Goal: Task Accomplishment & Management: Complete application form

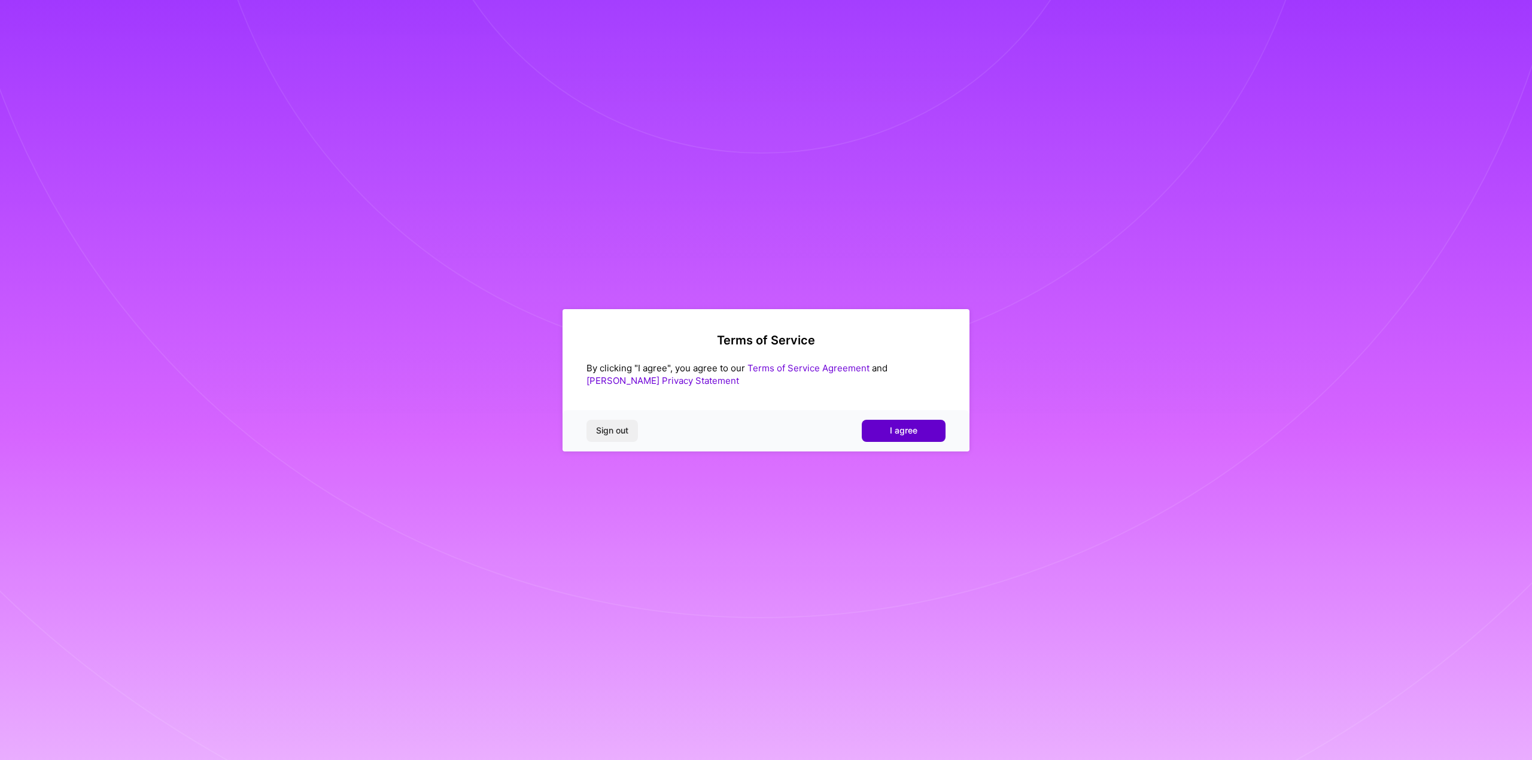
click at [903, 434] on span "I agree" at bounding box center [904, 431] width 28 height 12
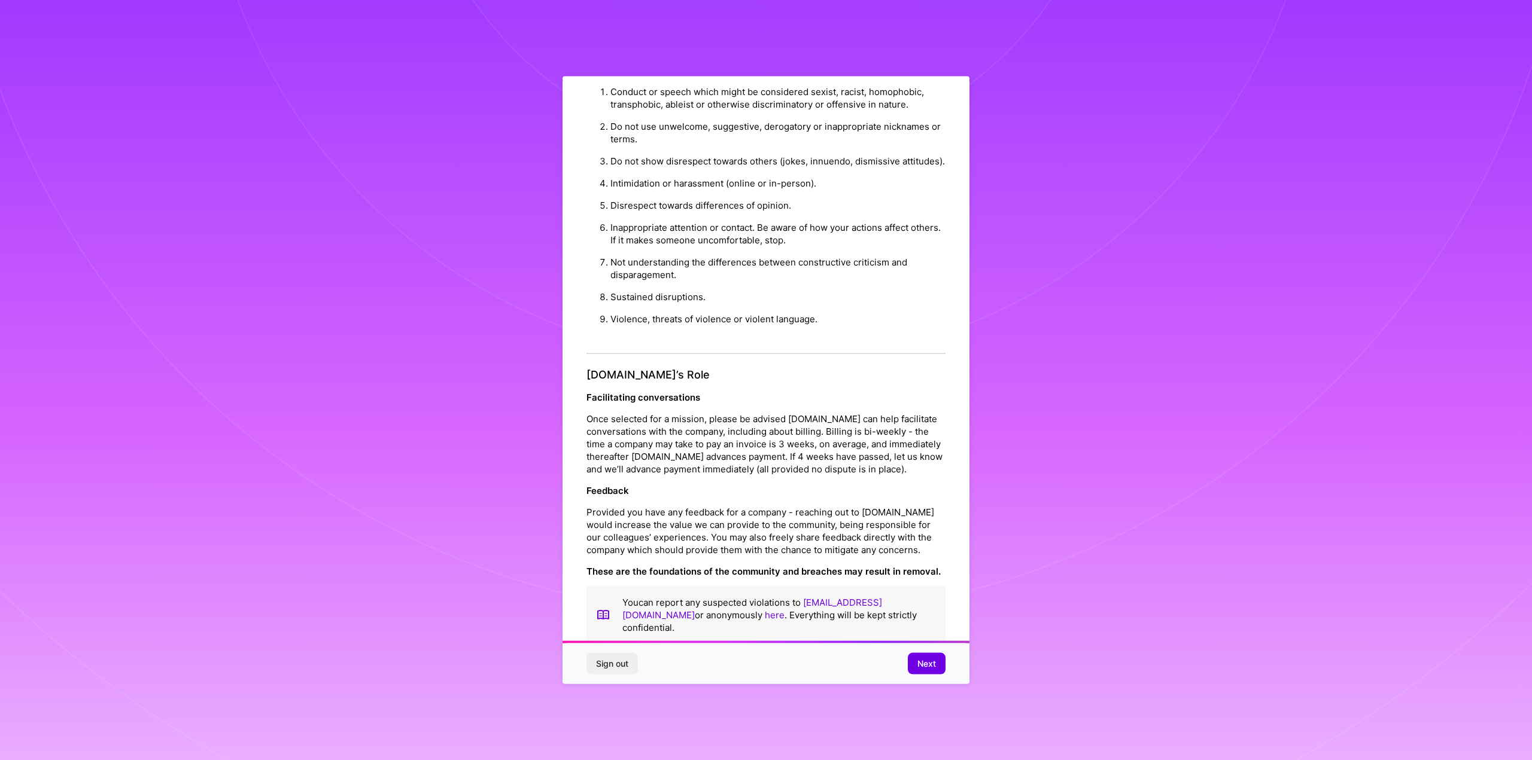
scroll to position [44, 0]
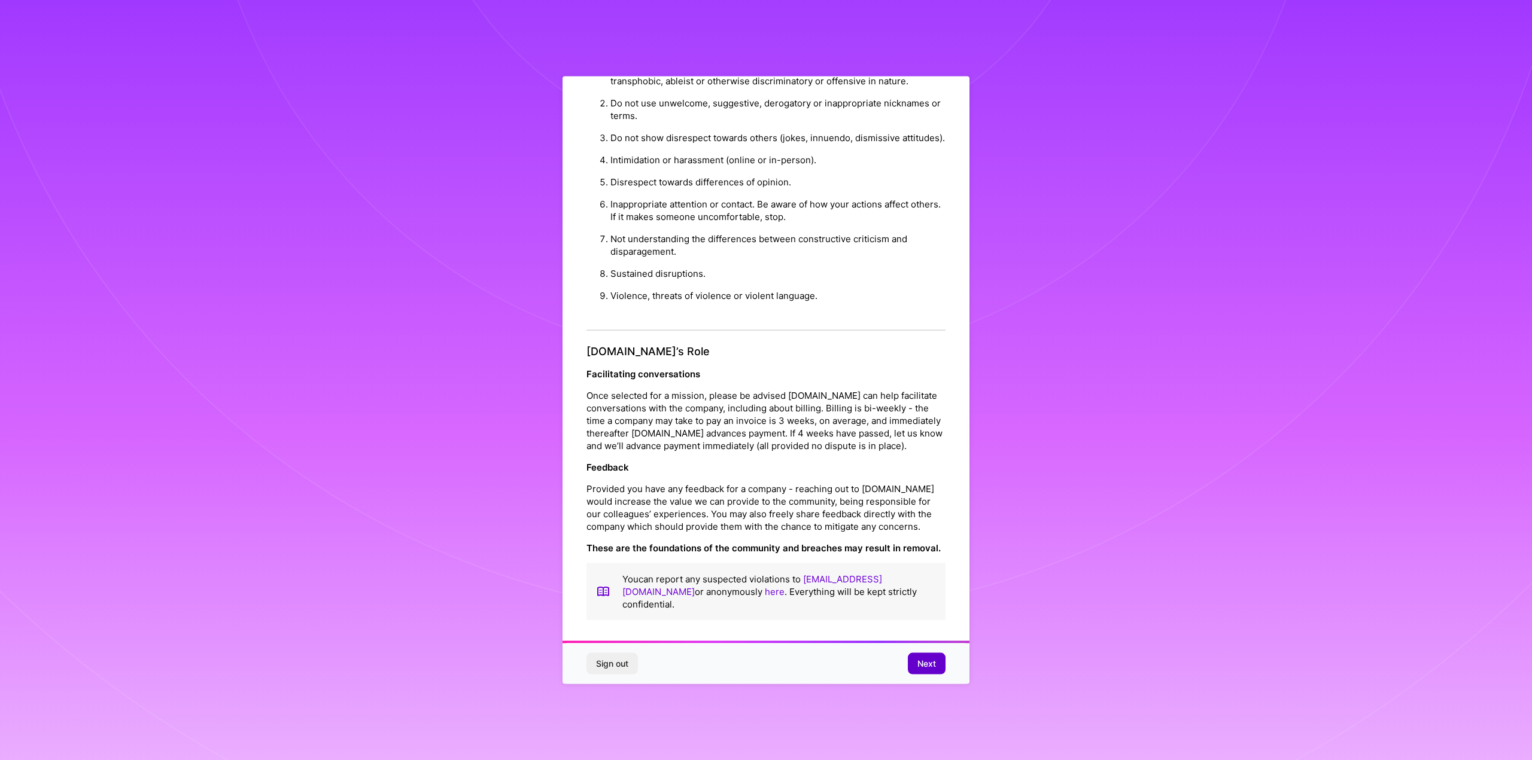
click at [937, 660] on button "Next" at bounding box center [927, 664] width 38 height 22
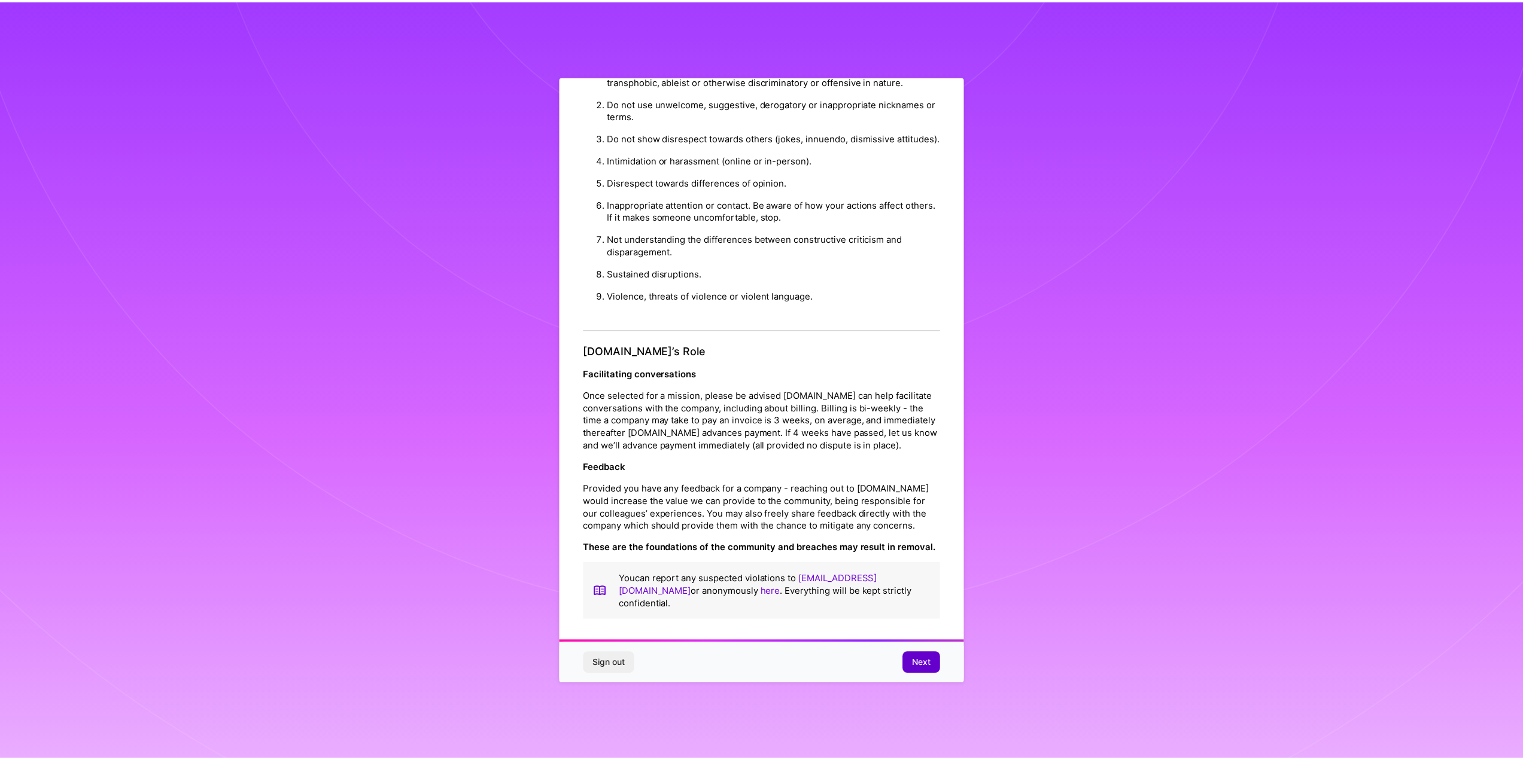
scroll to position [0, 0]
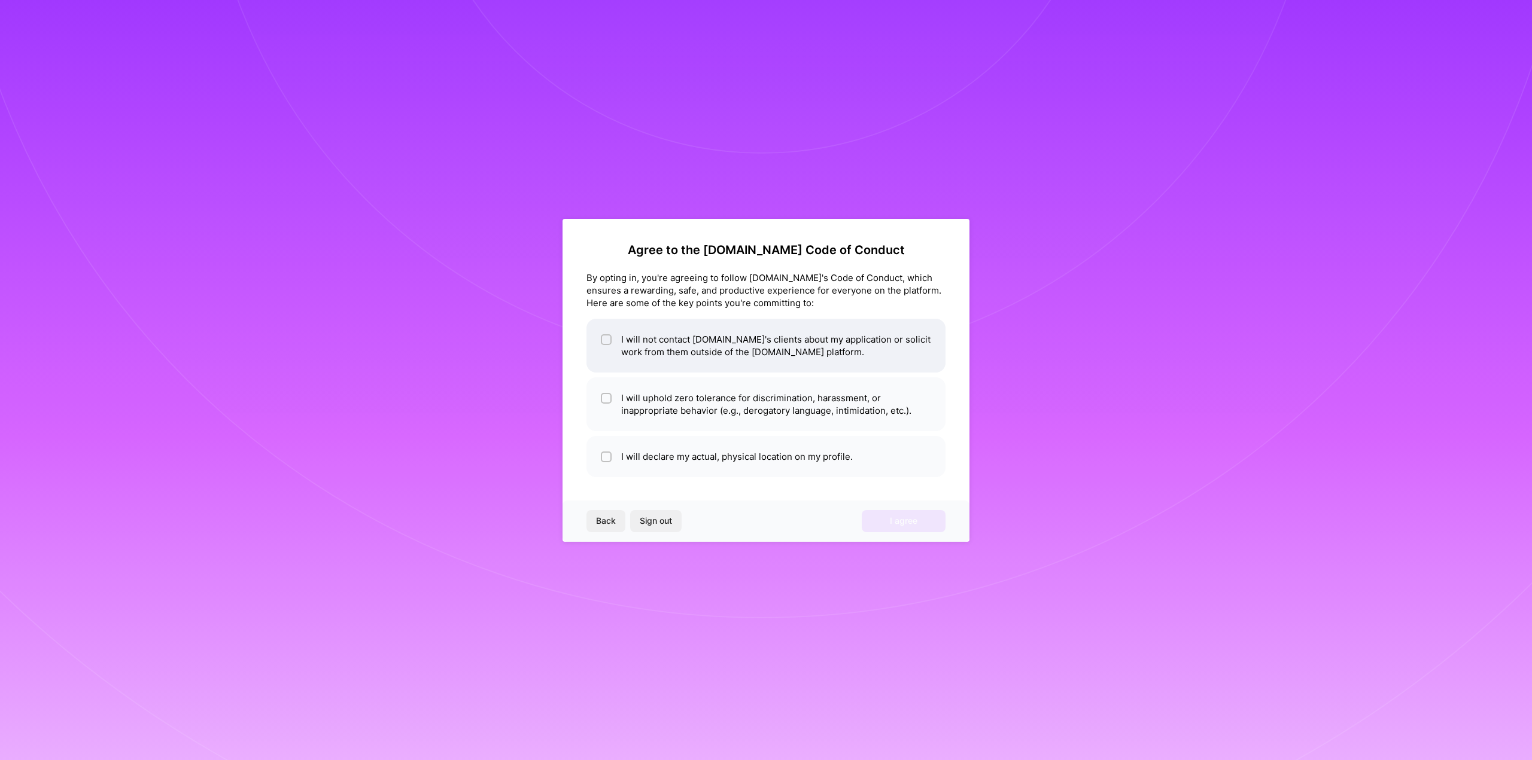
click at [783, 355] on li "I will not contact [DOMAIN_NAME]'s clients about my application or solicit work…" at bounding box center [765, 346] width 359 height 54
checkbox input "true"
click at [781, 418] on li "I will uphold zero tolerance for discrimination, harassment, or inappropriate b…" at bounding box center [765, 405] width 359 height 54
checkbox input "true"
click at [786, 464] on li "I will declare my actual, physical location on my profile." at bounding box center [765, 456] width 359 height 41
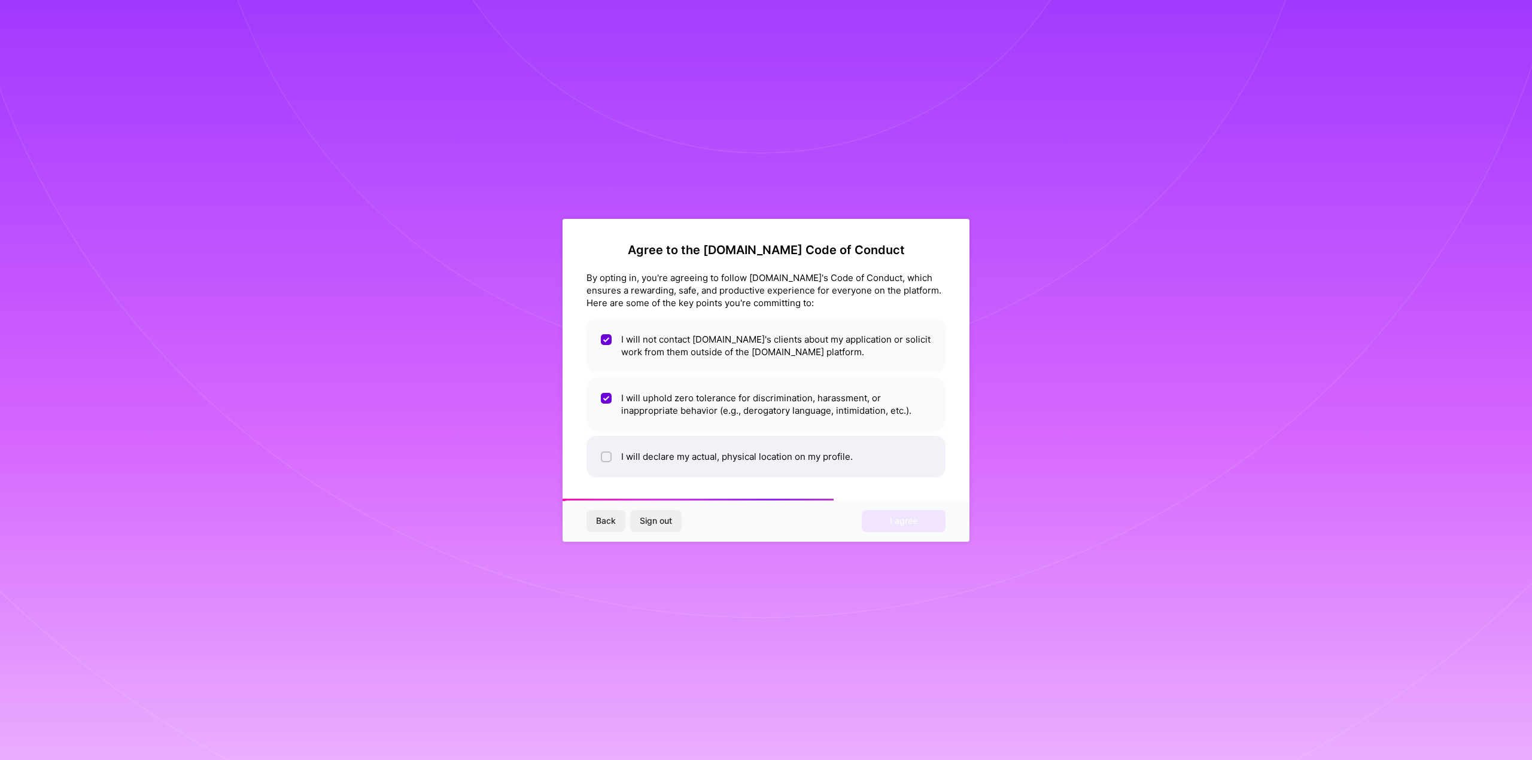
checkbox input "true"
click at [900, 517] on span "I agree" at bounding box center [904, 521] width 28 height 12
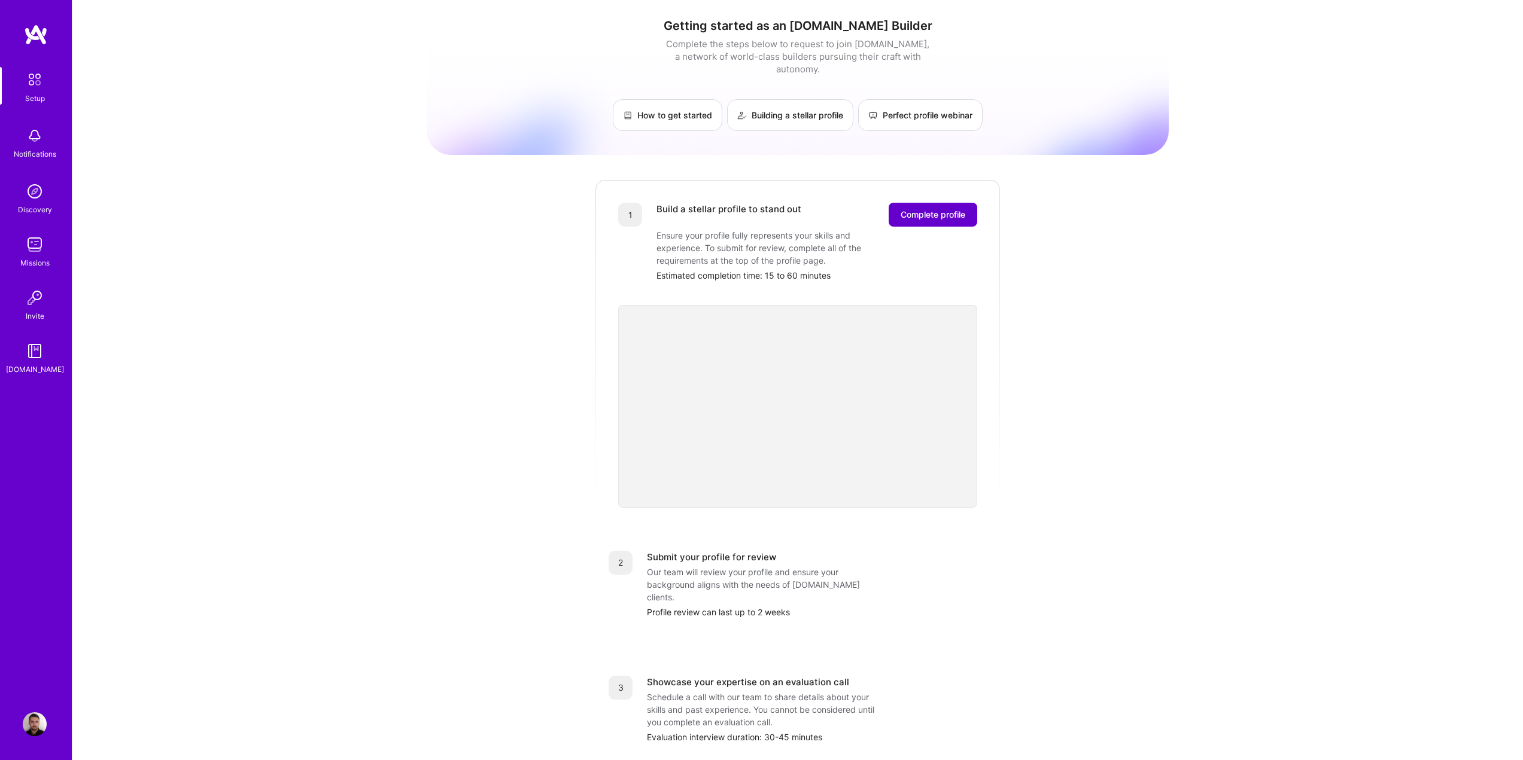
click at [943, 209] on span "Complete profile" at bounding box center [932, 215] width 65 height 12
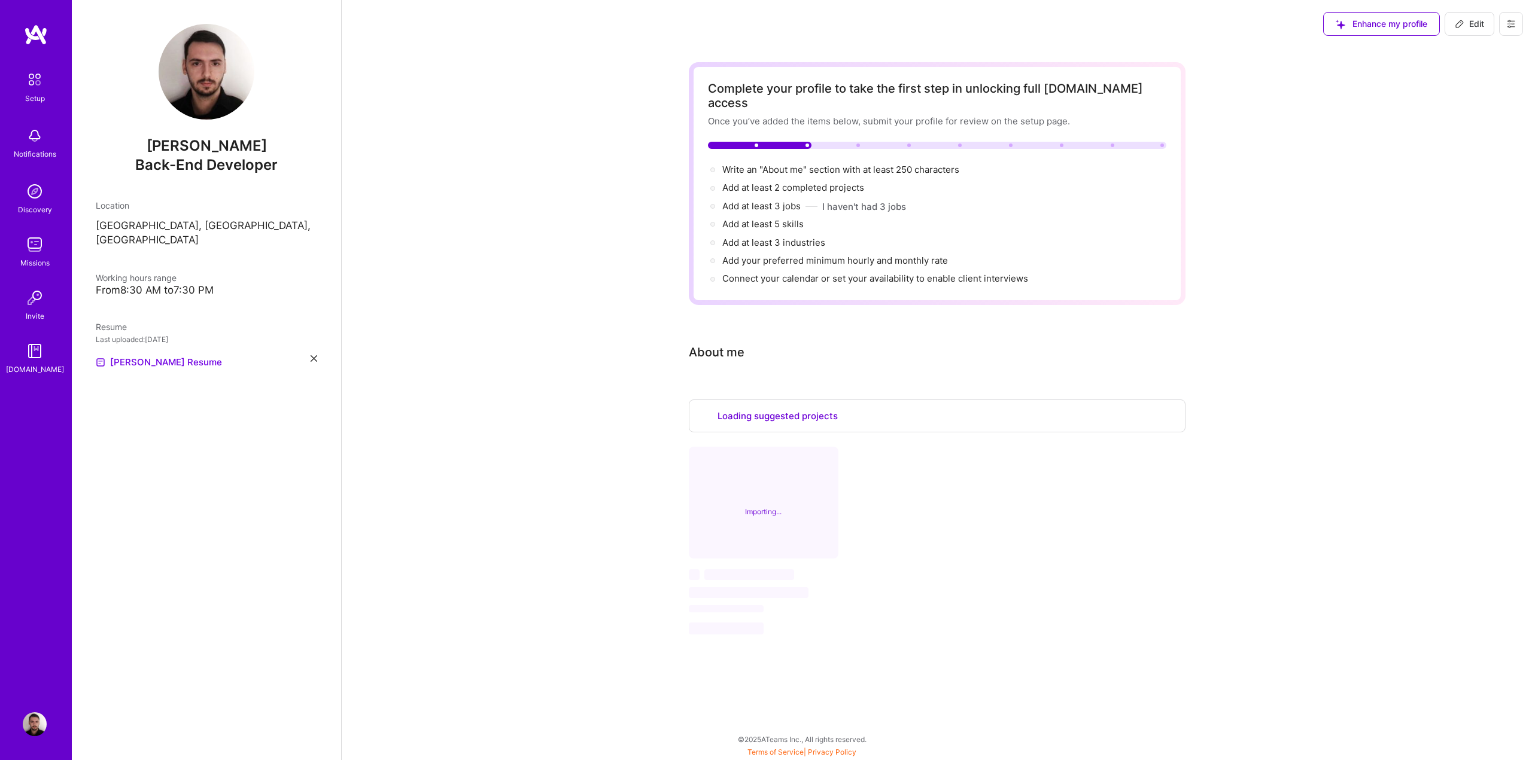
select select "US"
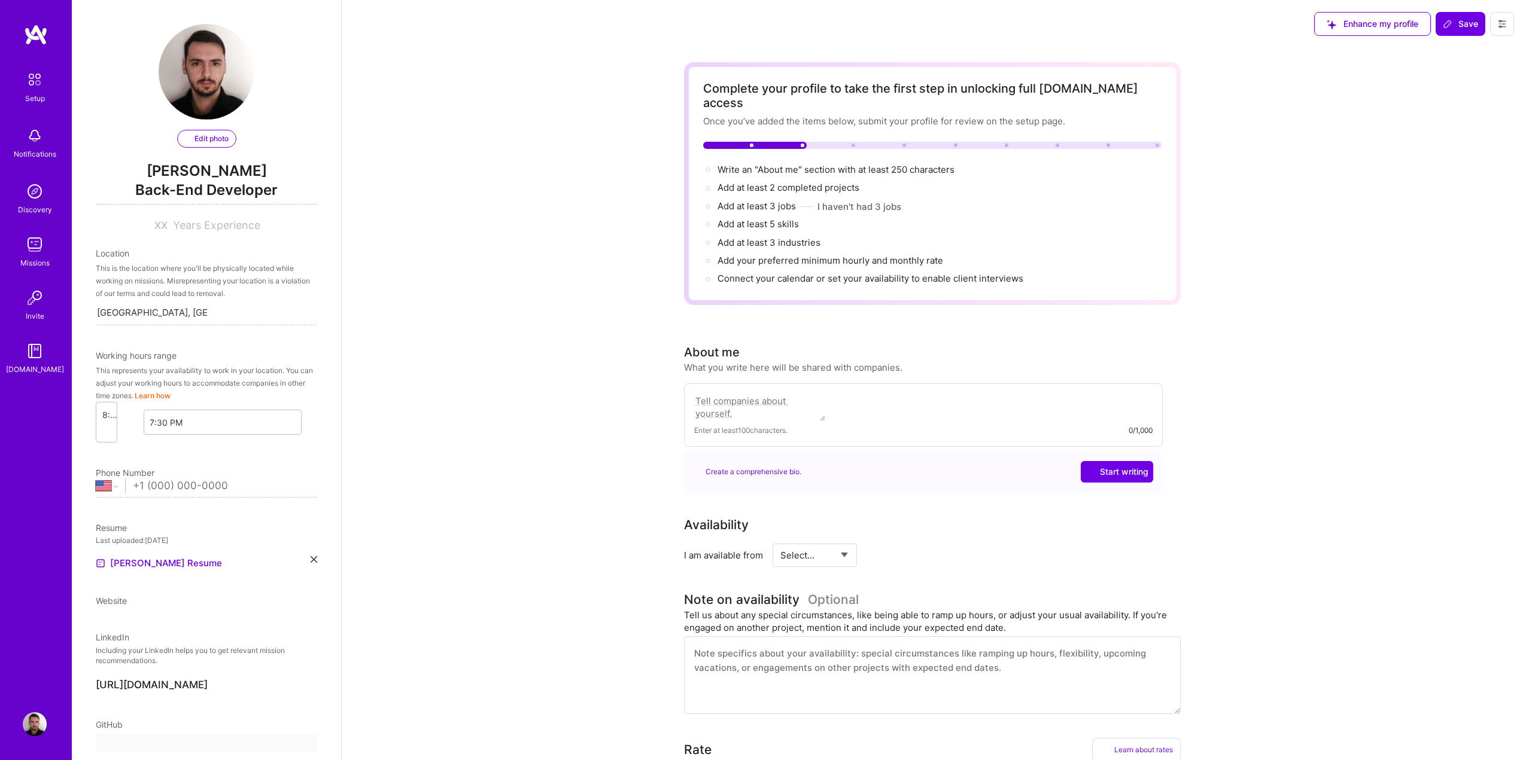
select select "US"
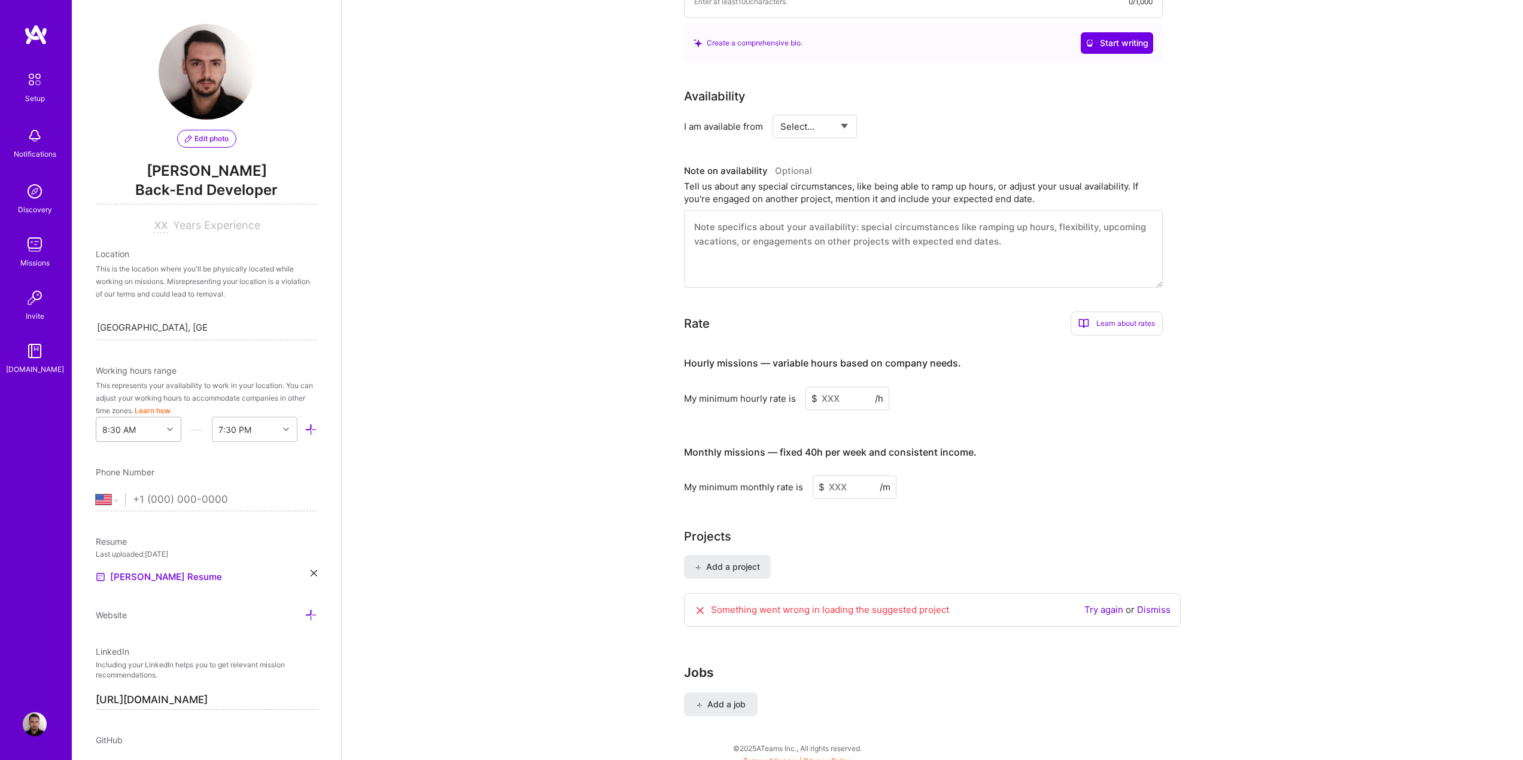
click at [147, 434] on div "8:30 AM" at bounding box center [129, 430] width 66 height 24
click at [126, 517] on div "9:00 AM" at bounding box center [139, 511] width 86 height 22
click at [237, 433] on div "End Time" at bounding box center [235, 430] width 36 height 13
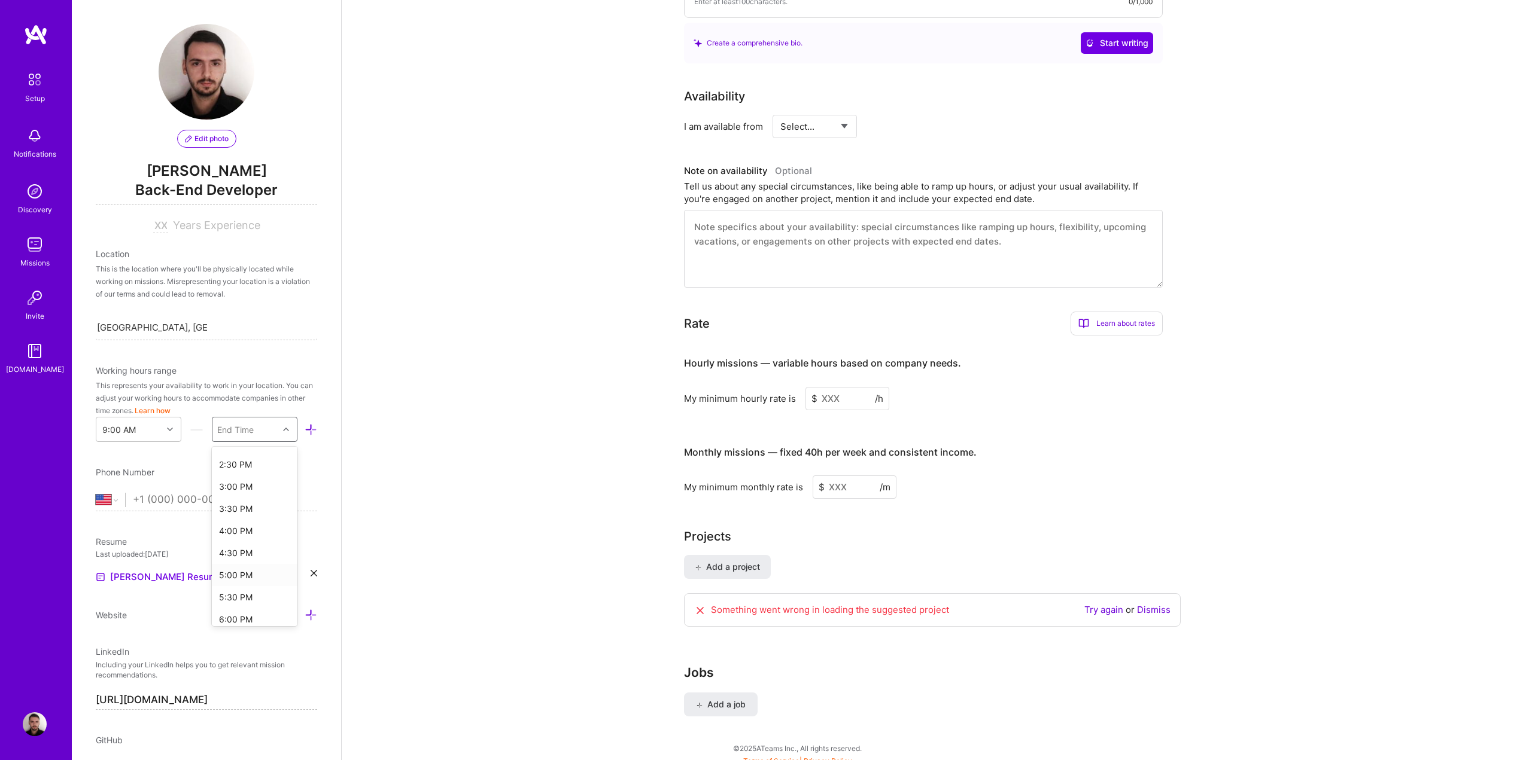
click at [233, 574] on div "5:00 PM" at bounding box center [255, 575] width 86 height 22
click at [154, 226] on input at bounding box center [160, 226] width 15 height 14
type input "9"
click at [244, 279] on div "This is the location where you'll be physically located while working on missio…" at bounding box center [206, 282] width 221 height 38
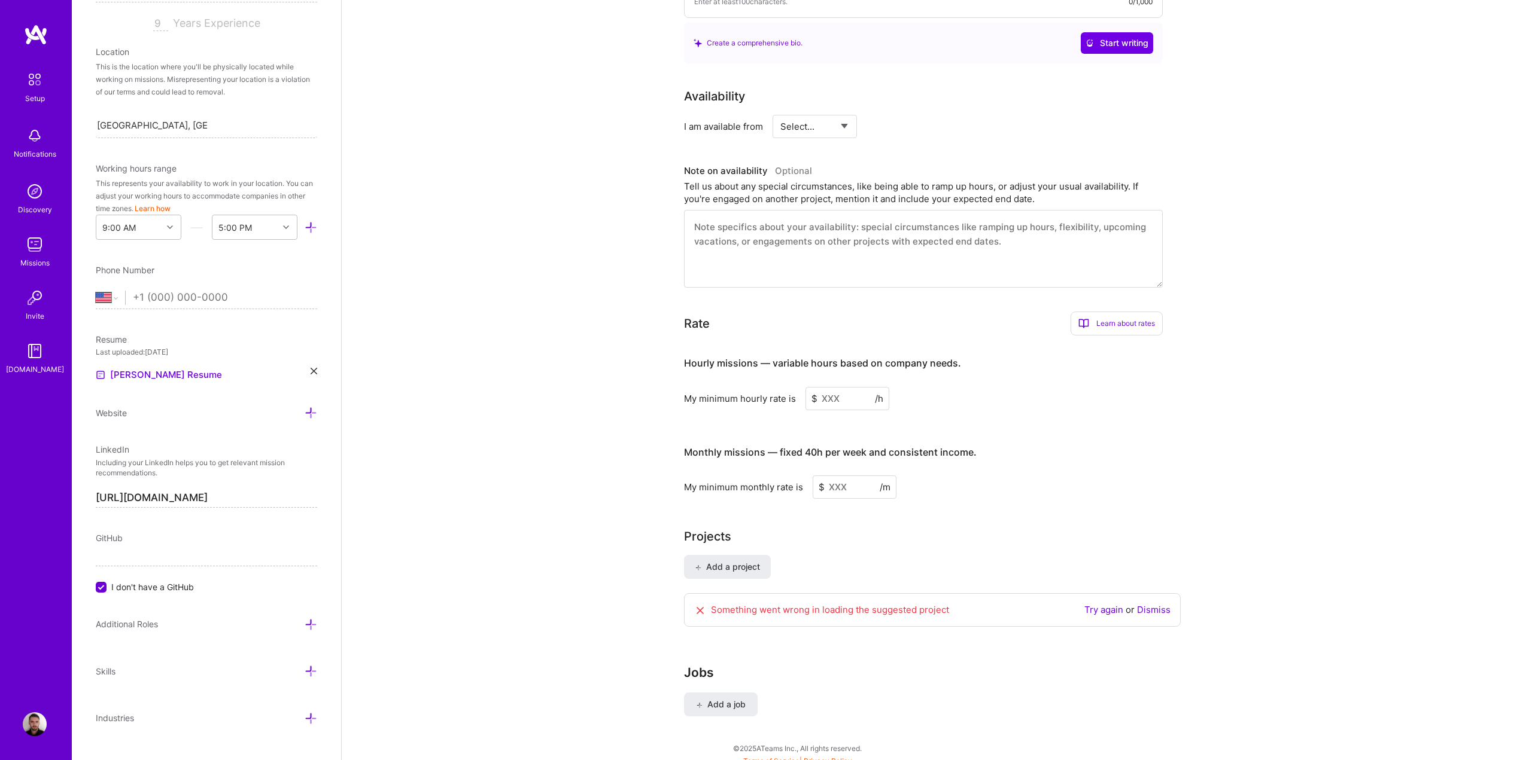
scroll to position [224, 0]
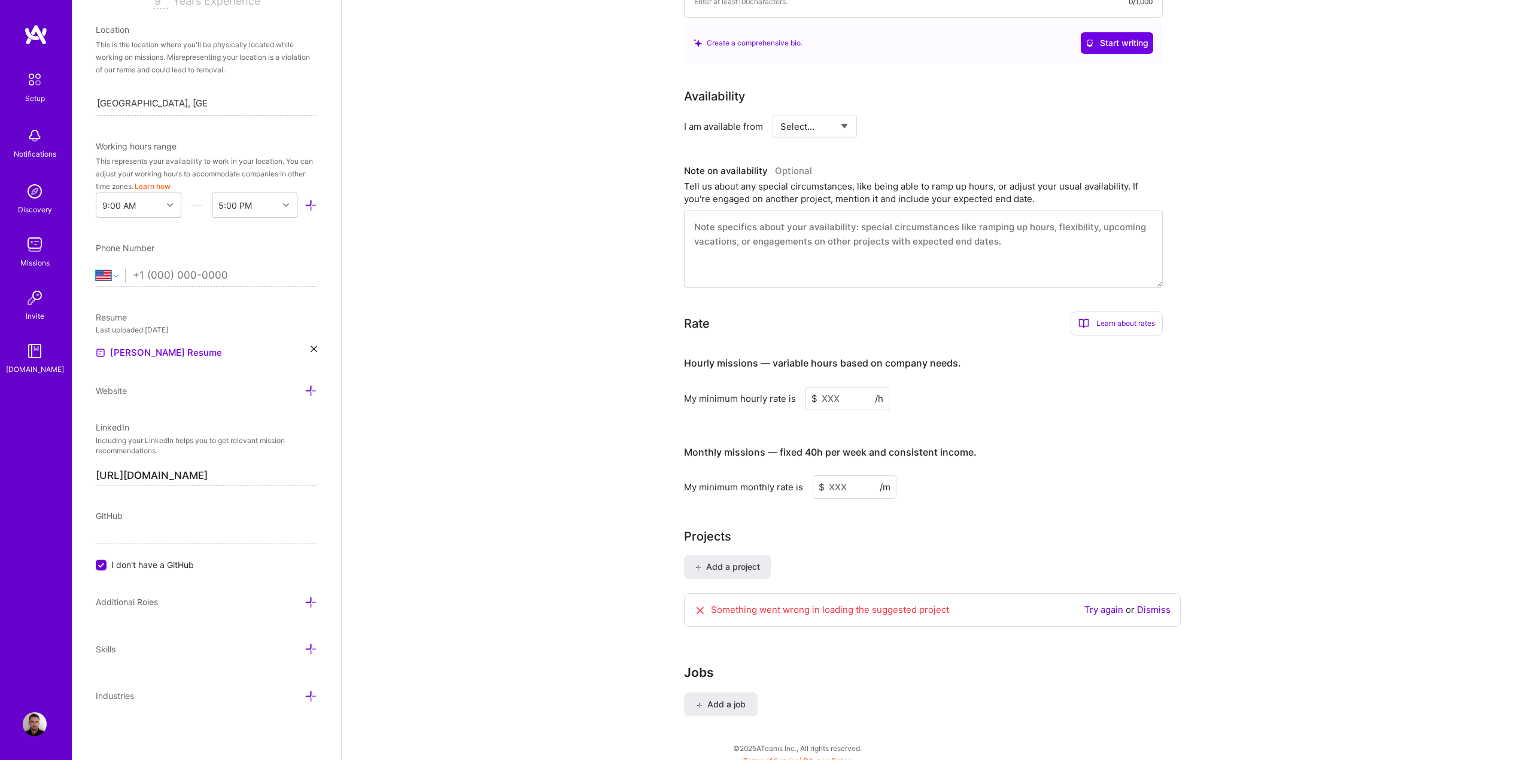
click at [115, 275] on select "[GEOGRAPHIC_DATA] [GEOGRAPHIC_DATA] [GEOGRAPHIC_DATA] [GEOGRAPHIC_DATA] [US_STA…" at bounding box center [110, 276] width 29 height 14
select select "RO"
click at [96, 269] on select "[GEOGRAPHIC_DATA] [GEOGRAPHIC_DATA] [GEOGRAPHIC_DATA] [GEOGRAPHIC_DATA] [US_STA…" at bounding box center [110, 276] width 29 height 14
type input "[PHONE_NUMBER]"
click at [123, 391] on span "Website" at bounding box center [111, 391] width 31 height 10
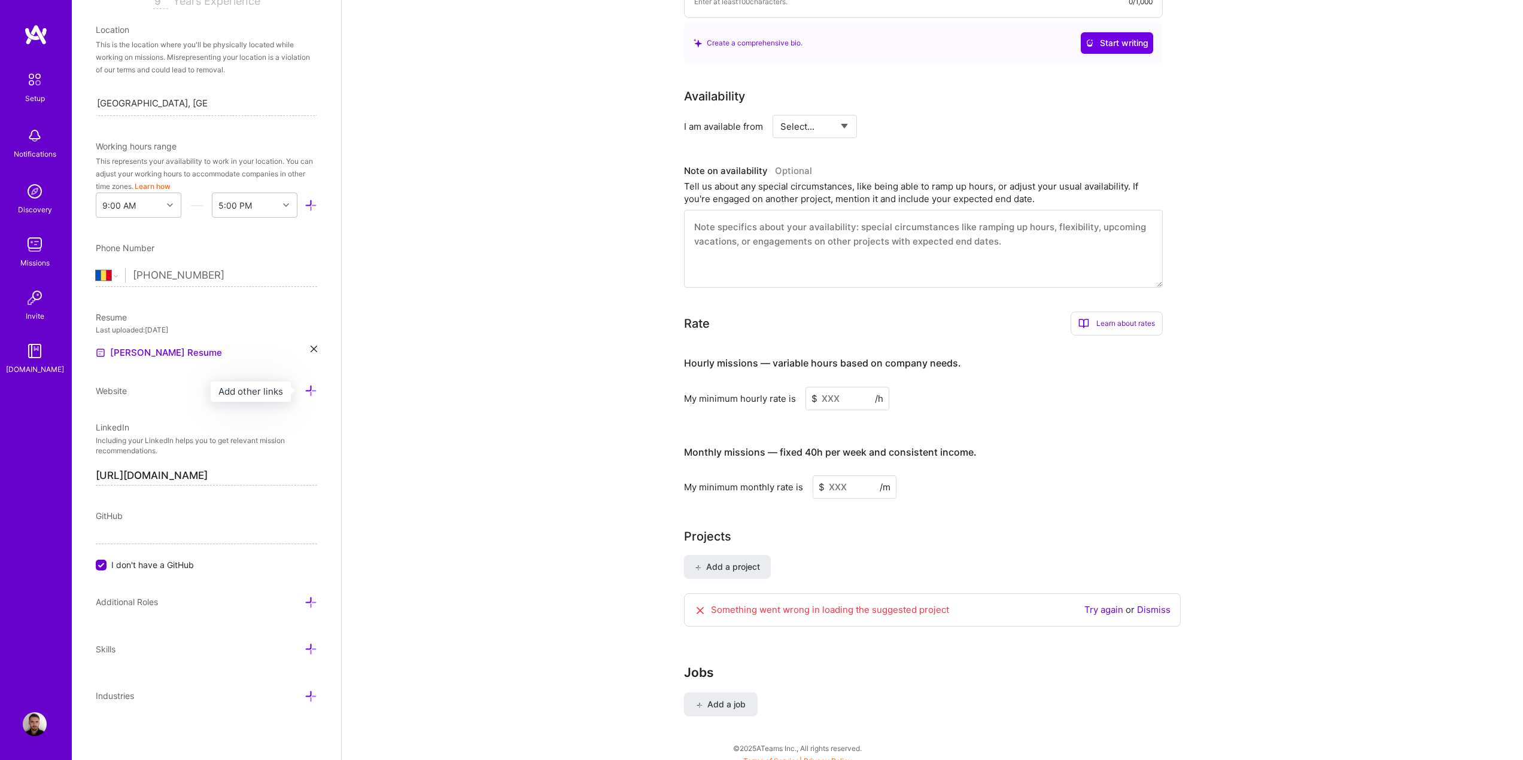
click at [305, 389] on icon at bounding box center [311, 391] width 13 height 13
click at [182, 411] on input at bounding box center [206, 409] width 221 height 19
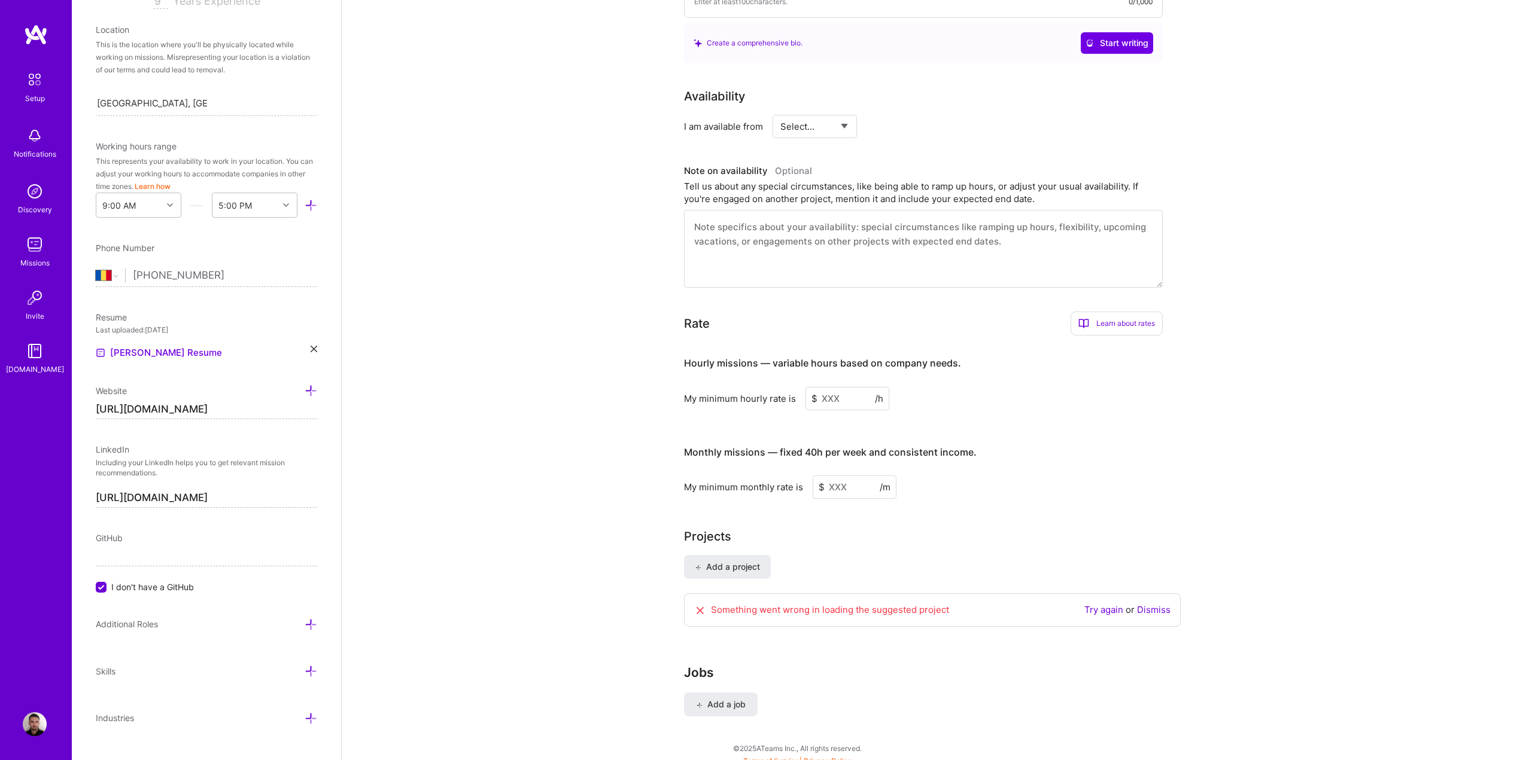
type input "[URL][DOMAIN_NAME]"
click at [160, 589] on span "I don't have a GitHub" at bounding box center [152, 587] width 83 height 13
click at [108, 589] on input "I don't have a GitHub" at bounding box center [102, 588] width 11 height 11
click at [143, 565] on input at bounding box center [206, 556] width 221 height 19
paste input "[URL][DOMAIN_NAME]"
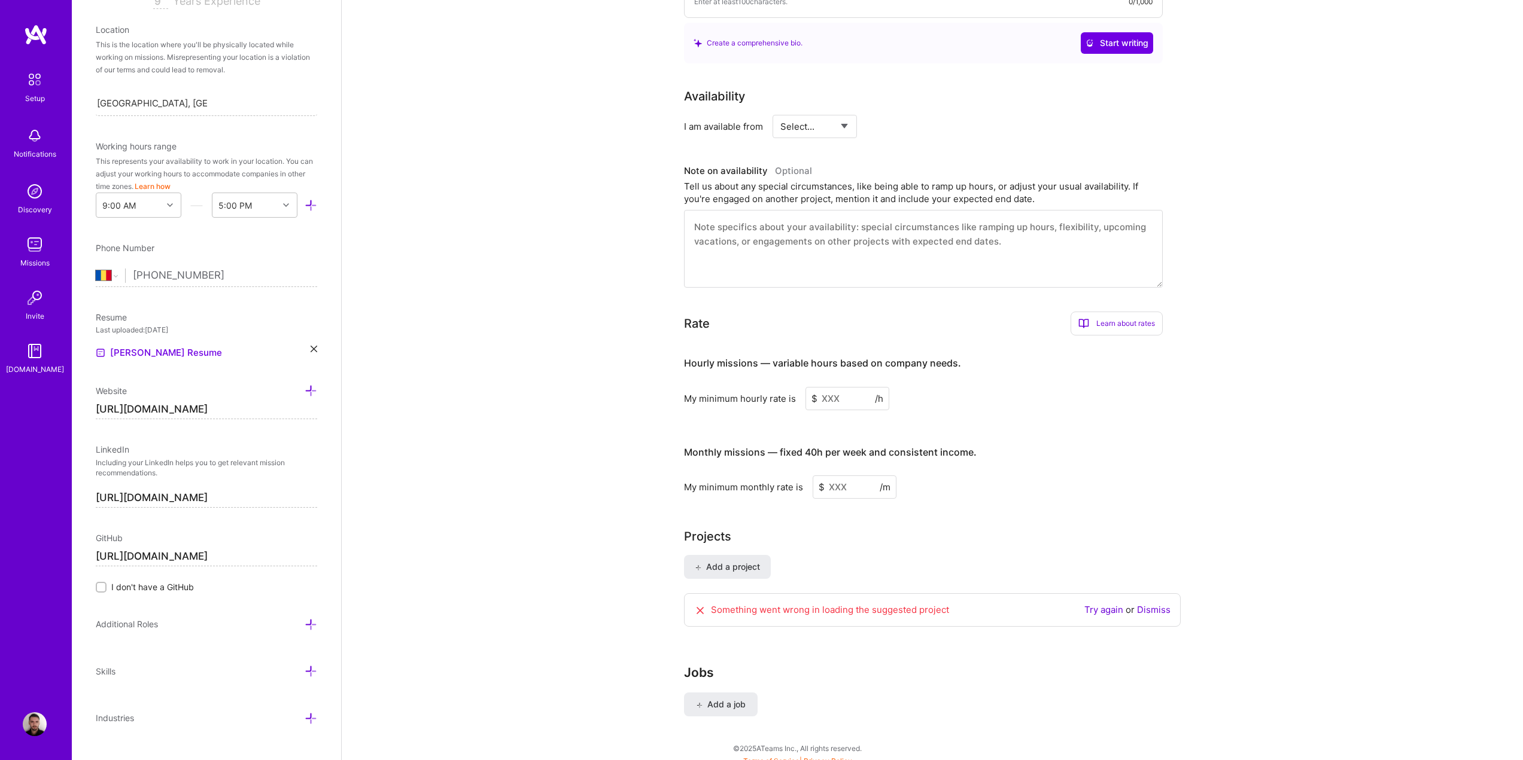
scroll to position [246, 0]
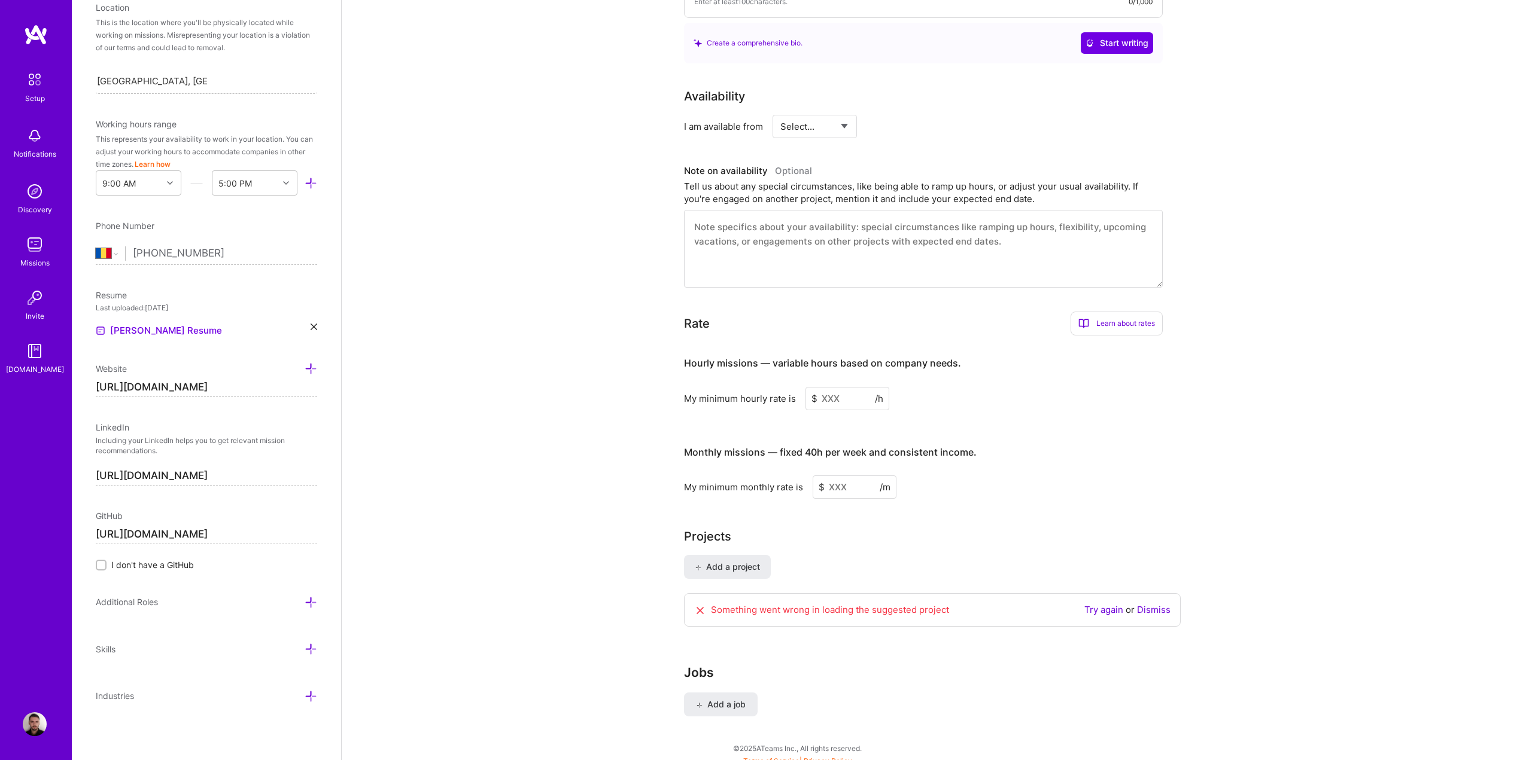
type input "[URL][DOMAIN_NAME]"
click at [305, 599] on icon at bounding box center [311, 602] width 13 height 13
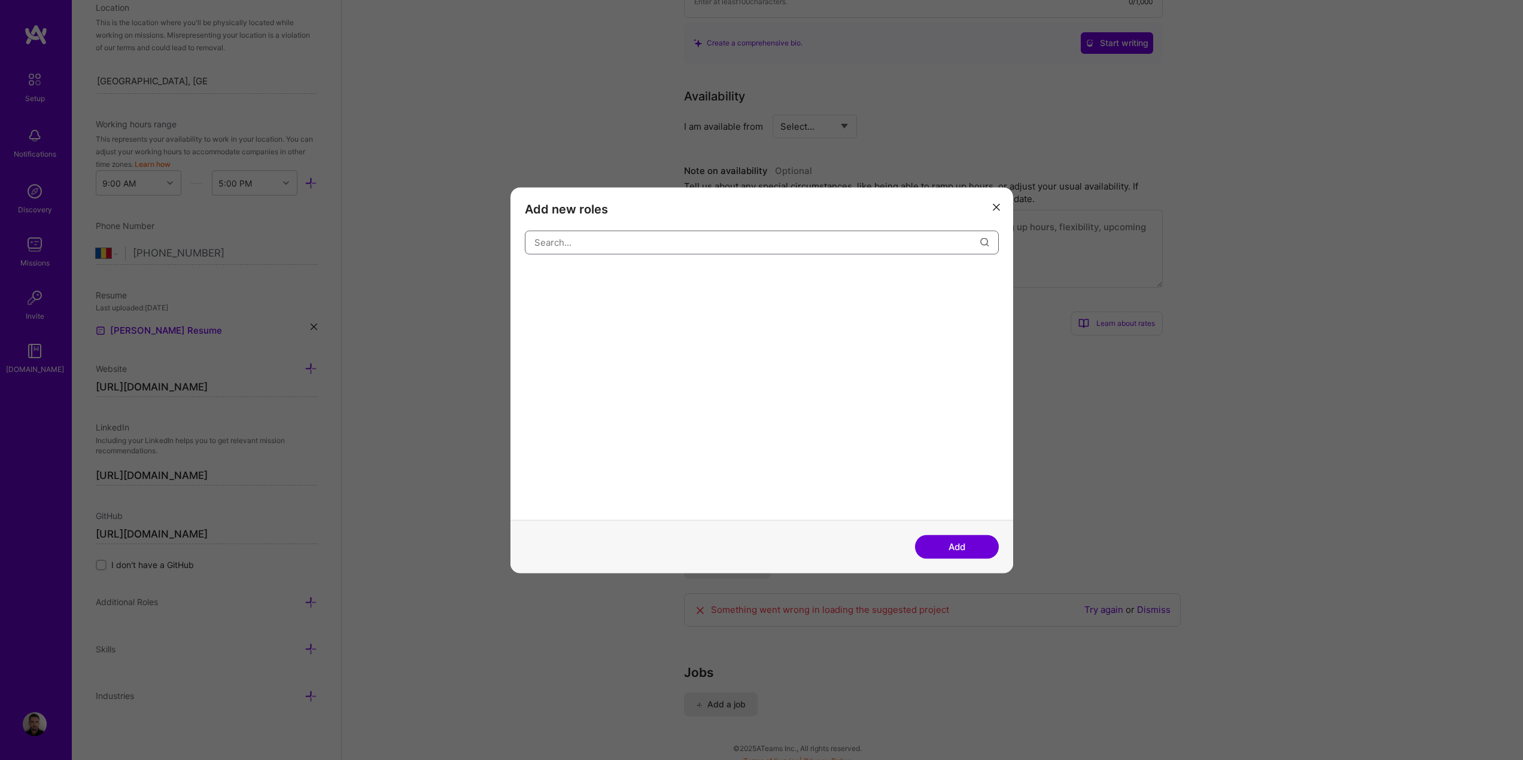
click at [569, 247] on input "modal" at bounding box center [757, 242] width 446 height 31
click at [567, 283] on div "Full-Stack Developer" at bounding box center [572, 278] width 95 height 19
click at [601, 248] on input "full-stack" at bounding box center [757, 242] width 446 height 31
type input "front-end"
click at [586, 273] on div "Front-End Developer" at bounding box center [572, 278] width 95 height 19
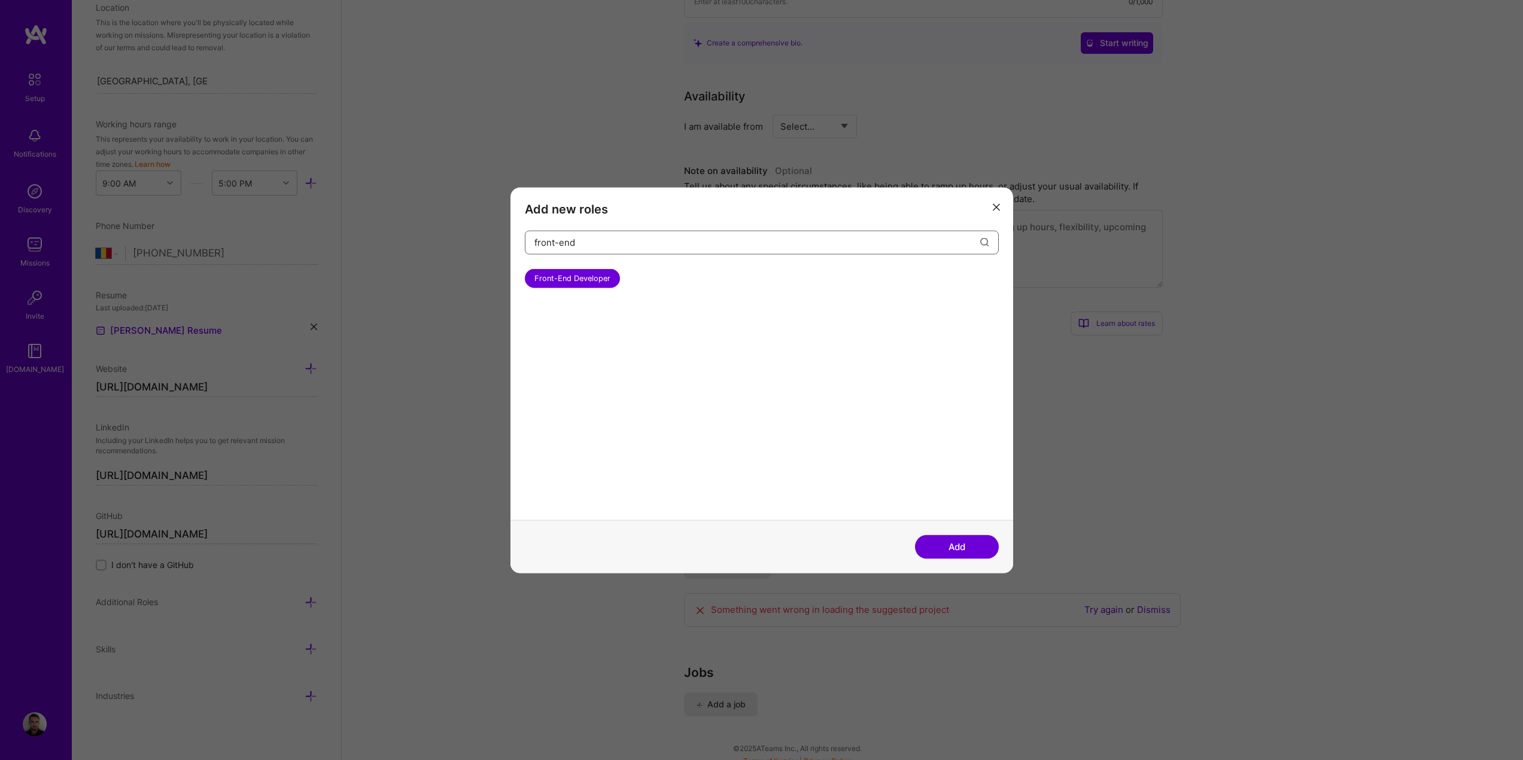
click at [662, 249] on input "front-end" at bounding box center [757, 242] width 446 height 31
click at [961, 553] on button "Add" at bounding box center [957, 547] width 84 height 24
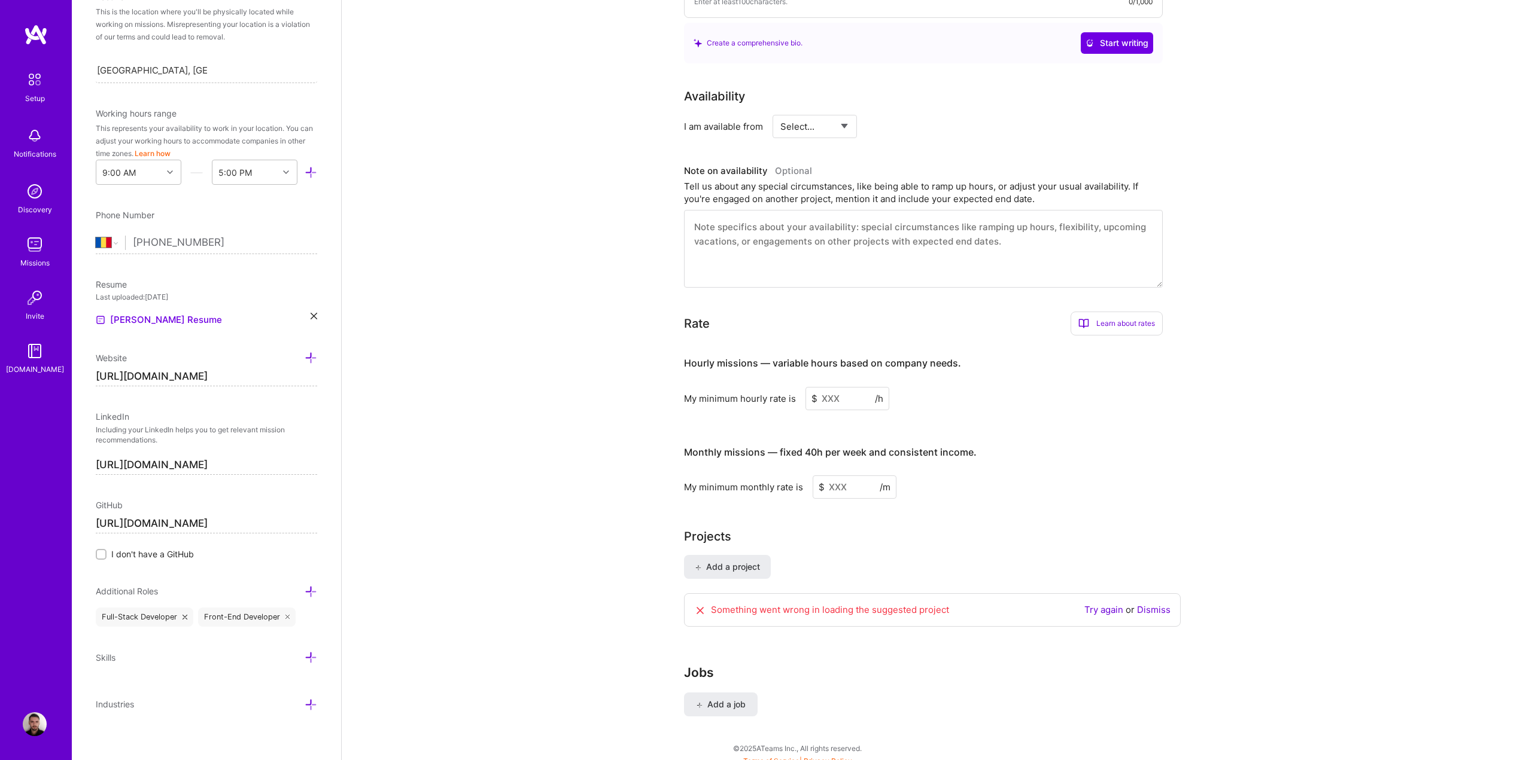
scroll to position [266, 0]
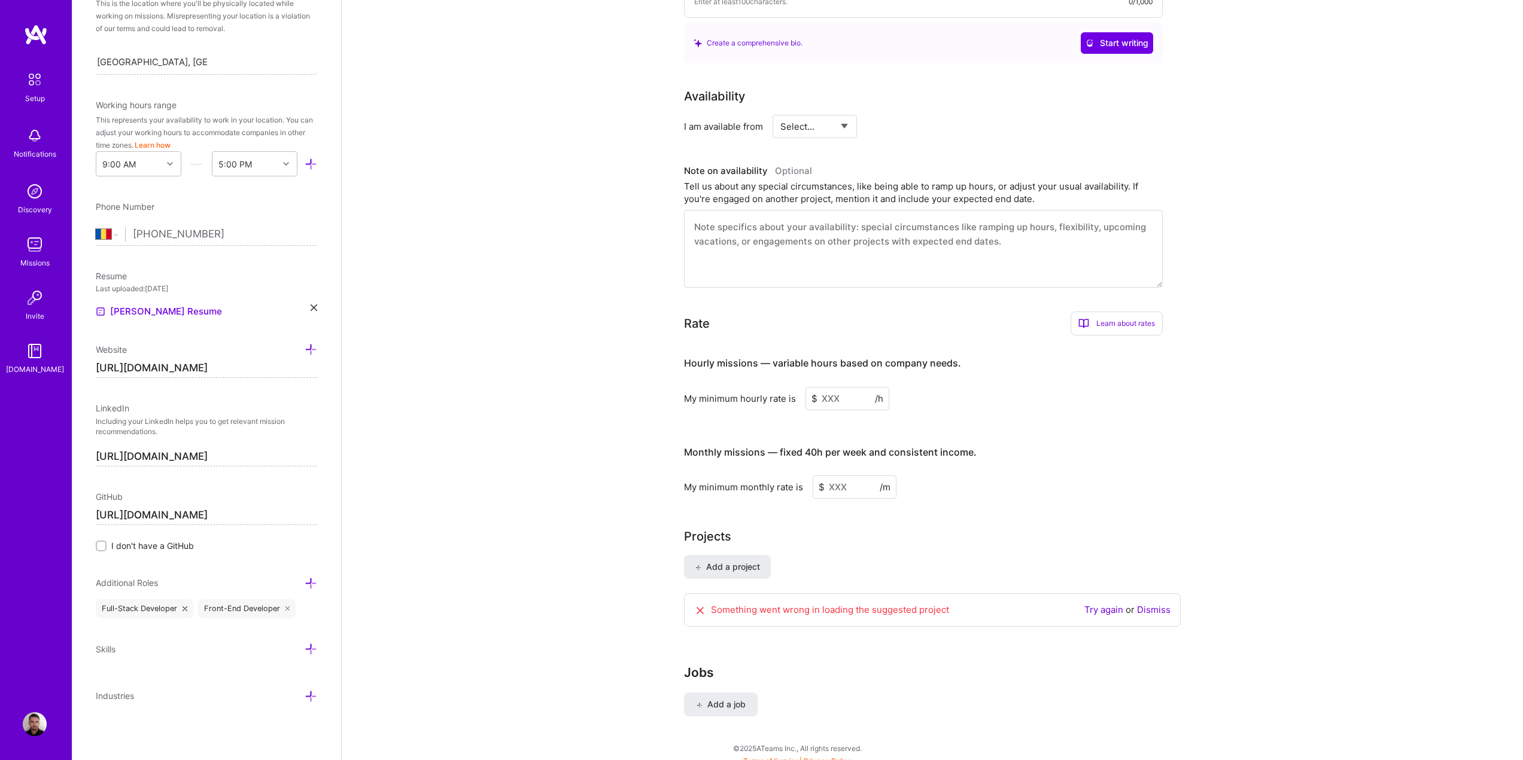
click at [305, 650] on icon at bounding box center [311, 649] width 13 height 13
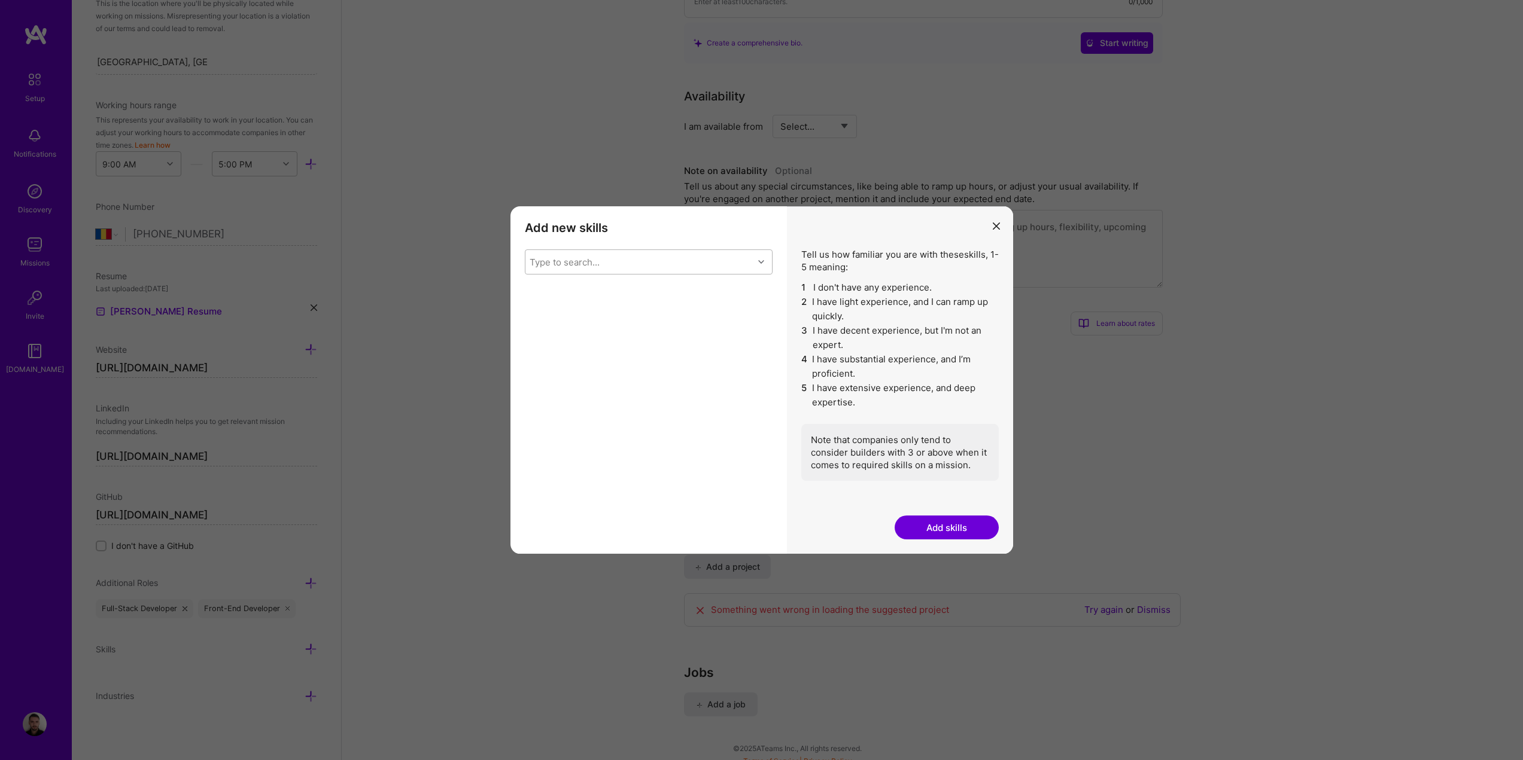
click at [574, 261] on div "Type to search..." at bounding box center [564, 261] width 70 height 13
type input "[PERSON_NAME]"
click at [543, 296] on div "Laravel" at bounding box center [648, 293] width 233 height 13
type input "vue"
click at [589, 290] on div "Vue.js" at bounding box center [648, 293] width 233 height 13
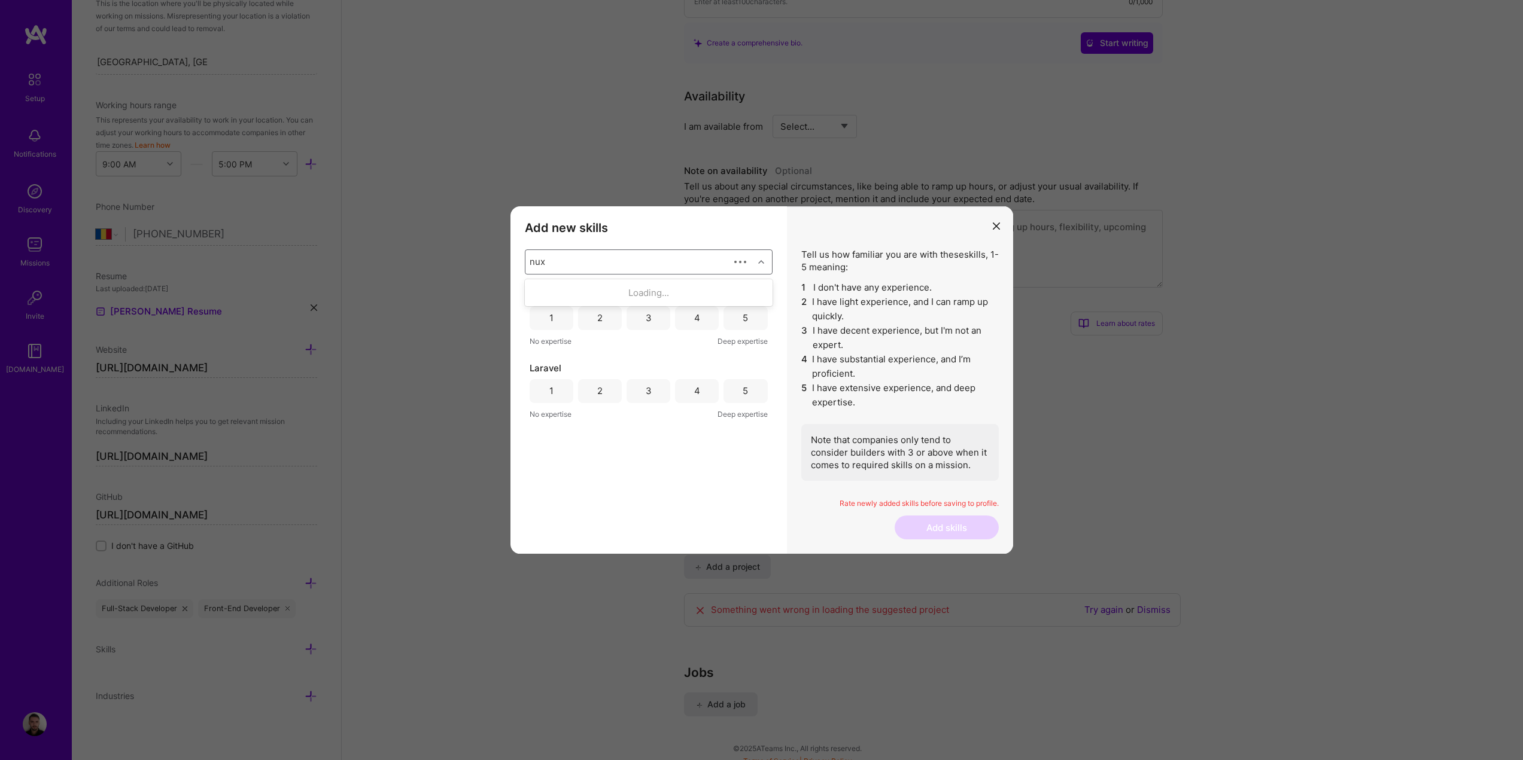
type input "nuxt"
click at [582, 290] on div "Nuxt" at bounding box center [648, 293] width 233 height 13
type input "go"
click at [546, 380] on div "Go" at bounding box center [648, 381] width 233 height 13
type input "javascri"
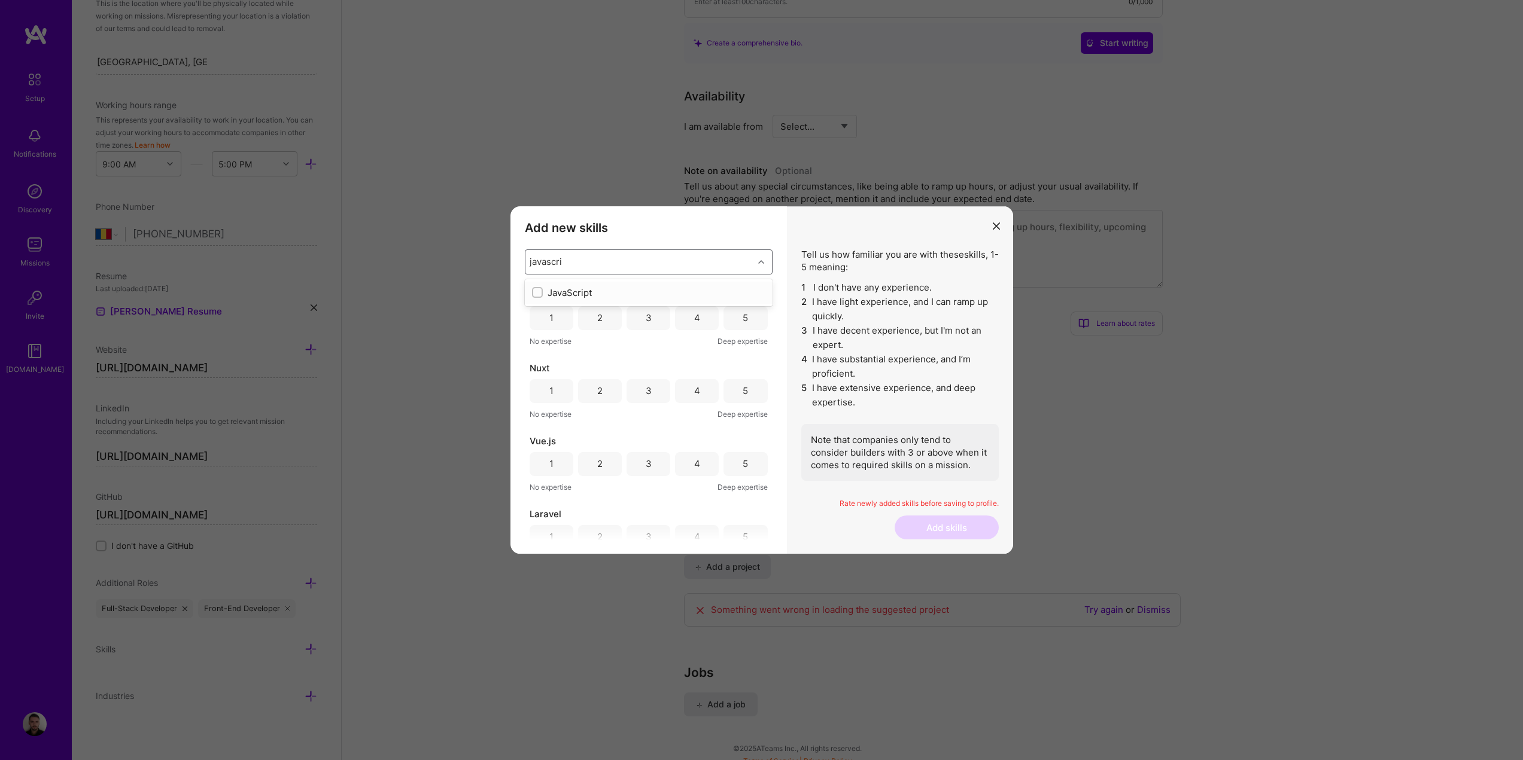
click at [560, 295] on div "JavaScript" at bounding box center [648, 293] width 233 height 13
type input "typescr"
click at [562, 296] on div "TypeScript" at bounding box center [648, 293] width 233 height 13
type input "nodejs"
click at [576, 288] on div "Node.js" at bounding box center [648, 293] width 233 height 13
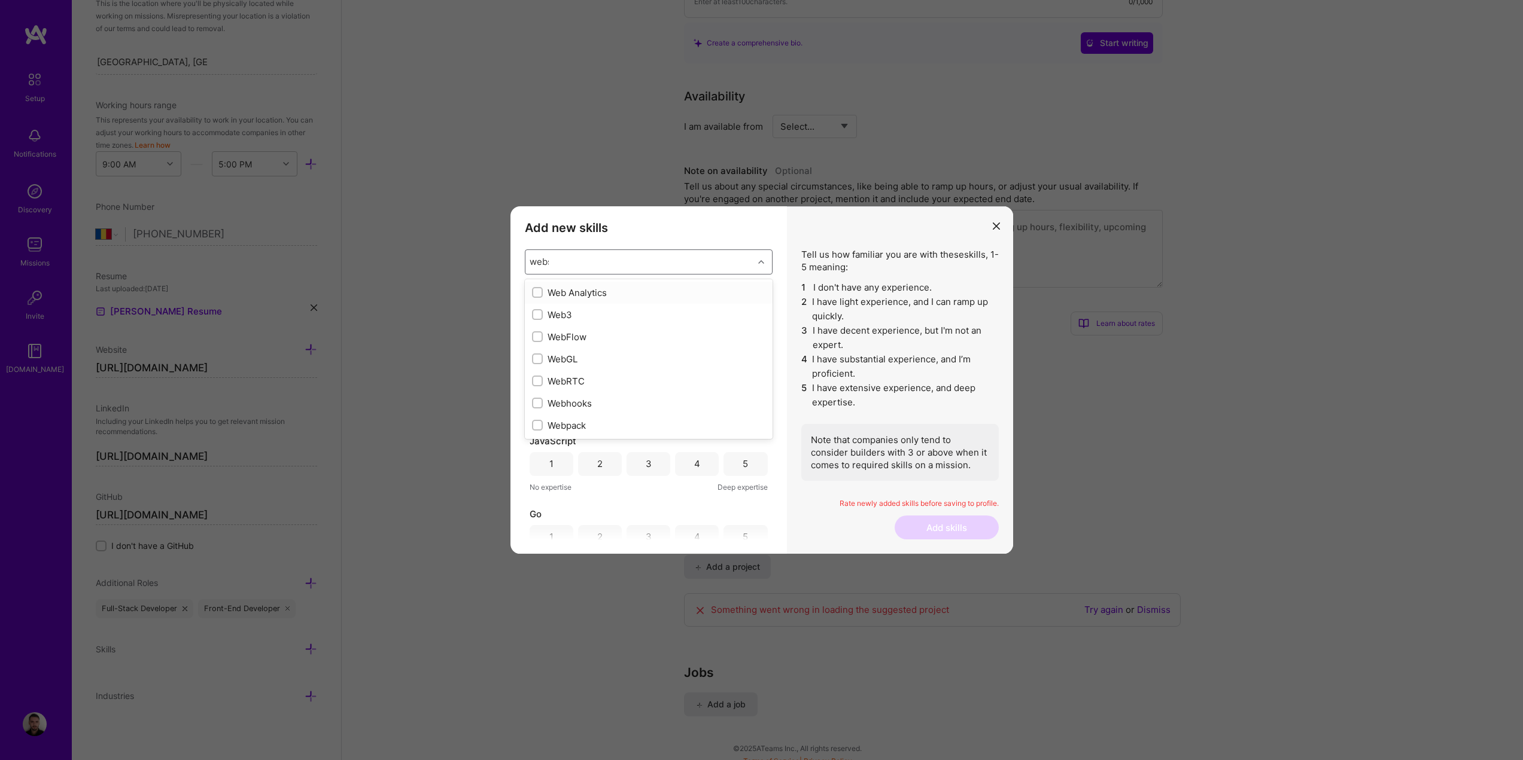
type input "webso"
click at [538, 380] on input "modal" at bounding box center [538, 382] width 8 height 8
checkbox input "true"
click at [583, 262] on div "Type to search..." at bounding box center [564, 261] width 70 height 13
type input "rest"
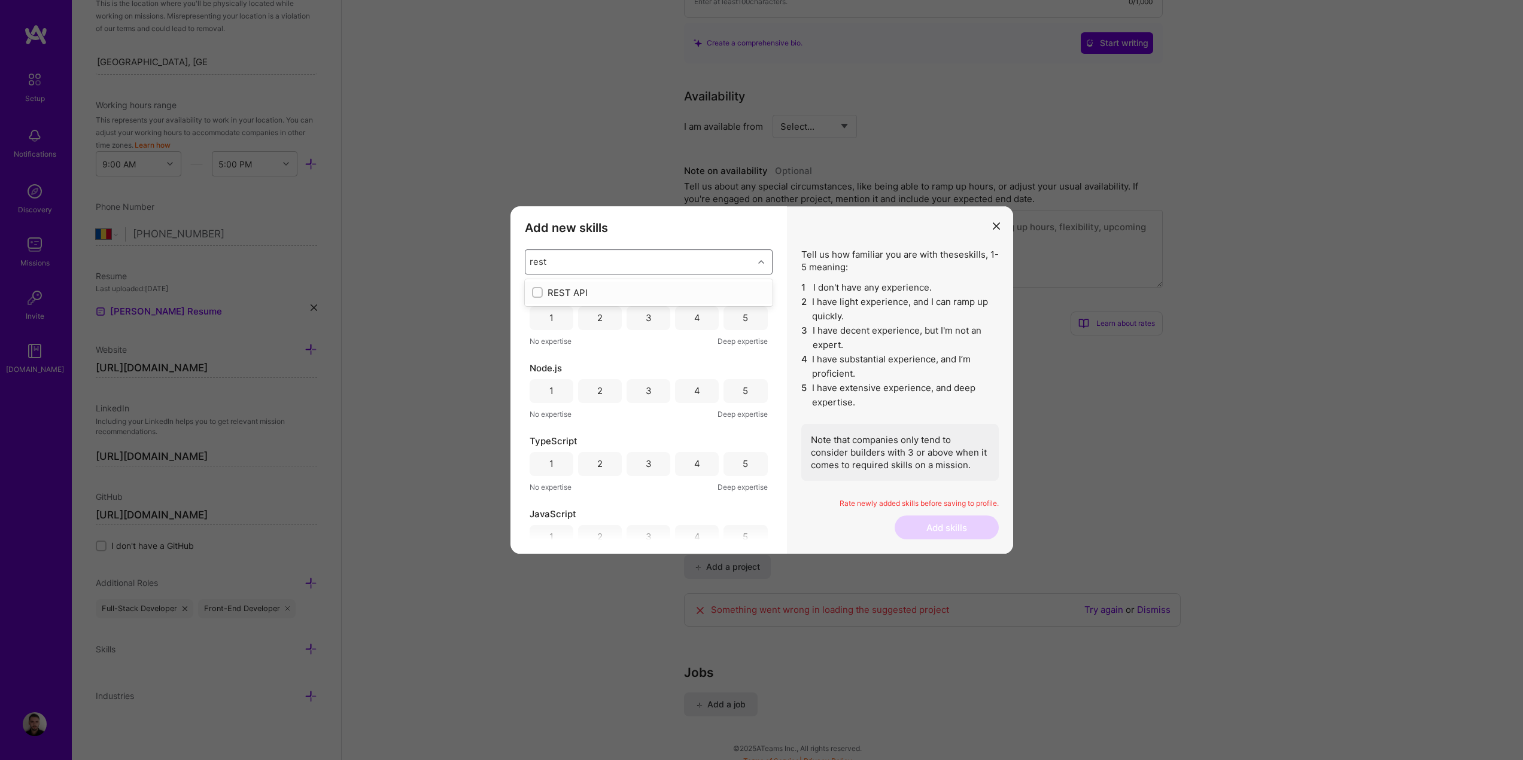
click at [533, 293] on div "modal" at bounding box center [537, 292] width 11 height 11
click at [628, 263] on div "Type to search..." at bounding box center [639, 262] width 228 height 24
type input "ecom"
type input "php"
drag, startPoint x: 558, startPoint y: 288, endPoint x: 689, endPoint y: 239, distance: 139.9
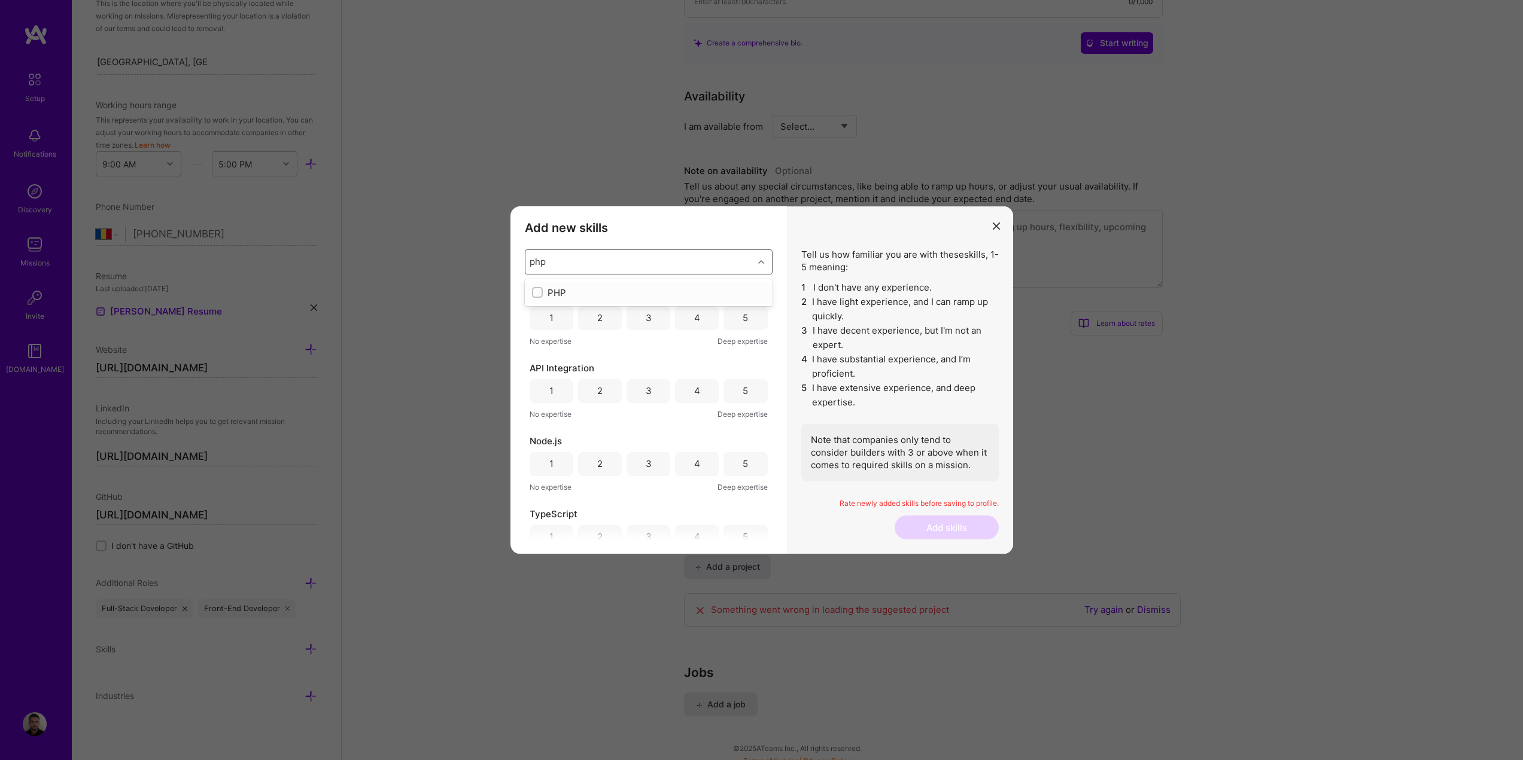
click at [558, 290] on div "PHP" at bounding box center [648, 293] width 233 height 13
click at [671, 230] on h3 "Add new skills" at bounding box center [649, 228] width 248 height 14
click at [738, 321] on div "5" at bounding box center [745, 318] width 44 height 24
click at [694, 389] on div "4" at bounding box center [697, 391] width 6 height 13
click at [754, 390] on div "5" at bounding box center [745, 391] width 44 height 24
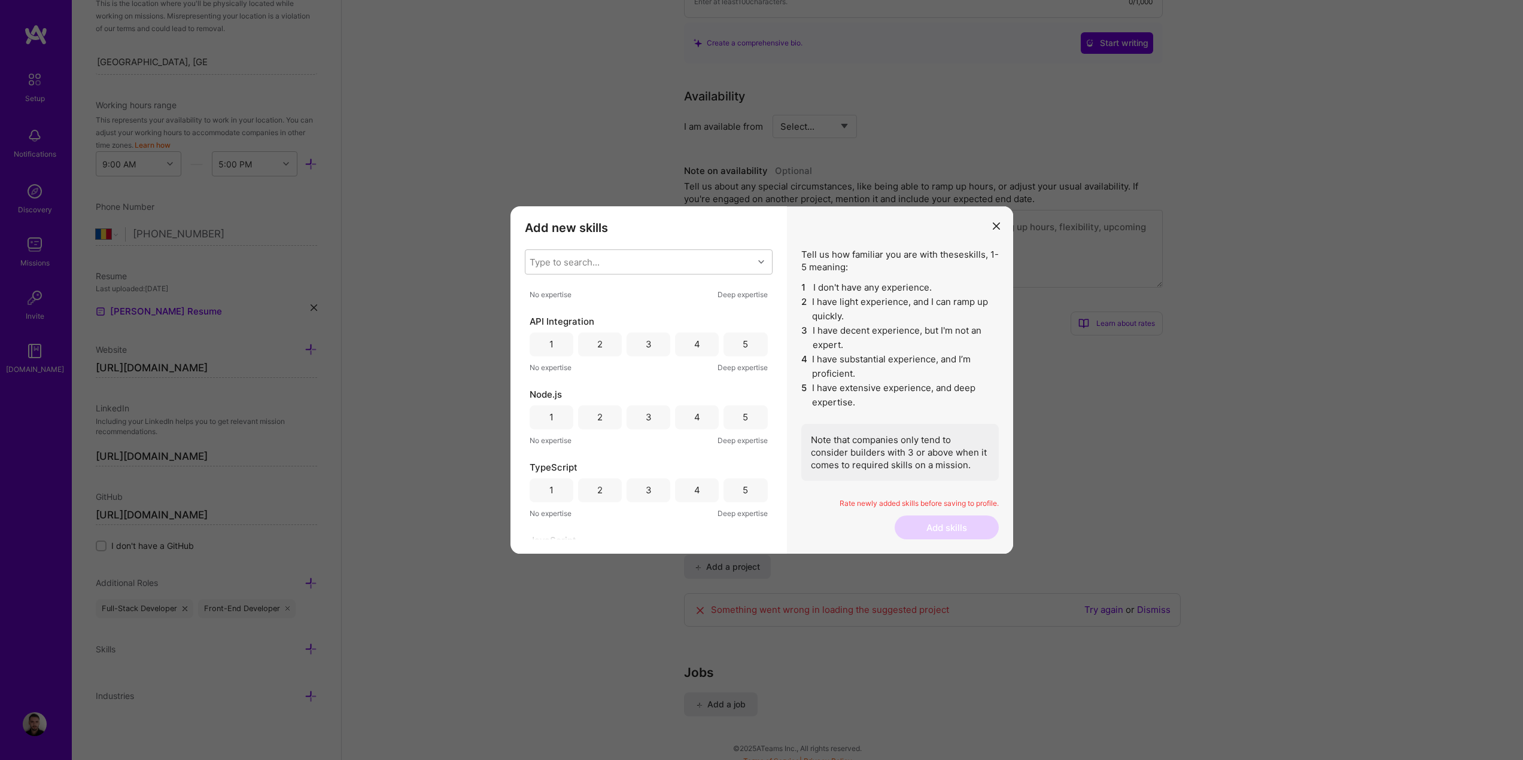
click at [742, 350] on div "5" at bounding box center [744, 344] width 5 height 13
click at [696, 356] on div "4" at bounding box center [697, 358] width 44 height 24
click at [691, 360] on div "4" at bounding box center [697, 371] width 44 height 24
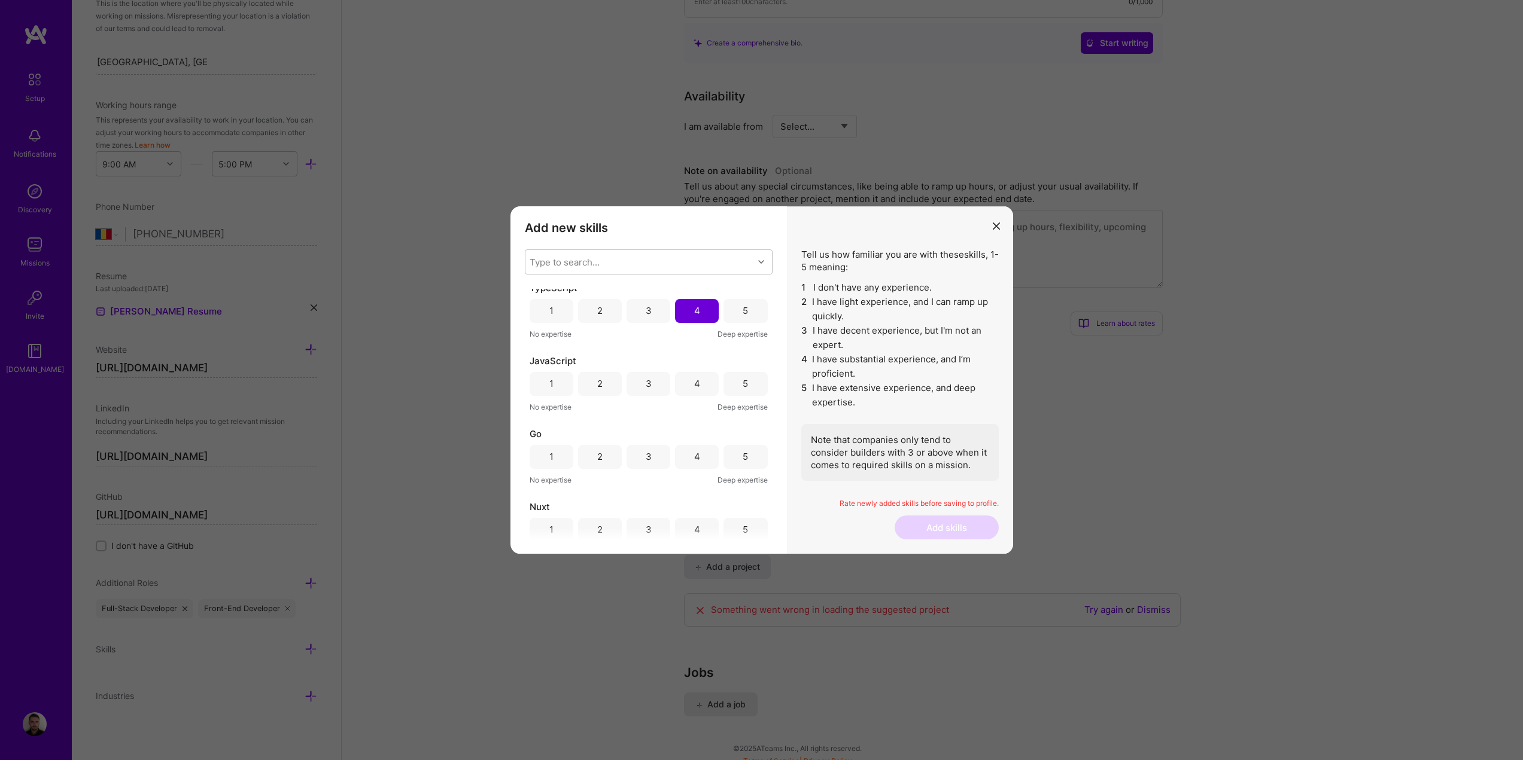
click at [703, 380] on div "4" at bounding box center [697, 384] width 44 height 24
click at [693, 386] on div "4" at bounding box center [697, 397] width 44 height 24
click at [734, 363] on div "5" at bounding box center [745, 365] width 44 height 24
click at [747, 437] on div "5" at bounding box center [745, 438] width 44 height 24
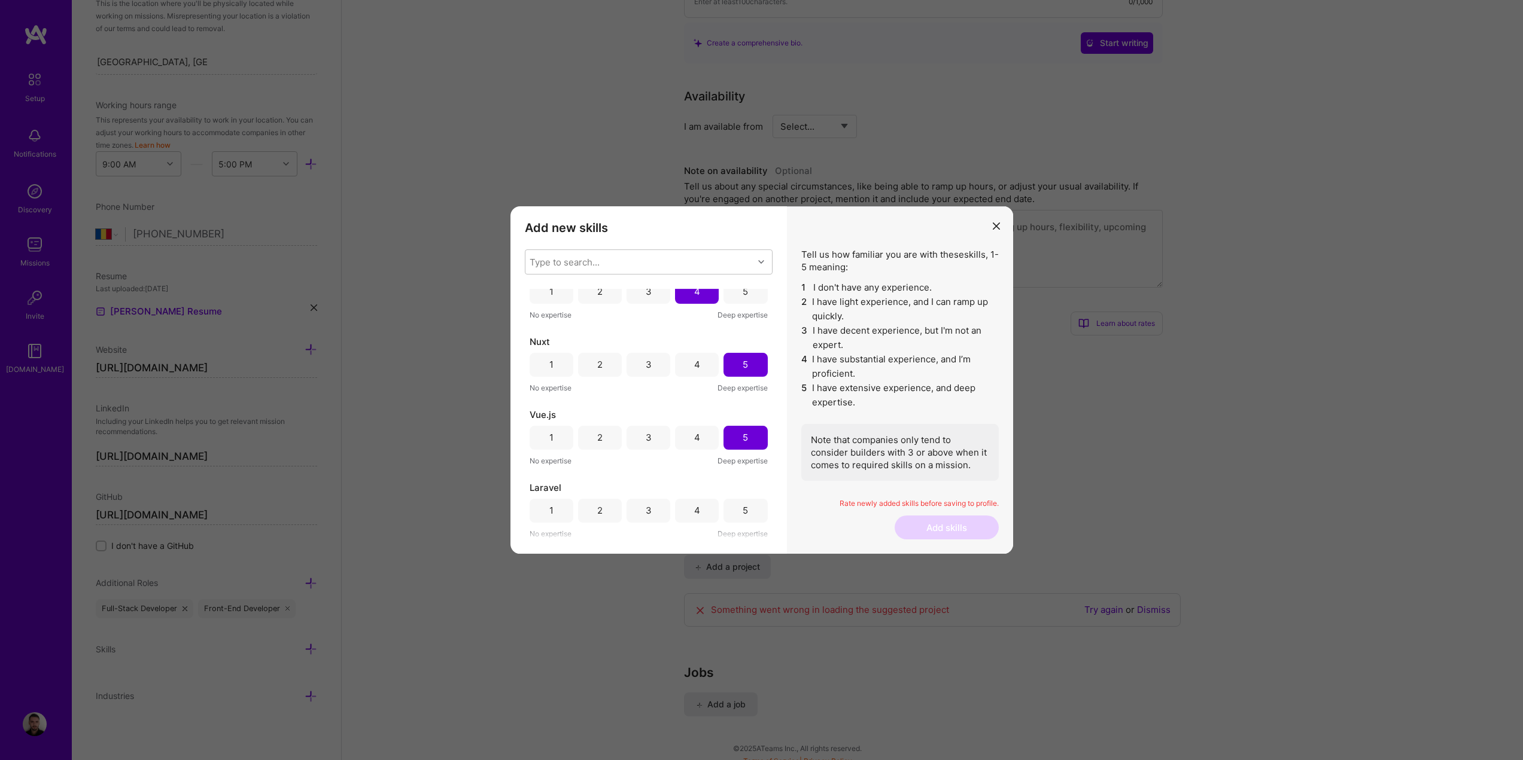
click at [752, 513] on div "5" at bounding box center [745, 511] width 44 height 24
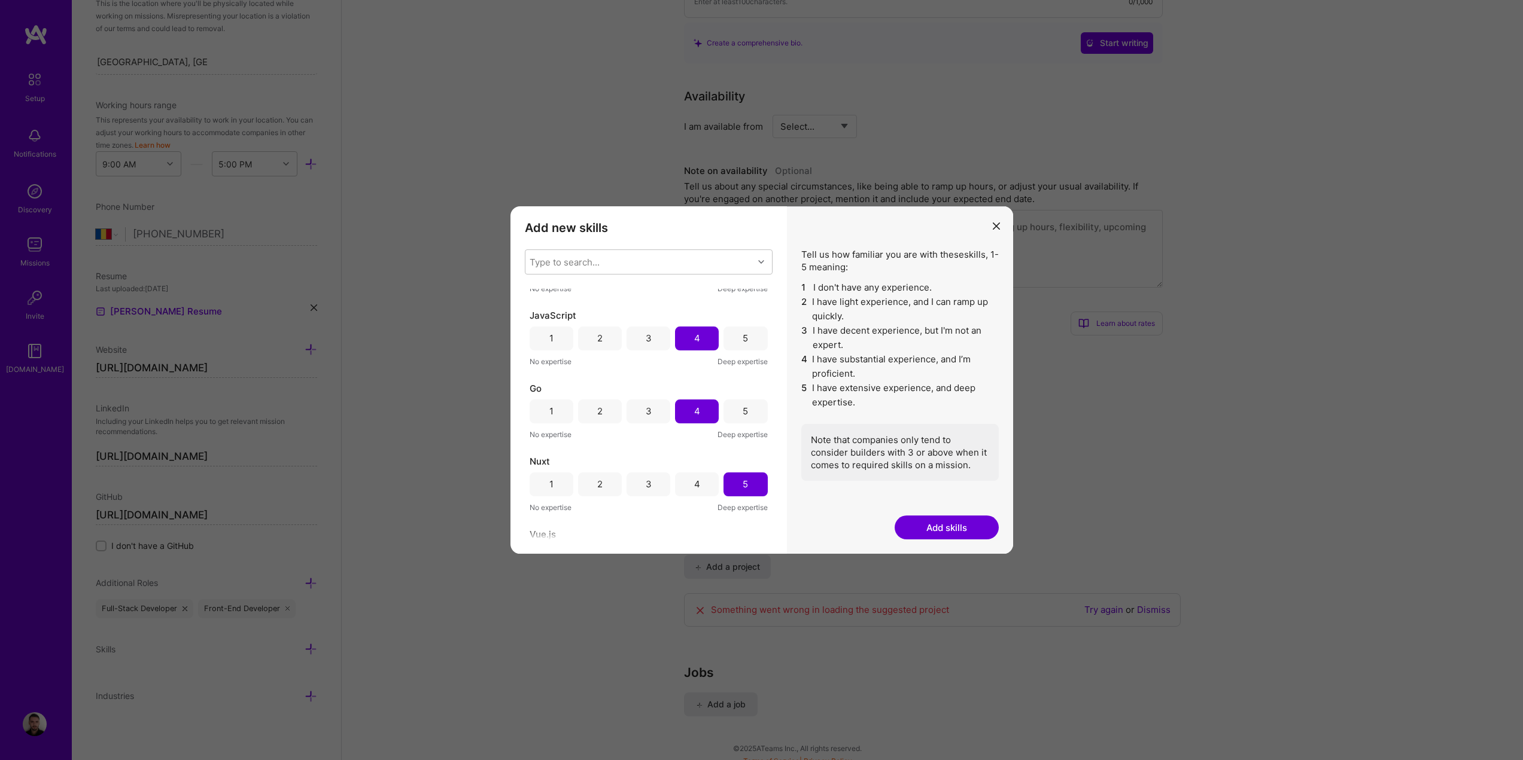
scroll to position [285, 0]
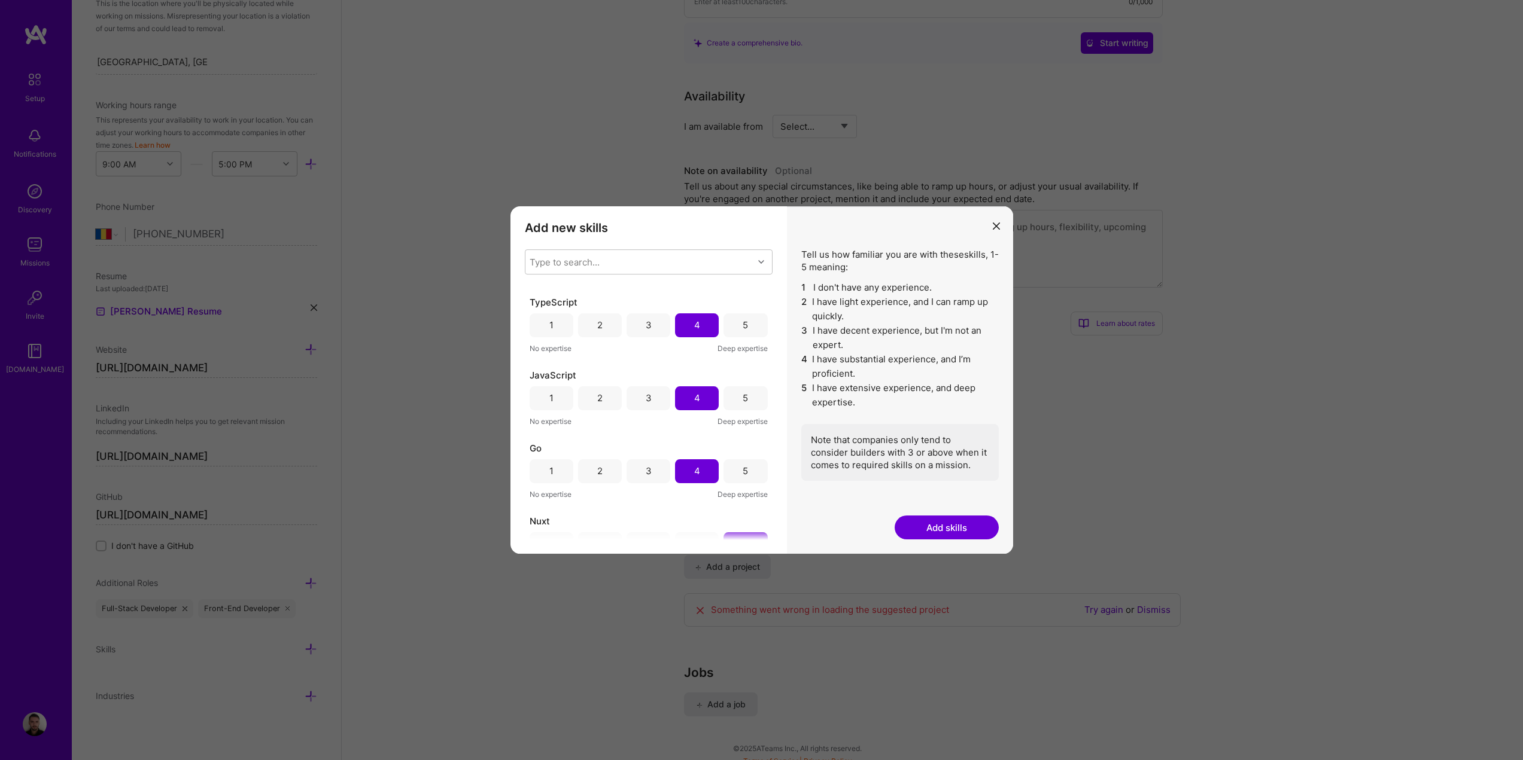
click at [741, 408] on div "5" at bounding box center [745, 398] width 44 height 24
click at [648, 471] on div "3" at bounding box center [649, 471] width 6 height 13
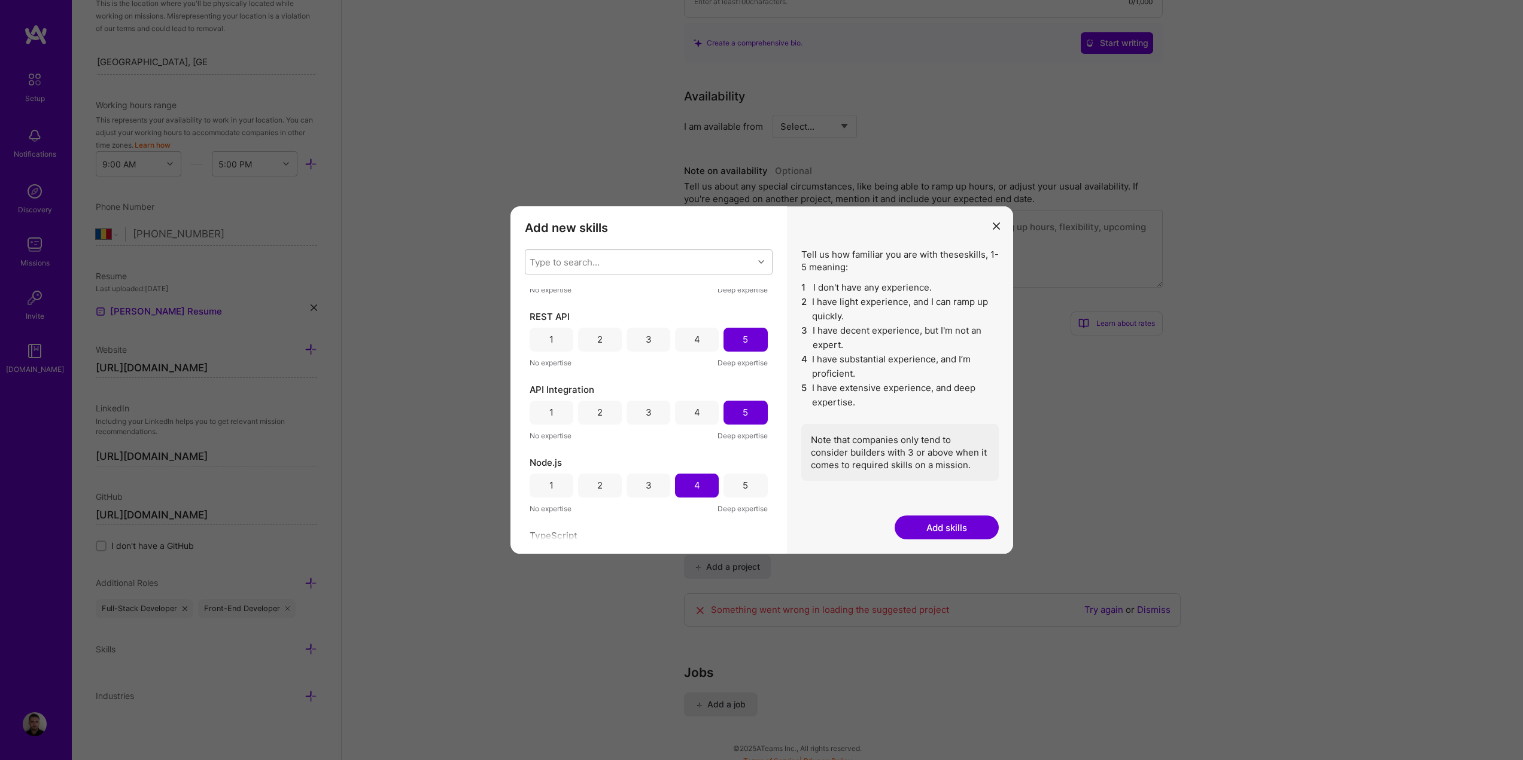
scroll to position [45, 0]
click at [649, 492] on div "3" at bounding box center [649, 491] width 6 height 13
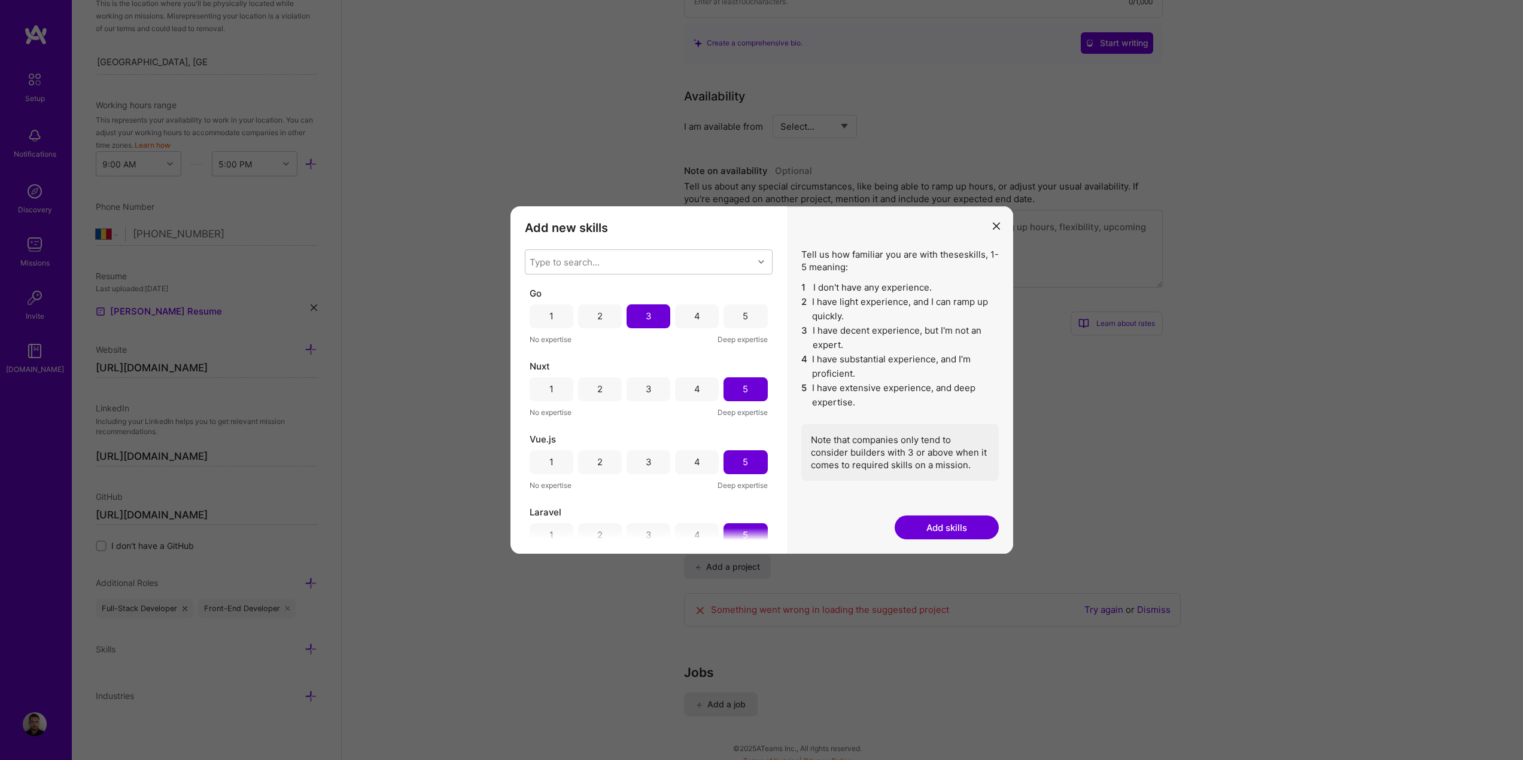
scroll to position [464, 0]
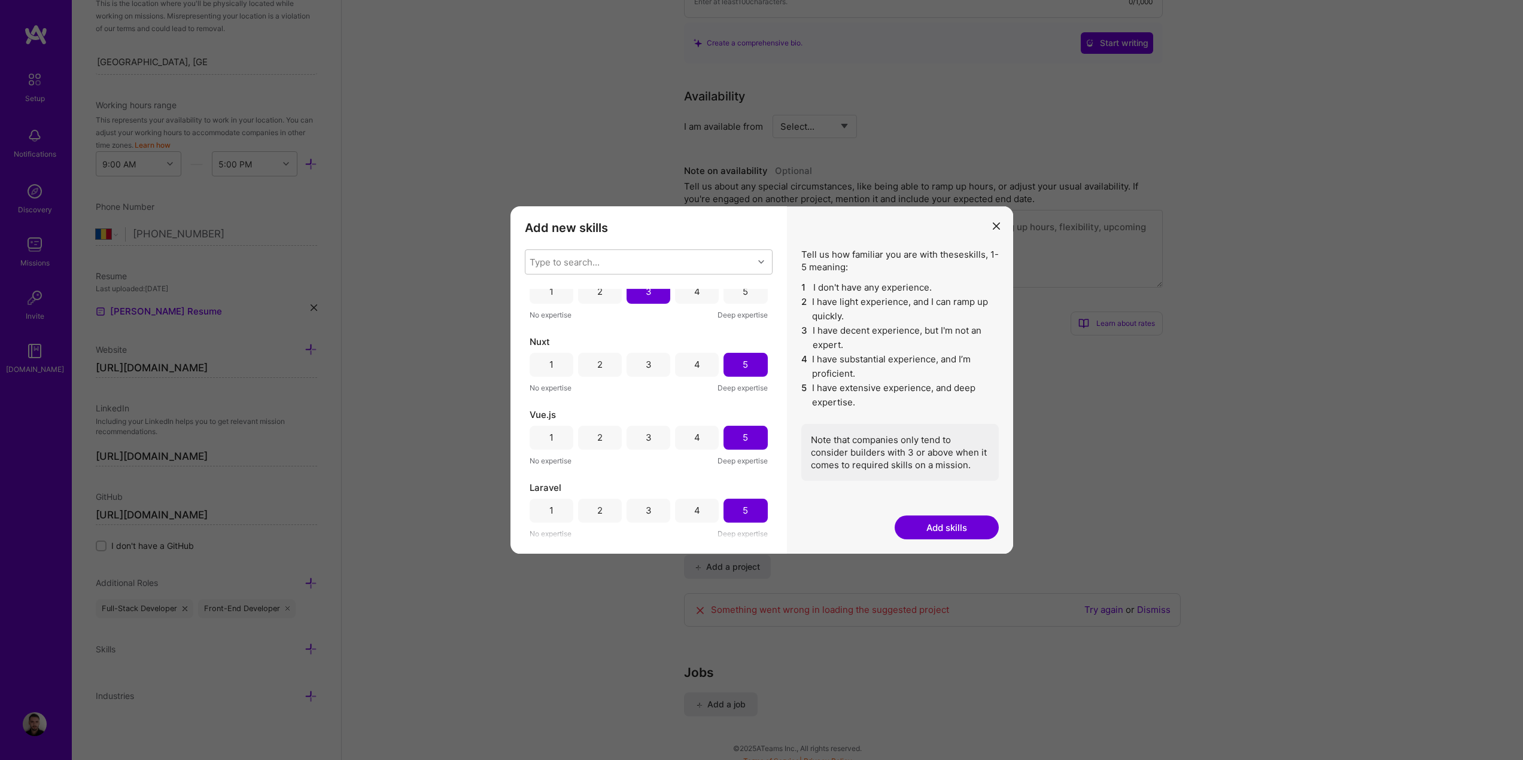
click at [948, 537] on button "Add skills" at bounding box center [946, 528] width 104 height 24
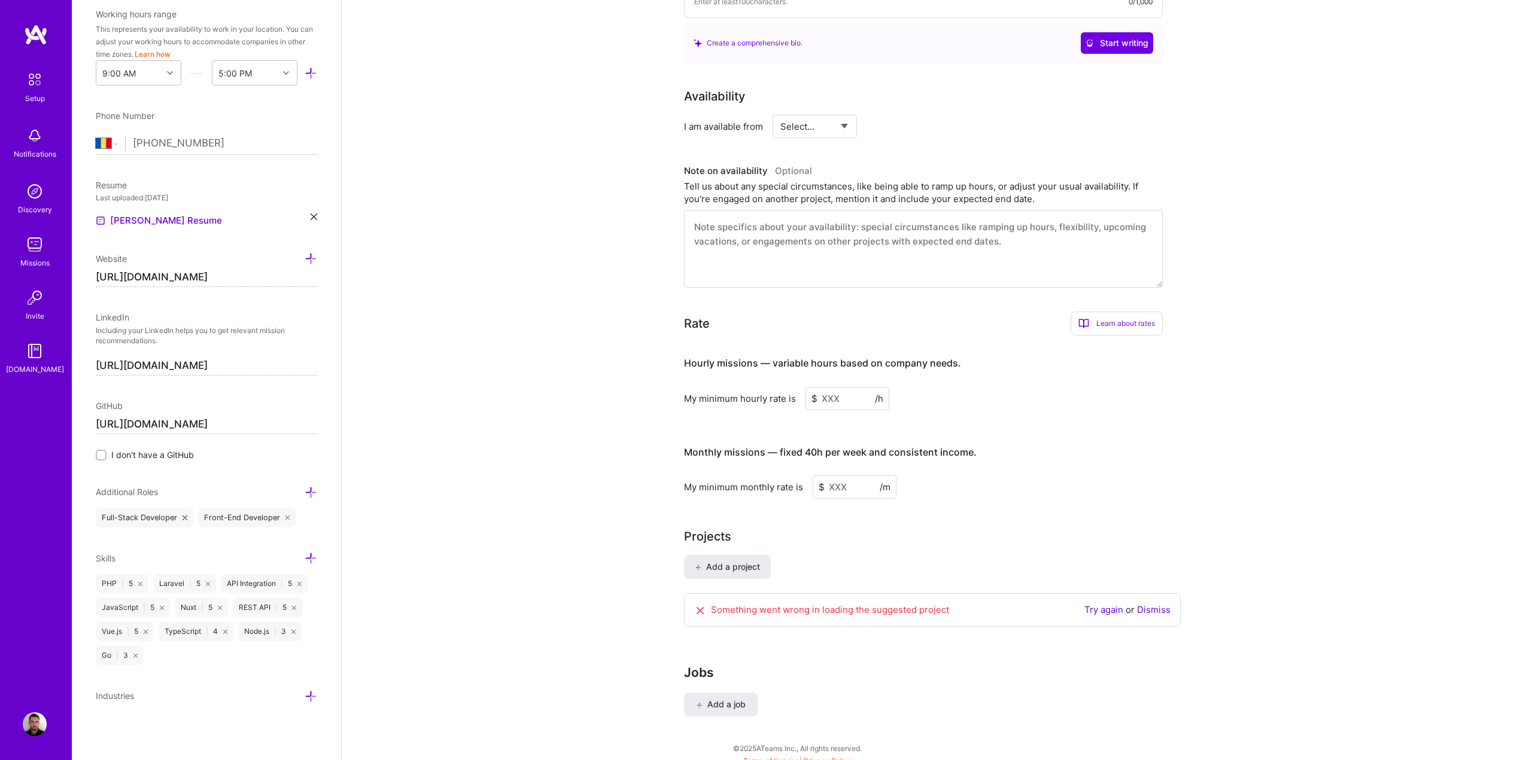
scroll to position [417, 0]
click at [305, 690] on div at bounding box center [311, 696] width 13 height 14
click at [305, 695] on icon at bounding box center [311, 696] width 13 height 13
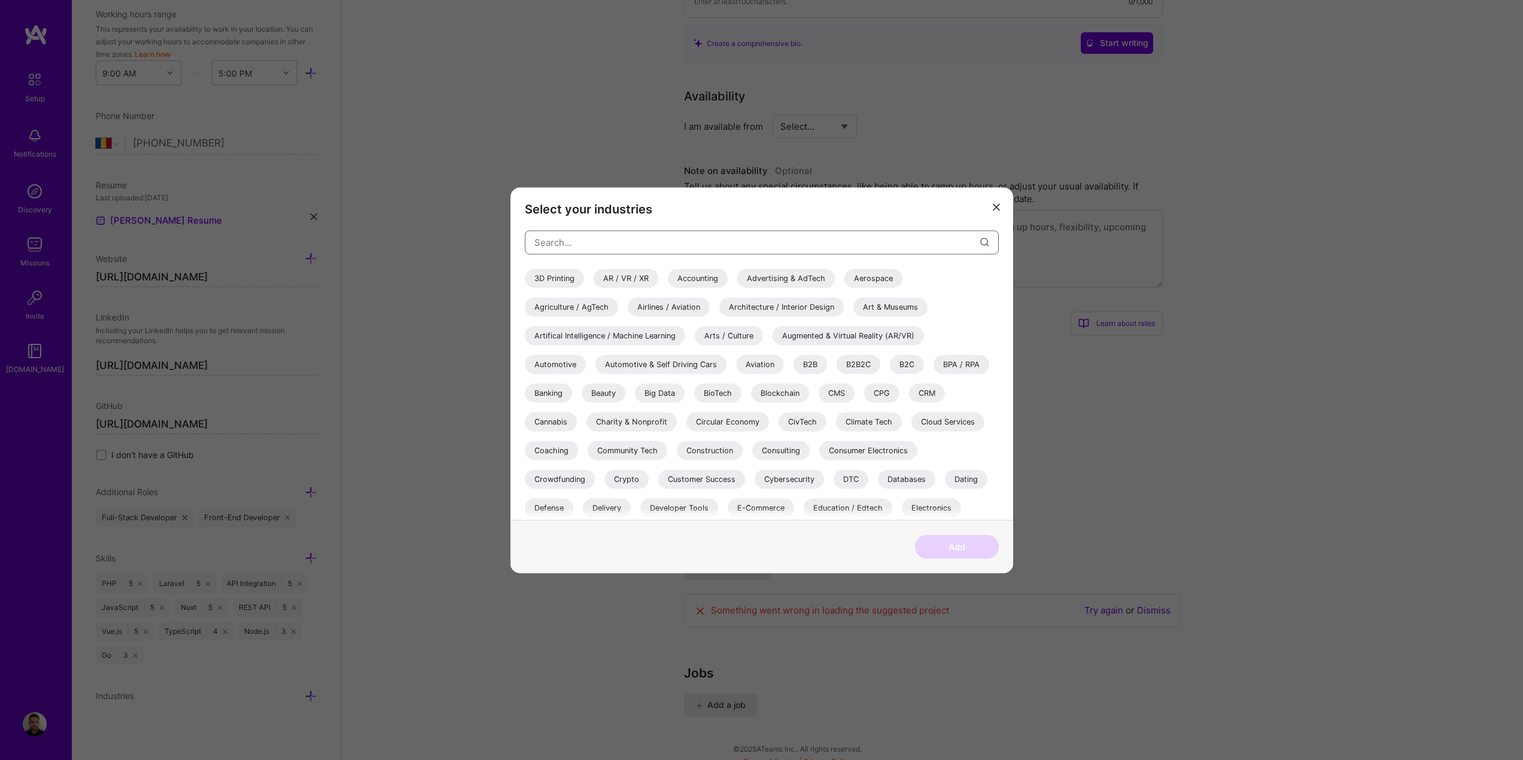
click at [656, 252] on input "modal" at bounding box center [757, 242] width 446 height 31
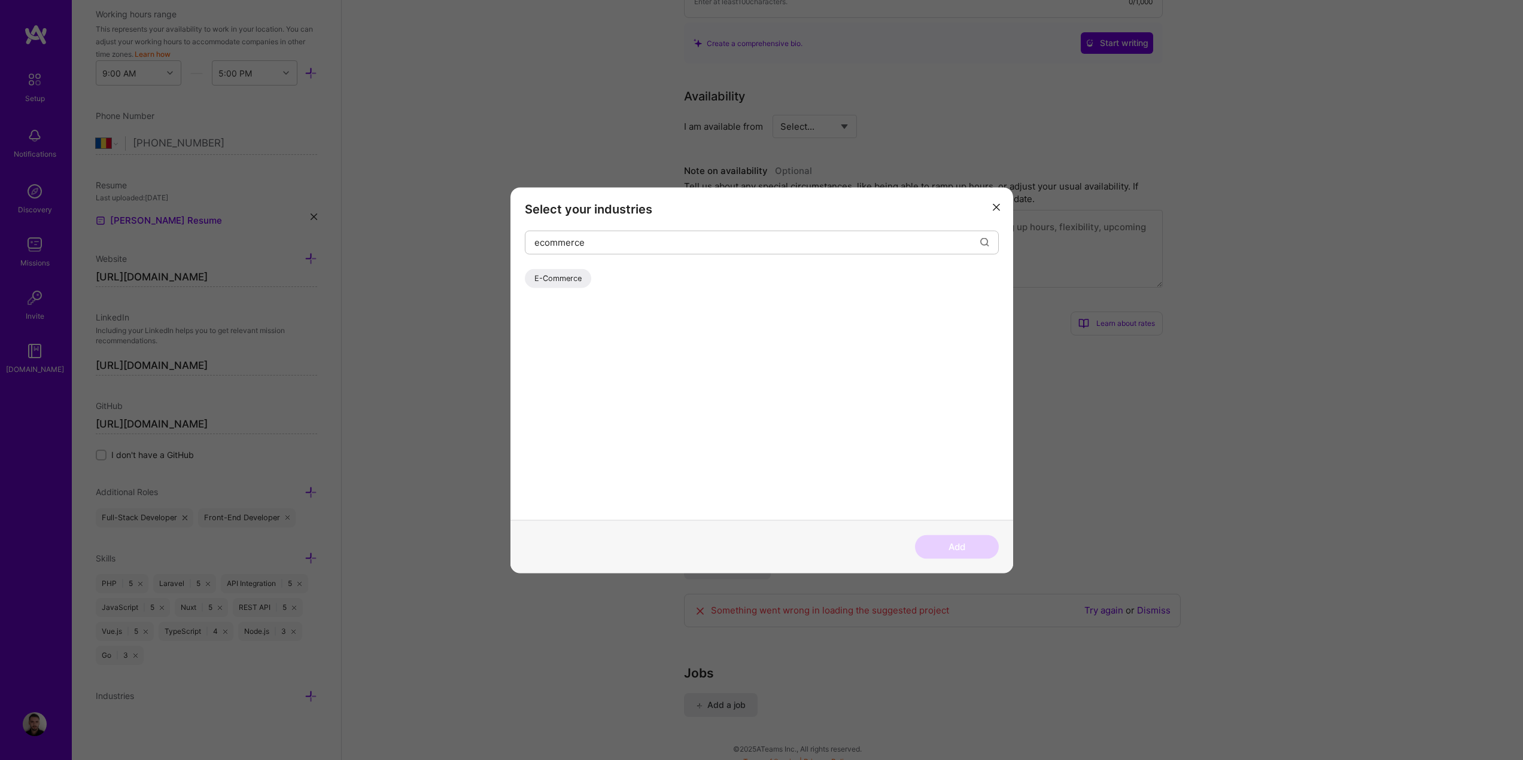
click at [569, 281] on div "E-Commerce" at bounding box center [558, 278] width 66 height 19
click at [638, 248] on input "ecommerce" at bounding box center [757, 242] width 446 height 31
click at [555, 275] on div "Music" at bounding box center [545, 278] width 40 height 19
click at [603, 241] on input "music" at bounding box center [757, 242] width 446 height 31
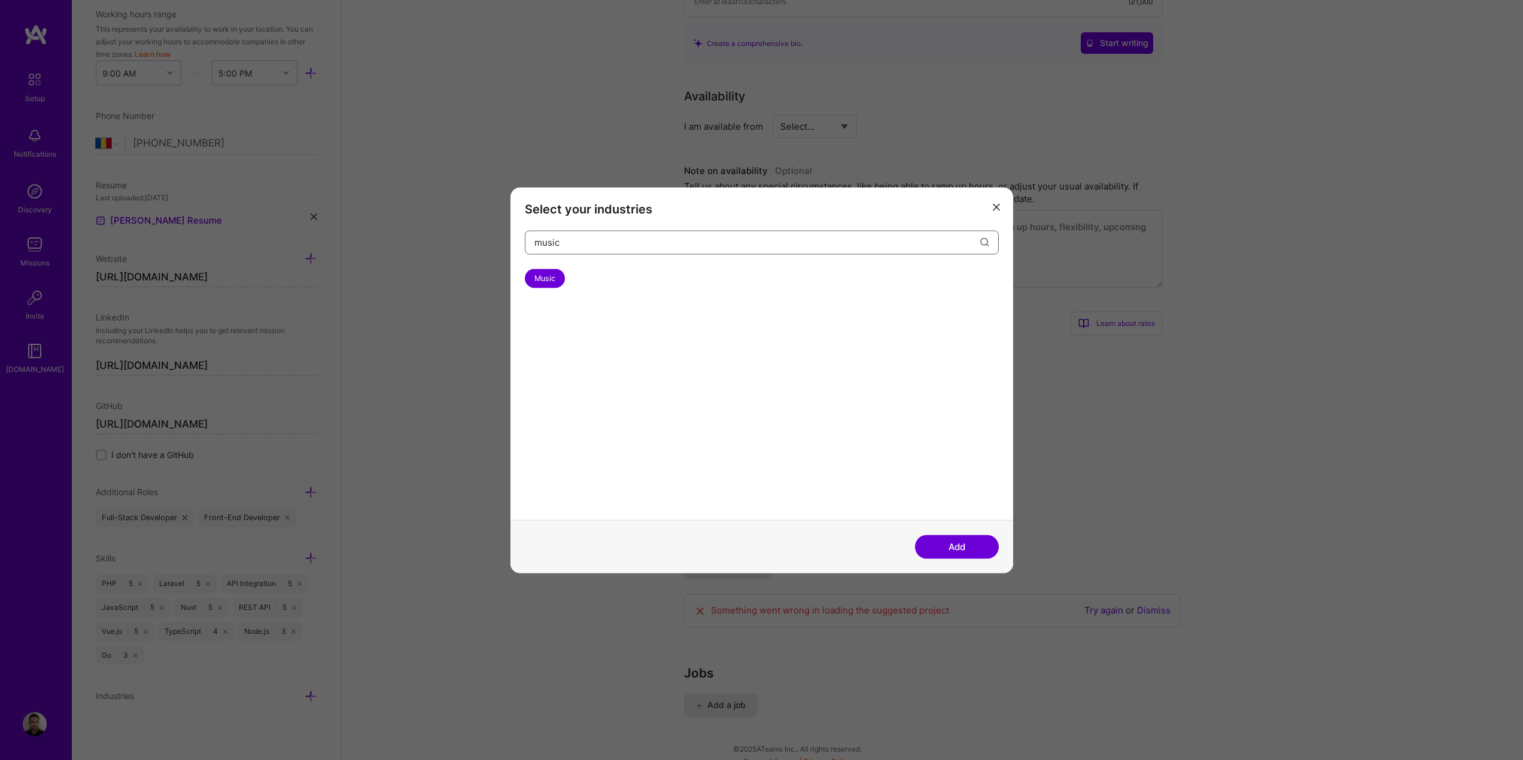
click at [603, 241] on input "music" at bounding box center [757, 242] width 446 height 31
type input "gaming"
click at [583, 270] on div "Gaming & e-Sports" at bounding box center [569, 278] width 89 height 19
click at [650, 239] on input "gaming" at bounding box center [757, 242] width 446 height 31
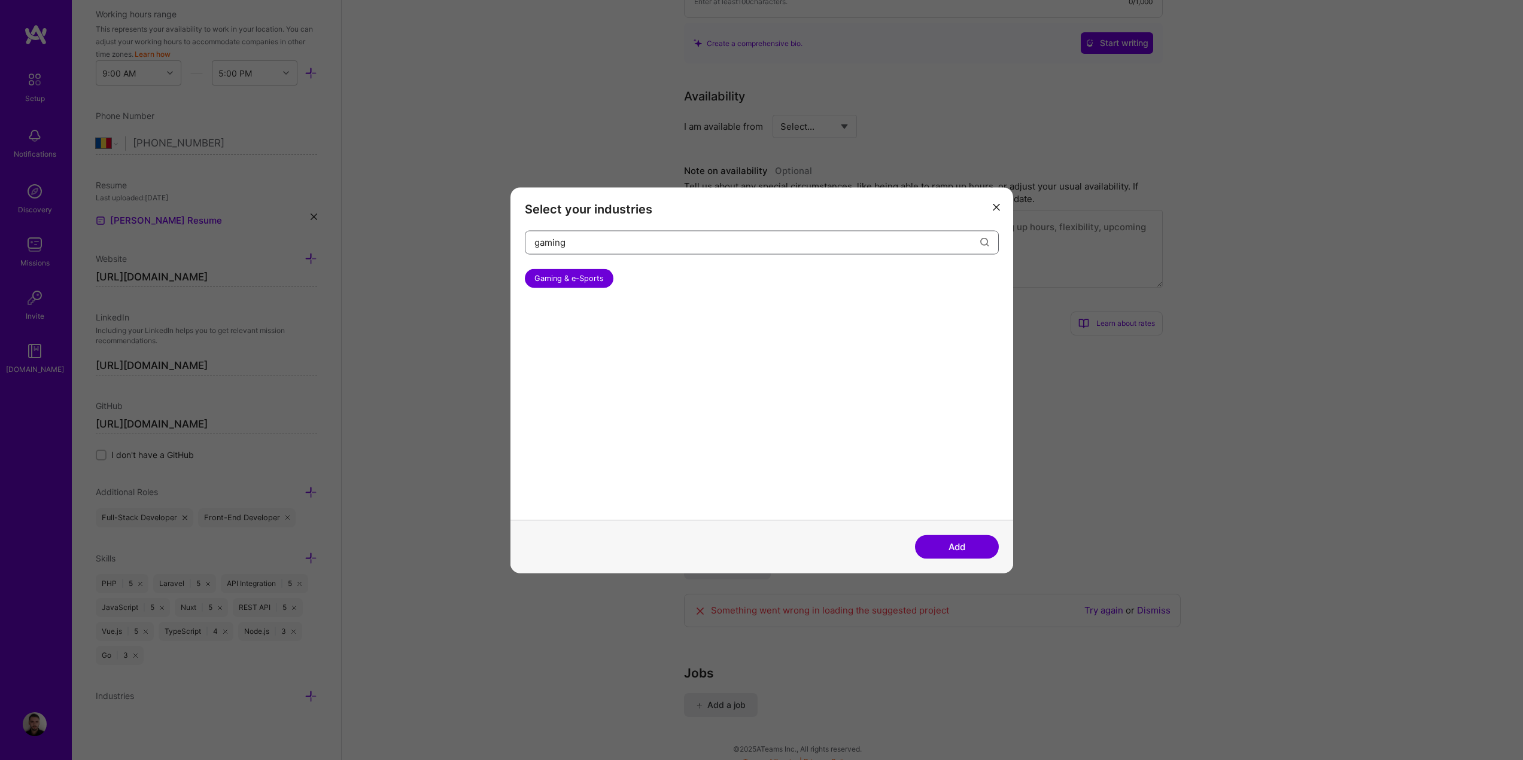
click at [650, 239] on input "gaming" at bounding box center [757, 242] width 446 height 31
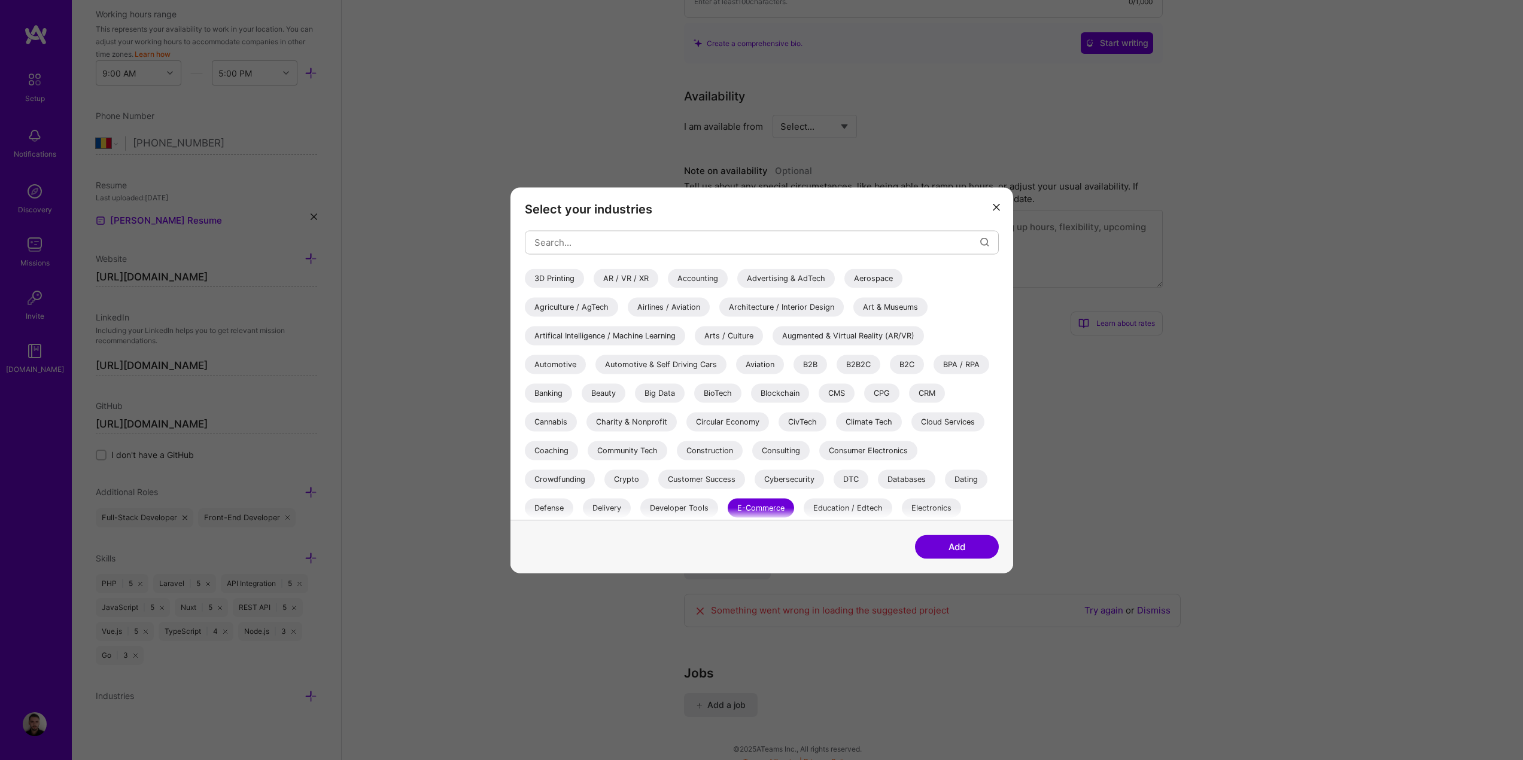
click at [727, 340] on div "Arts / Culture" at bounding box center [729, 335] width 68 height 19
click at [793, 363] on div "B2B" at bounding box center [810, 364] width 34 height 19
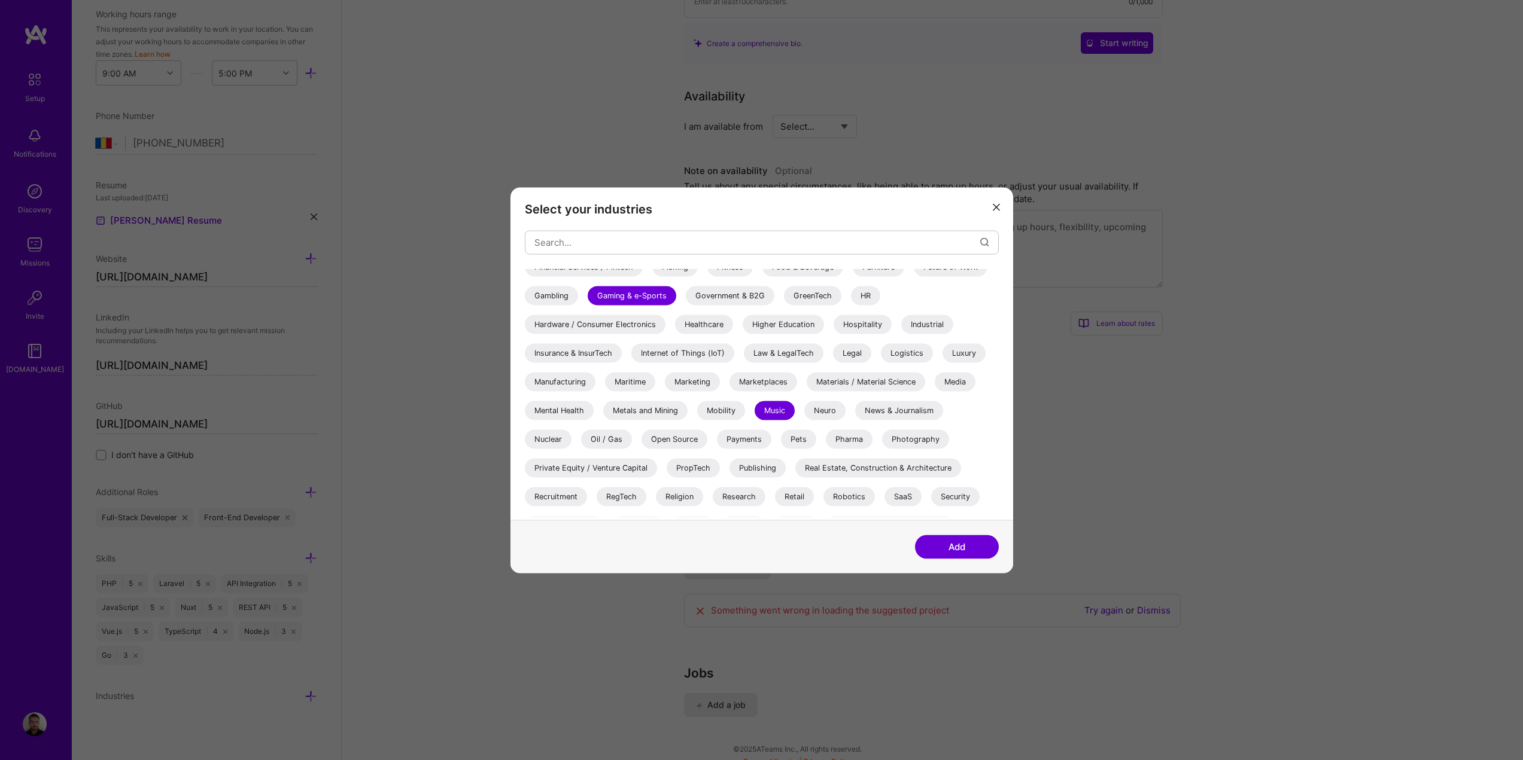
scroll to position [299, 0]
click at [757, 378] on div "Marketplaces" at bounding box center [763, 381] width 68 height 19
click at [957, 385] on div "Media" at bounding box center [954, 381] width 41 height 19
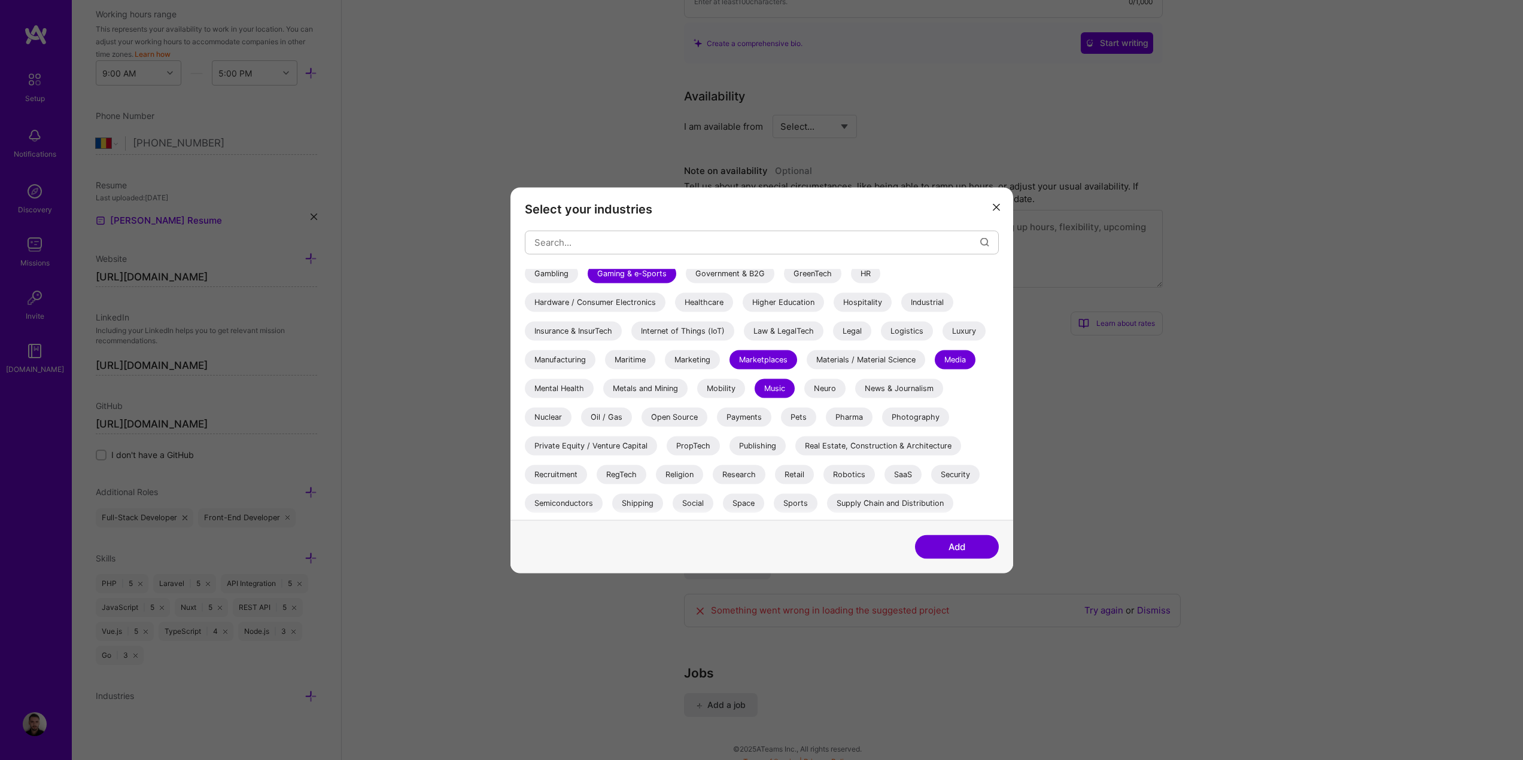
scroll to position [347, 0]
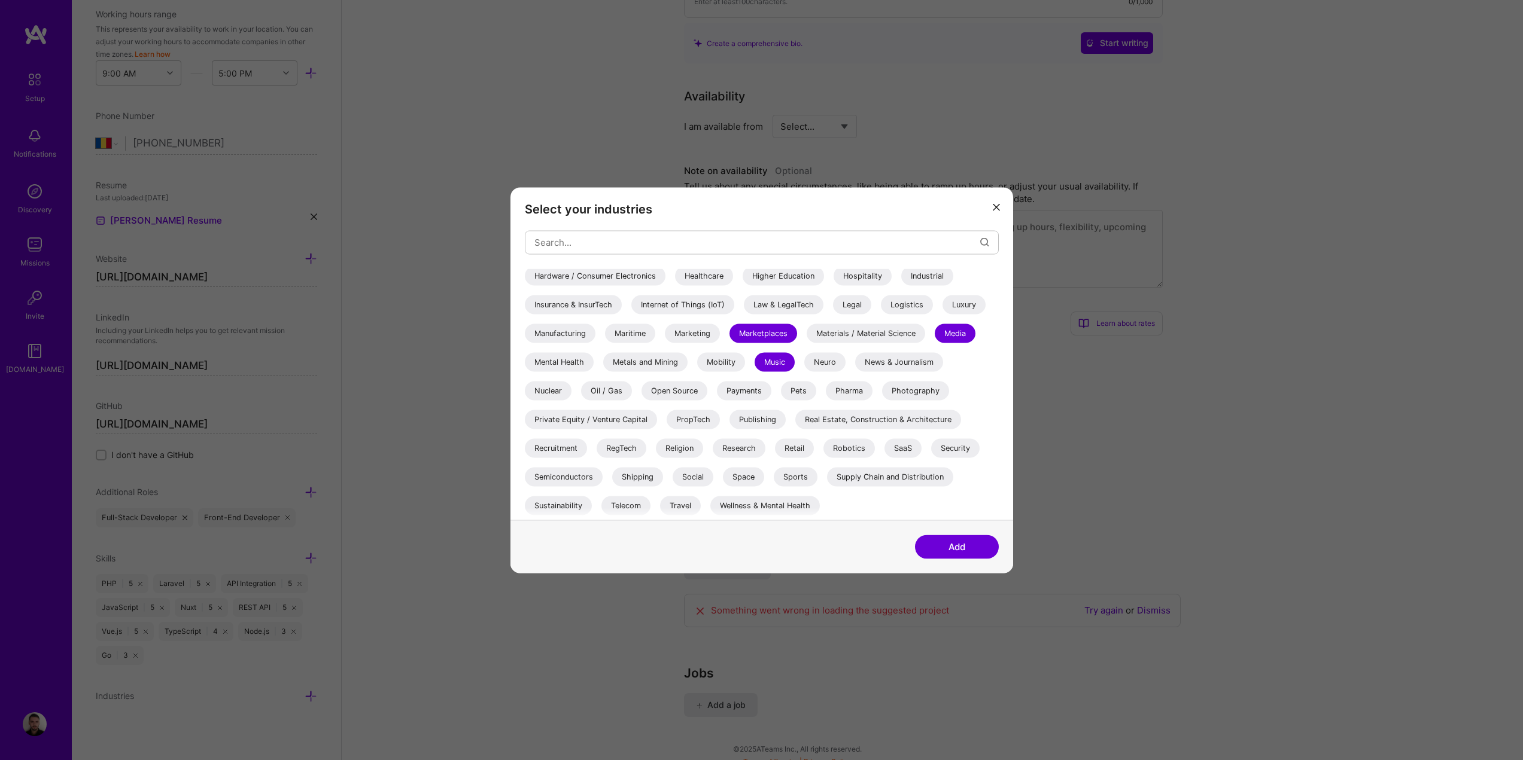
click at [967, 540] on button "Add" at bounding box center [957, 547] width 84 height 24
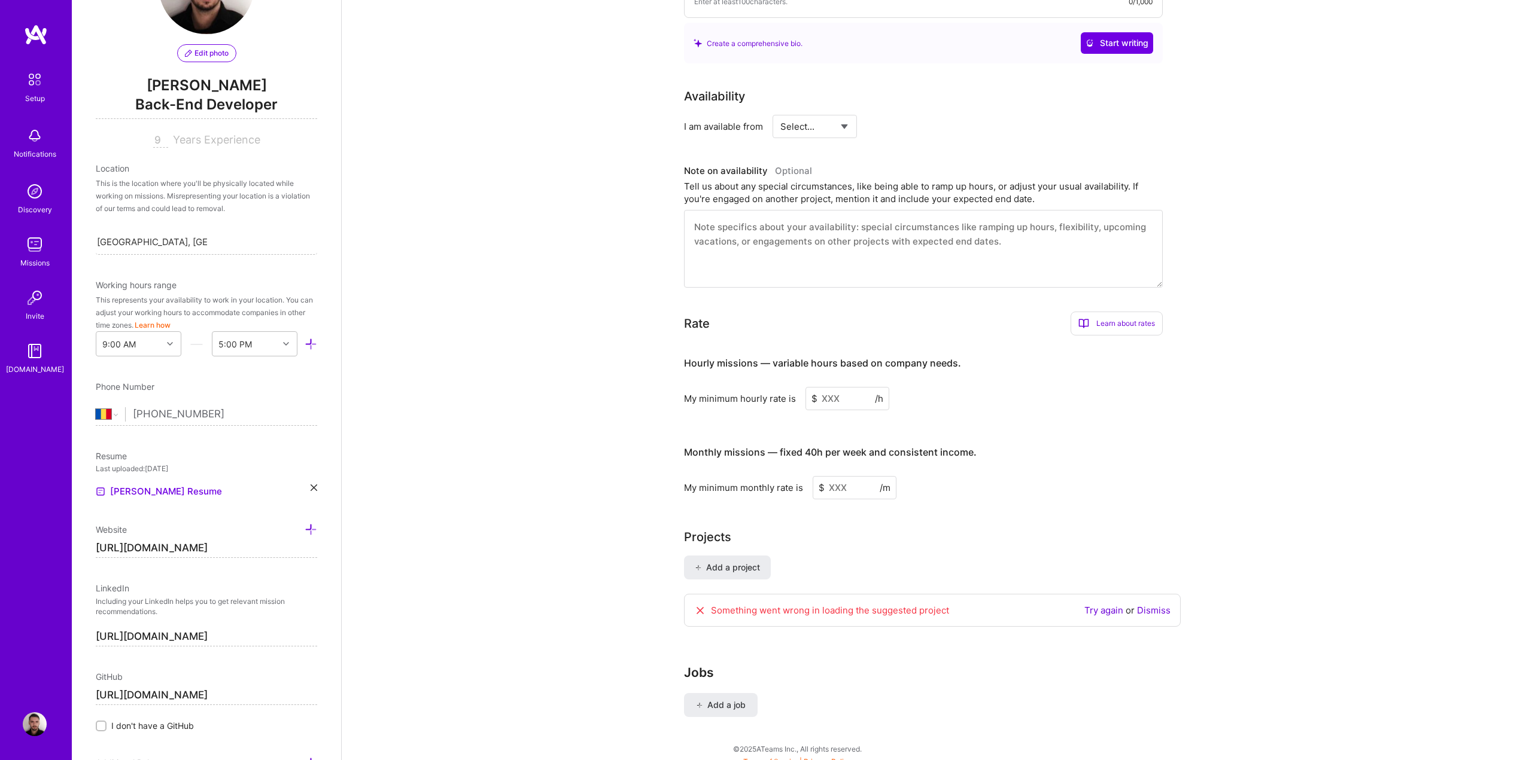
scroll to position [0, 0]
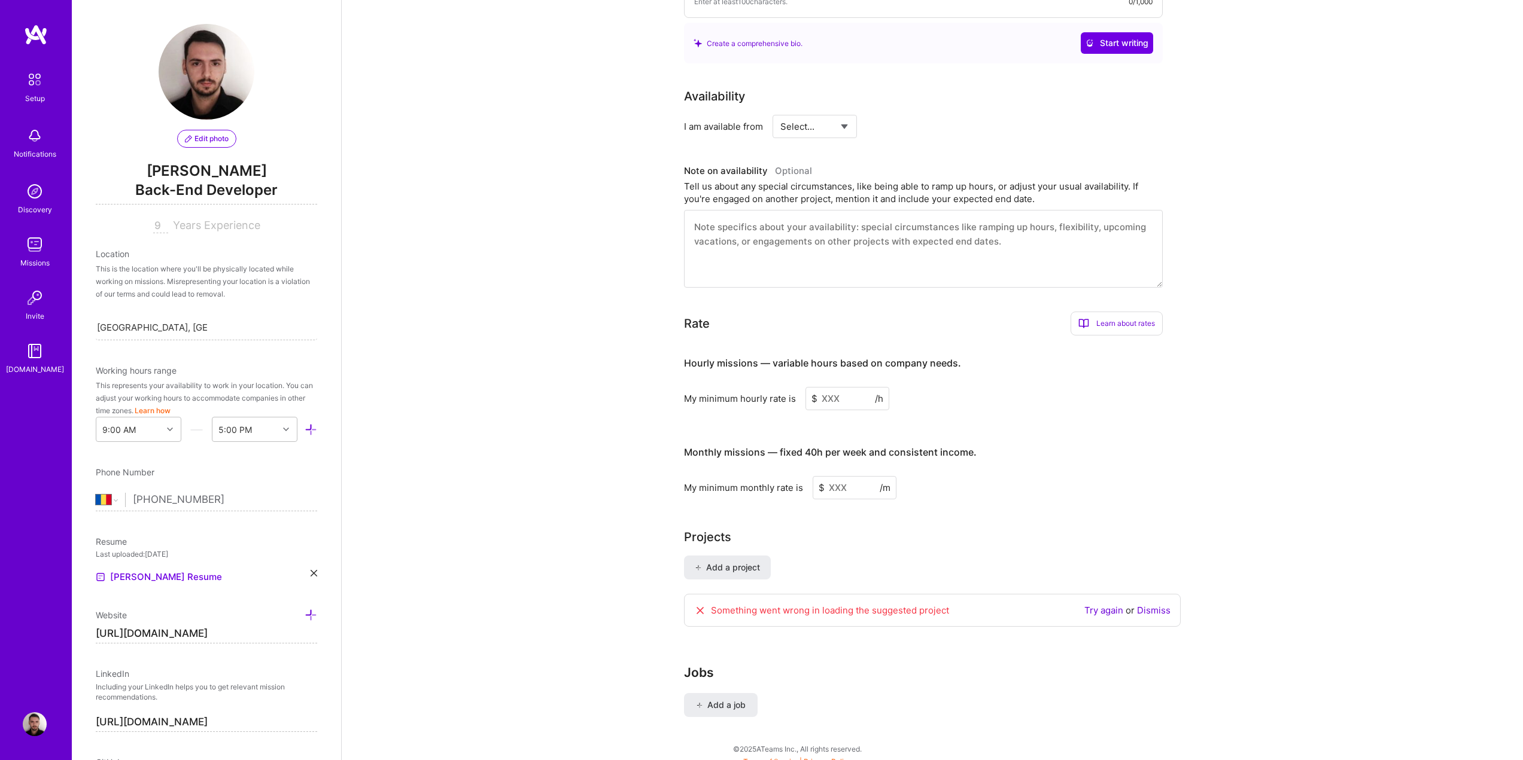
click at [483, 172] on div "Complete your profile to take the first step in unlocking full [DOMAIN_NAME] ac…" at bounding box center [932, 209] width 1181 height 1121
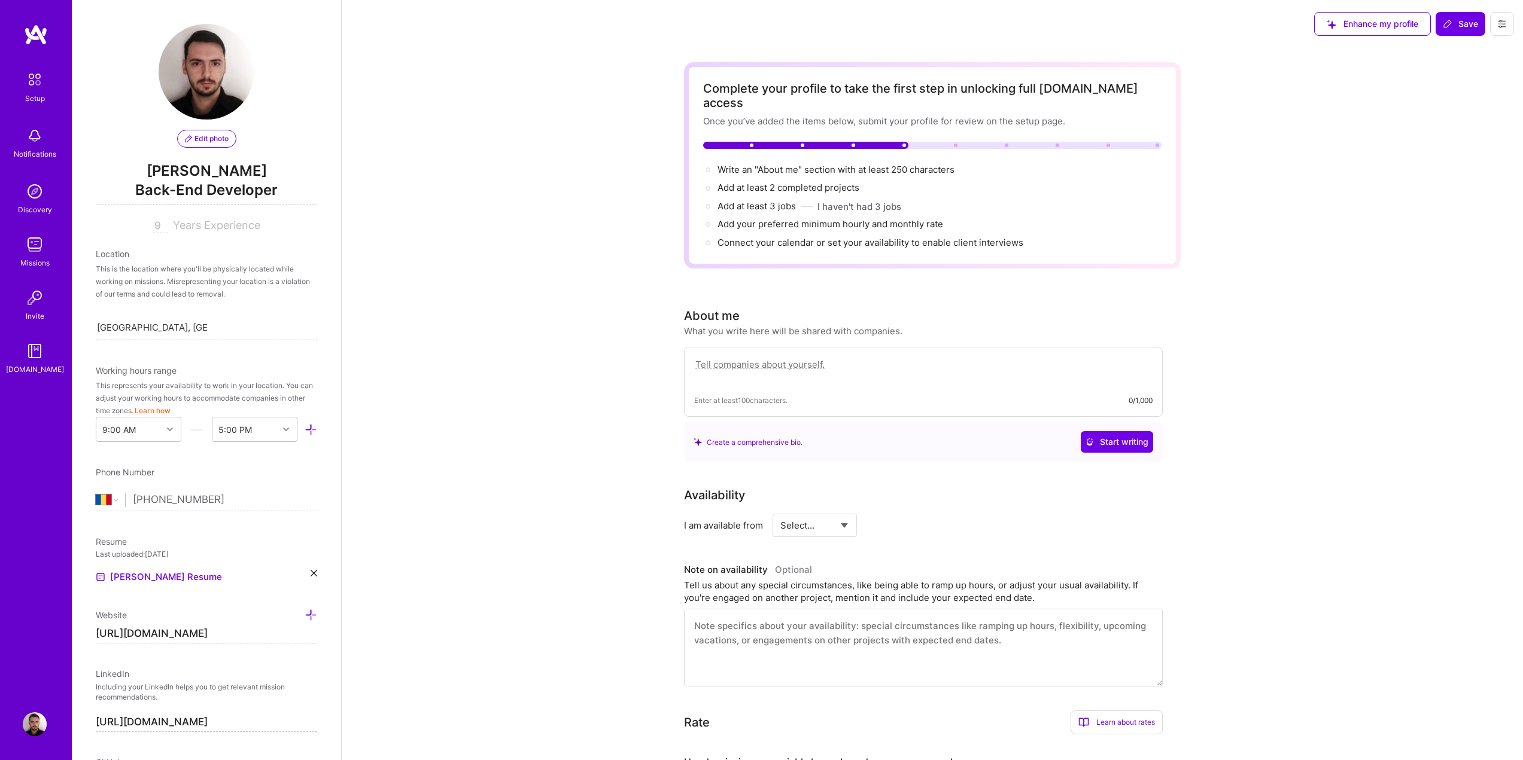
click at [720, 357] on textarea at bounding box center [923, 371] width 458 height 28
paste textarea "I'm [PERSON_NAME], a multifaceted DIY enthusiast with a passion for music, tech…"
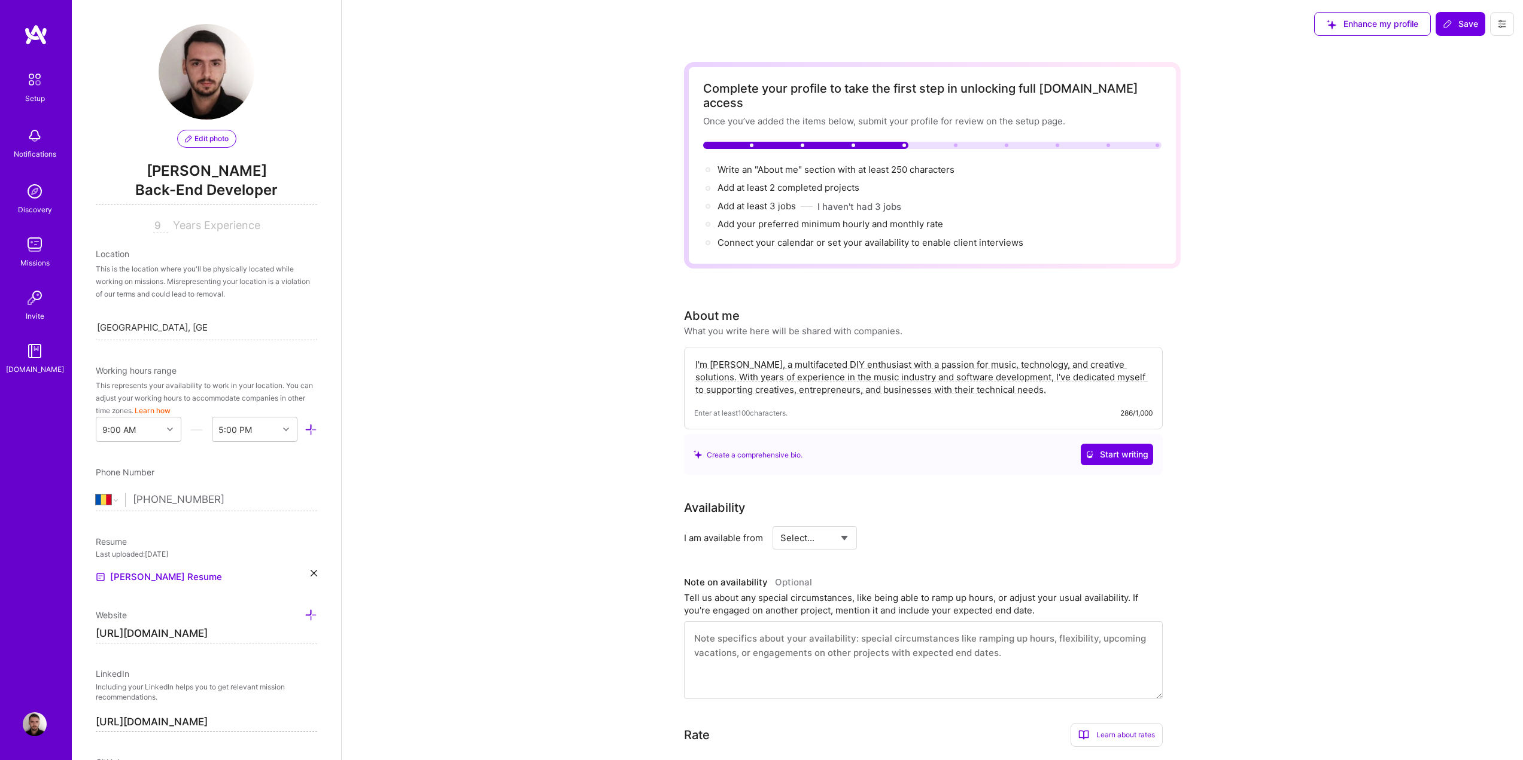
type textarea "I'm [PERSON_NAME], a multifaceted DIY enthusiast with a passion for music, tech…"
click at [503, 327] on div "Complete your profile to take the first step in unlocking full [DOMAIN_NAME] ac…" at bounding box center [932, 615] width 1181 height 1134
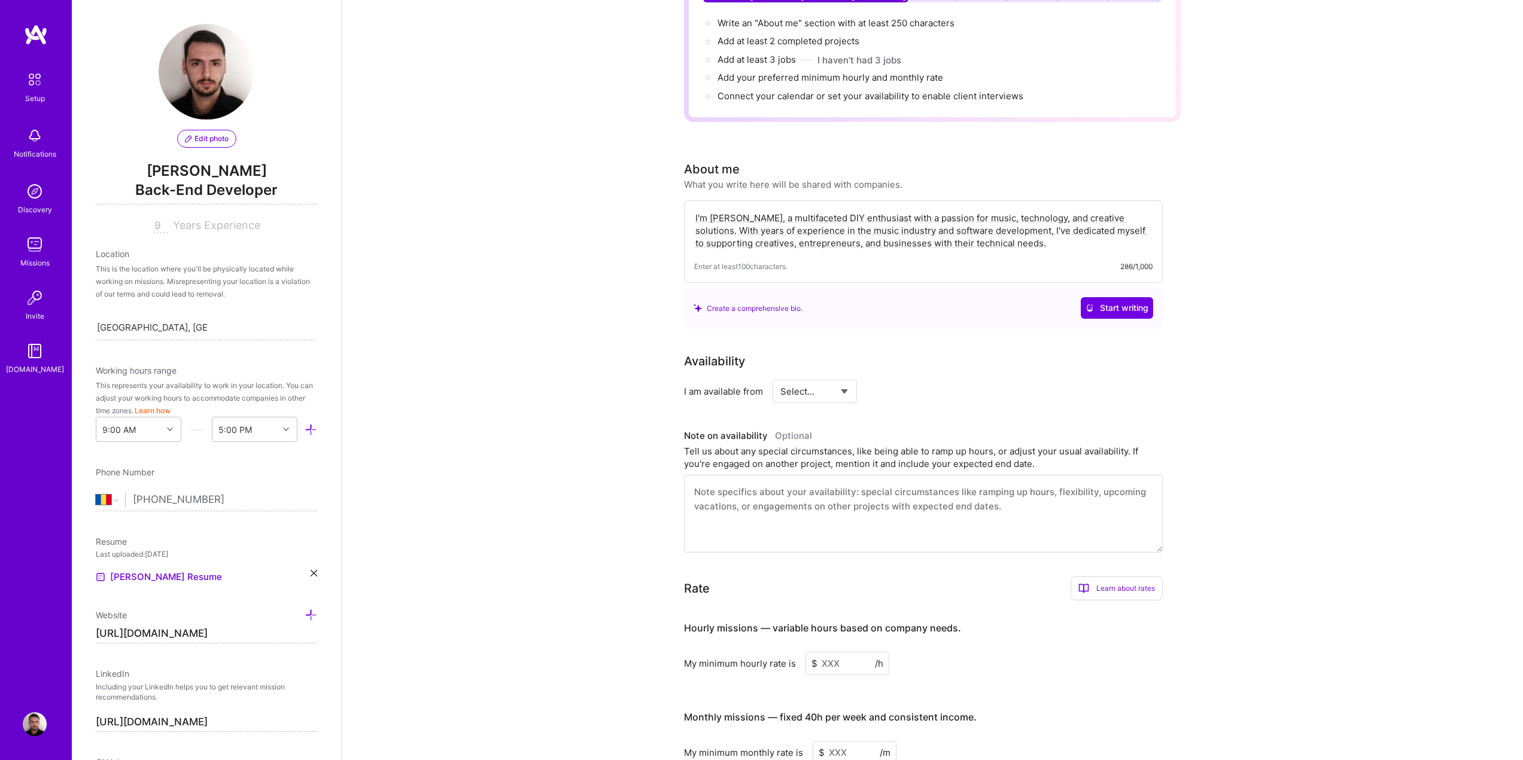
scroll to position [179, 0]
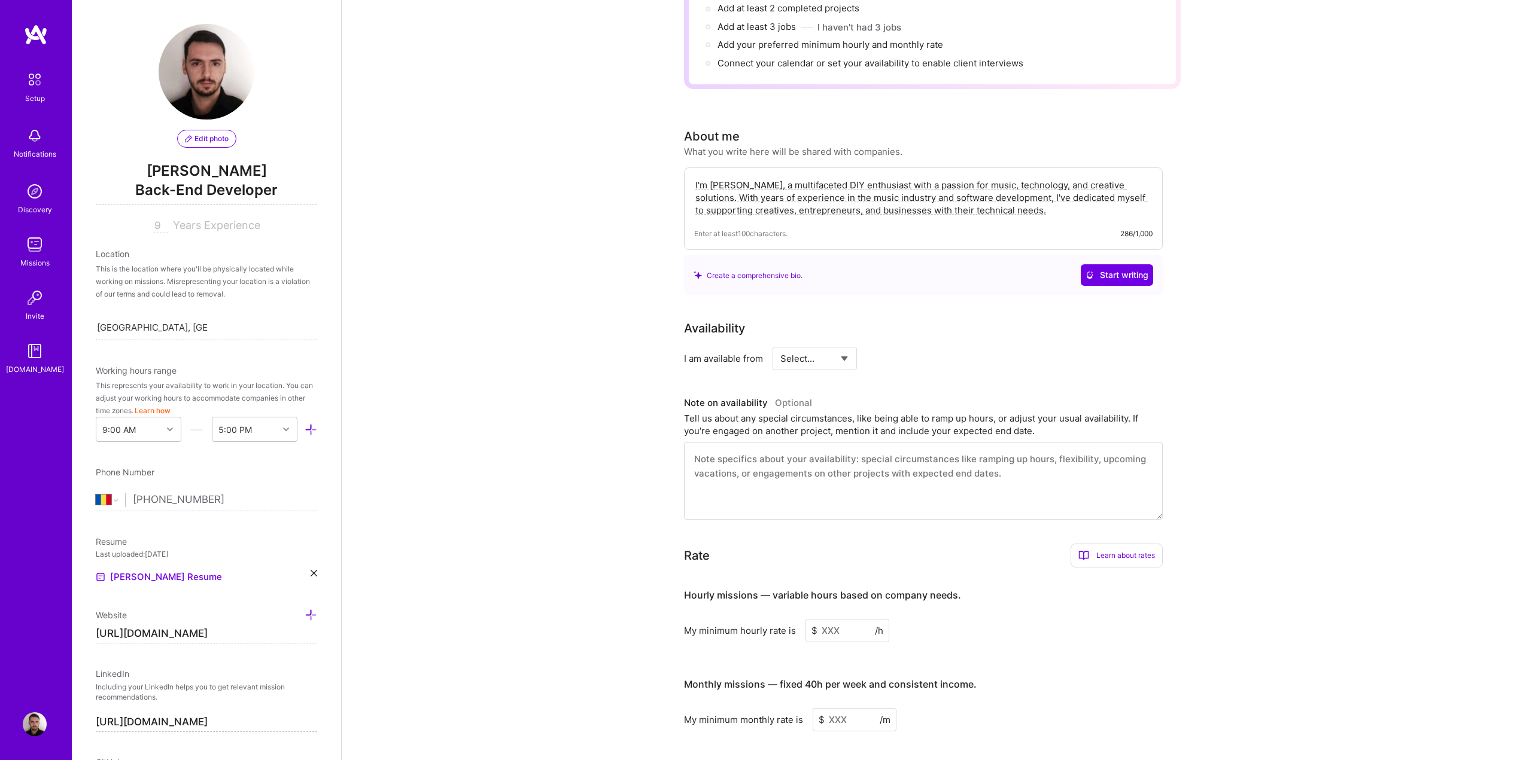
click at [821, 348] on select "Select... Right Now Future Date Not Available" at bounding box center [814, 358] width 69 height 31
select select "Right Now"
click at [780, 343] on select "Select... Right Now Future Date Not Available" at bounding box center [814, 358] width 69 height 31
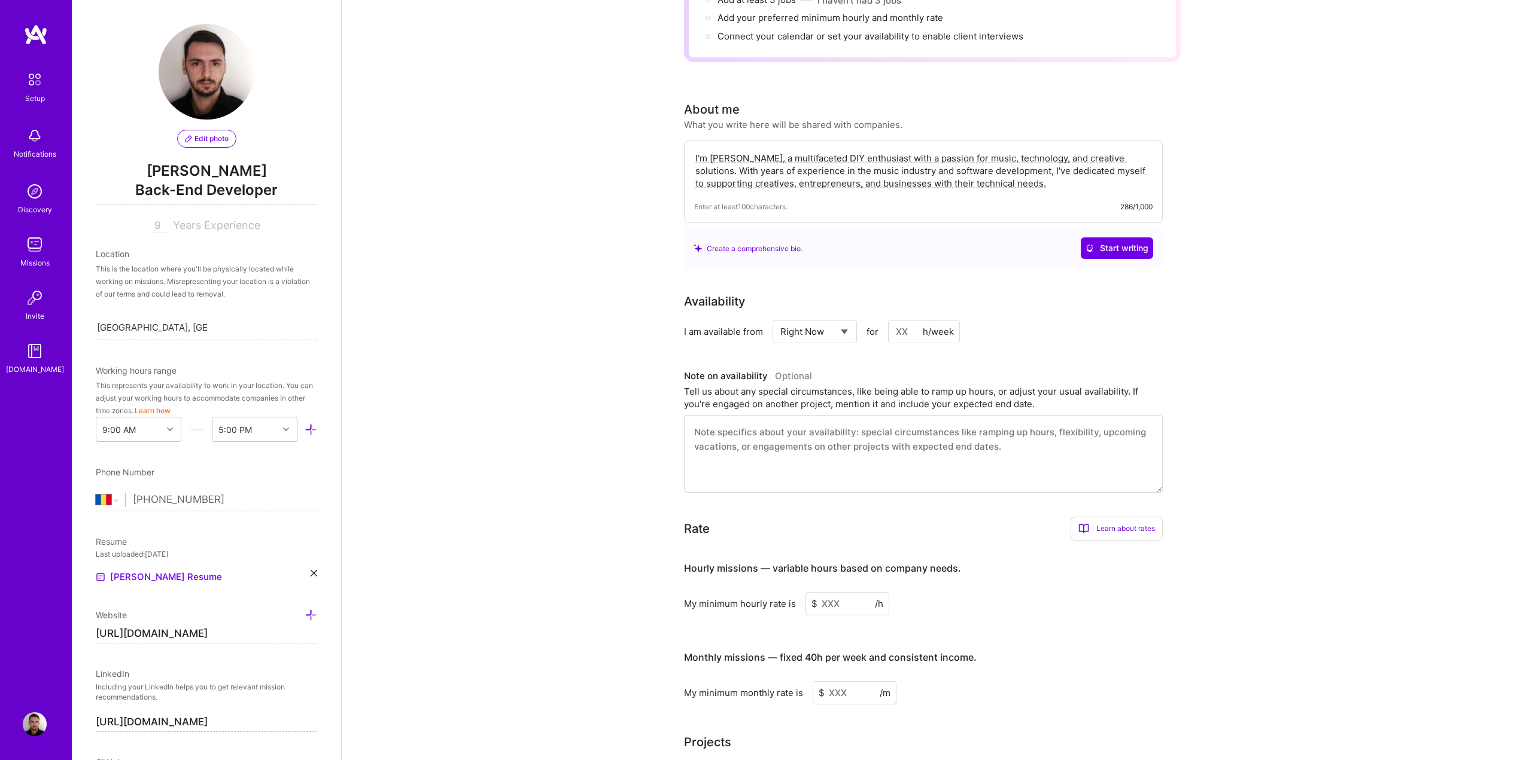
scroll to position [239, 0]
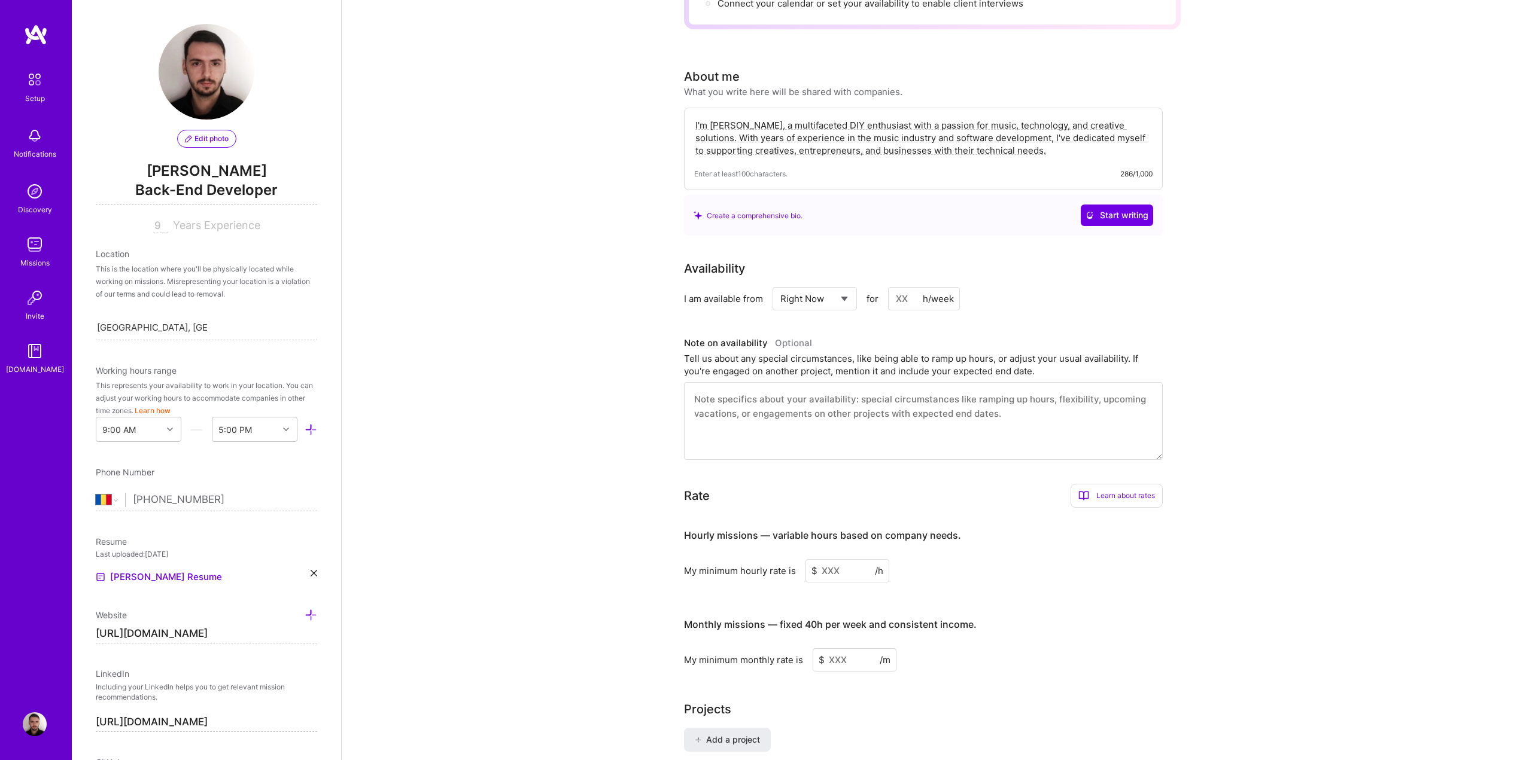
click at [913, 287] on input at bounding box center [924, 298] width 72 height 23
click at [881, 287] on div "Select... Right Now Future Date Not Available for 40 h/week" at bounding box center [865, 298] width 187 height 23
type input "30"
click at [541, 299] on div "Complete your profile to take the first step in unlocking full [DOMAIN_NAME] ac…" at bounding box center [932, 376] width 1181 height 1134
click at [790, 399] on textarea at bounding box center [923, 421] width 479 height 78
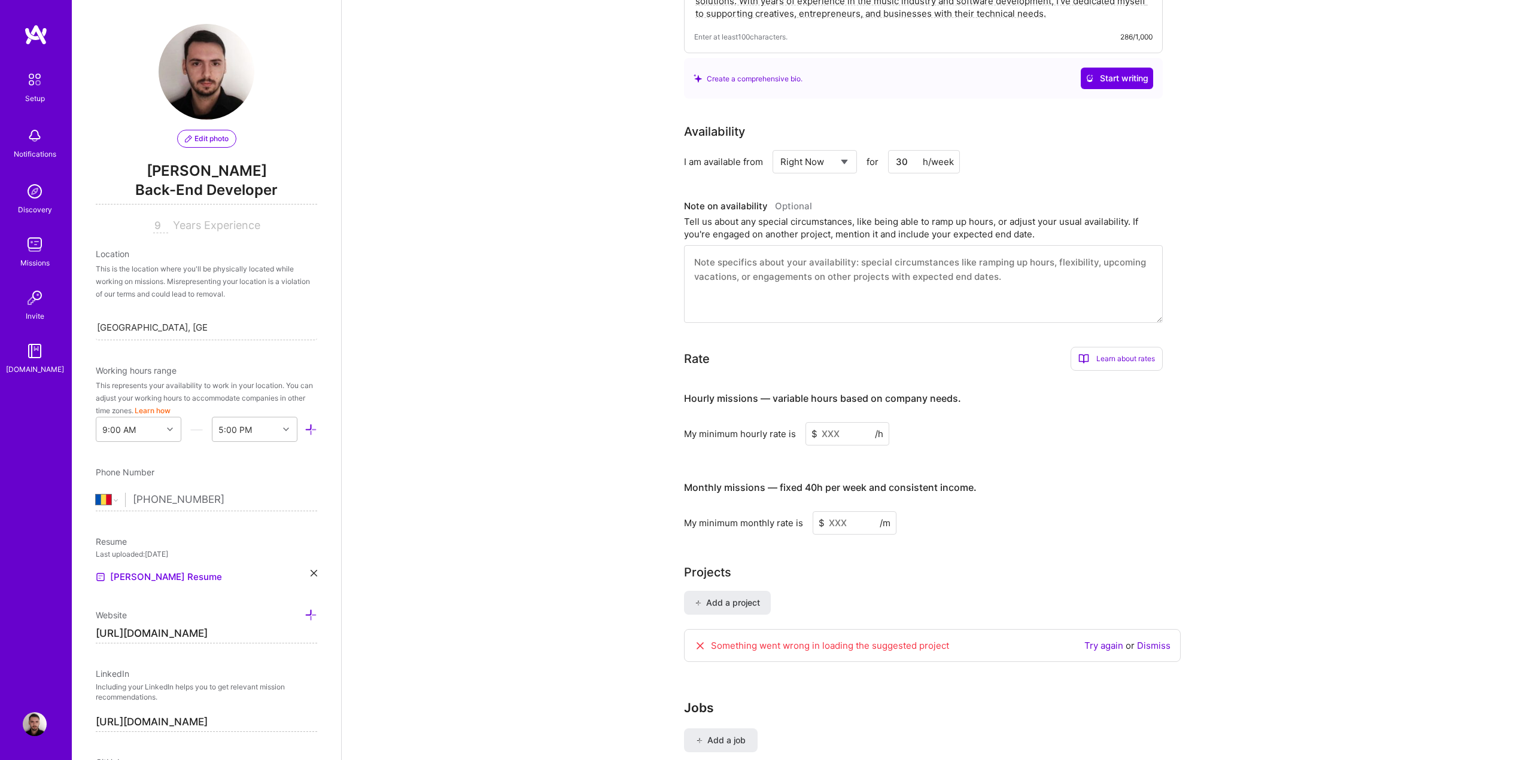
scroll to position [412, 0]
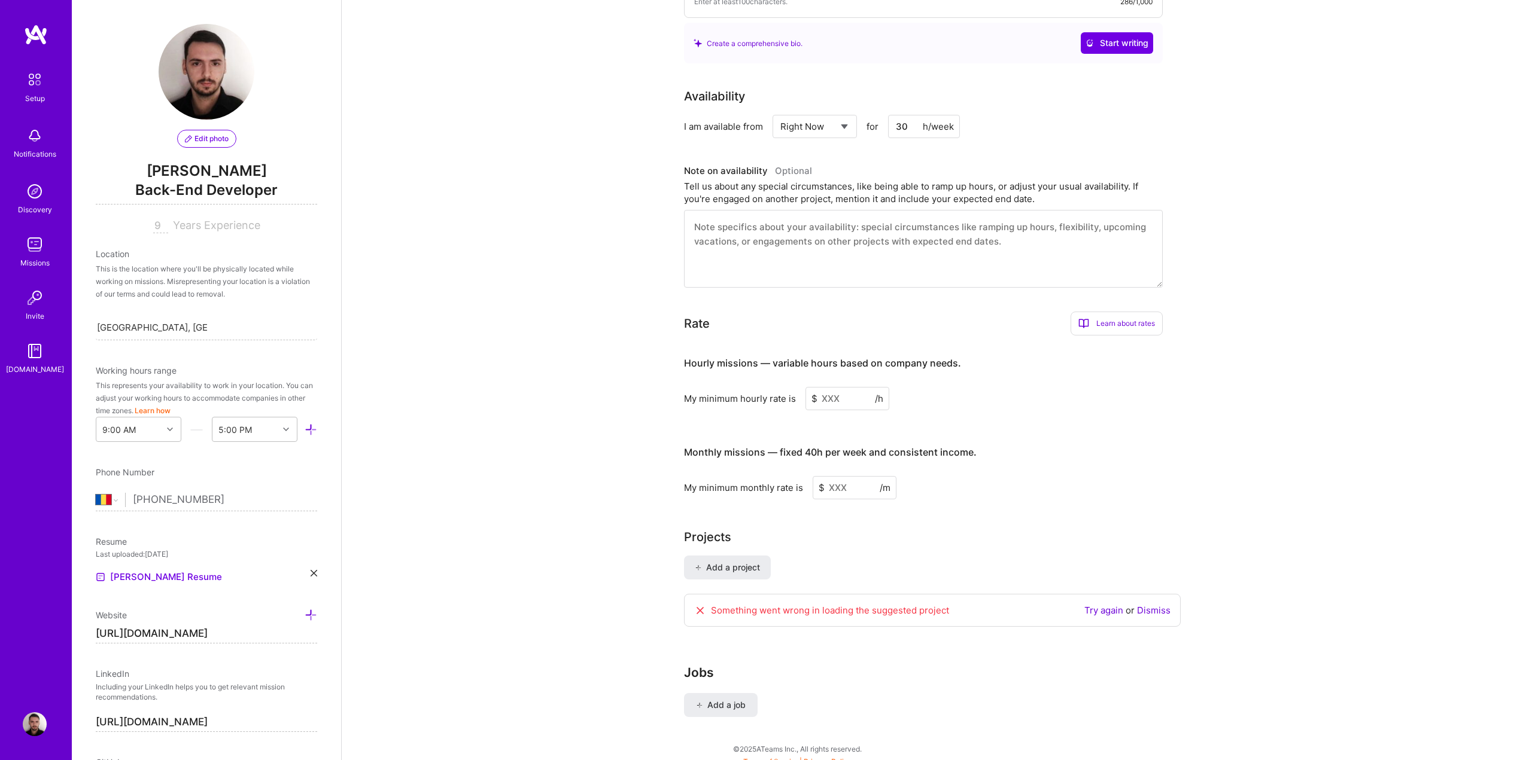
click at [842, 387] on input at bounding box center [847, 398] width 84 height 23
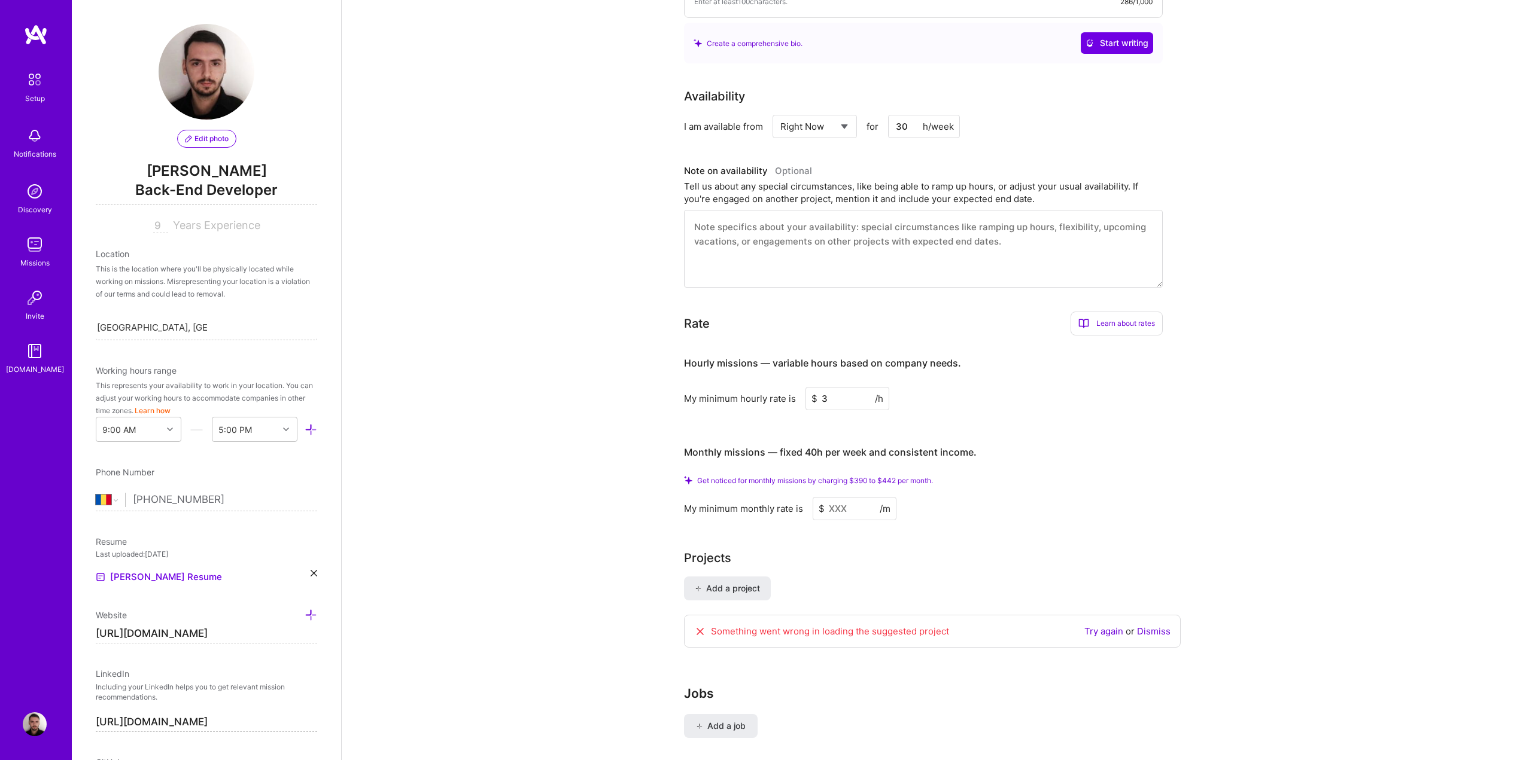
type input "30"
drag, startPoint x: 844, startPoint y: 388, endPoint x: 801, endPoint y: 385, distance: 43.2
click at [801, 387] on div "My minimum hourly rate is $ 30 /h" at bounding box center [923, 398] width 479 height 23
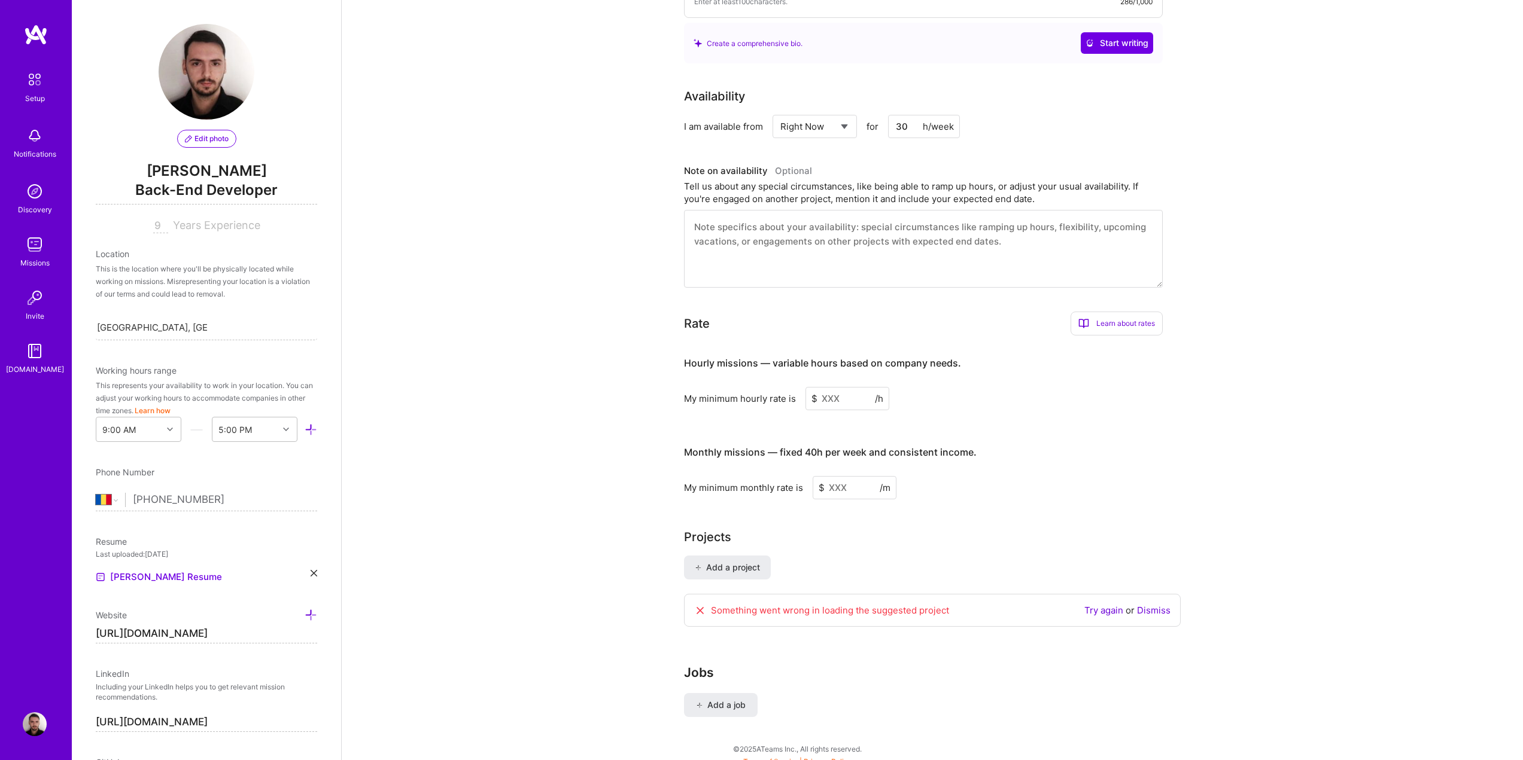
click at [844, 476] on input at bounding box center [854, 487] width 84 height 23
type input "5000"
click at [1133, 497] on div "Complete your profile to take the first step in unlocking full [DOMAIN_NAME] ac…" at bounding box center [932, 196] width 497 height 1091
drag, startPoint x: 850, startPoint y: 478, endPoint x: 778, endPoint y: 474, distance: 71.9
click at [778, 476] on div "My minimum monthly rate is $ 5000 /m" at bounding box center [923, 487] width 479 height 23
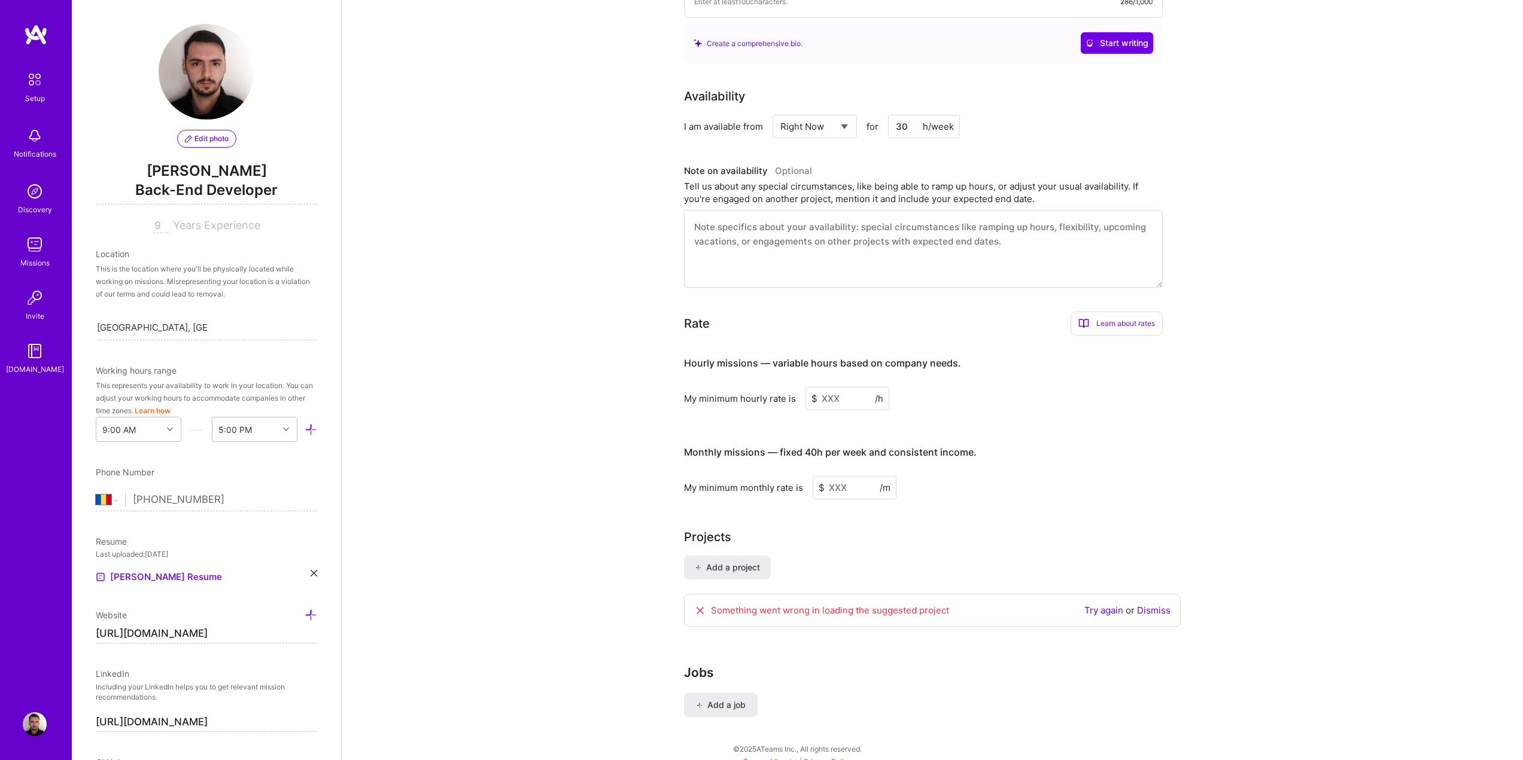
click at [824, 387] on input at bounding box center [847, 398] width 84 height 23
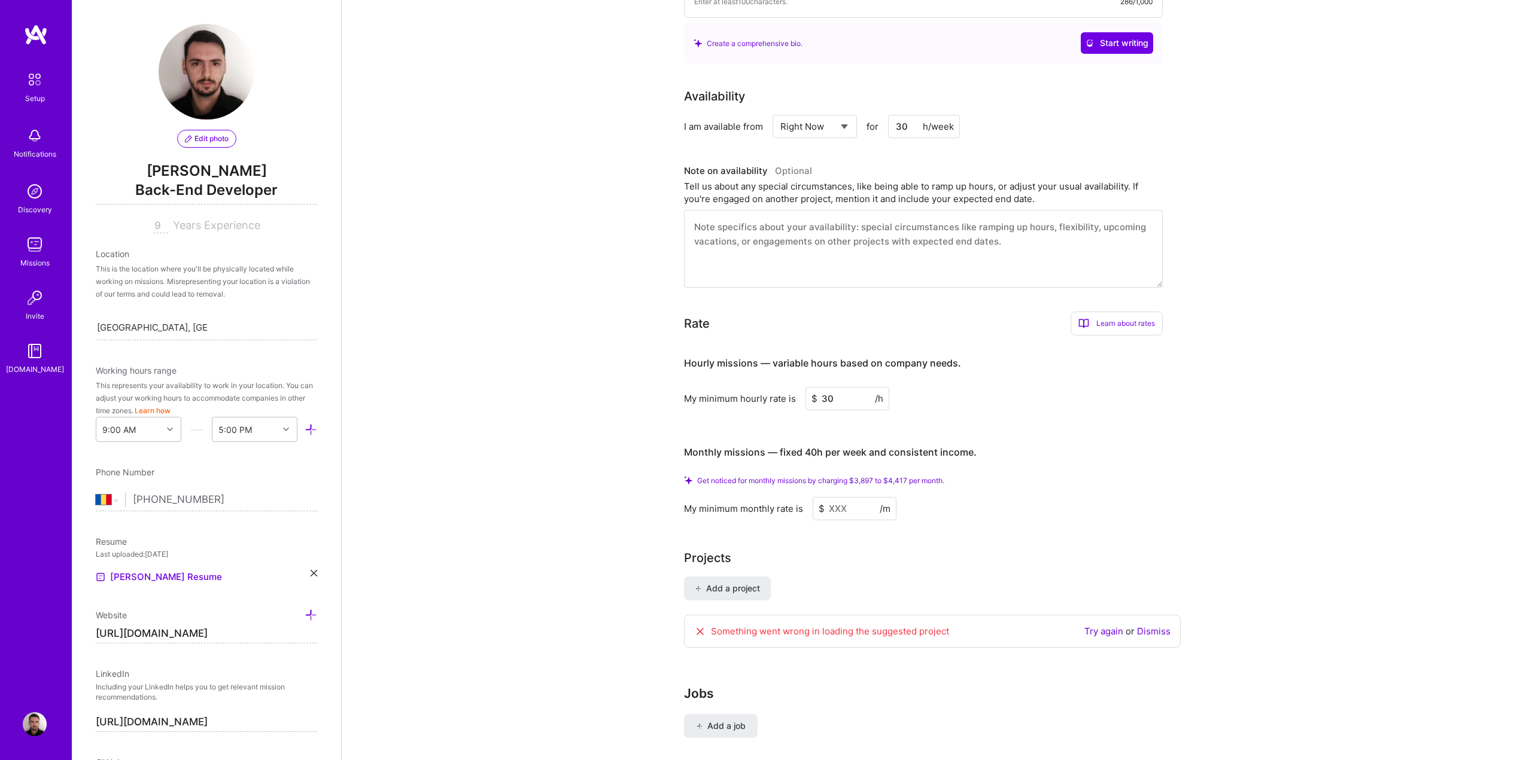
type input "30"
click at [566, 389] on div "Complete your profile to take the first step in unlocking full [DOMAIN_NAME] ac…" at bounding box center [932, 213] width 1181 height 1155
click at [842, 497] on input at bounding box center [854, 508] width 84 height 23
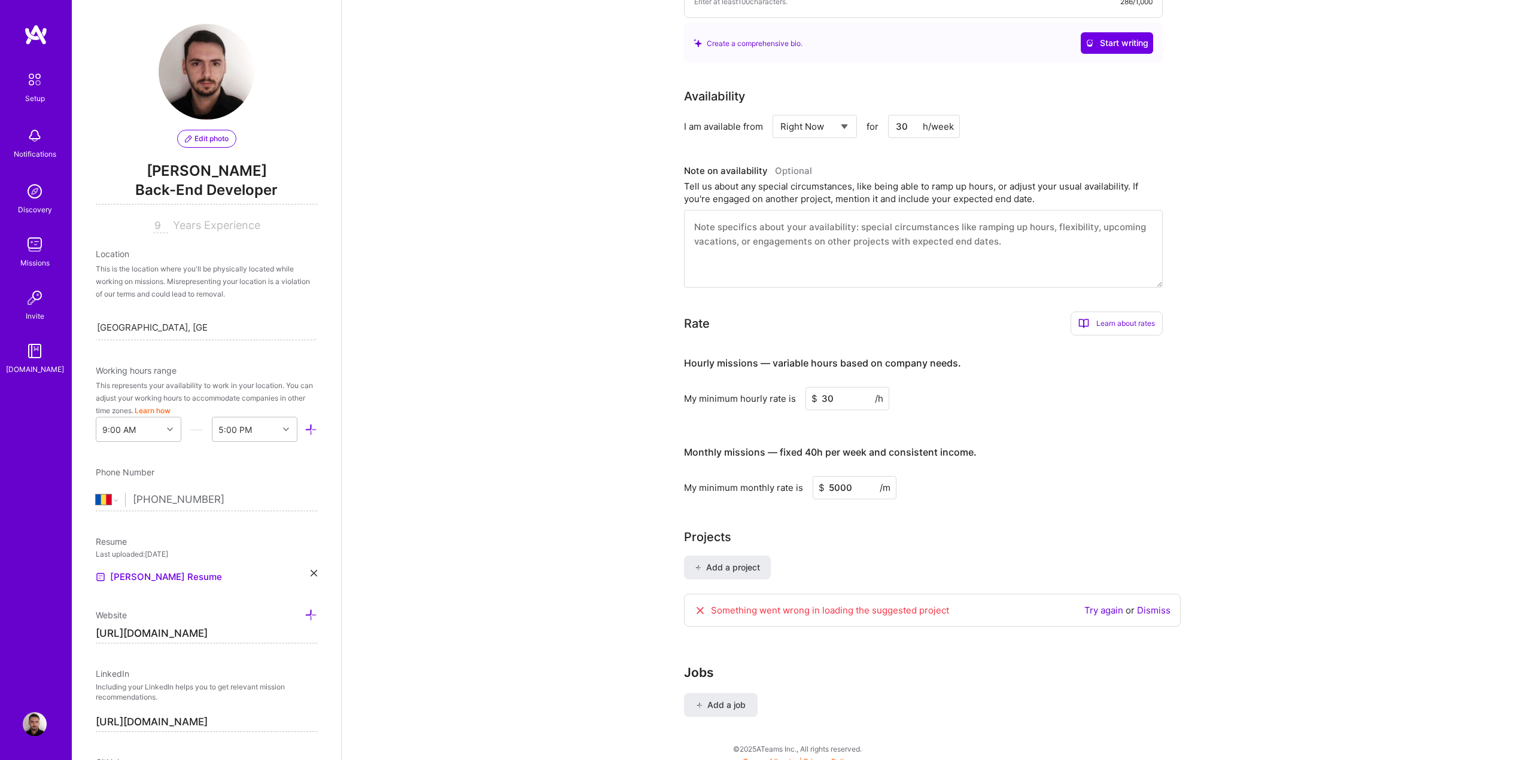
scroll to position [393, 0]
type input "5000"
click at [1173, 483] on div "Complete your profile to take the first step in unlocking full [DOMAIN_NAME] ac…" at bounding box center [932, 205] width 497 height 1072
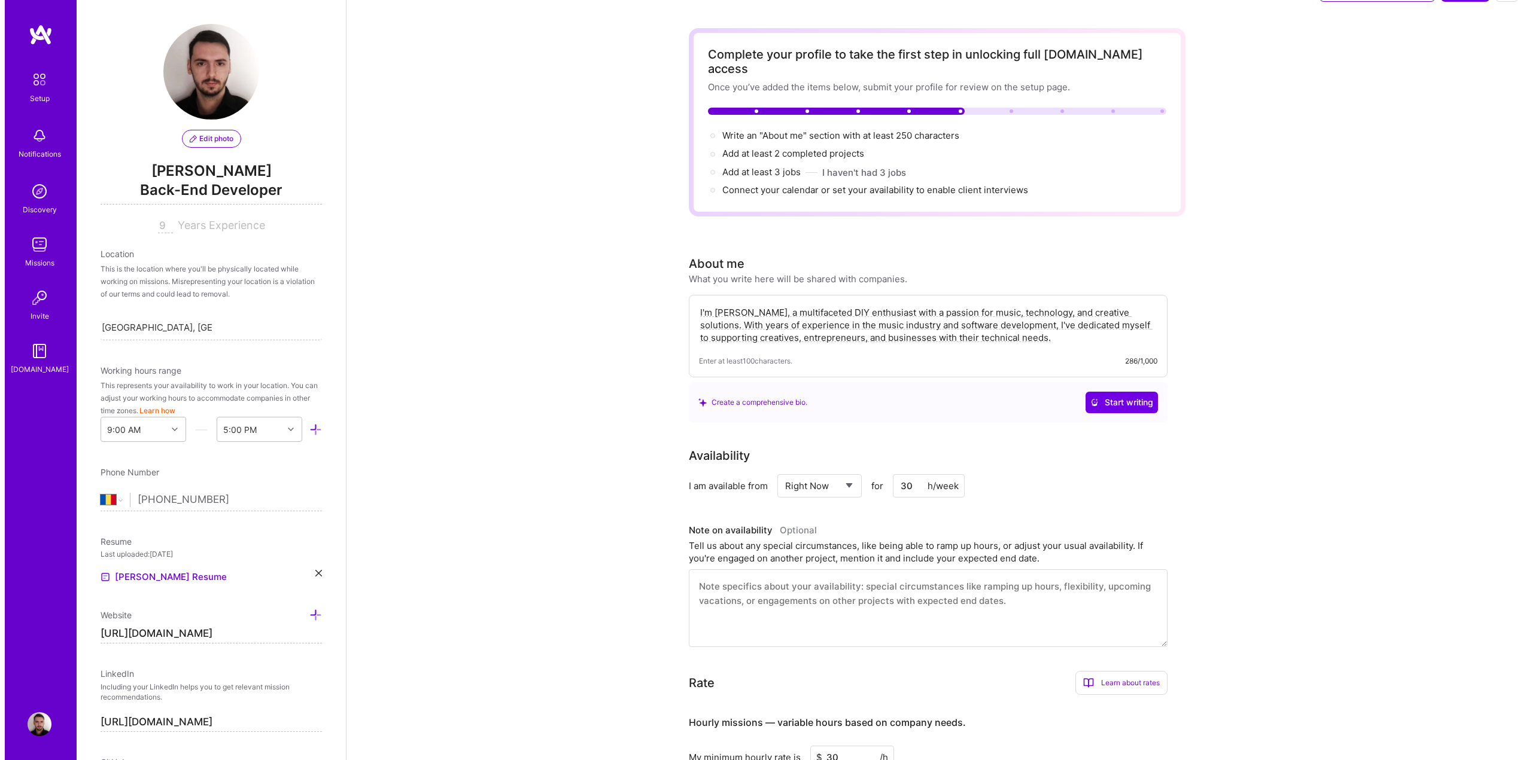
scroll to position [0, 0]
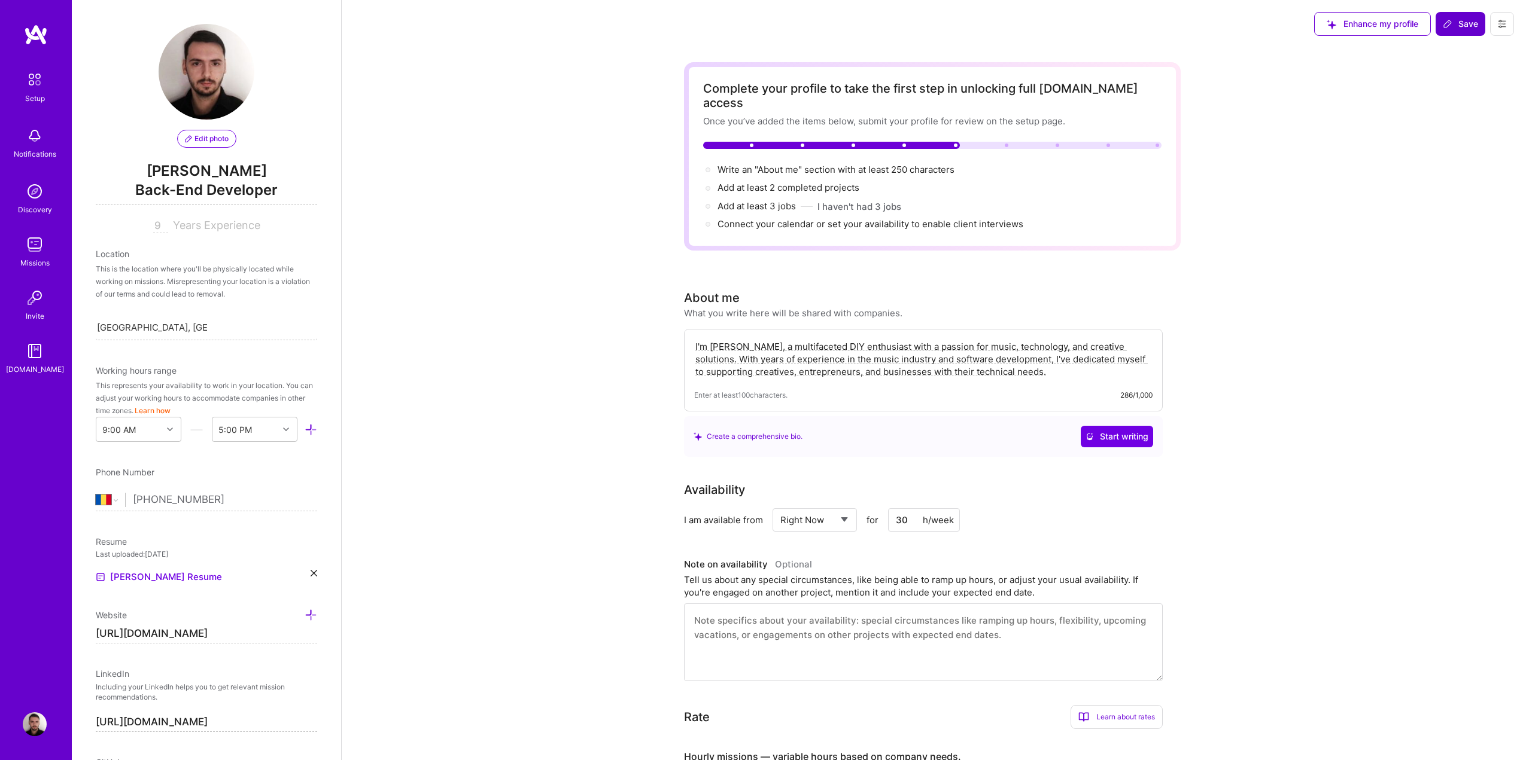
click at [1454, 19] on span "Save" at bounding box center [1459, 24] width 35 height 12
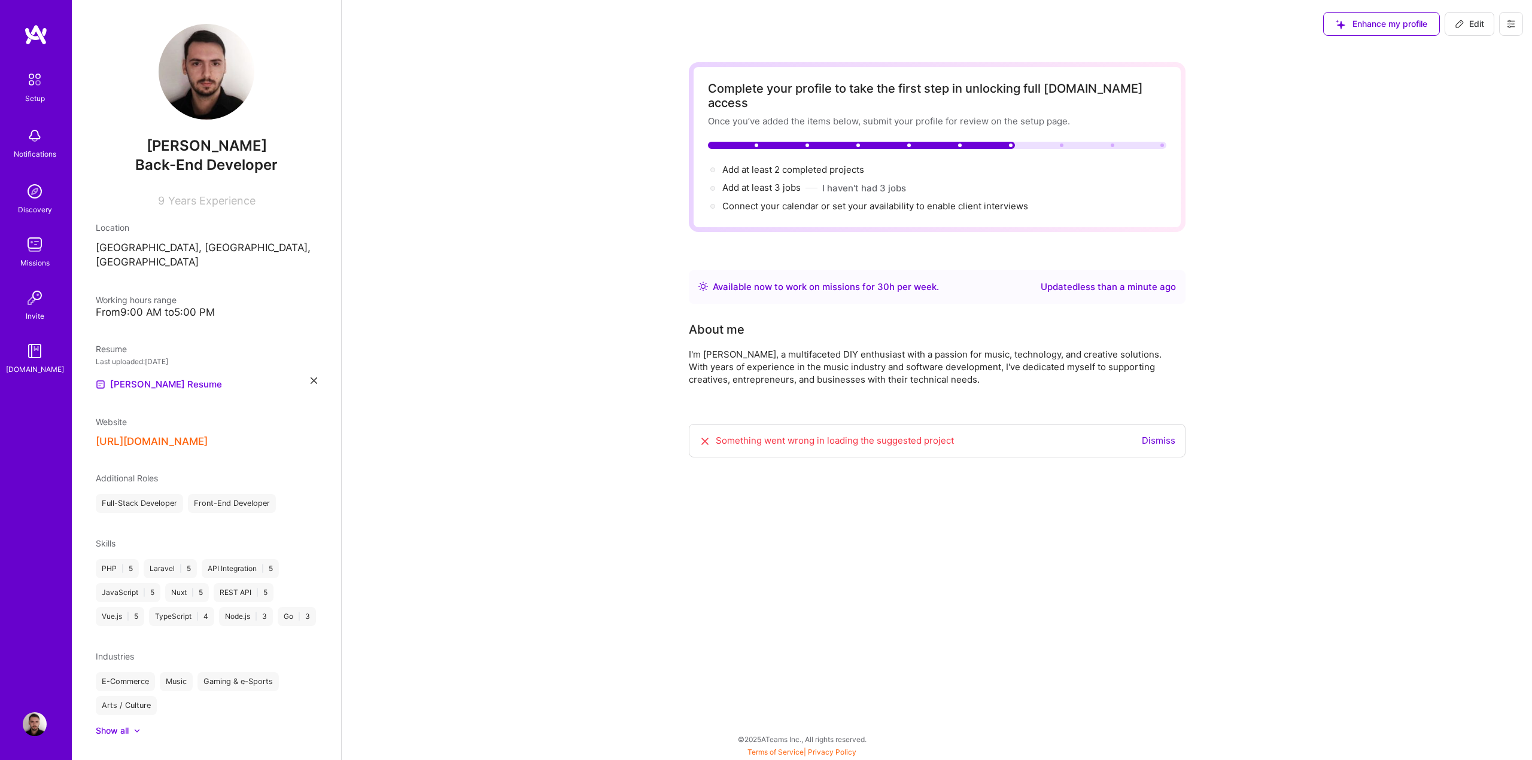
click at [31, 194] on img at bounding box center [35, 191] width 24 height 24
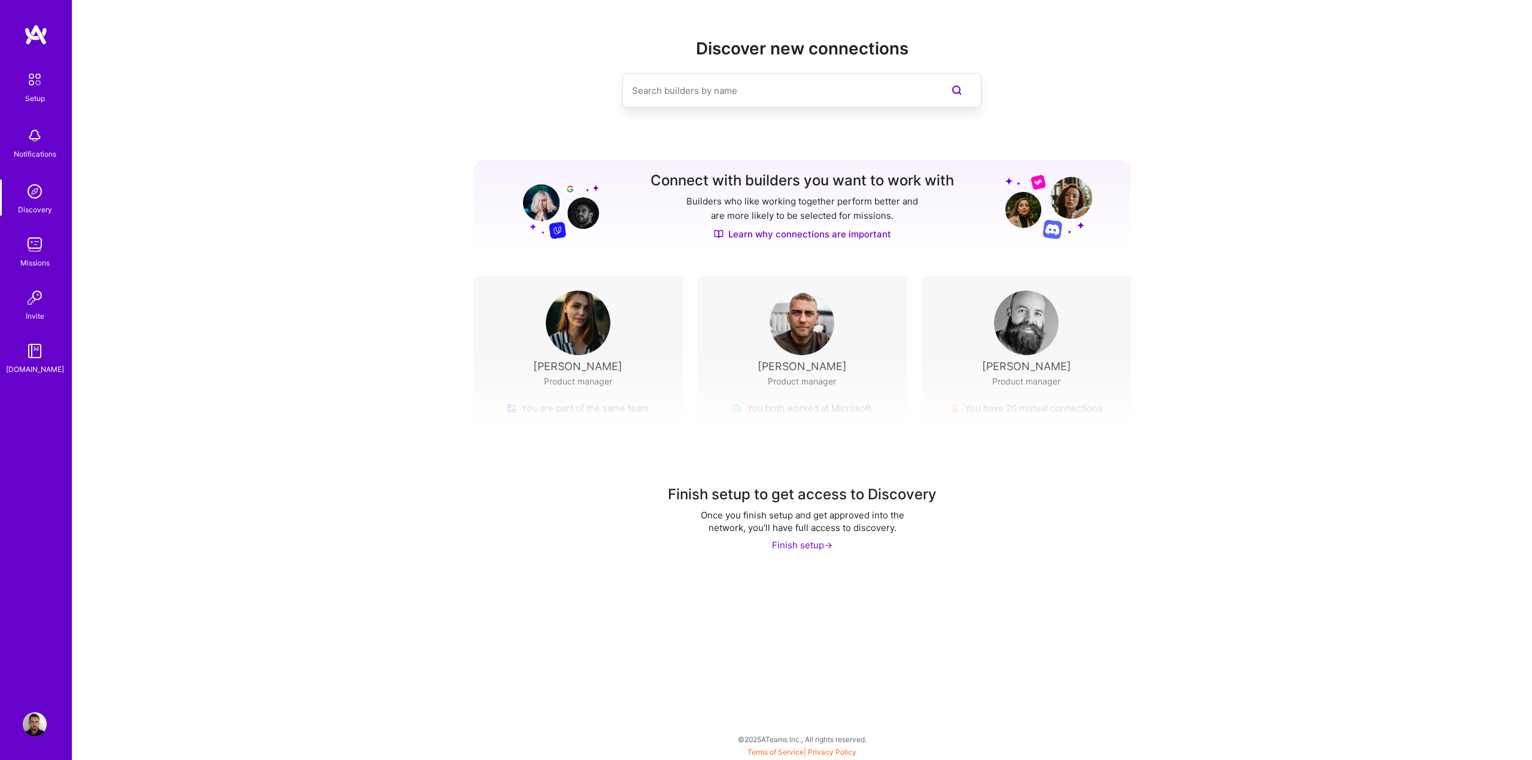
click at [31, 239] on img at bounding box center [35, 245] width 24 height 24
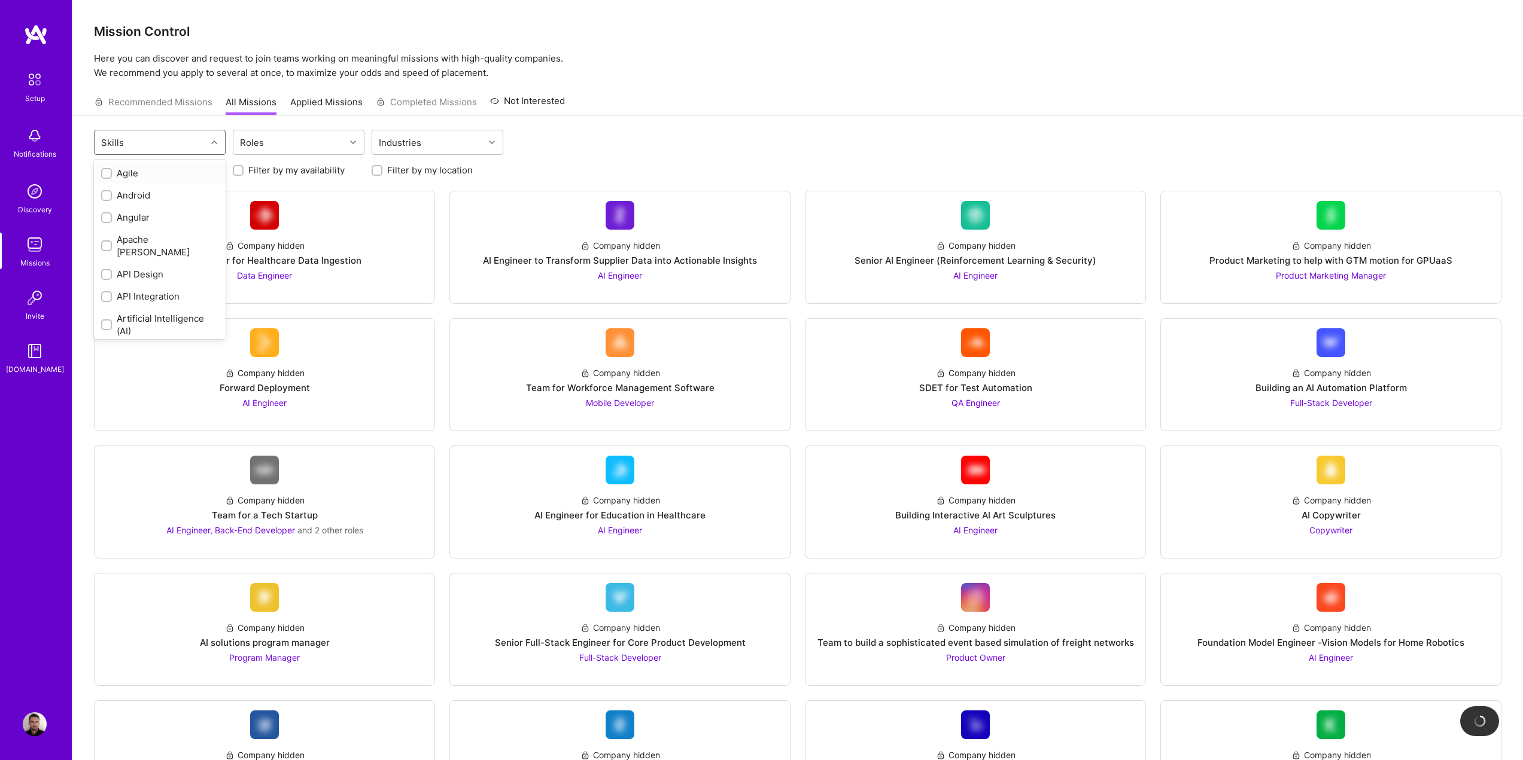
click at [180, 134] on div "Skills" at bounding box center [151, 142] width 112 height 24
type input "la"
click at [106, 217] on input "checkbox" at bounding box center [107, 218] width 8 height 8
checkbox input "true"
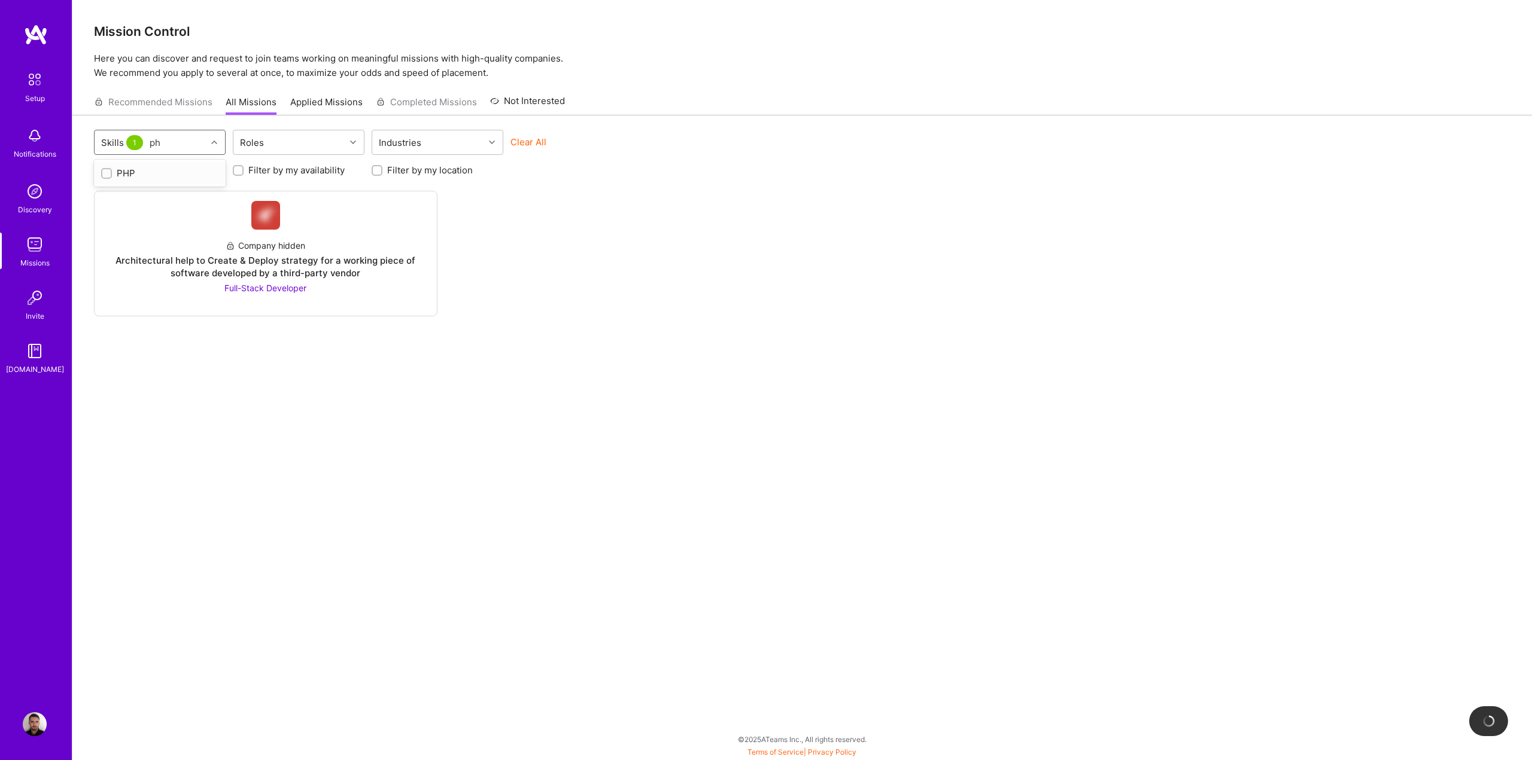
type input "php"
click at [102, 174] on div at bounding box center [106, 173] width 11 height 11
click at [270, 220] on img at bounding box center [265, 215] width 29 height 29
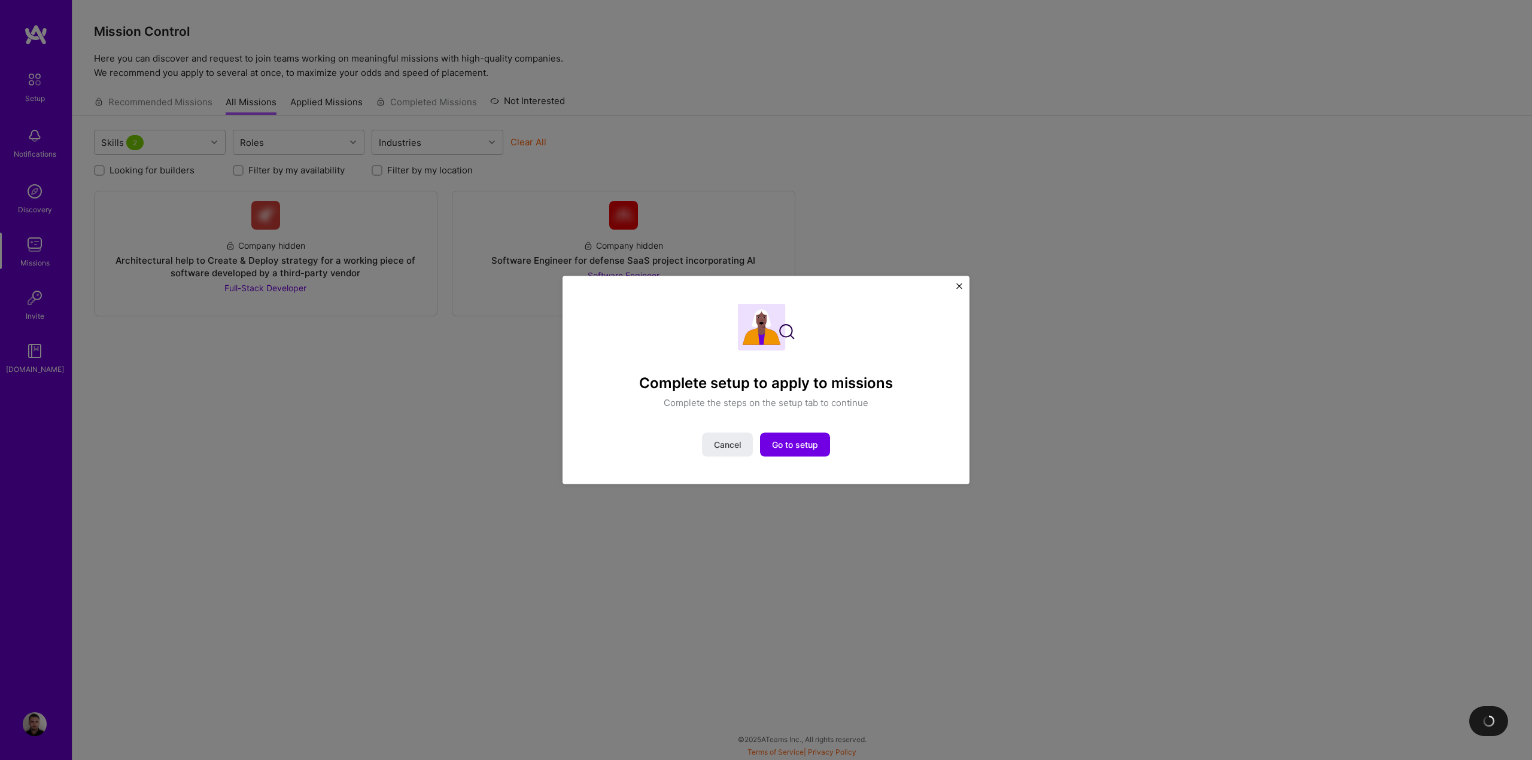
click at [955, 285] on div "Complete setup to apply to missions Complete the steps on the setup tab to cont…" at bounding box center [765, 380] width 407 height 209
click at [965, 287] on div "Complete setup to apply to missions Complete the steps on the setup tab to cont…" at bounding box center [765, 380] width 407 height 209
click at [960, 287] on img "Close" at bounding box center [959, 286] width 6 height 6
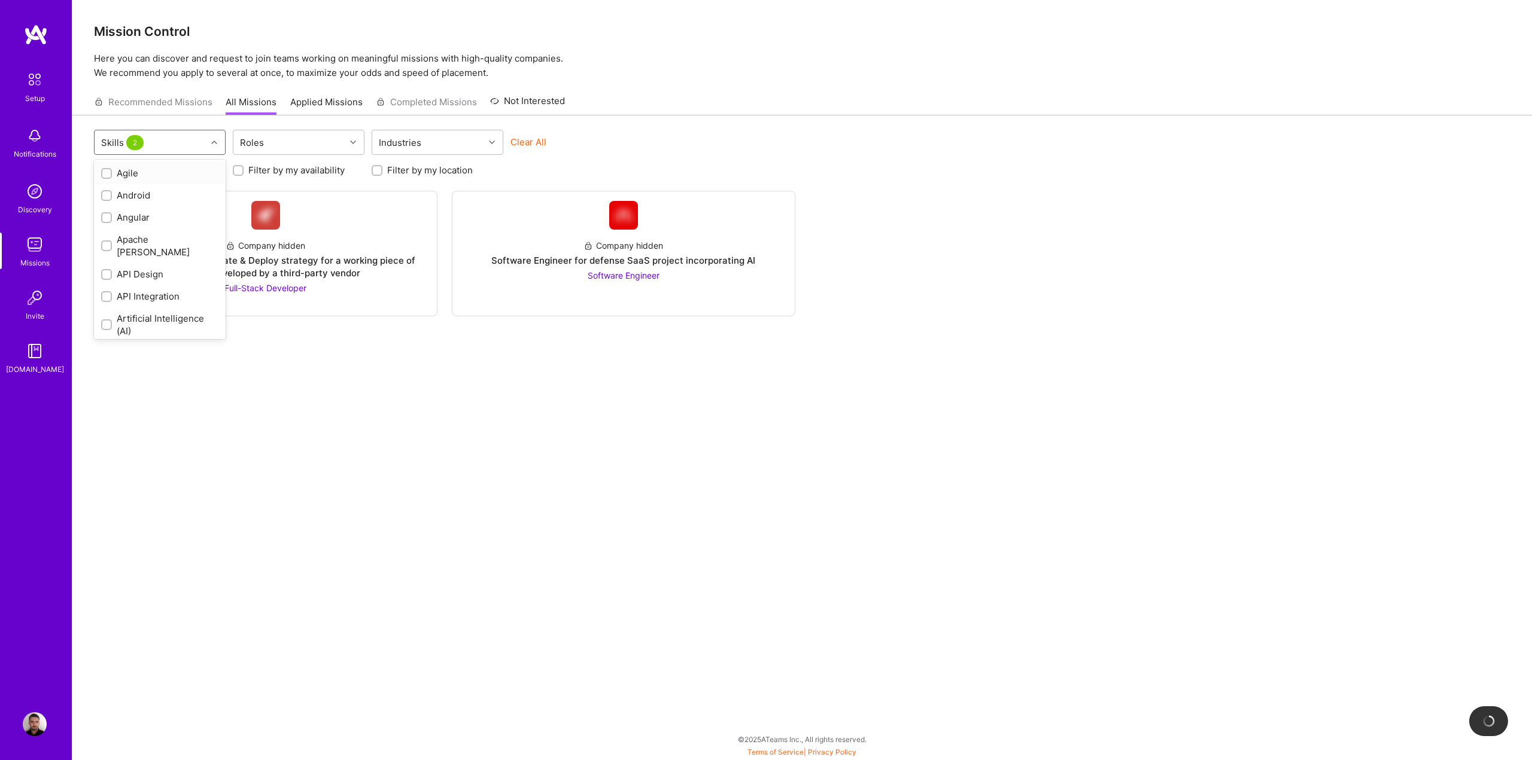
click at [206, 146] on div "Skills 2" at bounding box center [151, 142] width 112 height 24
type input "go"
click at [123, 166] on div "Go" at bounding box center [160, 173] width 132 height 22
checkbox input "true"
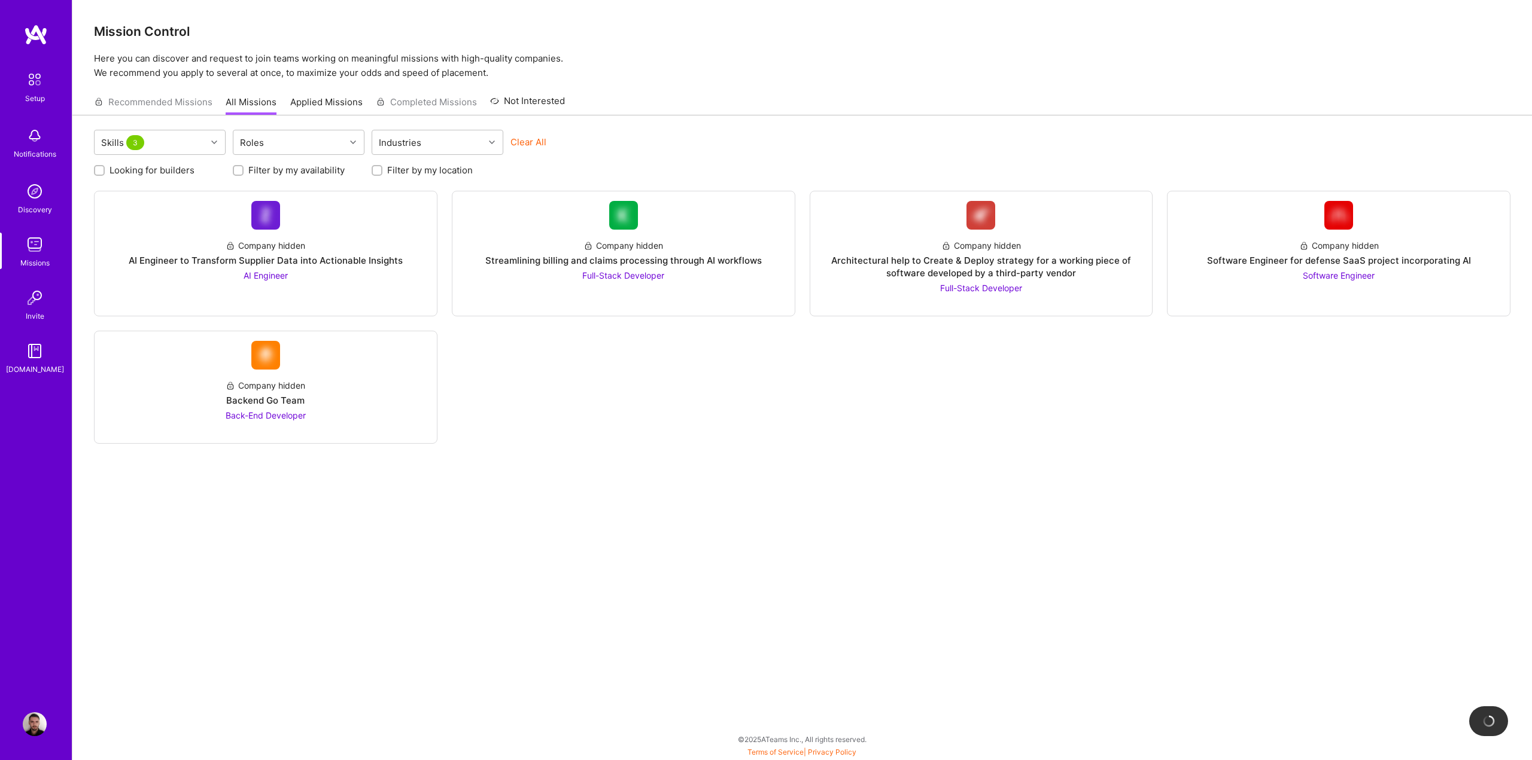
click at [743, 446] on div "Skills 3 Roles Industries Clear All Looking for builders Filter by my availabil…" at bounding box center [801, 419] width 1459 height 608
click at [33, 288] on img at bounding box center [35, 298] width 24 height 24
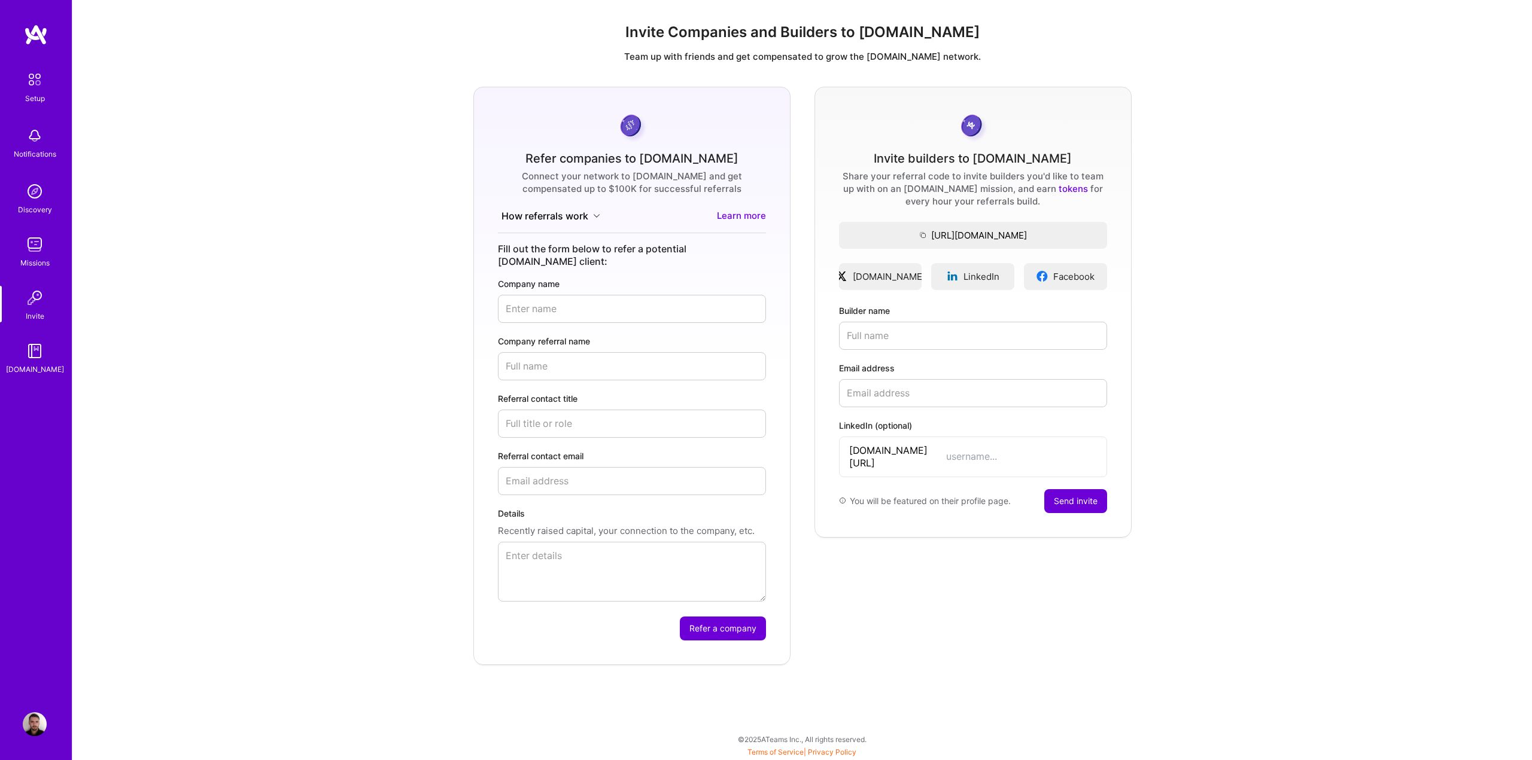
click at [40, 355] on img at bounding box center [35, 351] width 24 height 24
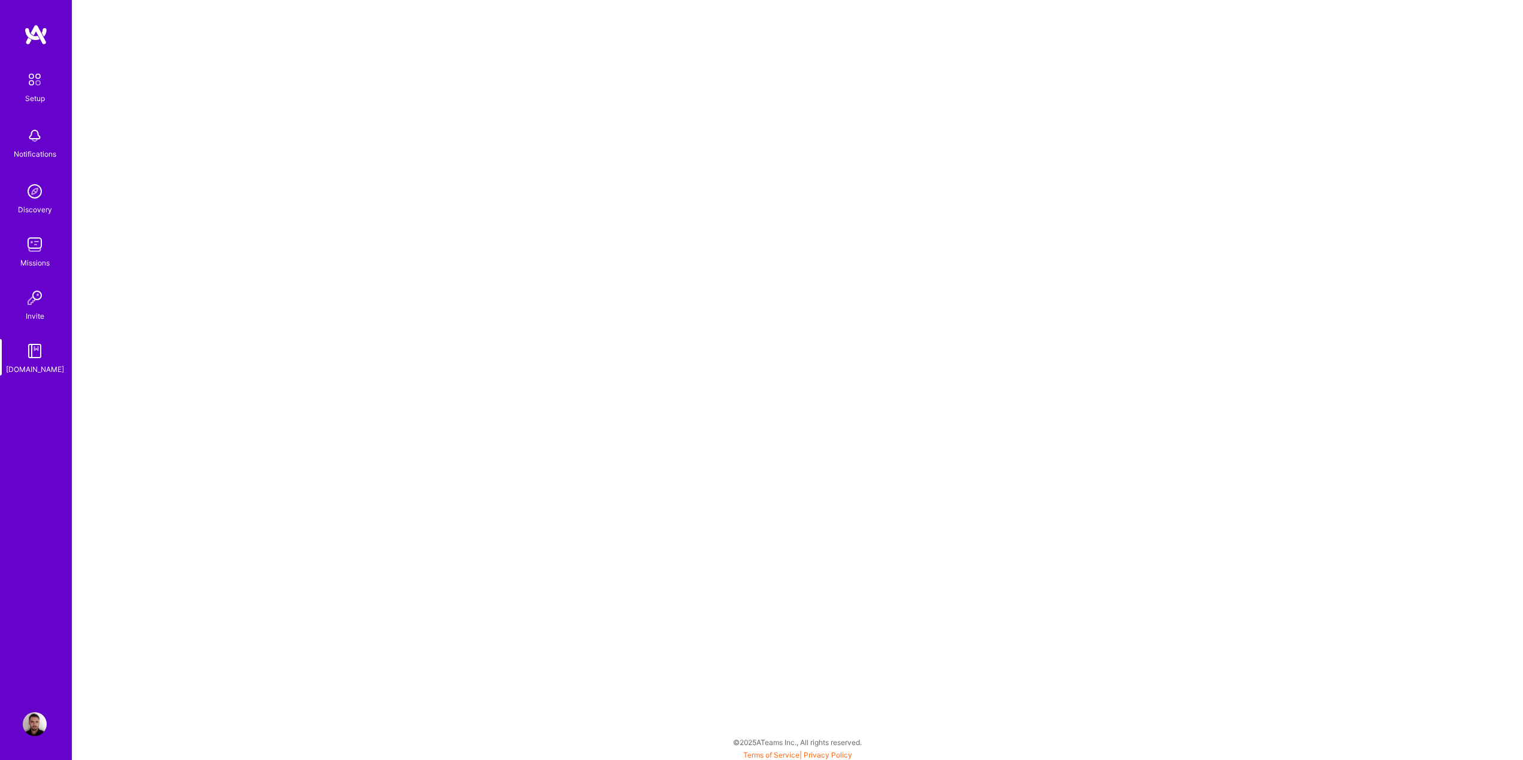
click at [46, 89] on img at bounding box center [34, 79] width 25 height 25
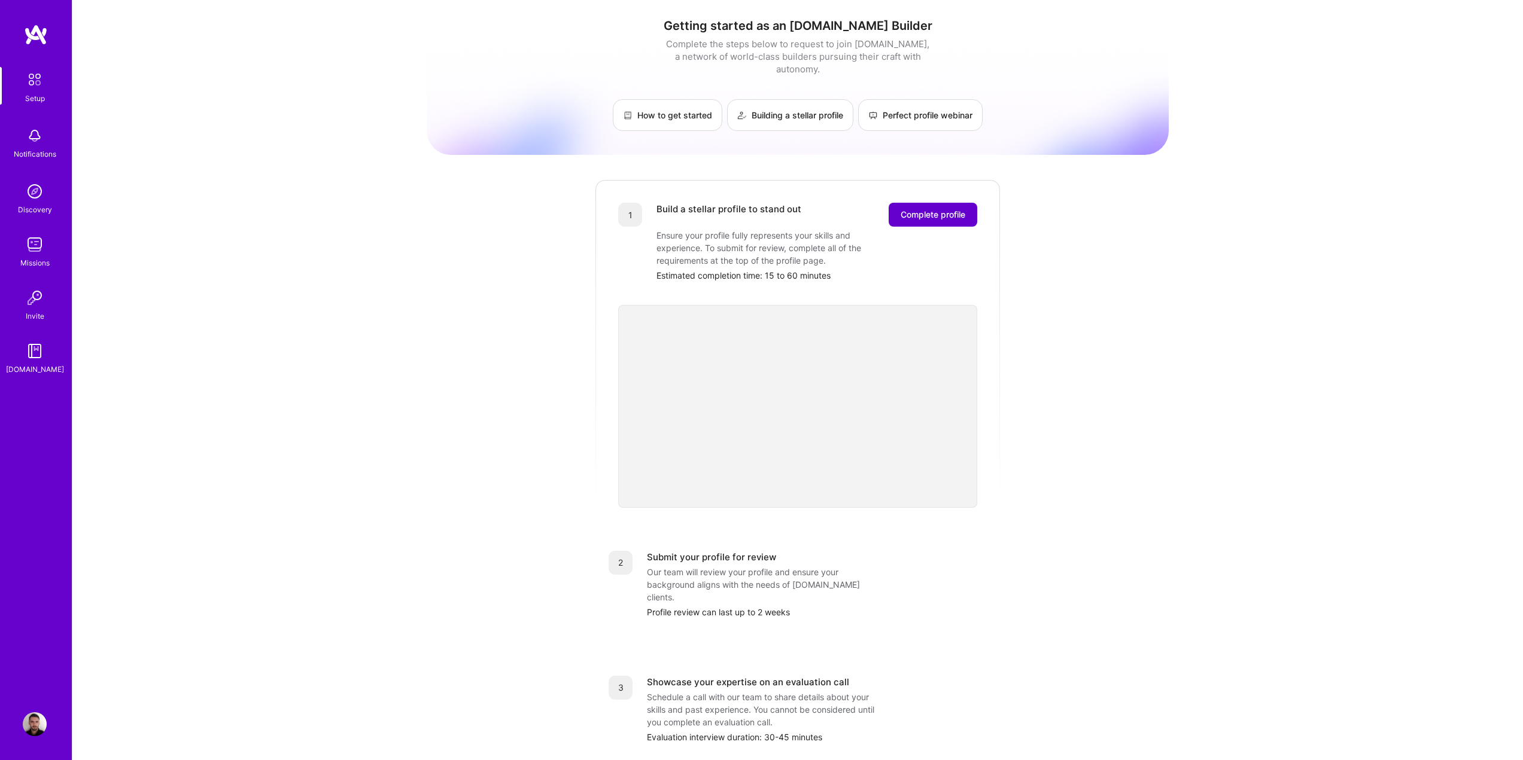
click at [947, 209] on span "Complete profile" at bounding box center [932, 215] width 65 height 12
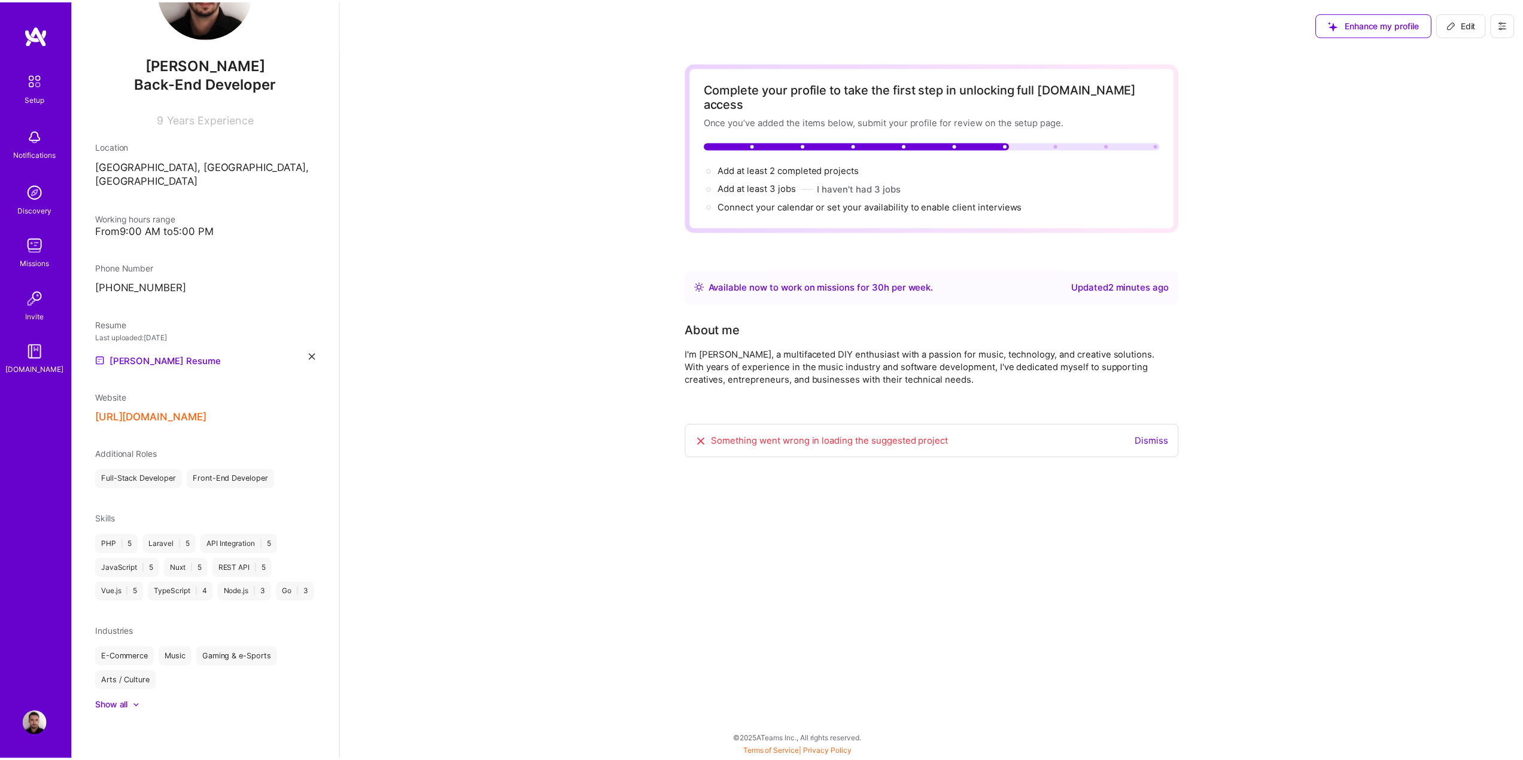
scroll to position [92, 0]
click at [1466, 23] on span "Edit" at bounding box center [1468, 24] width 29 height 12
select select "RO"
select select "Right Now"
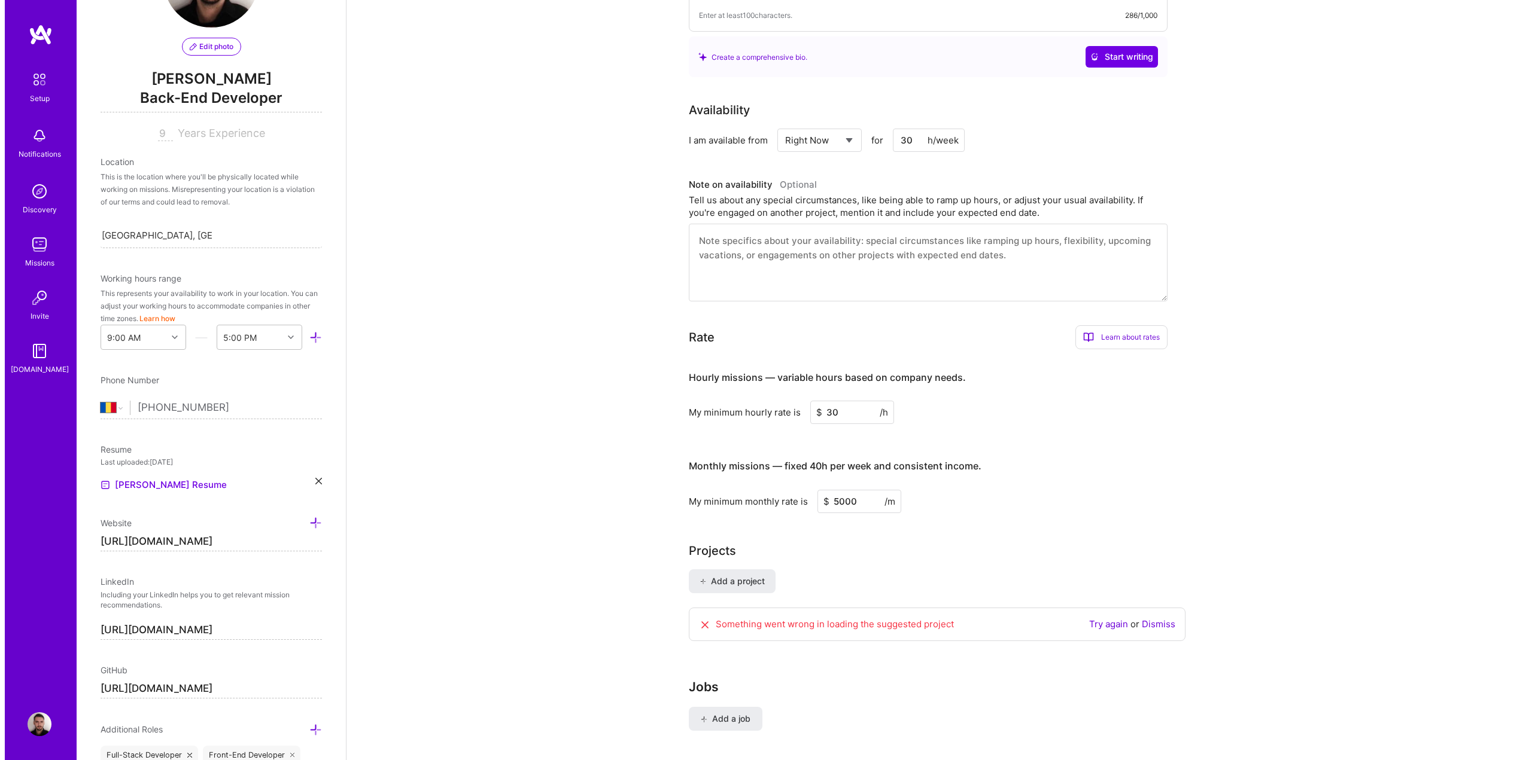
scroll to position [375, 0]
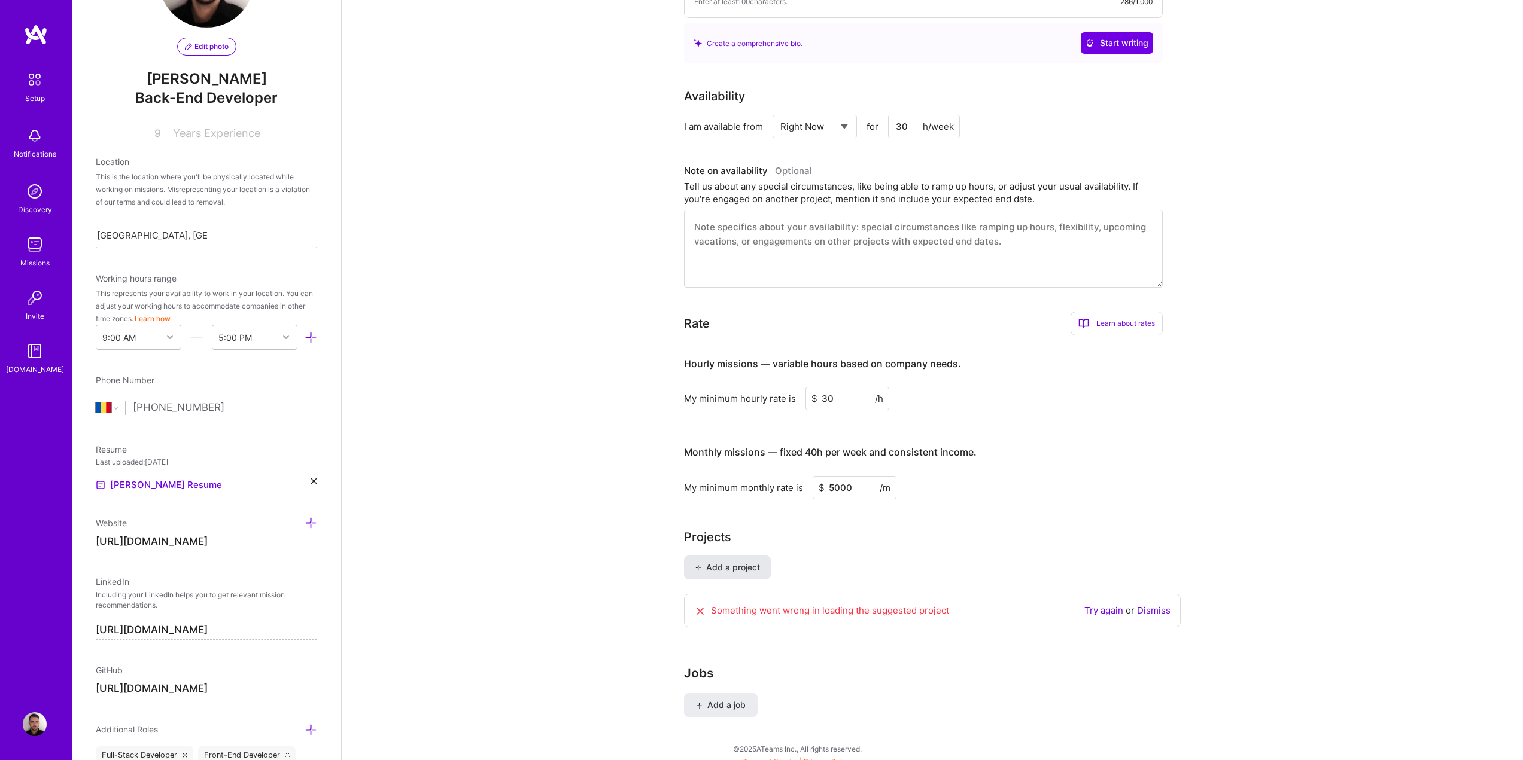
click at [735, 562] on span "Add a project" at bounding box center [727, 568] width 65 height 12
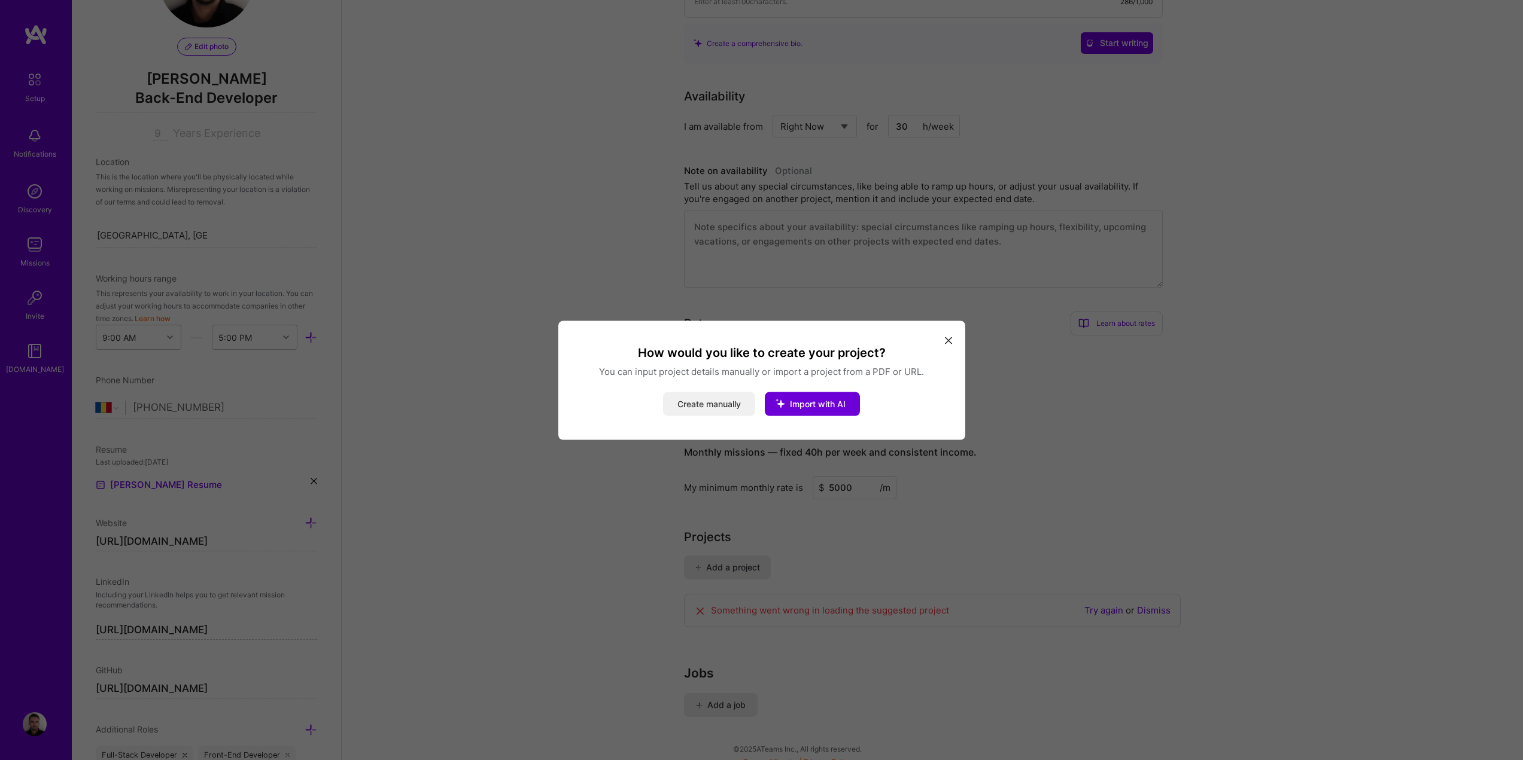
click at [703, 404] on button "Create manually" at bounding box center [709, 404] width 92 height 24
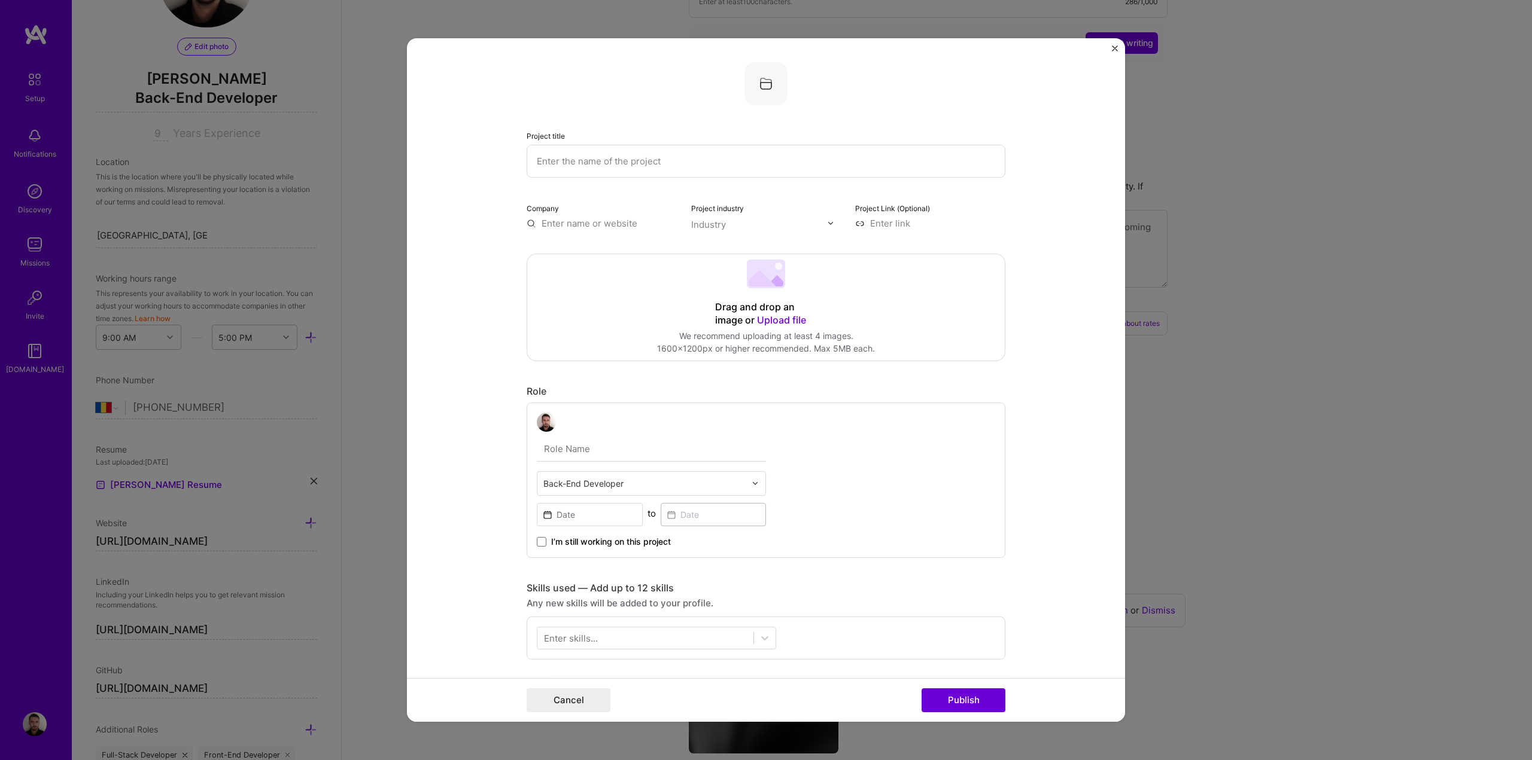
click at [621, 166] on input "text" at bounding box center [765, 161] width 479 height 33
type input "Neuronoir"
click at [595, 223] on input "text" at bounding box center [601, 223] width 150 height 13
type input "[URL][DOMAIN_NAME]"
click at [650, 250] on div "[URL][DOMAIN_NAME]" at bounding box center [647, 256] width 108 height 32
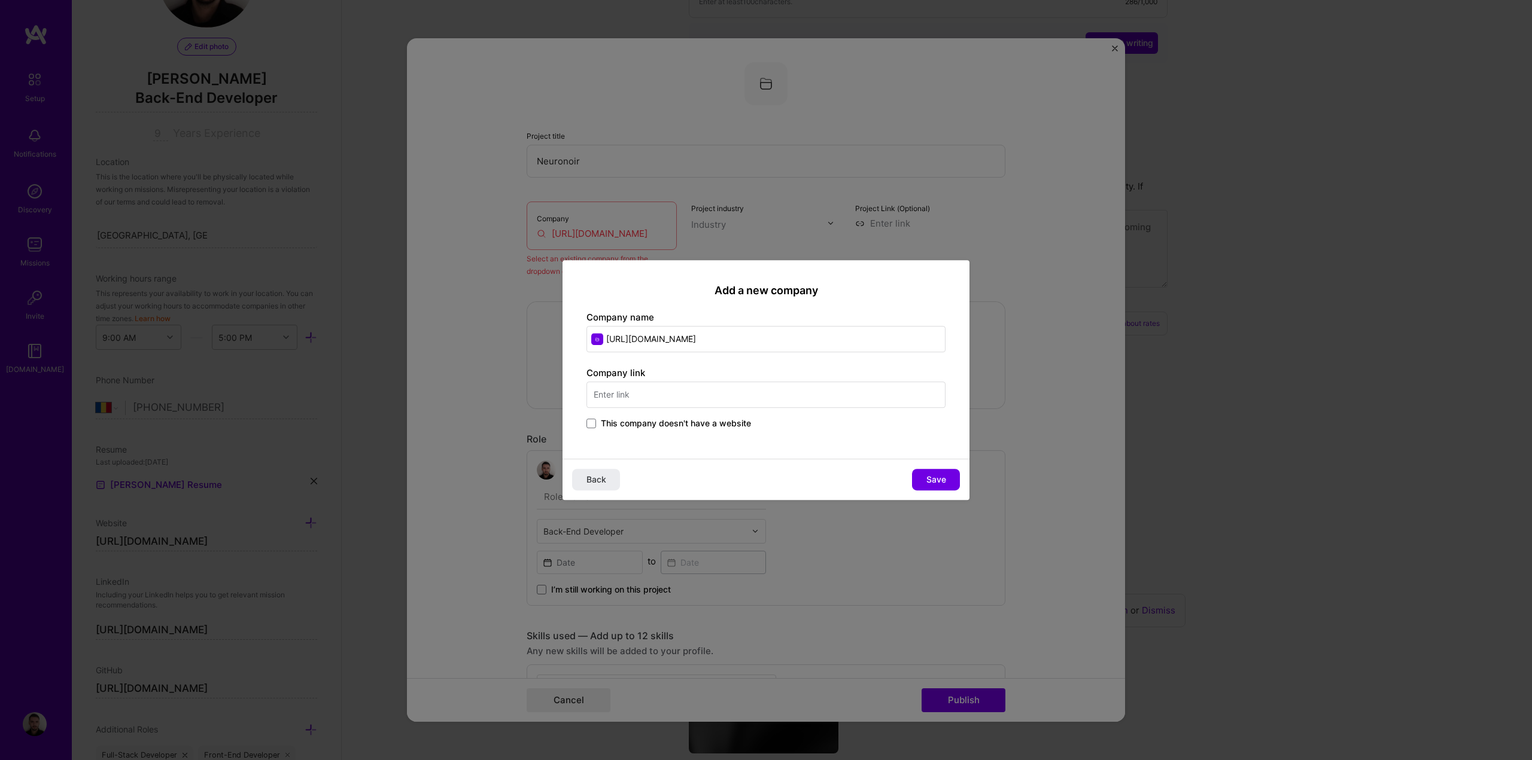
click at [669, 394] on input "text" at bounding box center [765, 395] width 359 height 26
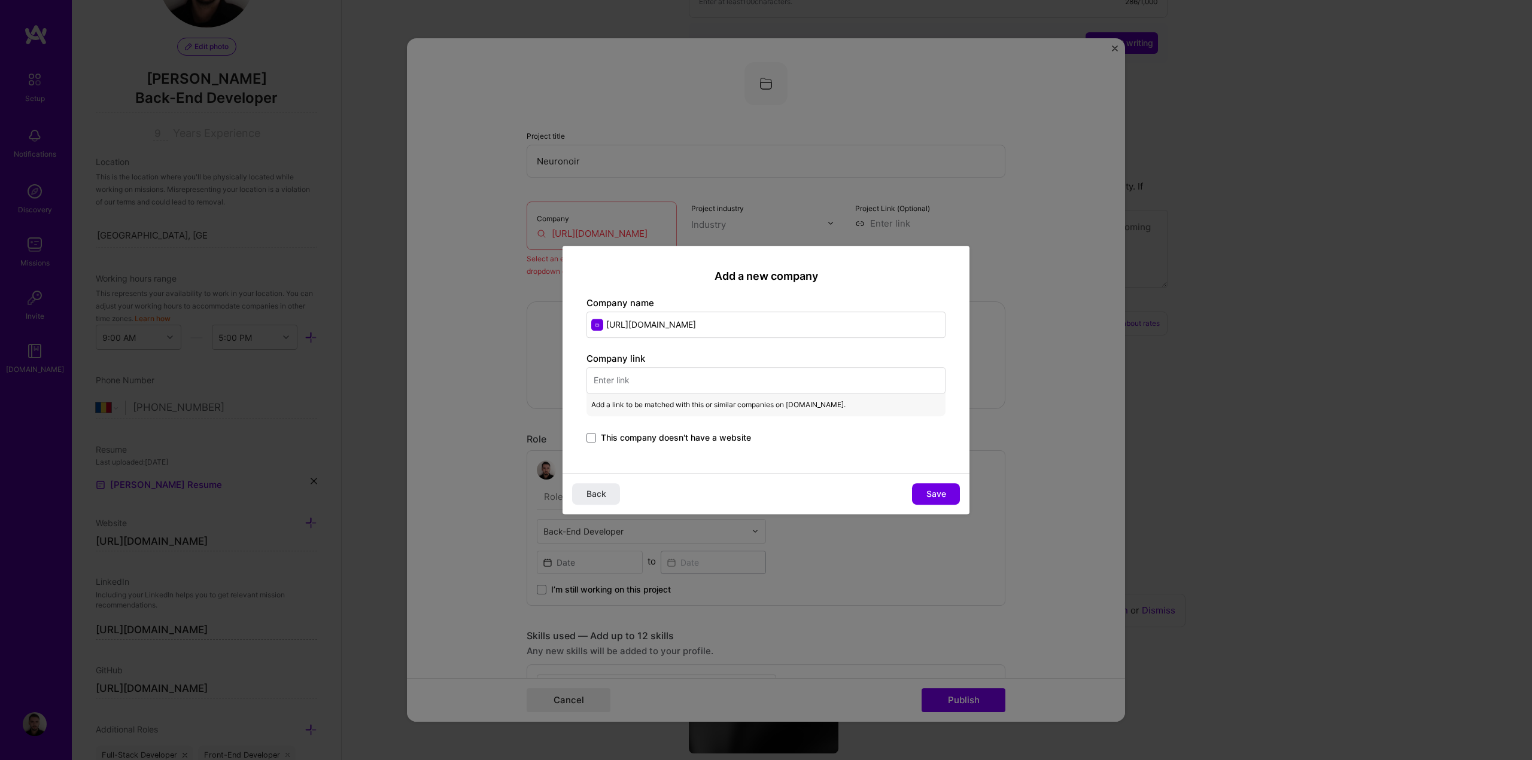
click at [719, 329] on input "[URL][DOMAIN_NAME]" at bounding box center [765, 325] width 359 height 26
click at [665, 376] on input "text" at bounding box center [765, 380] width 359 height 26
paste input "[URL][DOMAIN_NAME]"
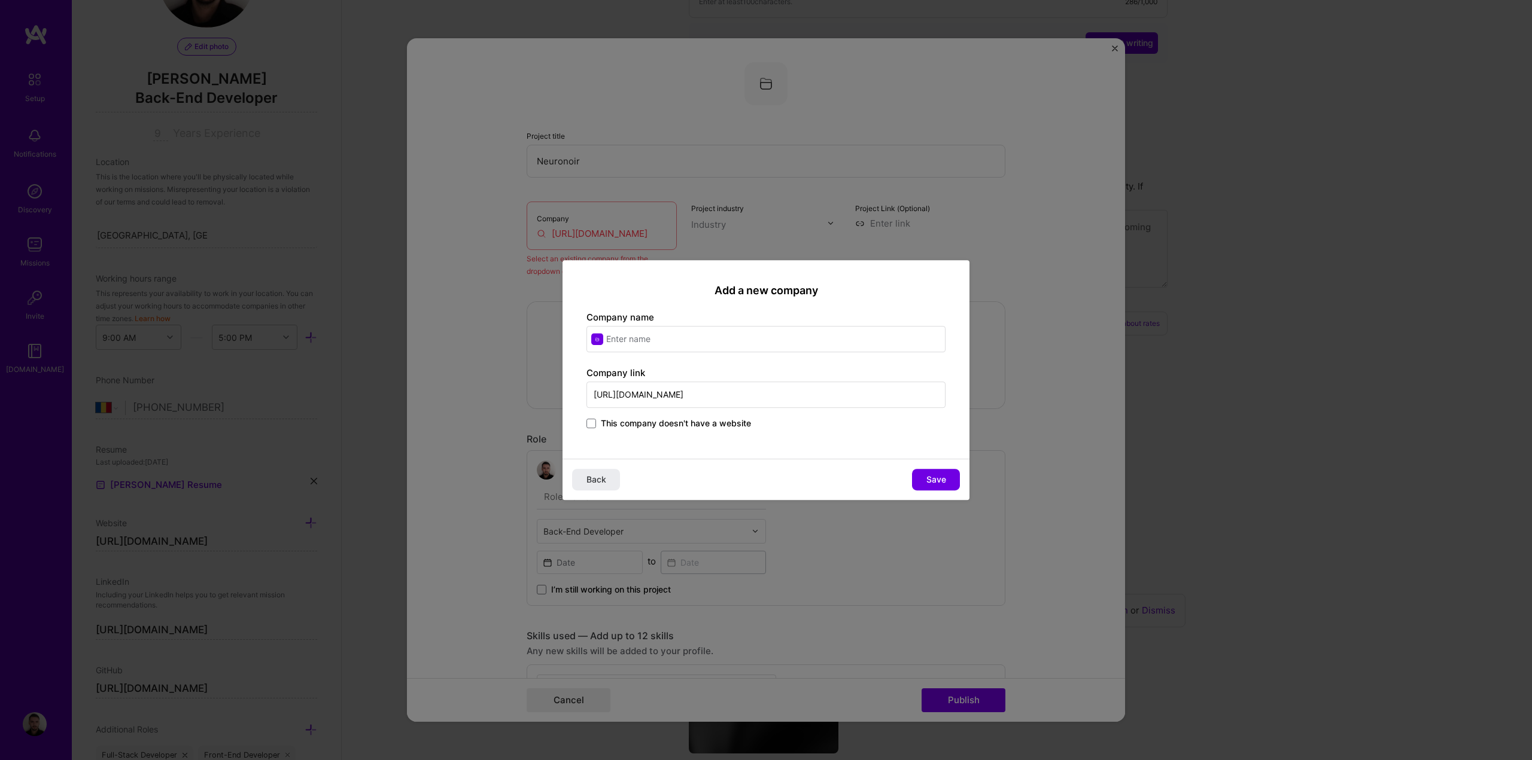
type input "[URL][DOMAIN_NAME]"
click at [646, 340] on input "text" at bounding box center [765, 339] width 359 height 26
type input "Neuronoir"
click at [938, 482] on span "Save" at bounding box center [936, 480] width 20 height 12
type input "Neuronoir"
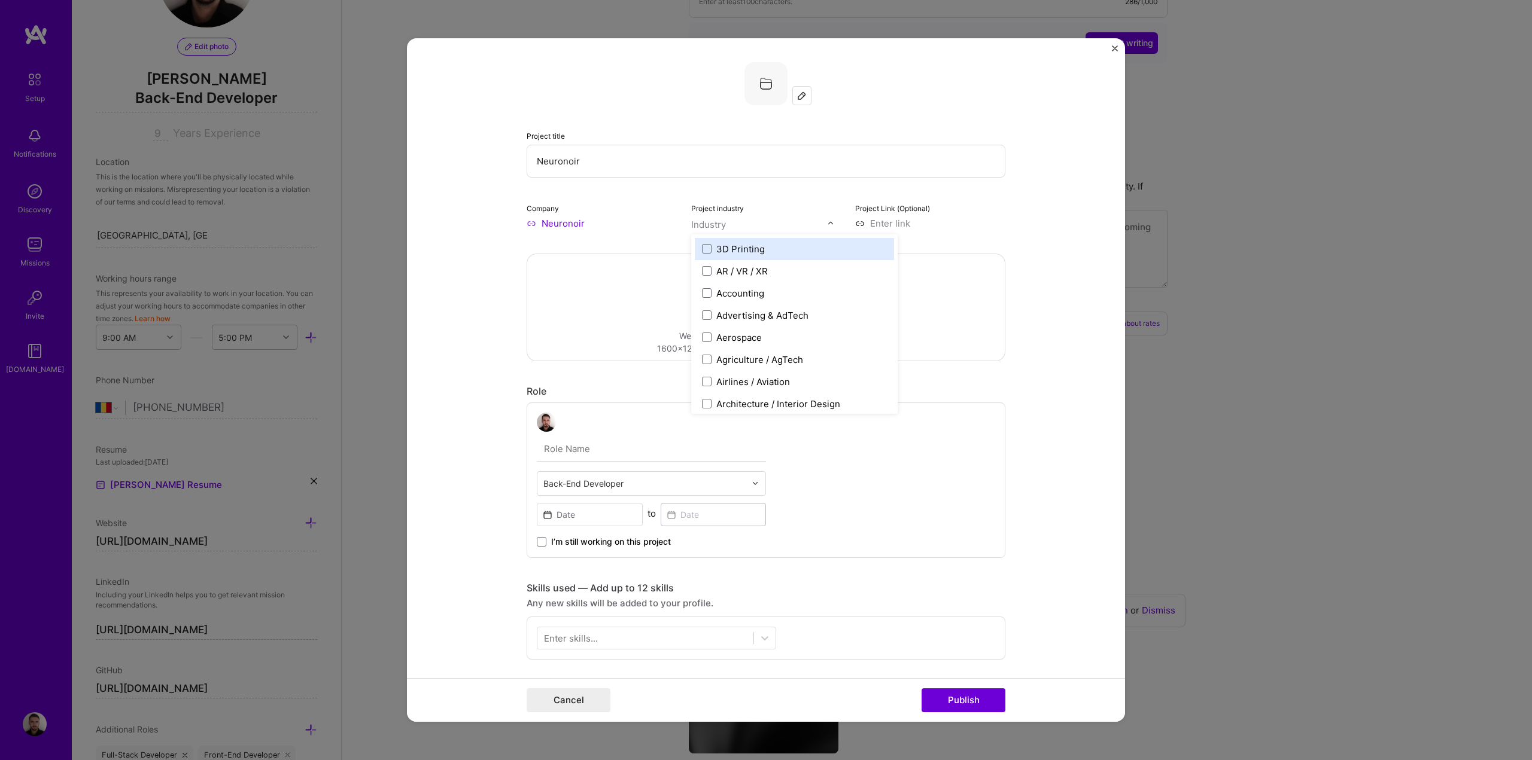
click at [702, 225] on div "Industry" at bounding box center [708, 224] width 35 height 13
type input "mus"
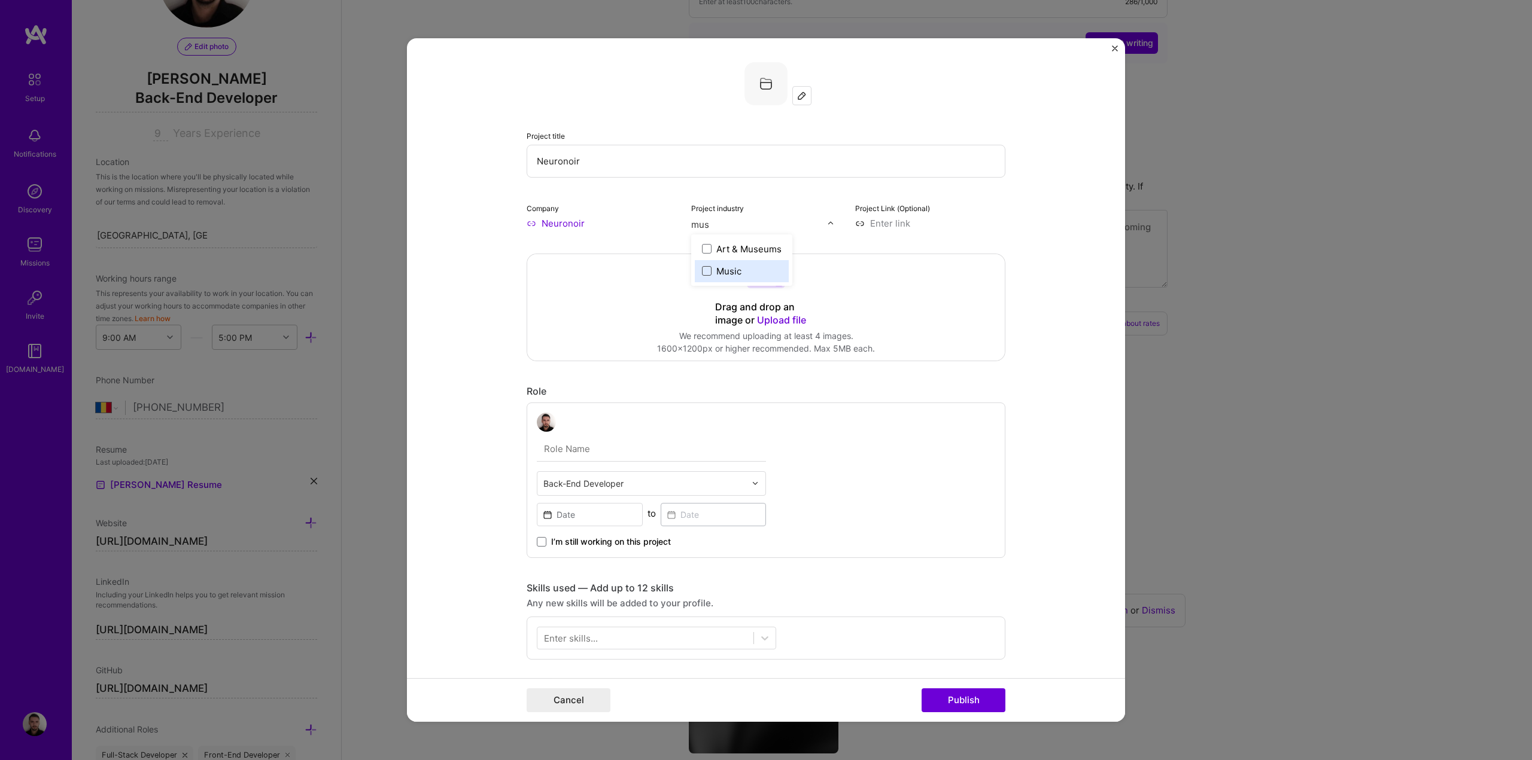
click at [706, 273] on span at bounding box center [707, 271] width 10 height 10
click at [906, 217] on input at bounding box center [930, 223] width 150 height 13
type input "[URL][DOMAIN_NAME]"
click at [793, 325] on span "Upload file" at bounding box center [781, 320] width 49 height 12
click at [770, 318] on span "Upload file" at bounding box center [781, 320] width 49 height 12
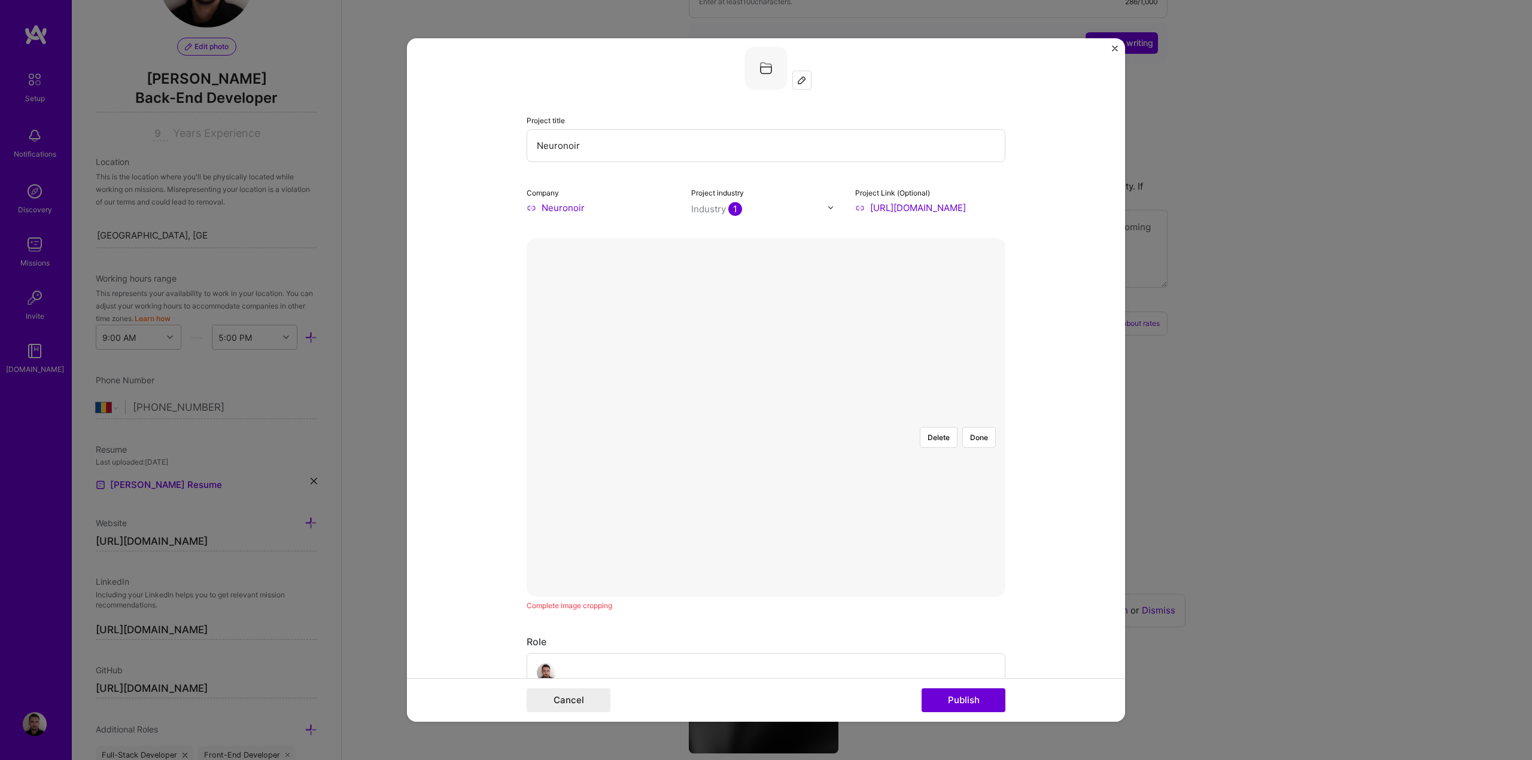
scroll to position [0, 0]
click at [979, 443] on button "Done" at bounding box center [979, 453] width 34 height 21
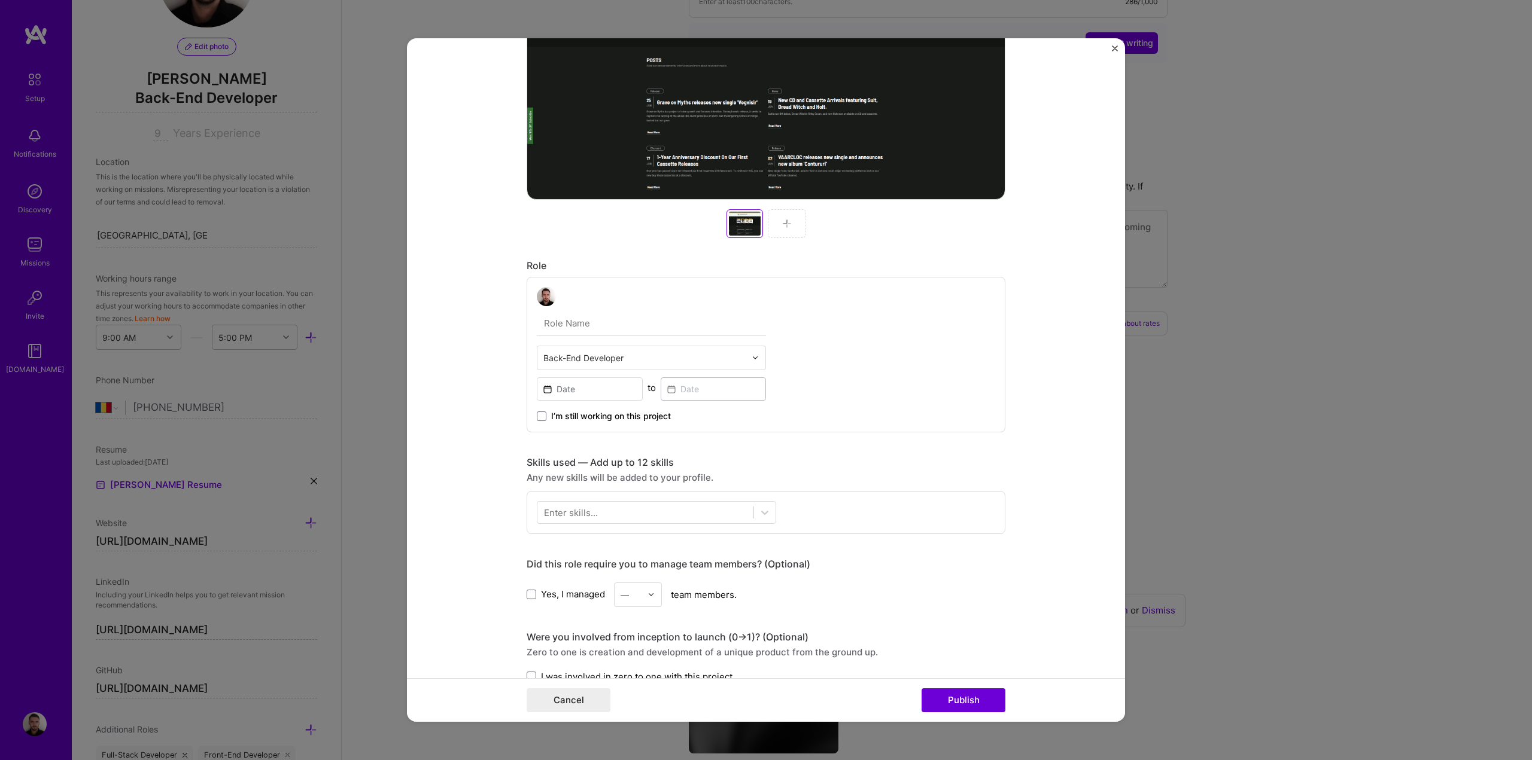
scroll to position [419, 0]
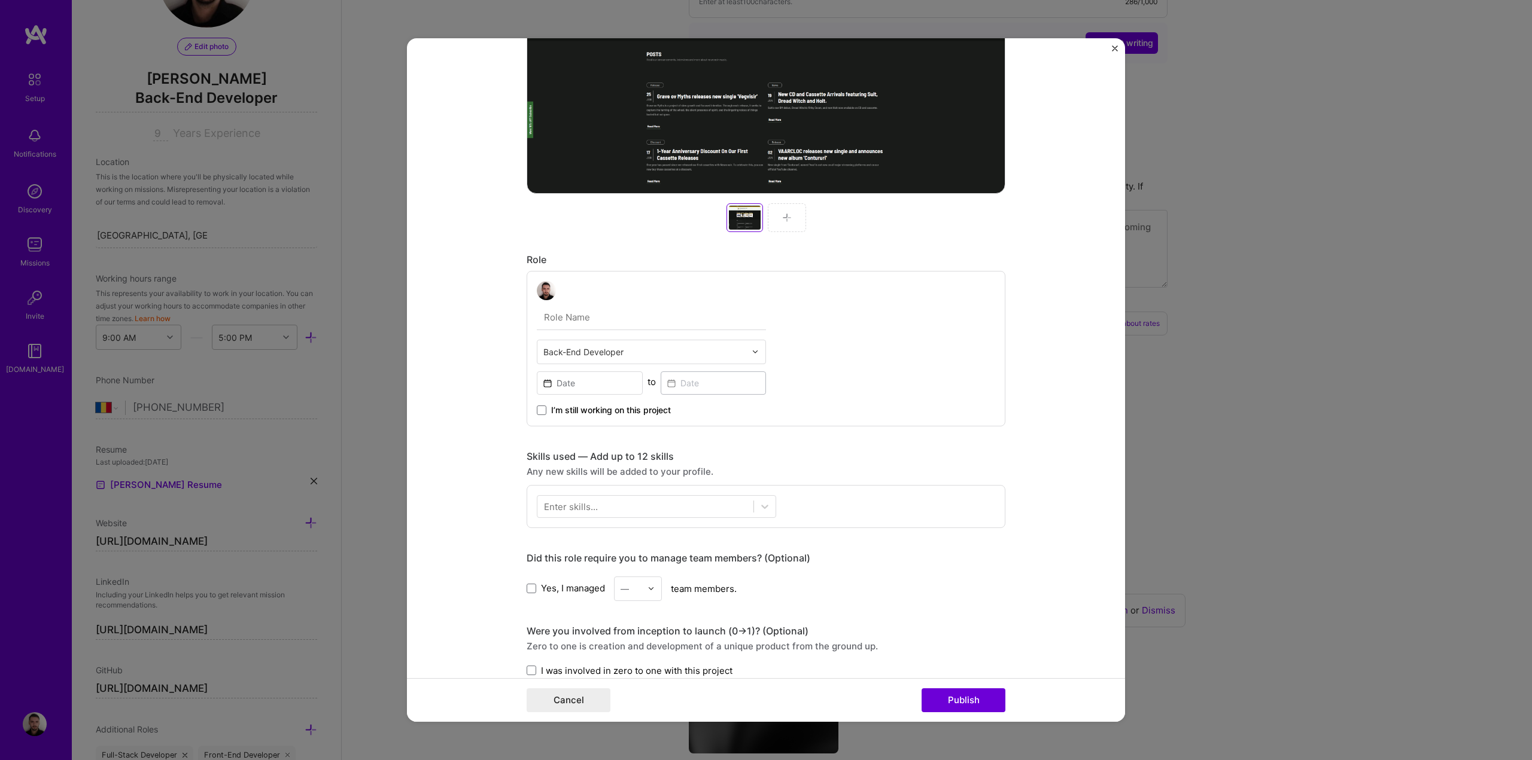
click at [590, 319] on input "text" at bounding box center [651, 317] width 229 height 25
type input "Owner"
click at [551, 409] on span "I’m still working on this project" at bounding box center [611, 410] width 120 height 12
click at [0, 0] on input "I’m still working on this project" at bounding box center [0, 0] width 0 height 0
click at [582, 389] on input at bounding box center [590, 383] width 106 height 23
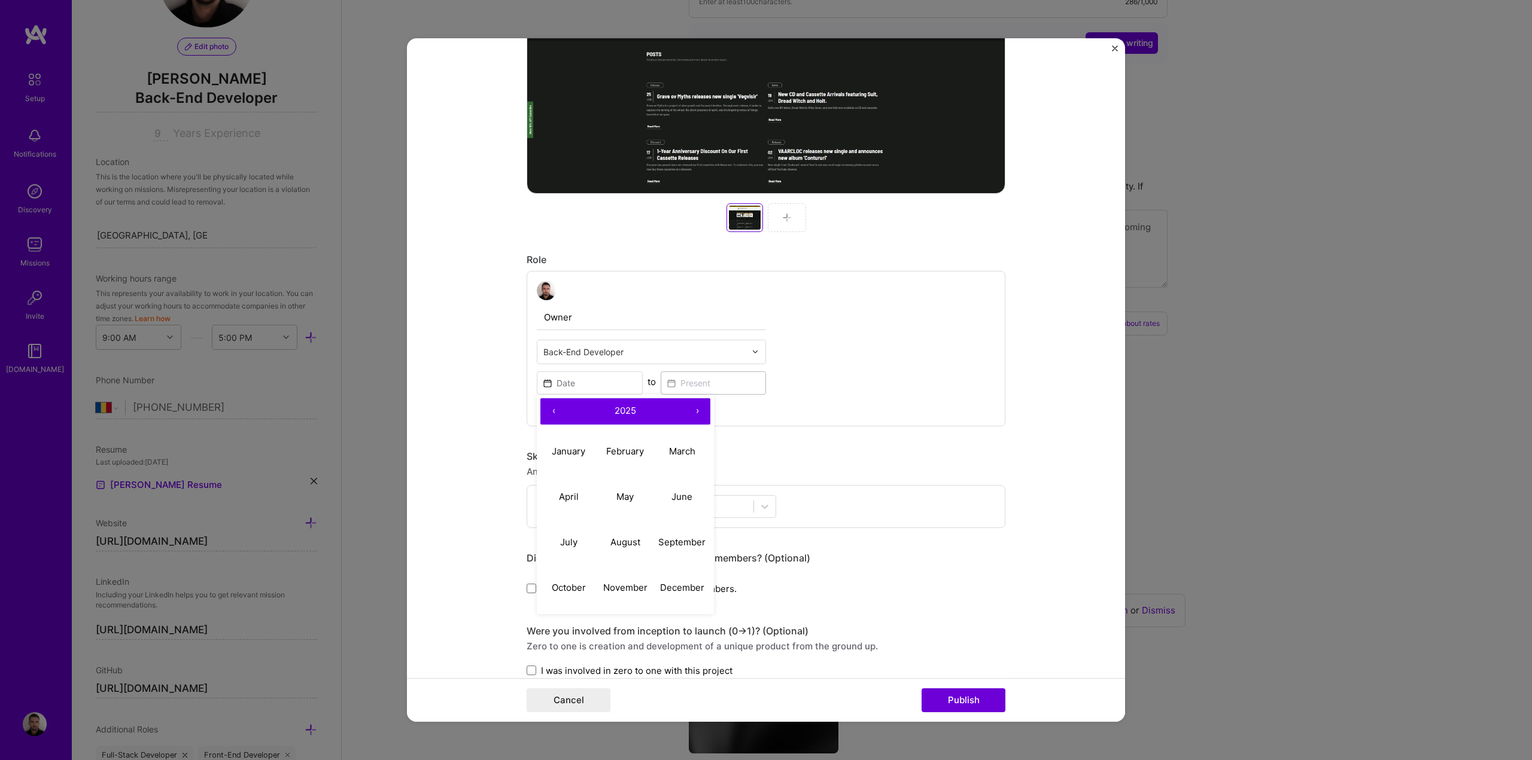
click at [547, 407] on button "‹" at bounding box center [553, 411] width 26 height 26
click at [671, 458] on button "March" at bounding box center [681, 451] width 57 height 45
type input "[DATE]"
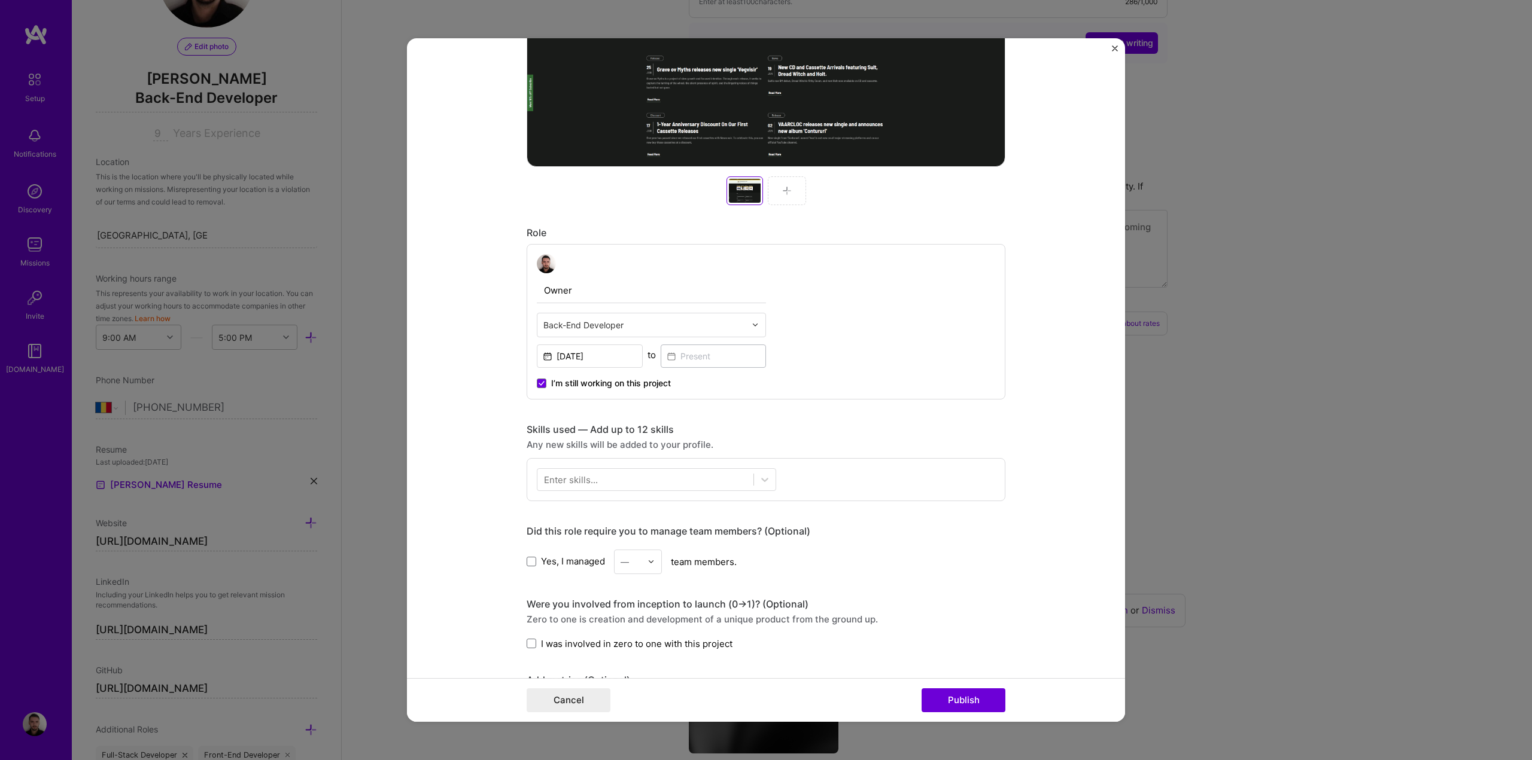
scroll to position [479, 0]
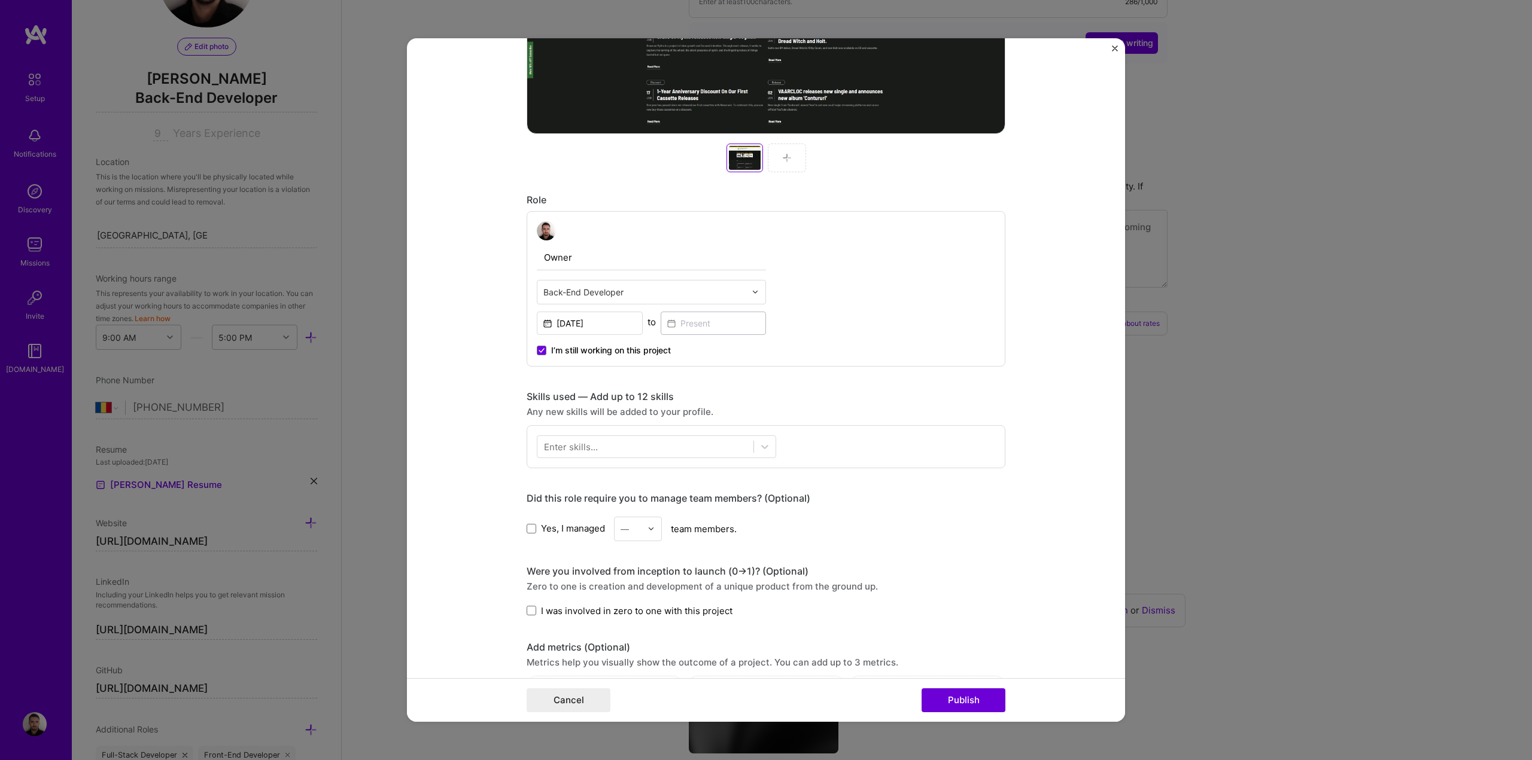
click at [568, 442] on div "Enter skills..." at bounding box center [571, 446] width 54 height 13
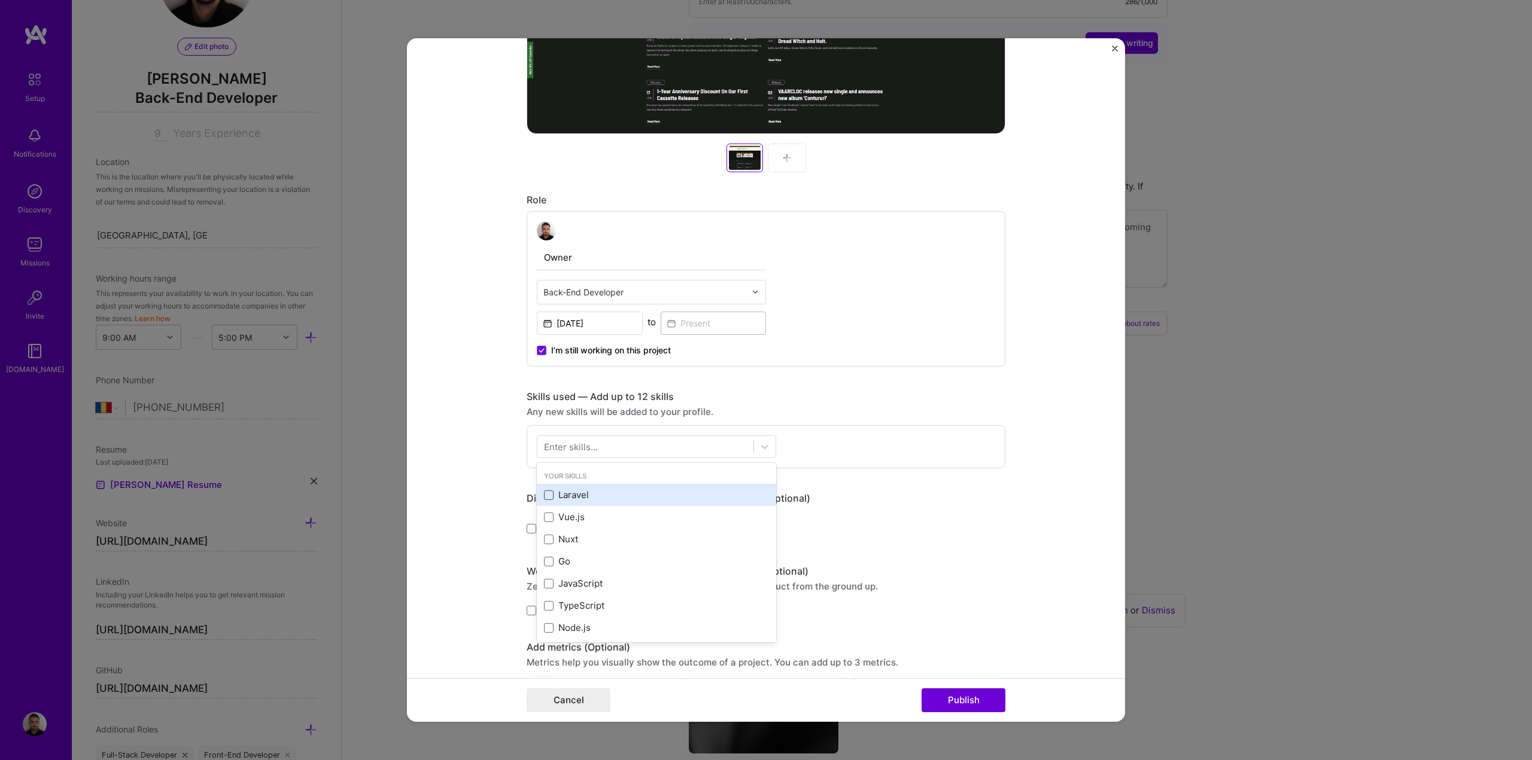
click at [544, 495] on span at bounding box center [549, 496] width 10 height 10
click at [0, 0] on input "checkbox" at bounding box center [0, 0] width 0 height 0
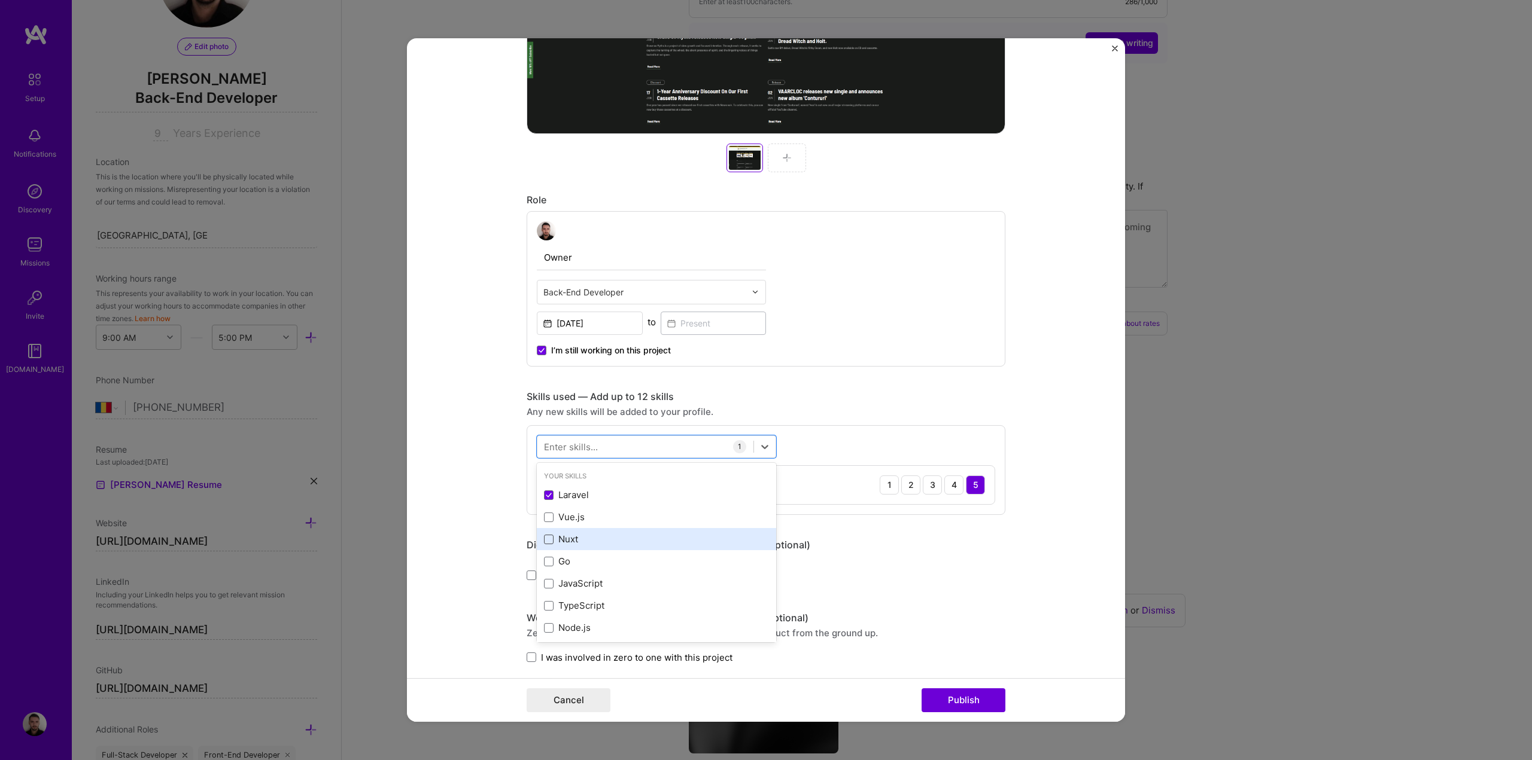
click at [544, 535] on span at bounding box center [549, 540] width 10 height 10
click at [0, 0] on input "checkbox" at bounding box center [0, 0] width 0 height 0
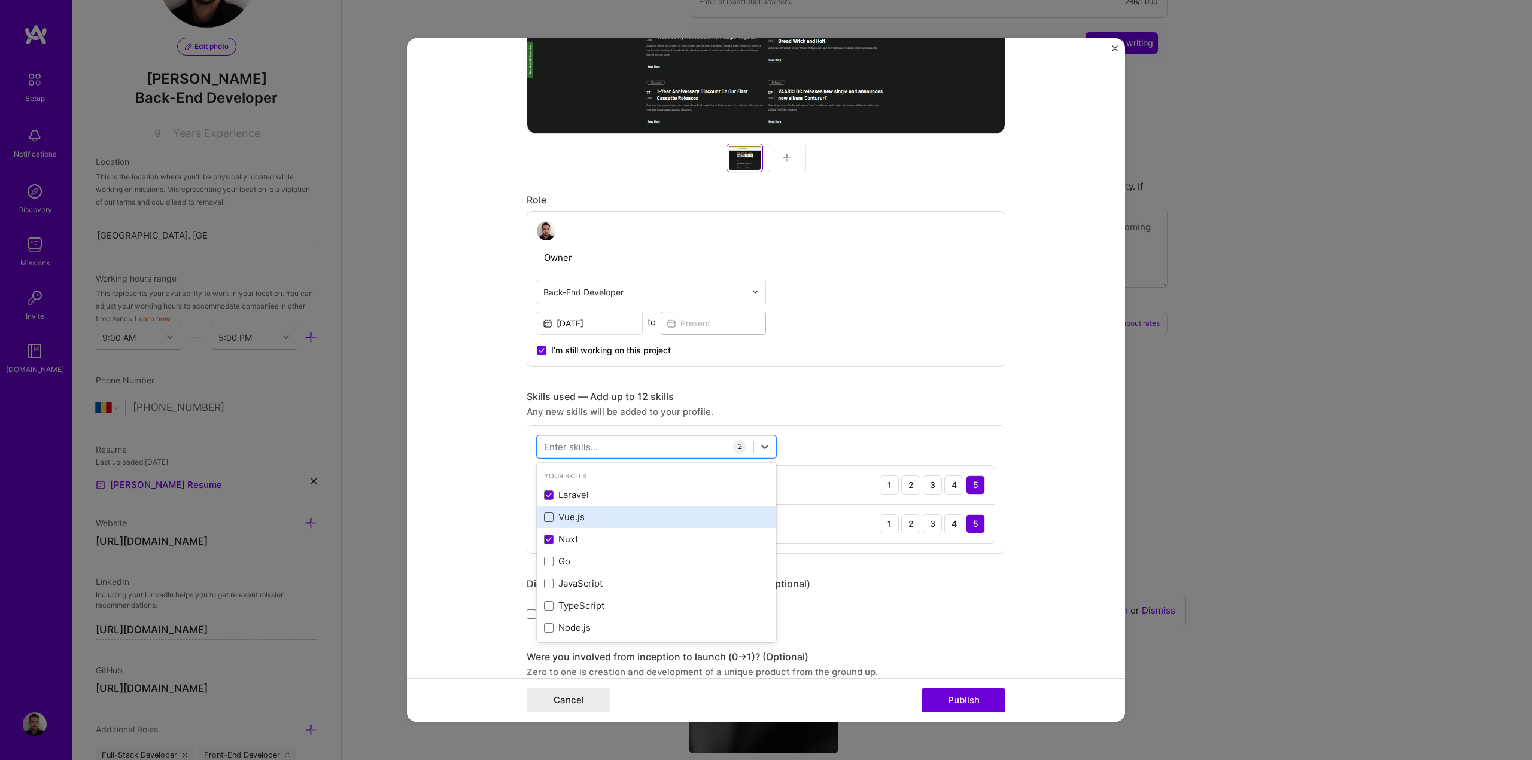
click at [544, 516] on span at bounding box center [549, 518] width 10 height 10
click at [0, 0] on input "checkbox" at bounding box center [0, 0] width 0 height 0
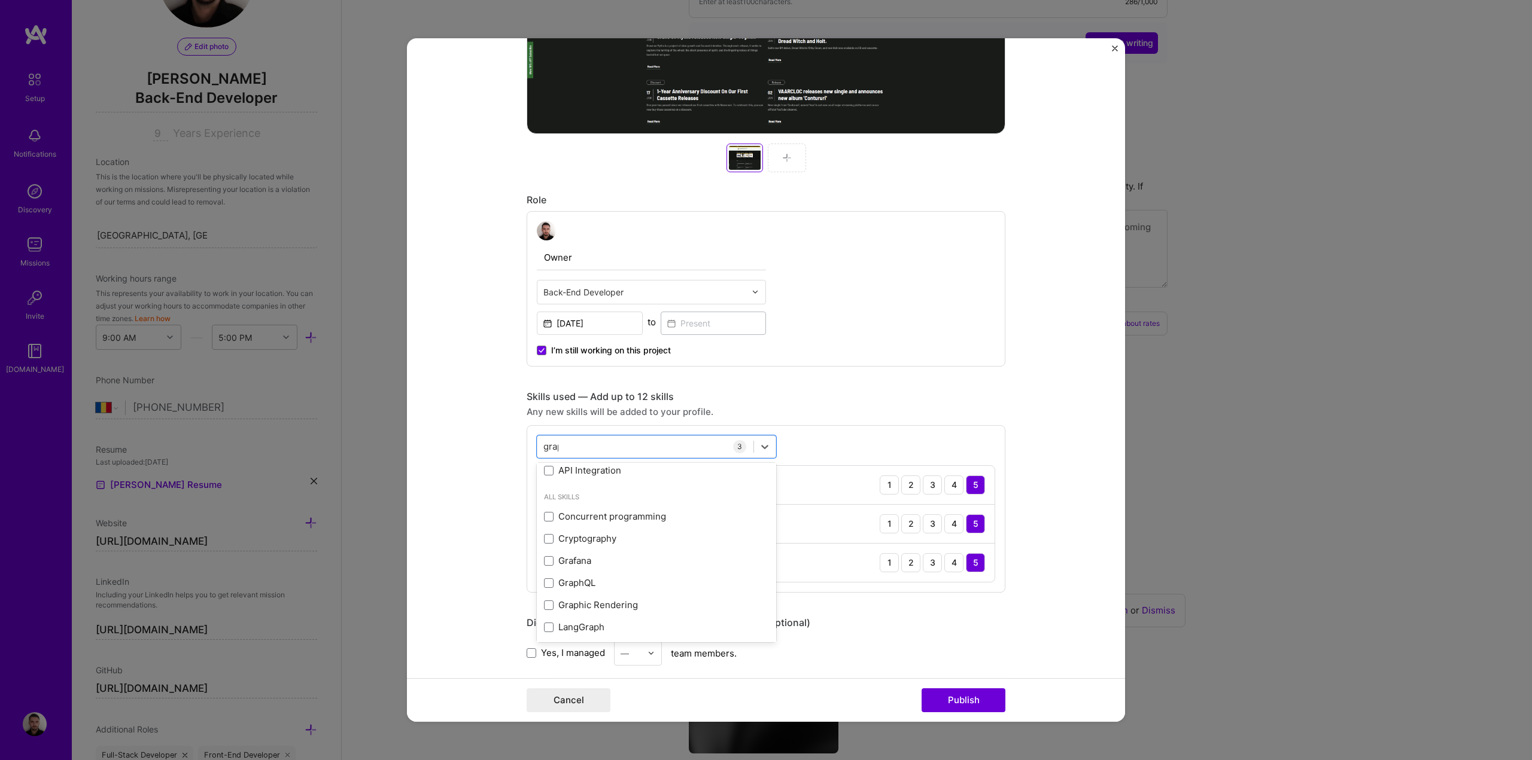
scroll to position [0, 0]
click at [544, 516] on span at bounding box center [549, 518] width 10 height 10
click at [0, 0] on input "checkbox" at bounding box center [0, 0] width 0 height 0
type input "graph"
click at [948, 605] on div "4" at bounding box center [953, 601] width 19 height 19
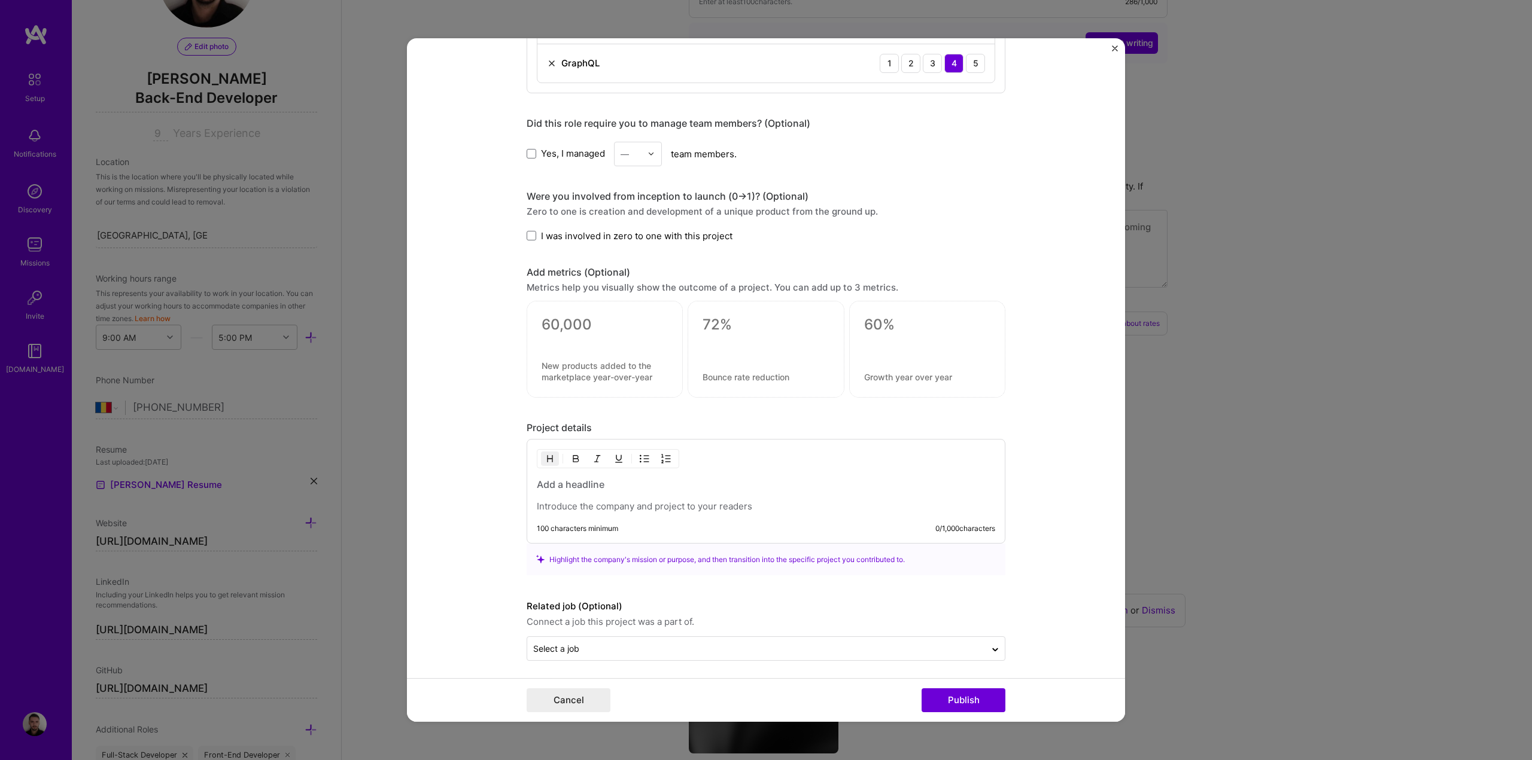
scroll to position [1021, 0]
click at [617, 506] on p at bounding box center [766, 503] width 458 height 12
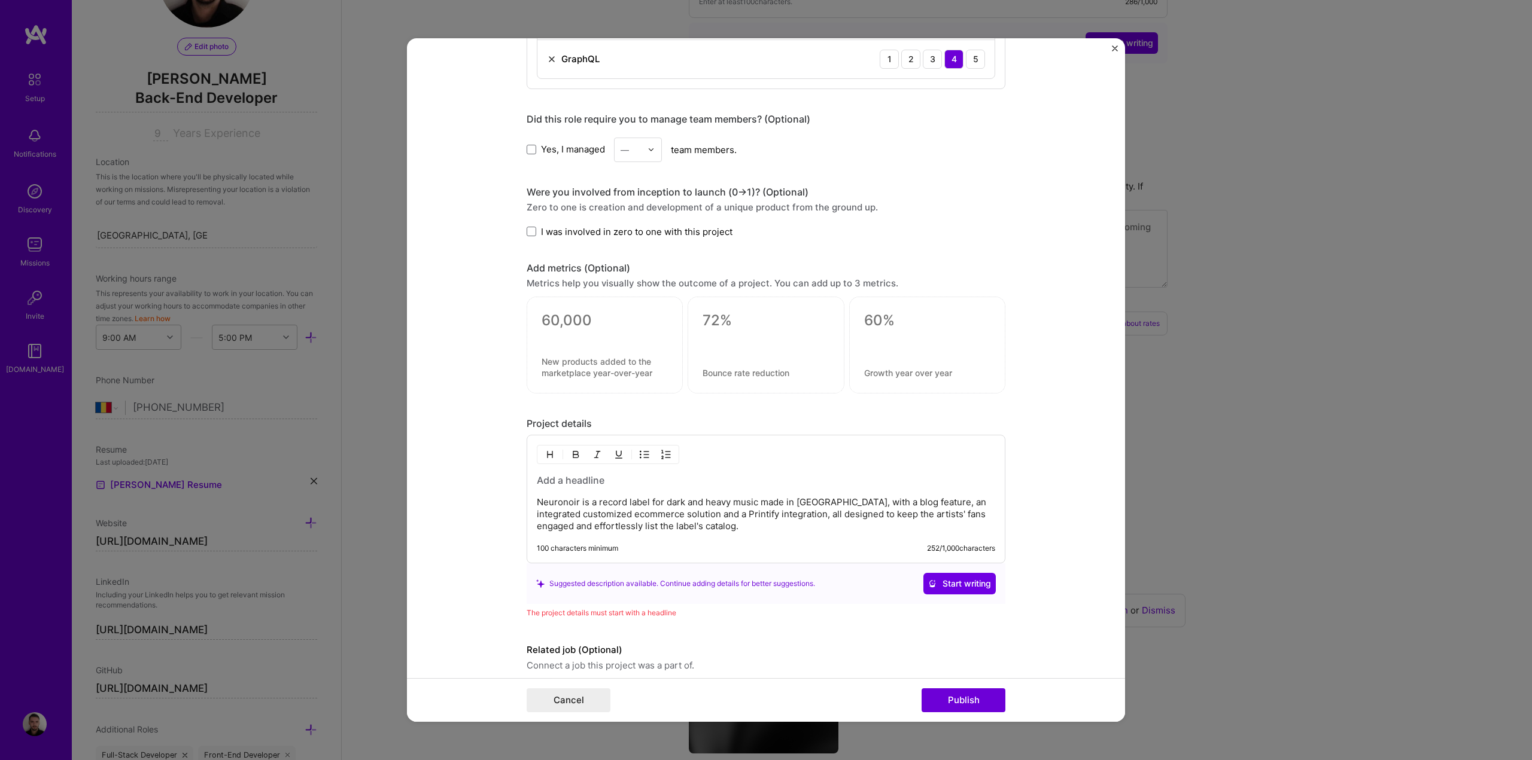
scroll to position [1069, 0]
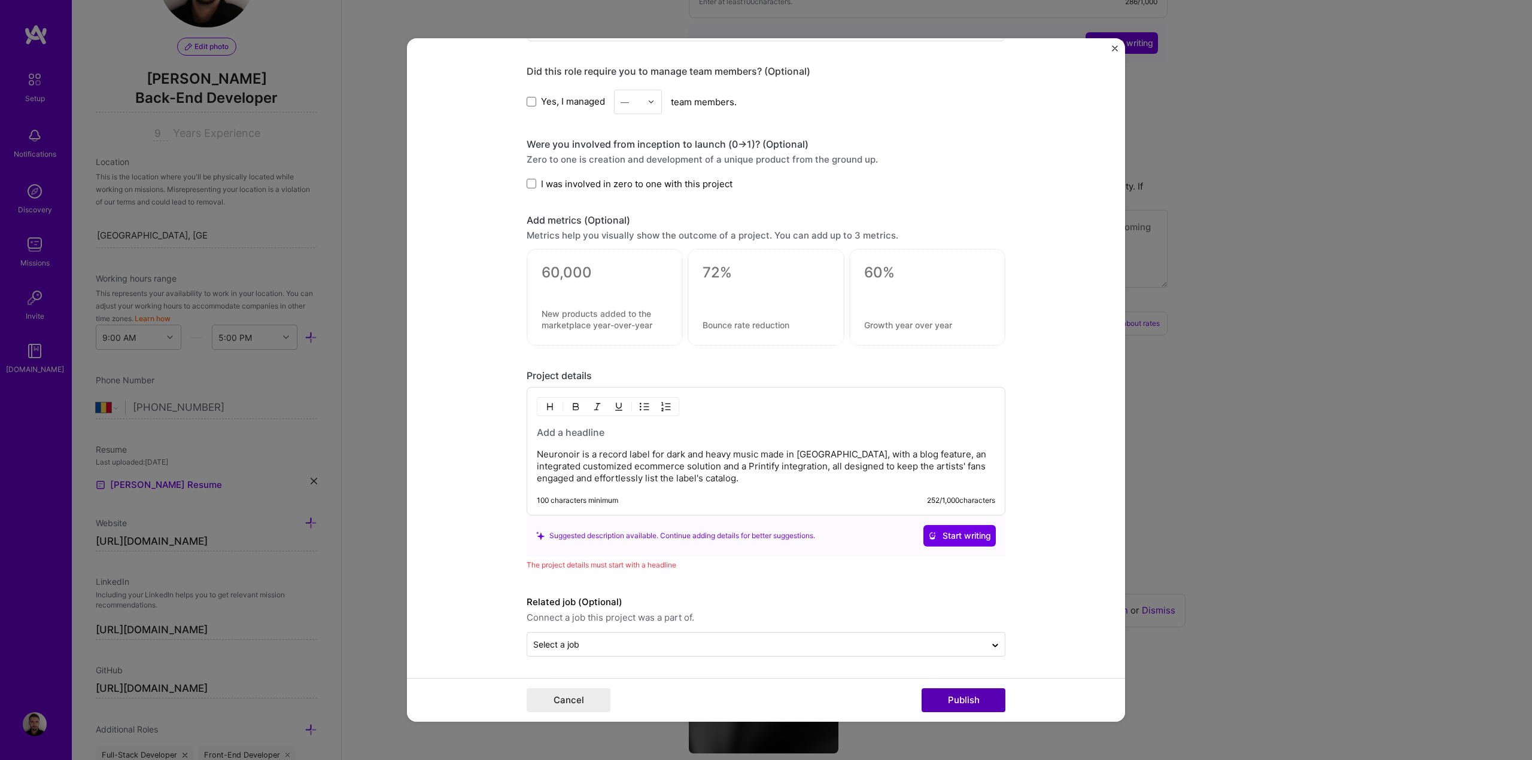
click at [960, 700] on button "Publish" at bounding box center [963, 701] width 84 height 24
click at [551, 433] on h3 at bounding box center [766, 432] width 458 height 13
click at [584, 430] on h3 at bounding box center [766, 432] width 458 height 13
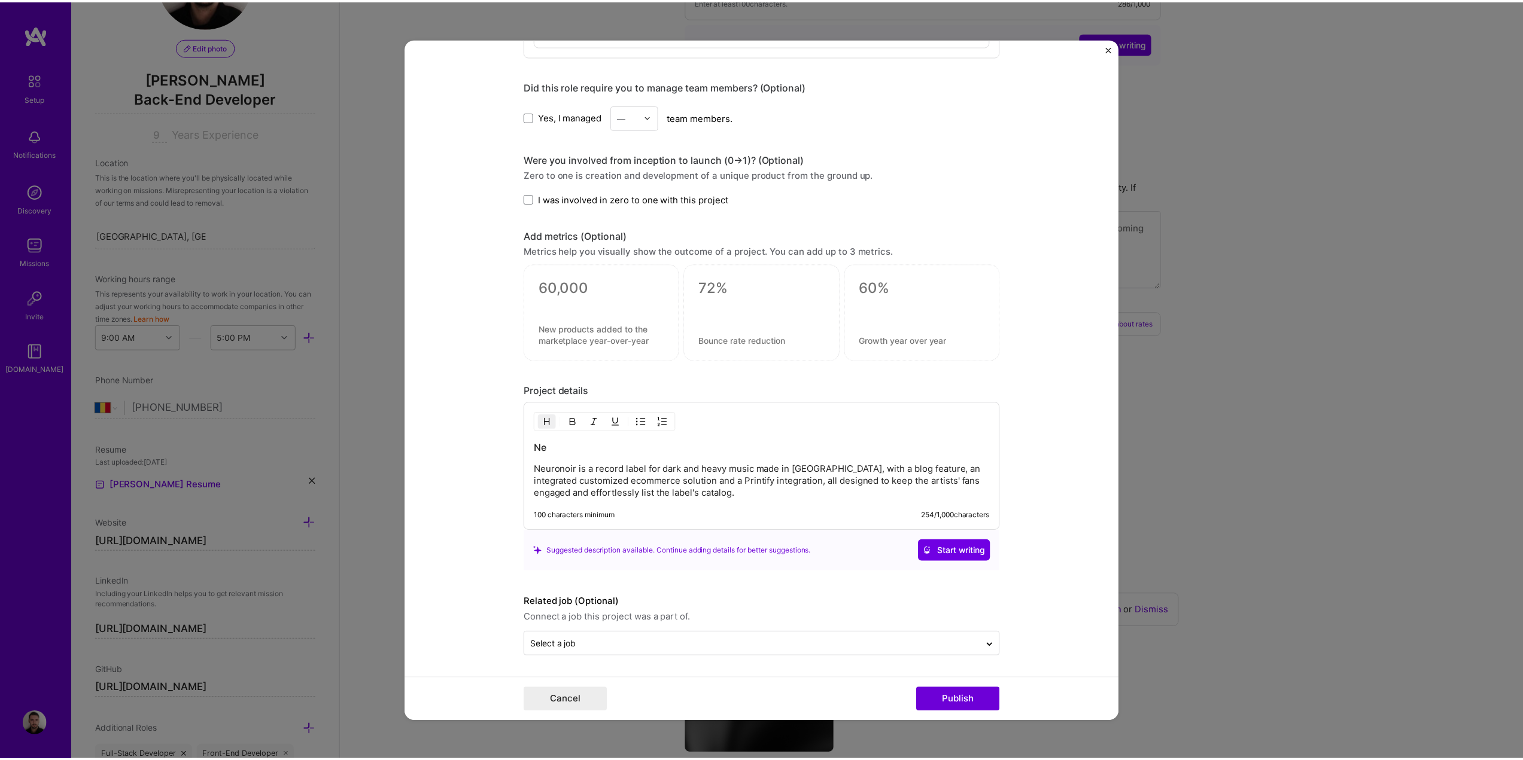
scroll to position [1054, 0]
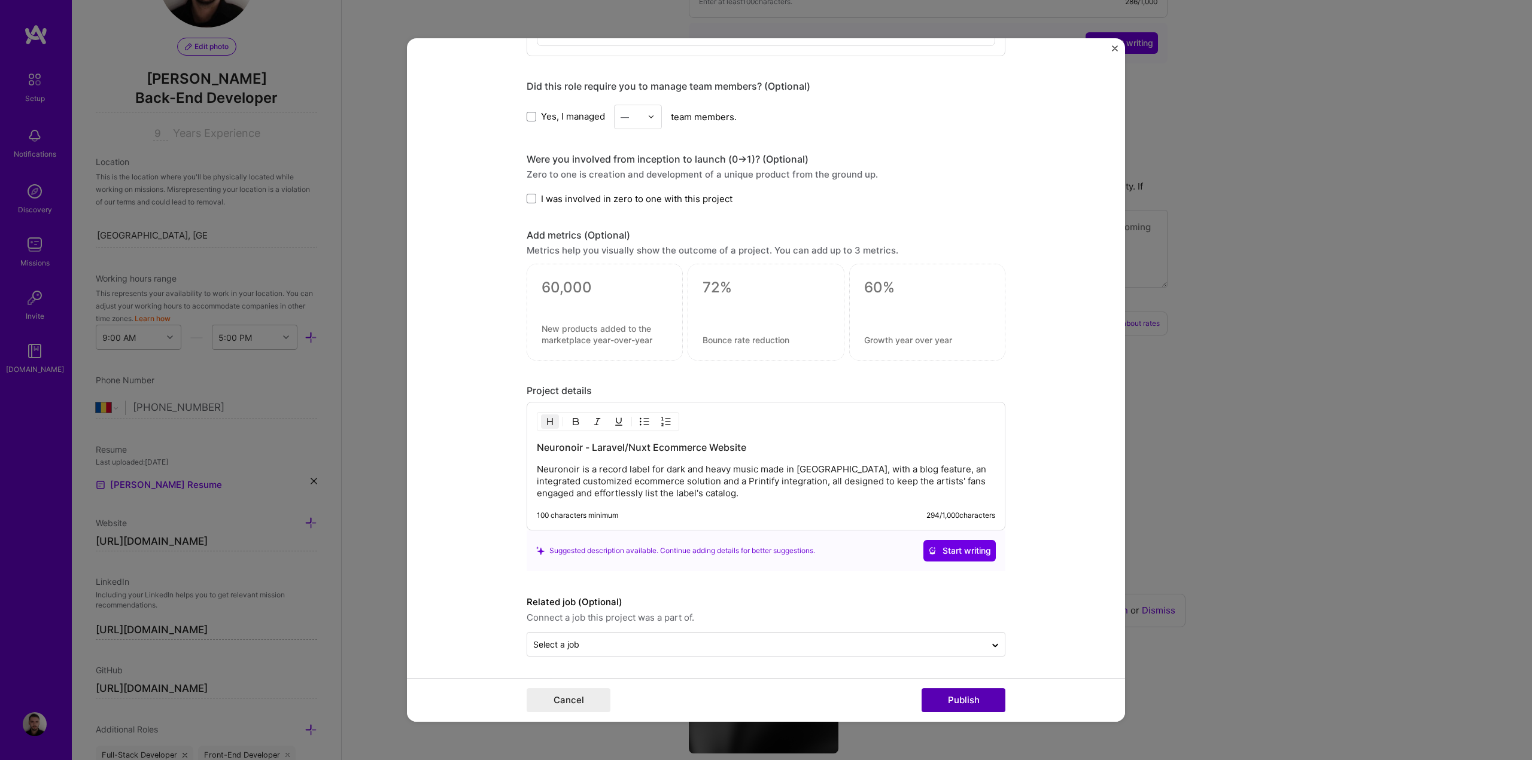
click at [956, 698] on button "Publish" at bounding box center [963, 701] width 84 height 24
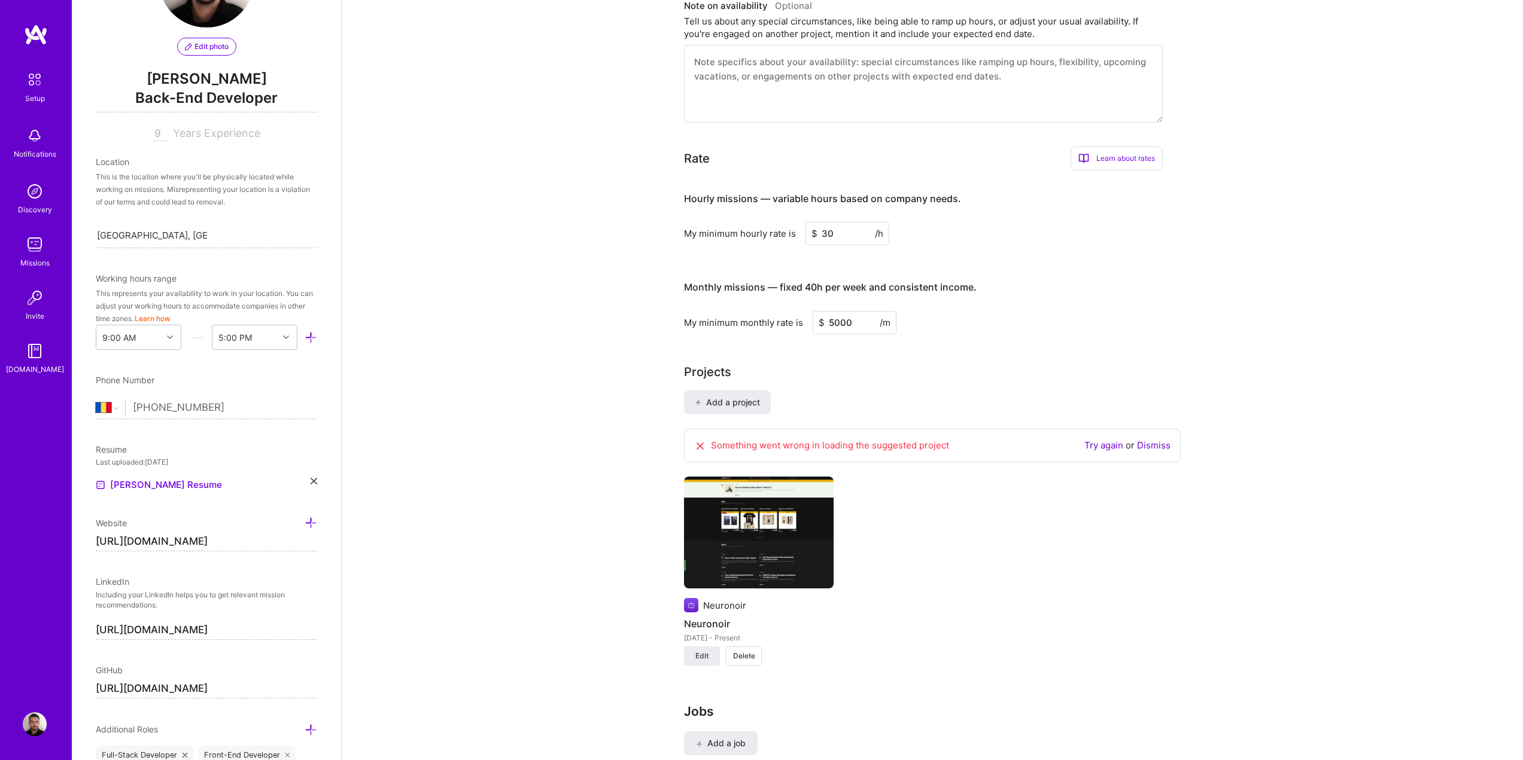
scroll to position [574, 0]
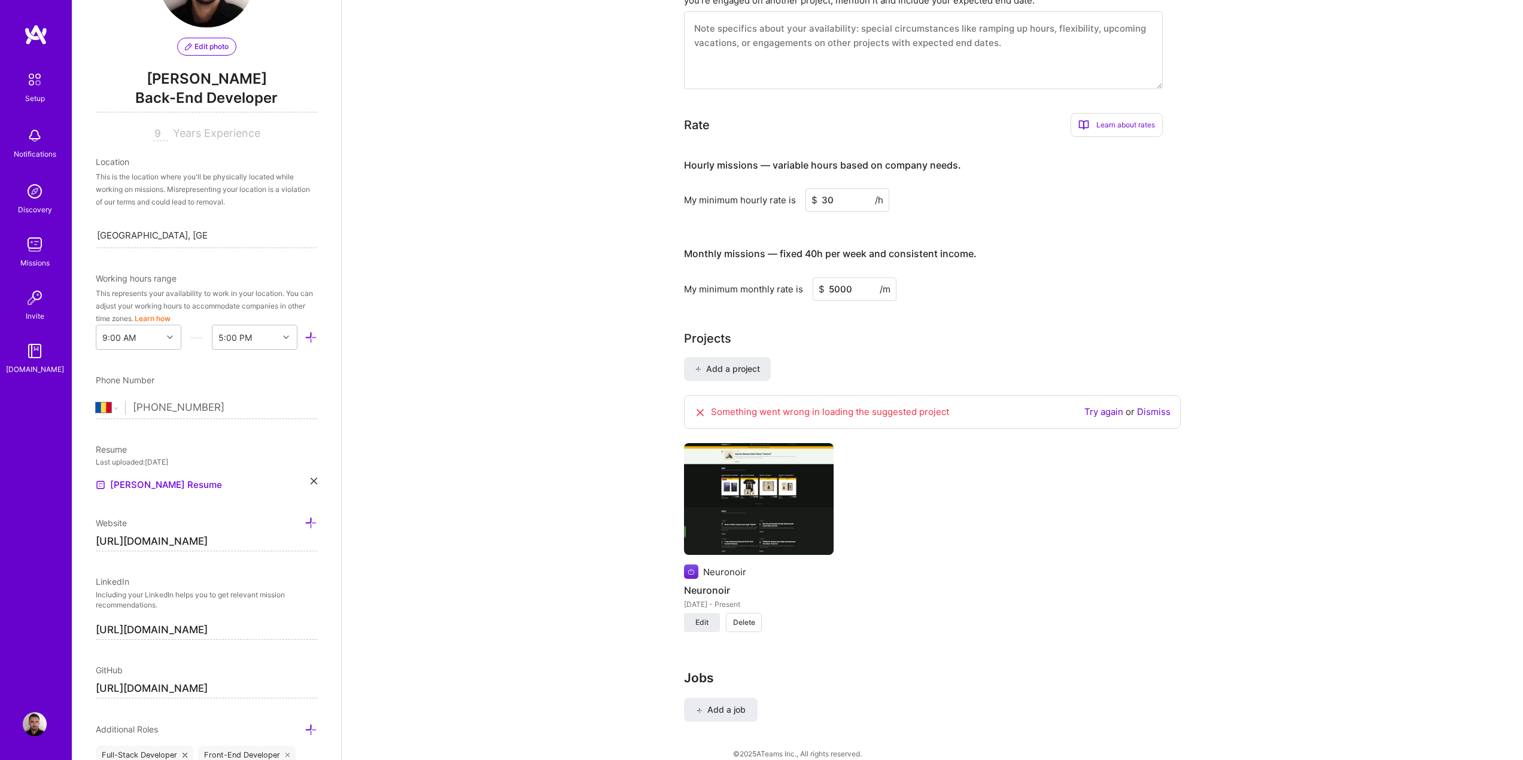
click at [1164, 406] on link "Dismiss" at bounding box center [1154, 411] width 34 height 11
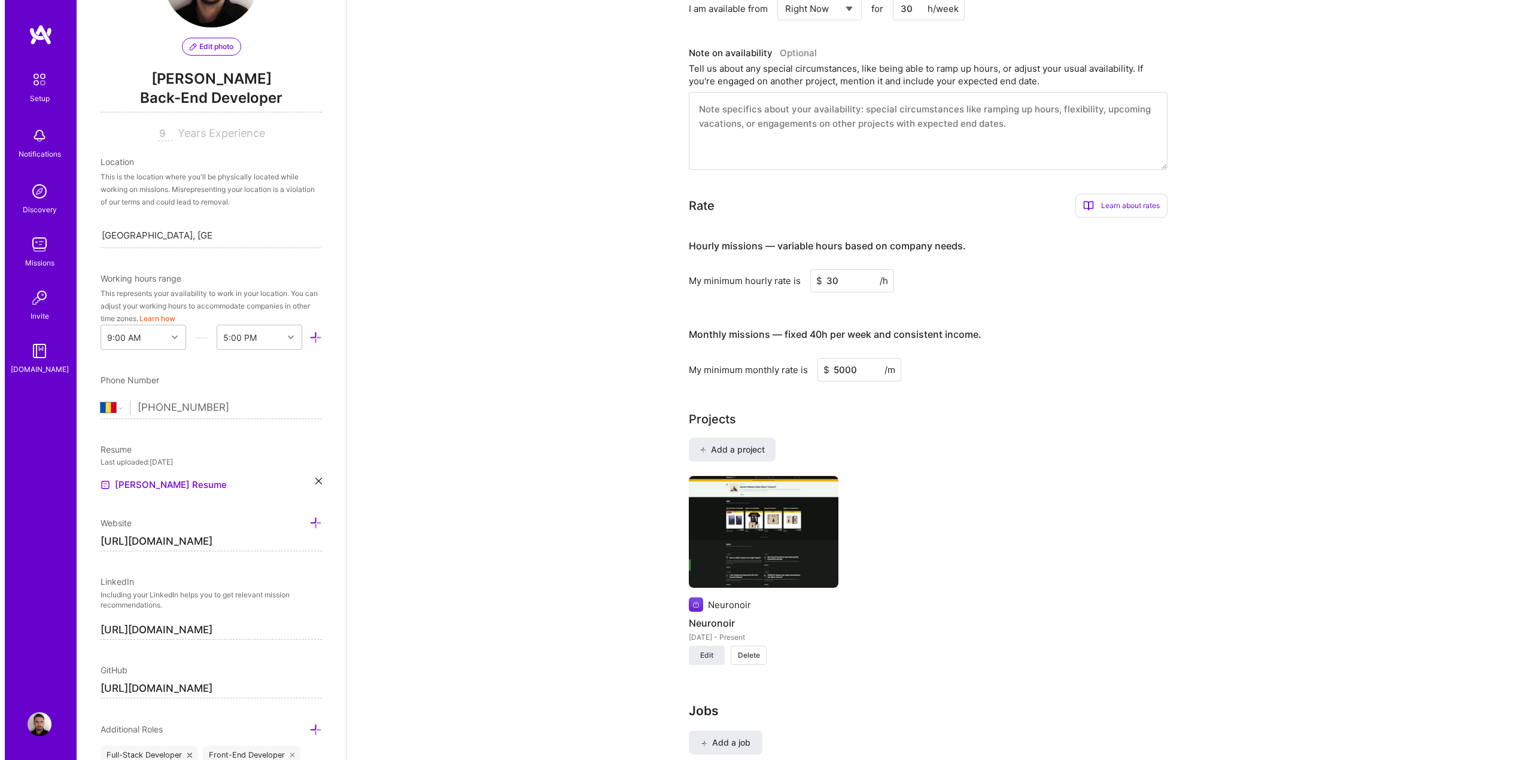
scroll to position [526, 0]
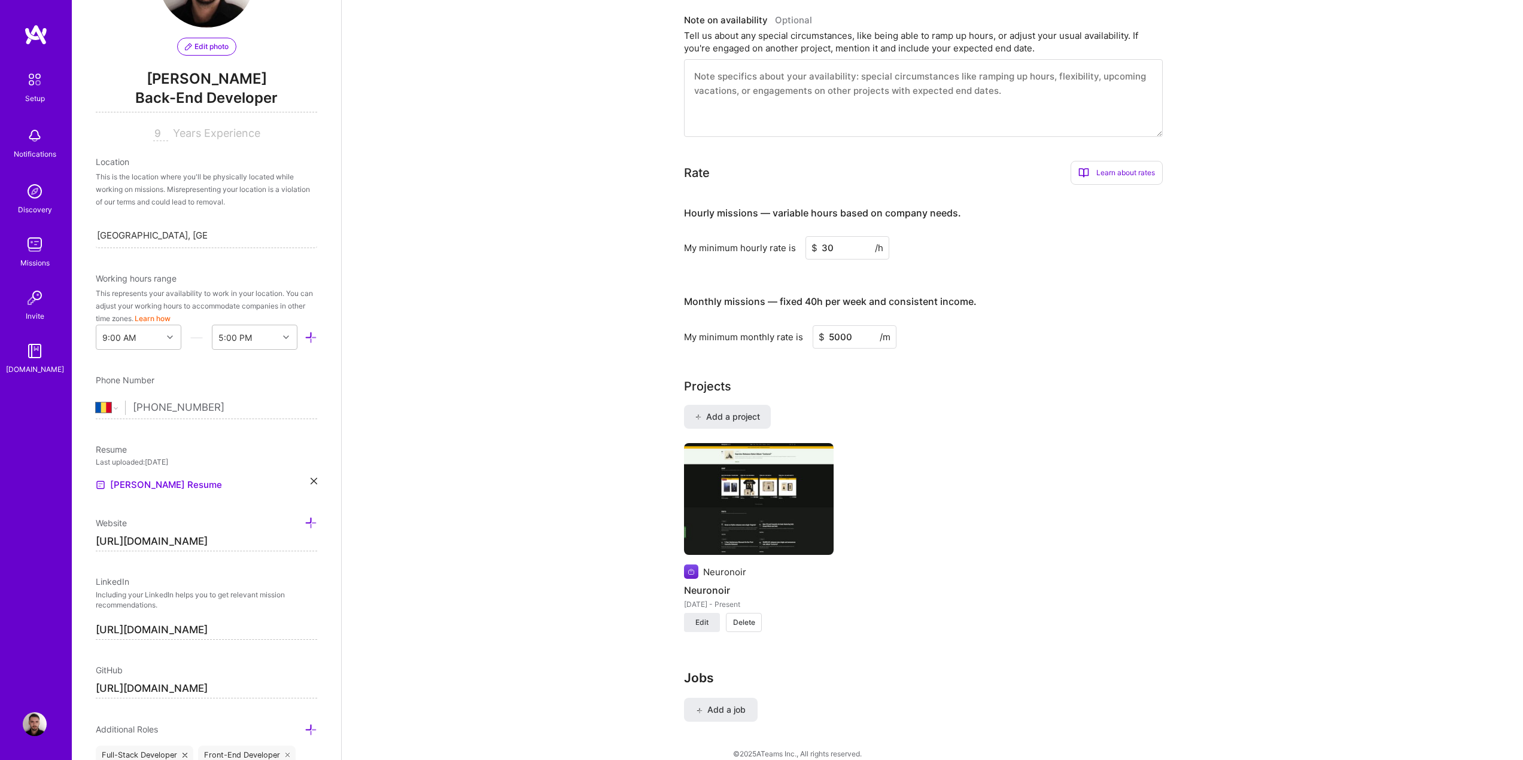
click at [769, 461] on img at bounding box center [759, 499] width 150 height 112
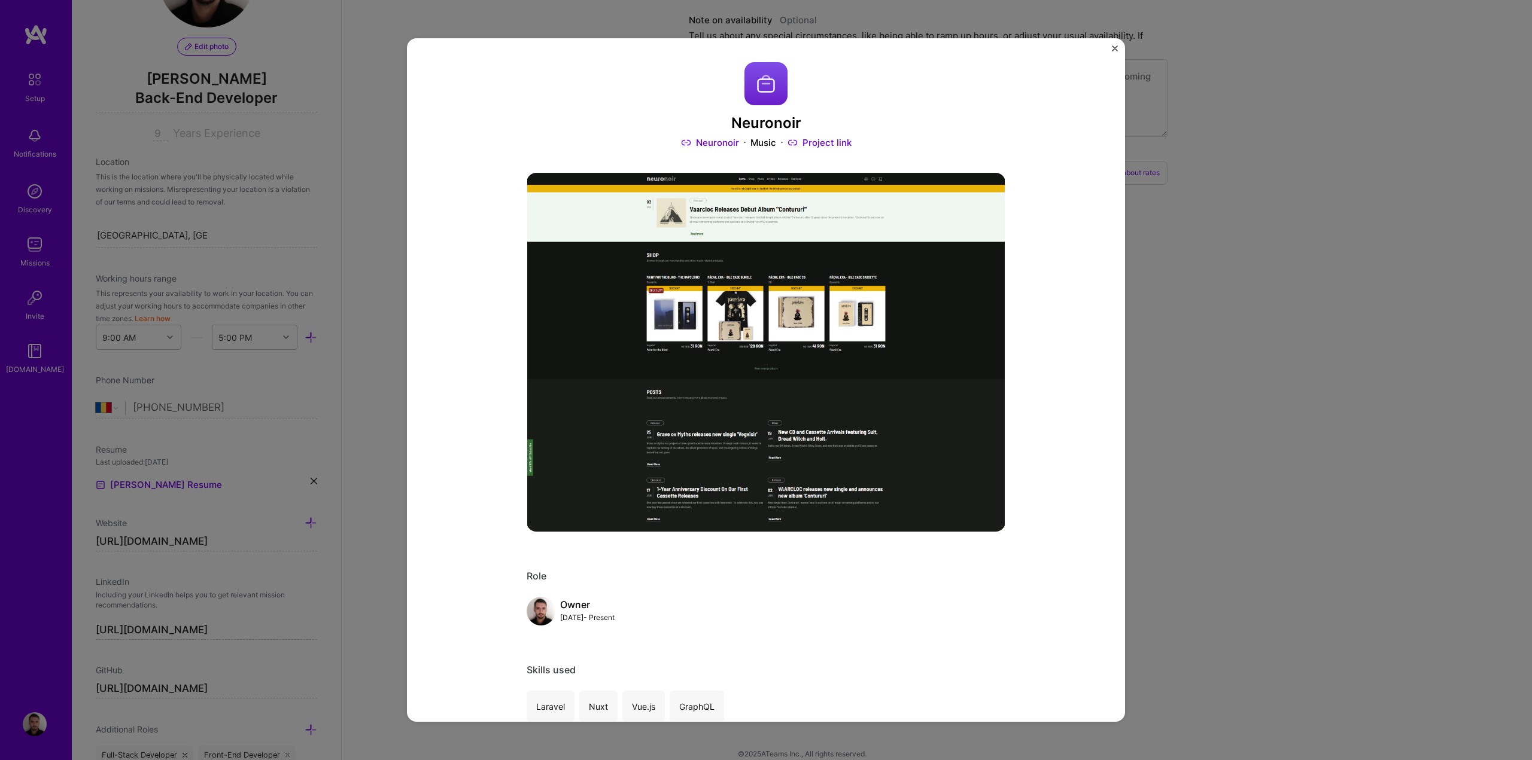
click at [1243, 321] on div "Neuronoir Neuronoir Music Project link Role Owner [DATE] - Present Skills used …" at bounding box center [766, 380] width 1532 height 760
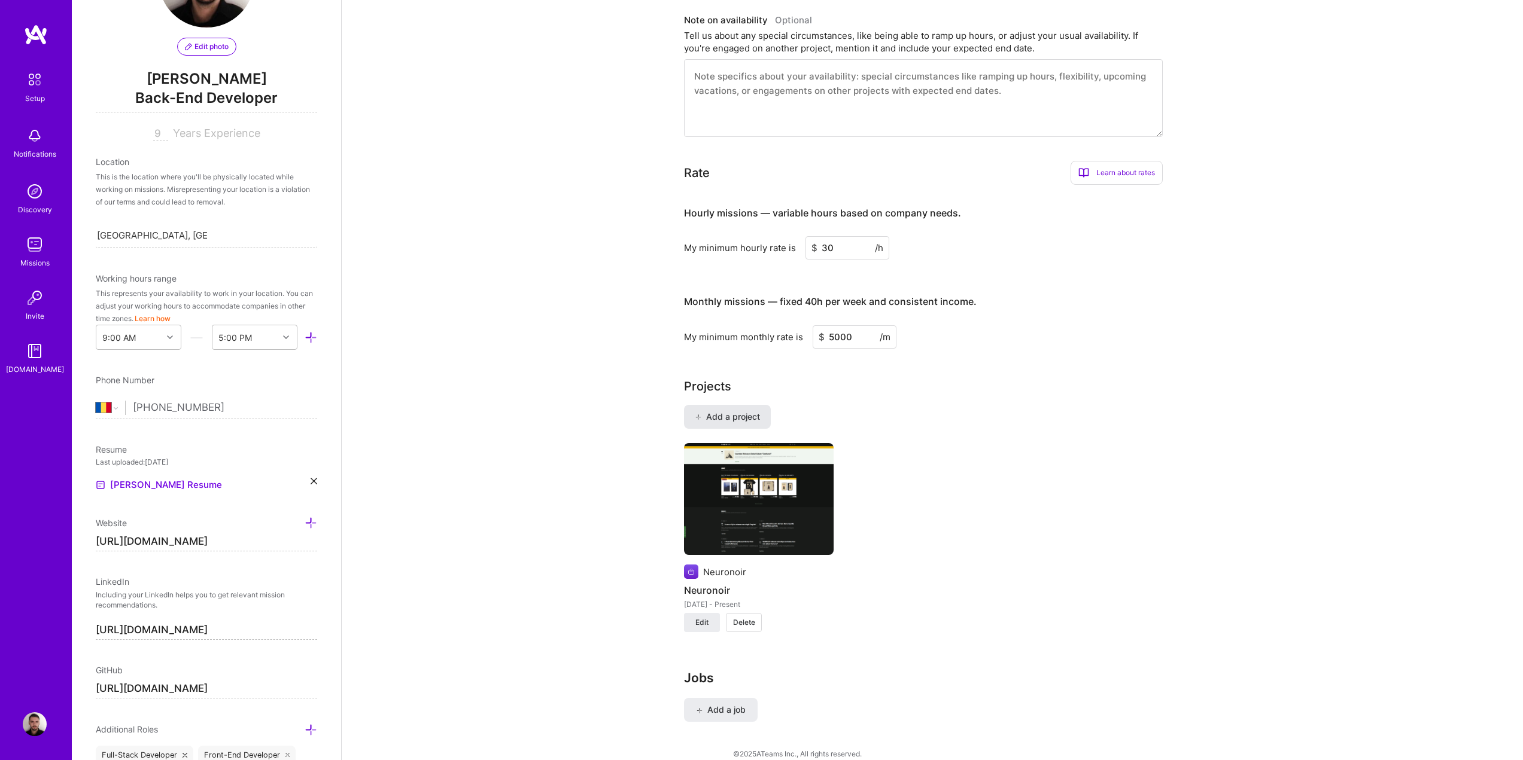
click at [753, 411] on span "Add a project" at bounding box center [727, 417] width 65 height 12
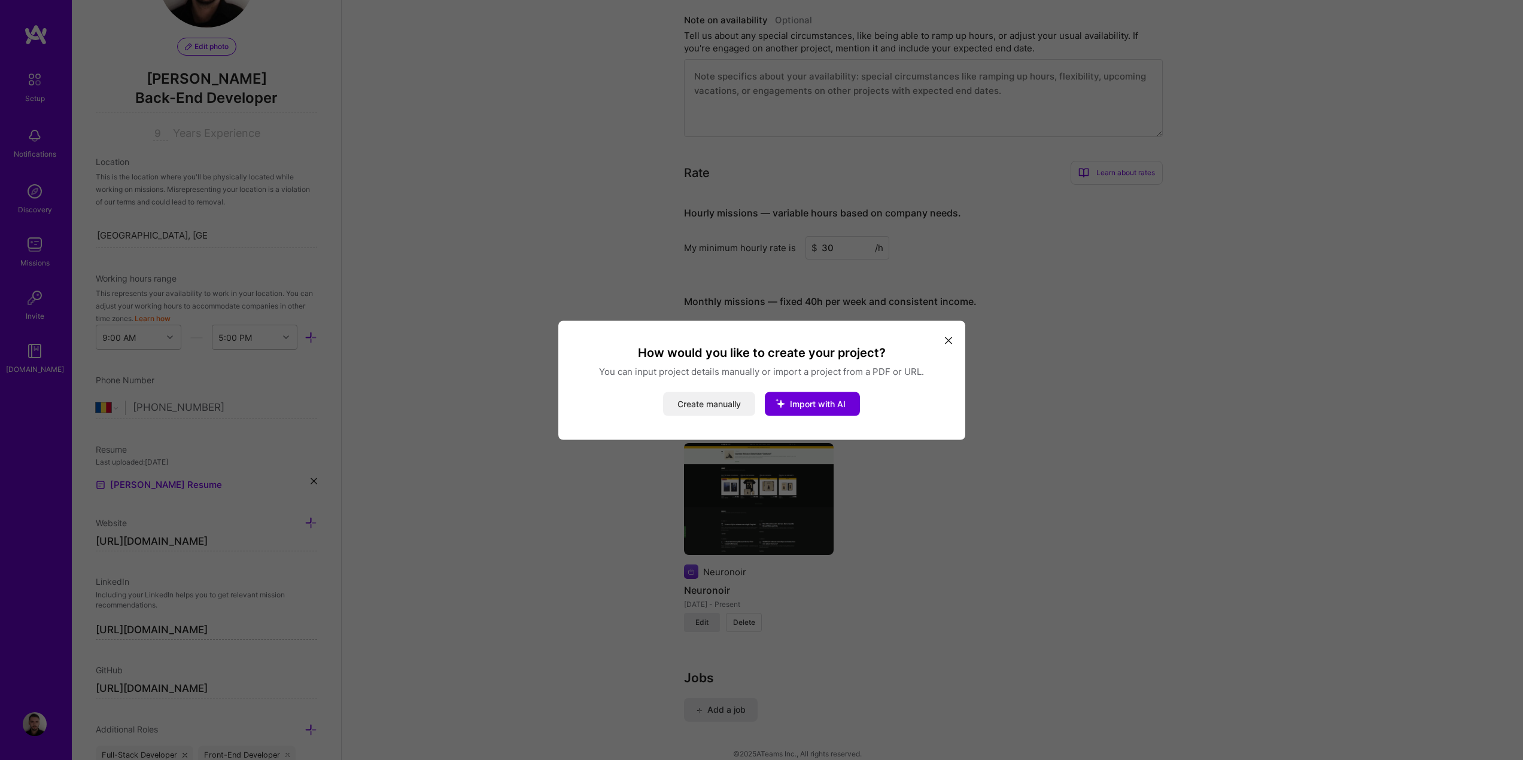
click at [692, 401] on button "Create manually" at bounding box center [709, 404] width 92 height 24
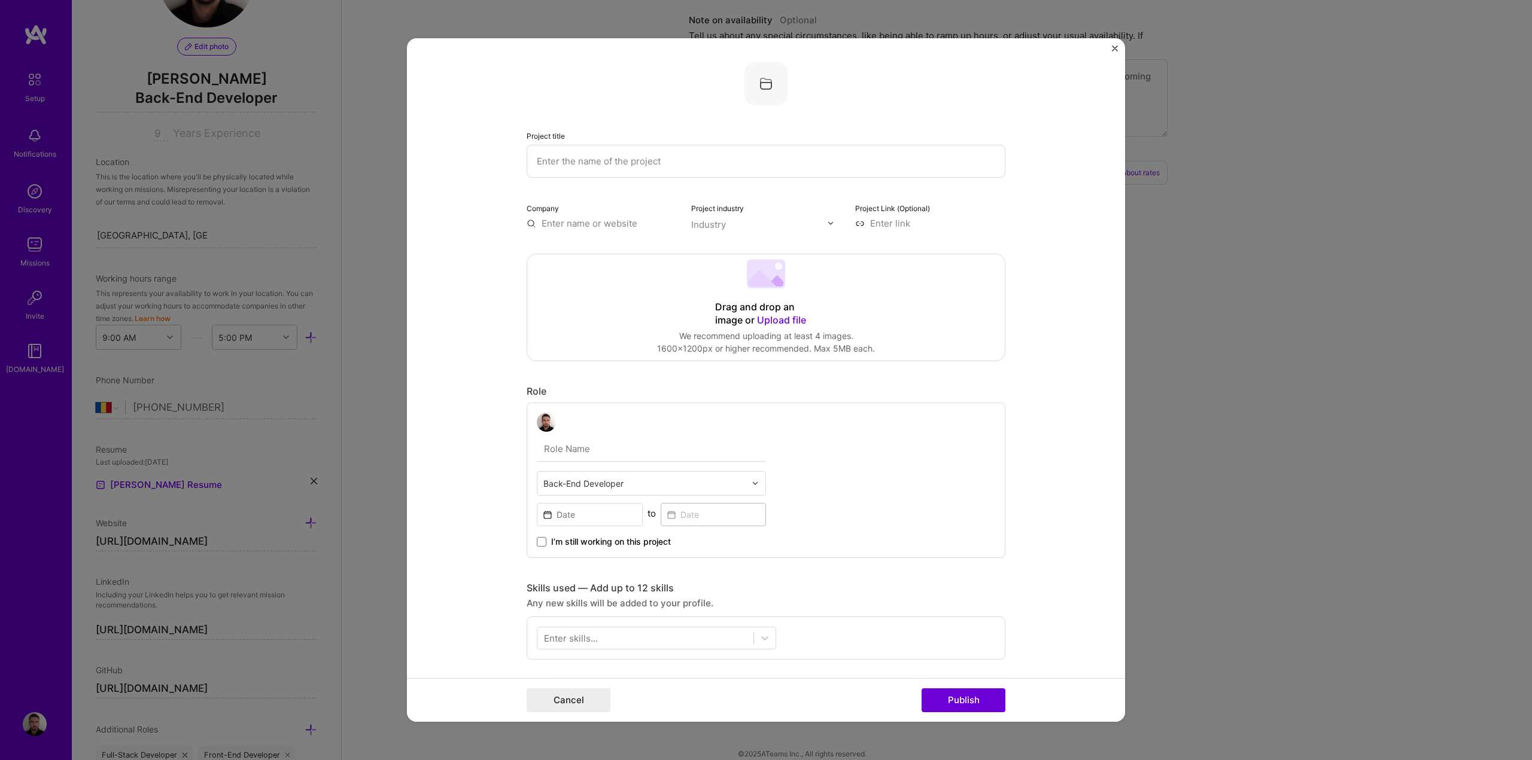
click at [641, 151] on input "text" at bounding box center [765, 161] width 479 height 33
type input "Geardown"
click at [571, 220] on input "text" at bounding box center [601, 223] width 150 height 13
type input "Geardown"
click at [586, 252] on div "Add company Geardown" at bounding box center [615, 251] width 179 height 31
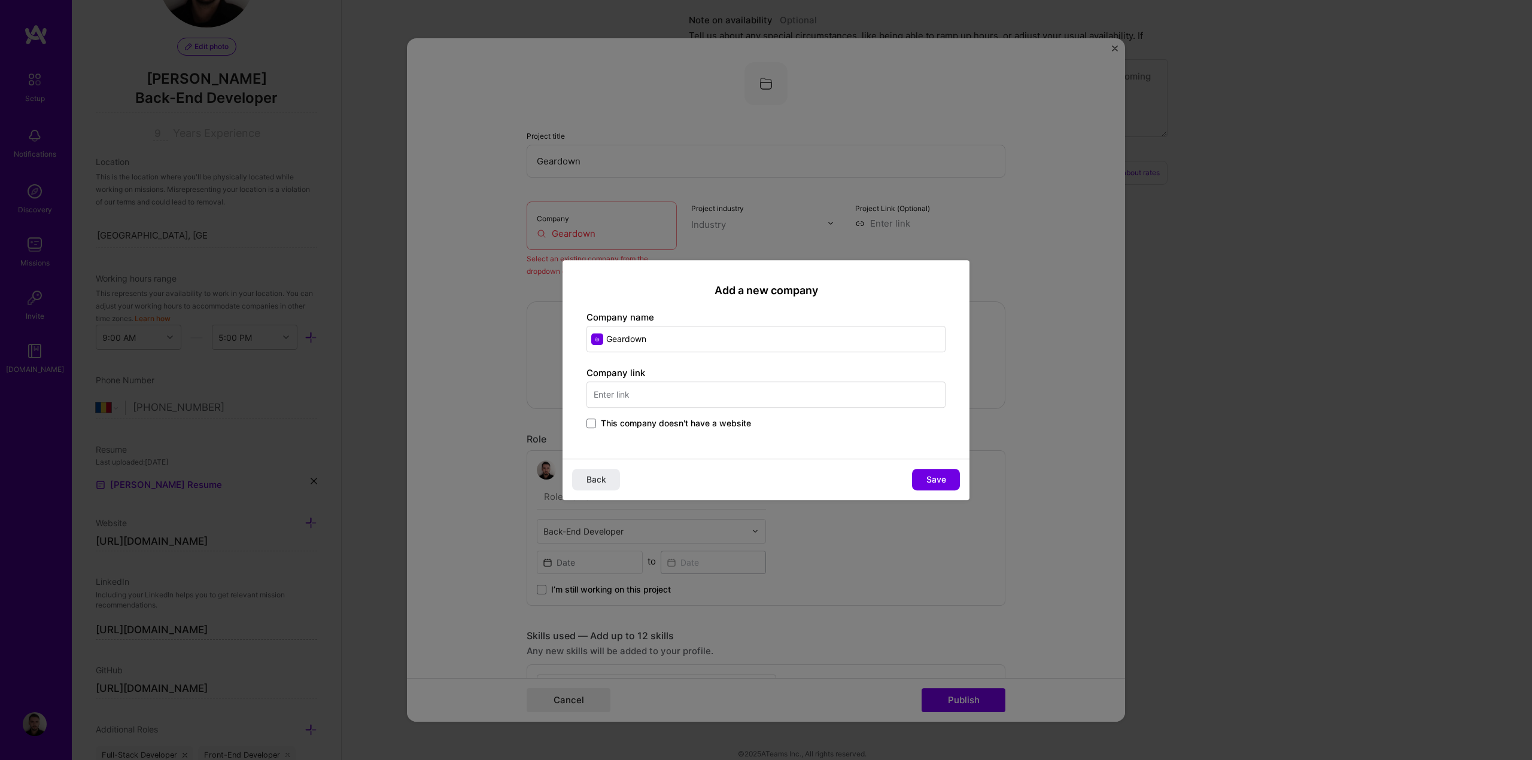
click at [721, 433] on div "Add a new company Company name Geardown Company link This company doesn't have …" at bounding box center [765, 359] width 407 height 199
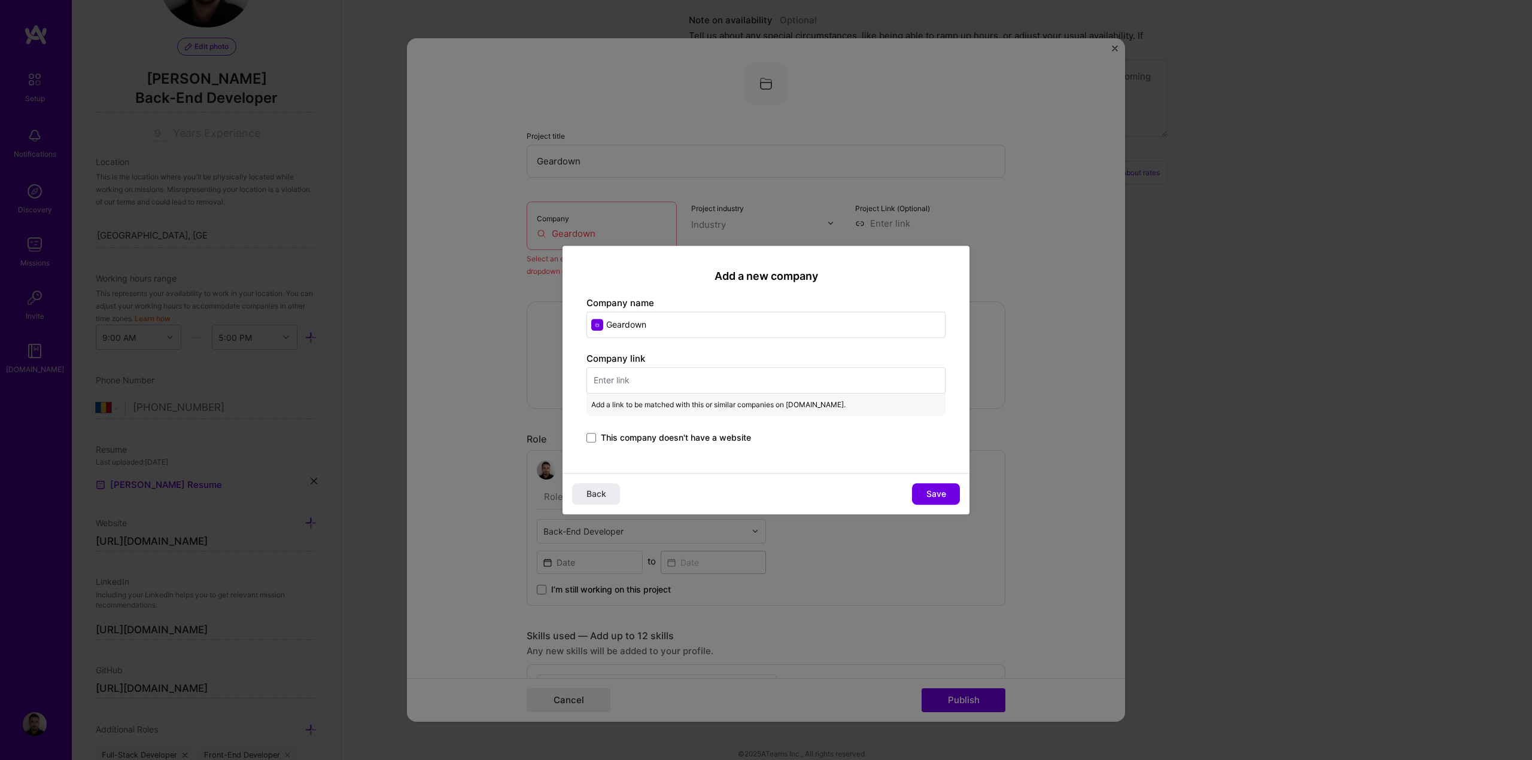
click at [717, 425] on div "Company link Add a link to be matched with this or similar companies on [DOMAIN…" at bounding box center [765, 398] width 359 height 93
click at [708, 436] on span "This company doesn't have a website" at bounding box center [676, 438] width 150 height 12
click at [0, 0] on input "This company doesn't have a website" at bounding box center [0, 0] width 0 height 0
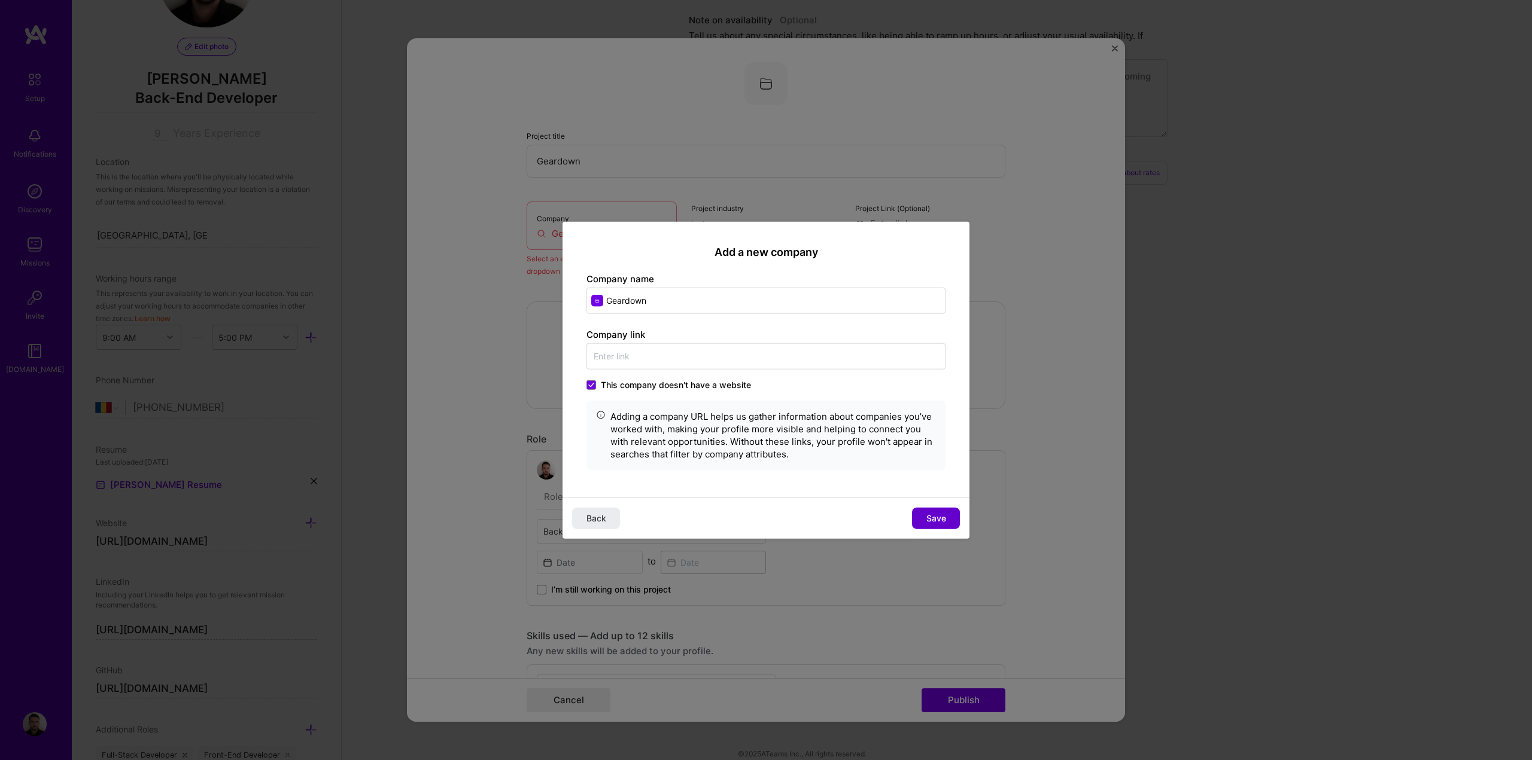
click at [940, 516] on span "Save" at bounding box center [936, 519] width 20 height 12
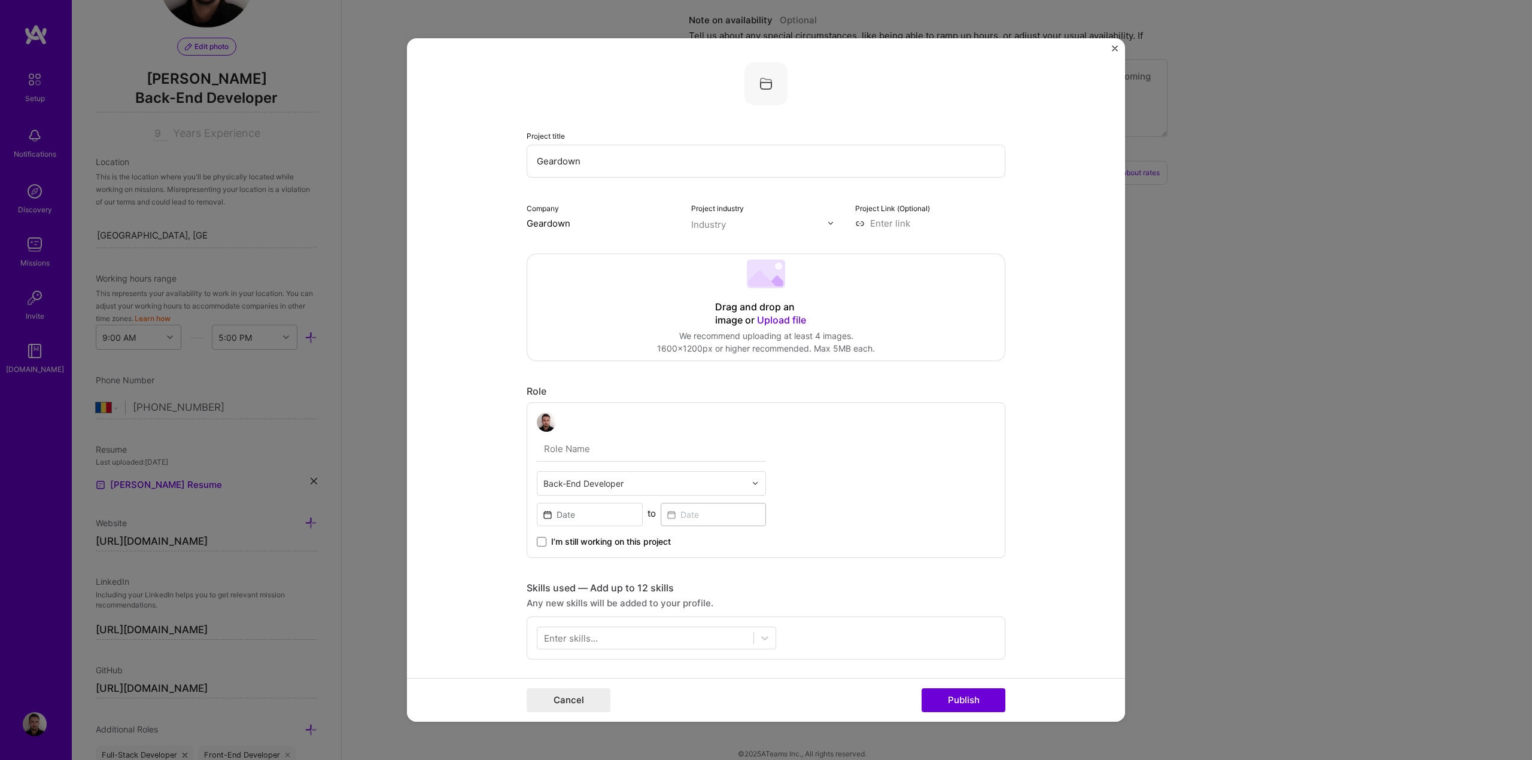
click at [710, 223] on div "Industry" at bounding box center [708, 224] width 35 height 13
type input "gami"
click at [702, 250] on span at bounding box center [707, 249] width 10 height 10
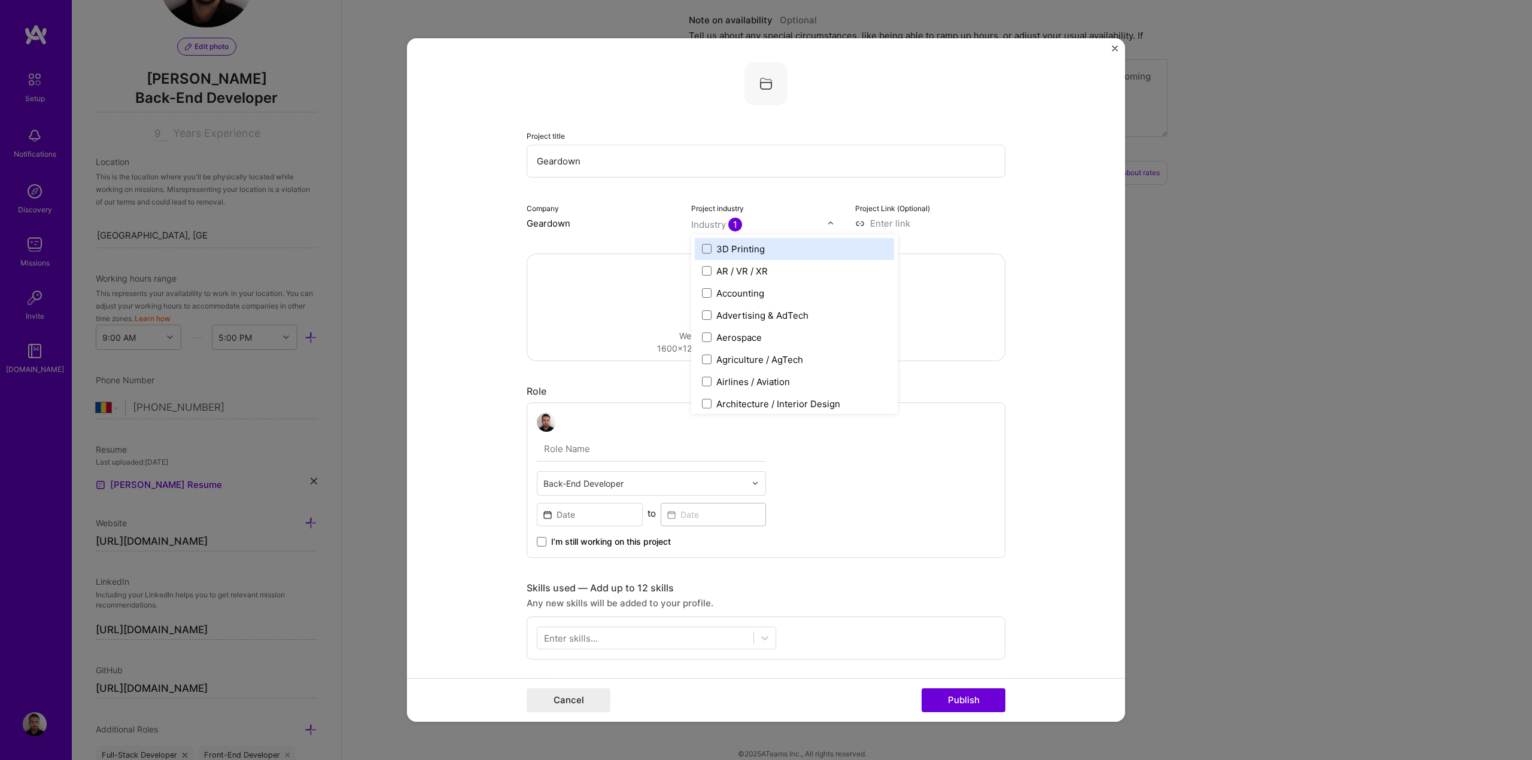
click at [905, 219] on input at bounding box center [930, 223] width 150 height 13
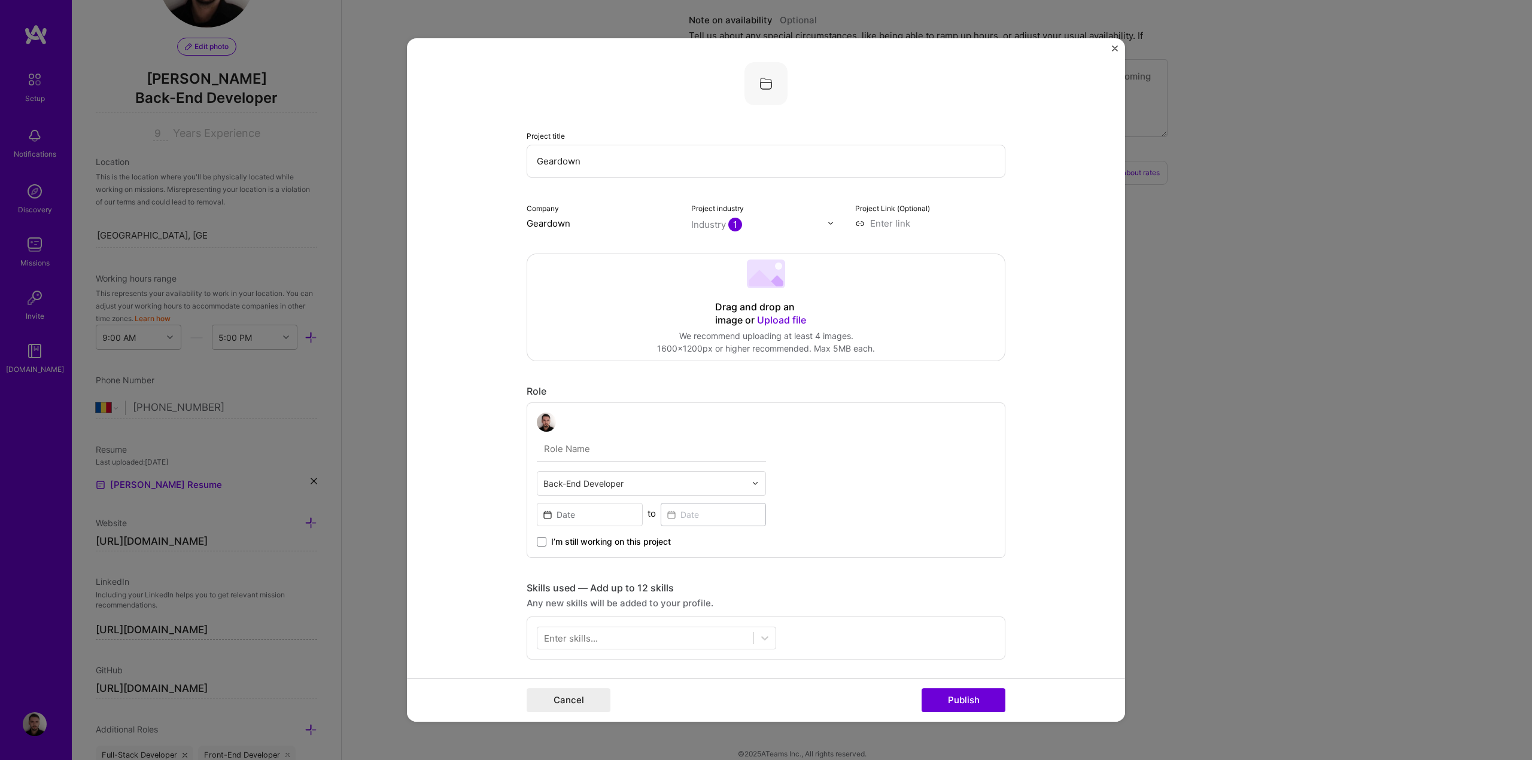
click at [784, 316] on span "Upload file" at bounding box center [781, 320] width 49 height 12
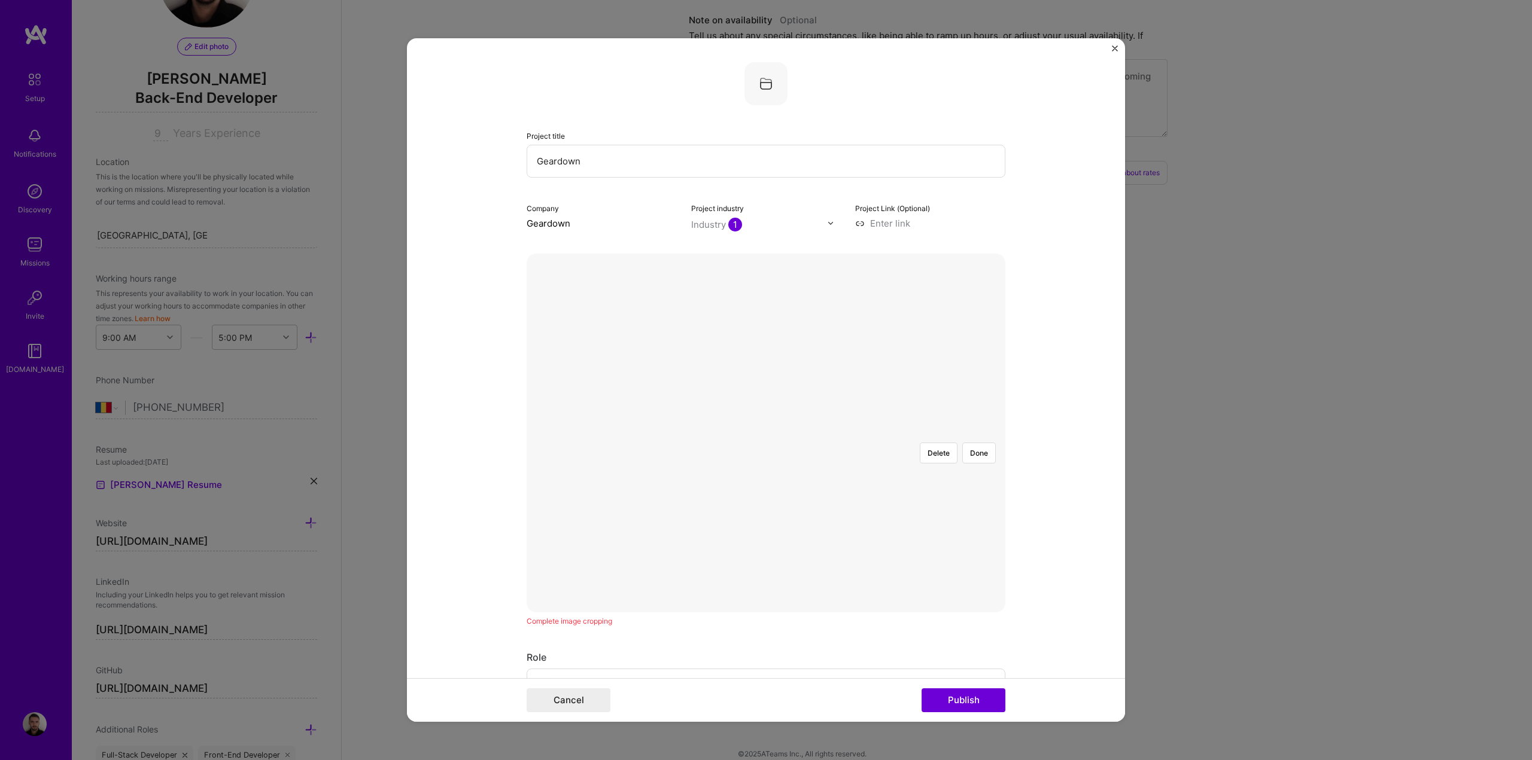
click at [863, 631] on div at bounding box center [870, 709] width 208 height 156
click at [981, 443] on button "Done" at bounding box center [979, 453] width 34 height 21
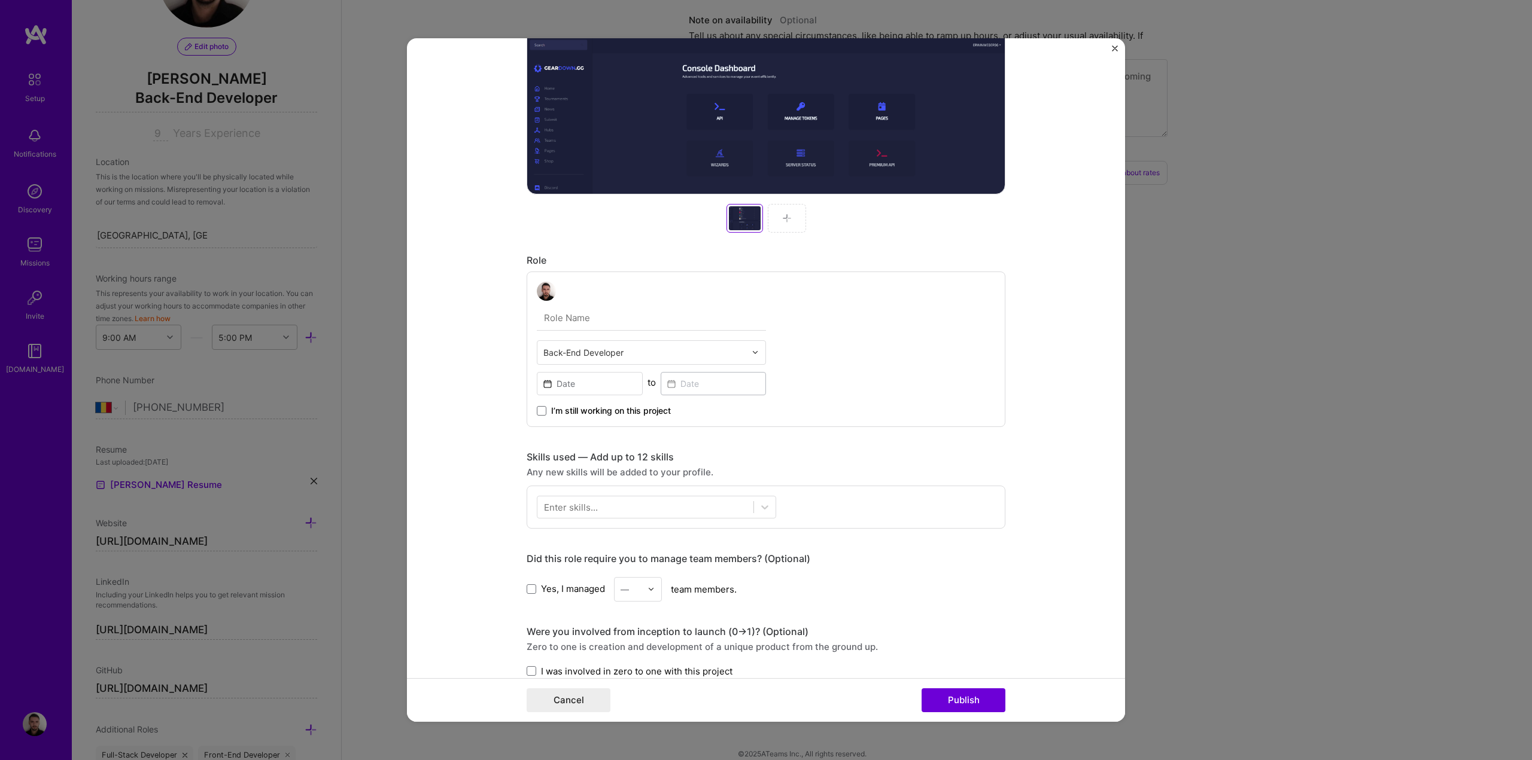
scroll to position [419, 0]
click at [584, 323] on input "text" at bounding box center [651, 317] width 229 height 25
type input "Owner"
click at [558, 389] on input at bounding box center [590, 383] width 106 height 23
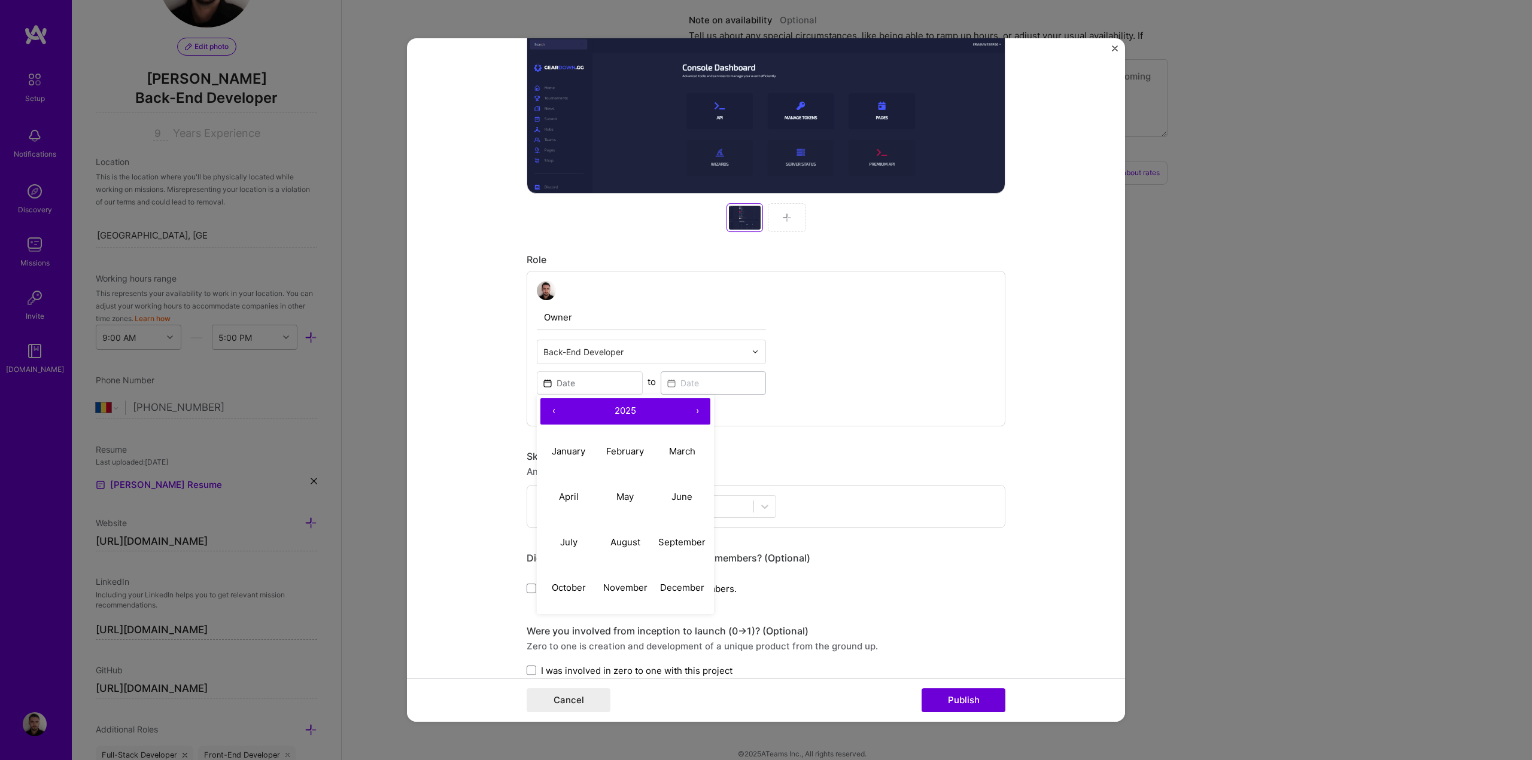
click at [551, 411] on button "‹" at bounding box center [553, 411] width 26 height 26
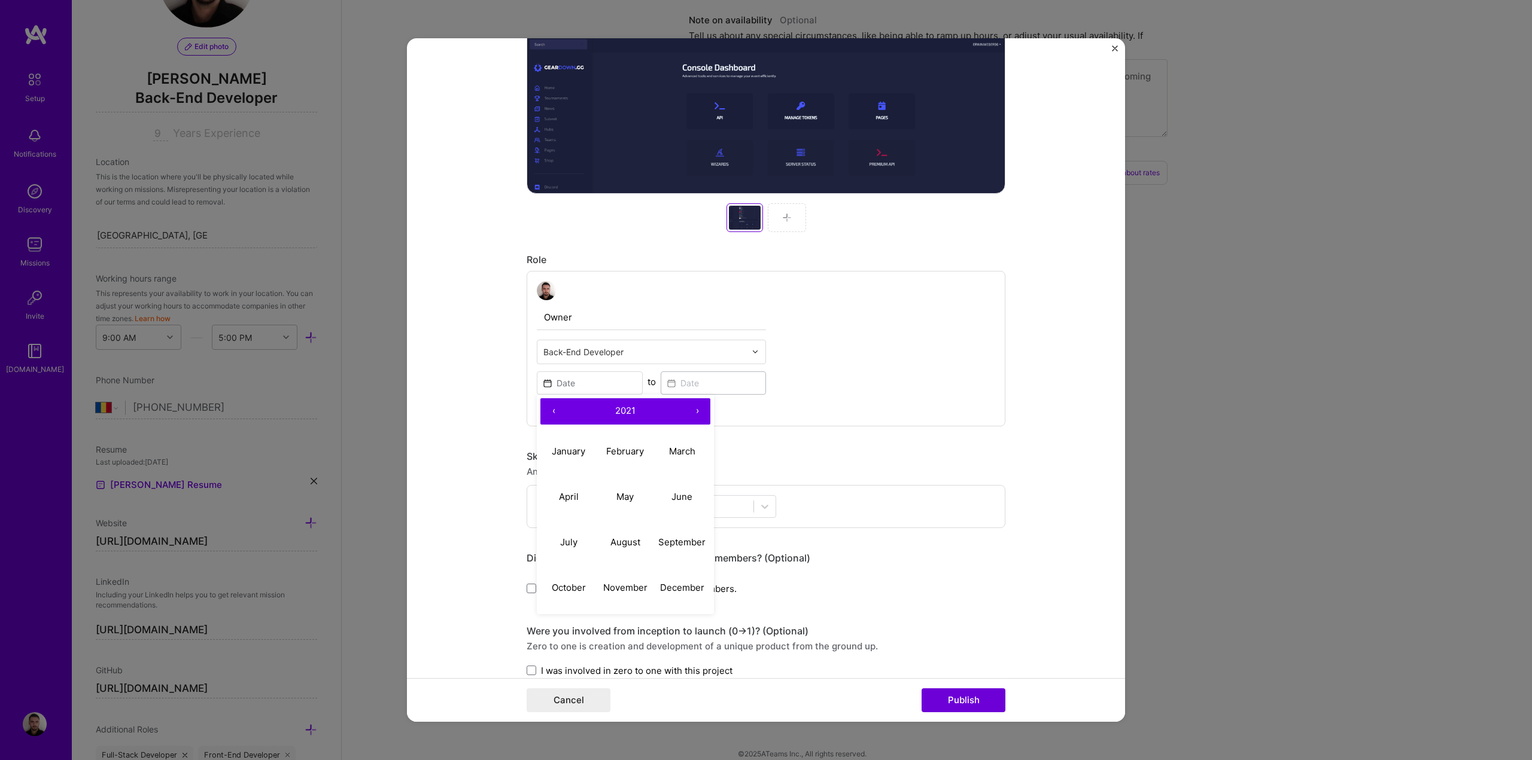
click at [551, 411] on button "‹" at bounding box center [553, 411] width 26 height 26
click at [689, 413] on button "›" at bounding box center [697, 411] width 26 height 26
click at [567, 446] on abbr "January" at bounding box center [569, 451] width 34 height 11
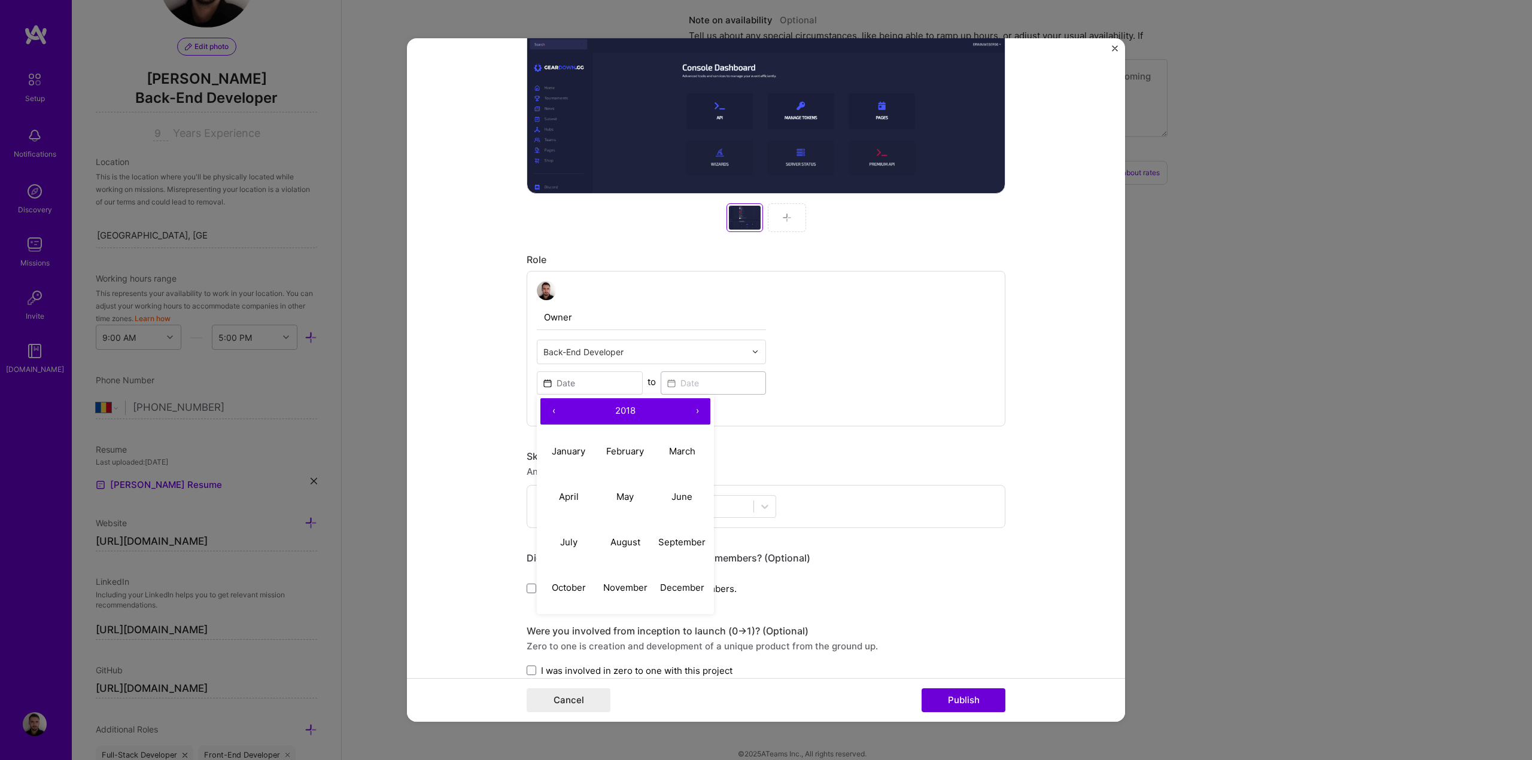
type input "[DATE]"
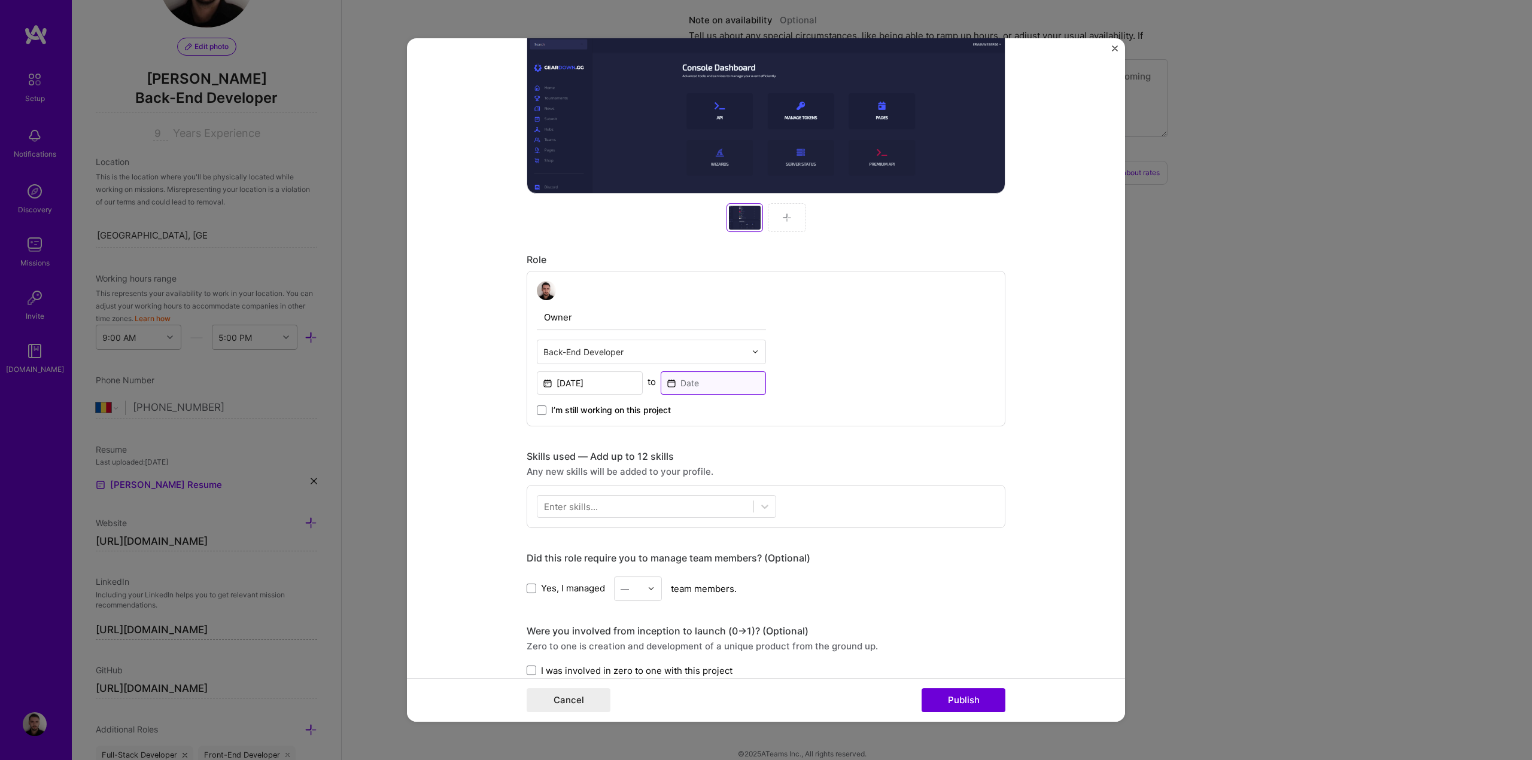
click at [676, 381] on input at bounding box center [713, 383] width 106 height 23
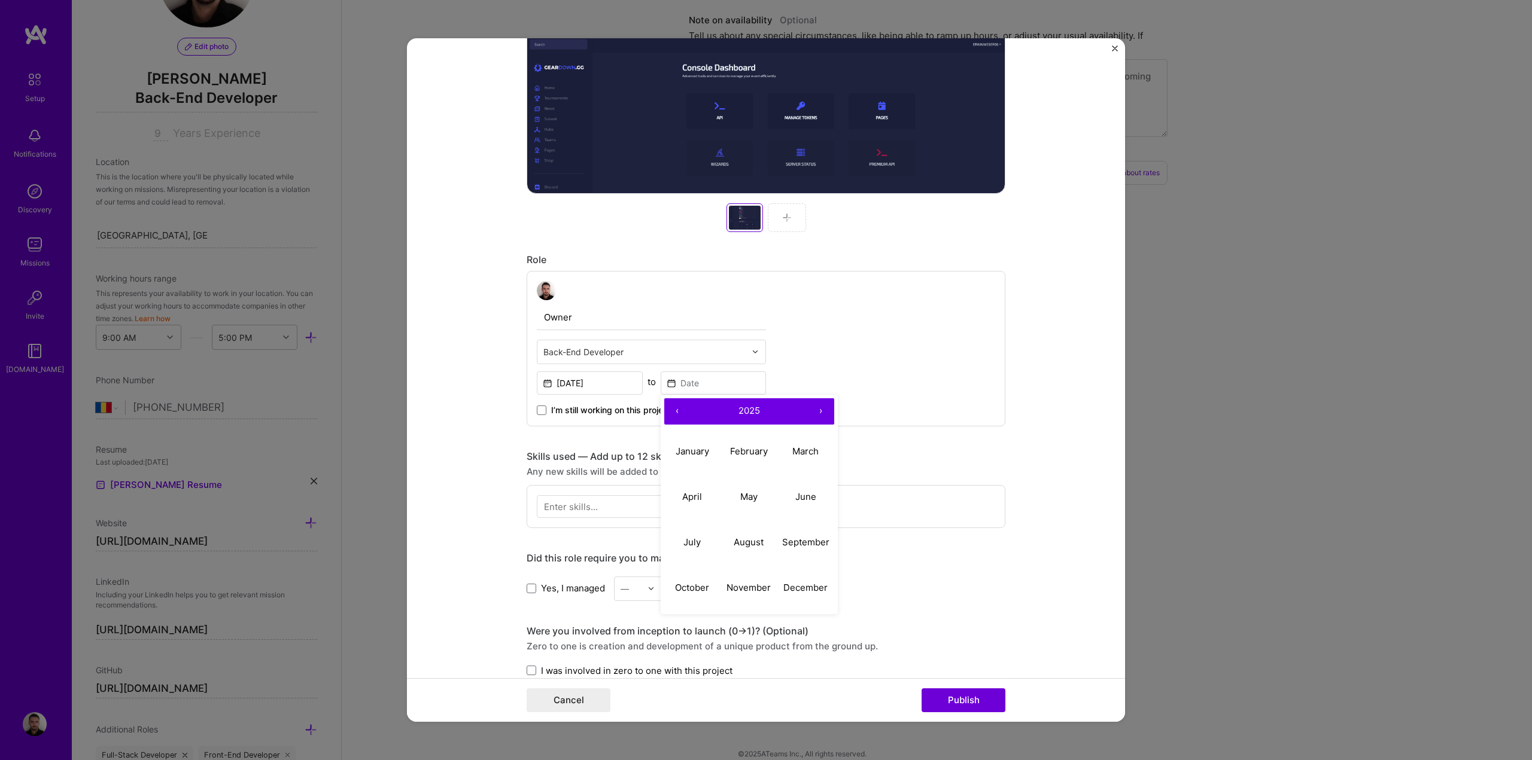
click at [671, 415] on button "‹" at bounding box center [677, 411] width 26 height 26
click at [689, 494] on abbr "April" at bounding box center [692, 496] width 20 height 11
type input "[DATE]"
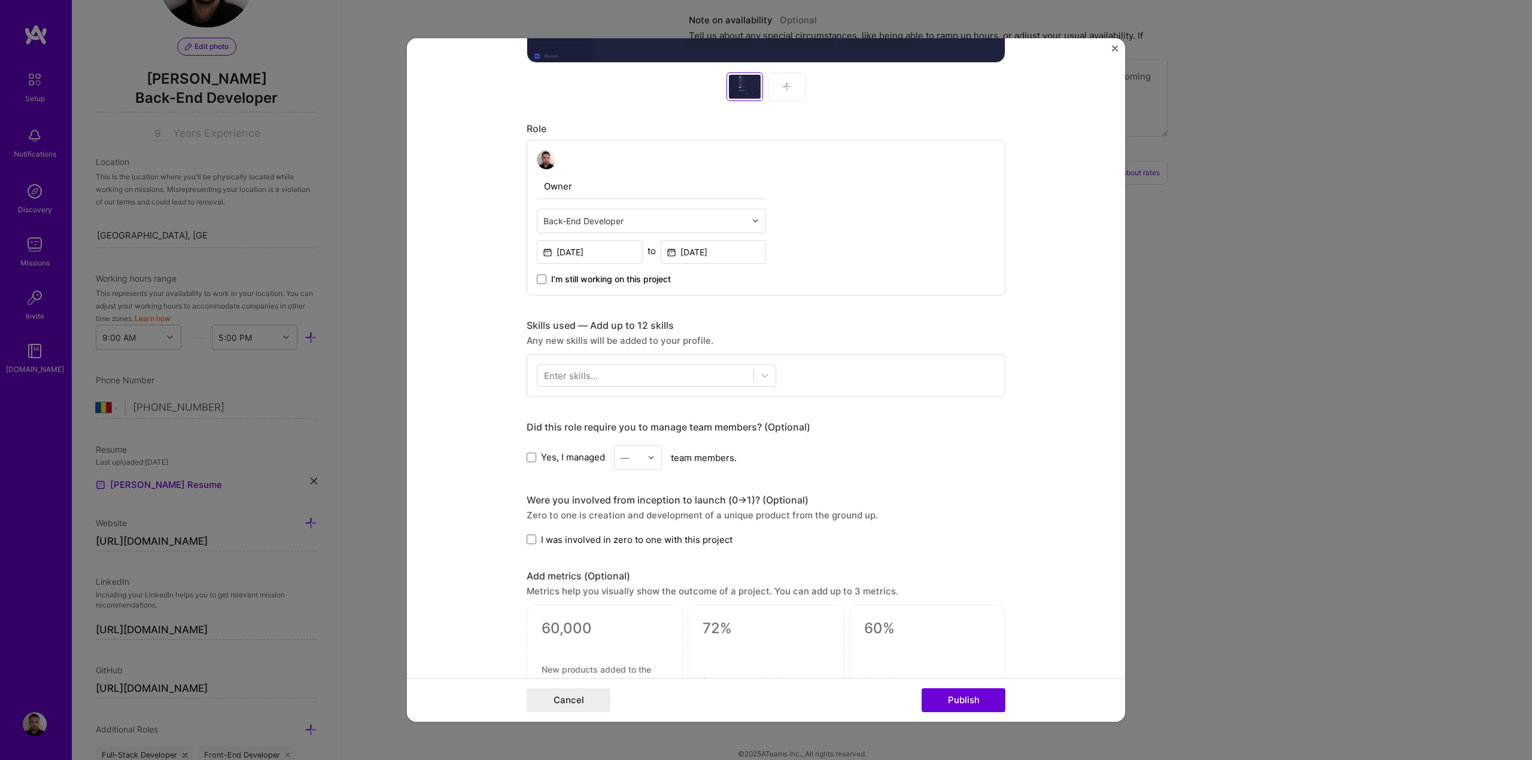
scroll to position [598, 0]
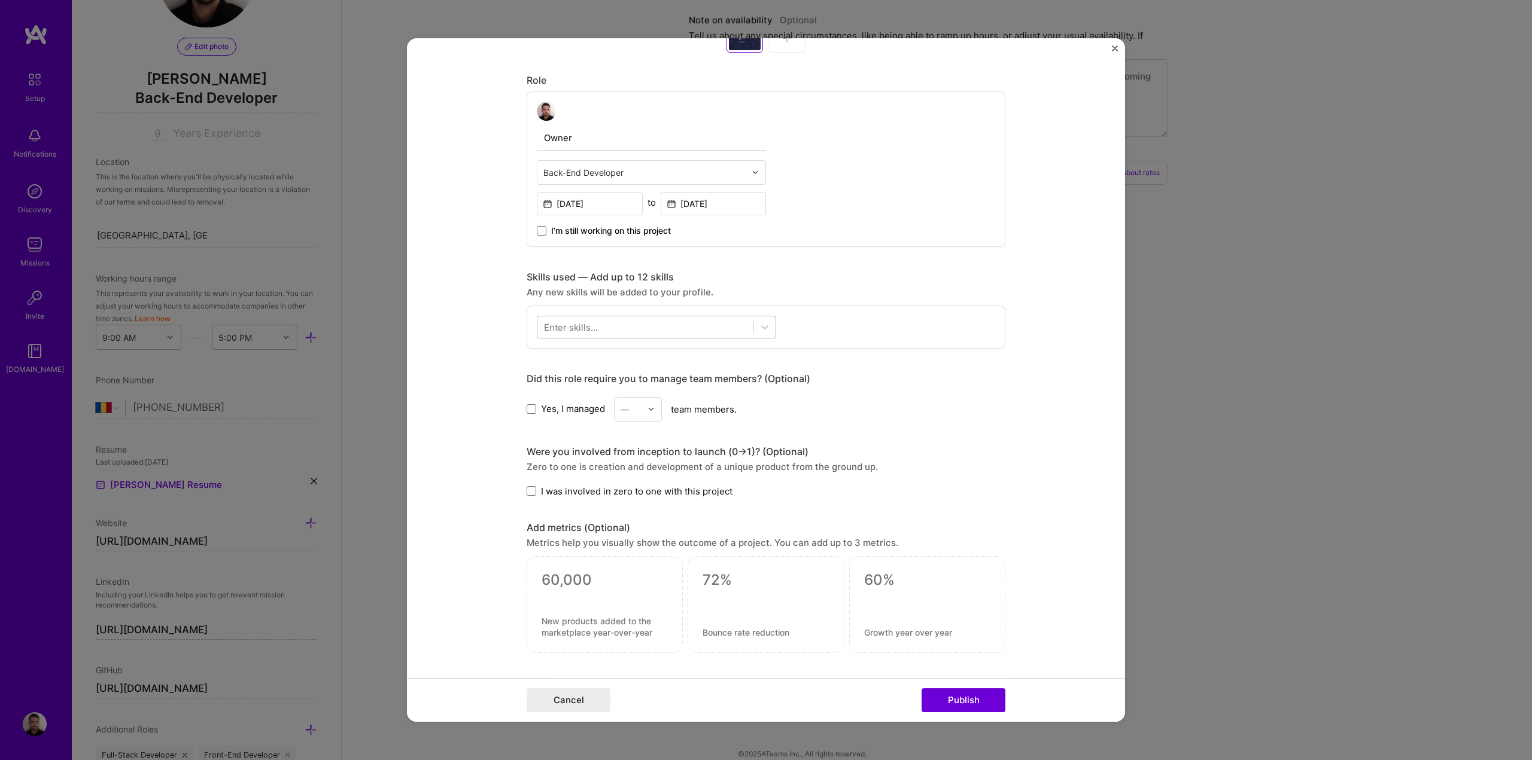
click at [601, 327] on div at bounding box center [645, 327] width 216 height 20
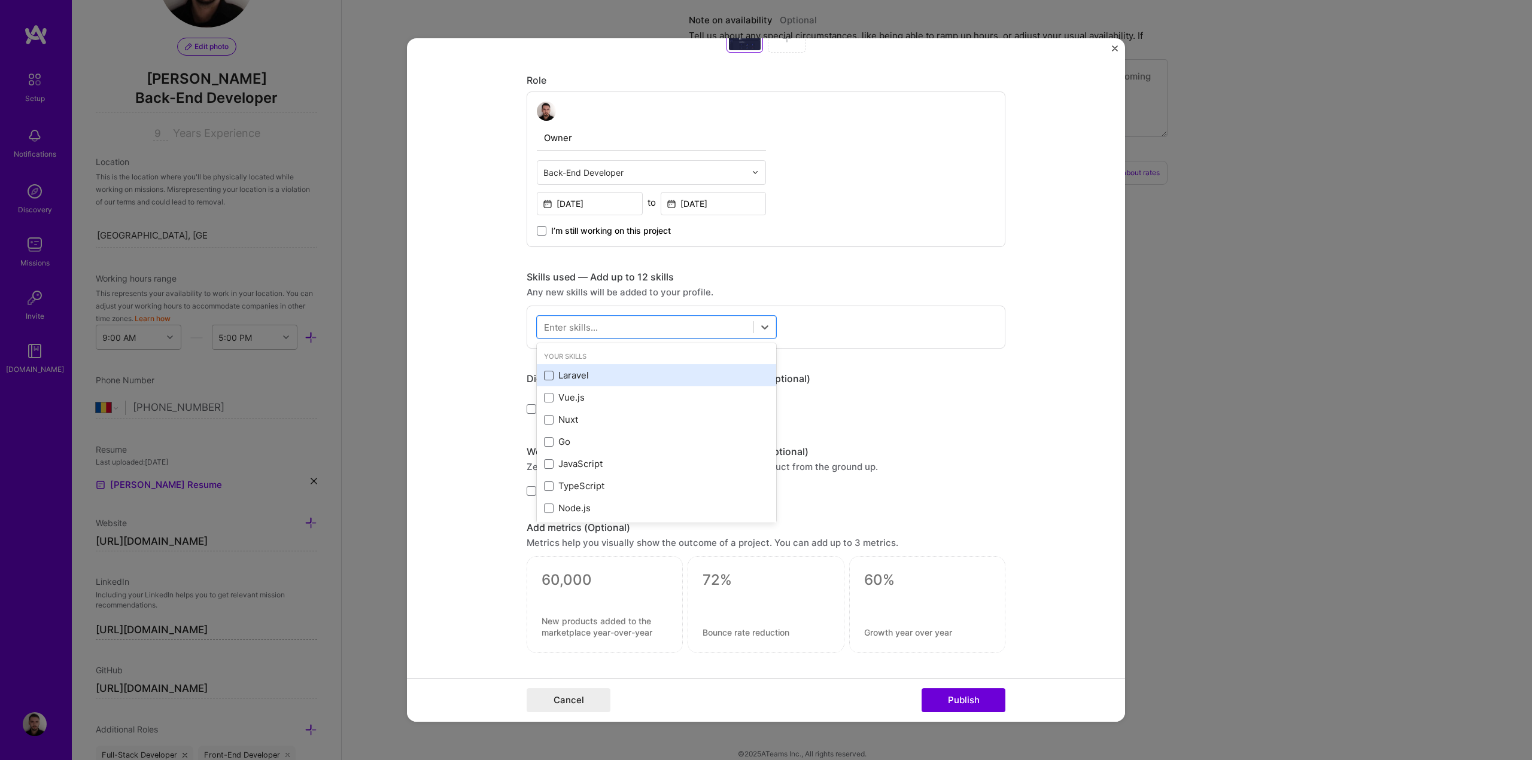
click at [545, 372] on span at bounding box center [549, 376] width 10 height 10
click at [0, 0] on input "checkbox" at bounding box center [0, 0] width 0 height 0
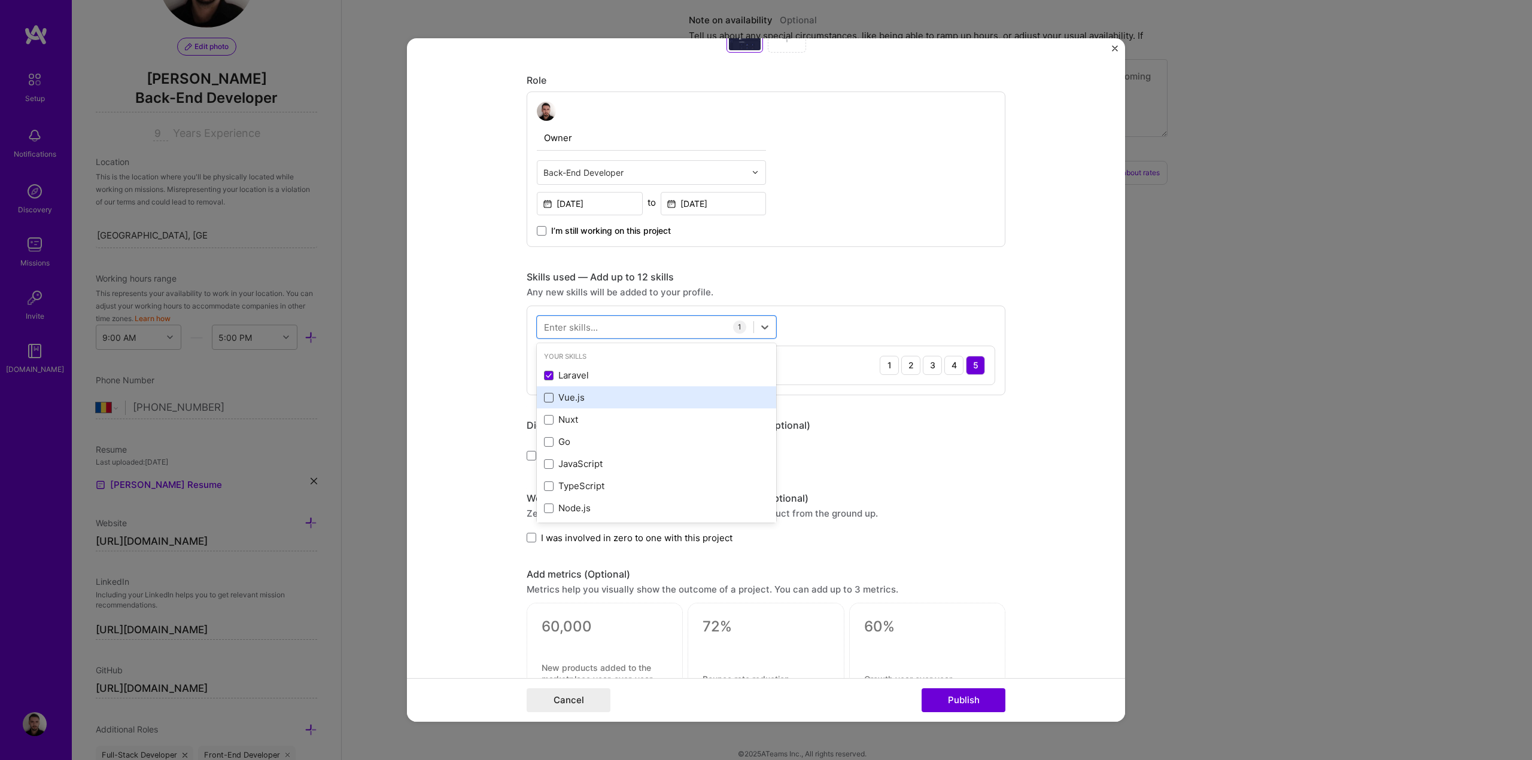
click at [544, 395] on span at bounding box center [549, 398] width 10 height 10
click at [0, 0] on input "checkbox" at bounding box center [0, 0] width 0 height 0
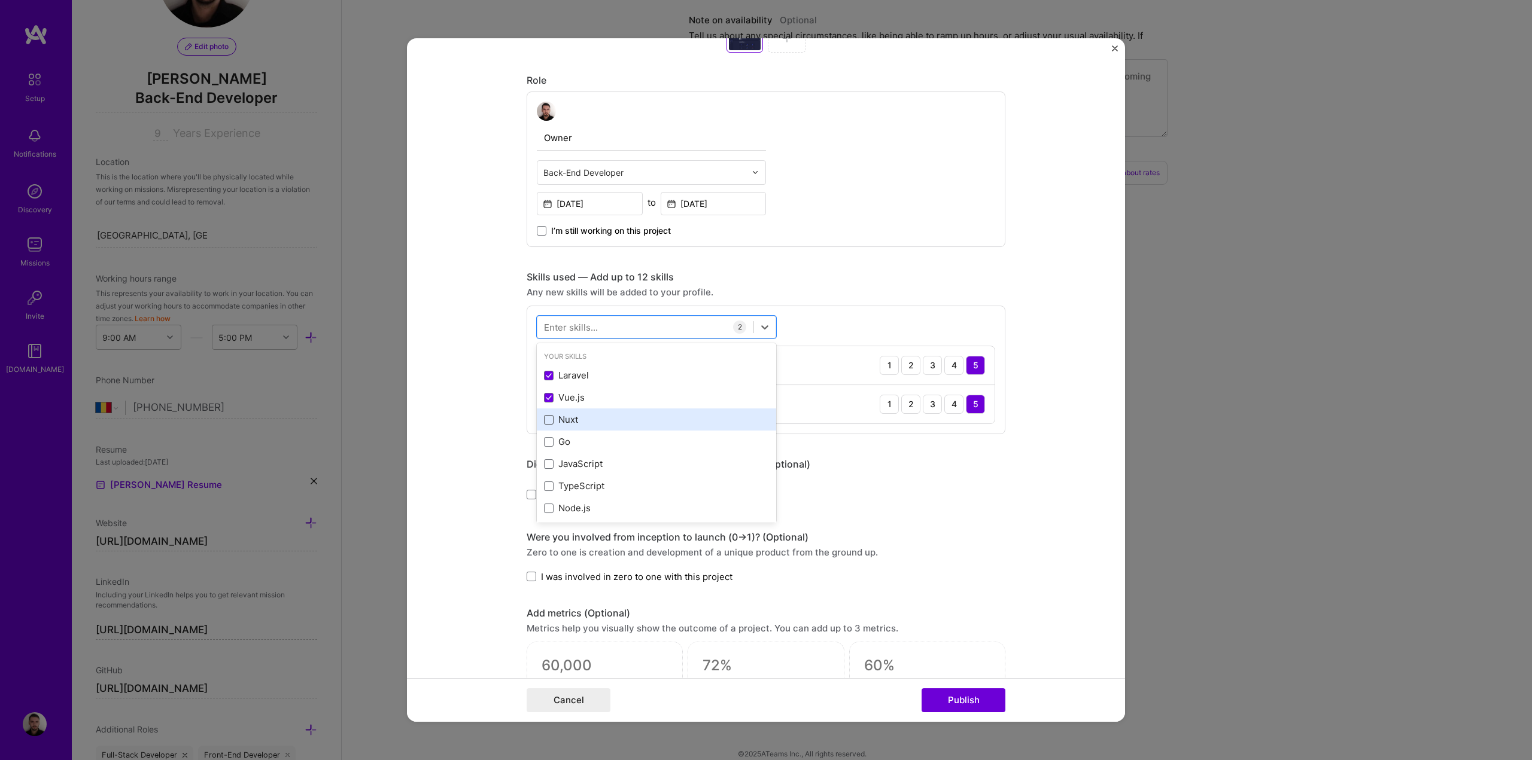
click at [544, 420] on span at bounding box center [549, 420] width 10 height 10
click at [0, 0] on input "checkbox" at bounding box center [0, 0] width 0 height 0
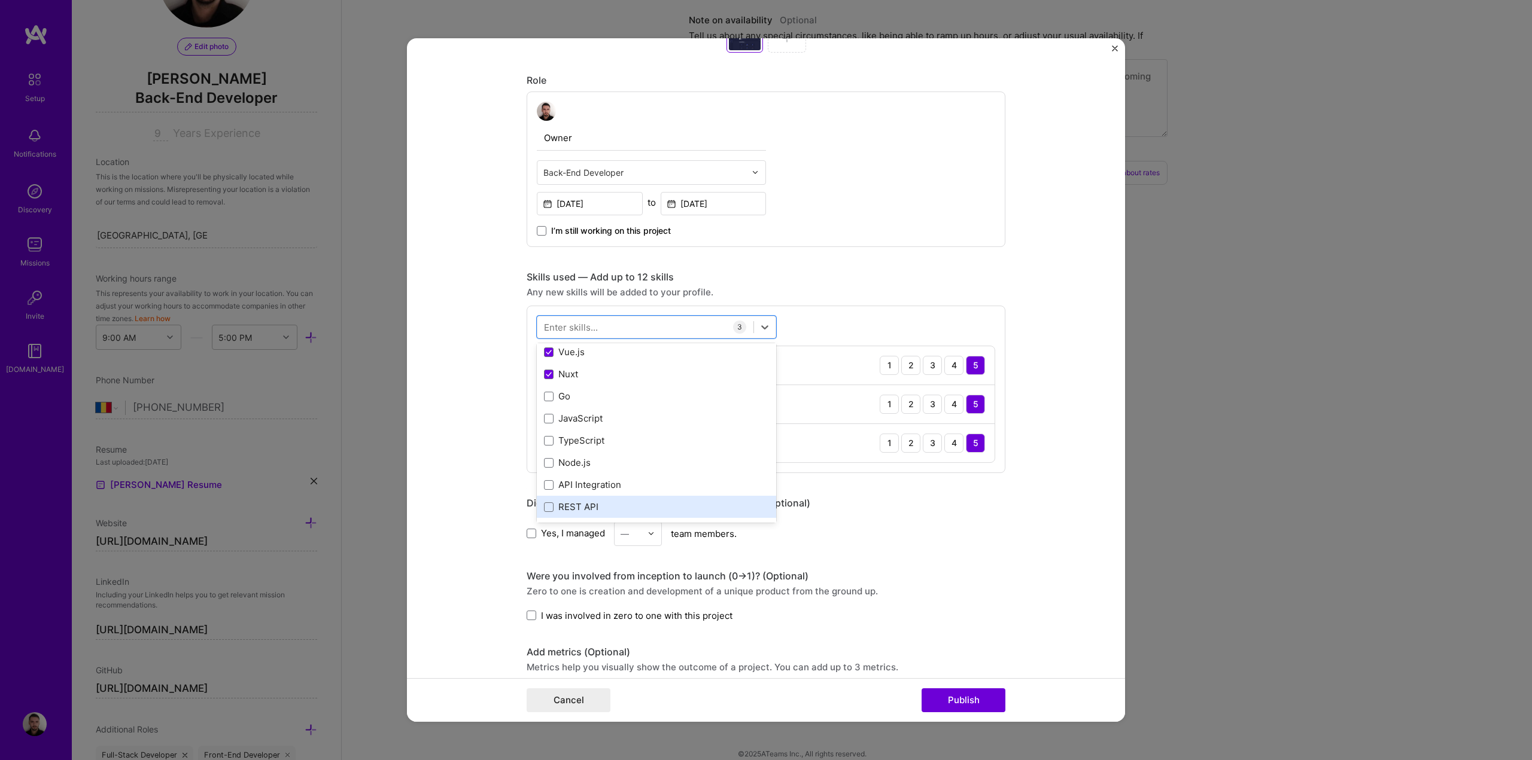
scroll to position [60, 0]
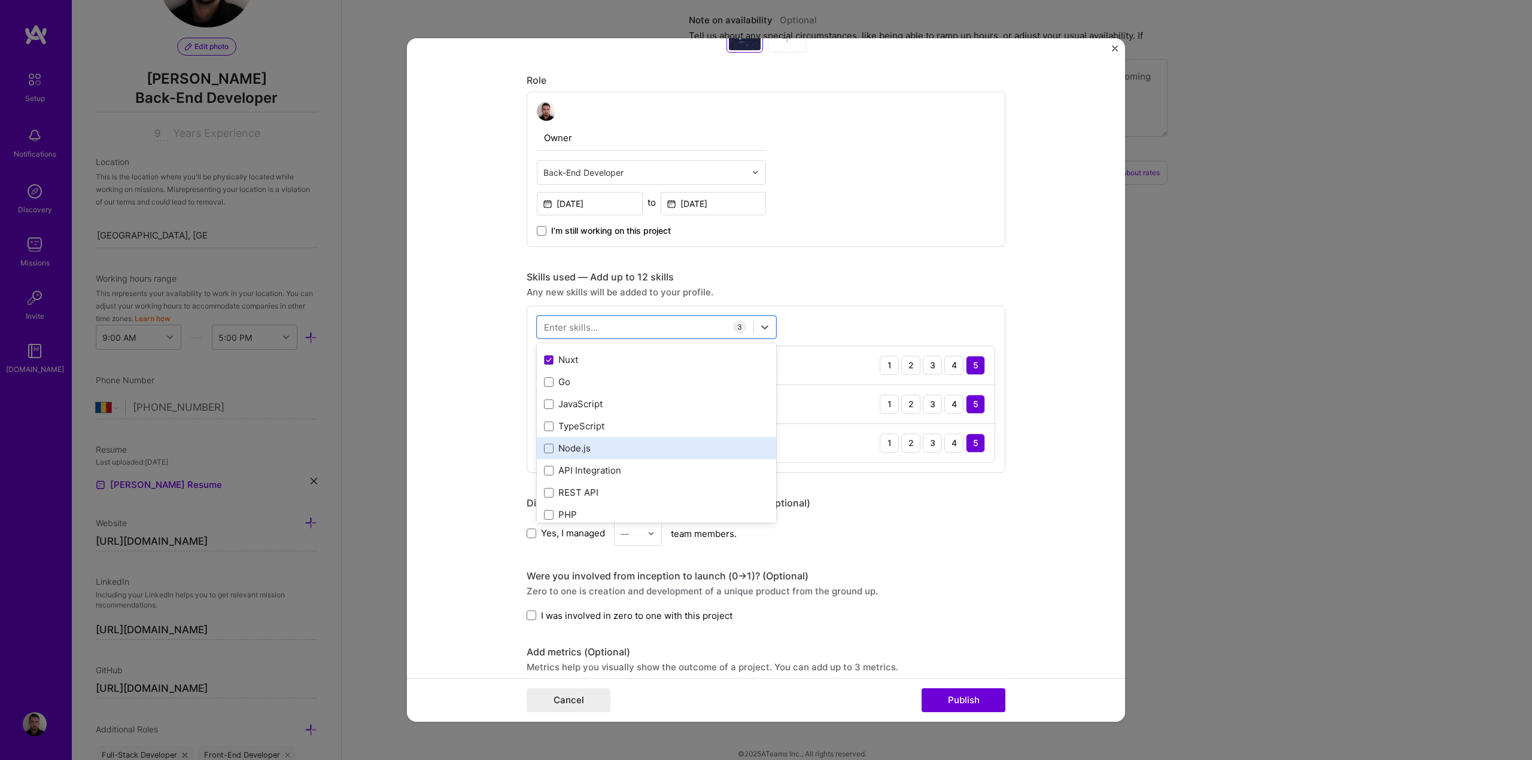
click at [544, 454] on div "Node.js" at bounding box center [656, 448] width 225 height 13
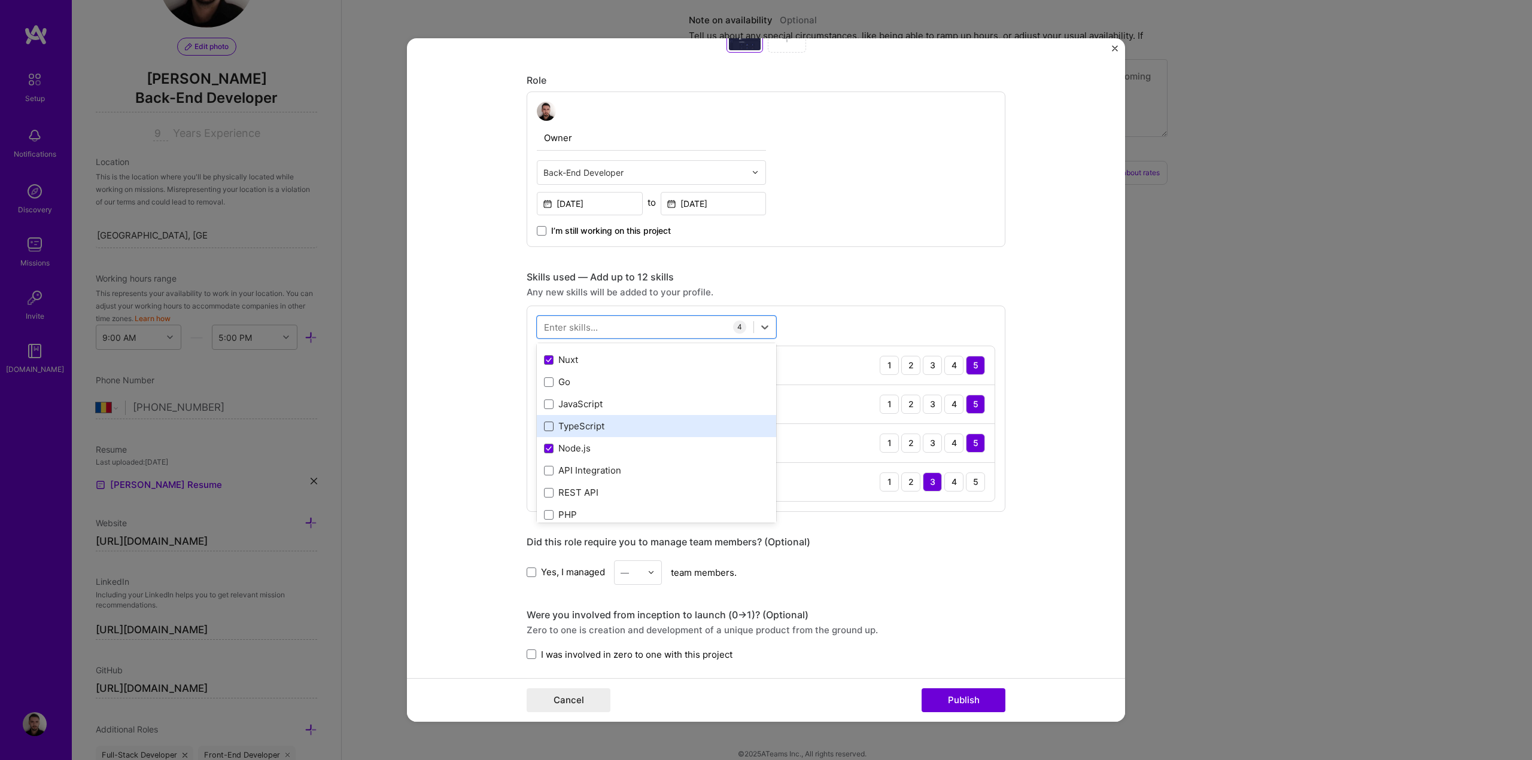
click at [544, 426] on span at bounding box center [549, 427] width 10 height 10
click at [0, 0] on input "checkbox" at bounding box center [0, 0] width 0 height 0
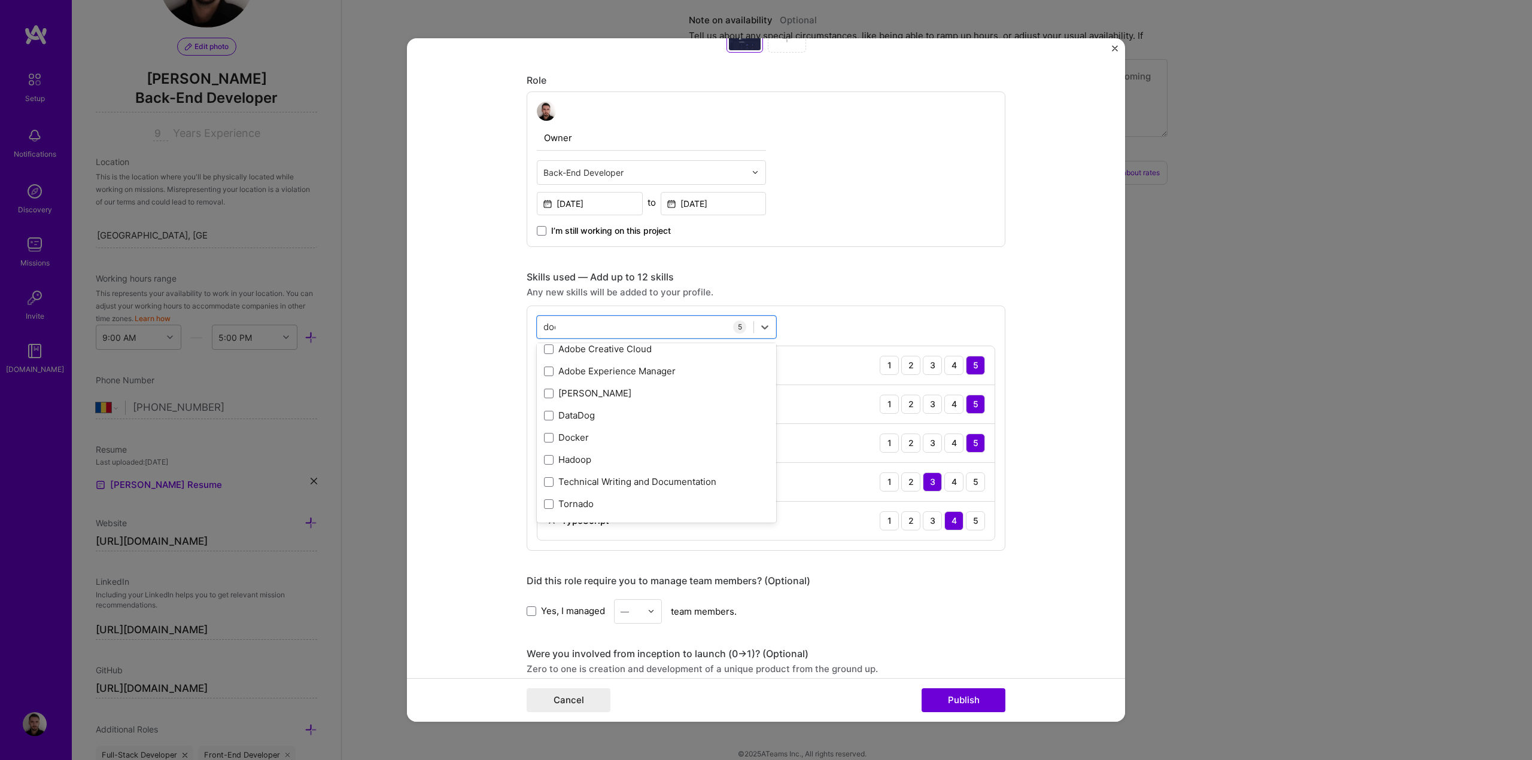
scroll to position [0, 0]
click at [589, 379] on div "Docker" at bounding box center [656, 375] width 225 height 13
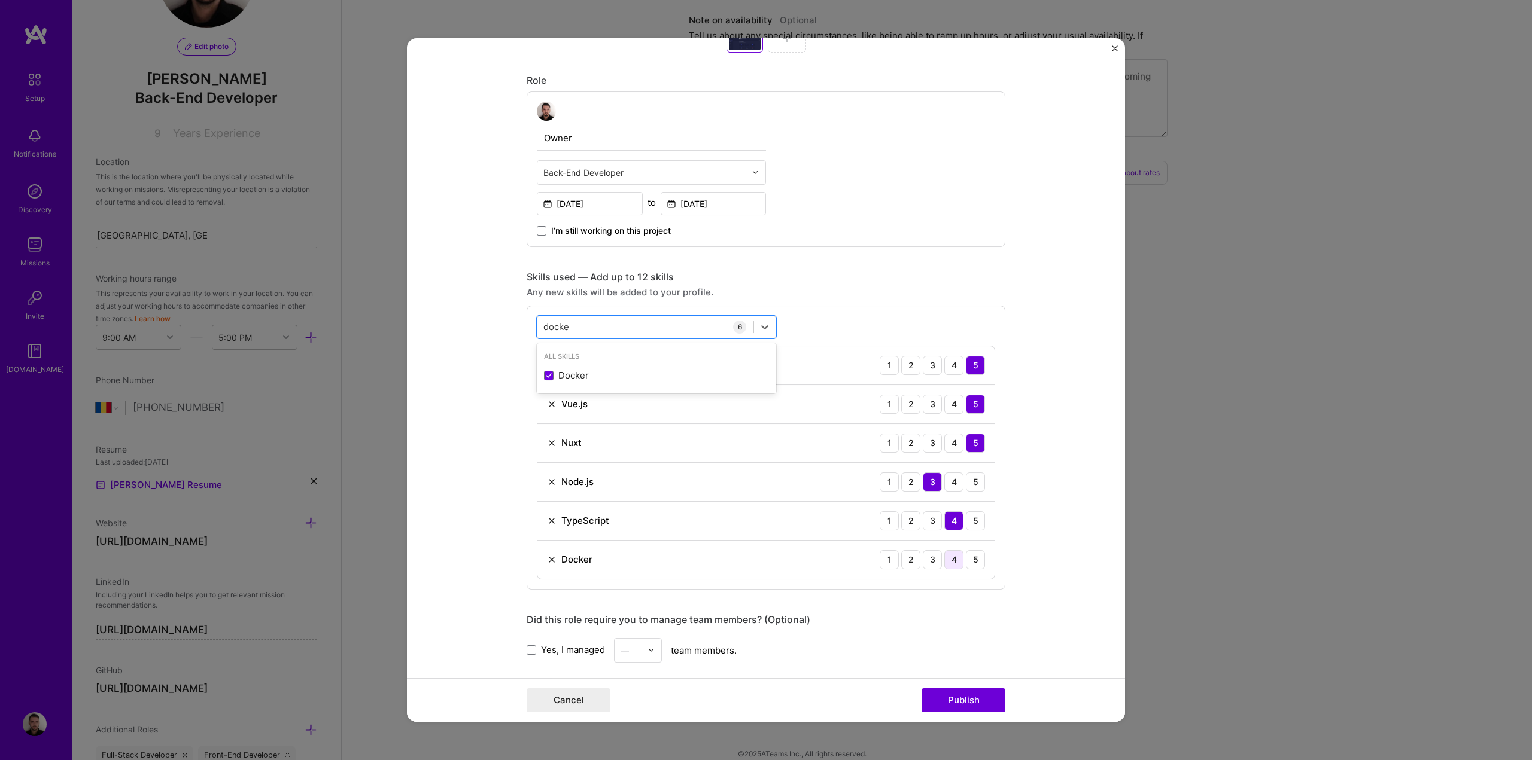
type input "docke"
click at [952, 560] on div "4" at bounding box center [953, 559] width 19 height 19
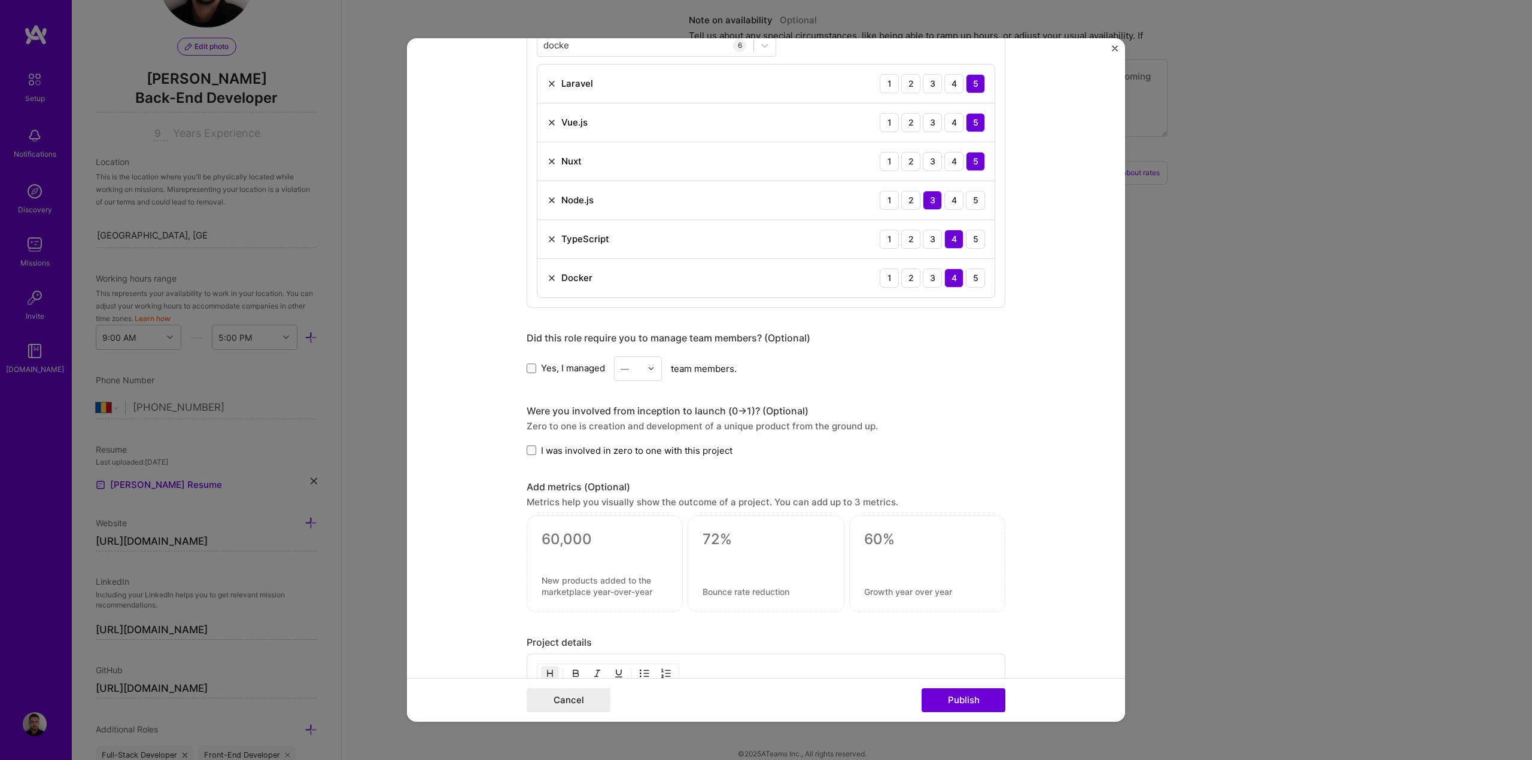
scroll to position [897, 0]
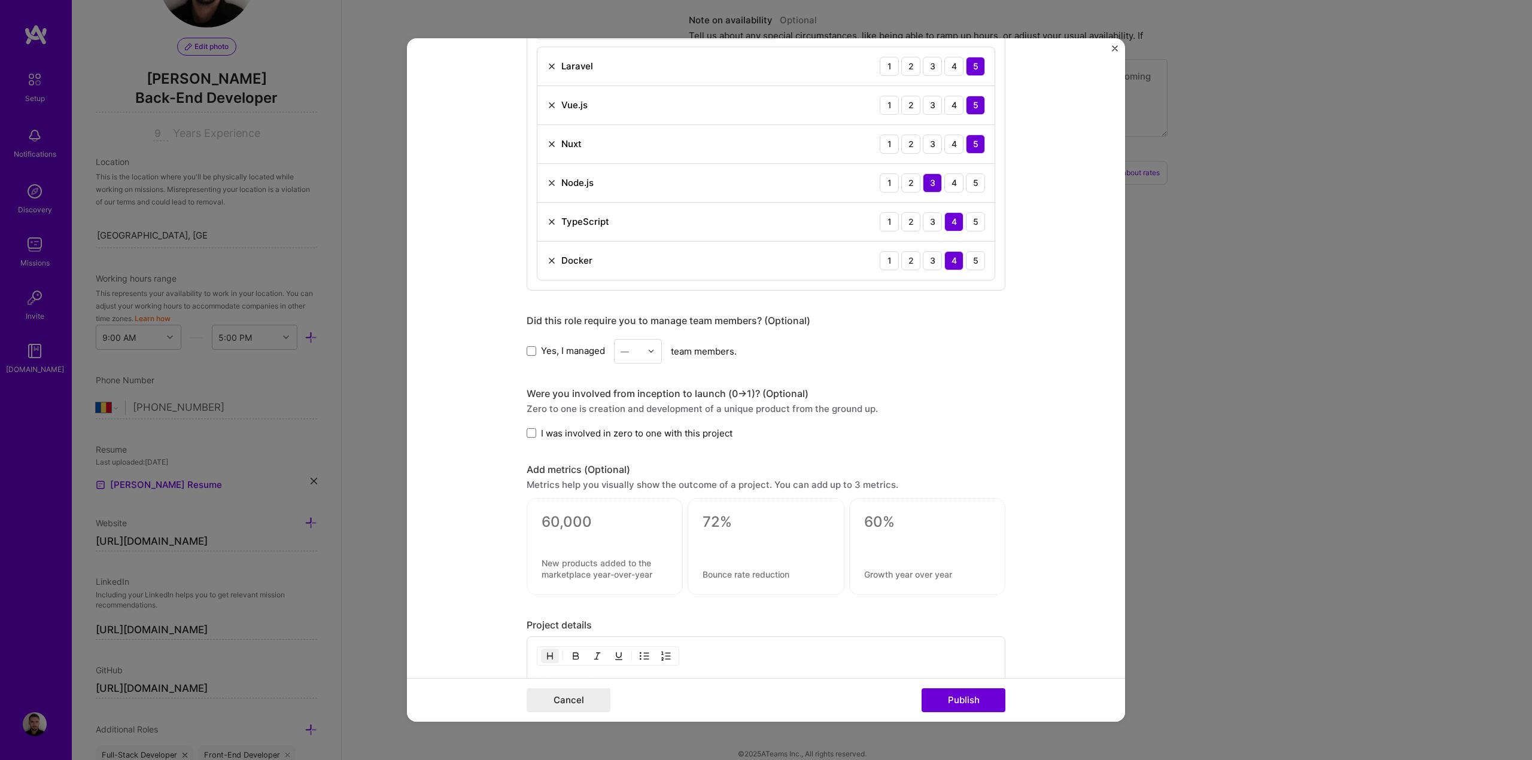
click at [567, 349] on span "Yes, I managed" at bounding box center [573, 351] width 64 height 13
click at [0, 0] on input "Yes, I managed" at bounding box center [0, 0] width 0 height 0
click at [633, 358] on div at bounding box center [630, 351] width 21 height 15
click at [632, 401] on div "2" at bounding box center [637, 405] width 41 height 22
click at [913, 352] on div "Yes, I managed option 2, selected. Select is focused ,type to refine list, pres…" at bounding box center [765, 351] width 479 height 25
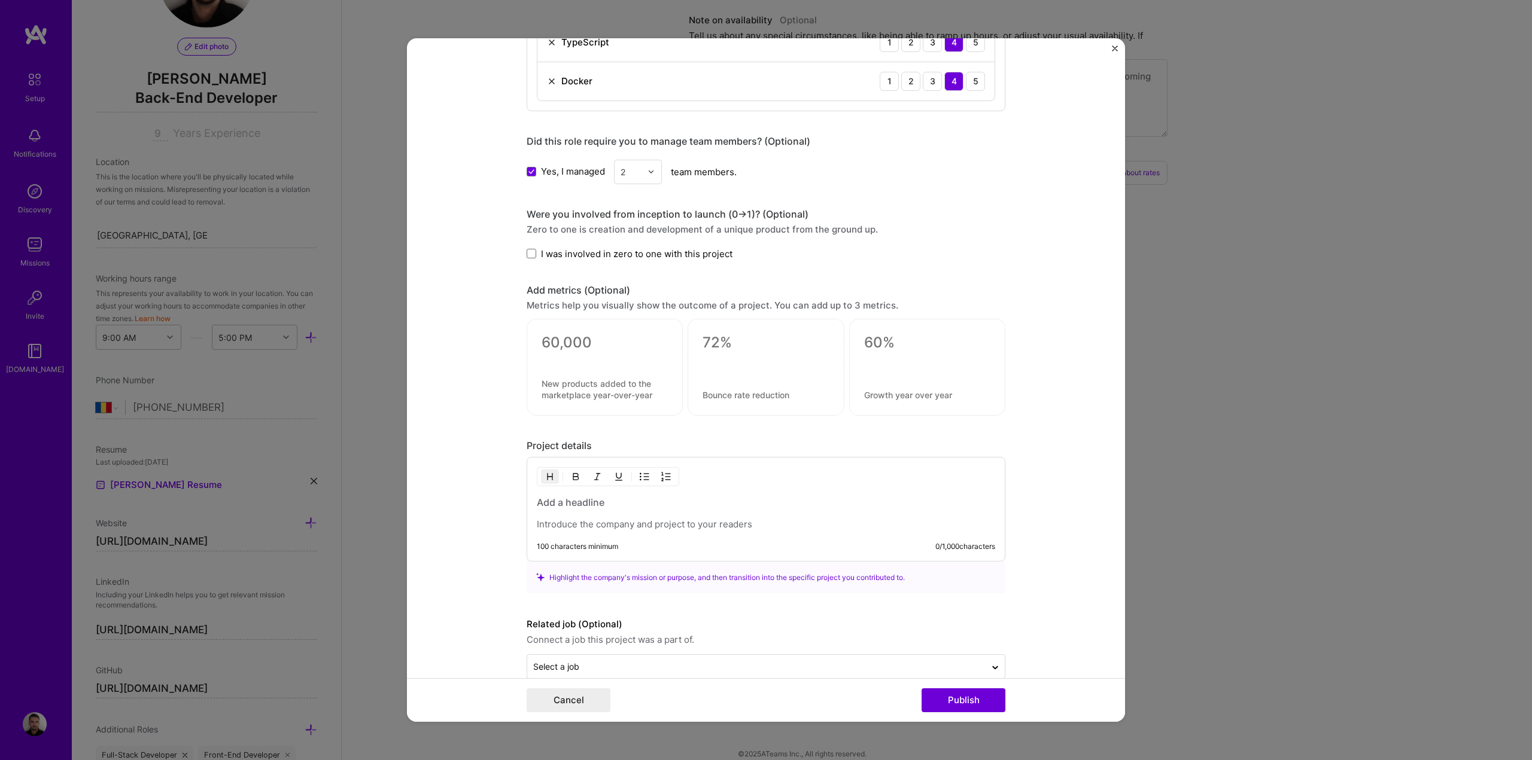
scroll to position [1099, 0]
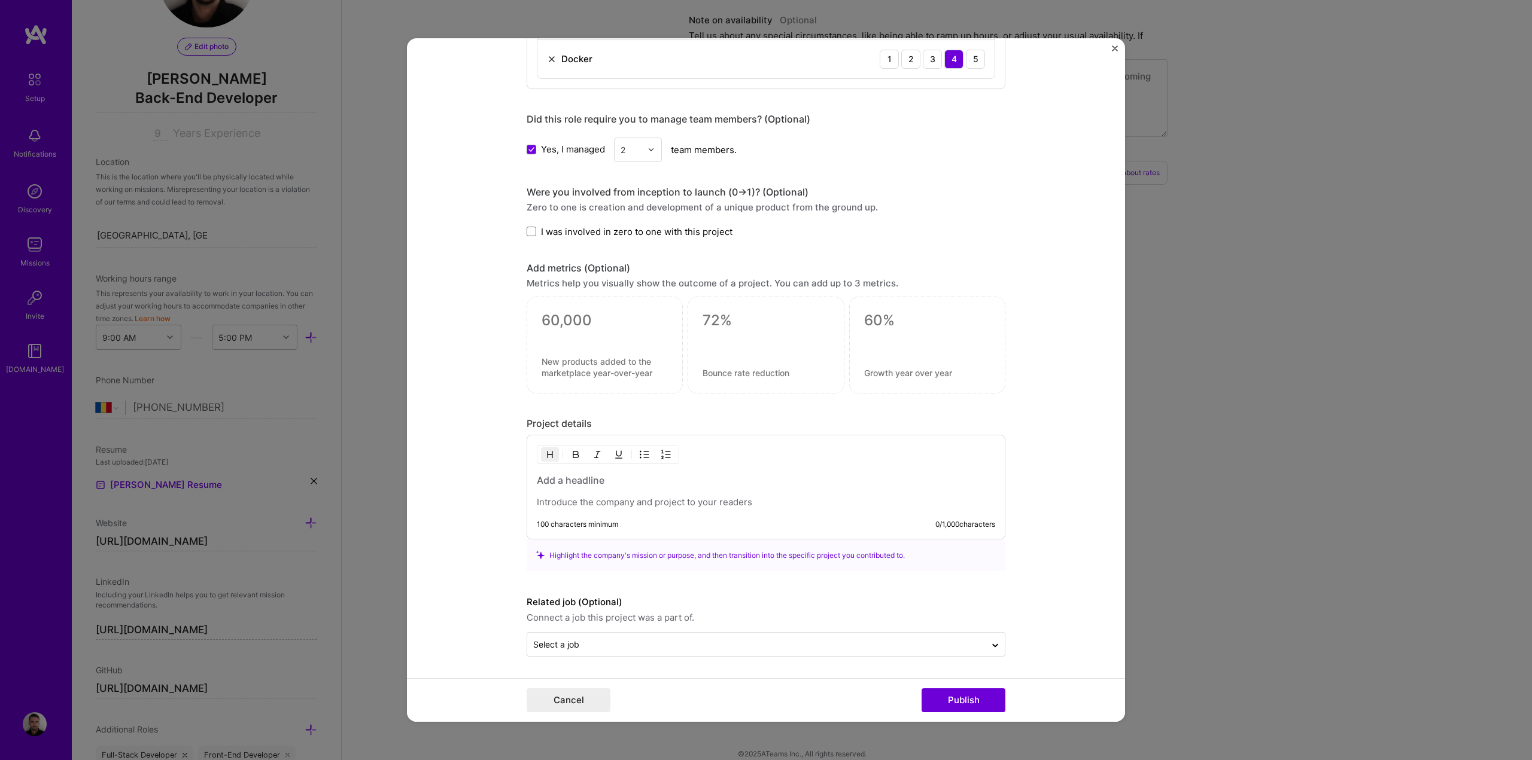
click at [561, 501] on p at bounding box center [766, 503] width 458 height 12
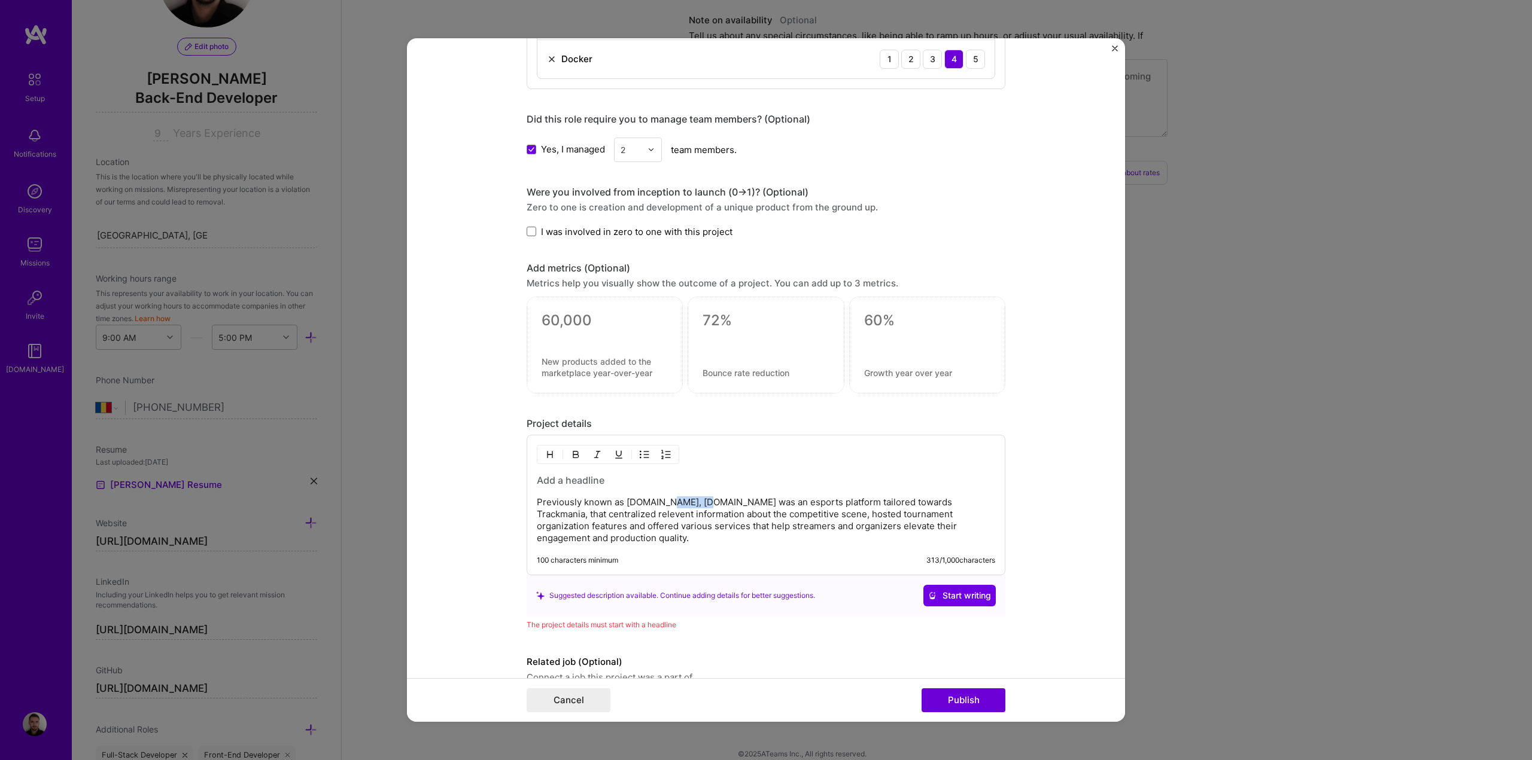
drag, startPoint x: 658, startPoint y: 503, endPoint x: 699, endPoint y: 502, distance: 41.3
click at [699, 502] on p "Previously known as [DOMAIN_NAME], [DOMAIN_NAME] was an esports platform tailor…" at bounding box center [766, 521] width 458 height 48
copy p "Geardown"
click at [562, 476] on h3 at bounding box center [766, 480] width 458 height 13
paste div
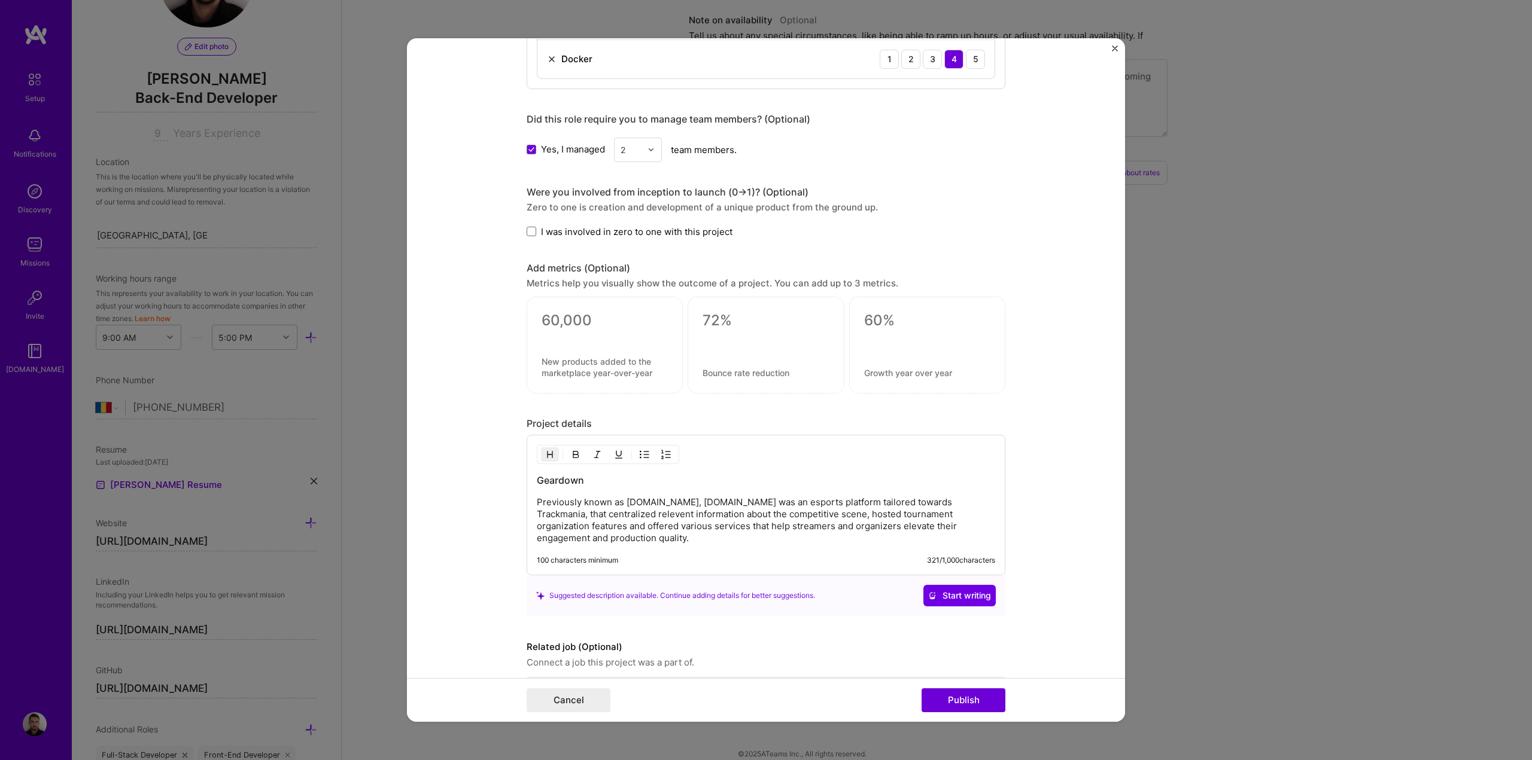
click at [638, 492] on div "Geardown Previously known as [DOMAIN_NAME], [DOMAIN_NAME] was an esports platfo…" at bounding box center [766, 509] width 458 height 71
click at [628, 482] on h3 "Geardown" at bounding box center [766, 480] width 458 height 13
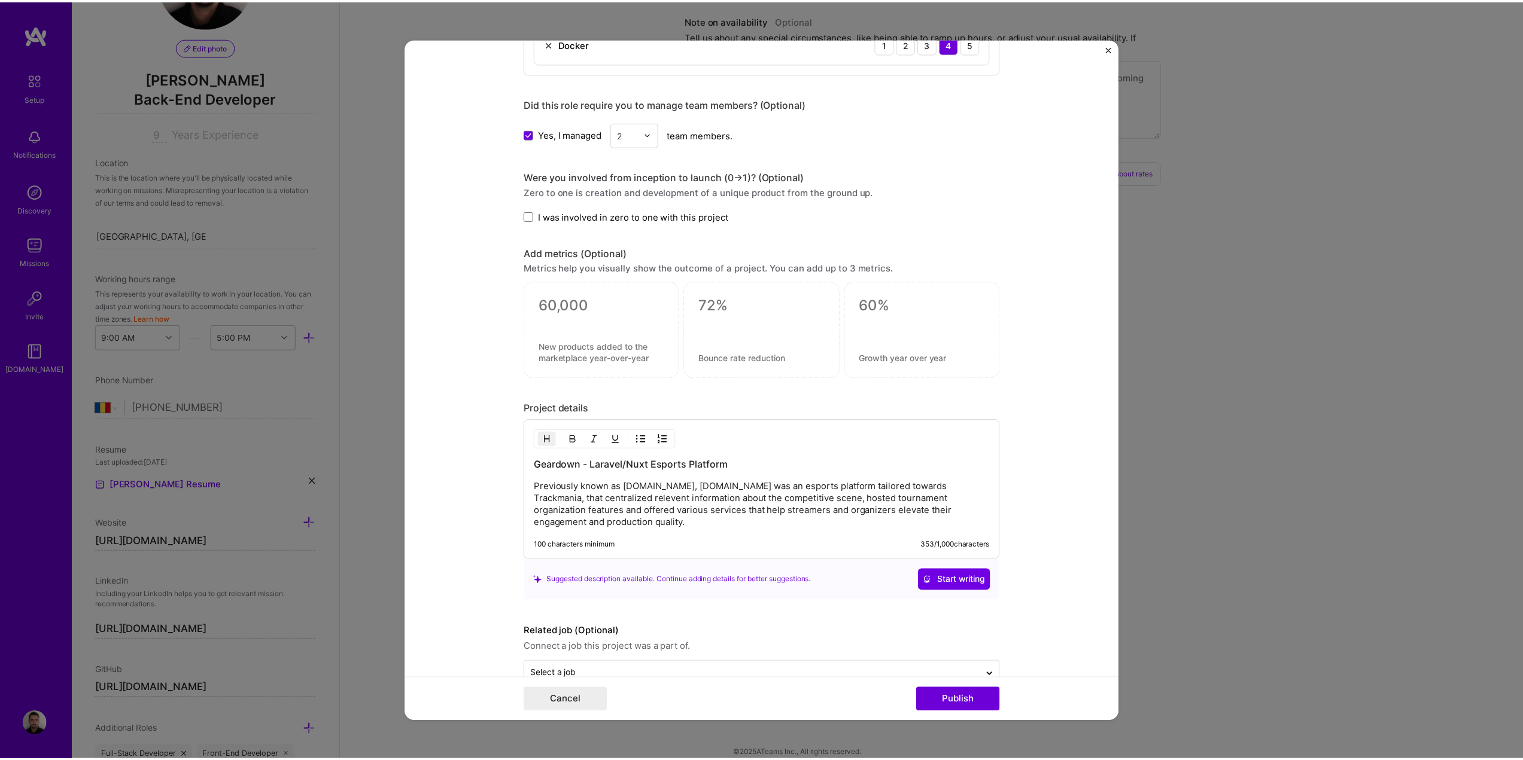
scroll to position [1132, 0]
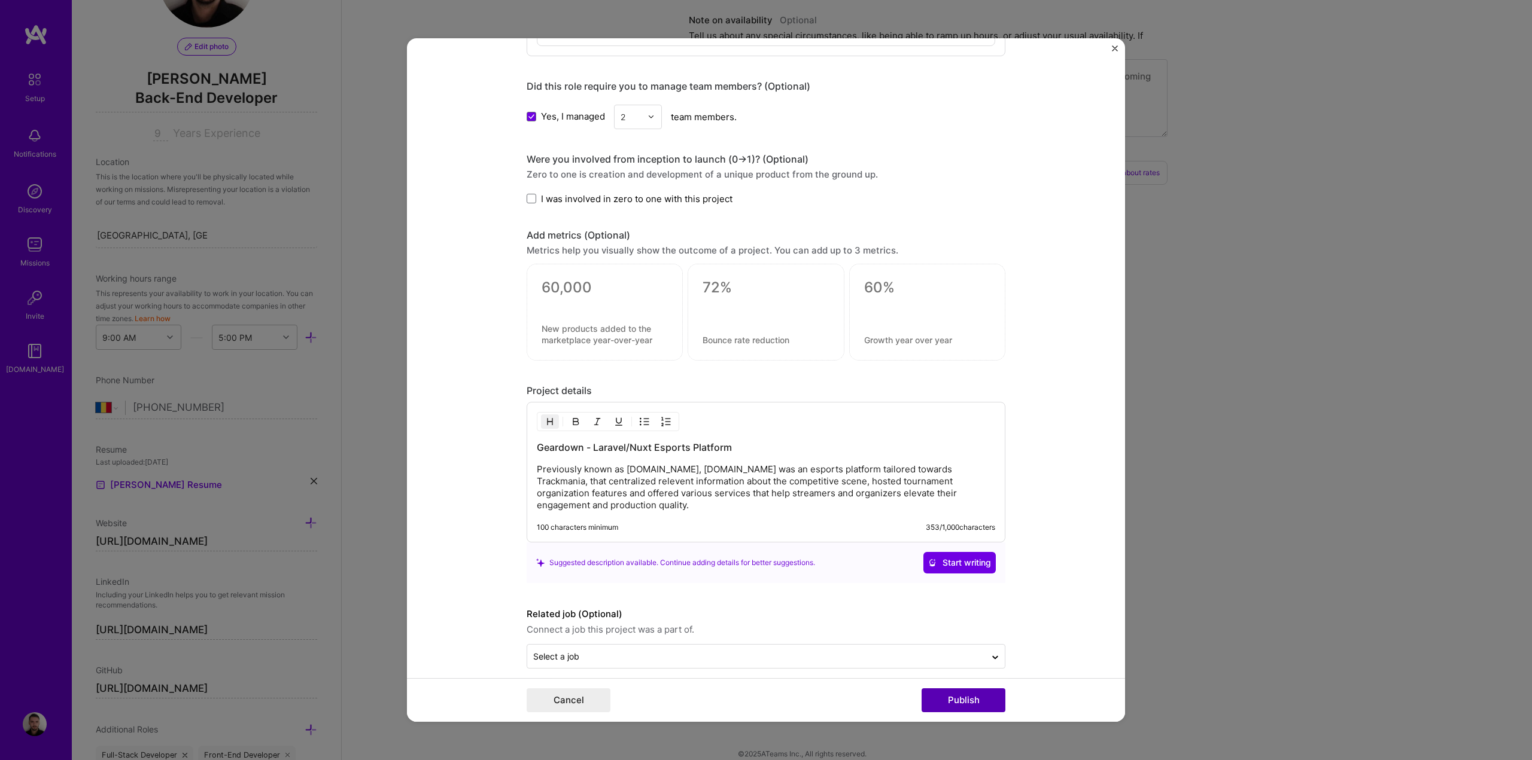
click at [980, 701] on button "Publish" at bounding box center [963, 701] width 84 height 24
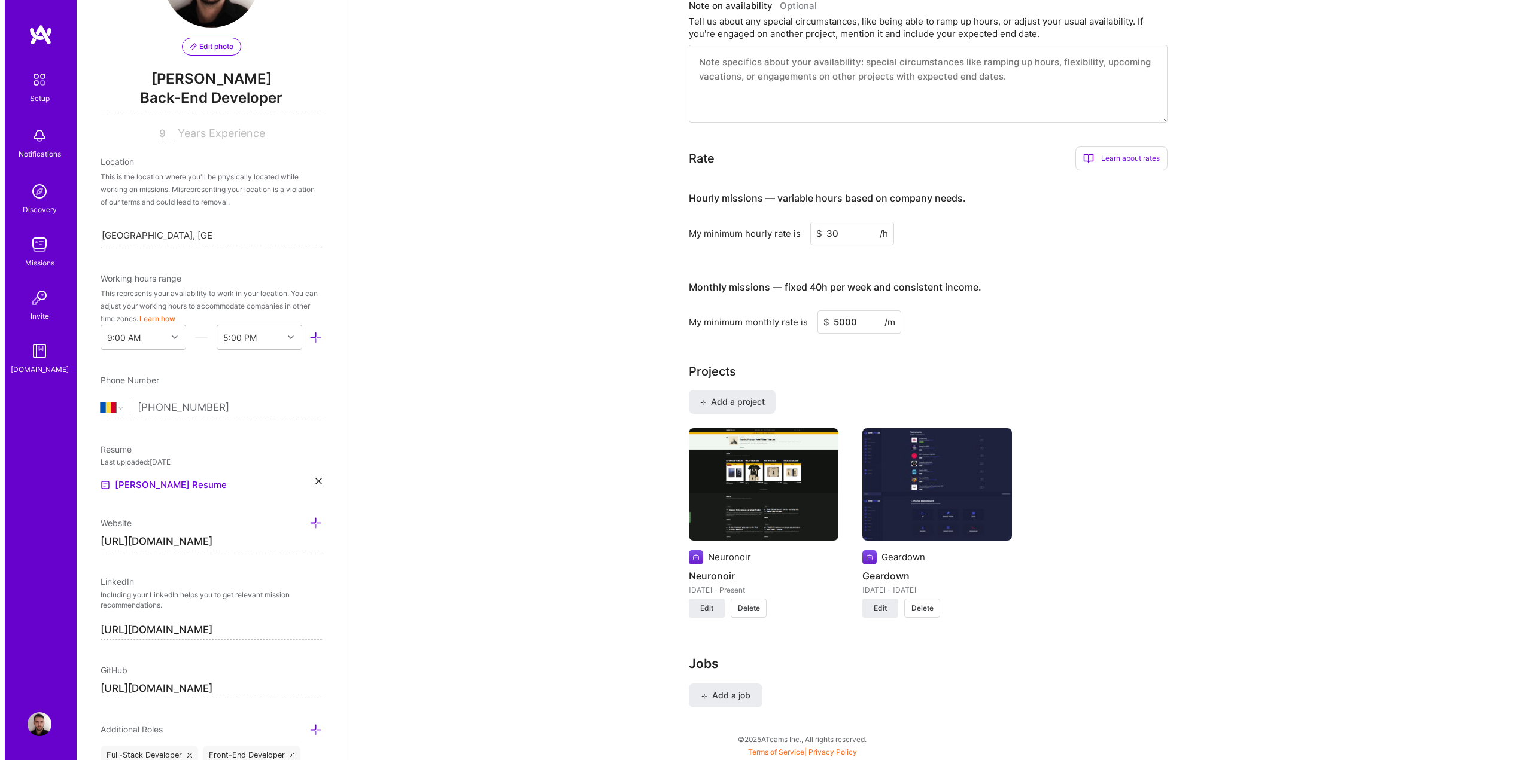
scroll to position [508, 0]
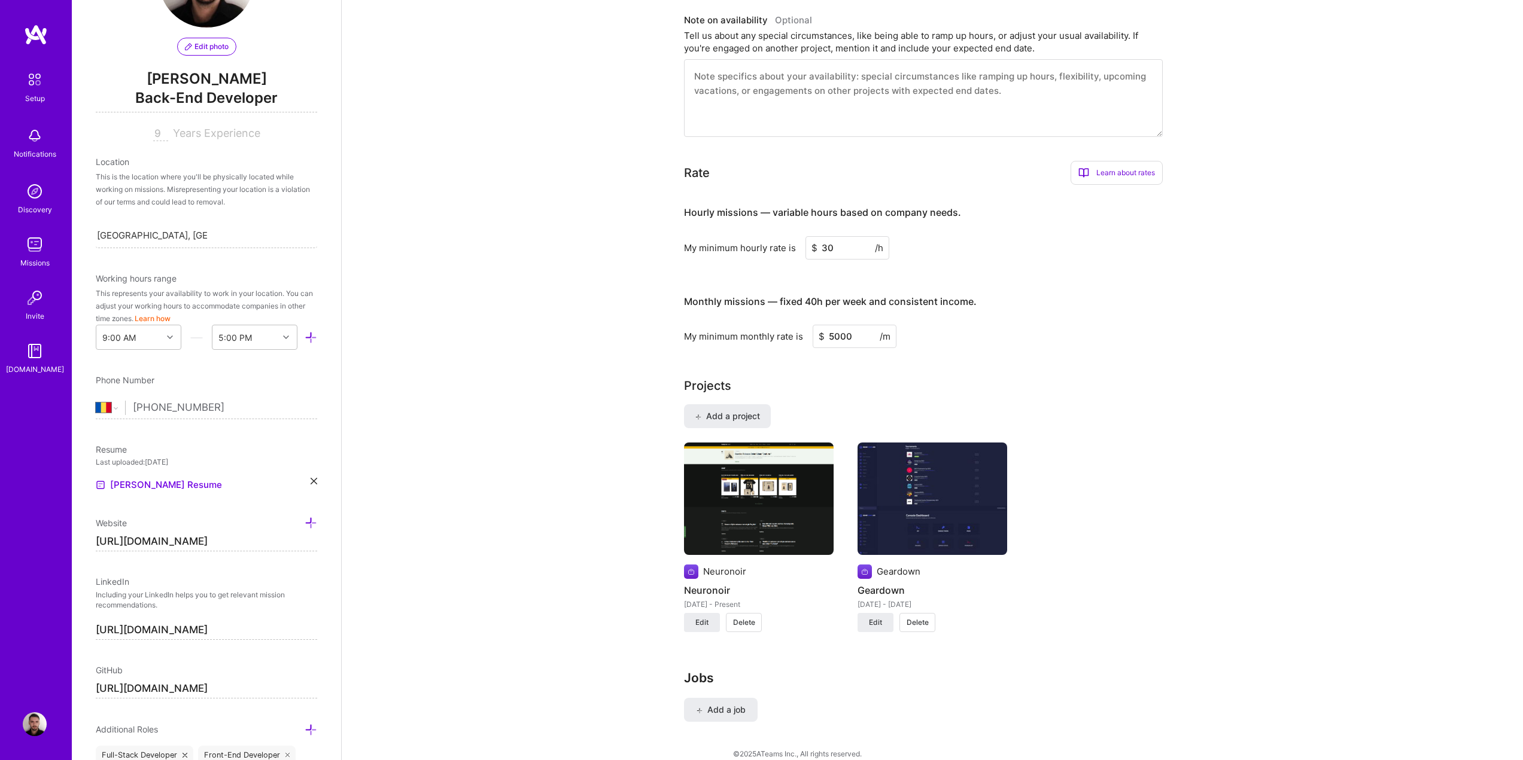
click at [540, 194] on div "Complete your profile to take the first step in unlocking full [DOMAIN_NAME] ac…" at bounding box center [932, 157] width 1181 height 1235
click at [741, 698] on button "Add a job" at bounding box center [721, 710] width 74 height 24
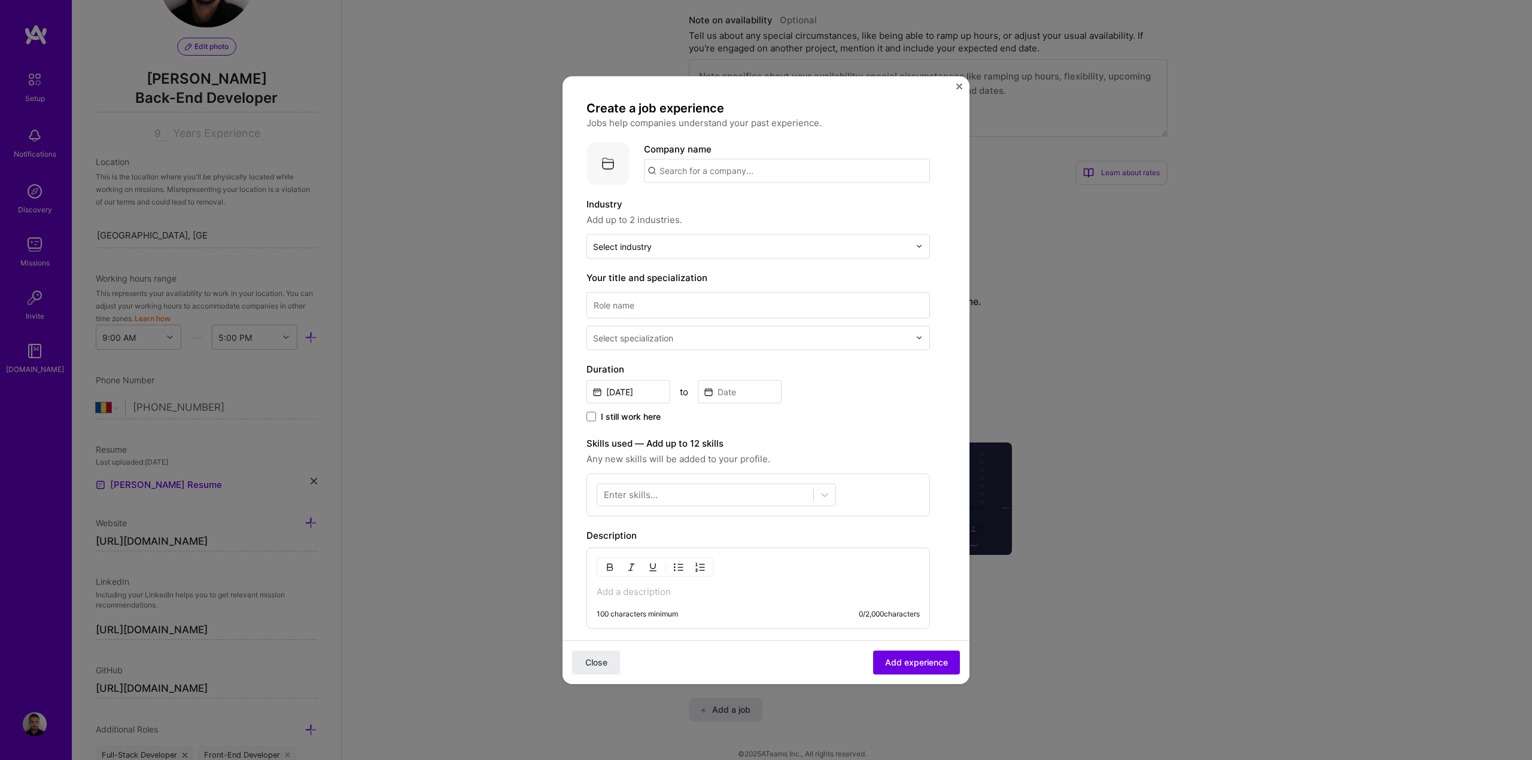
click at [720, 169] on input "text" at bounding box center [787, 171] width 286 height 24
click at [710, 170] on input "text" at bounding box center [787, 171] width 286 height 24
type input "PlentyONE"
click at [748, 207] on div "PlentyONE" at bounding box center [739, 203] width 57 height 21
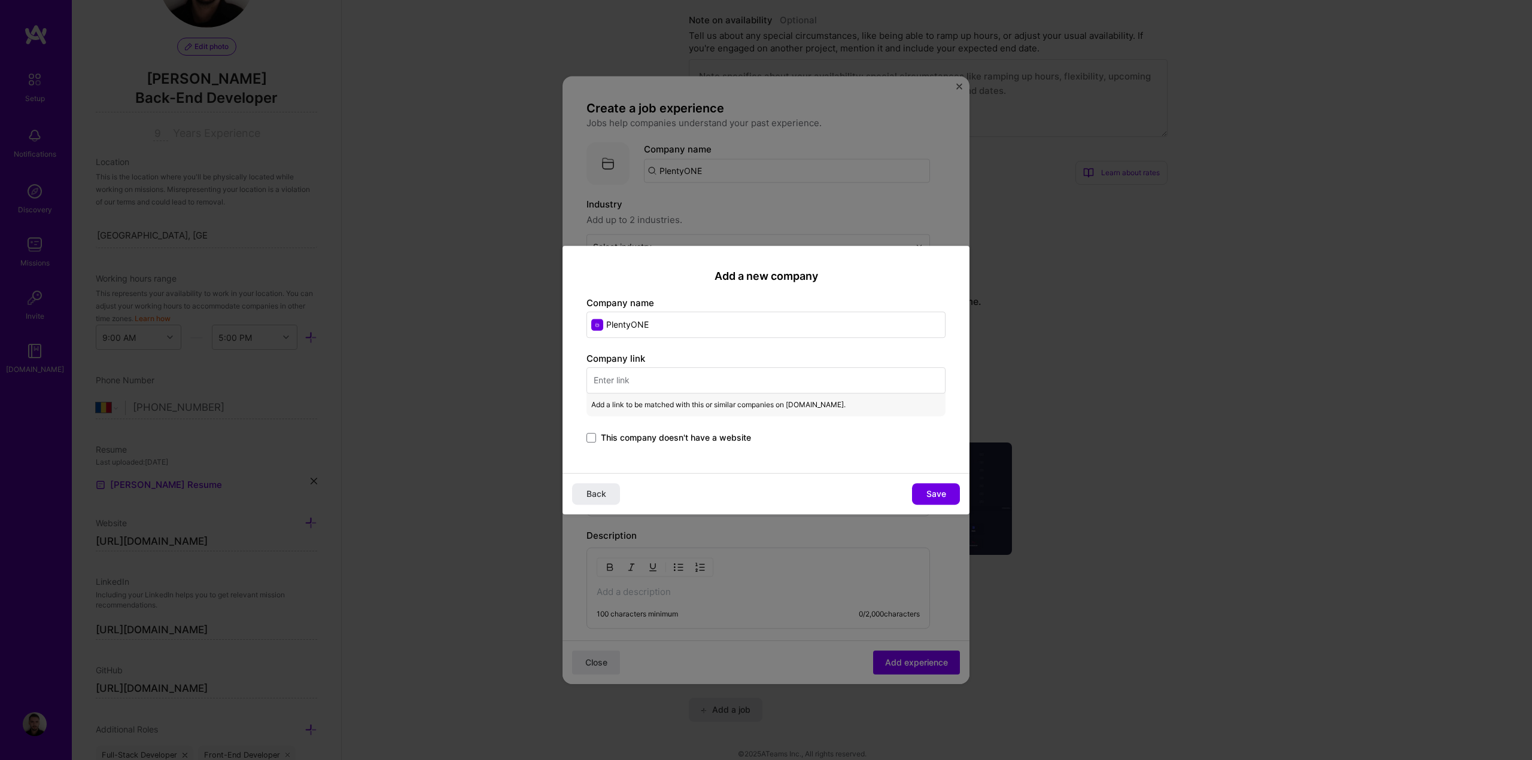
click at [653, 375] on input "text" at bounding box center [765, 380] width 359 height 26
paste input "[URL][DOMAIN_NAME]"
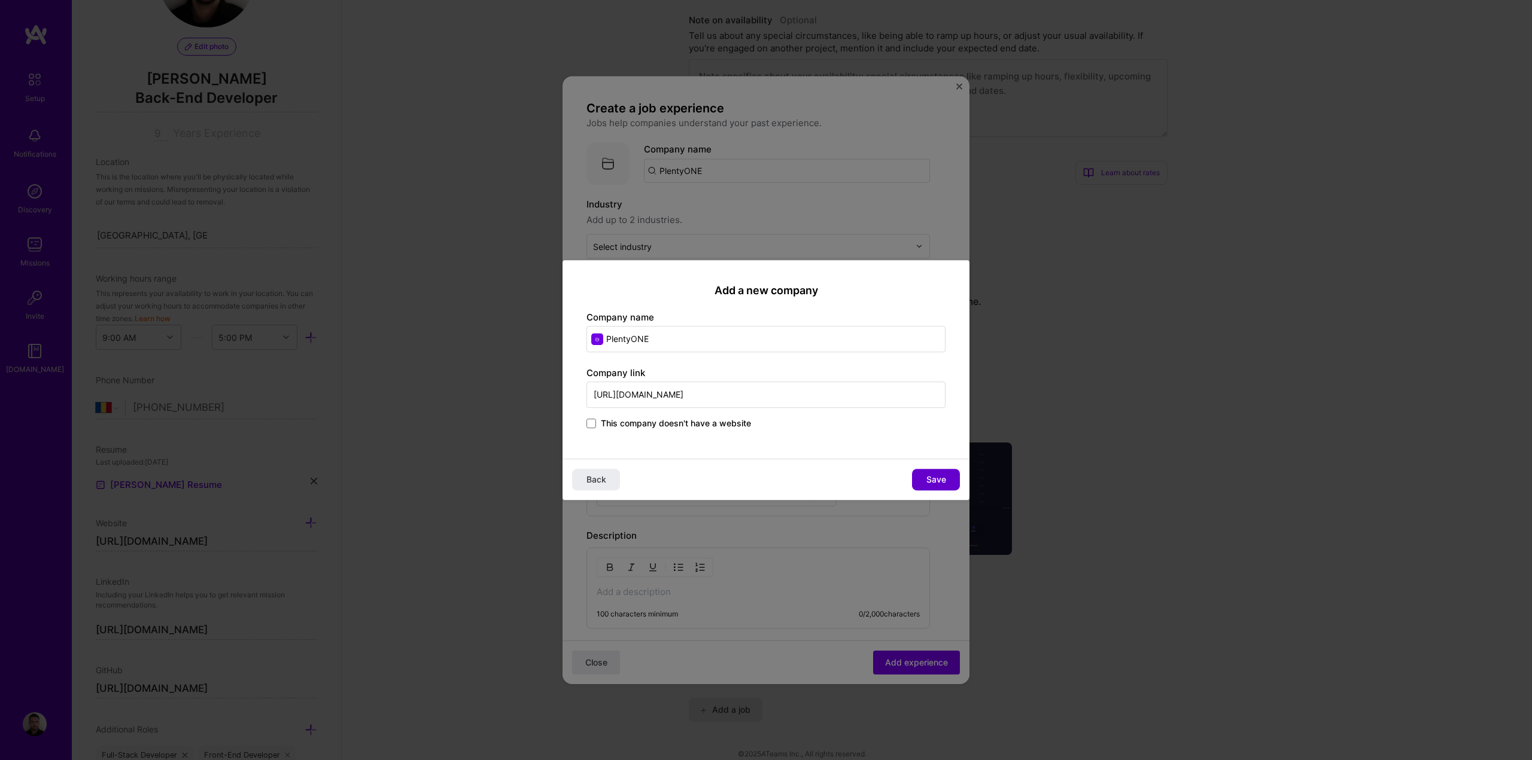
type input "[URL][DOMAIN_NAME]"
click at [945, 478] on span "Save" at bounding box center [936, 480] width 20 height 12
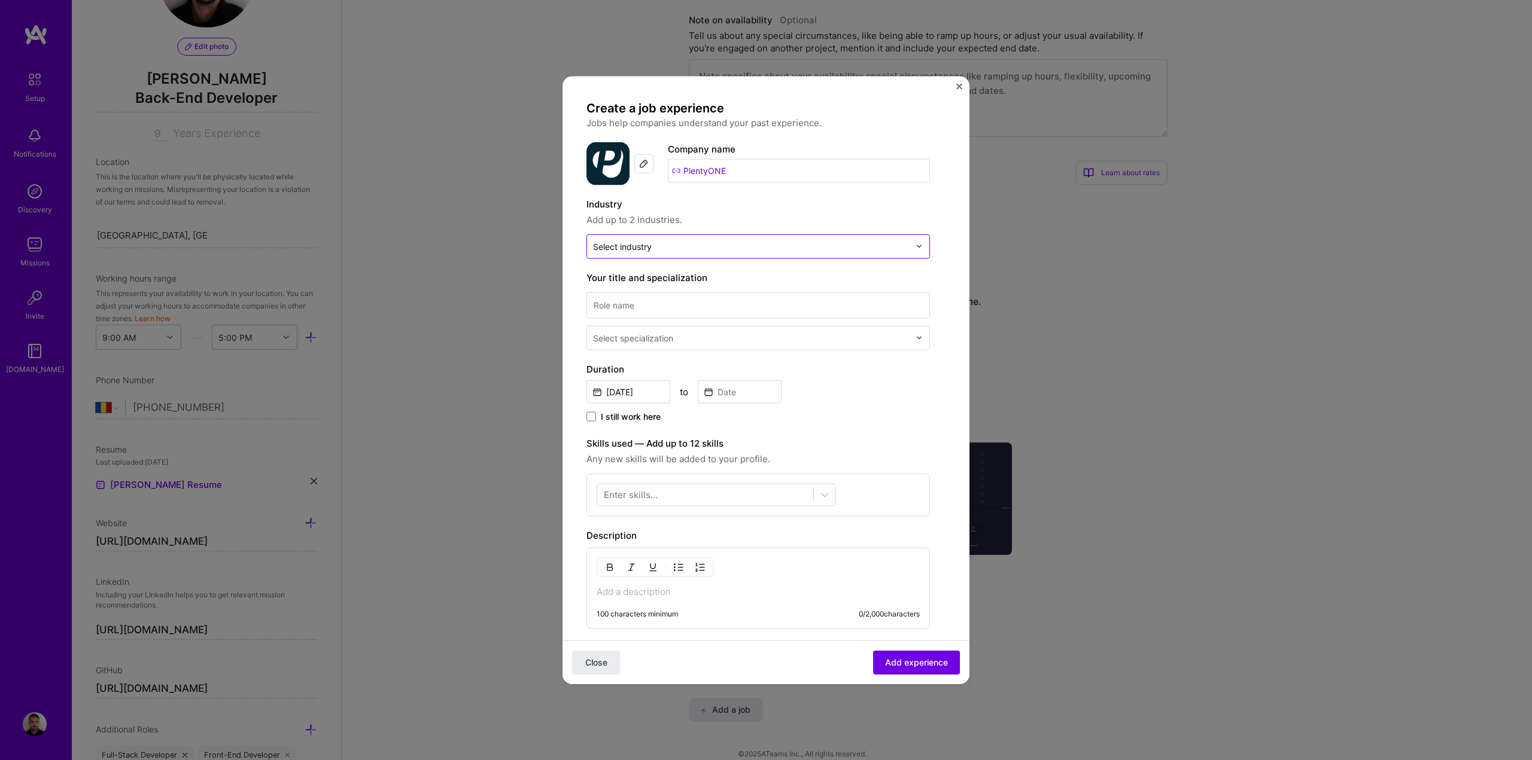
click at [642, 249] on div "Select industry 0" at bounding box center [622, 246] width 59 height 13
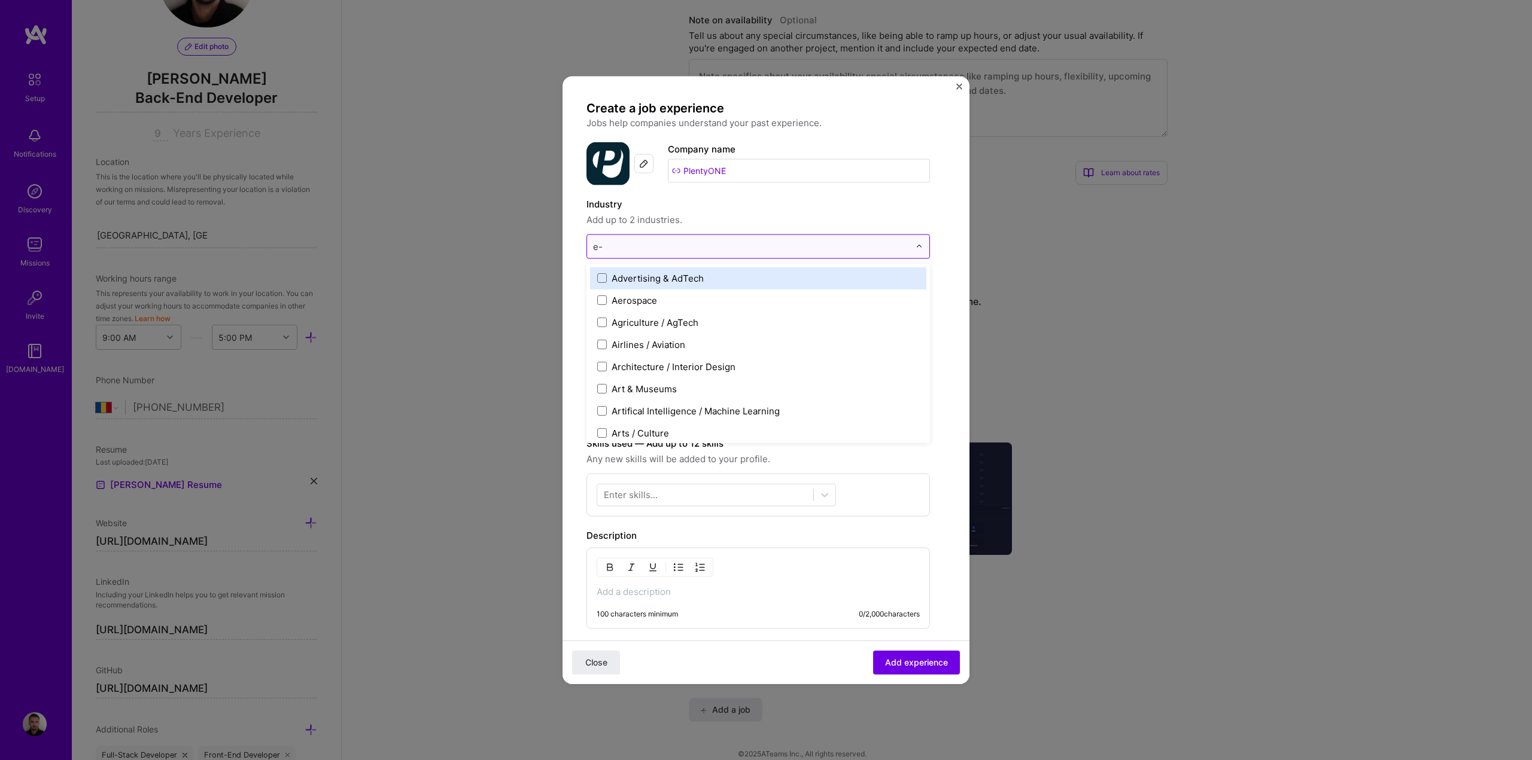
type input "e-c"
click at [605, 276] on span at bounding box center [602, 278] width 10 height 10
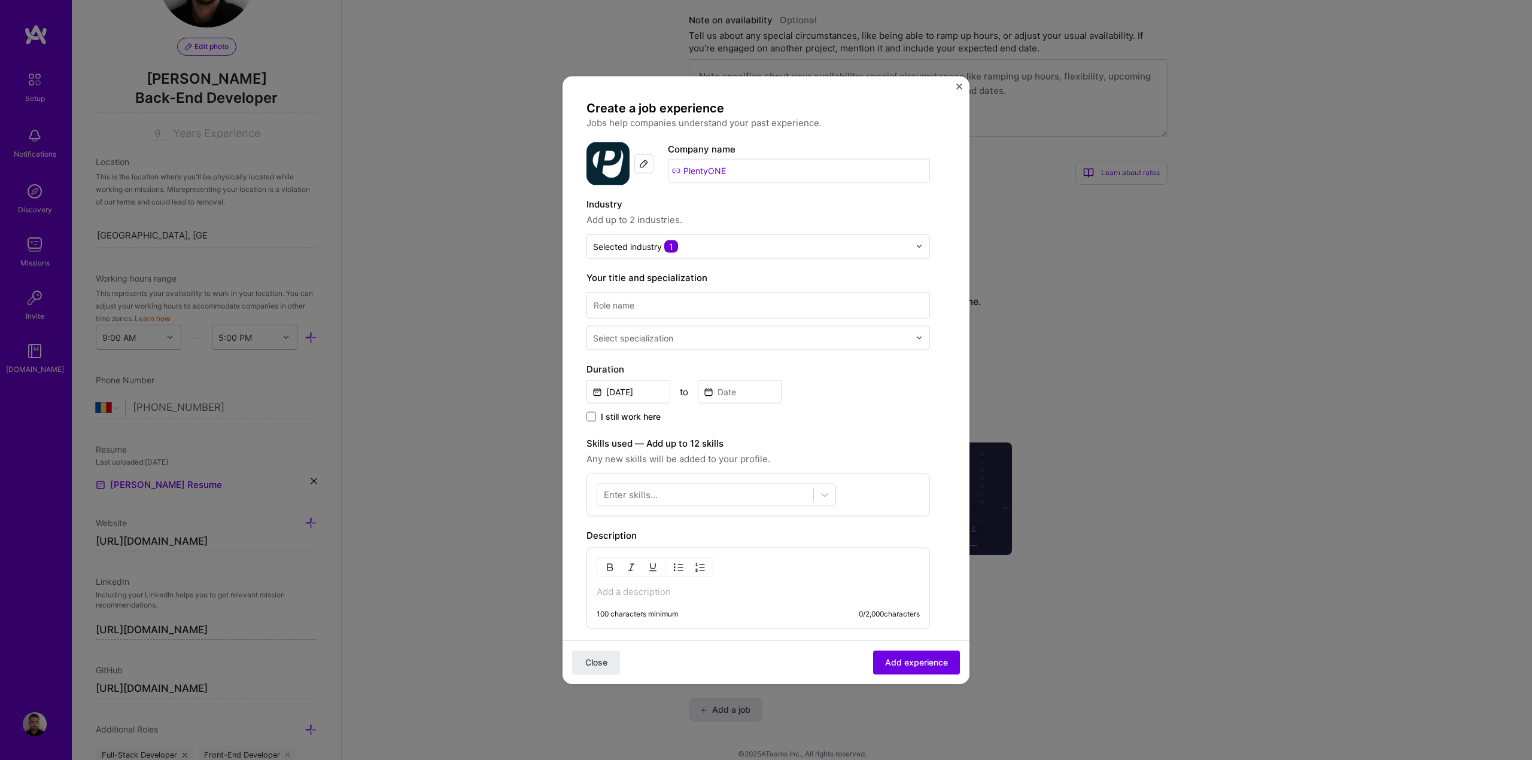
click at [743, 213] on span "Add up to 2 industries." at bounding box center [757, 219] width 343 height 14
click at [604, 308] on input at bounding box center [757, 305] width 343 height 26
type input "Software Engineer"
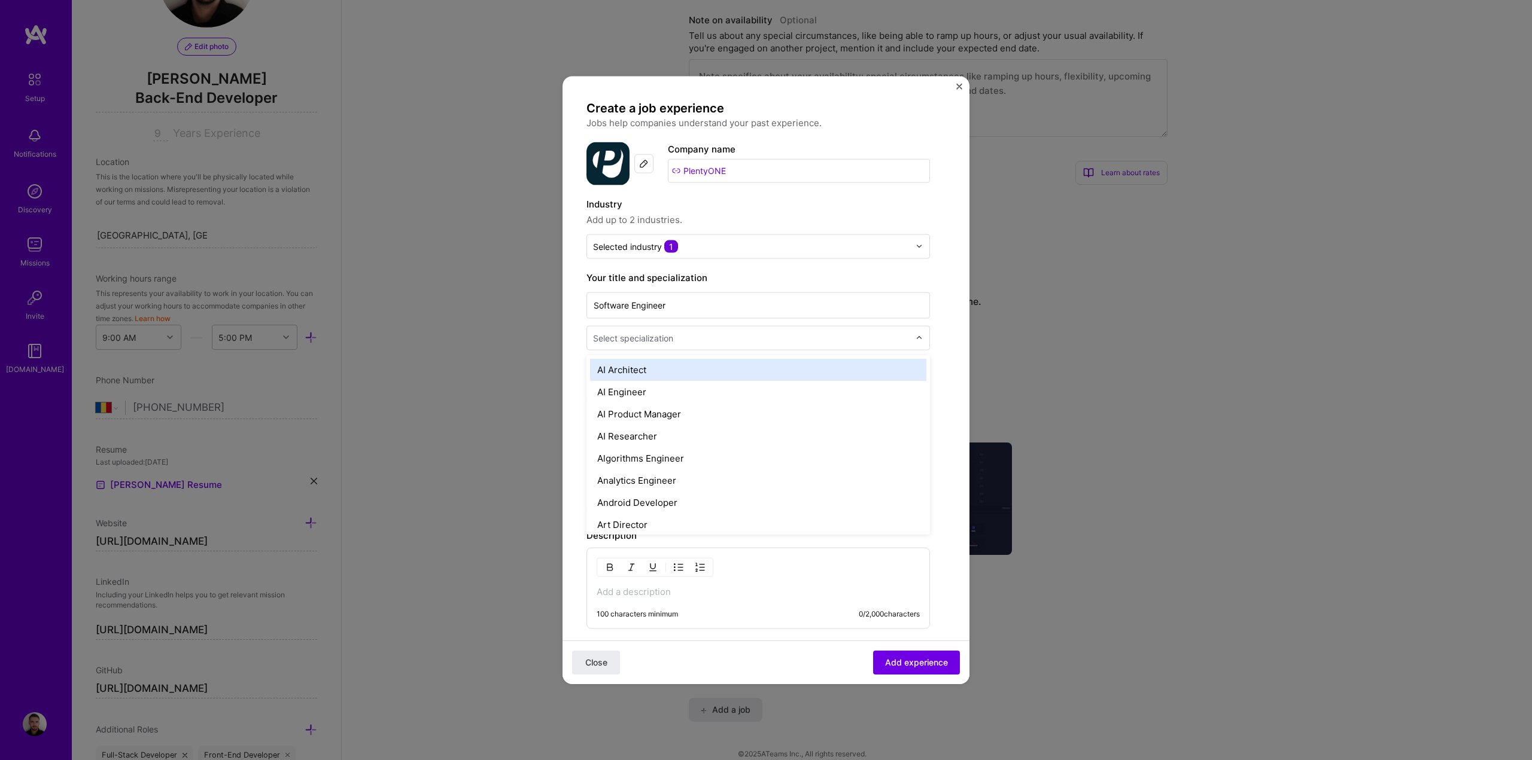
click at [626, 334] on div "Select specialization" at bounding box center [633, 337] width 80 height 13
type input "ba"
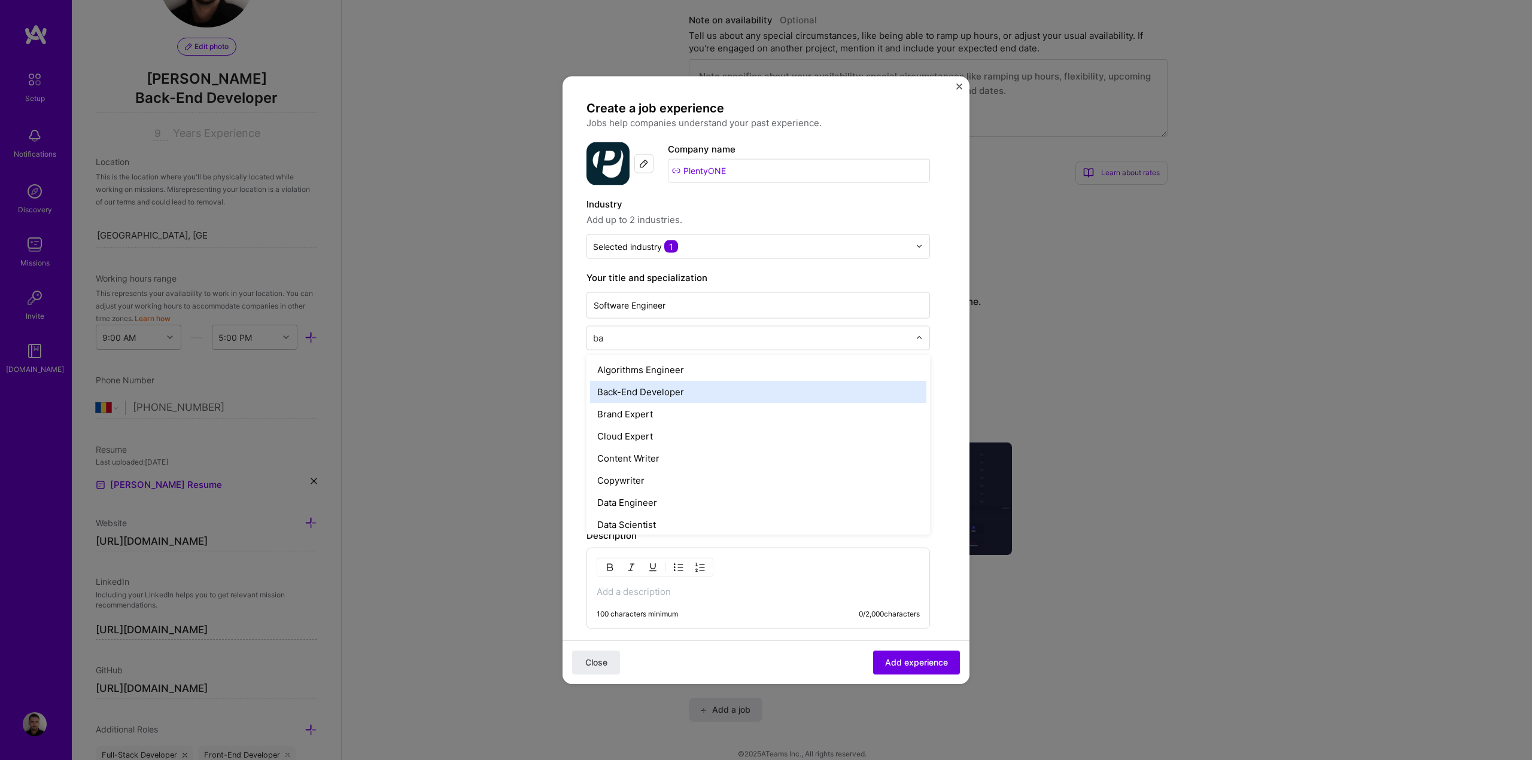
click at [637, 390] on div "Back-End Developer" at bounding box center [758, 391] width 336 height 22
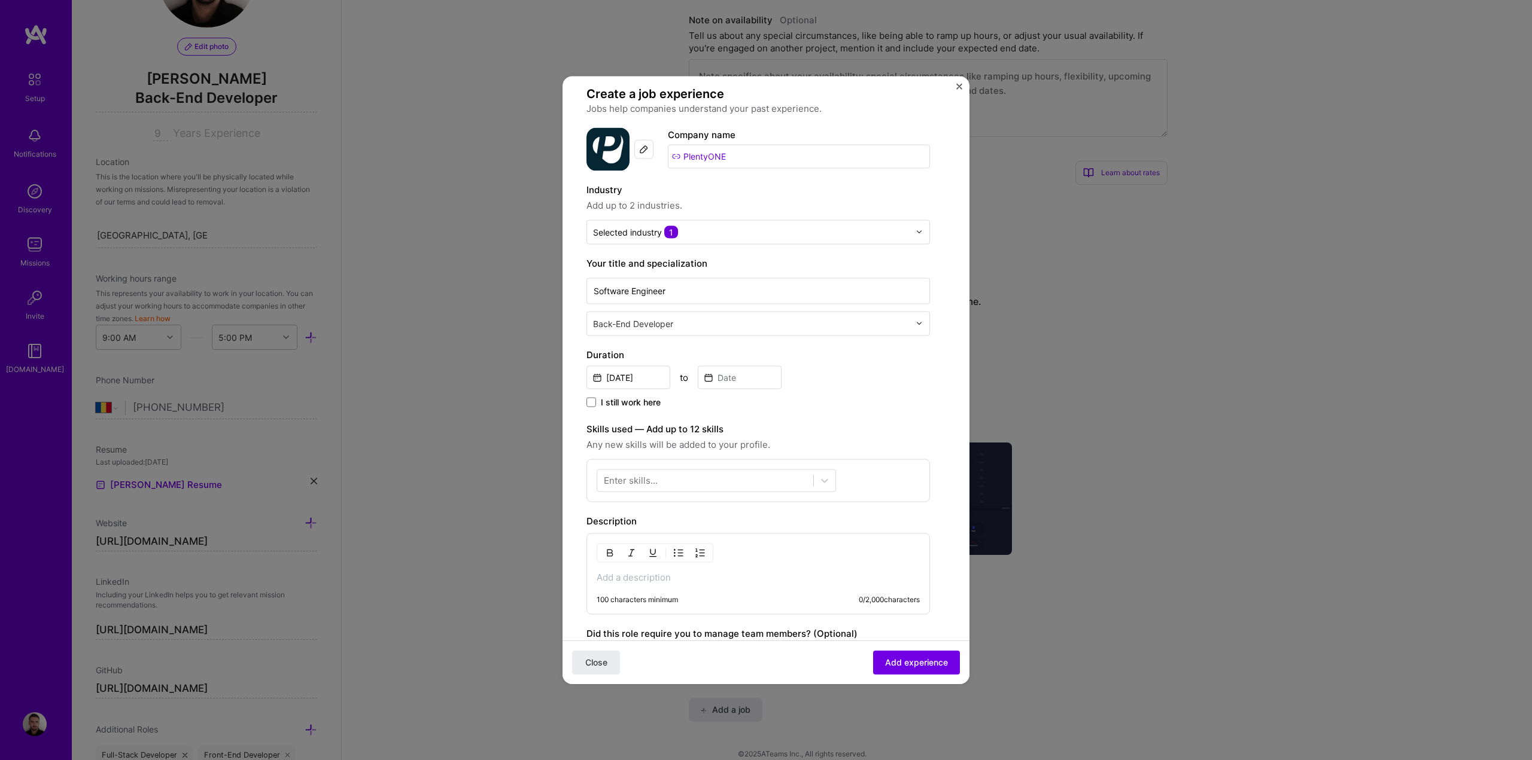
scroll to position [60, 0]
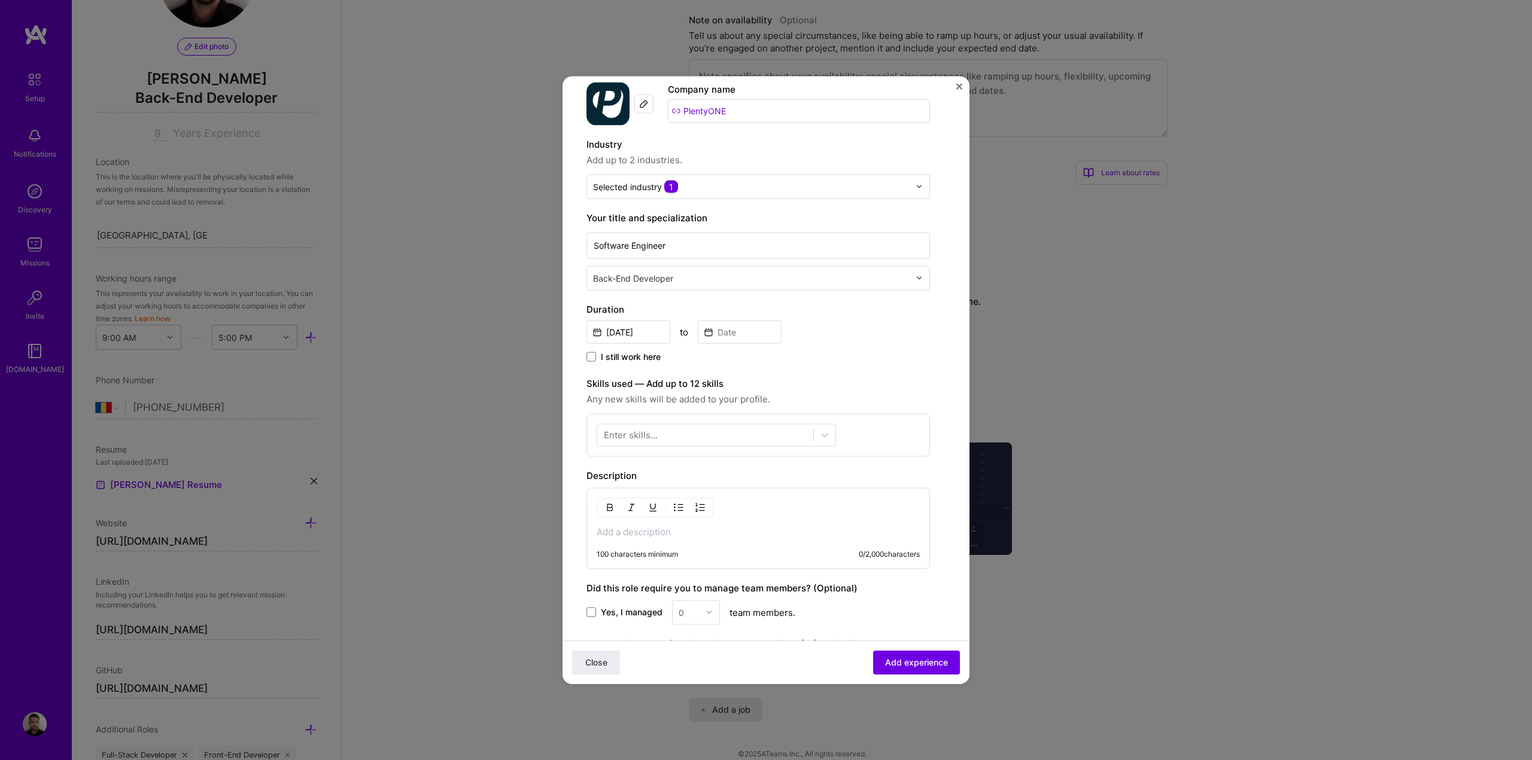
click at [709, 284] on input "text" at bounding box center [752, 278] width 319 height 13
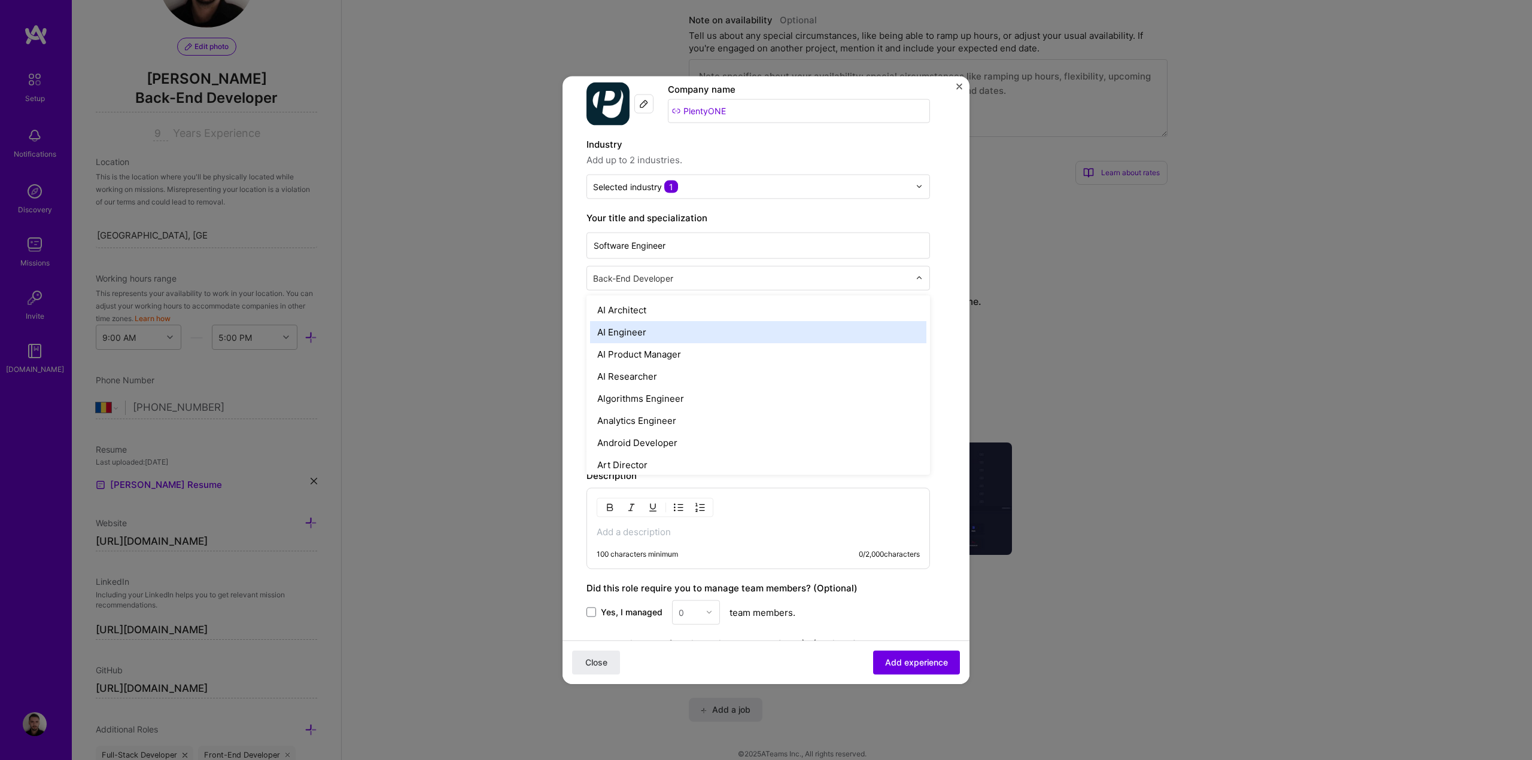
click at [942, 342] on form "Create a job experience Jobs help companies understand your past experience. Co…" at bounding box center [765, 434] width 407 height 788
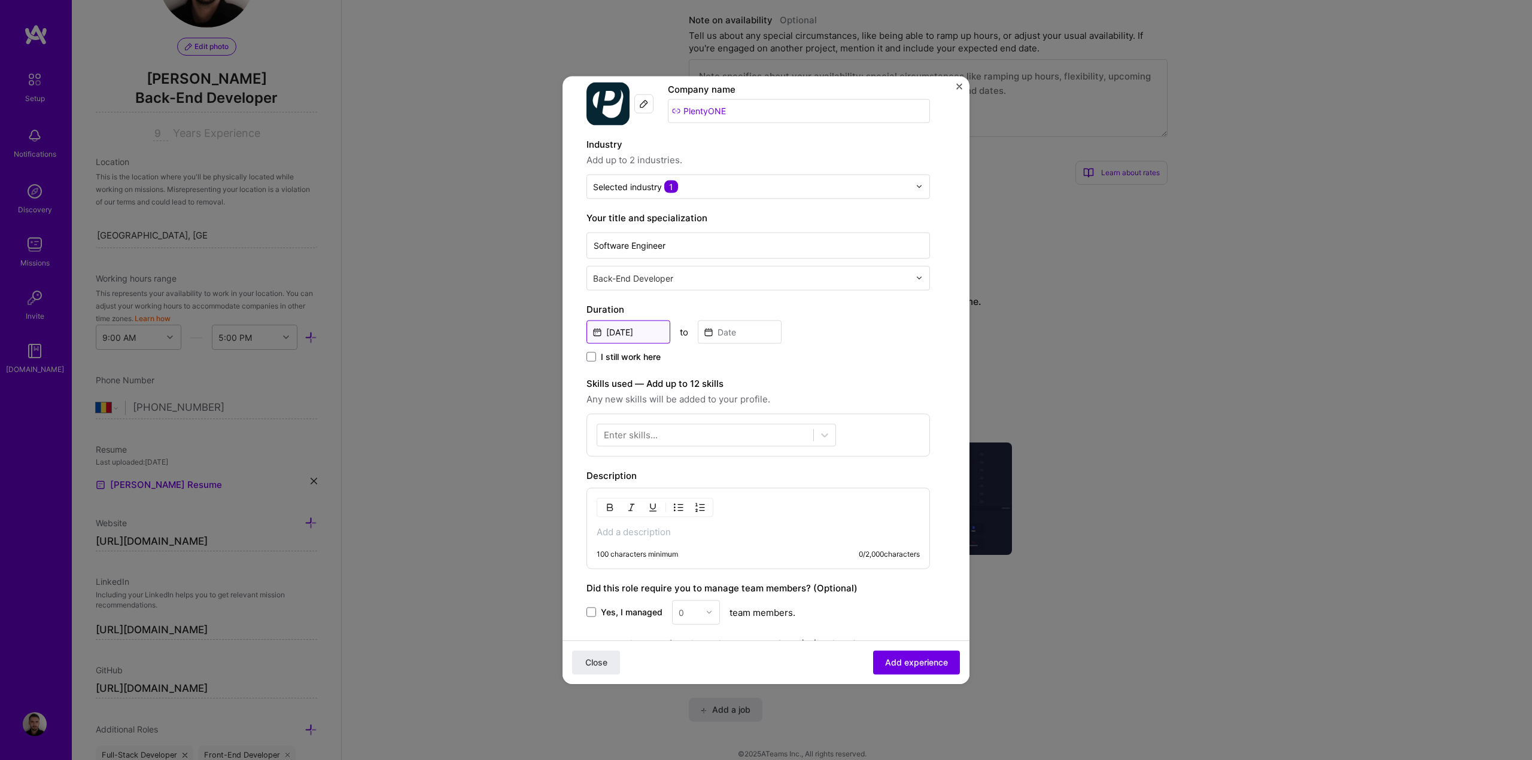
click at [624, 337] on input "[DATE]" at bounding box center [628, 331] width 84 height 23
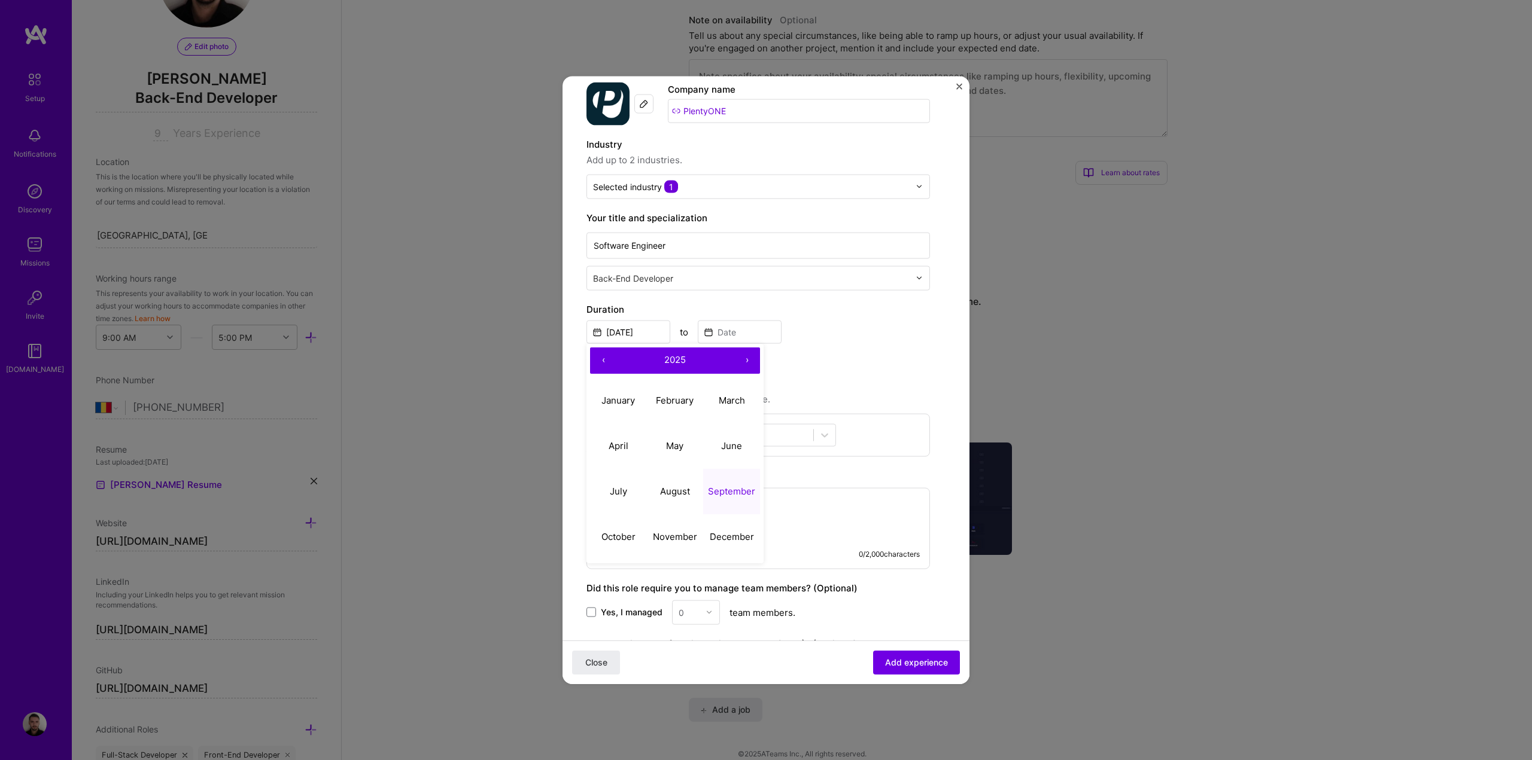
click at [601, 363] on button "‹" at bounding box center [603, 360] width 26 height 26
click at [621, 489] on abbr "July" at bounding box center [618, 491] width 17 height 11
type input "[DATE]"
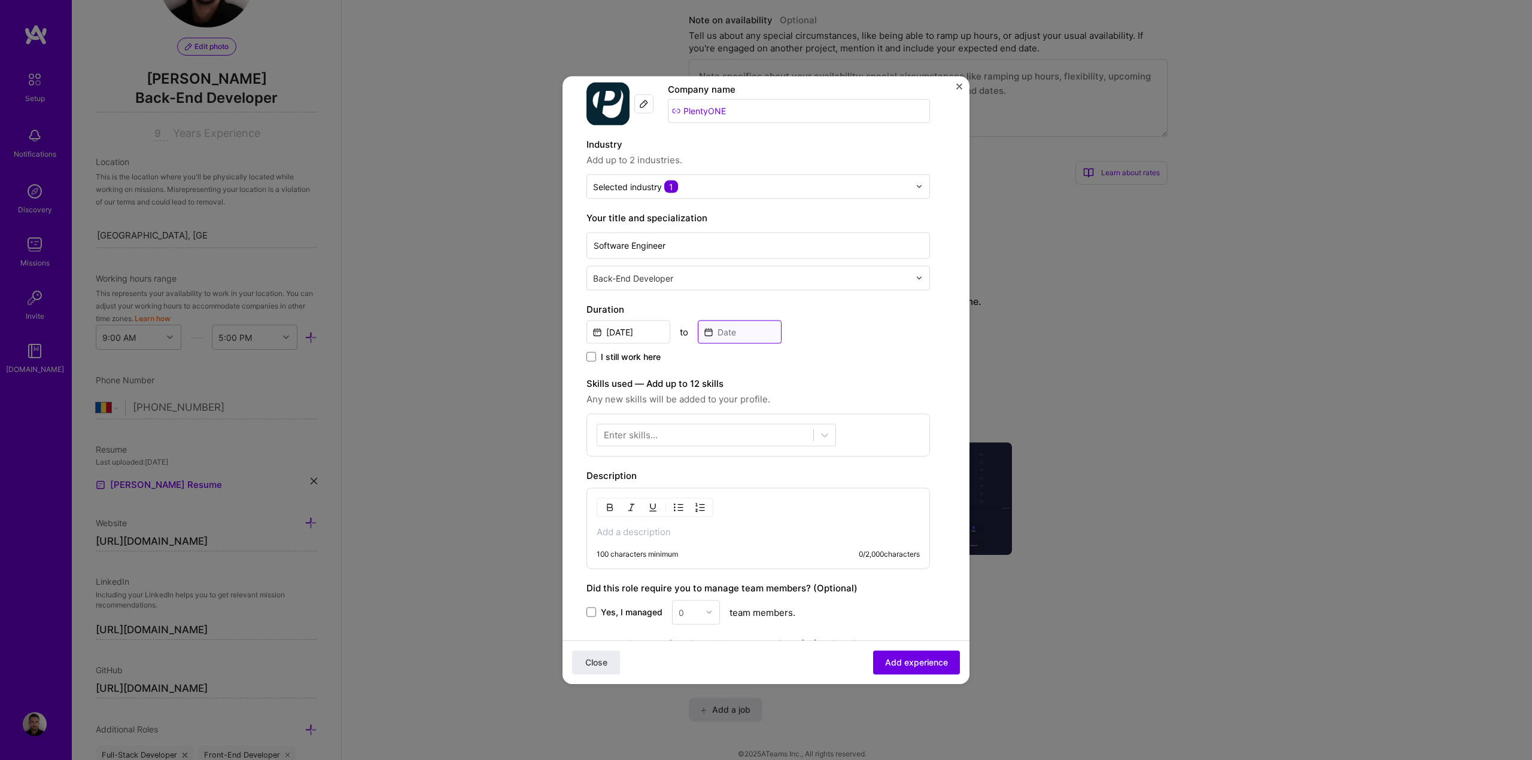
click at [727, 333] on input at bounding box center [740, 331] width 84 height 23
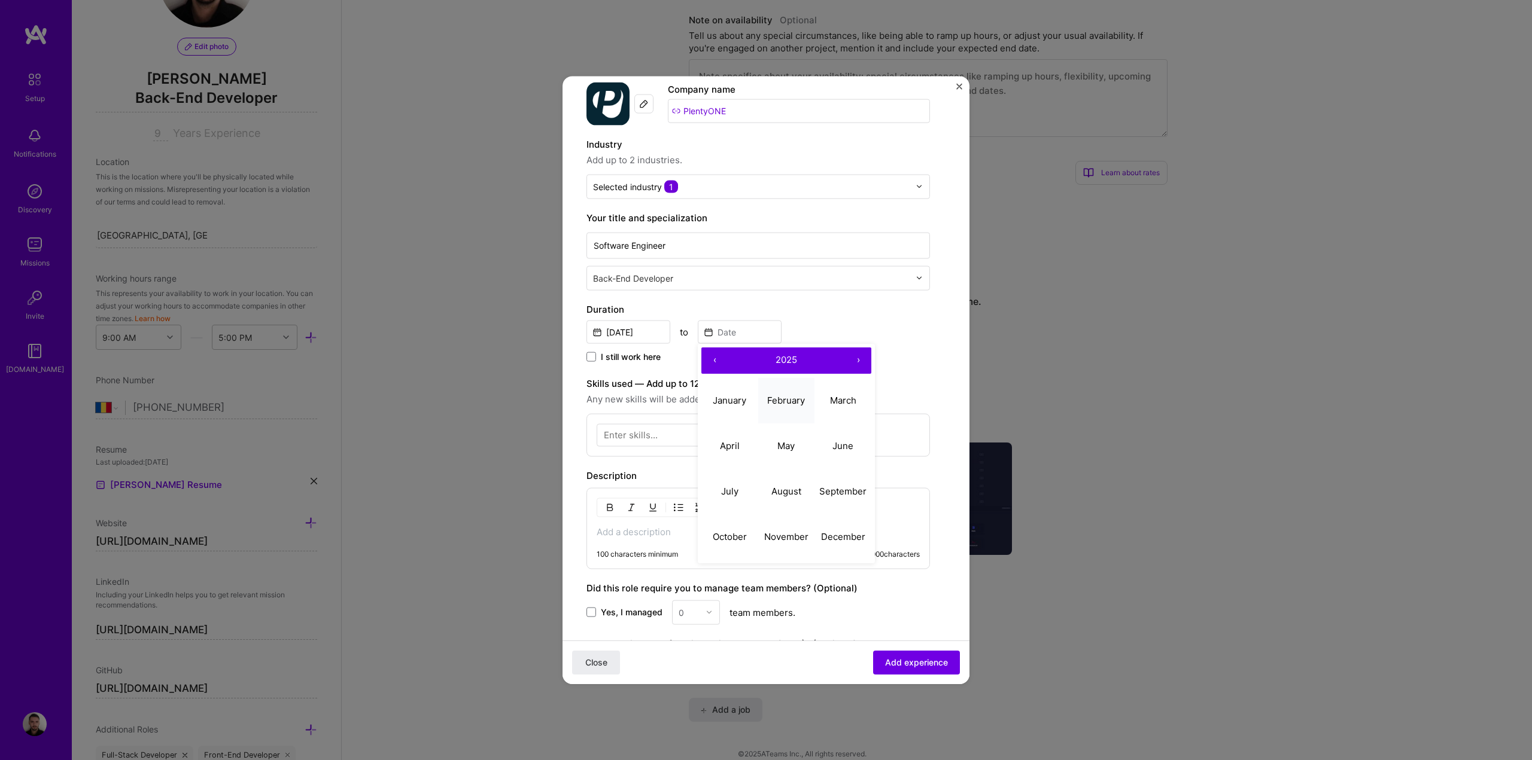
click at [792, 404] on abbr "February" at bounding box center [786, 400] width 38 height 11
type input "[DATE]"
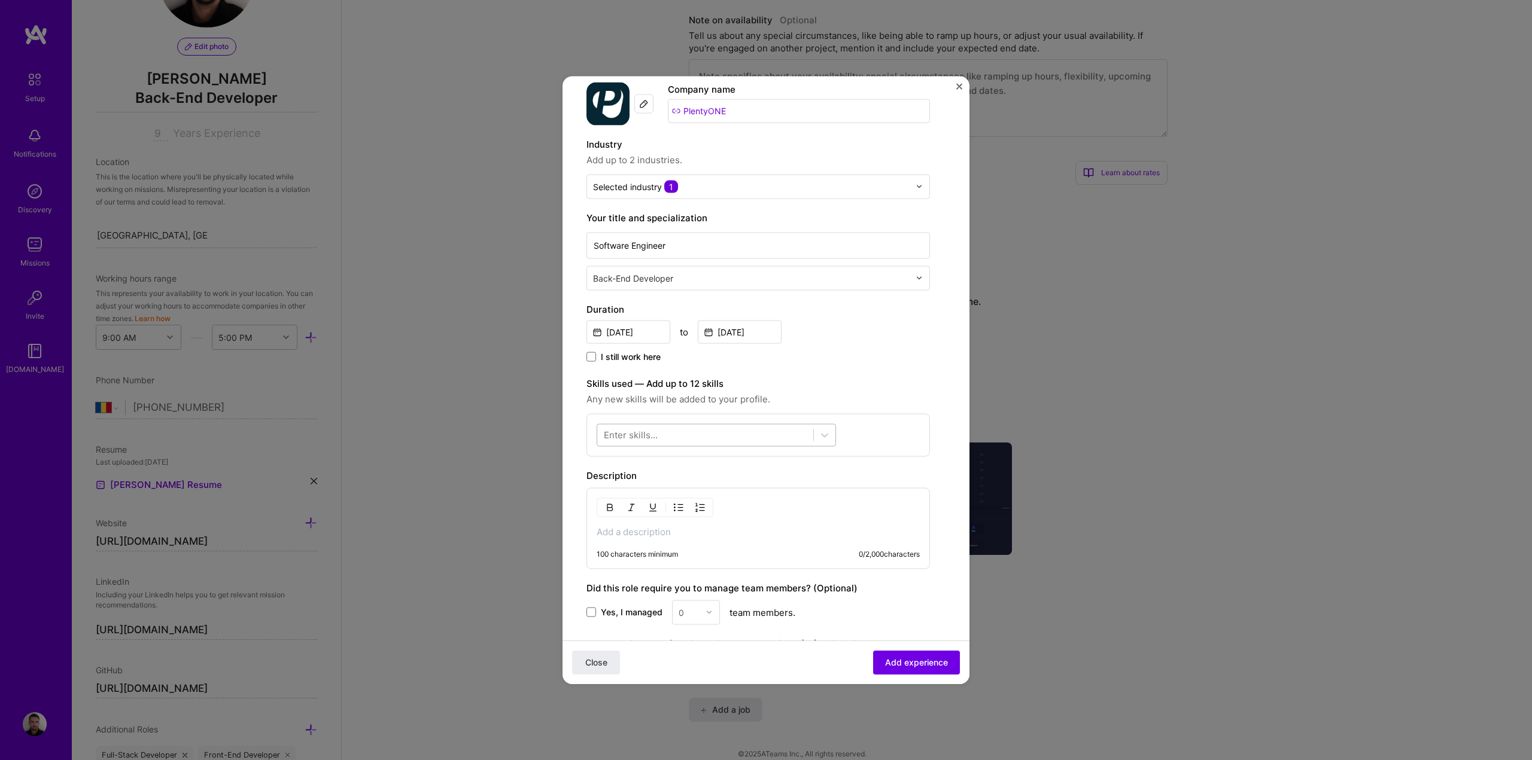
click at [663, 439] on div at bounding box center [705, 435] width 216 height 20
click at [610, 484] on span at bounding box center [609, 484] width 10 height 10
click at [0, 0] on input "checkbox" at bounding box center [0, 0] width 0 height 0
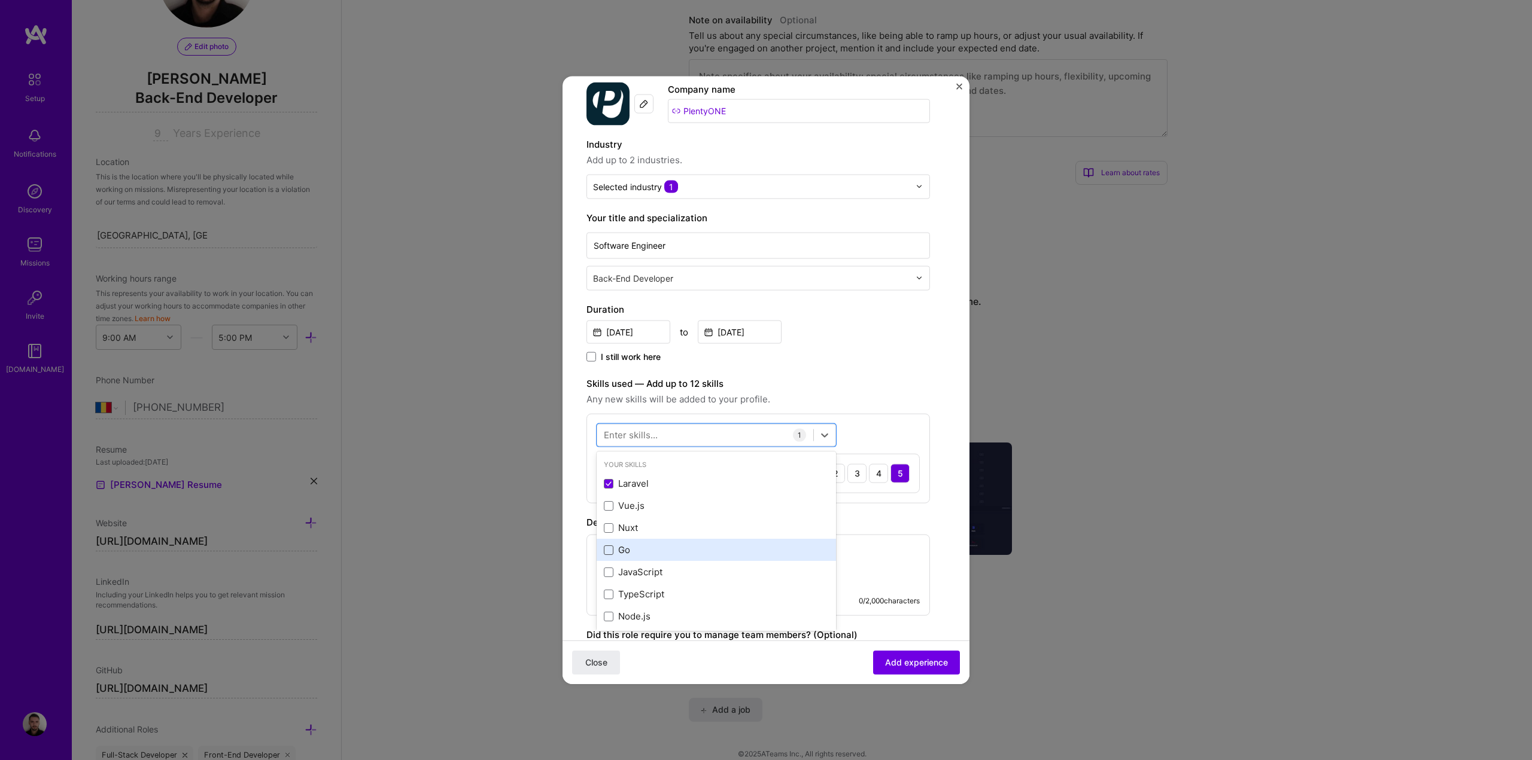
click at [607, 551] on span at bounding box center [609, 550] width 10 height 10
click at [0, 0] on input "checkbox" at bounding box center [0, 0] width 0 height 0
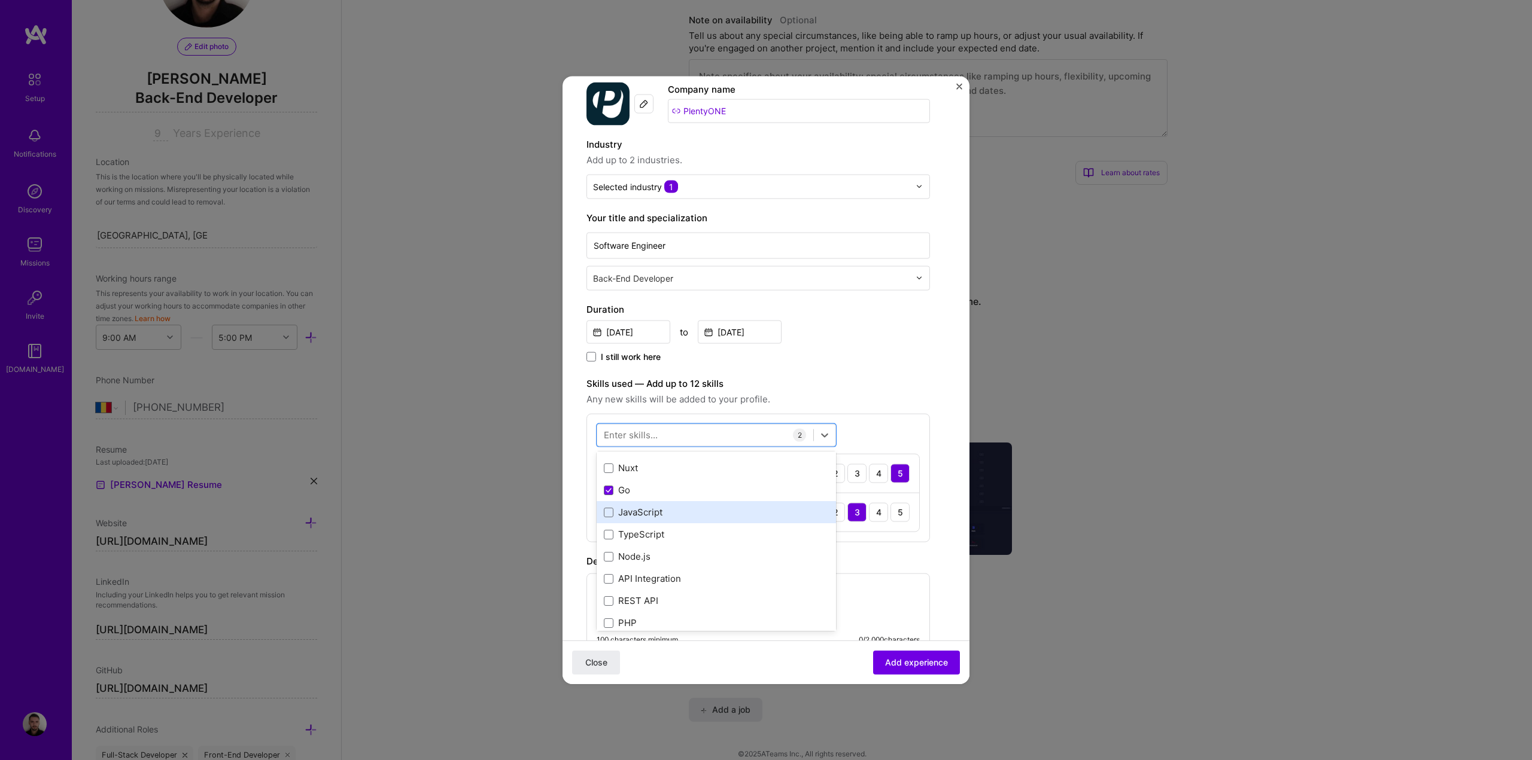
scroll to position [120, 0]
click at [608, 519] on span at bounding box center [609, 519] width 10 height 10
click at [0, 0] on input "checkbox" at bounding box center [0, 0] width 0 height 0
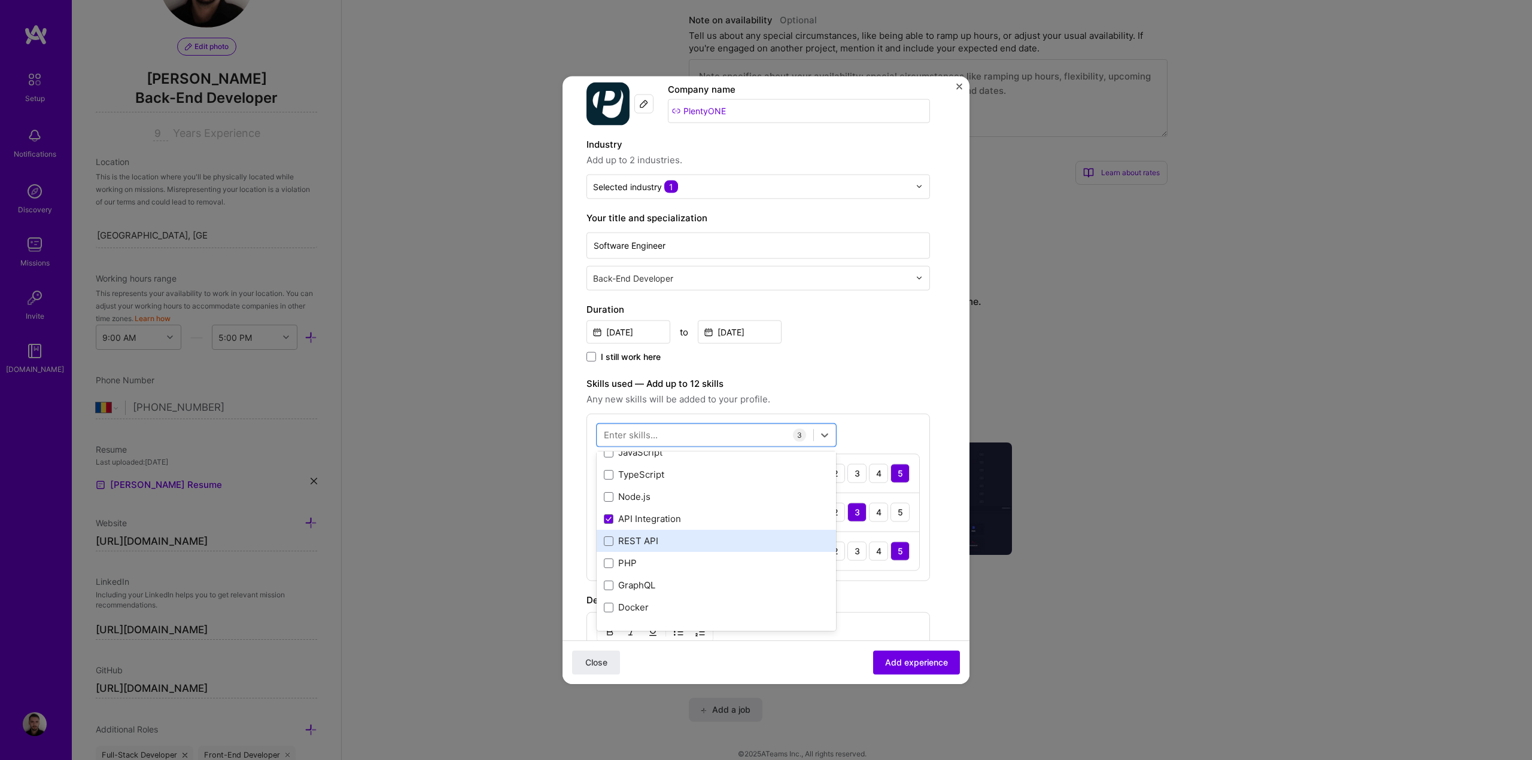
click at [610, 547] on div "REST API" at bounding box center [715, 541] width 239 height 22
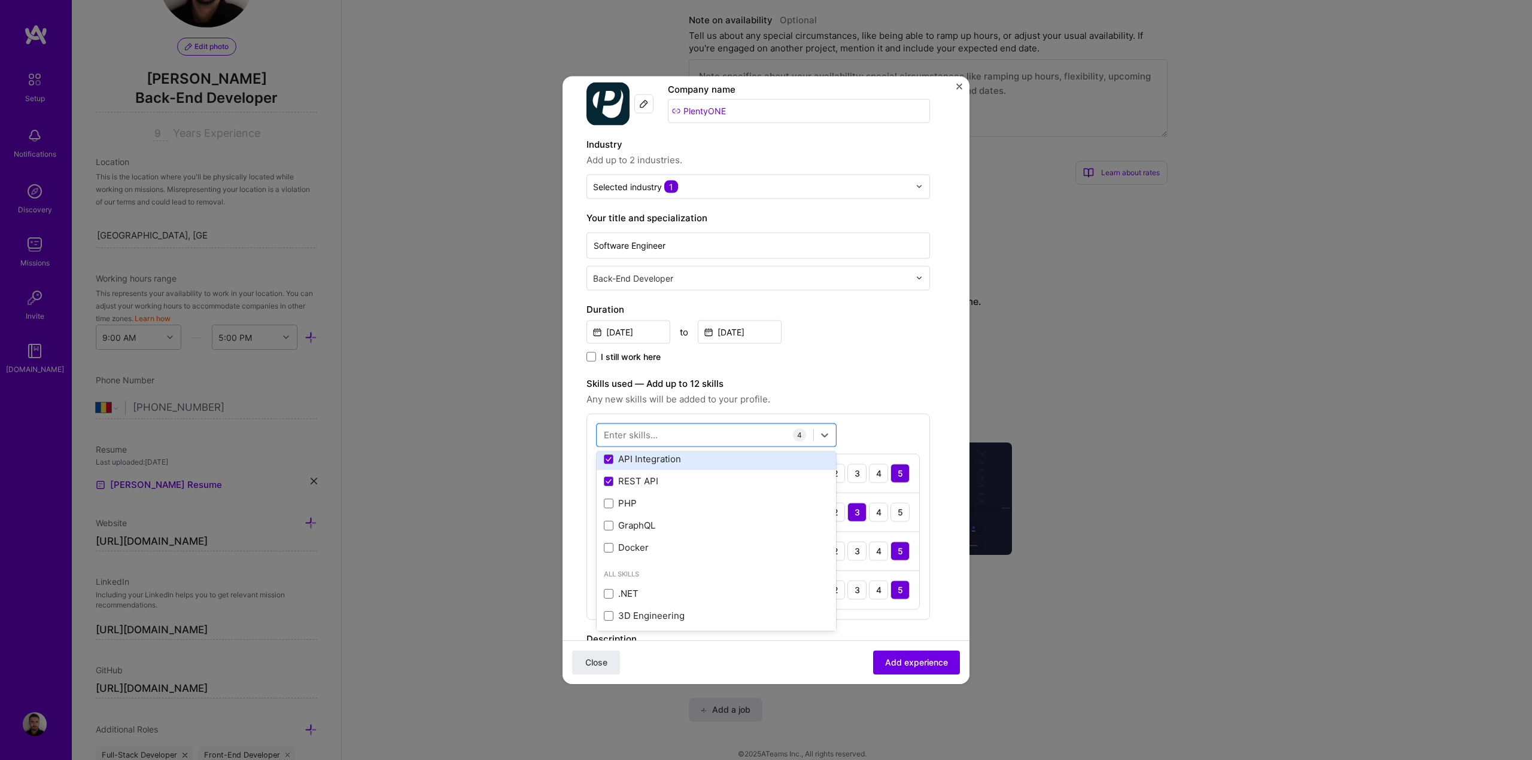
scroll to position [239, 0]
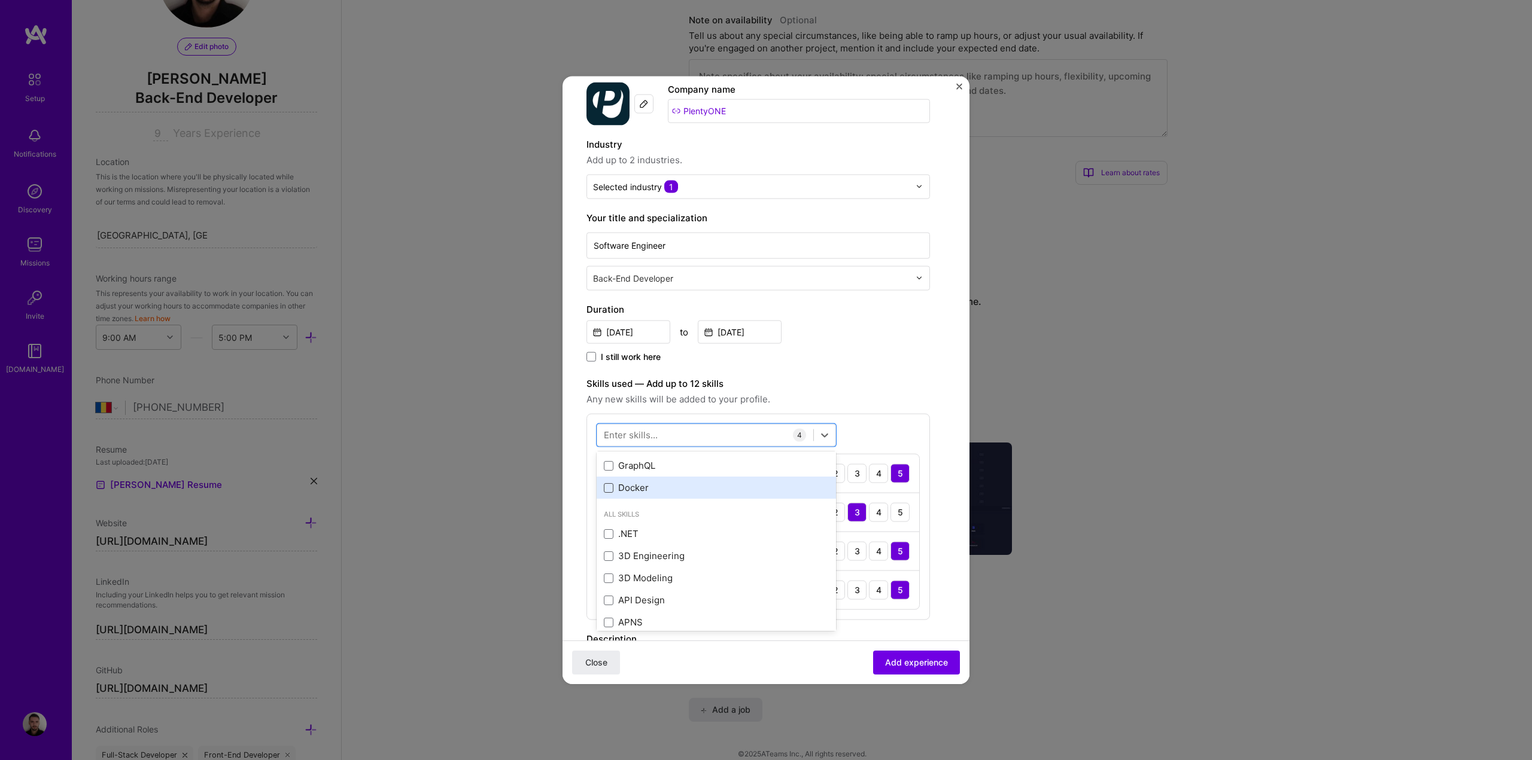
click at [611, 488] on span at bounding box center [609, 488] width 10 height 10
click at [0, 0] on input "checkbox" at bounding box center [0, 0] width 0 height 0
click at [608, 488] on span at bounding box center [609, 484] width 10 height 10
click at [0, 0] on input "checkbox" at bounding box center [0, 0] width 0 height 0
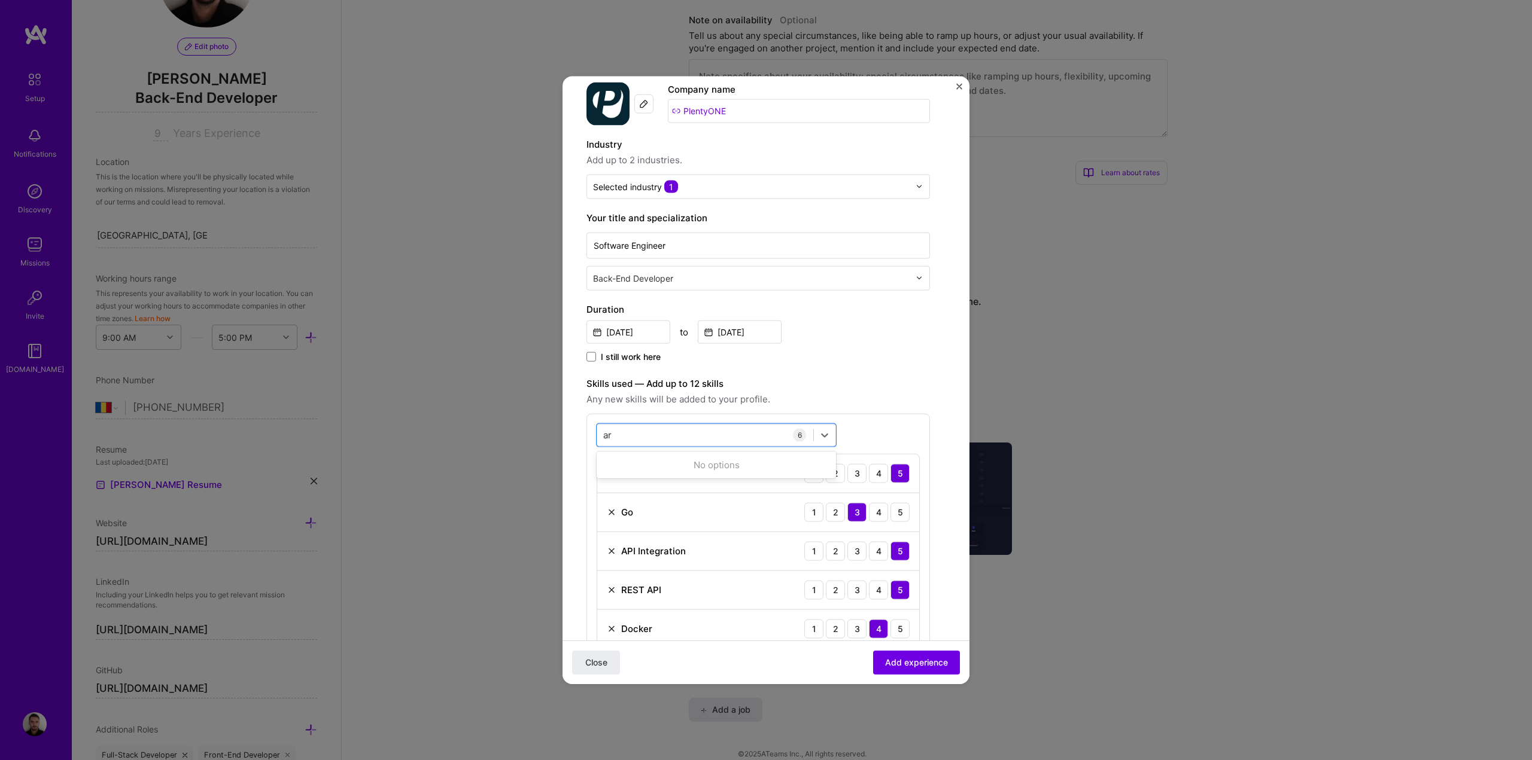
type input "a"
click at [912, 388] on label "Skills used — Add up to 12 skills" at bounding box center [757, 383] width 343 height 14
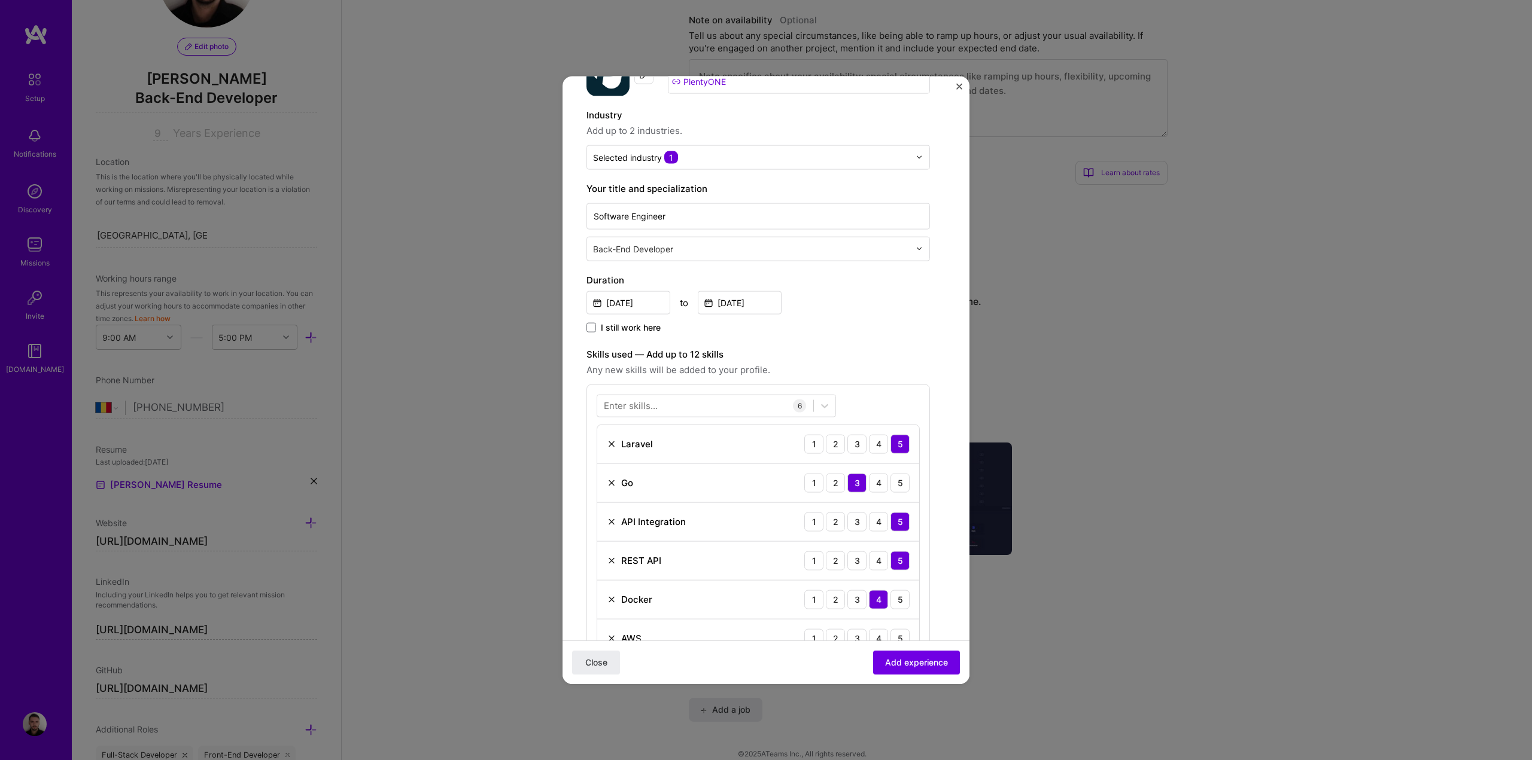
scroll to position [179, 0]
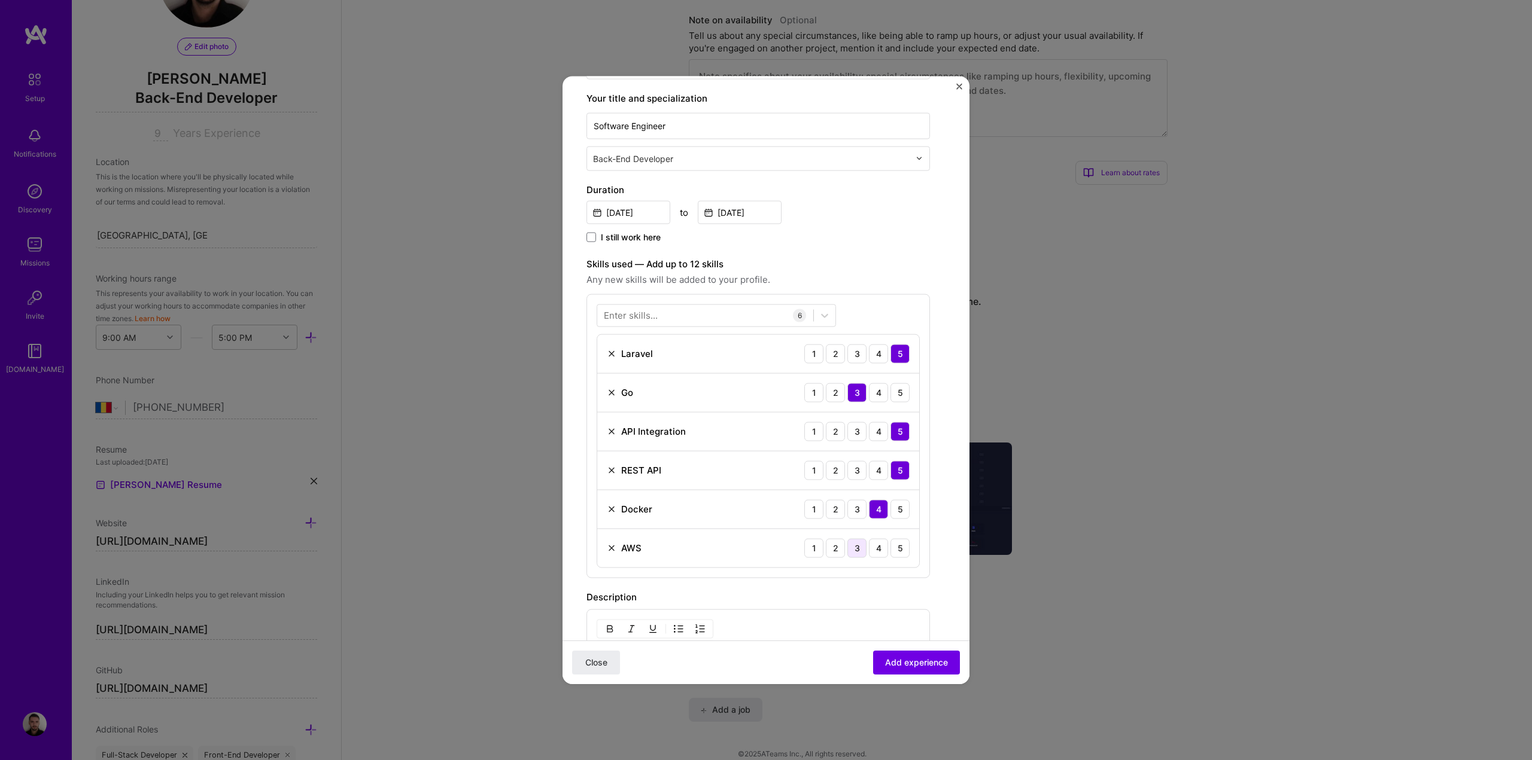
click at [849, 546] on div "3" at bounding box center [856, 547] width 19 height 19
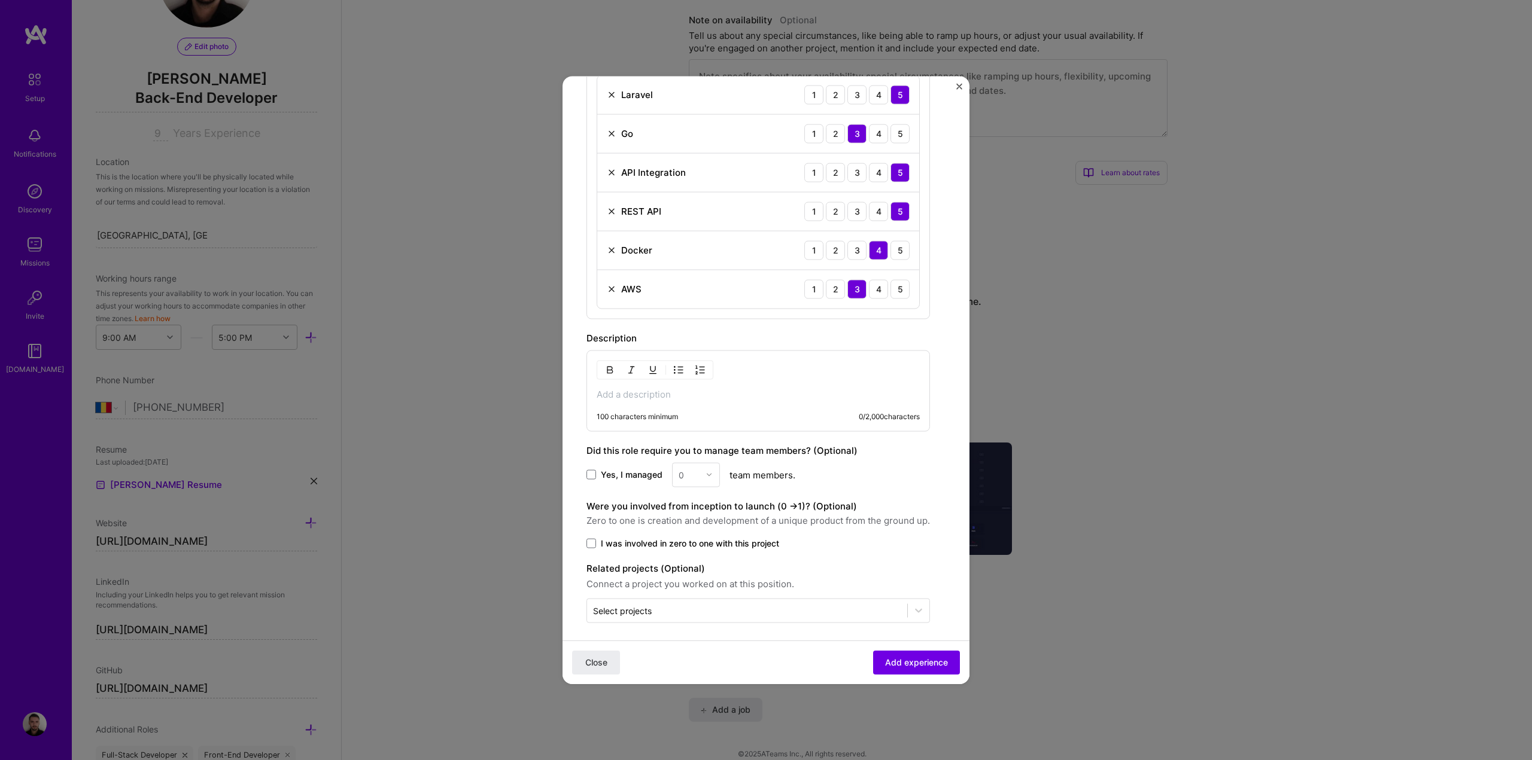
scroll to position [445, 0]
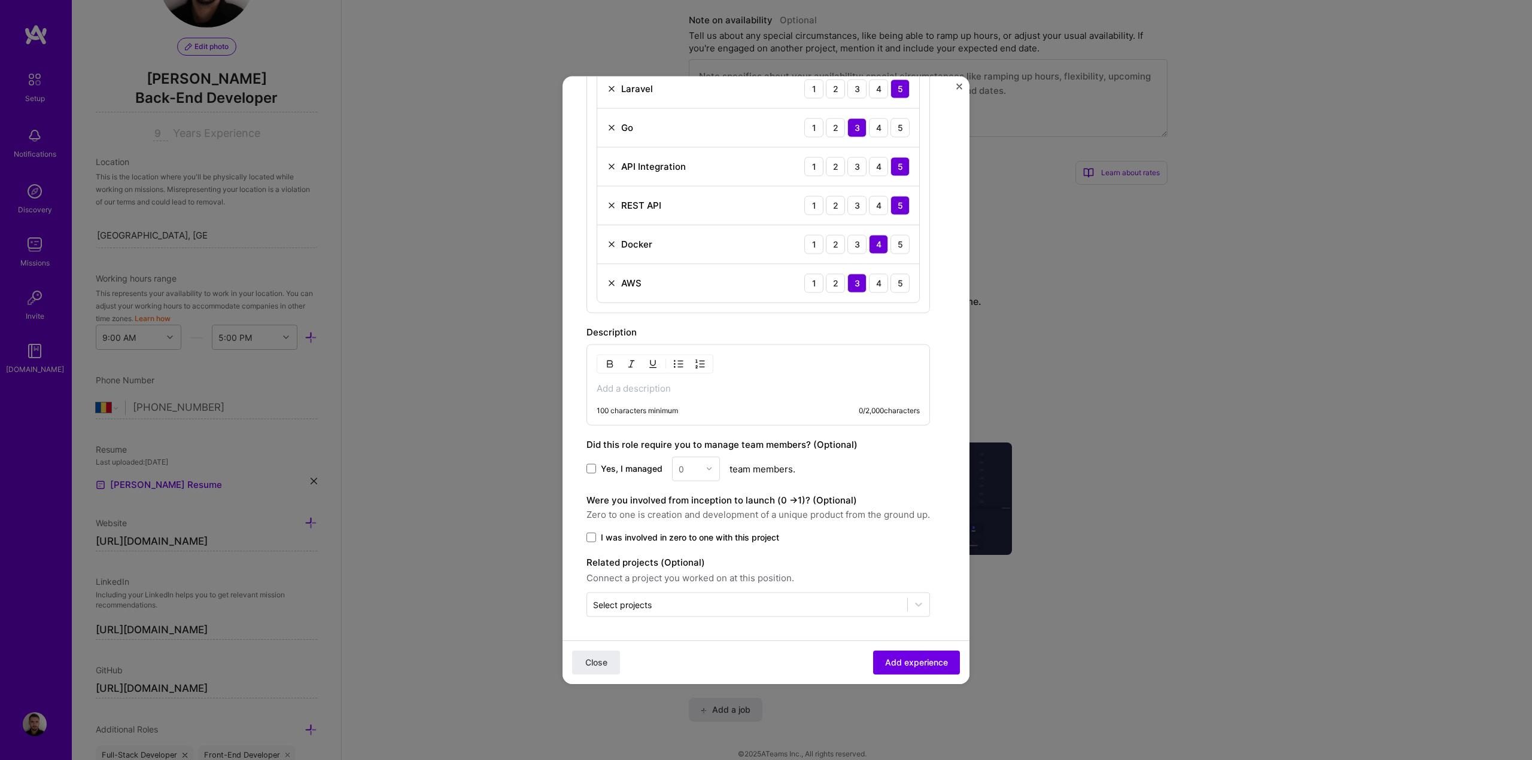
click at [631, 389] on p at bounding box center [757, 388] width 323 height 12
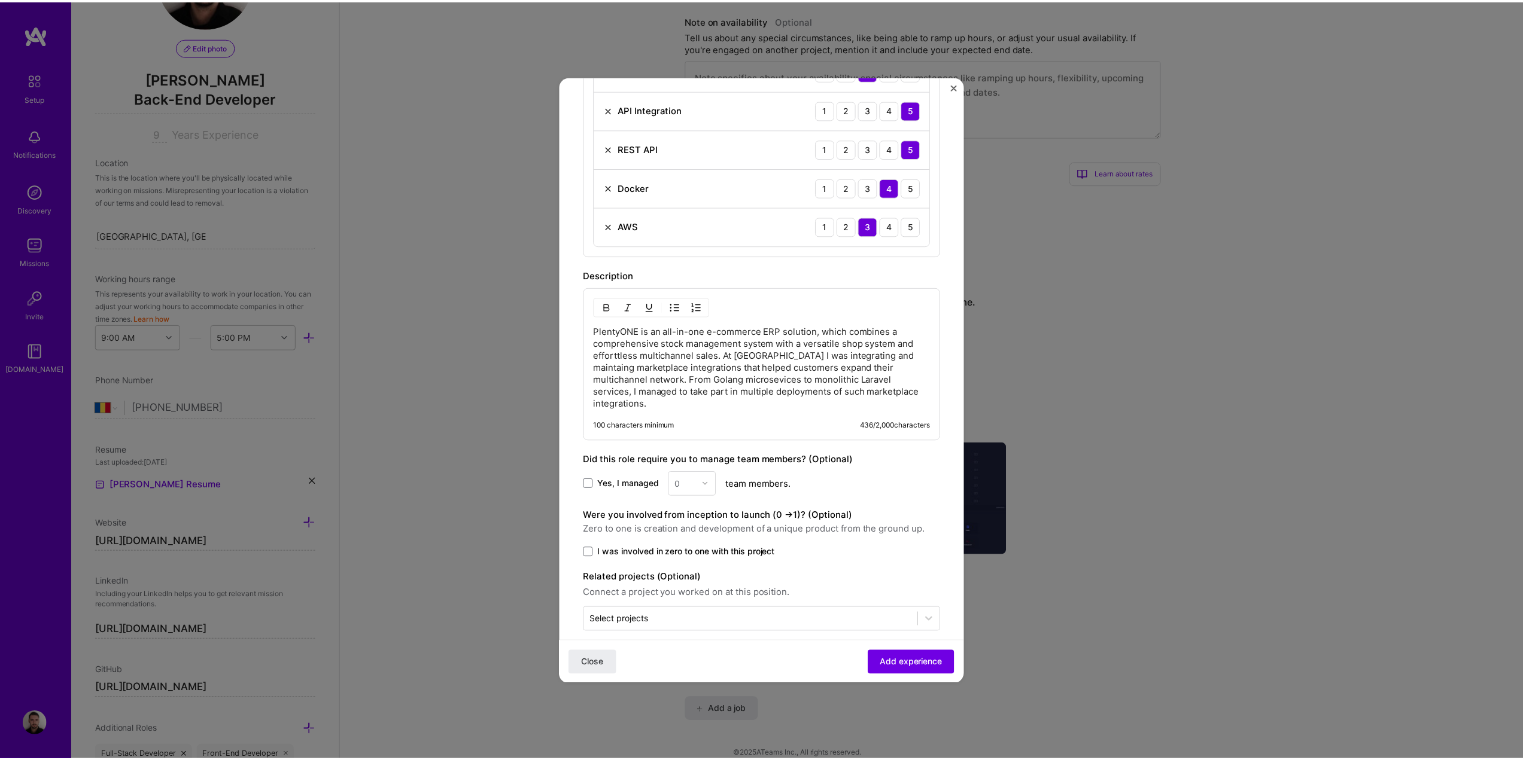
scroll to position [504, 0]
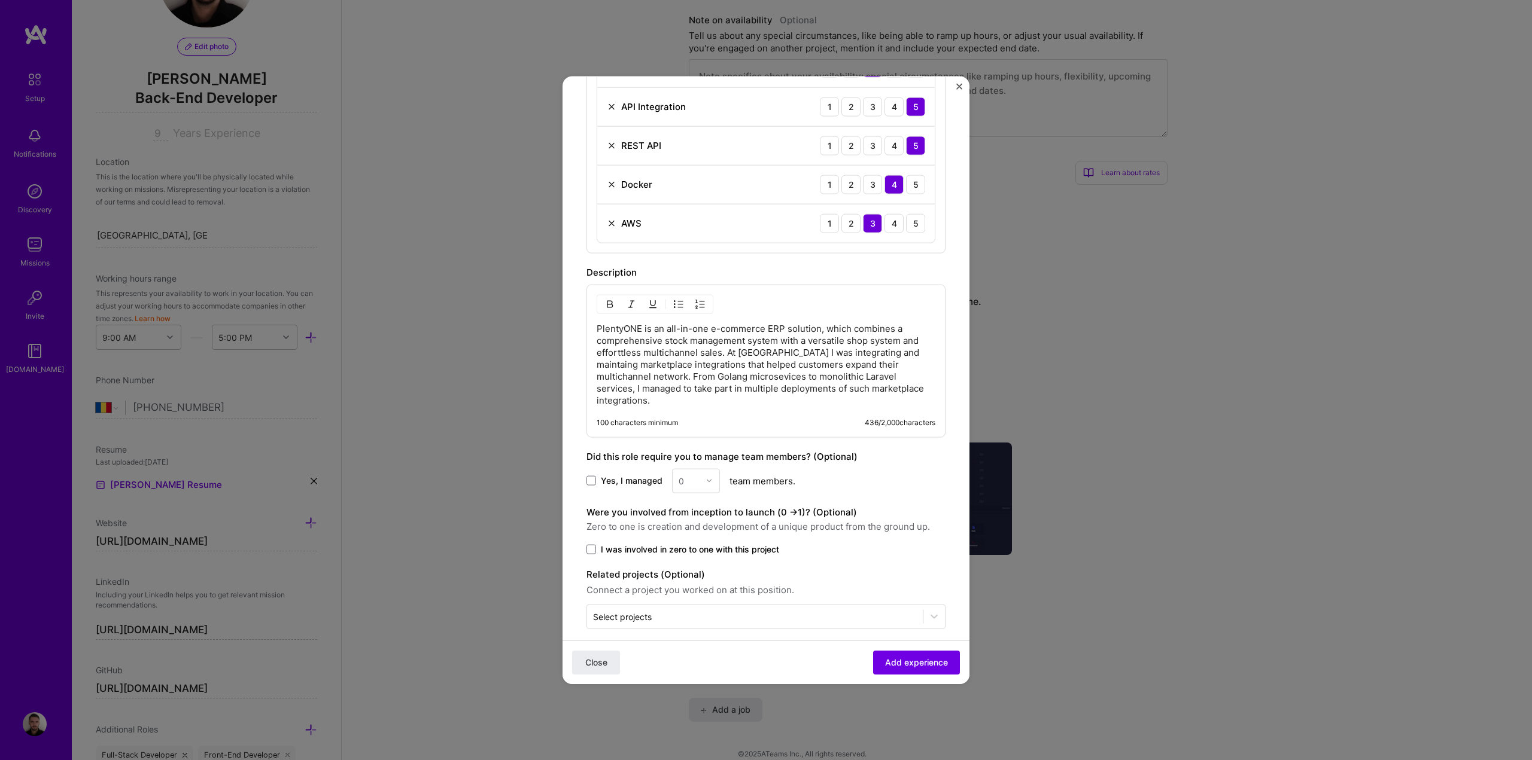
click at [775, 543] on span "I was involved in zero to one with this project" at bounding box center [690, 549] width 178 height 12
click at [0, 0] on input "I was involved in zero to one with this project" at bounding box center [0, 0] width 0 height 0
click at [897, 665] on span "Add experience" at bounding box center [916, 663] width 63 height 12
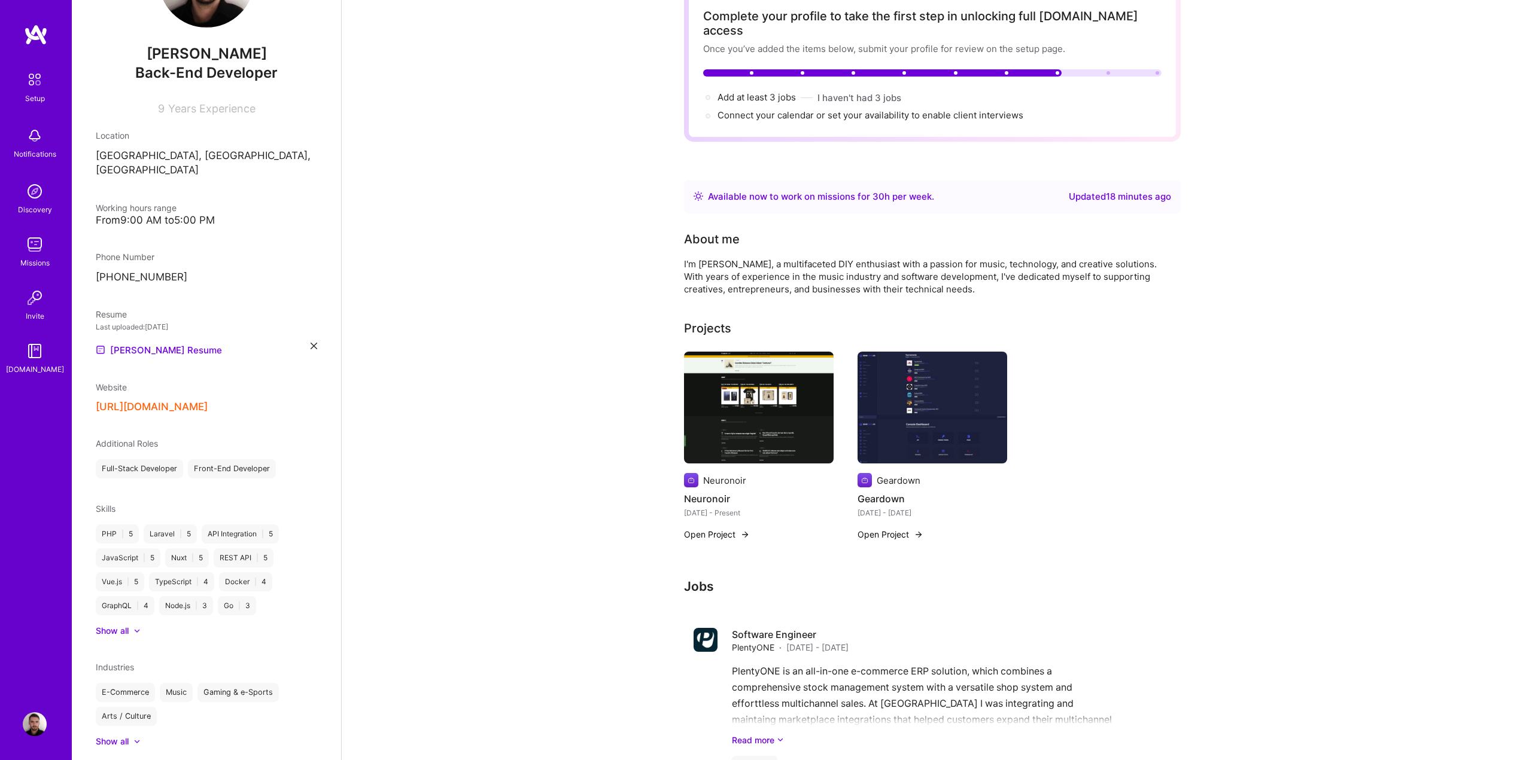
scroll to position [121, 0]
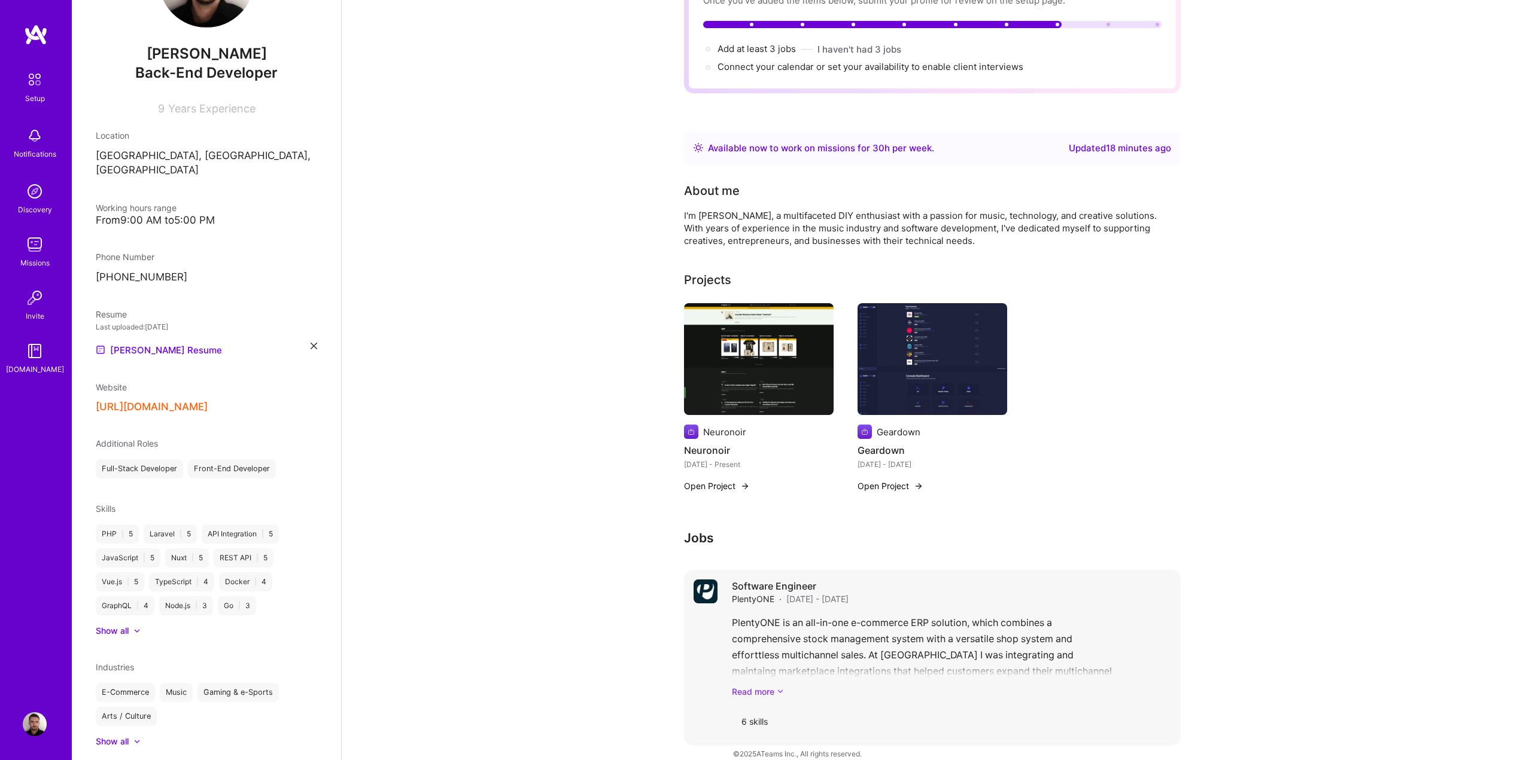
click at [750, 686] on link "Read more" at bounding box center [951, 692] width 439 height 13
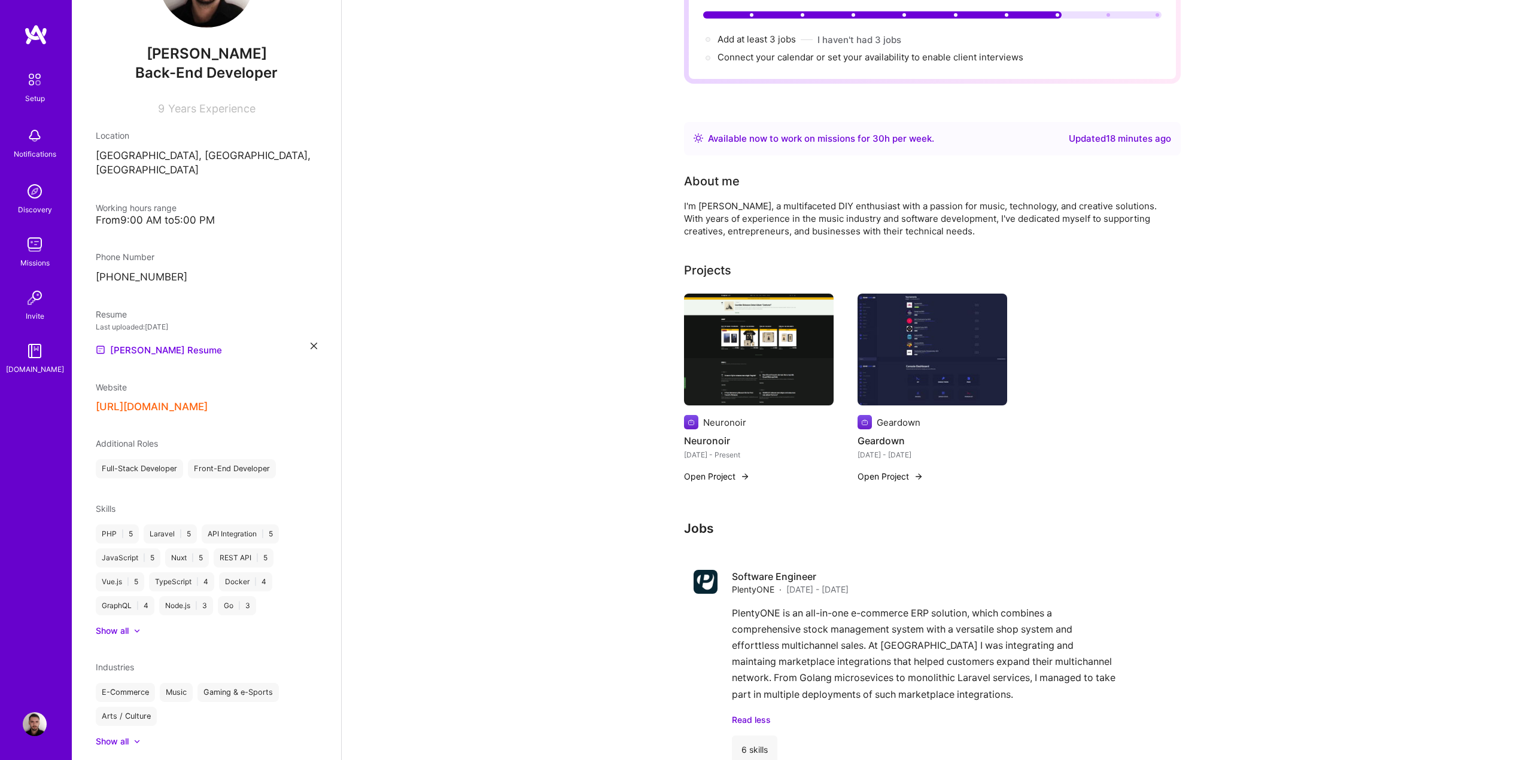
scroll to position [159, 0]
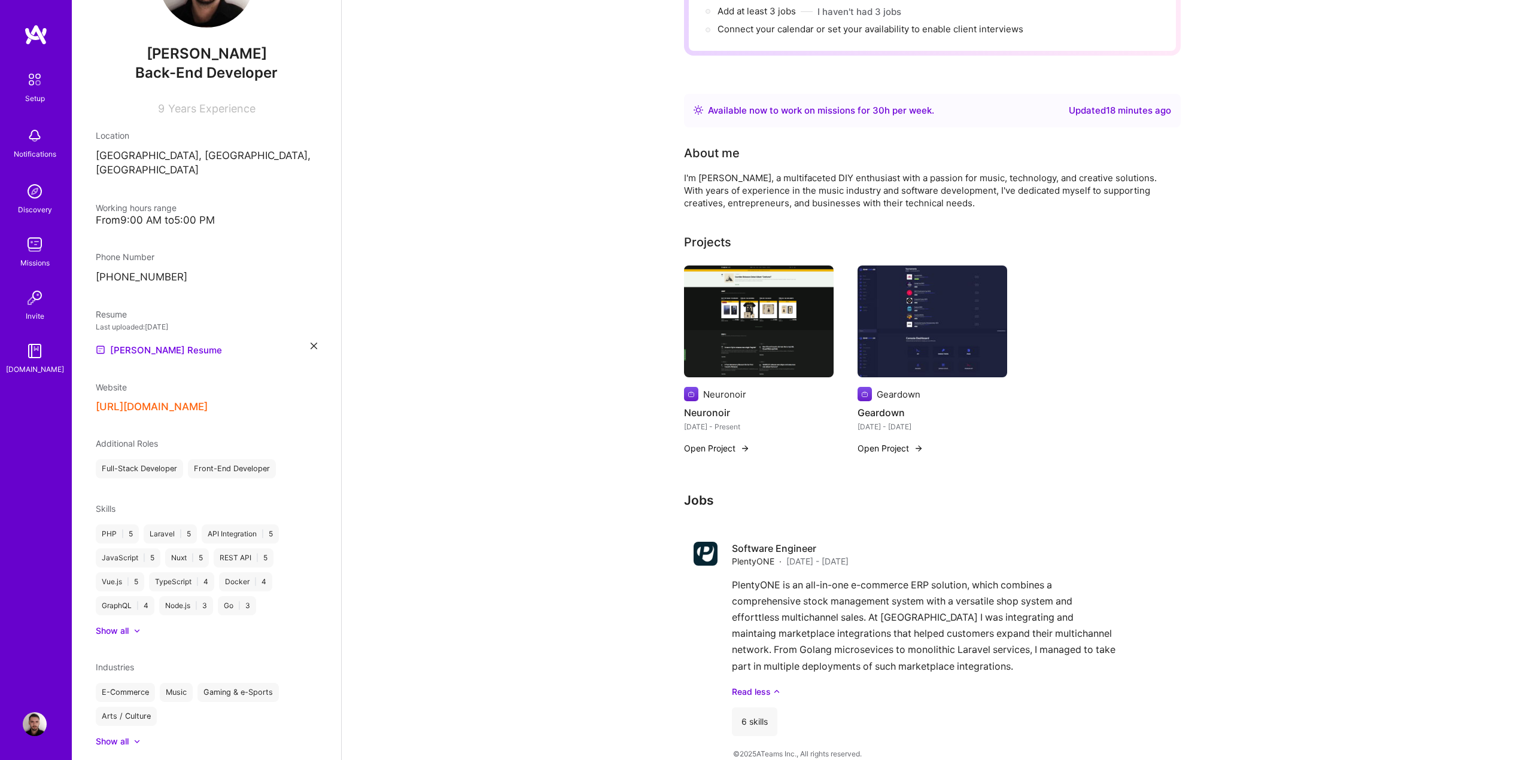
click at [701, 493] on h3 "Jobs" at bounding box center [932, 500] width 497 height 15
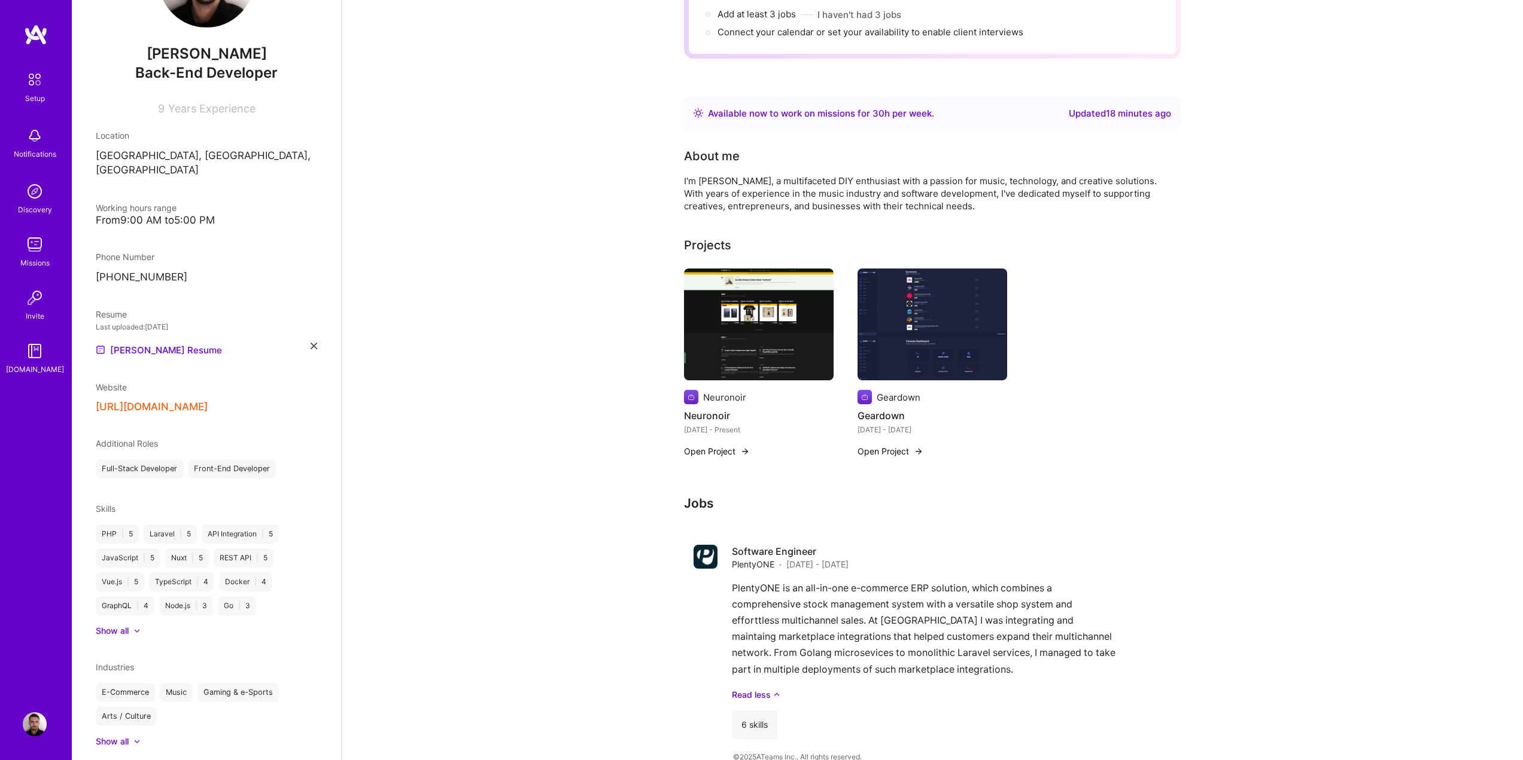
scroll to position [0, 0]
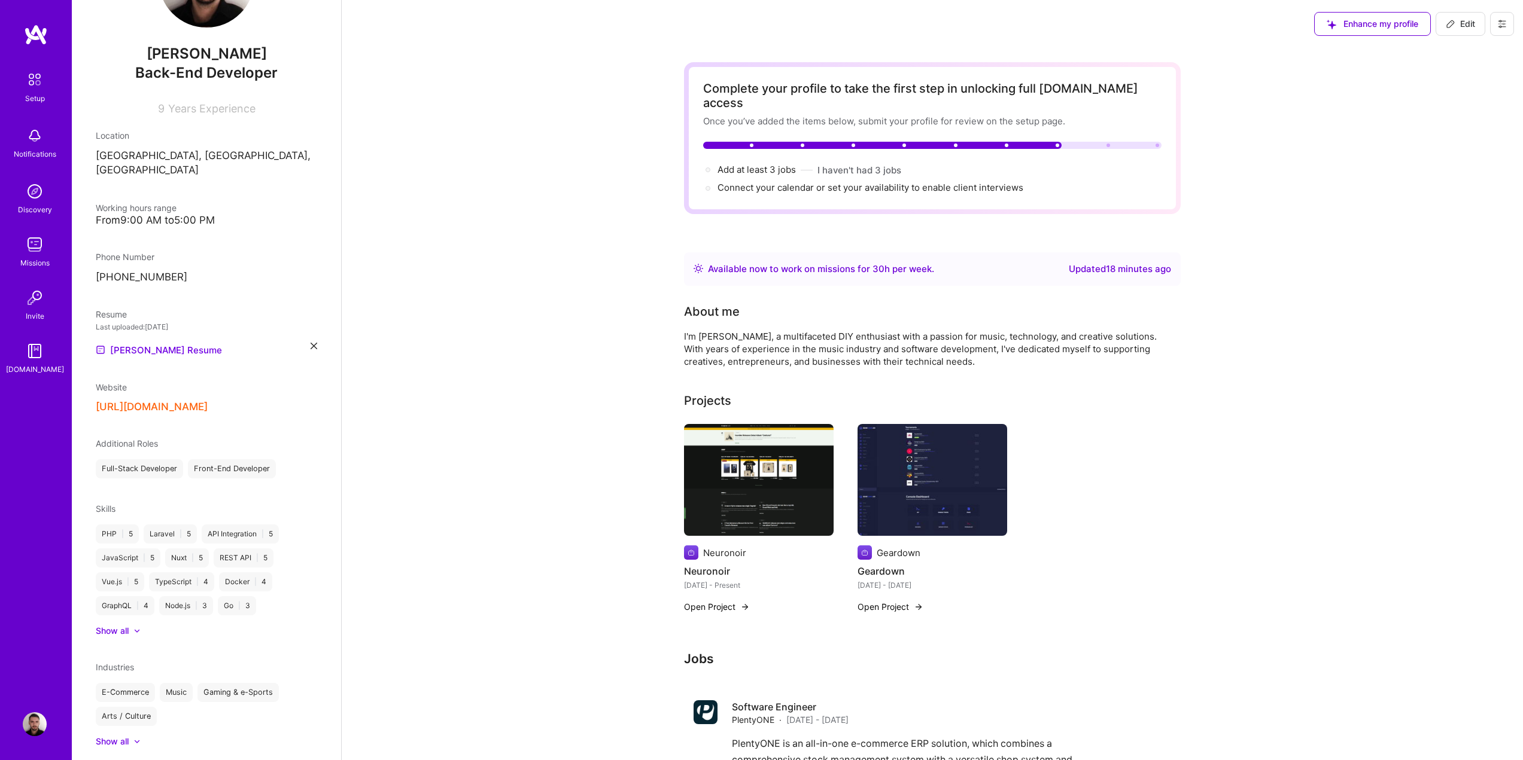
click at [1466, 19] on span "Edit" at bounding box center [1459, 24] width 29 height 12
select select "RO"
select select "Right Now"
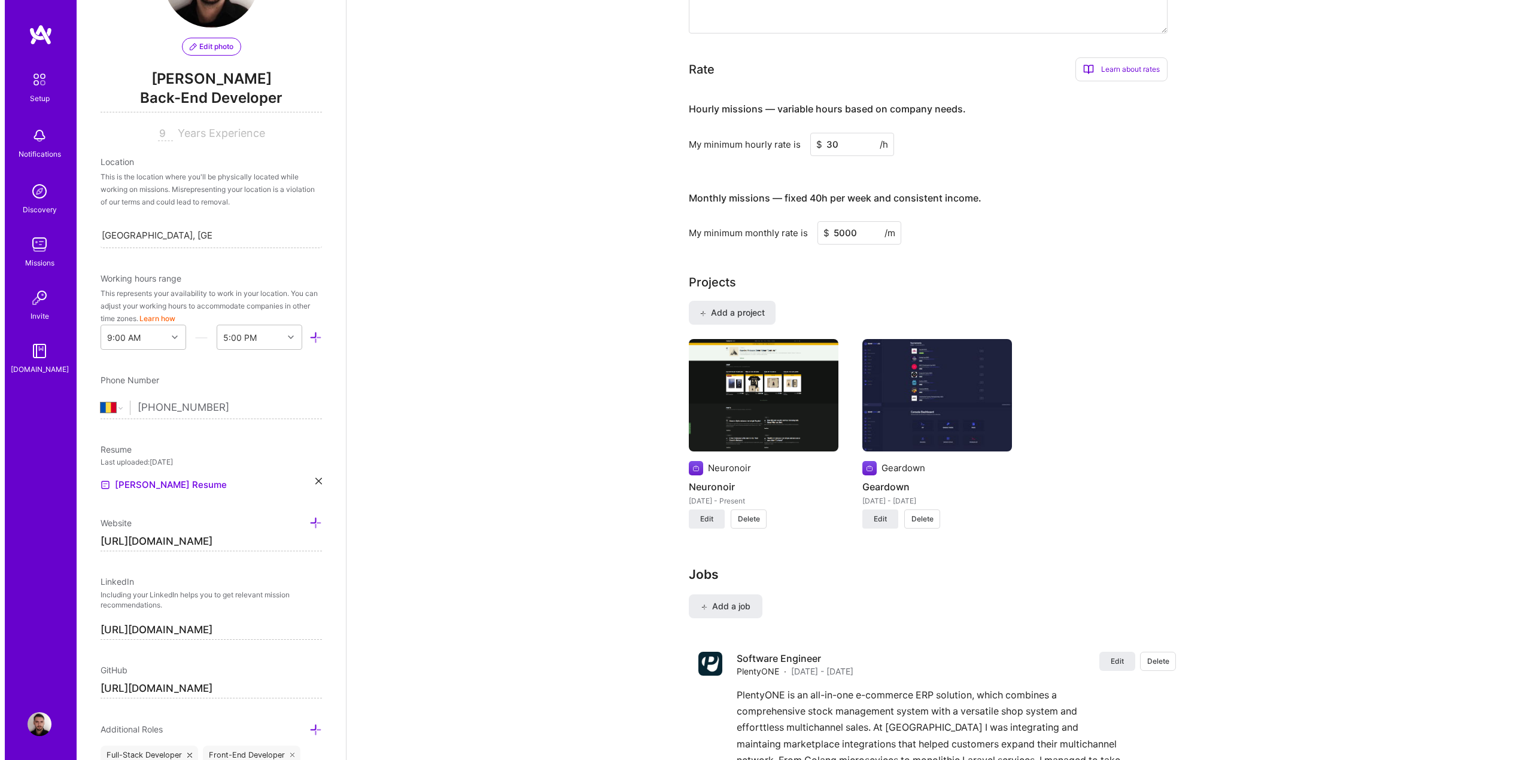
scroll to position [721, 0]
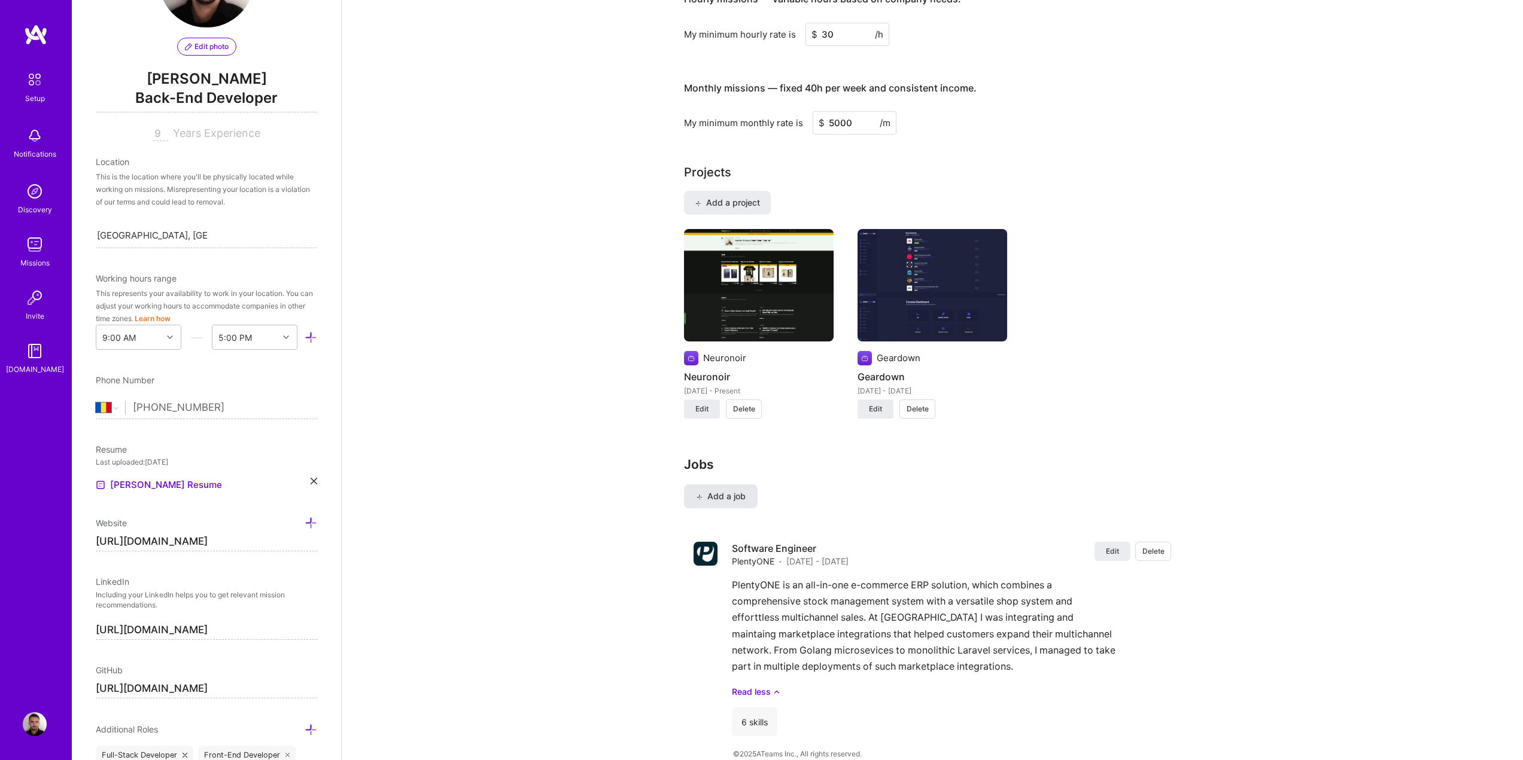
click at [730, 491] on span "Add a job" at bounding box center [721, 497] width 50 height 12
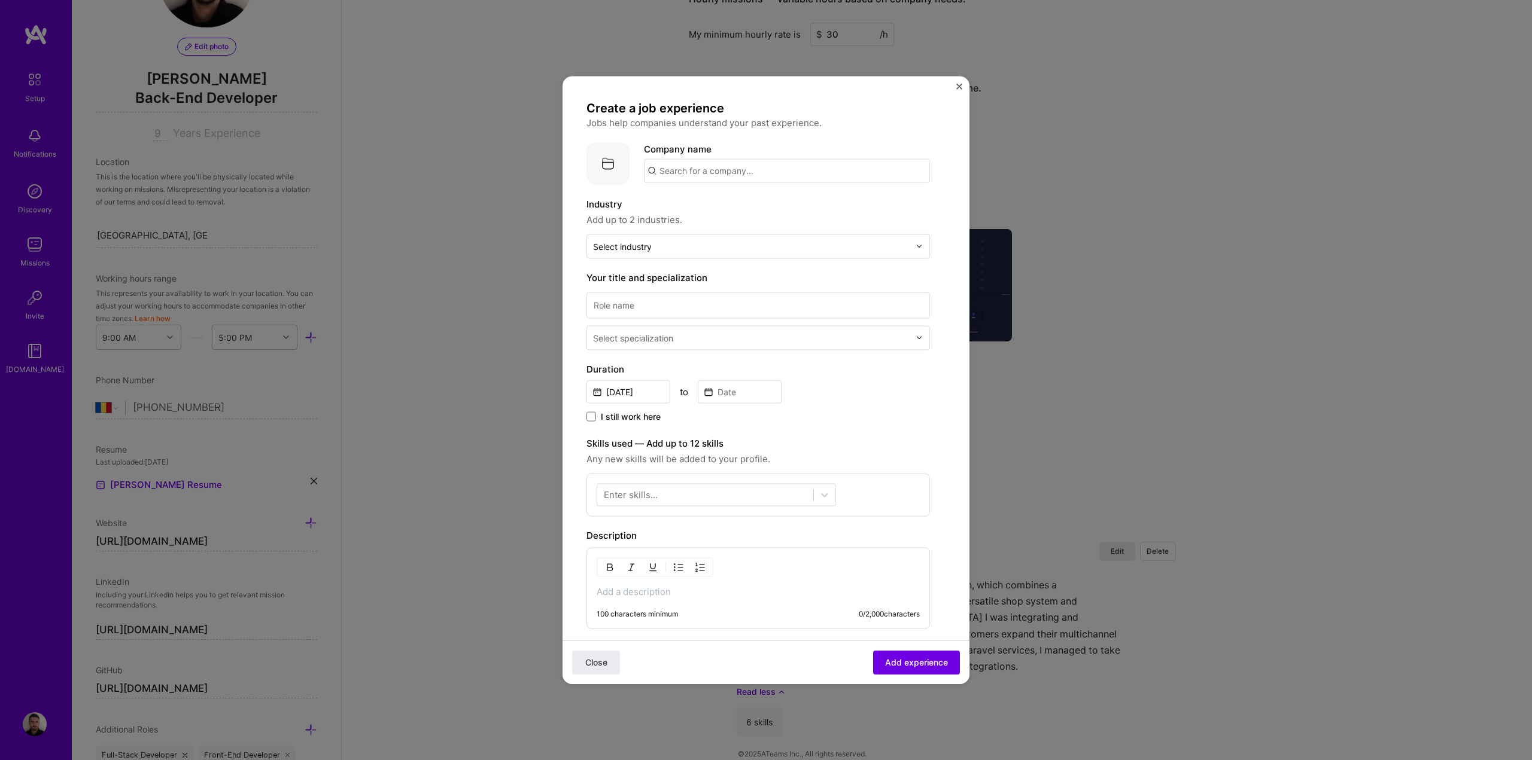
click at [697, 165] on input "text" at bounding box center [787, 171] width 286 height 24
type input "[DOMAIN_NAME]"
click at [731, 203] on div "[DOMAIN_NAME]" at bounding box center [753, 203] width 84 height 21
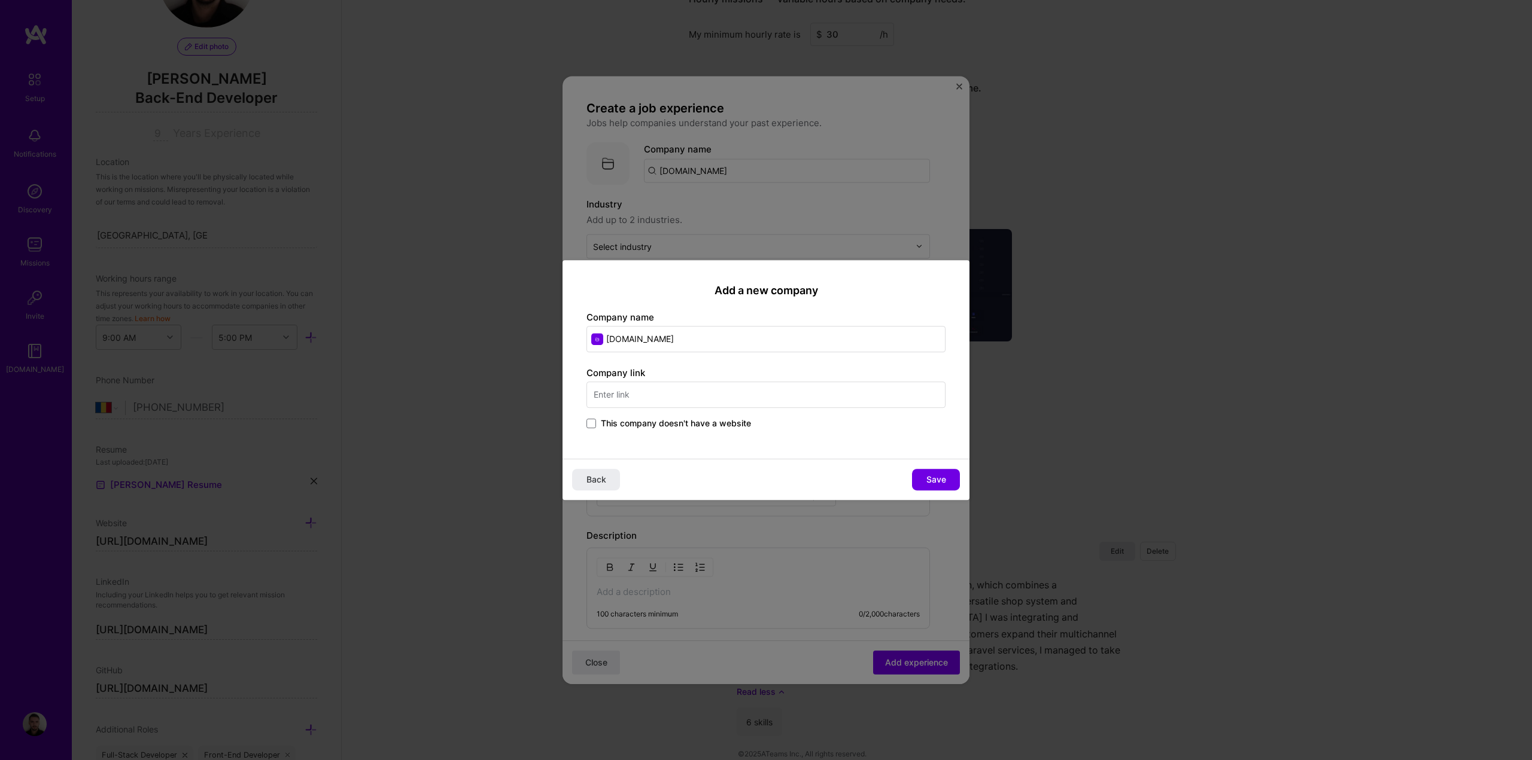
click at [674, 395] on input "text" at bounding box center [765, 395] width 359 height 26
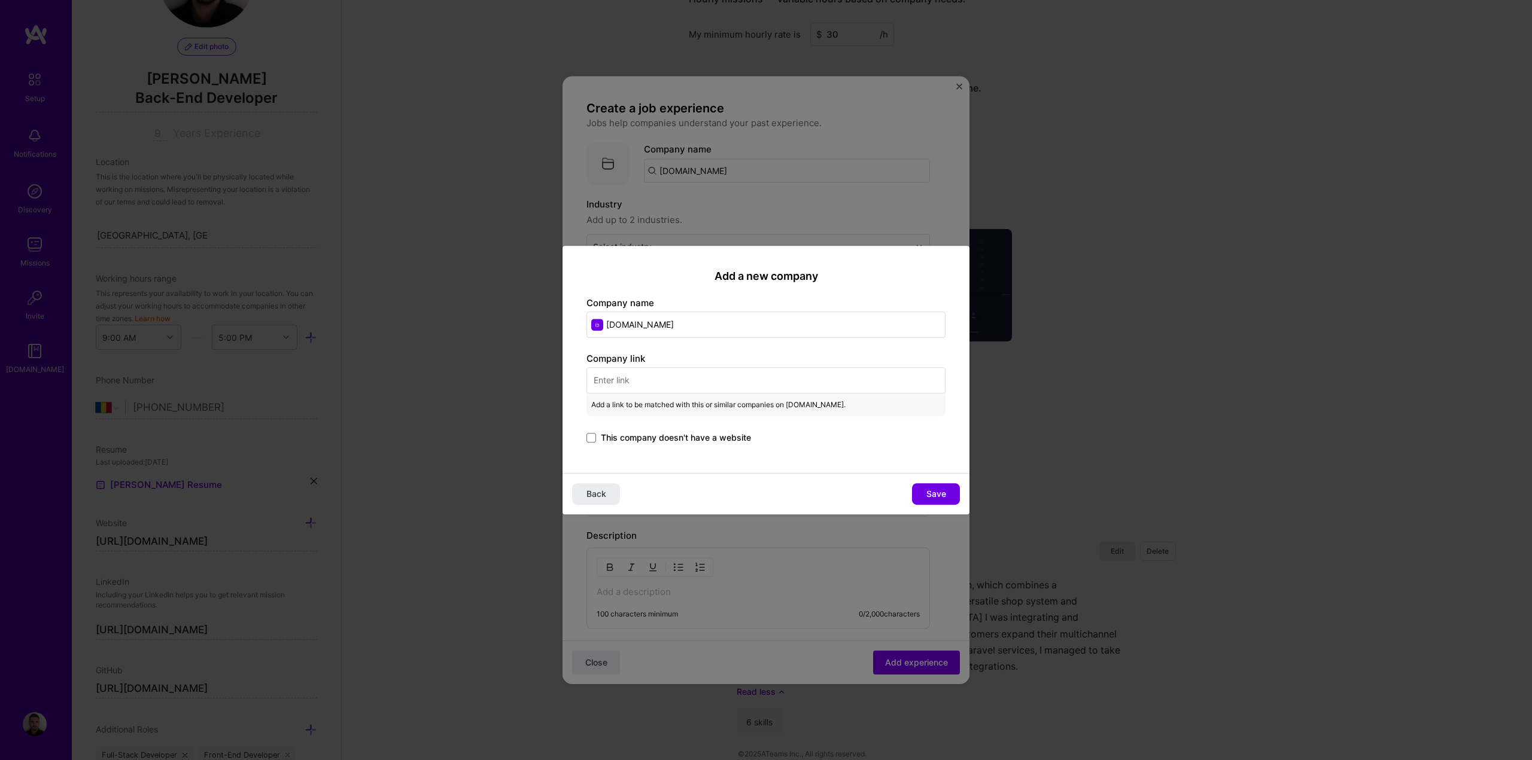
click at [666, 331] on input "[DOMAIN_NAME]" at bounding box center [765, 325] width 359 height 26
click at [662, 375] on input "text" at bounding box center [765, 380] width 359 height 26
paste input "[DOMAIN_NAME]"
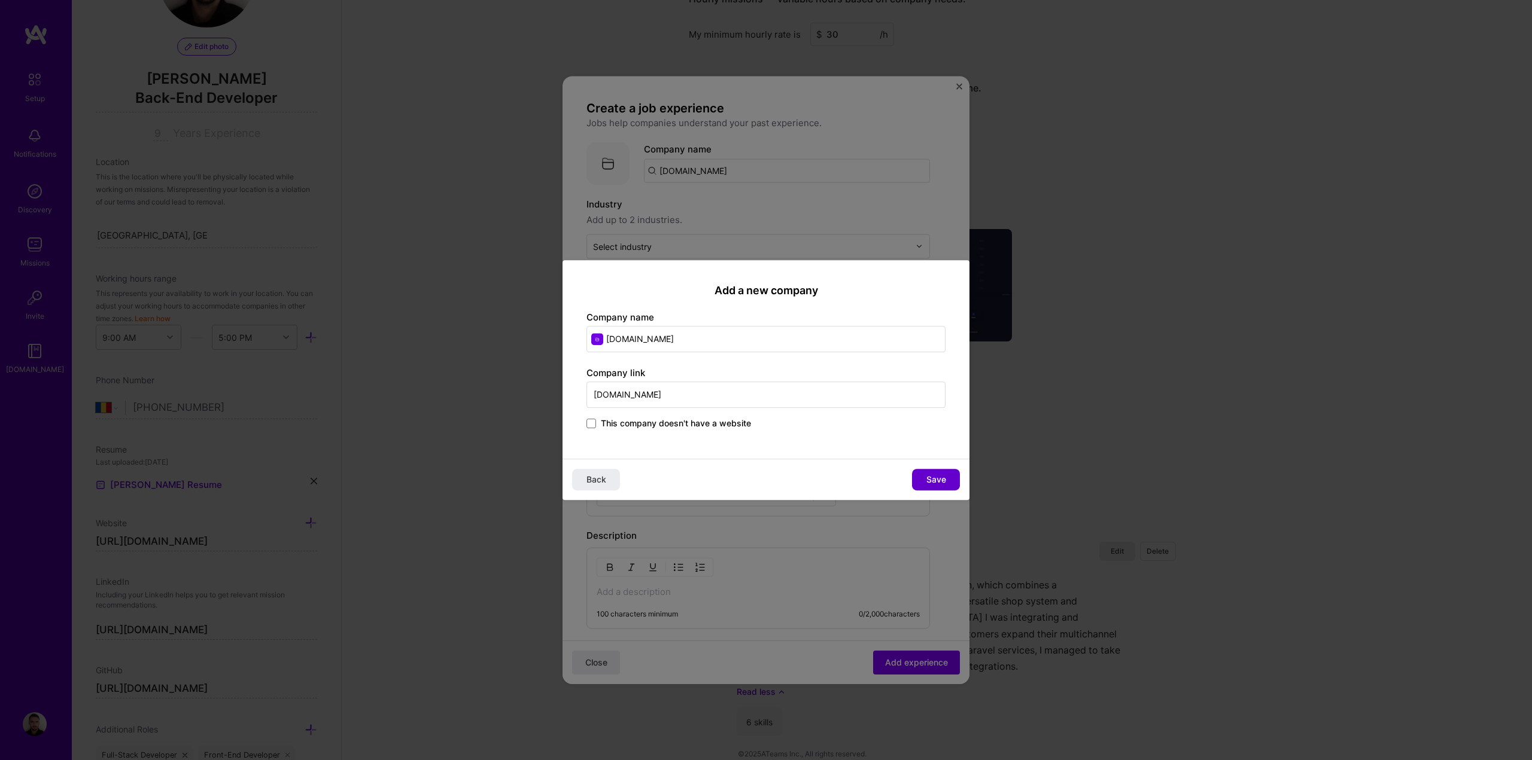
type input "[DOMAIN_NAME]"
click at [941, 473] on button "Save" at bounding box center [936, 480] width 48 height 22
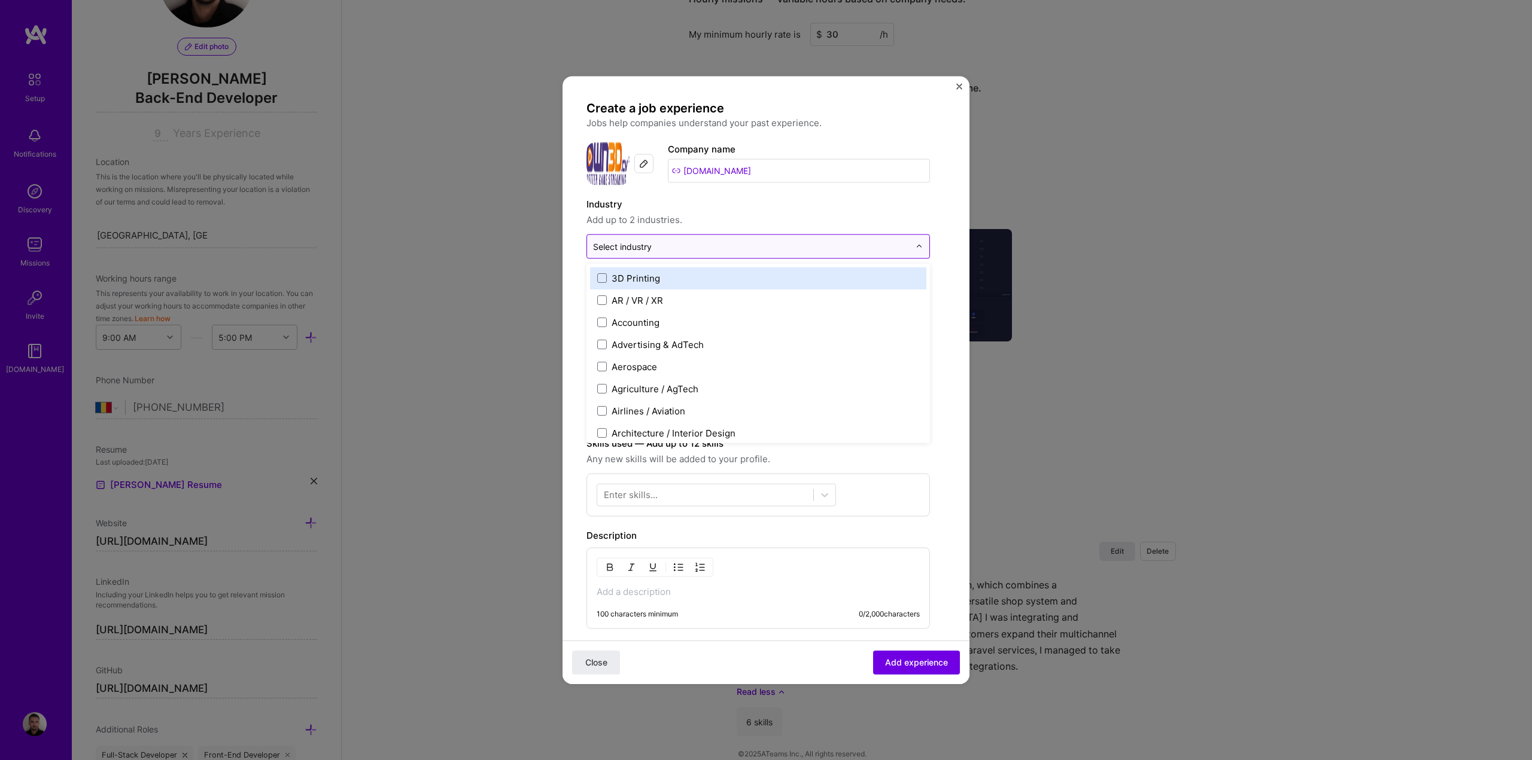
click at [683, 243] on input "text" at bounding box center [751, 246] width 316 height 13
type input "gami"
click at [601, 279] on span at bounding box center [602, 278] width 10 height 10
click at [761, 212] on div "Industry Add up to 2 industries." at bounding box center [757, 212] width 343 height 30
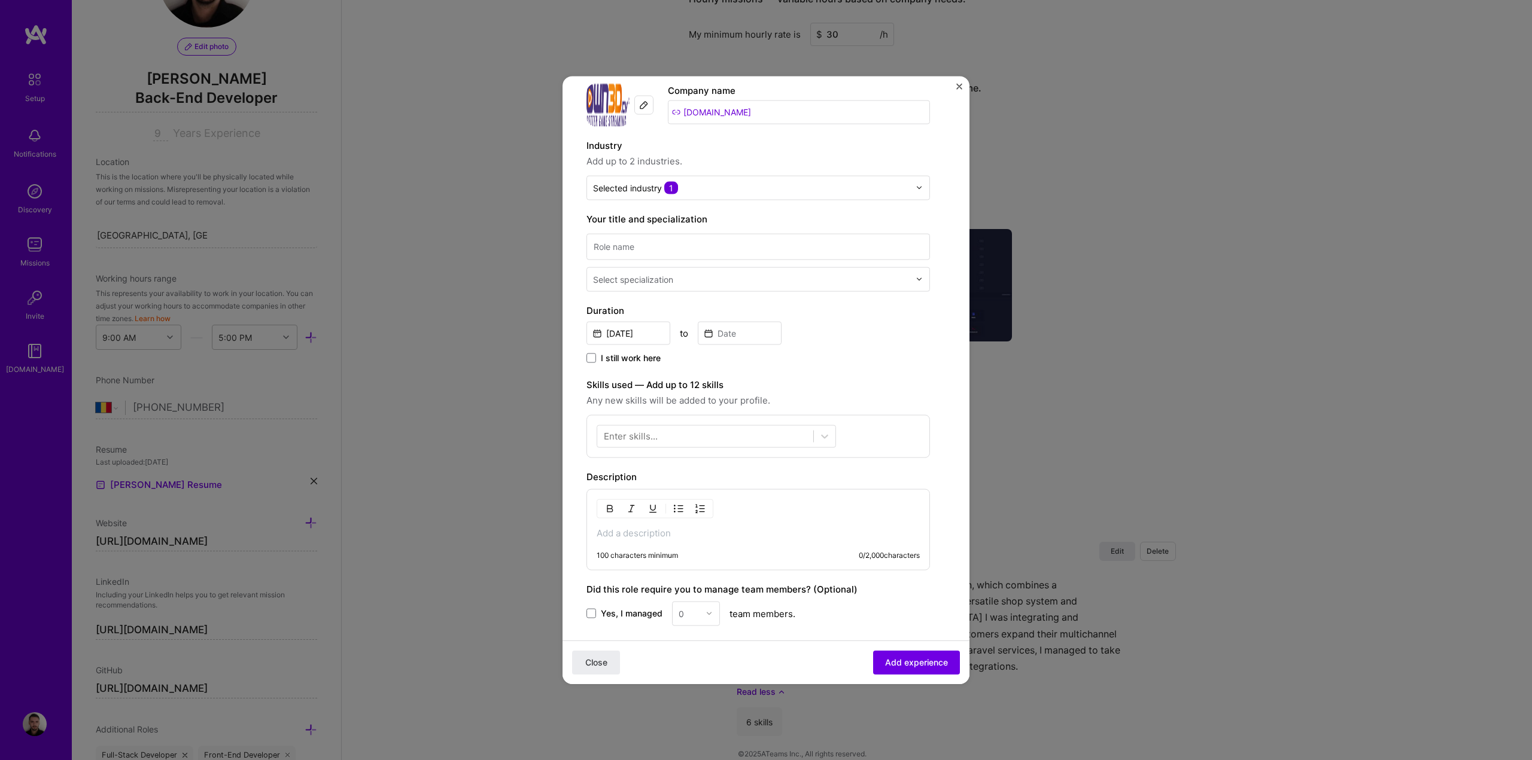
scroll to position [60, 0]
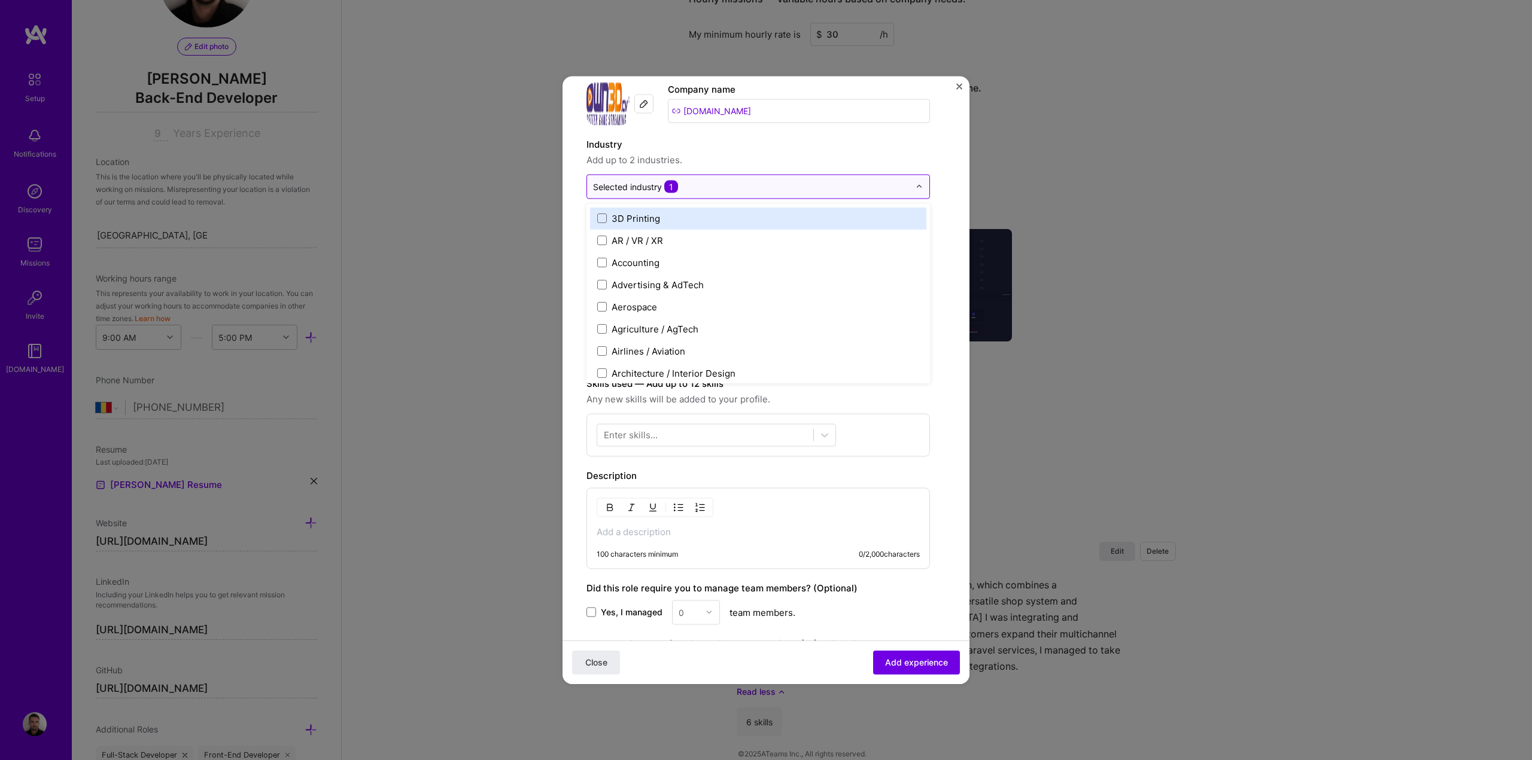
click at [657, 190] on div "Selected industry 1" at bounding box center [635, 186] width 85 height 13
type input "med"
click at [601, 218] on span at bounding box center [602, 219] width 10 height 10
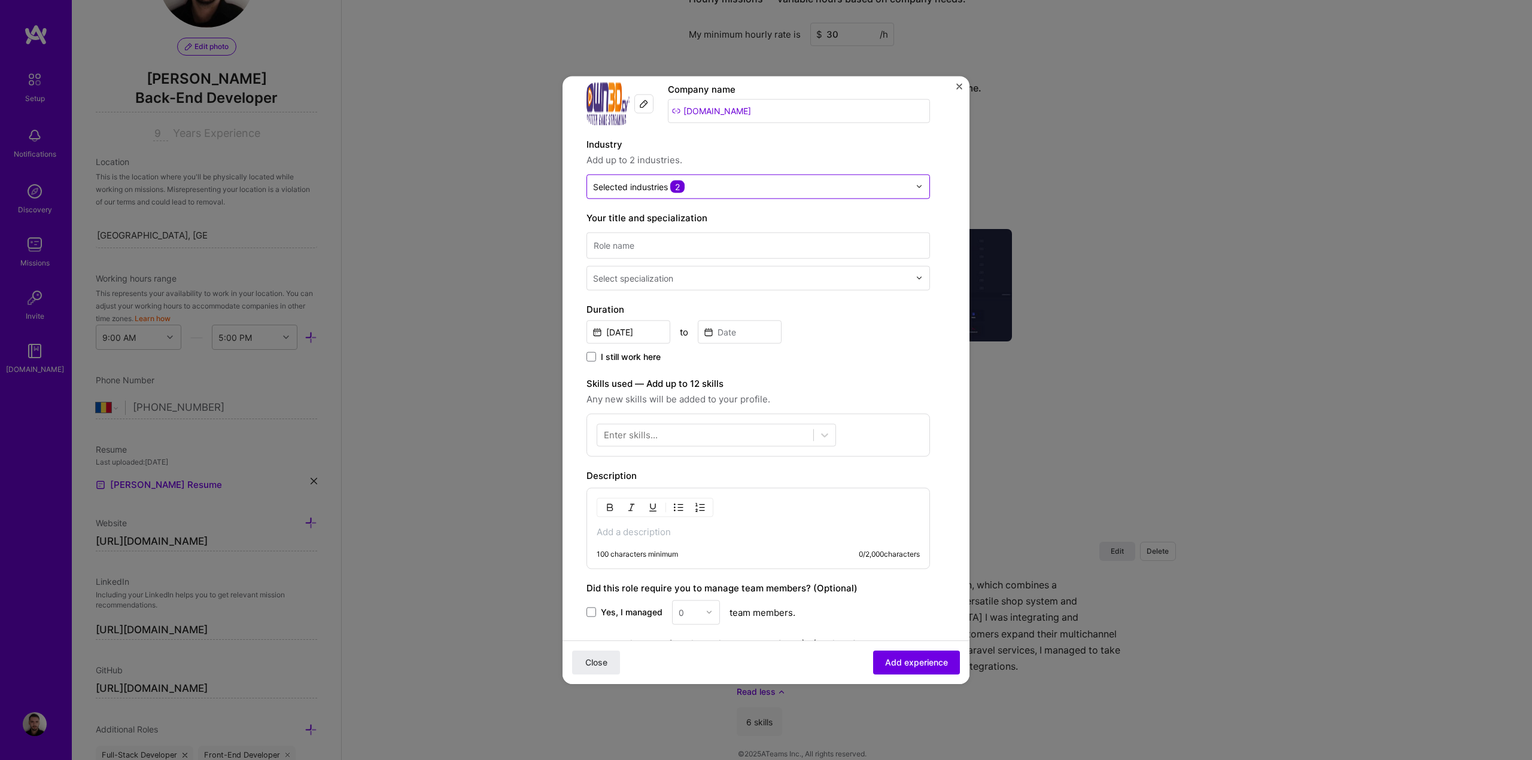
click at [760, 148] on label "Industry" at bounding box center [757, 144] width 343 height 14
click at [673, 245] on input at bounding box center [757, 245] width 343 height 26
type input "Backend Developer"
click at [638, 275] on div "Select specialization" at bounding box center [633, 278] width 80 height 13
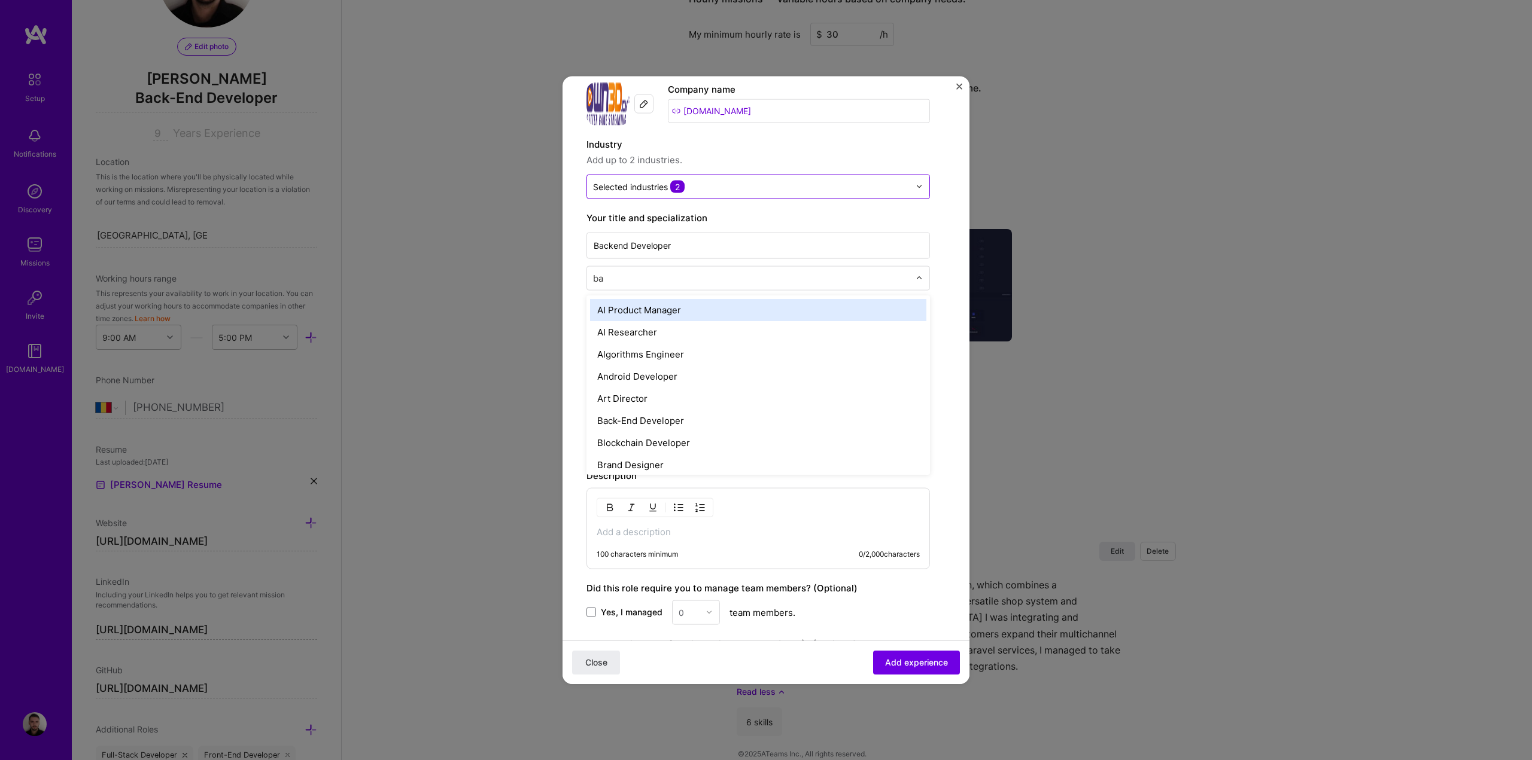
type input "bac"
click at [638, 312] on div "Back-End Developer" at bounding box center [758, 310] width 336 height 22
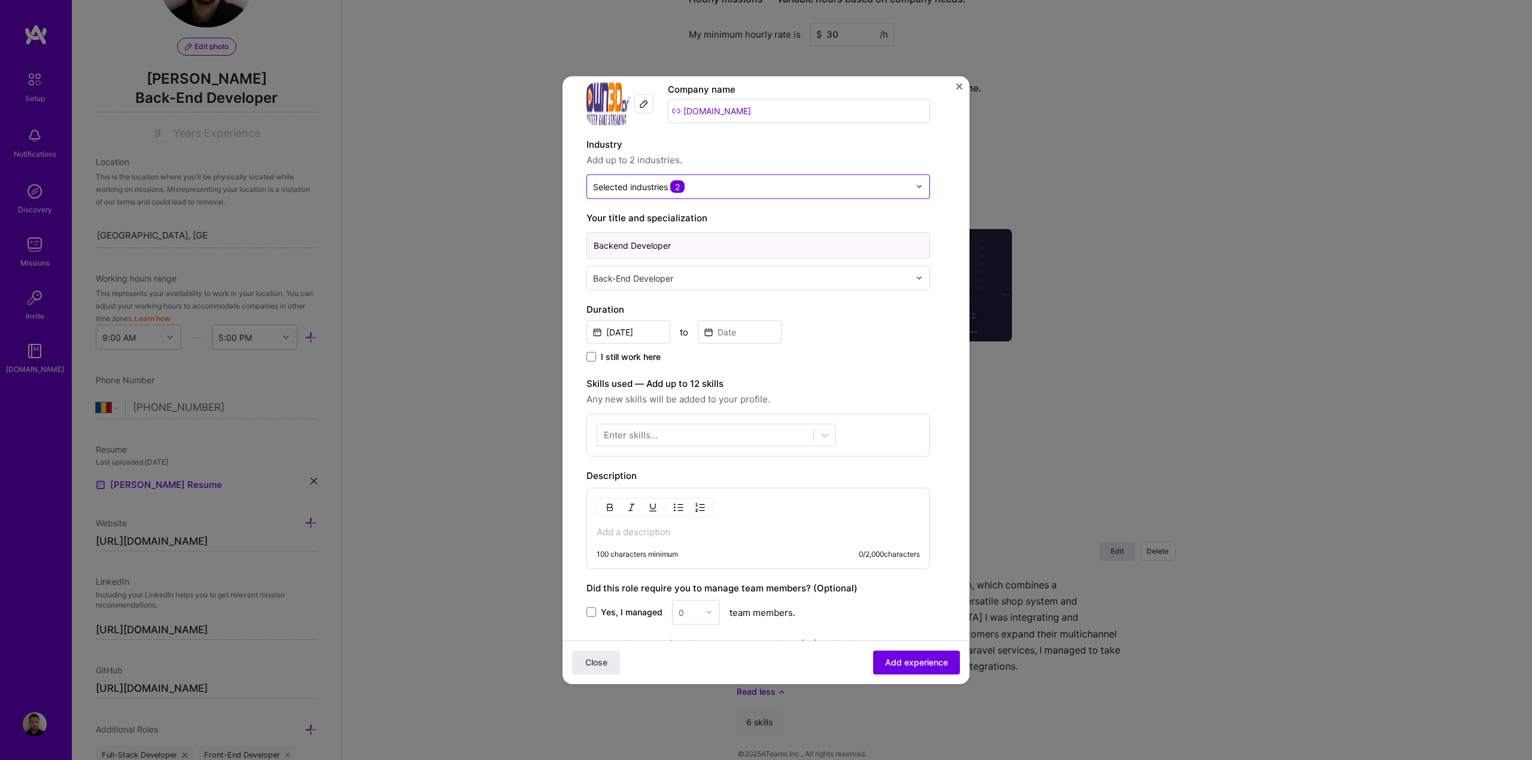
click at [616, 246] on input "Backend Developer" at bounding box center [757, 245] width 343 height 26
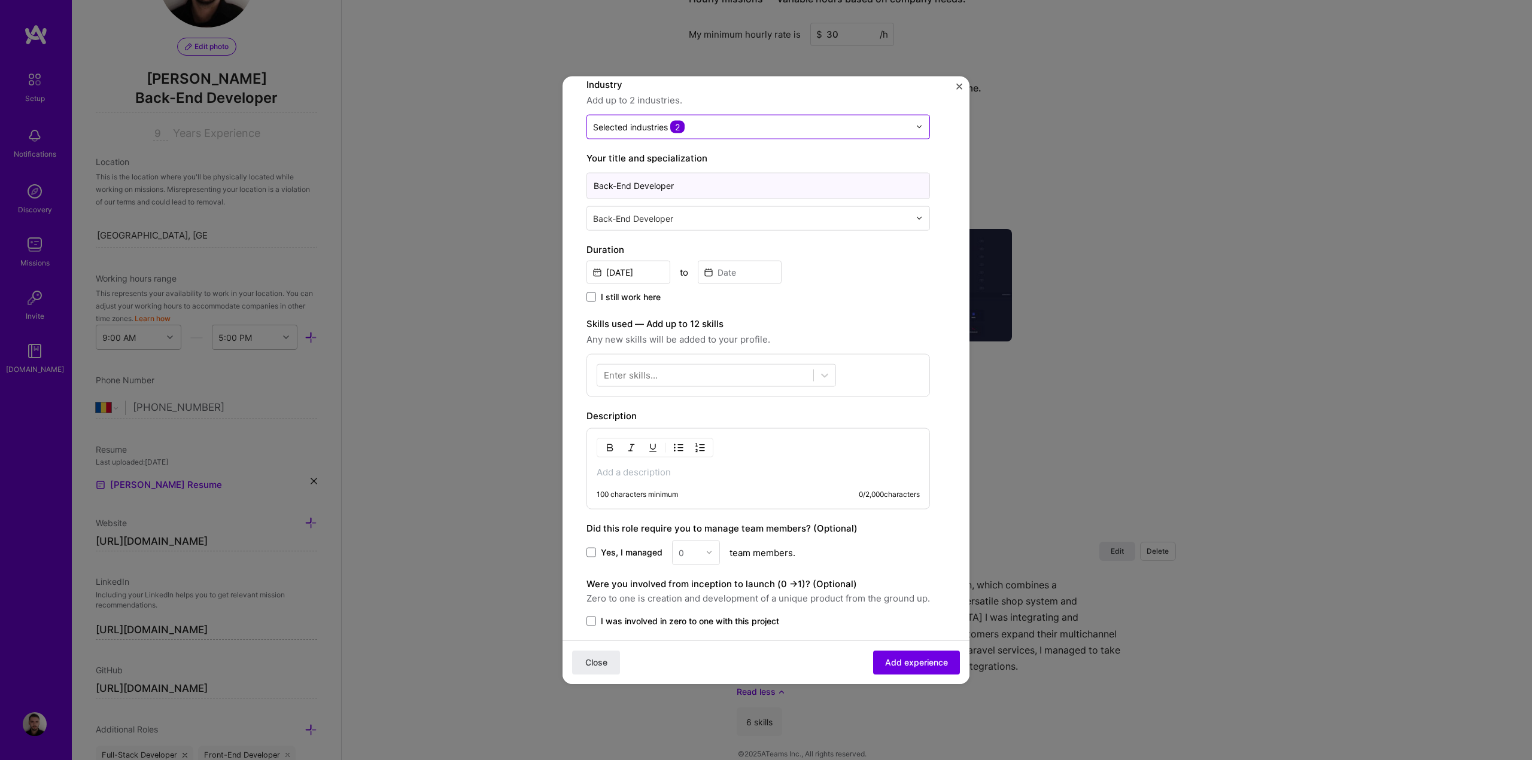
type input "Back-End Developer"
click at [631, 274] on input "[DATE]" at bounding box center [628, 271] width 84 height 23
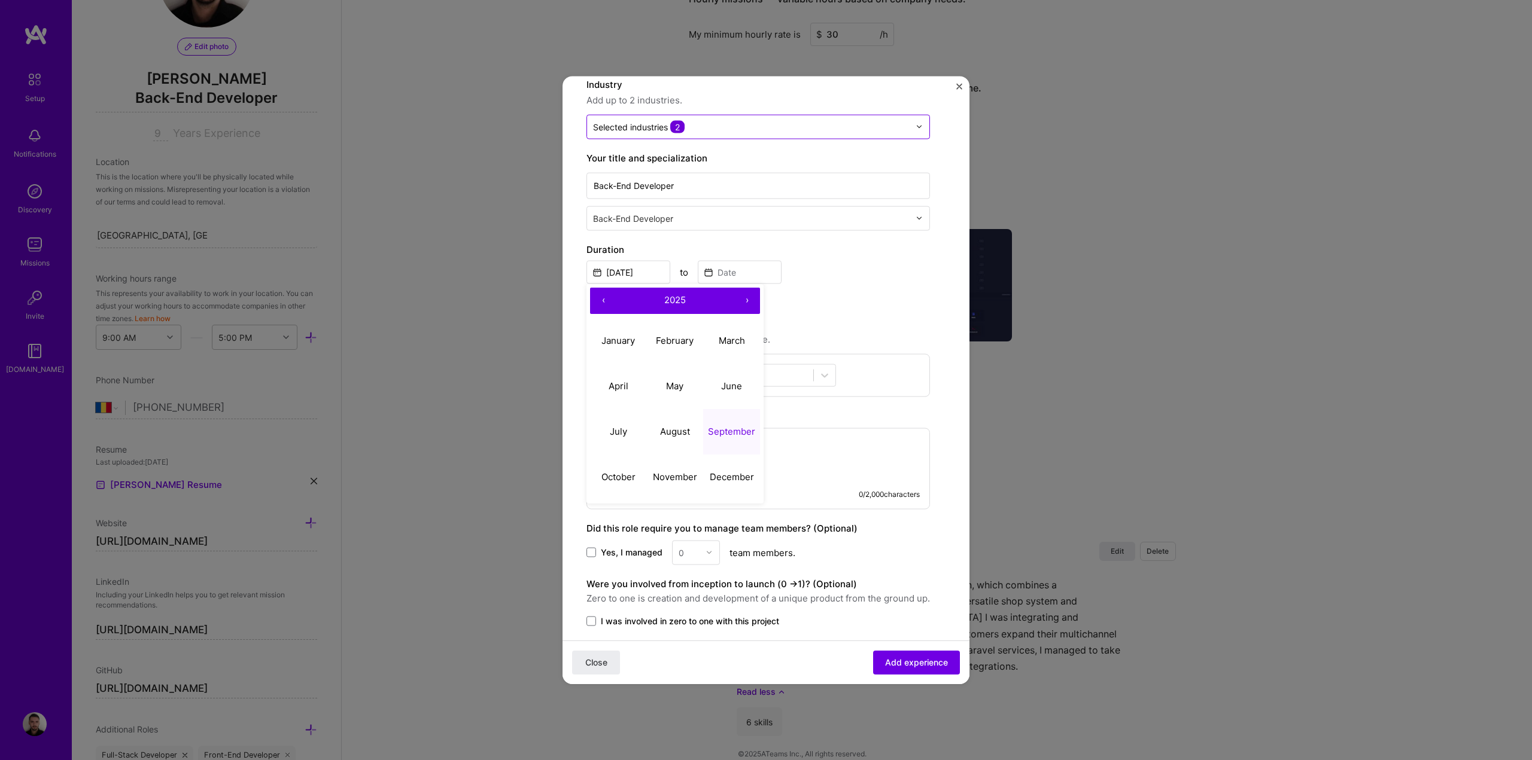
click at [603, 301] on button "‹" at bounding box center [603, 300] width 26 height 26
click at [677, 342] on abbr "February" at bounding box center [675, 340] width 38 height 11
type input "[DATE]"
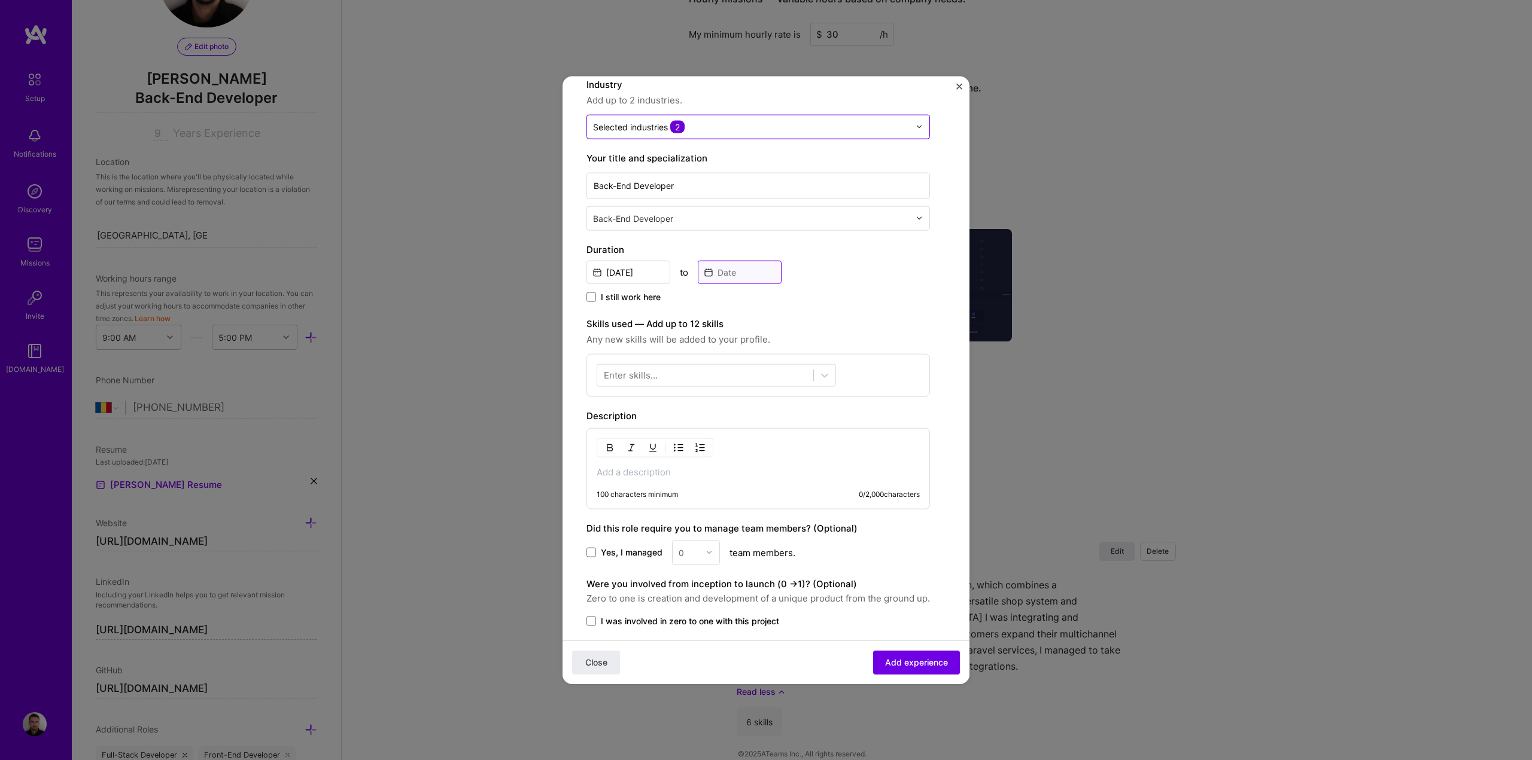
click at [737, 272] on input at bounding box center [740, 271] width 84 height 23
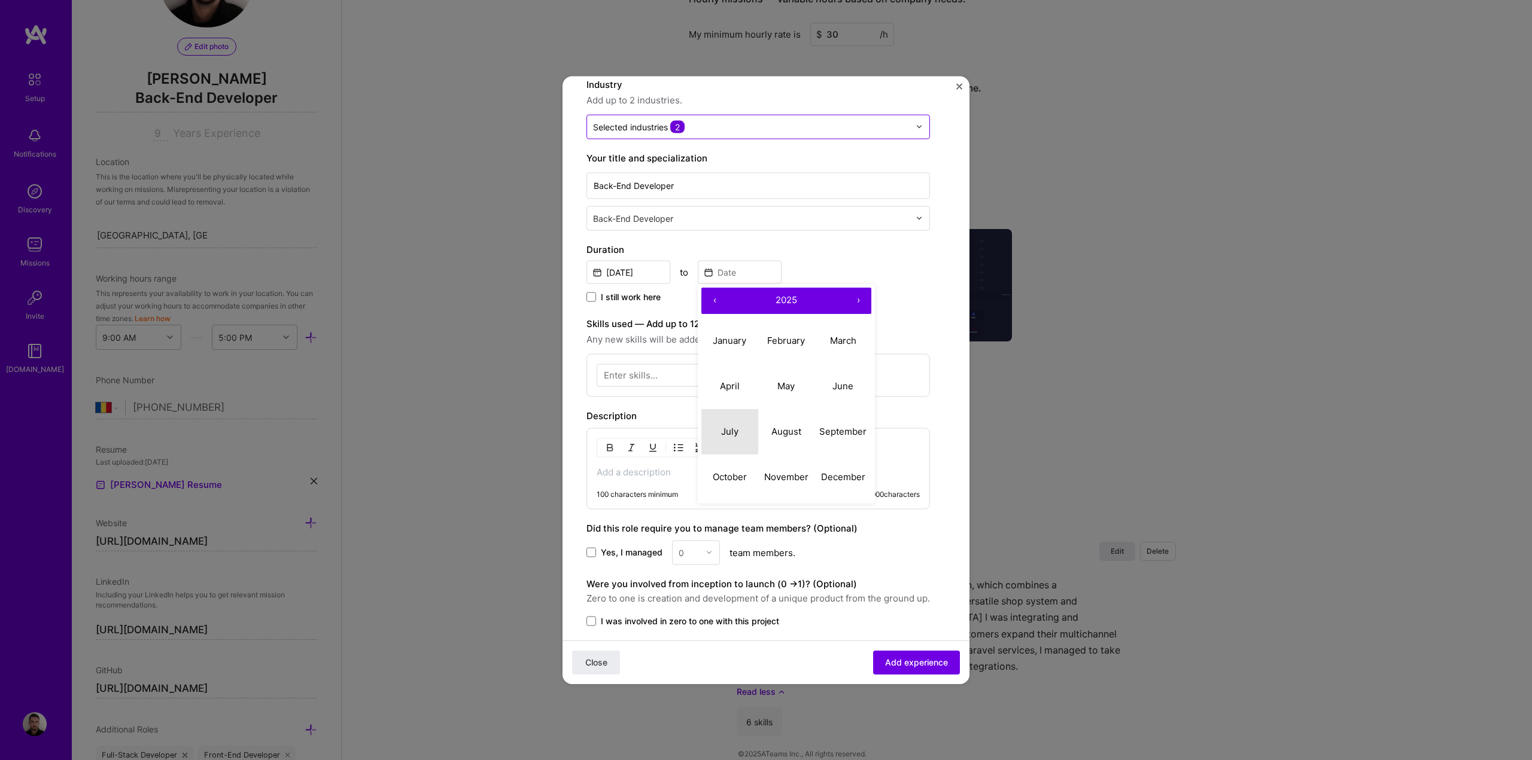
click at [730, 430] on abbr "July" at bounding box center [729, 431] width 17 height 11
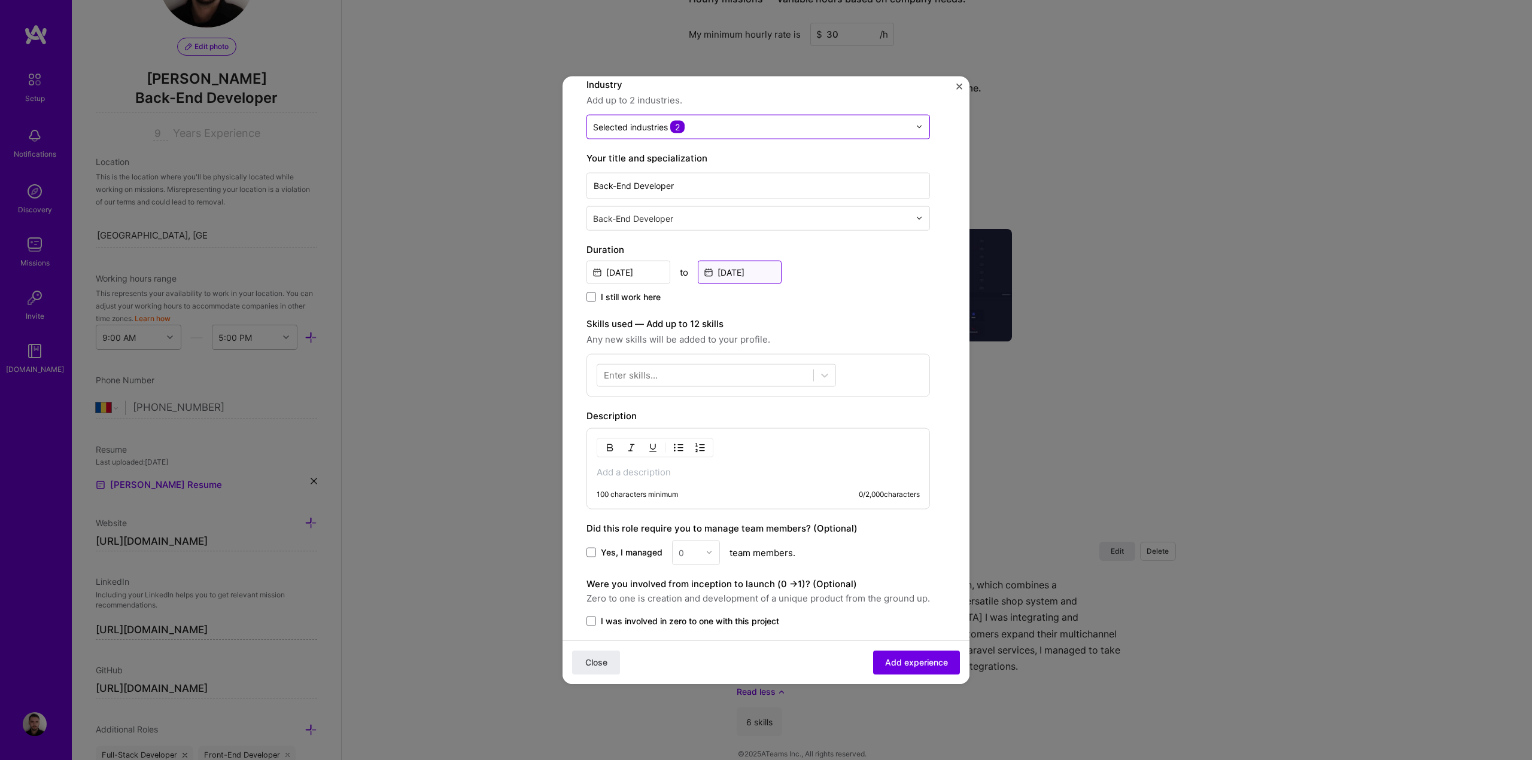
click at [756, 272] on input "[DATE]" at bounding box center [740, 271] width 84 height 23
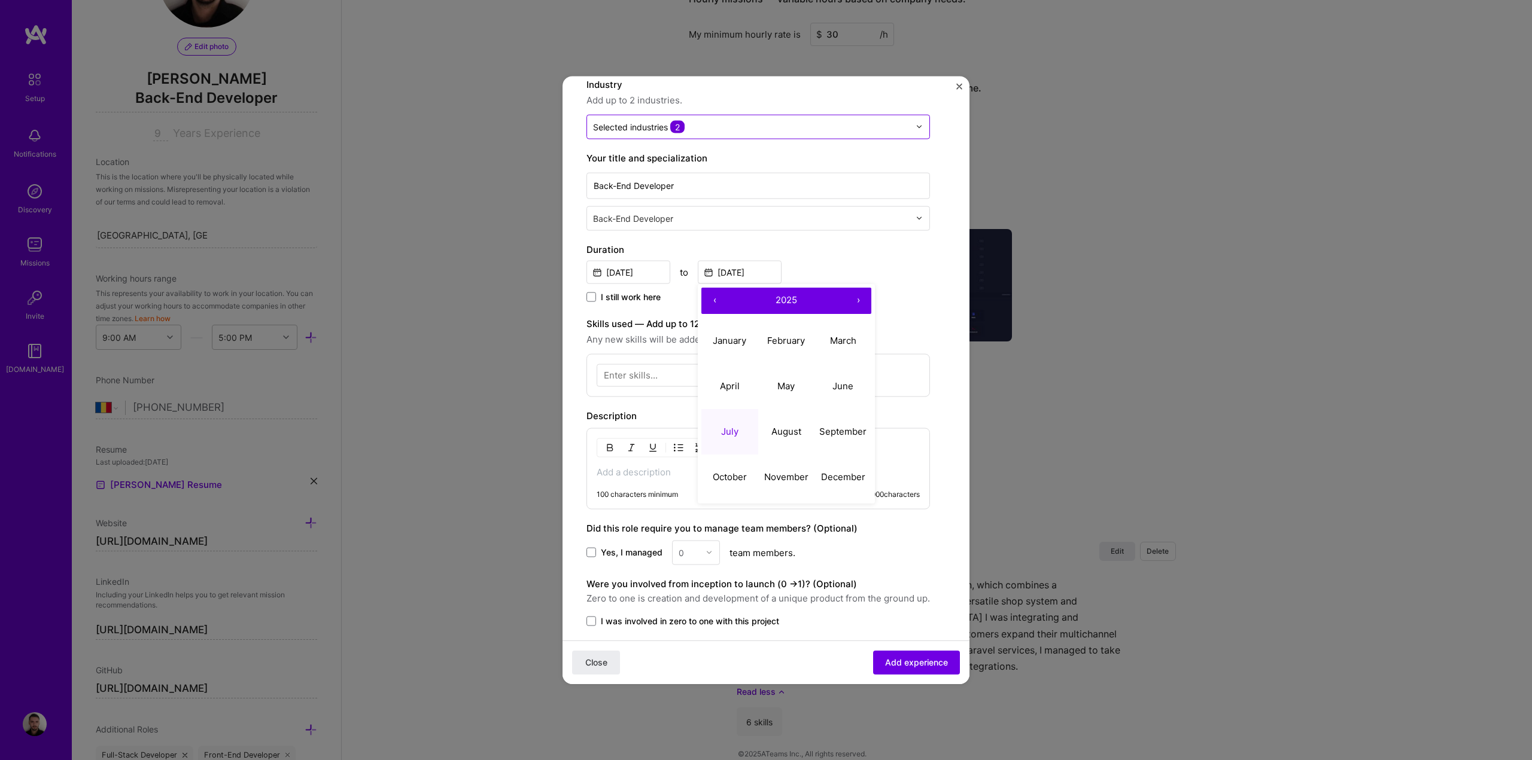
click at [719, 299] on button "‹" at bounding box center [714, 300] width 26 height 26
click at [727, 422] on button "July" at bounding box center [729, 431] width 57 height 45
type input "[DATE]"
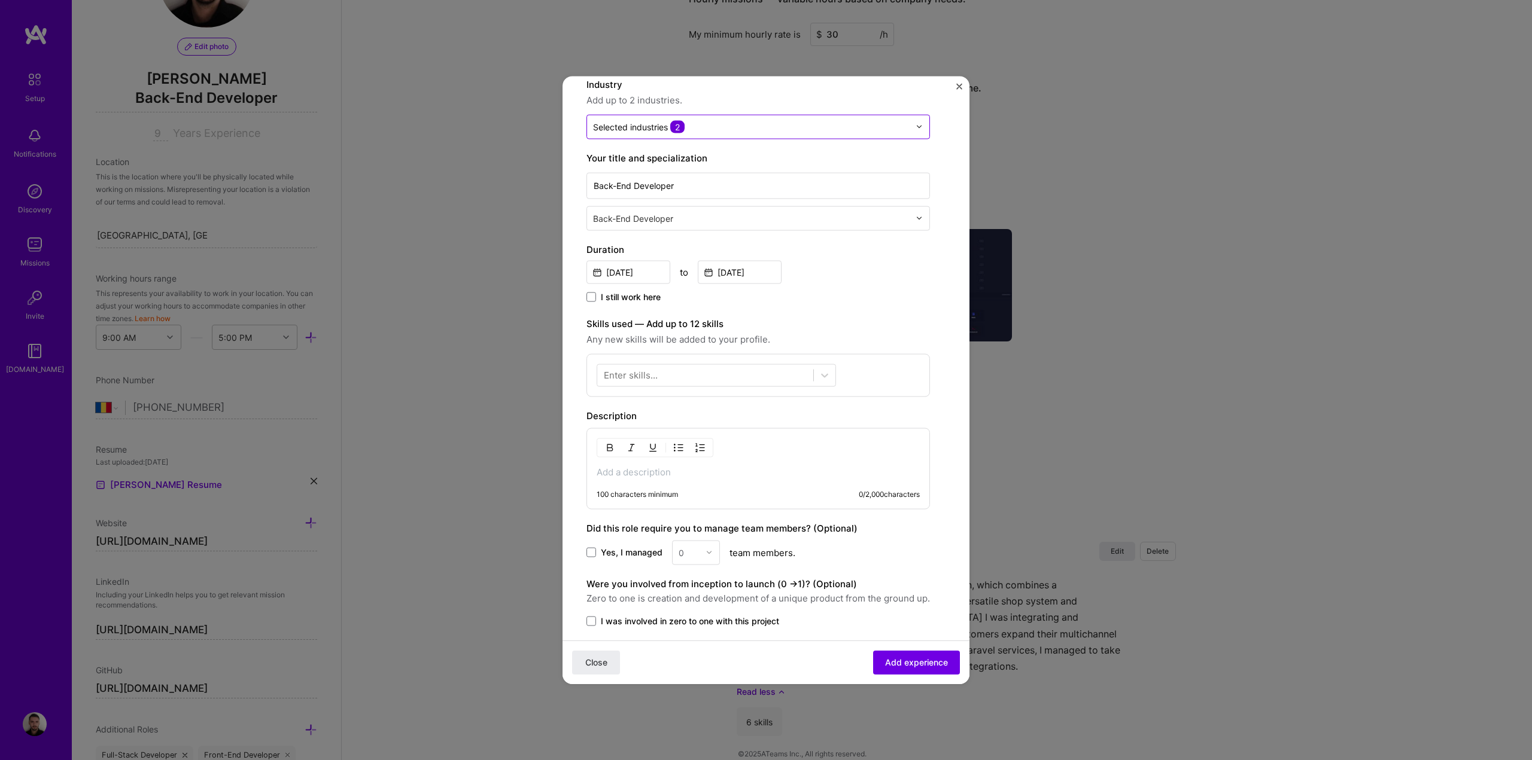
click at [829, 295] on div "I still work here" at bounding box center [757, 298] width 343 height 14
click at [643, 377] on div "Enter skills..." at bounding box center [631, 375] width 54 height 13
click at [607, 424] on span at bounding box center [609, 424] width 10 height 10
click at [0, 0] on input "checkbox" at bounding box center [0, 0] width 0 height 0
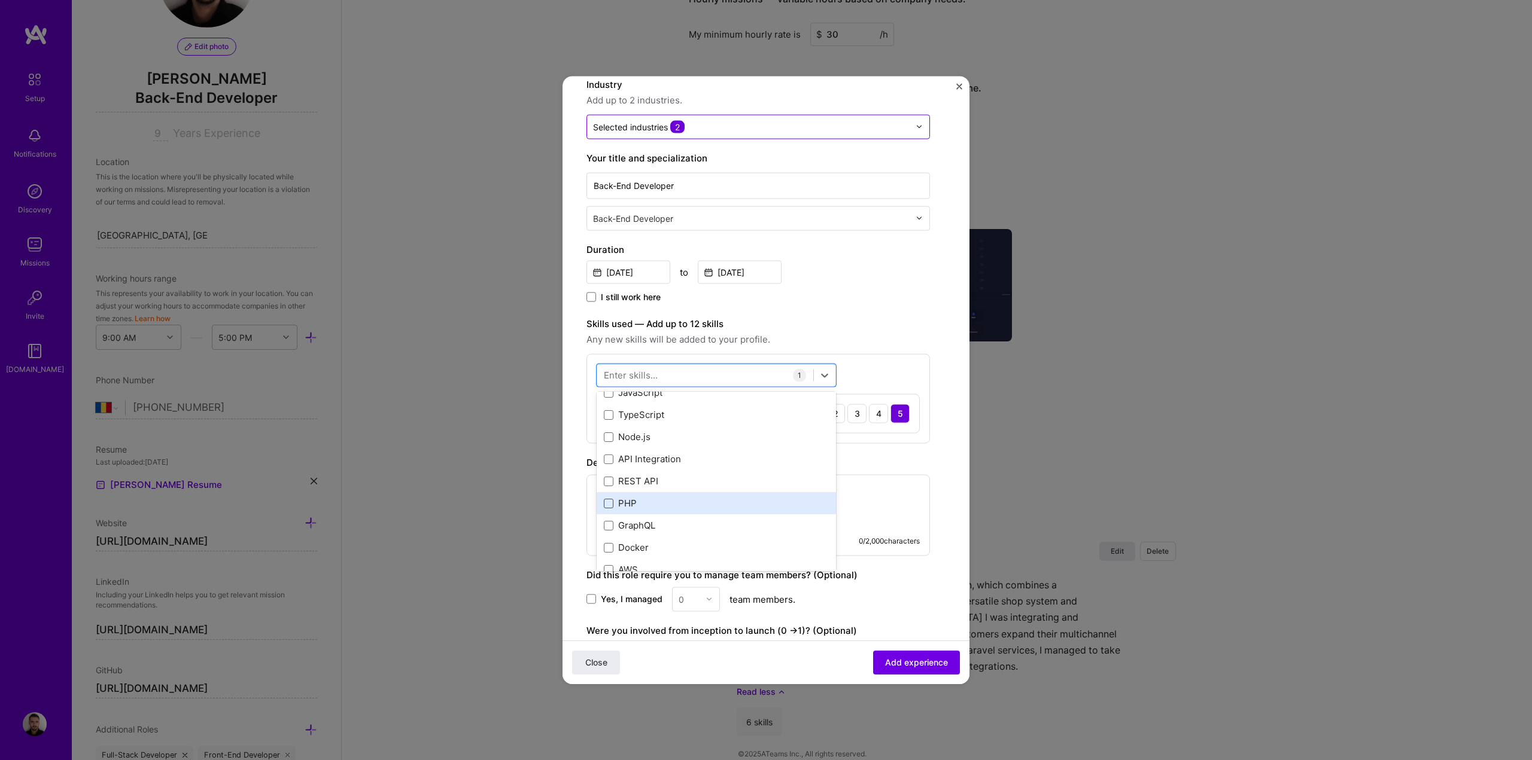
click at [609, 508] on span at bounding box center [609, 503] width 10 height 10
click at [0, 0] on input "checkbox" at bounding box center [0, 0] width 0 height 0
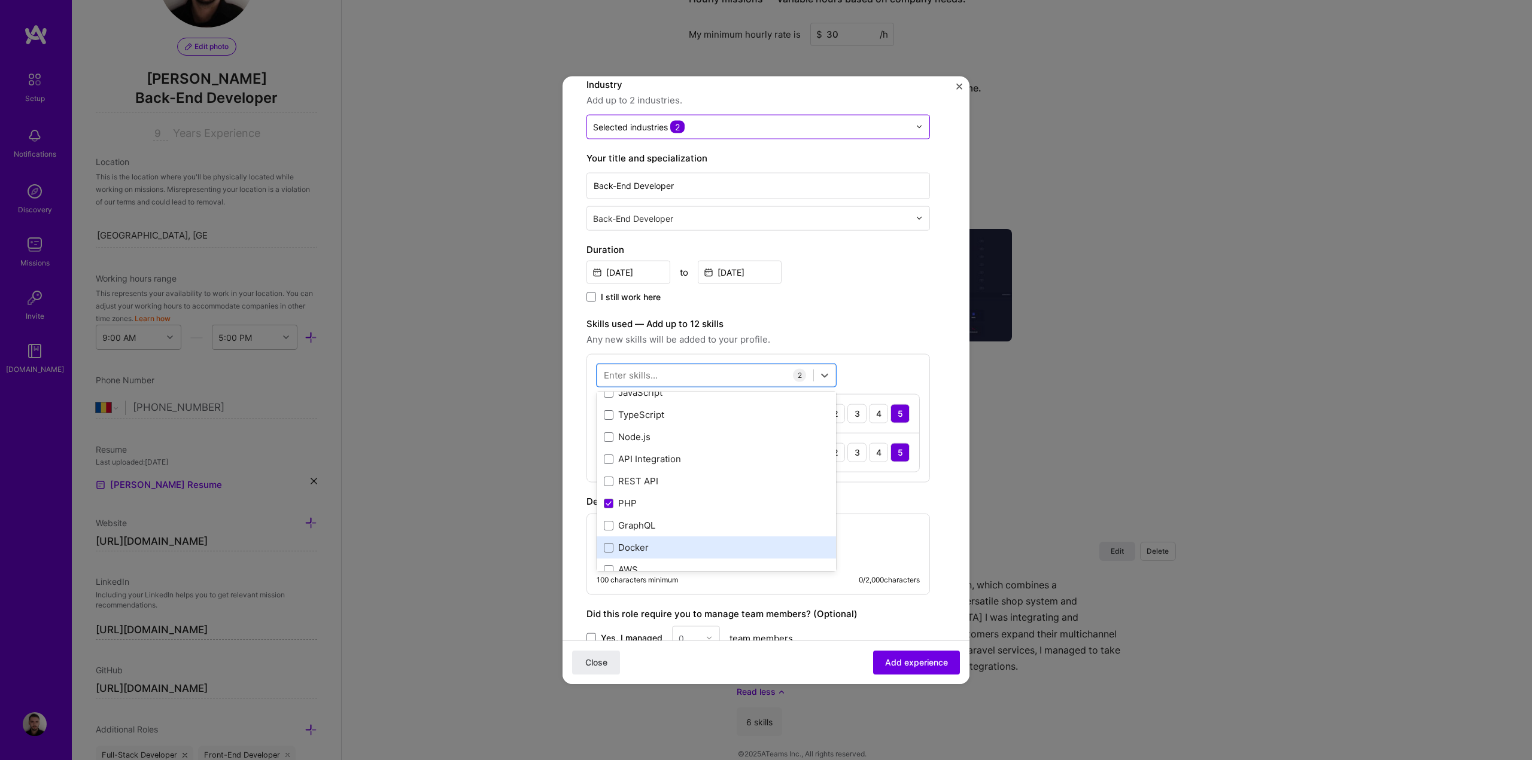
scroll to position [179, 0]
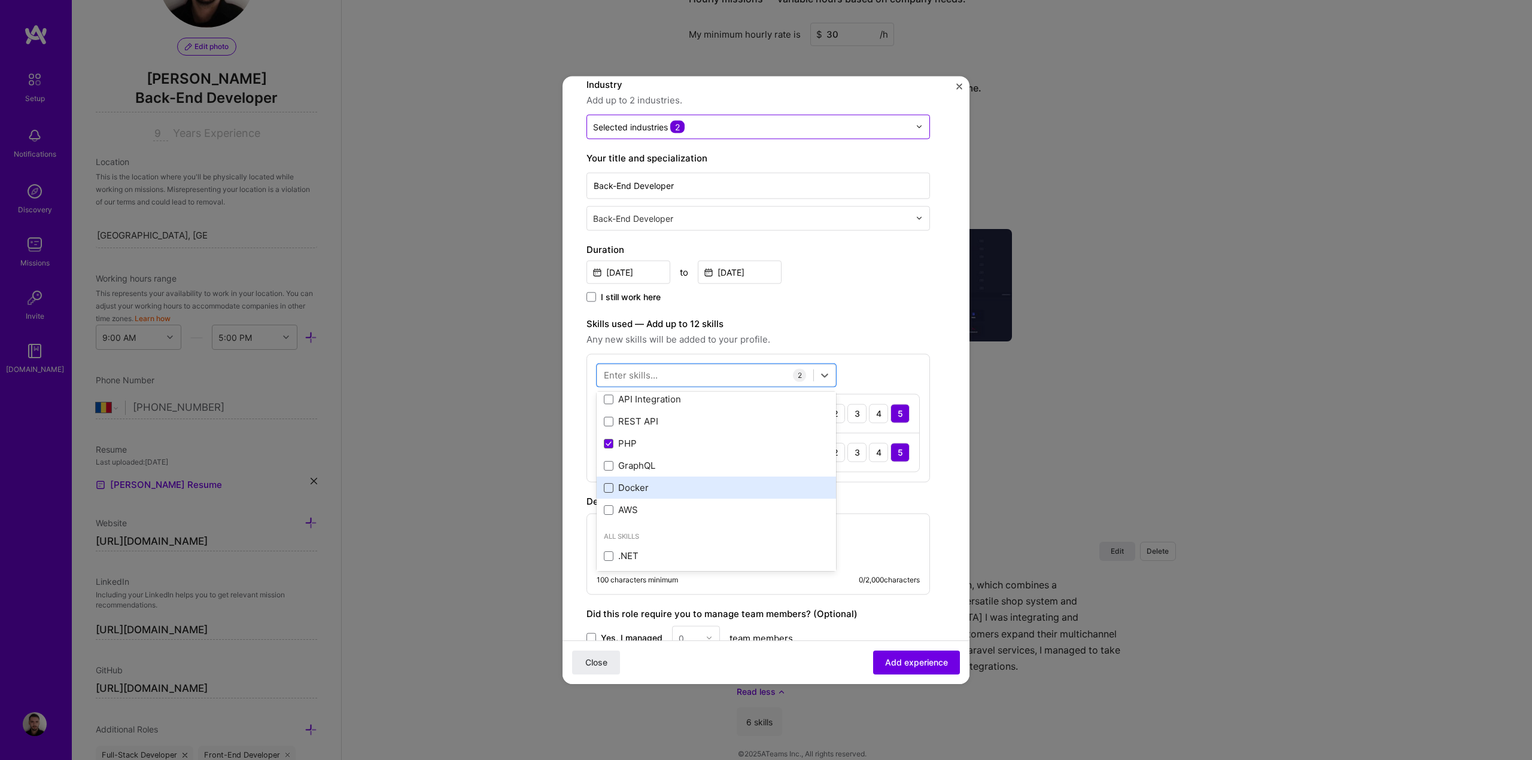
click at [610, 487] on span at bounding box center [609, 488] width 10 height 10
click at [0, 0] on input "checkbox" at bounding box center [0, 0] width 0 height 0
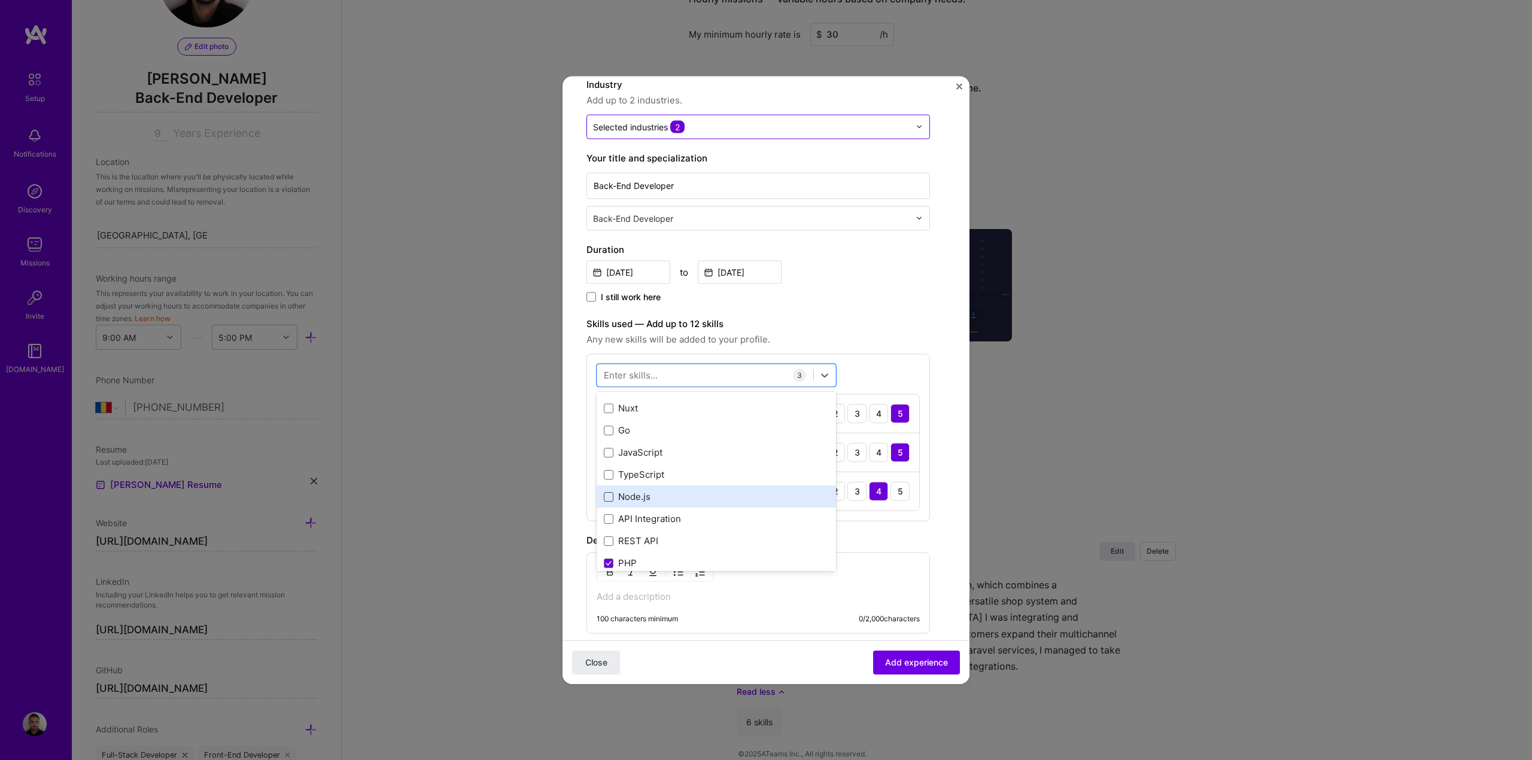
scroll to position [0, 0]
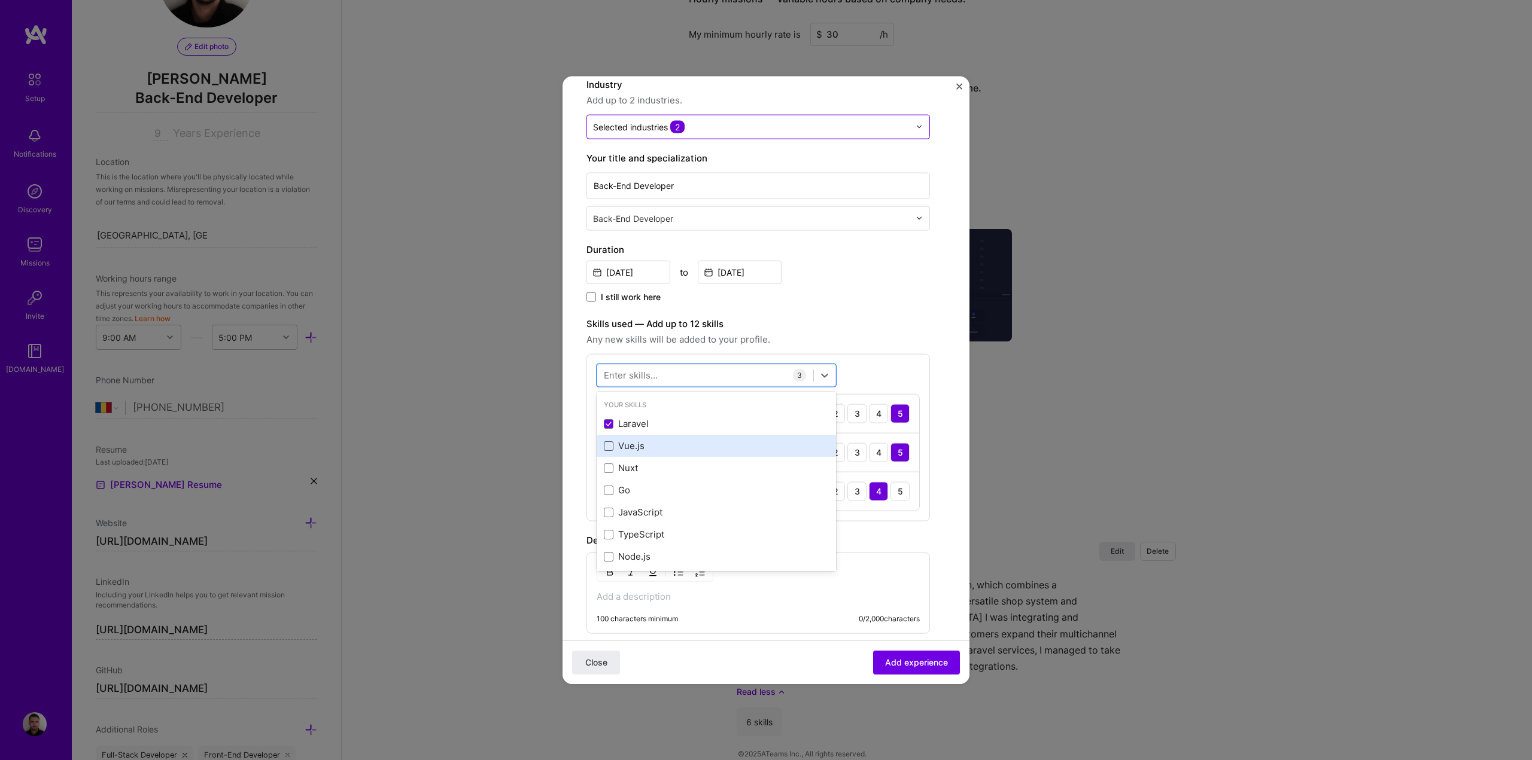
click at [607, 447] on span at bounding box center [609, 446] width 10 height 10
click at [0, 0] on input "checkbox" at bounding box center [0, 0] width 0 height 0
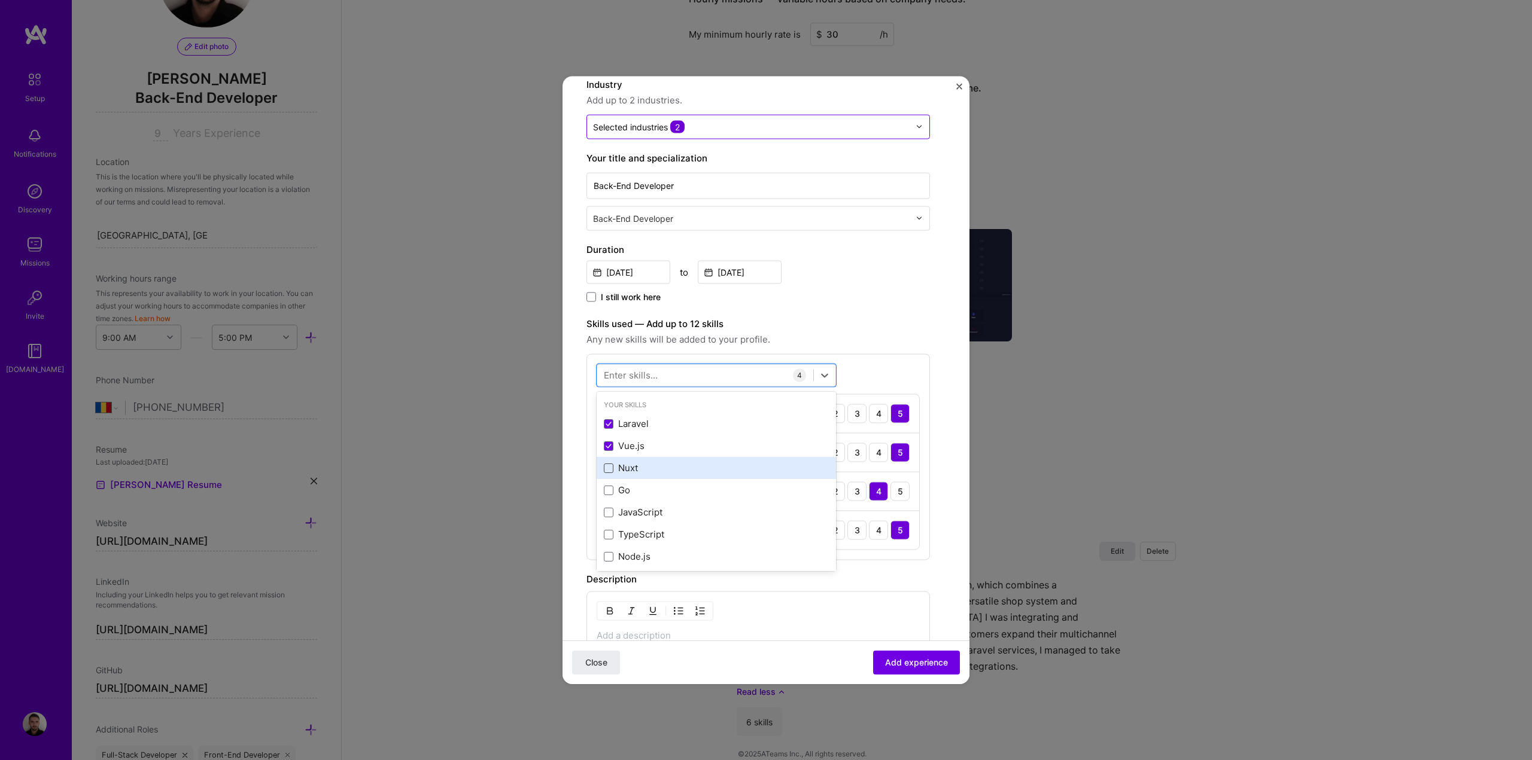
click at [608, 464] on span at bounding box center [609, 468] width 10 height 10
click at [0, 0] on input "checkbox" at bounding box center [0, 0] width 0 height 0
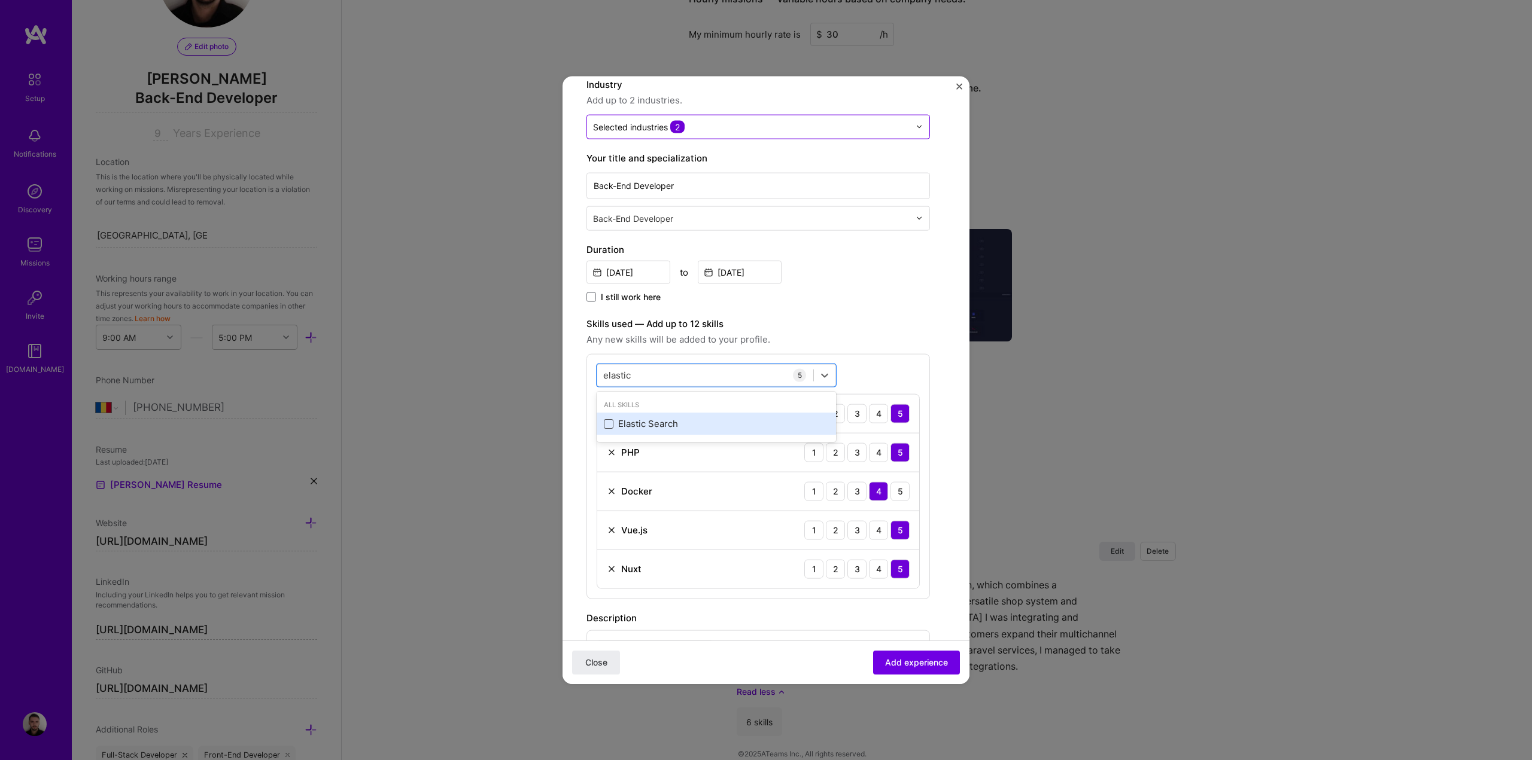
click at [612, 424] on span at bounding box center [609, 424] width 10 height 10
click at [0, 0] on input "checkbox" at bounding box center [0, 0] width 0 height 0
type input "elastic"
click at [852, 305] on div "I still work here" at bounding box center [757, 298] width 343 height 14
click at [855, 611] on div "3" at bounding box center [856, 607] width 19 height 19
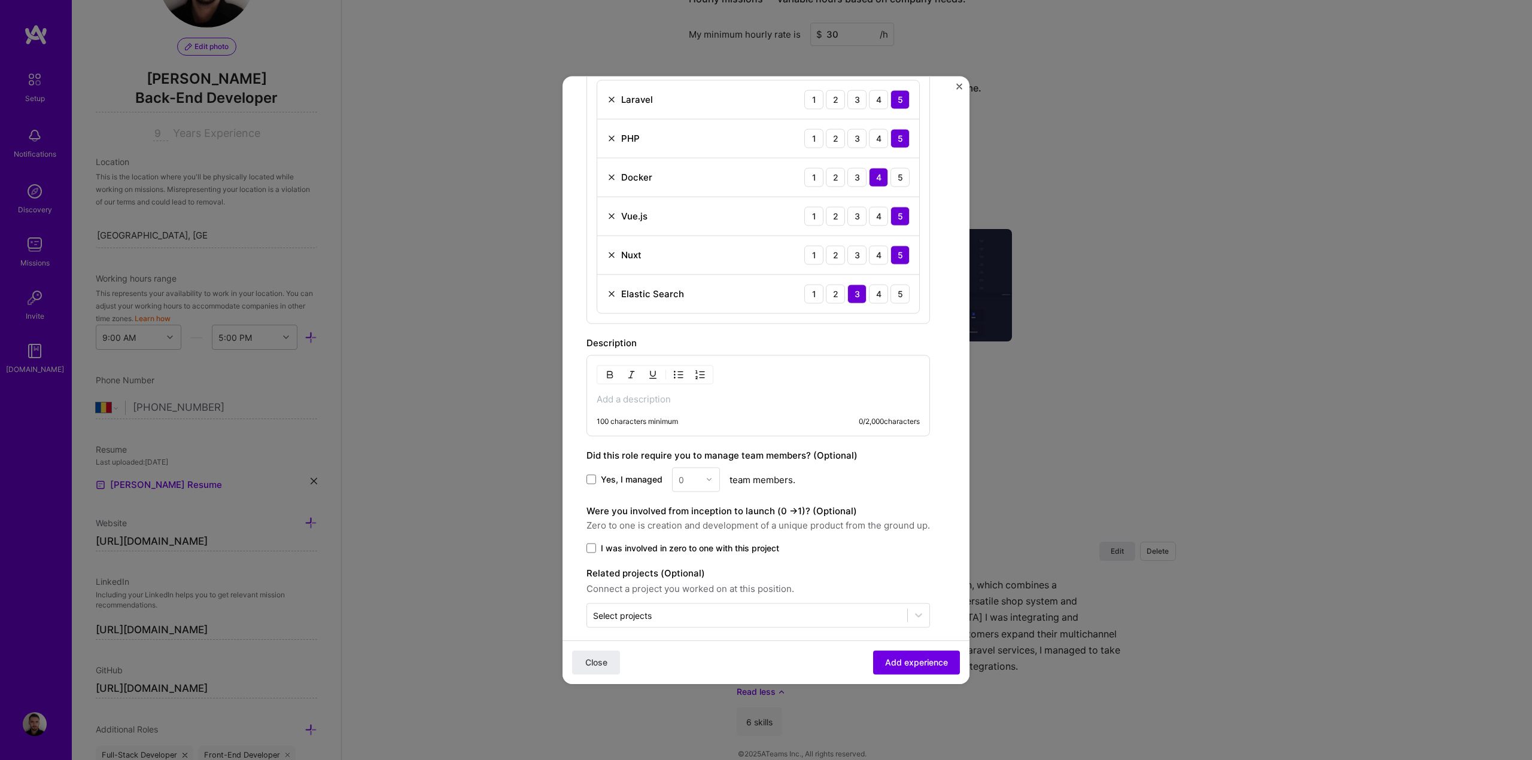
scroll to position [445, 0]
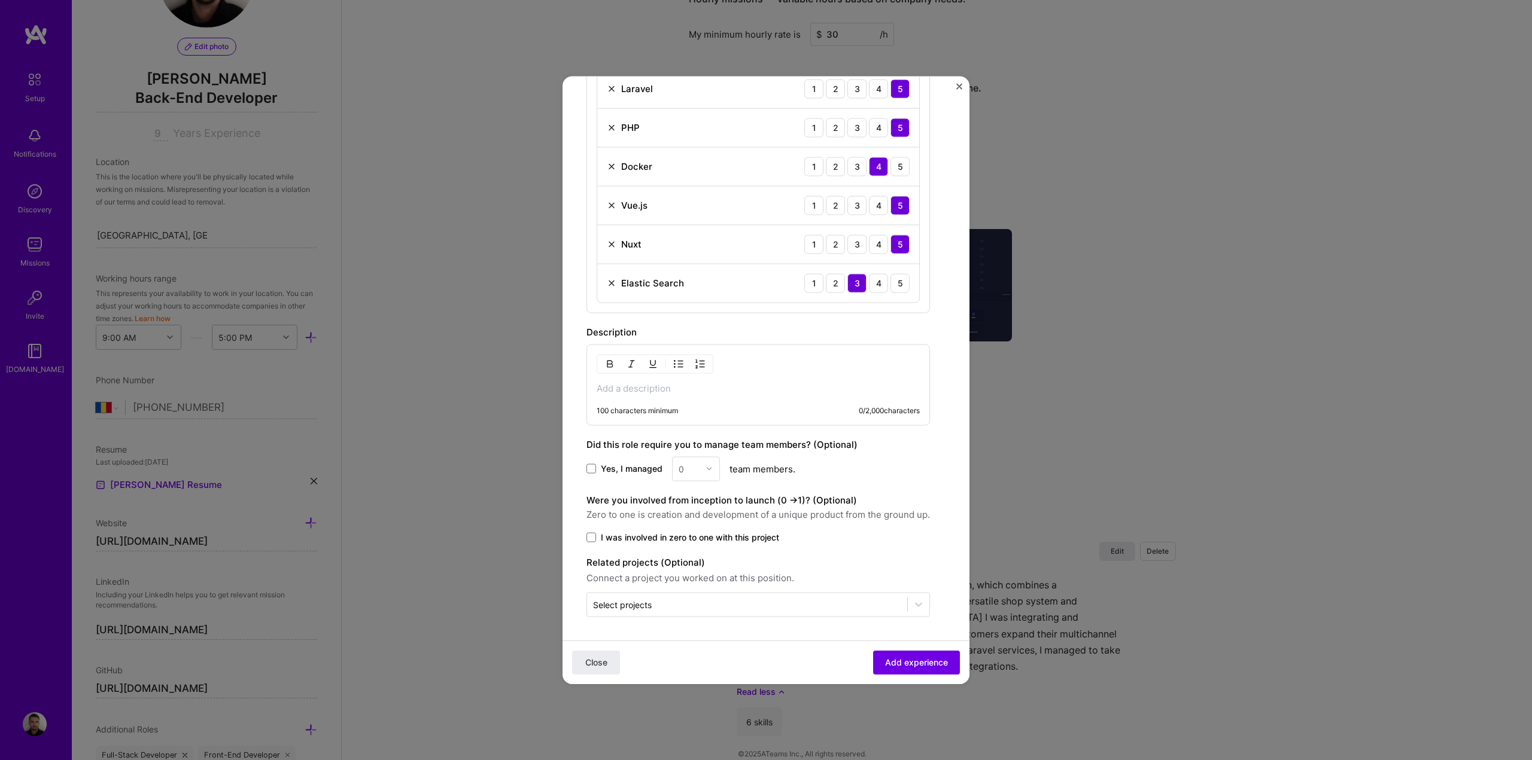
click at [657, 390] on p at bounding box center [757, 388] width 323 height 12
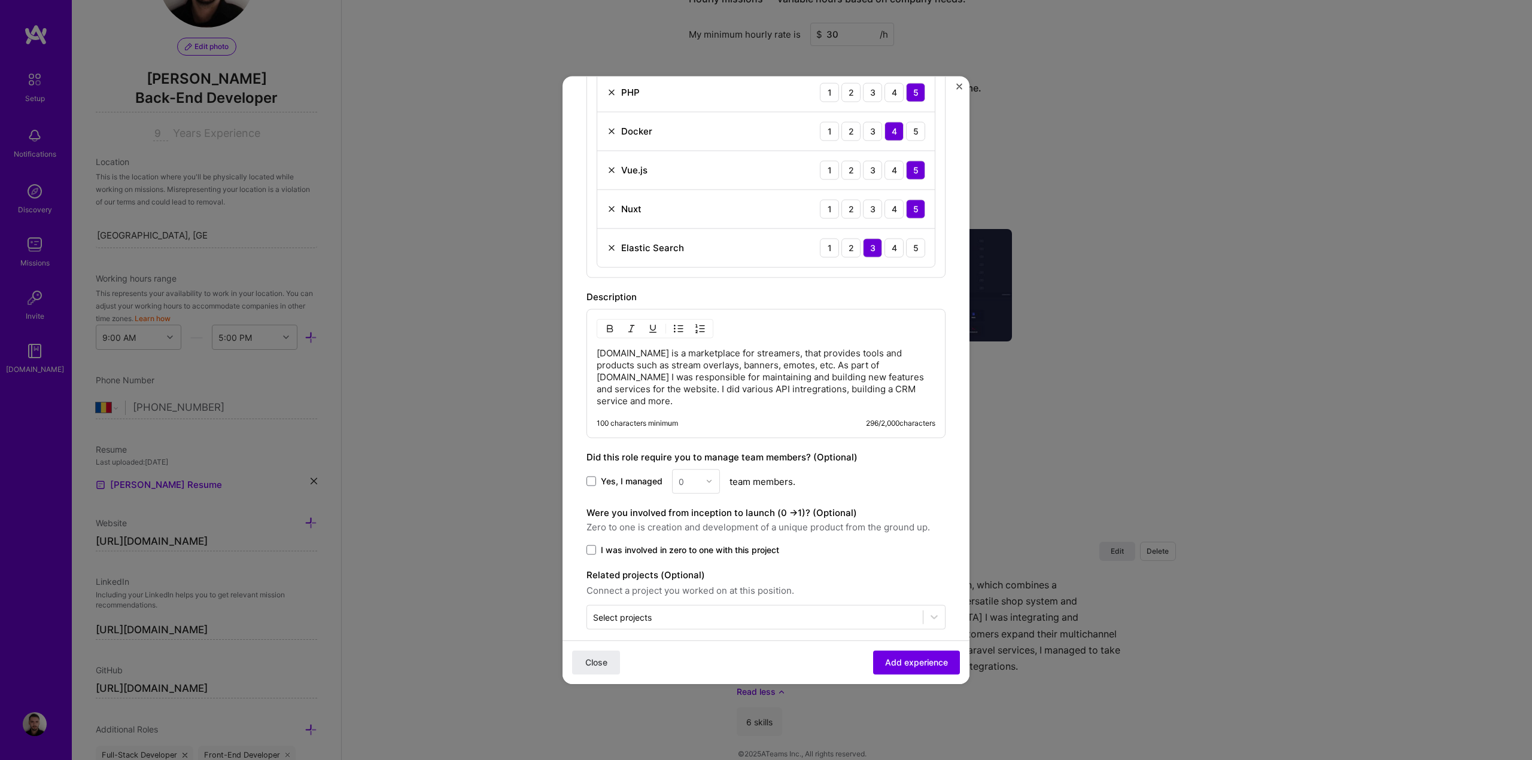
scroll to position [480, 0]
click at [719, 390] on p "[DOMAIN_NAME] is a marketplace for streamers, that provides tools and products …" at bounding box center [765, 376] width 339 height 60
click at [900, 468] on div "Yes, I managed 0 team members." at bounding box center [765, 480] width 359 height 25
click at [752, 543] on span "I was involved in zero to one with this project" at bounding box center [690, 549] width 178 height 12
click at [0, 0] on input "I was involved in zero to one with this project" at bounding box center [0, 0] width 0 height 0
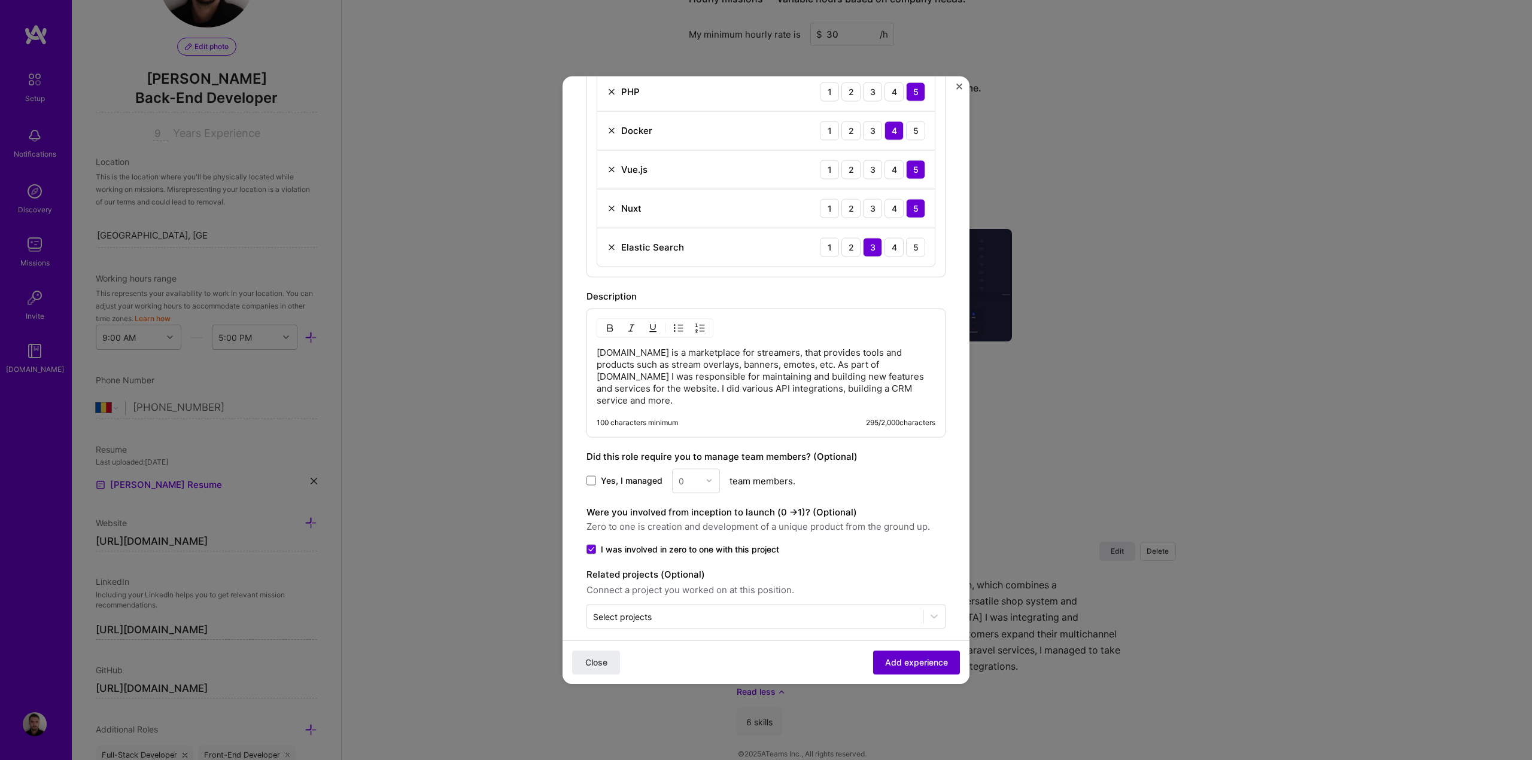
click at [901, 665] on span "Add experience" at bounding box center [916, 663] width 63 height 12
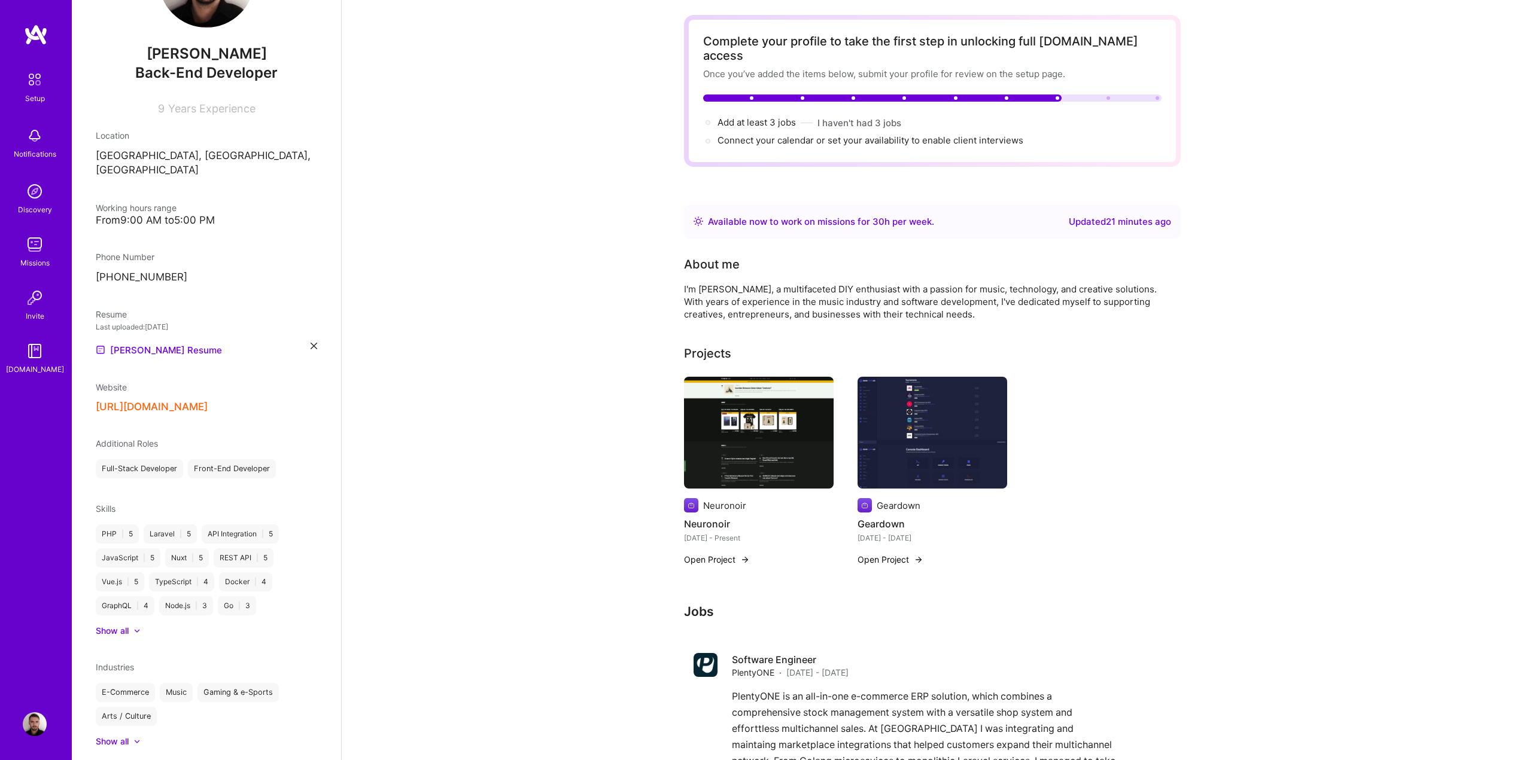
scroll to position [0, 0]
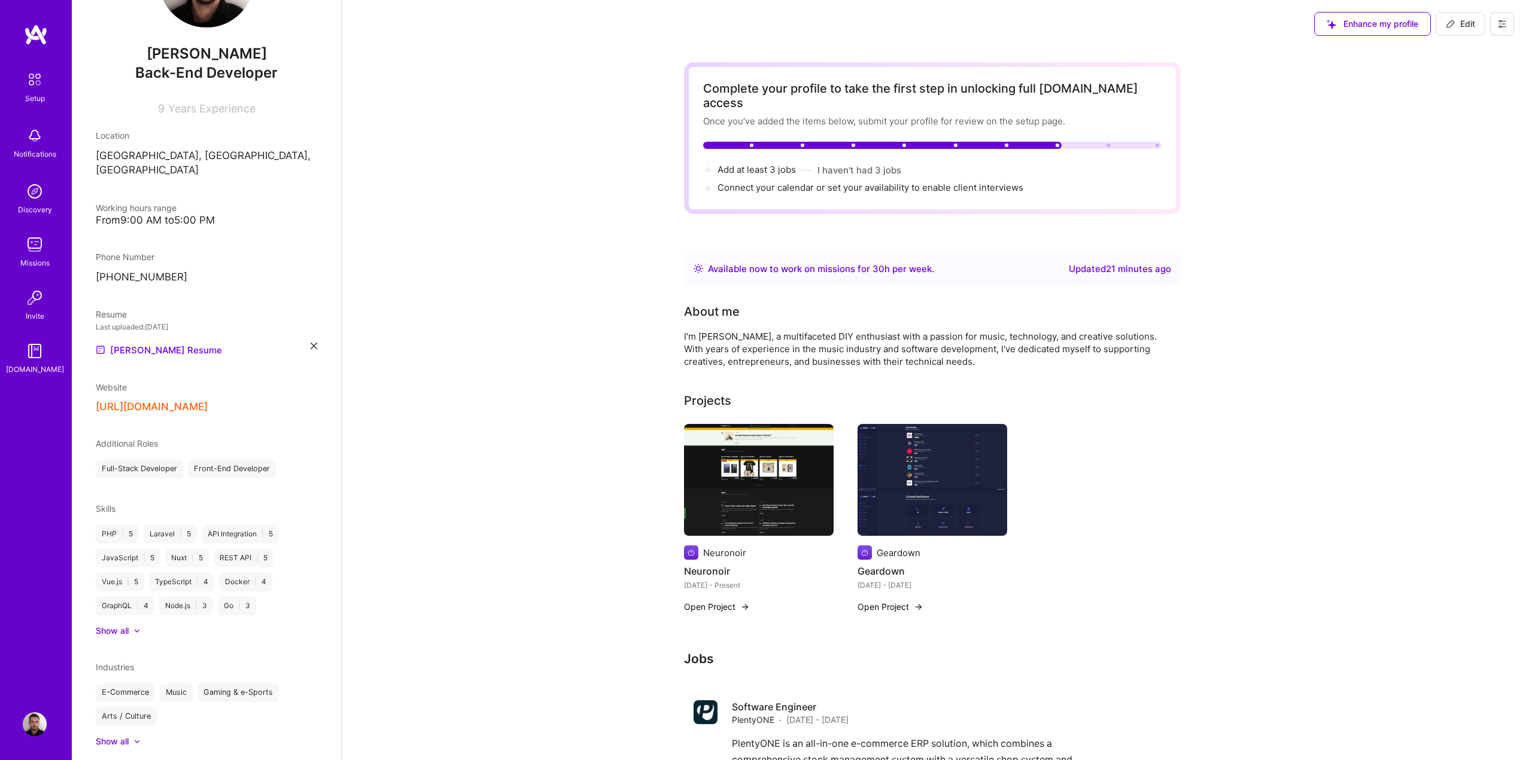
click at [1458, 25] on span "Edit" at bounding box center [1459, 24] width 29 height 12
select select "RO"
select select "Right Now"
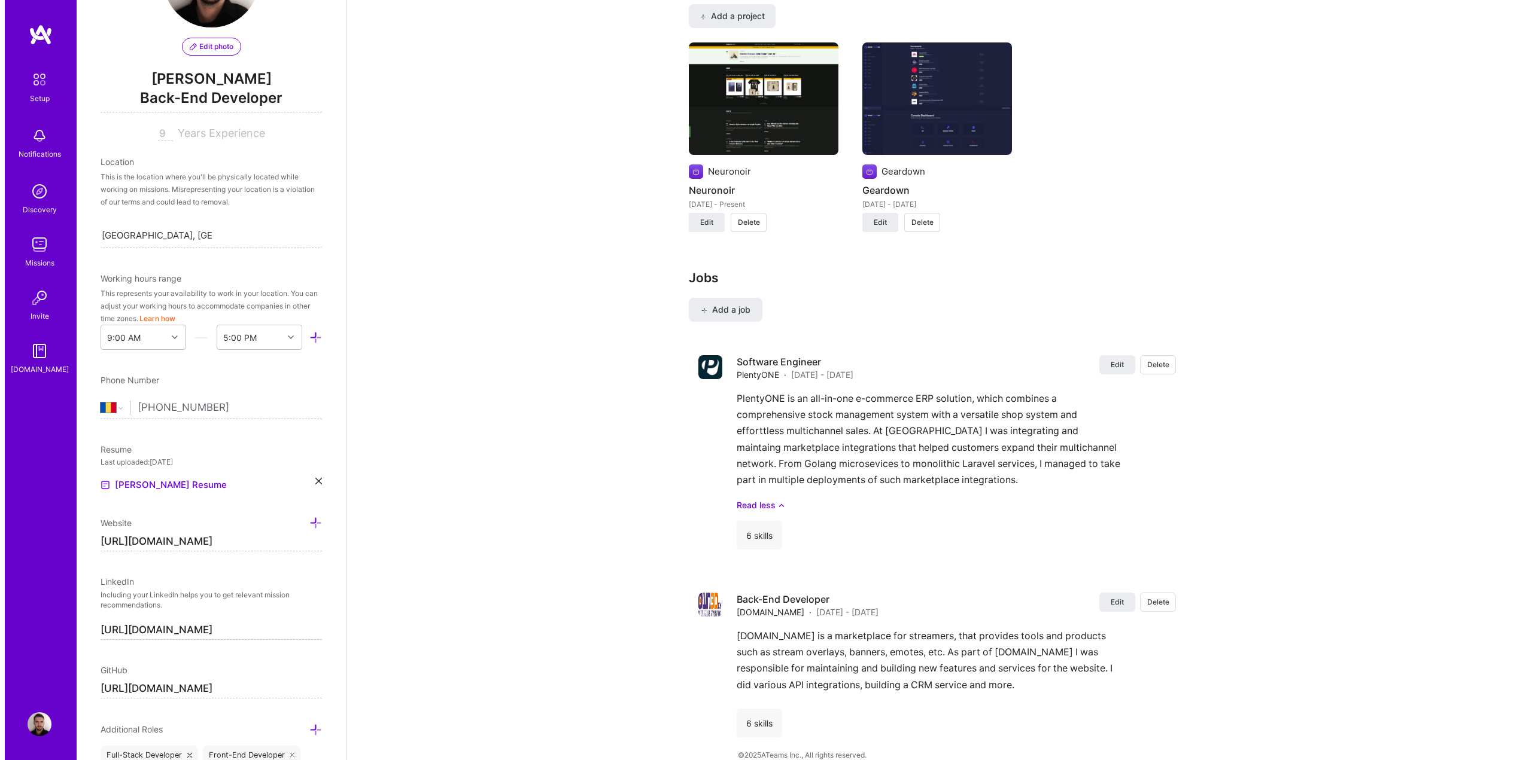
scroll to position [909, 0]
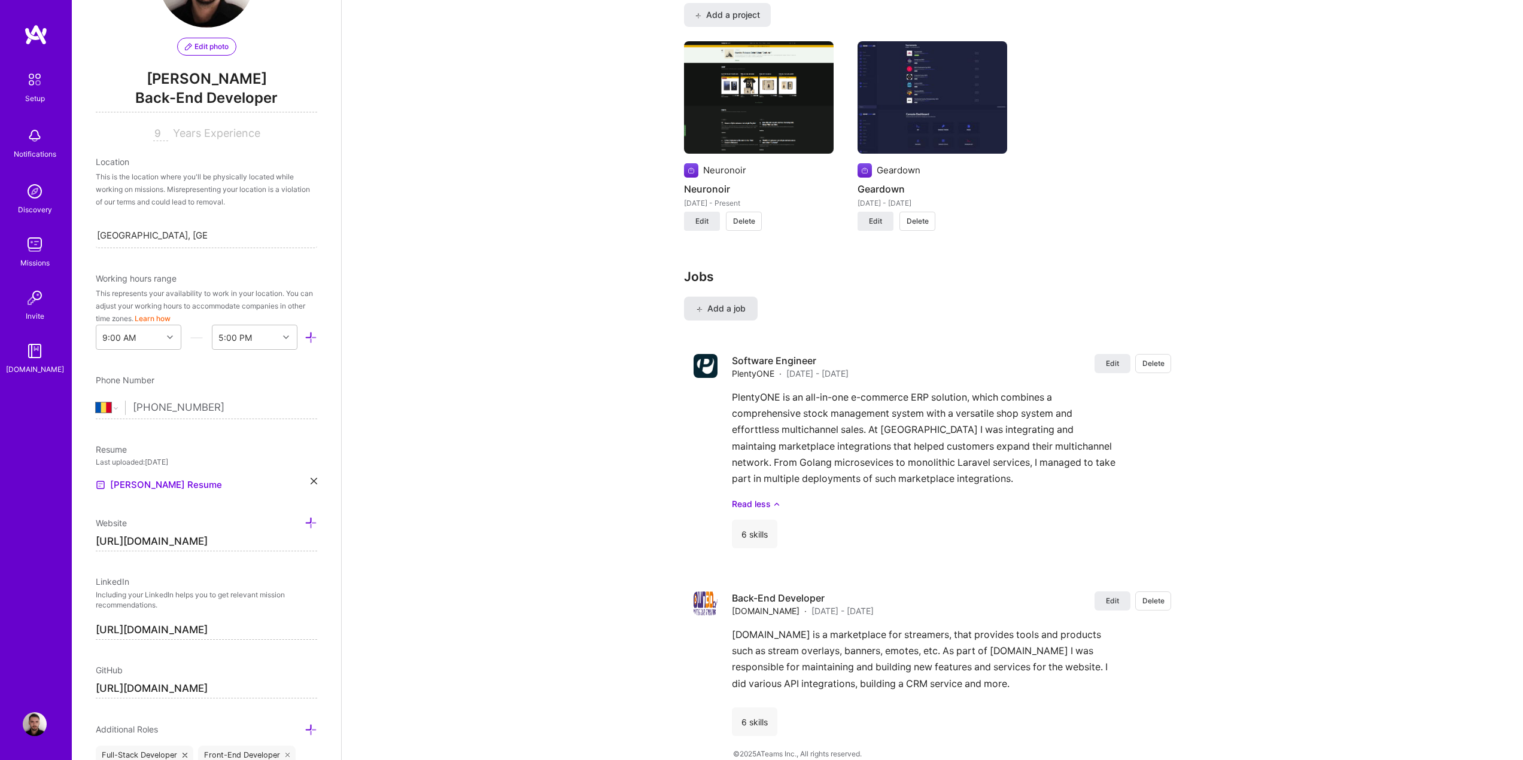
click at [717, 303] on span "Add a job" at bounding box center [721, 309] width 50 height 12
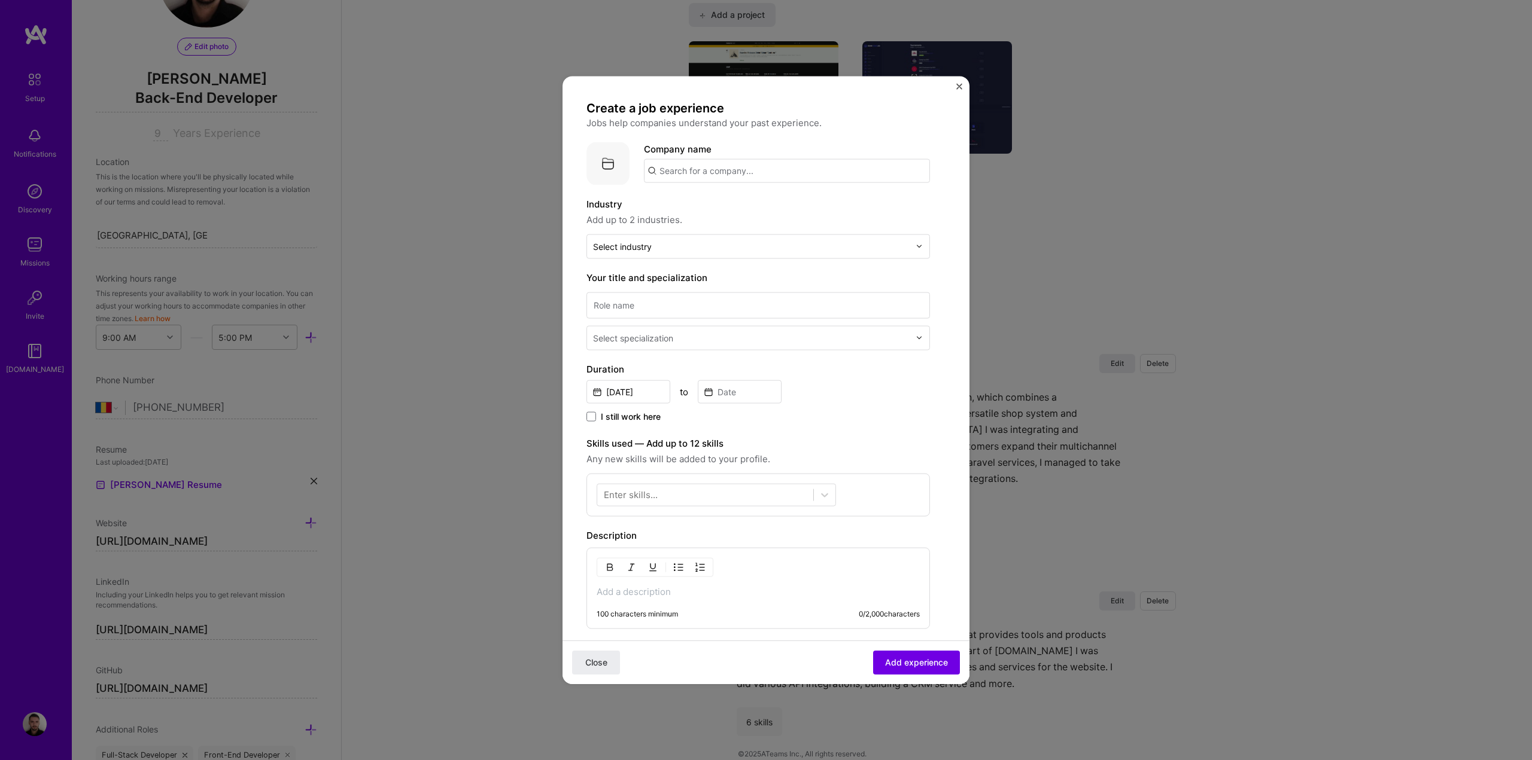
click at [701, 176] on input "text" at bounding box center [787, 171] width 286 height 24
paste input "Plentydevelopment"
type input "Plentydevelopment"
click at [759, 203] on div "Plentydevelopment" at bounding box center [758, 203] width 94 height 21
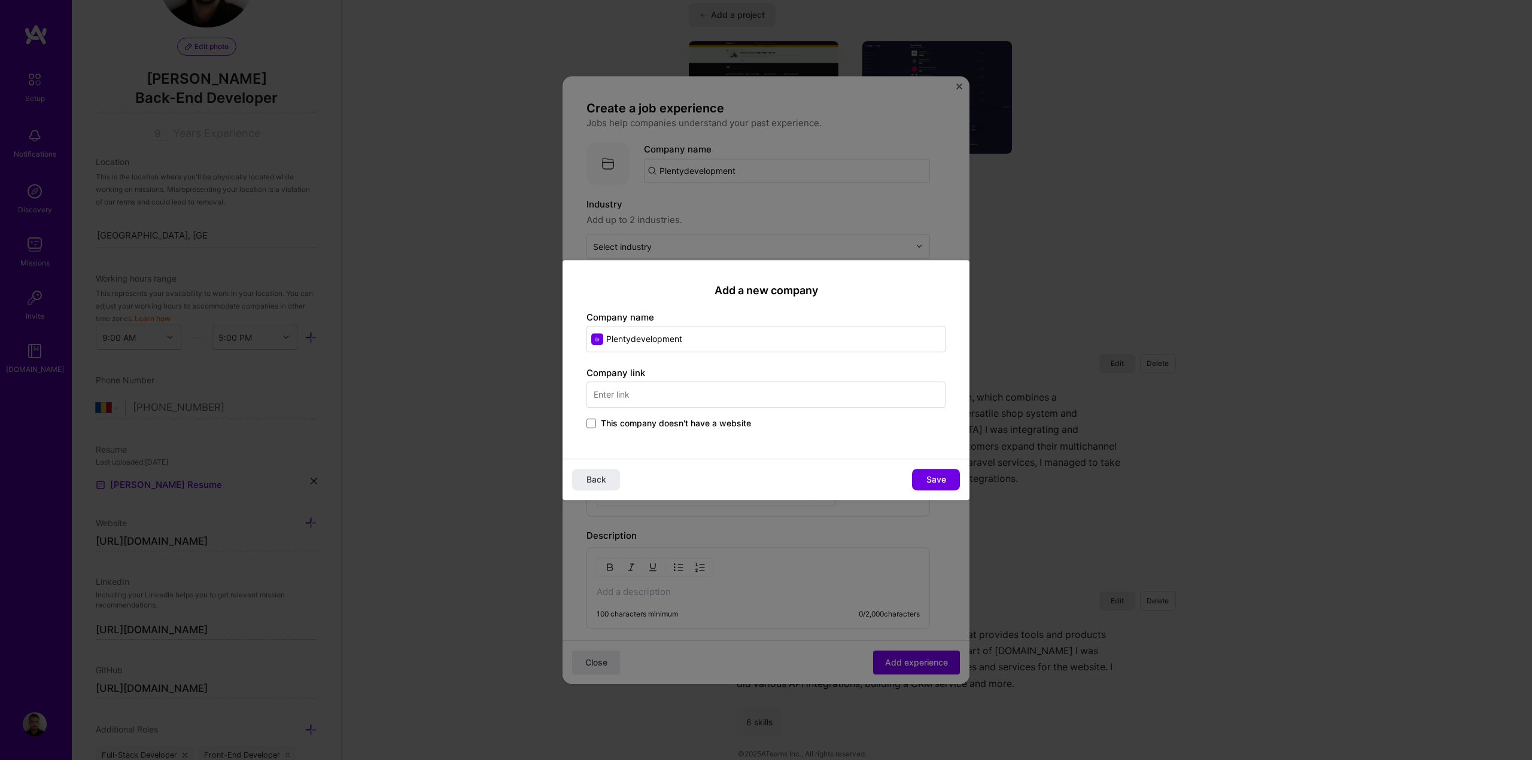
click at [669, 403] on input "text" at bounding box center [765, 395] width 359 height 26
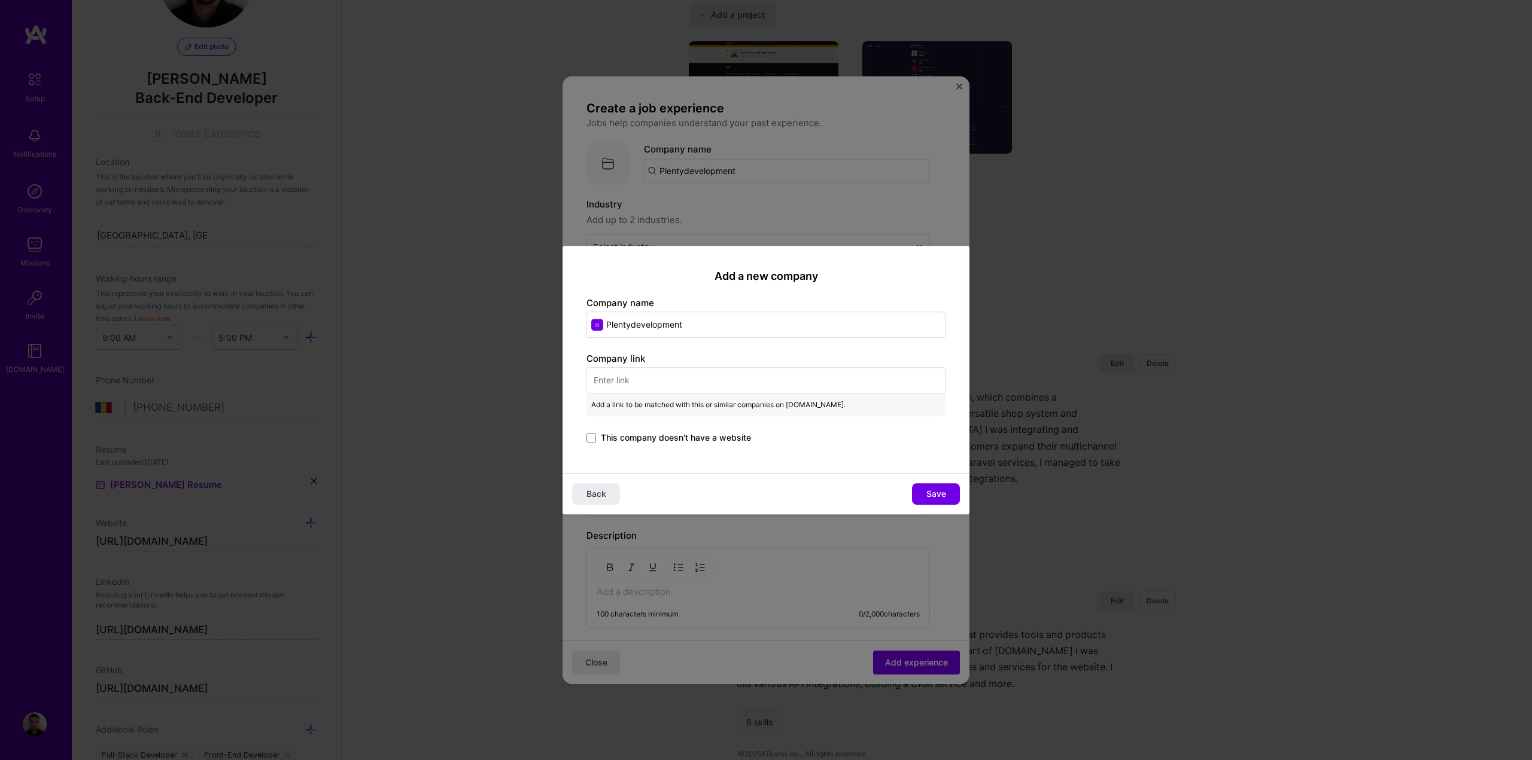
click at [655, 382] on input "text" at bounding box center [765, 380] width 359 height 26
paste input "[URL][DOMAIN_NAME]"
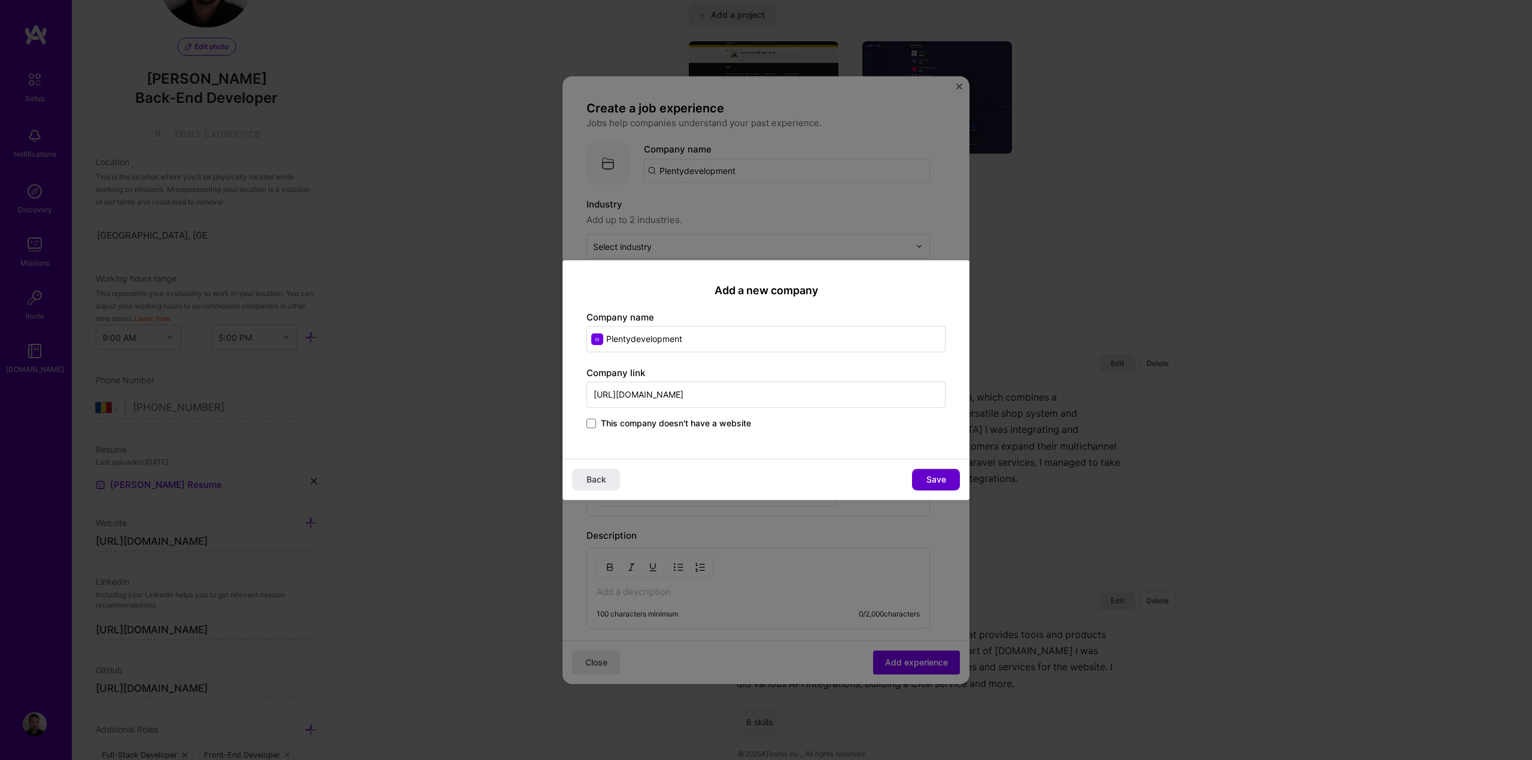
type input "[URL][DOMAIN_NAME]"
click at [945, 481] on span "Save" at bounding box center [936, 480] width 20 height 12
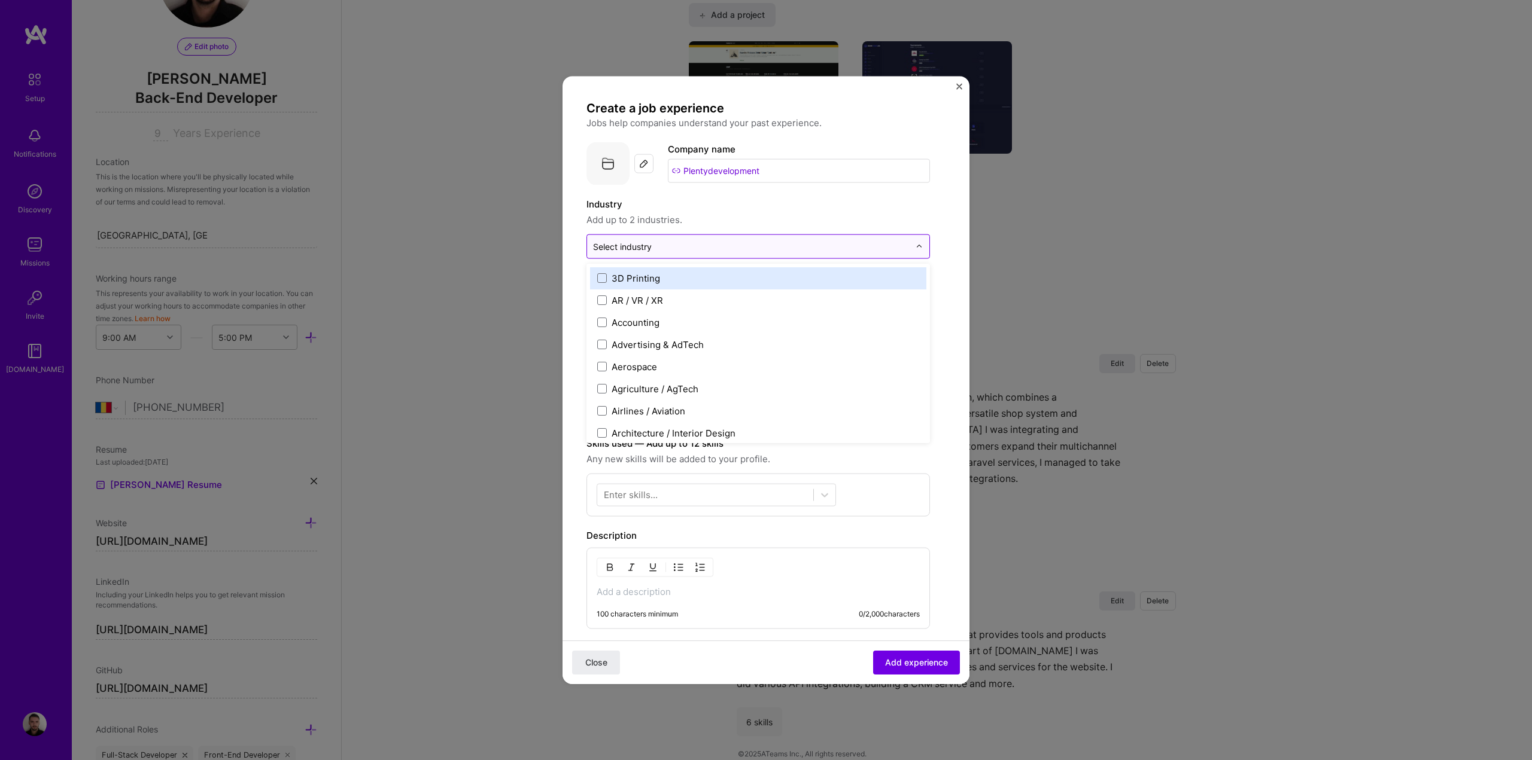
click at [656, 250] on input "text" at bounding box center [751, 246] width 316 height 13
type input "e-c"
click at [601, 276] on span at bounding box center [602, 278] width 10 height 10
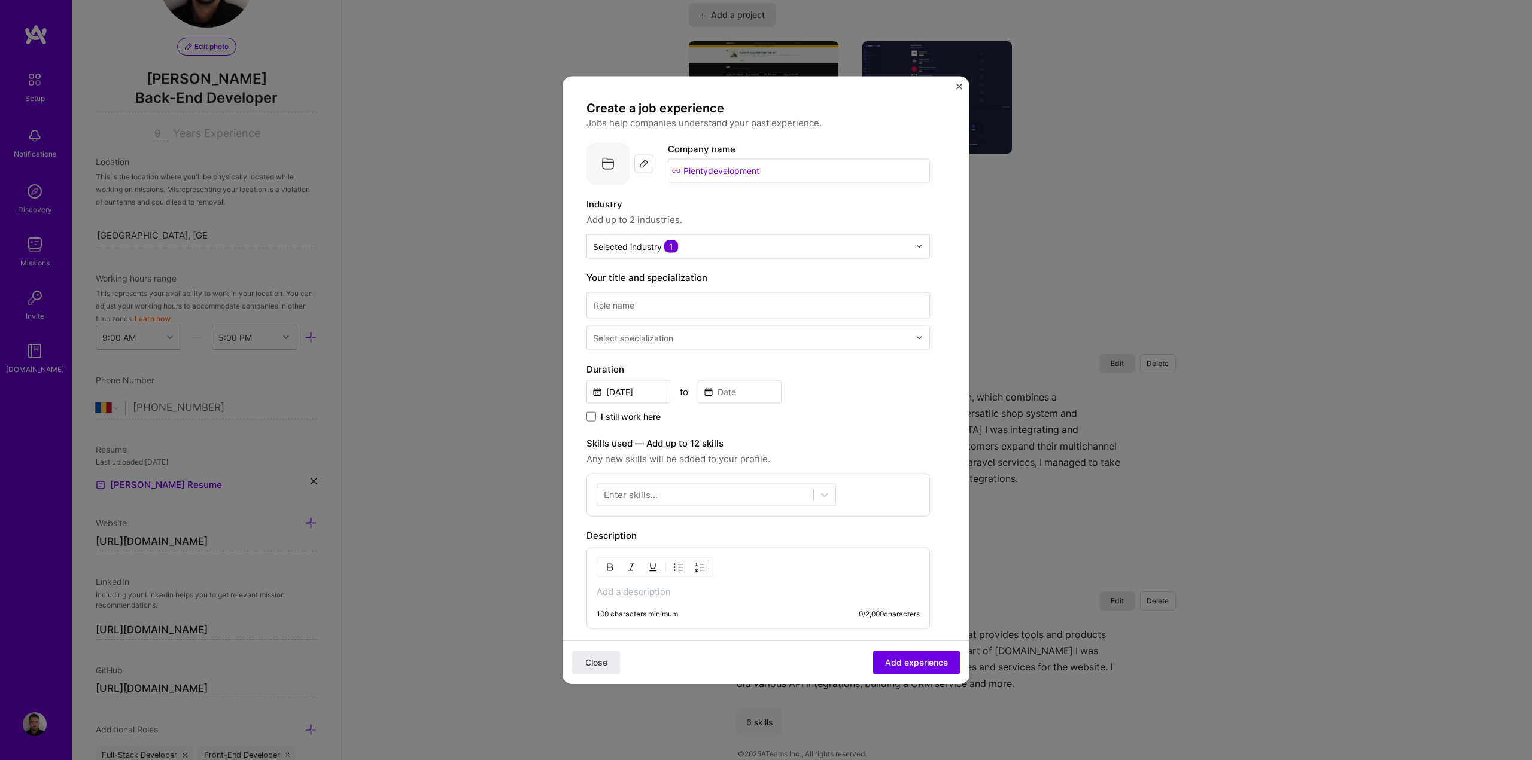
click at [771, 201] on label "Industry" at bounding box center [757, 204] width 343 height 14
click at [648, 294] on input at bounding box center [757, 305] width 343 height 26
type input "Software Developer"
click at [644, 334] on div "Select specialization" at bounding box center [633, 337] width 80 height 13
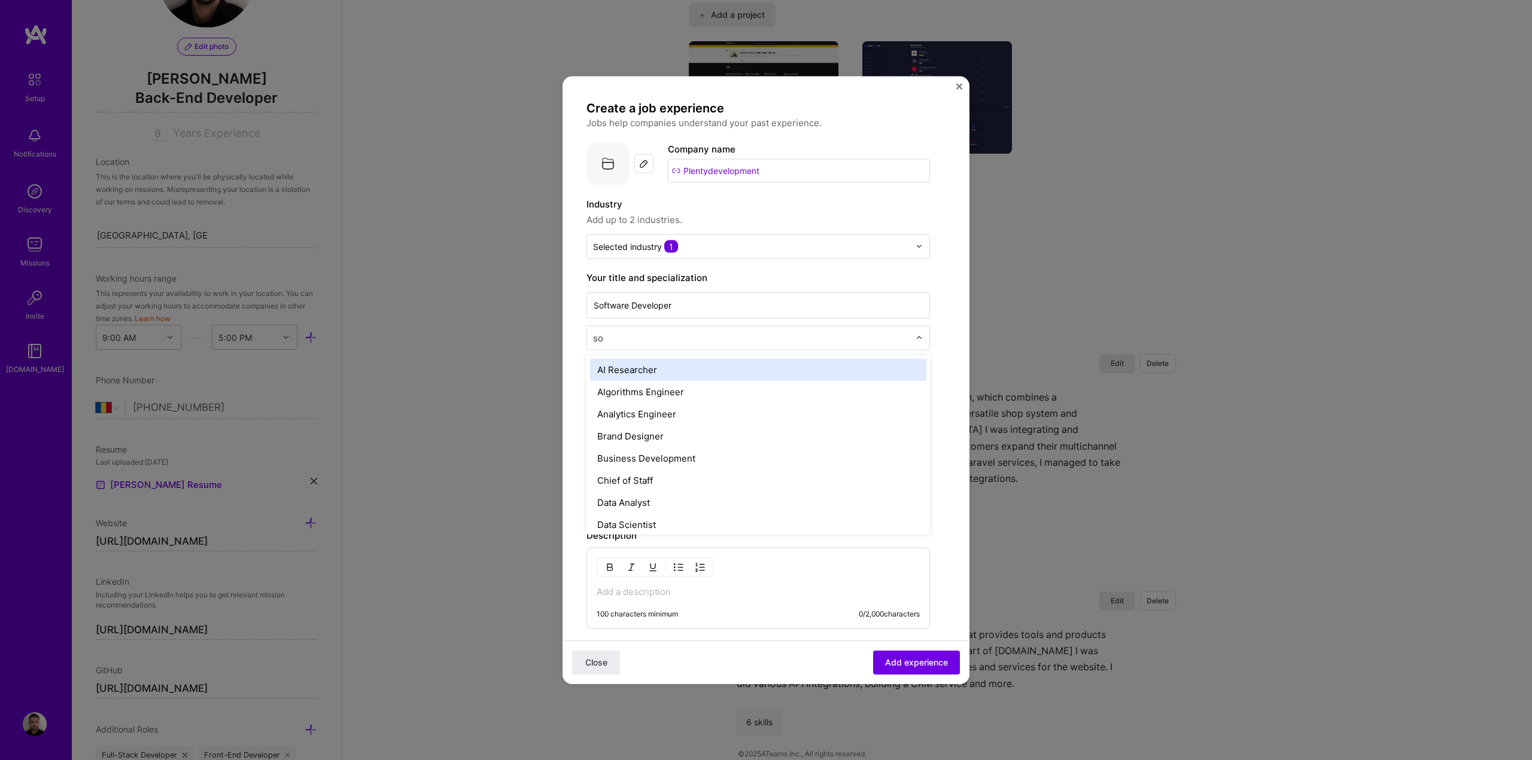
type input "sof"
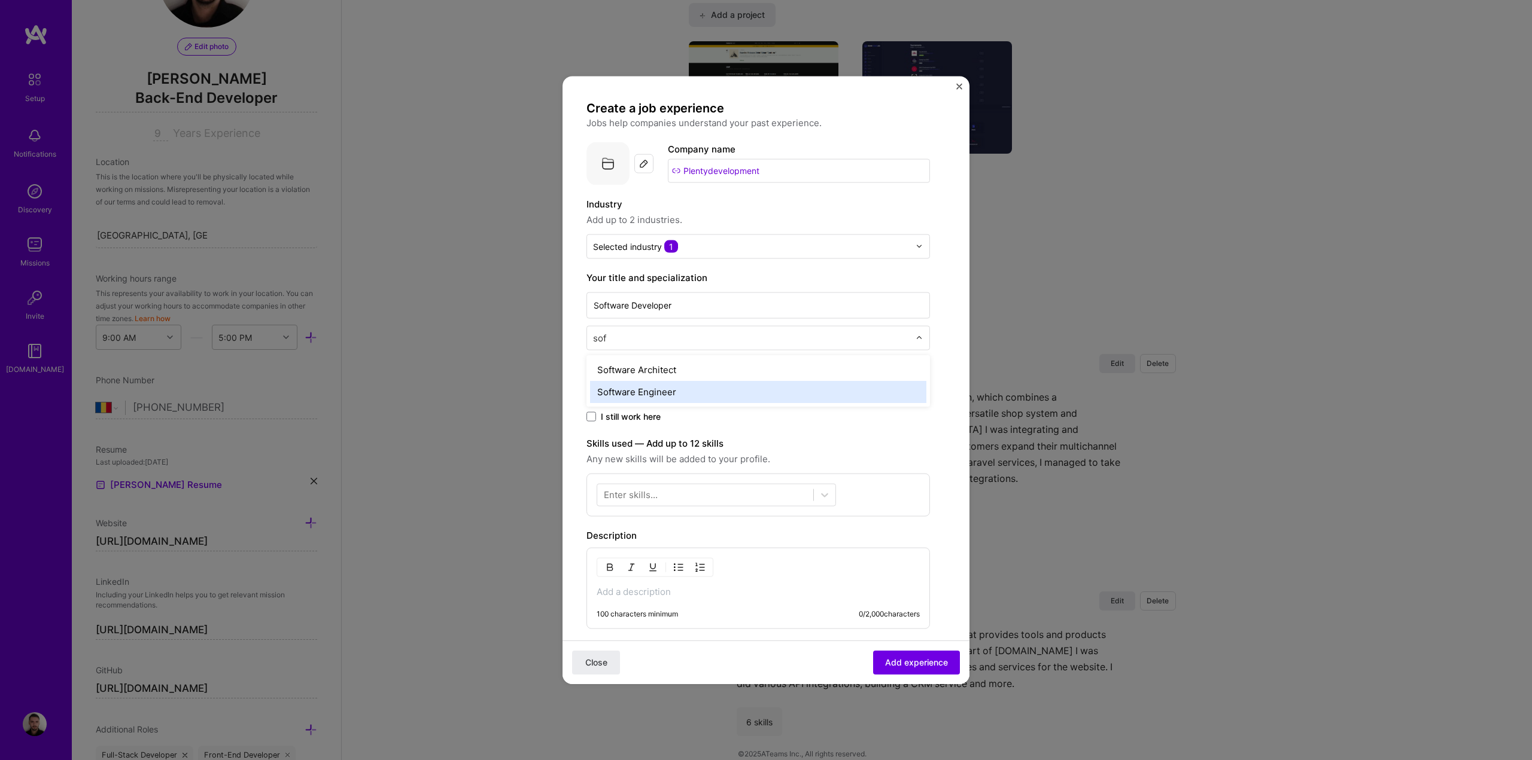
click at [648, 392] on div "Software Engineer" at bounding box center [758, 391] width 336 height 22
click at [649, 308] on input "Software Developer" at bounding box center [757, 305] width 343 height 26
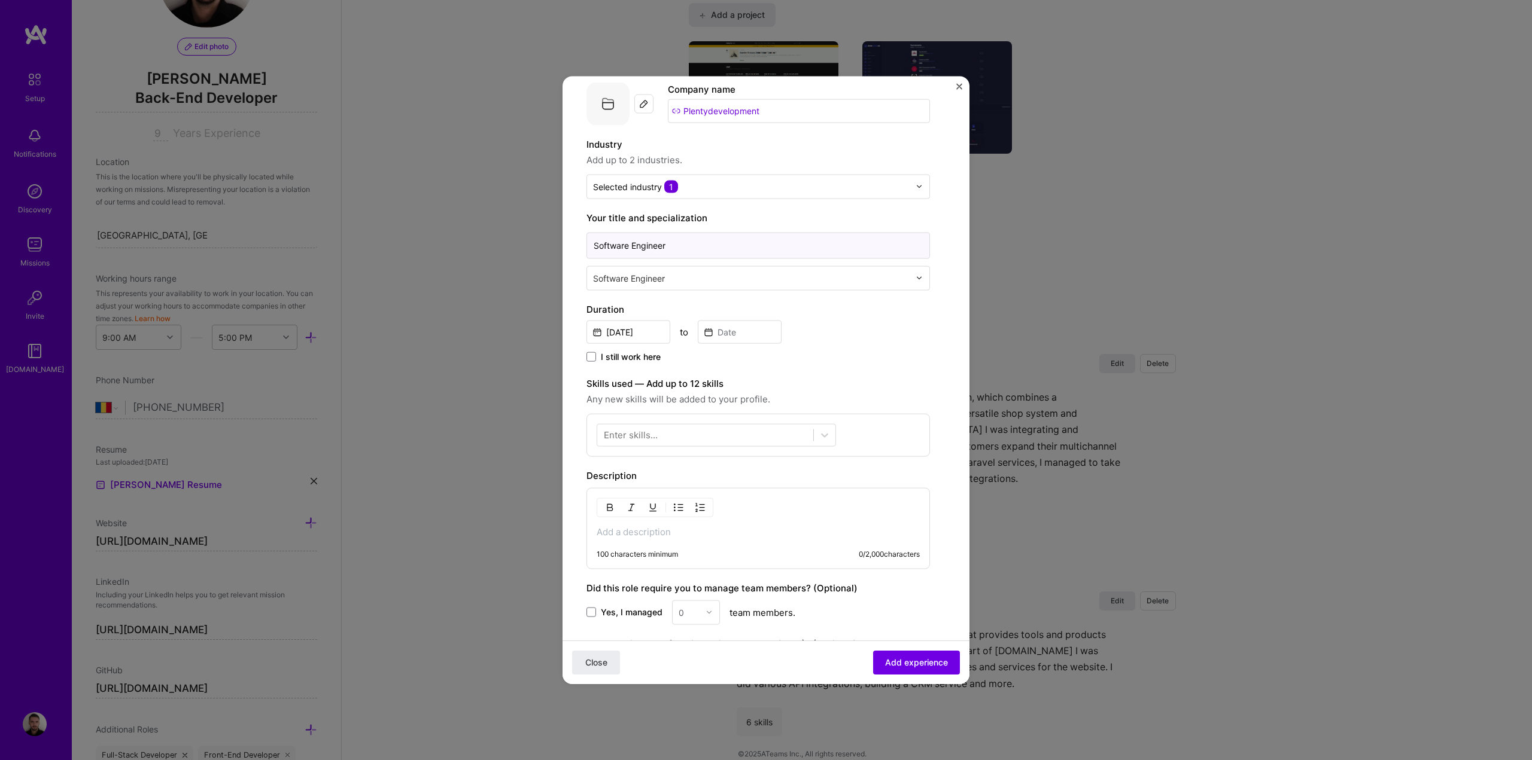
type input "Software Engineer"
click at [617, 334] on input "[DATE]" at bounding box center [628, 331] width 84 height 23
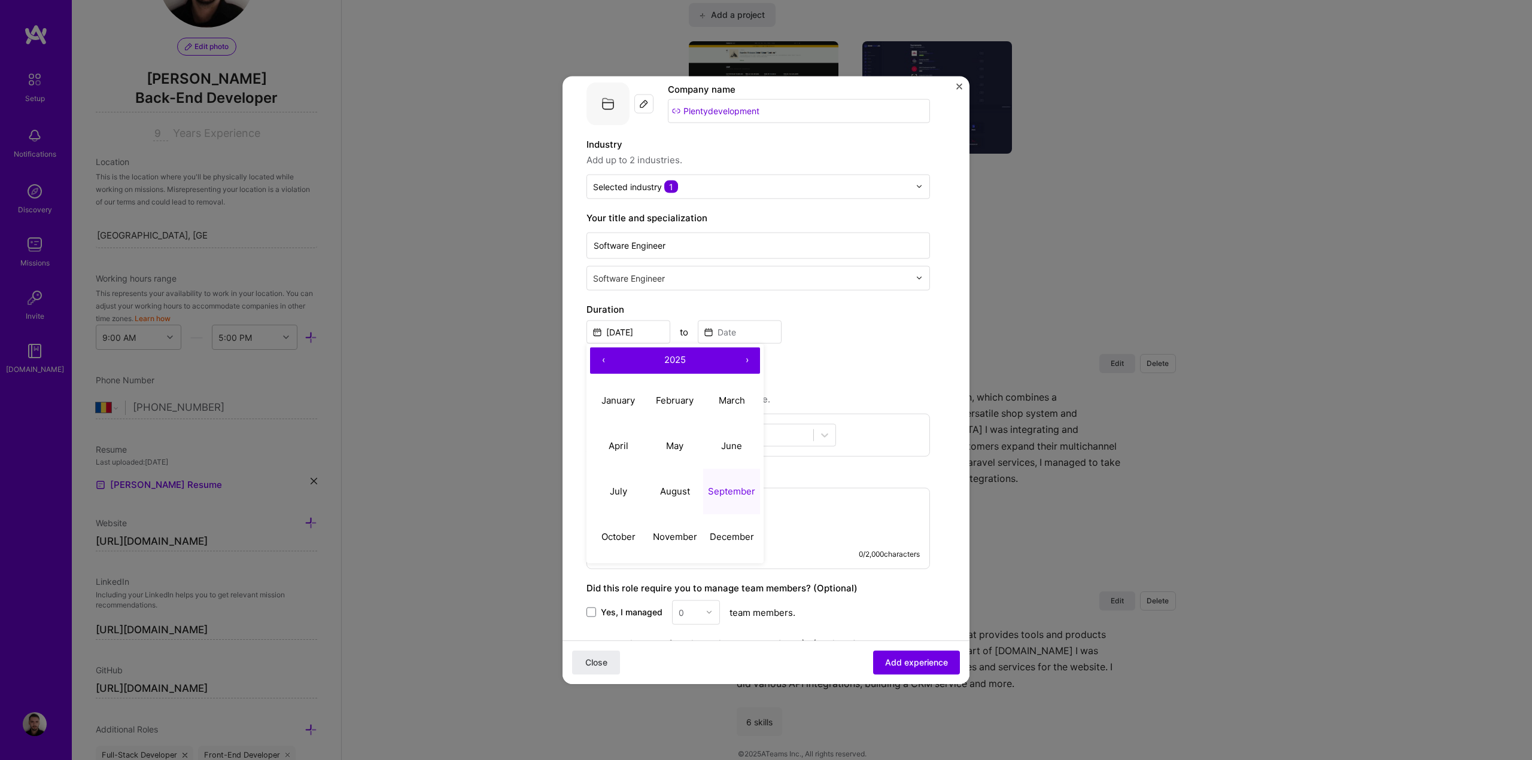
click at [599, 362] on button "‹" at bounding box center [603, 360] width 26 height 26
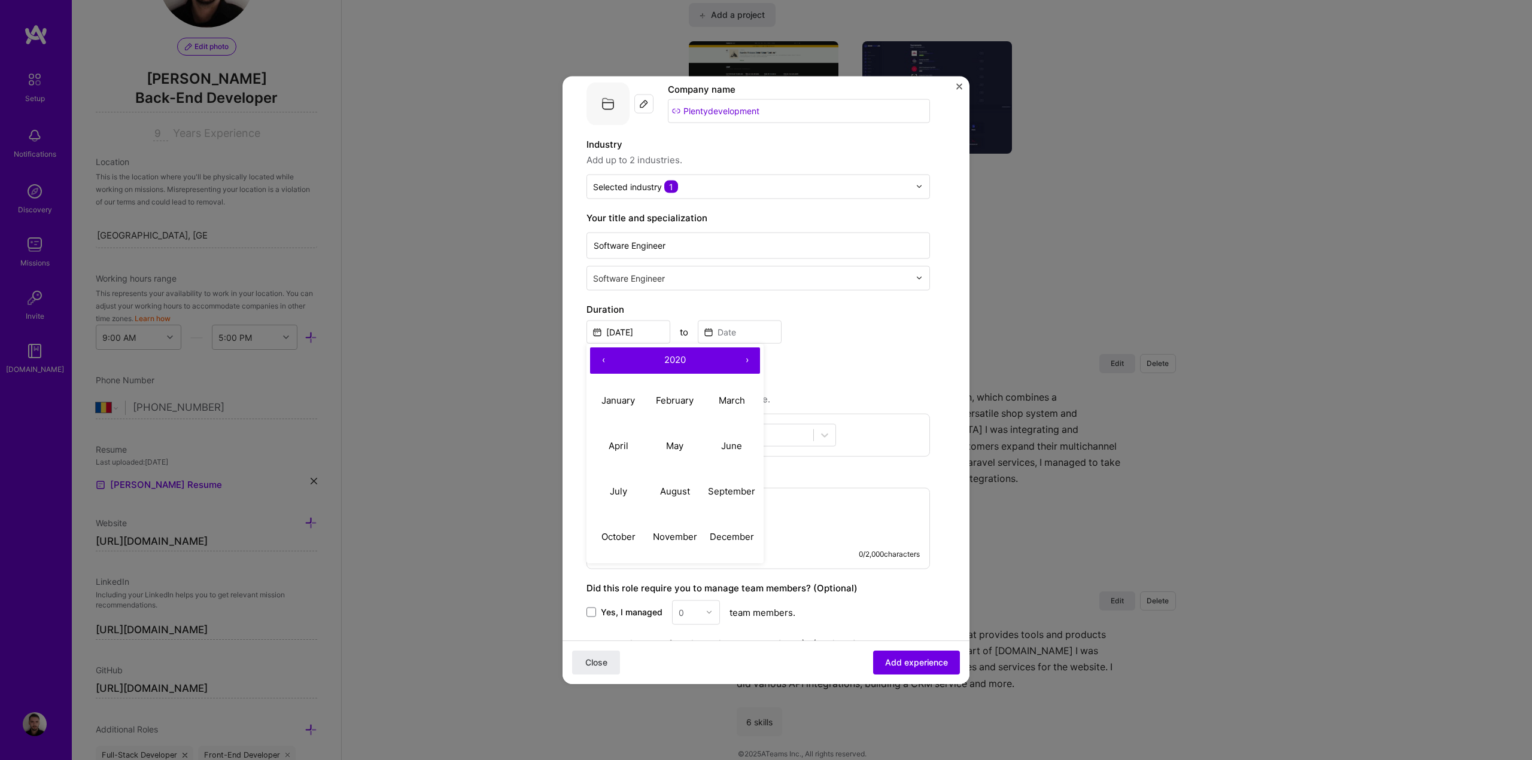
click at [599, 362] on button "‹" at bounding box center [603, 360] width 26 height 26
click at [674, 445] on abbr "May" at bounding box center [674, 445] width 17 height 11
type input "[DATE]"
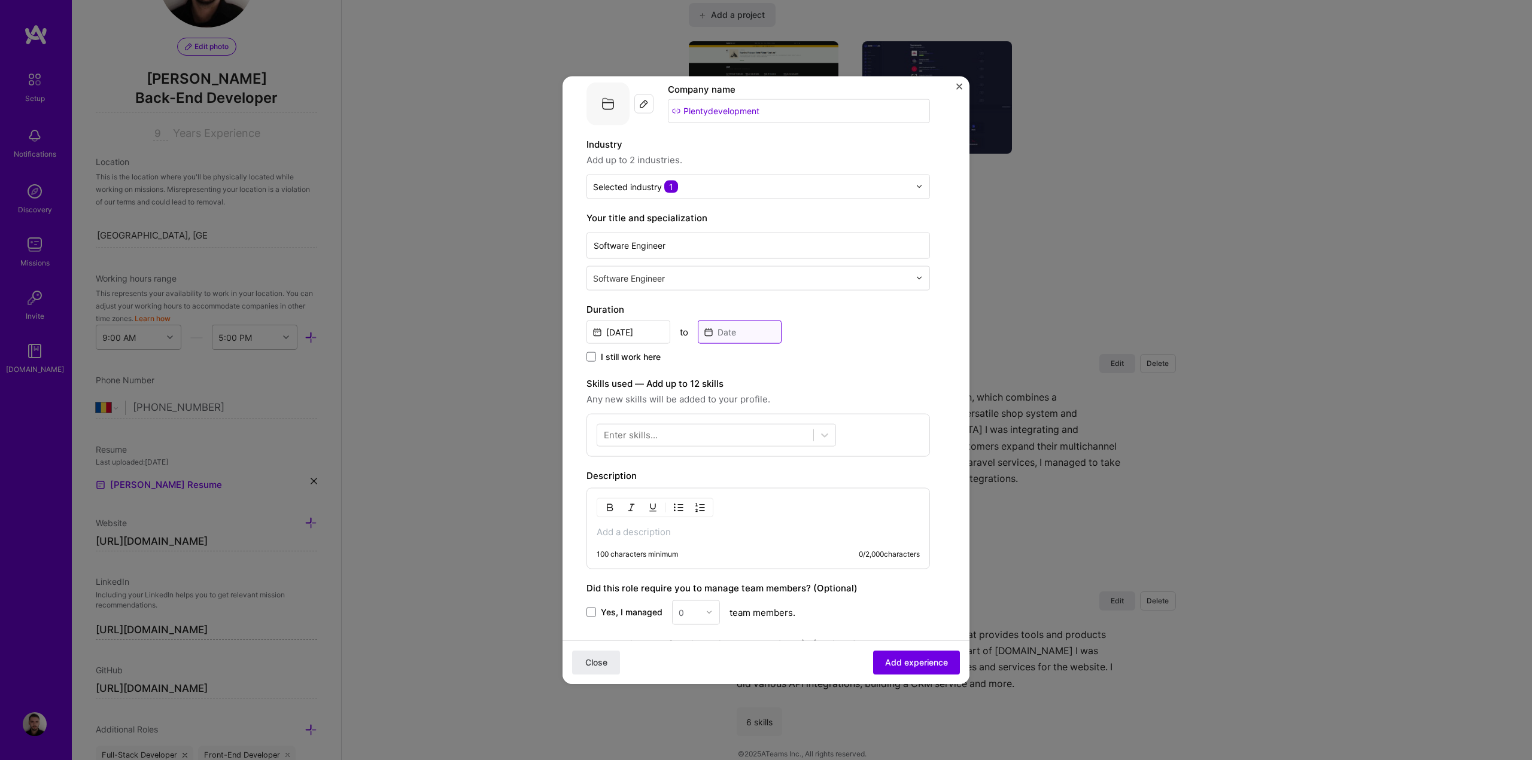
click at [726, 333] on input at bounding box center [740, 331] width 84 height 23
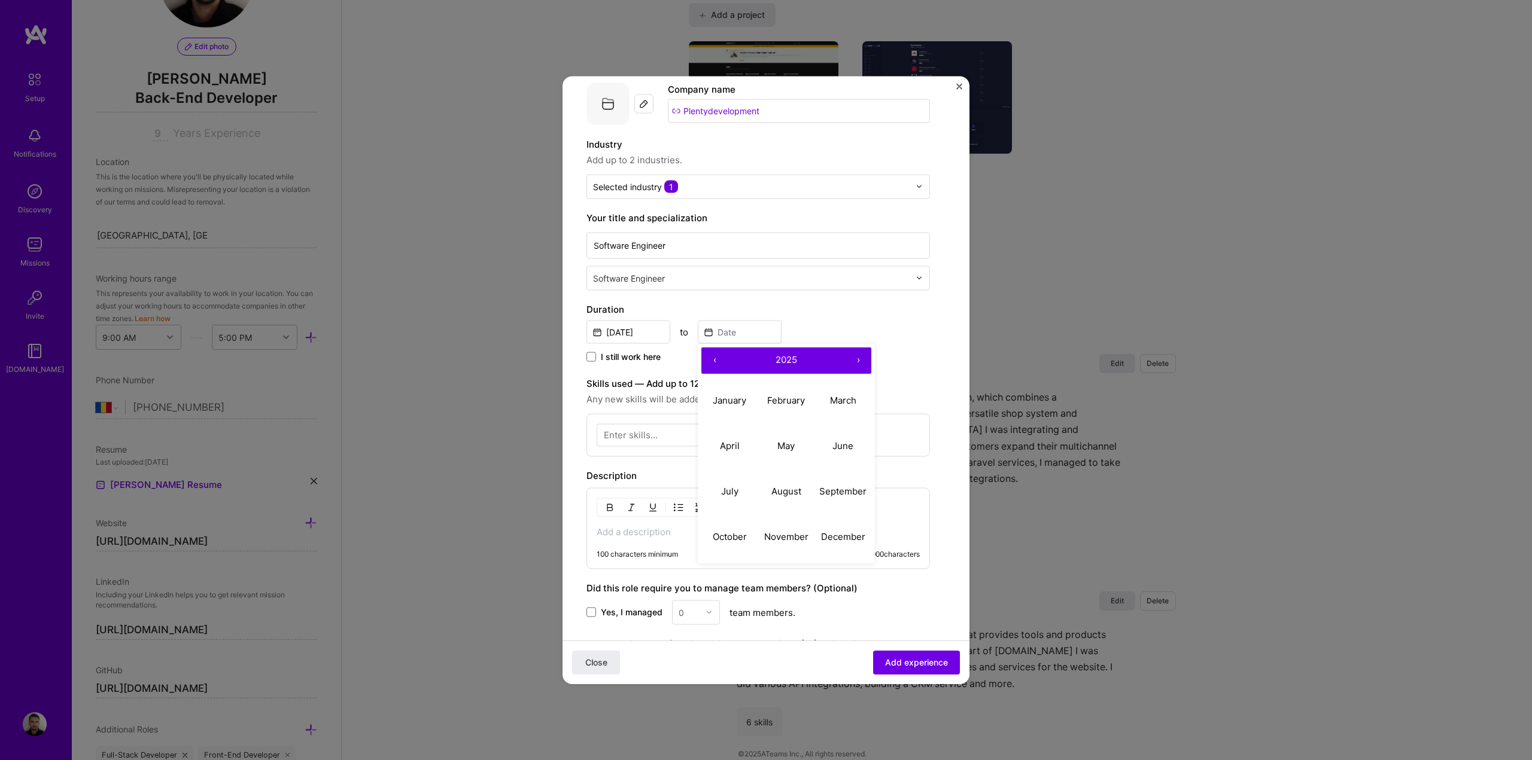
click at [714, 360] on button "‹" at bounding box center [714, 360] width 26 height 26
click at [790, 403] on abbr "February" at bounding box center [786, 400] width 38 height 11
type input "[DATE]"
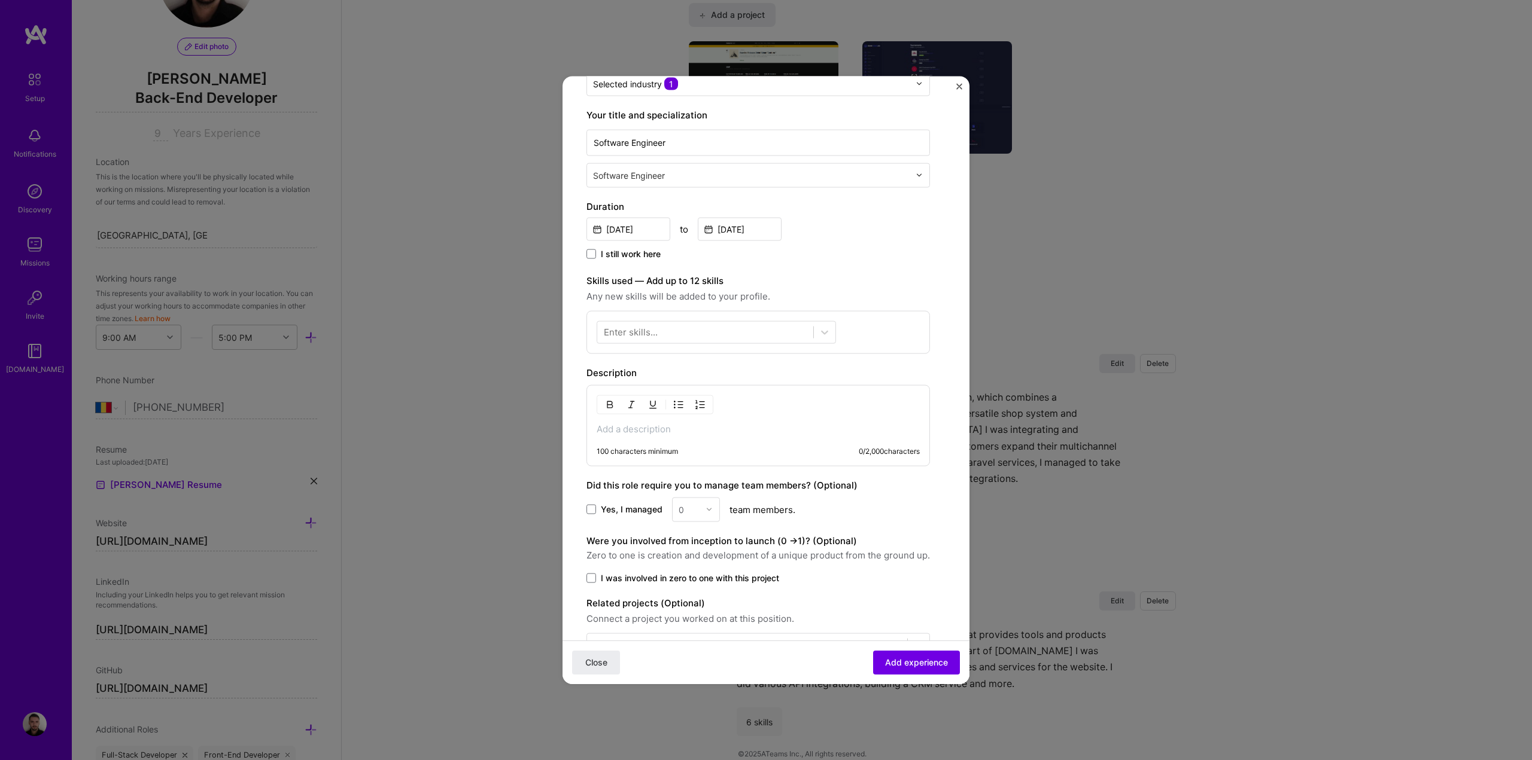
scroll to position [179, 0]
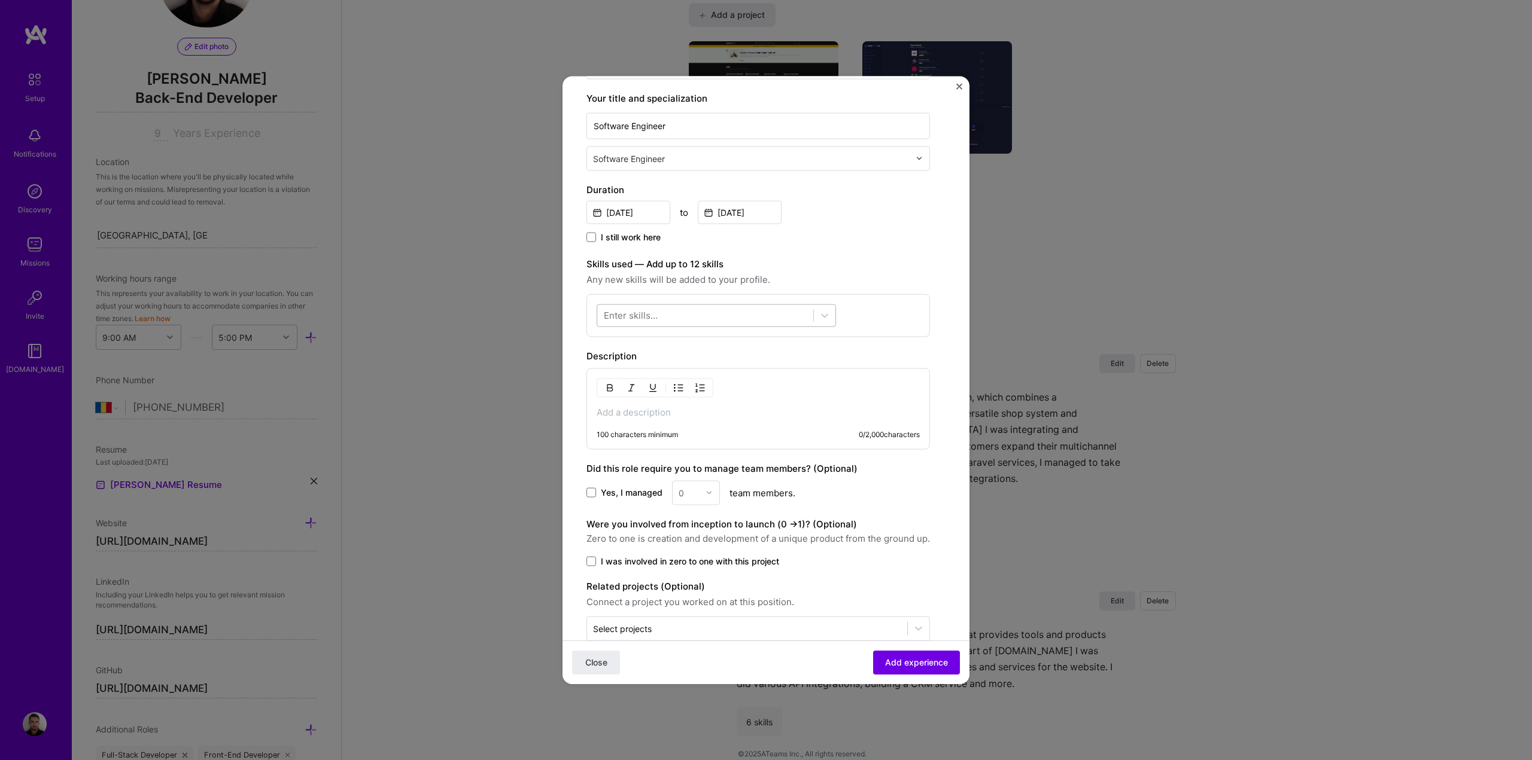
click at [676, 319] on div at bounding box center [705, 316] width 216 height 20
click at [671, 318] on div at bounding box center [705, 316] width 216 height 20
click at [608, 361] on span at bounding box center [609, 364] width 10 height 10
click at [0, 0] on input "checkbox" at bounding box center [0, 0] width 0 height 0
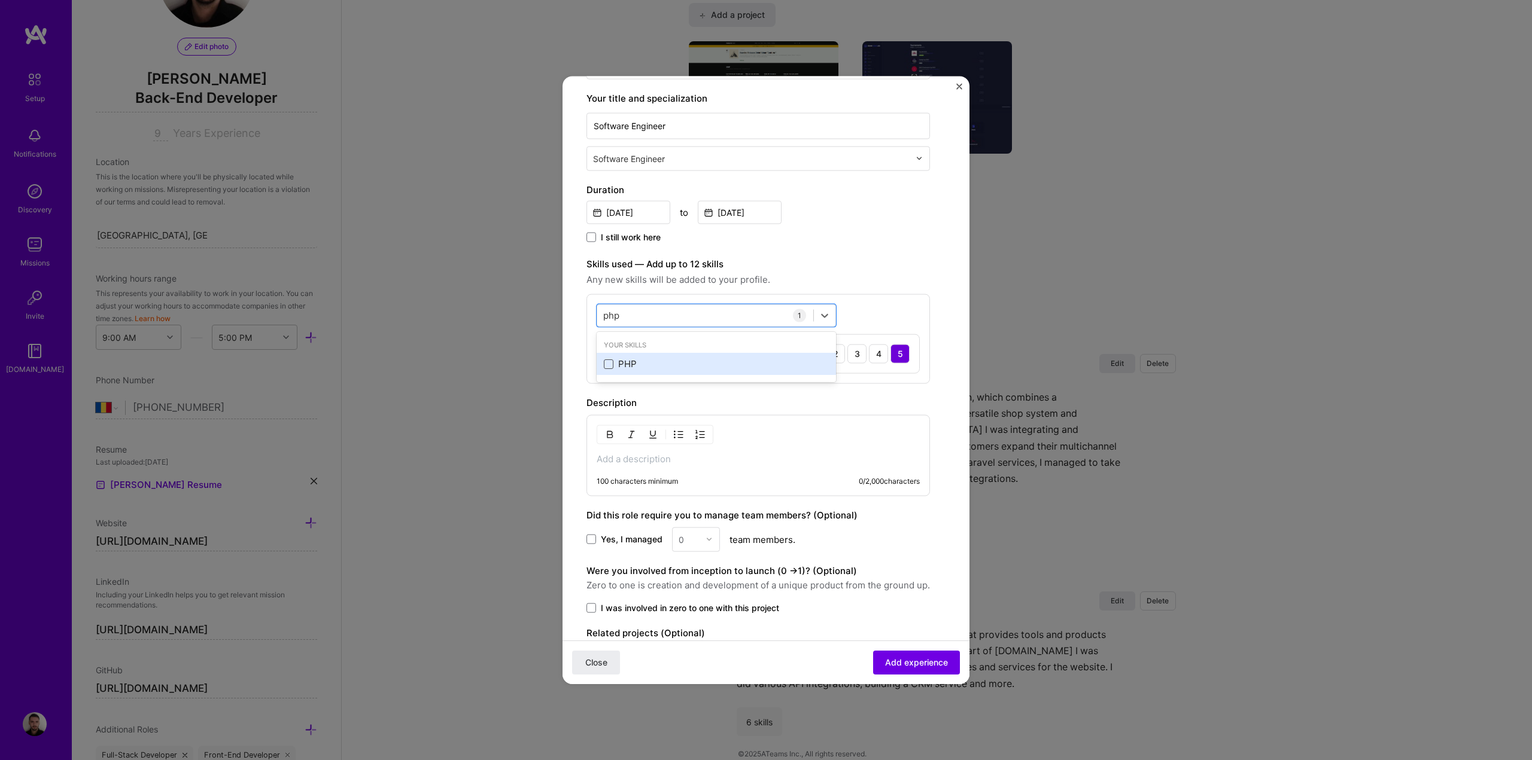
click at [610, 367] on span at bounding box center [609, 364] width 10 height 10
click at [0, 0] on input "checkbox" at bounding box center [0, 0] width 0 height 0
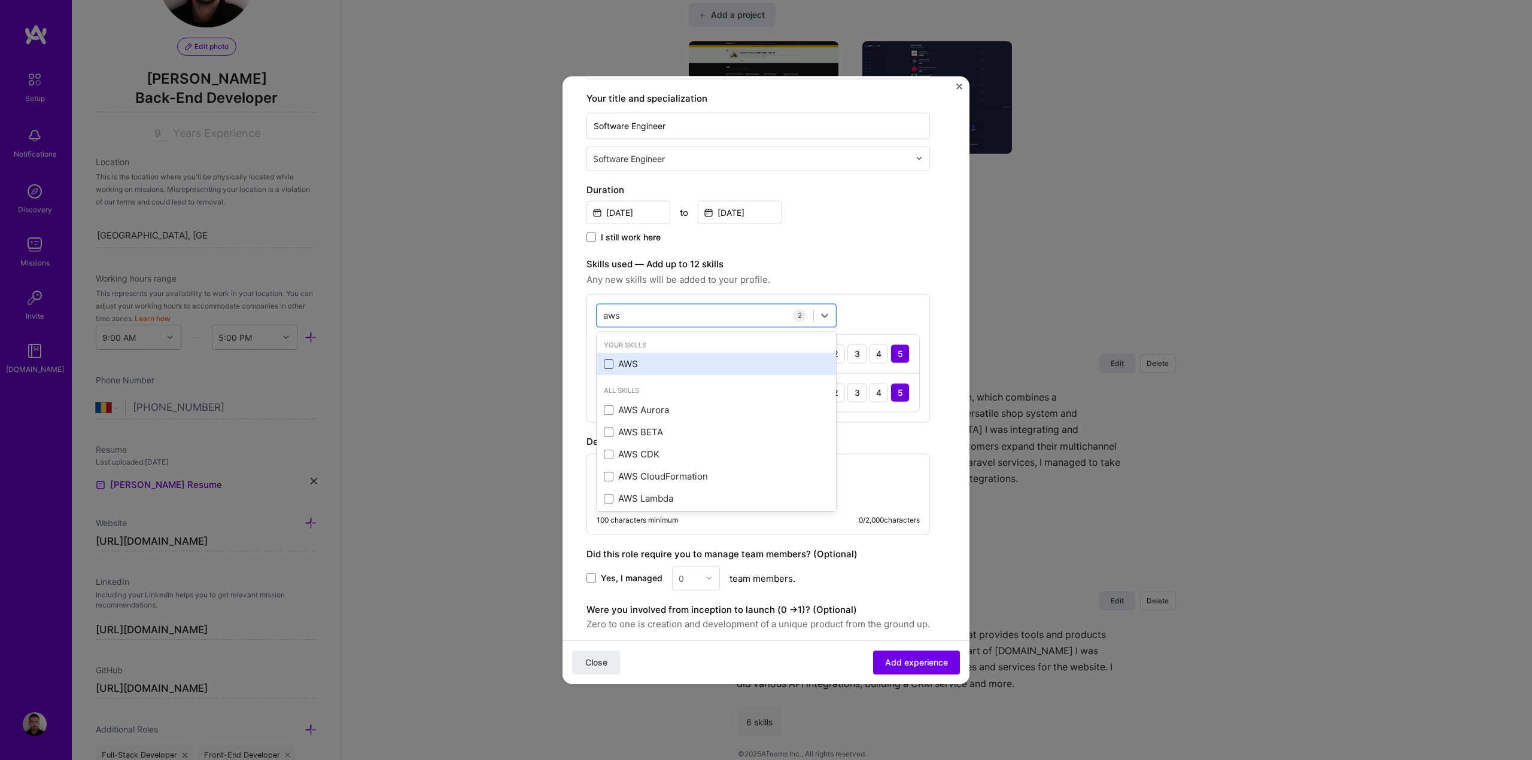
click at [607, 368] on span at bounding box center [609, 364] width 10 height 10
click at [0, 0] on input "checkbox" at bounding box center [0, 0] width 0 height 0
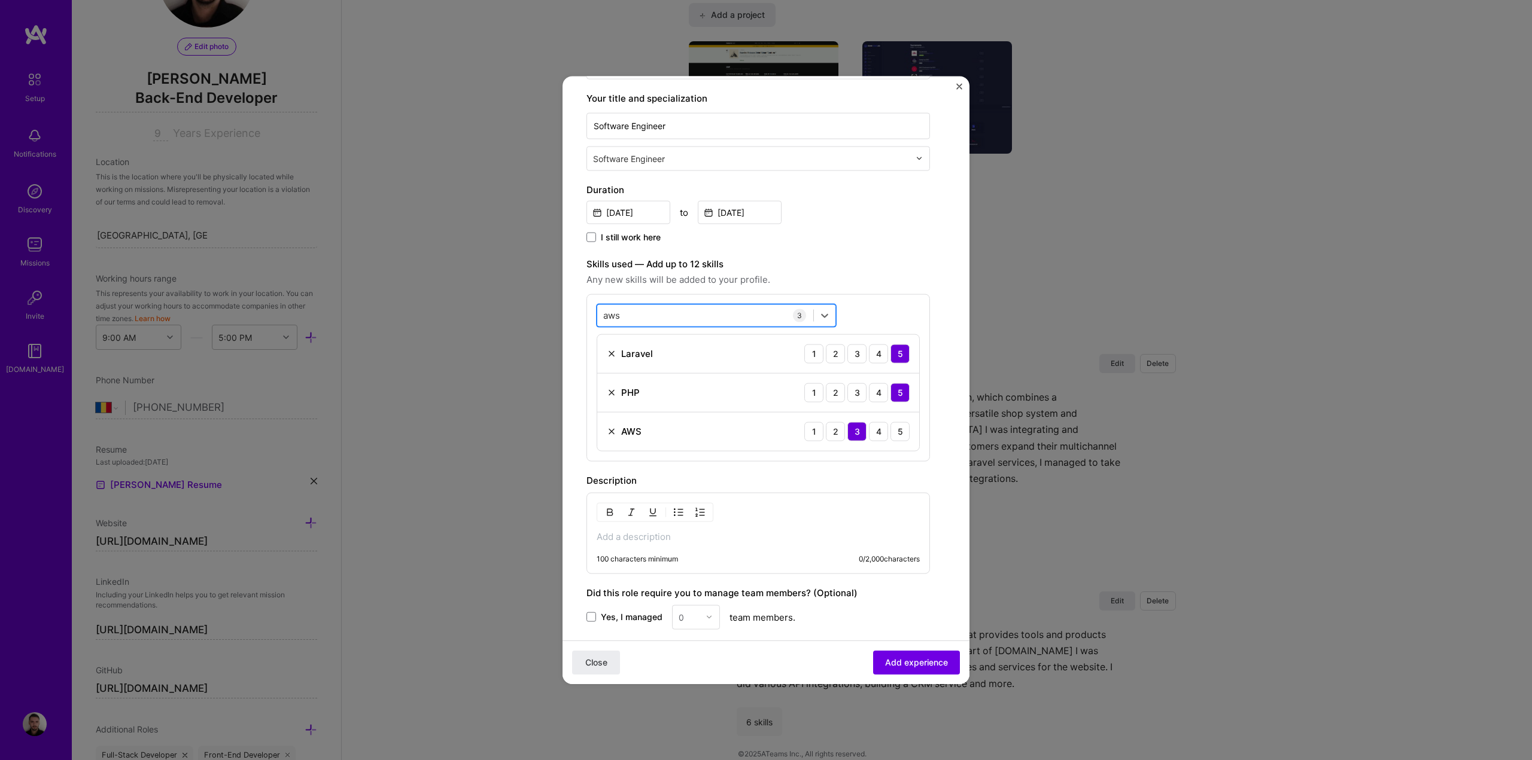
click at [637, 319] on div "aws aws" at bounding box center [705, 316] width 216 height 20
click at [606, 364] on span at bounding box center [609, 364] width 10 height 10
click at [0, 0] on input "checkbox" at bounding box center [0, 0] width 0 height 0
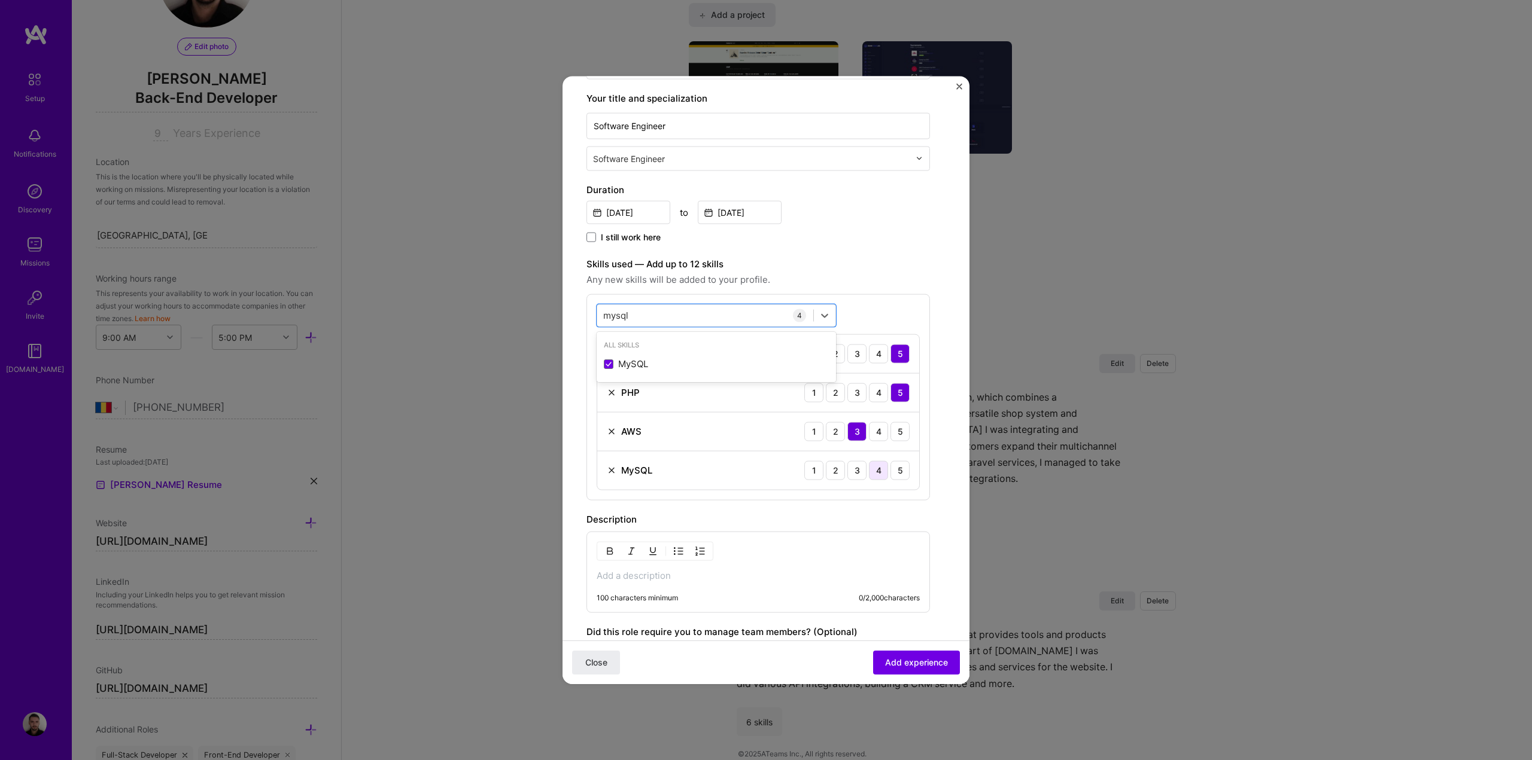
type input "mysql"
click at [874, 474] on div "4" at bounding box center [878, 470] width 19 height 19
click at [879, 255] on div "Create a job experience Jobs help companies understand your past experience. Co…" at bounding box center [757, 362] width 343 height 884
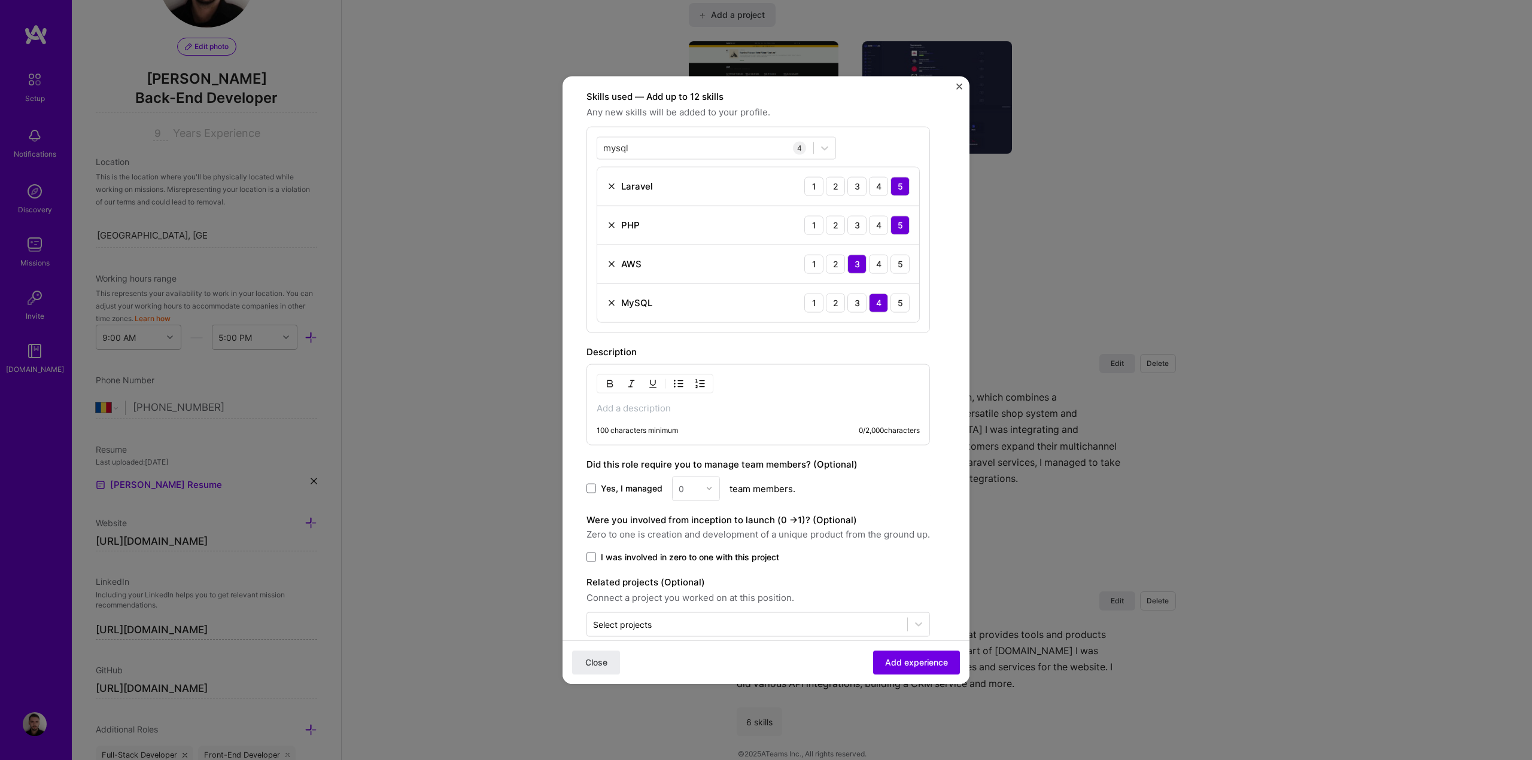
scroll to position [359, 0]
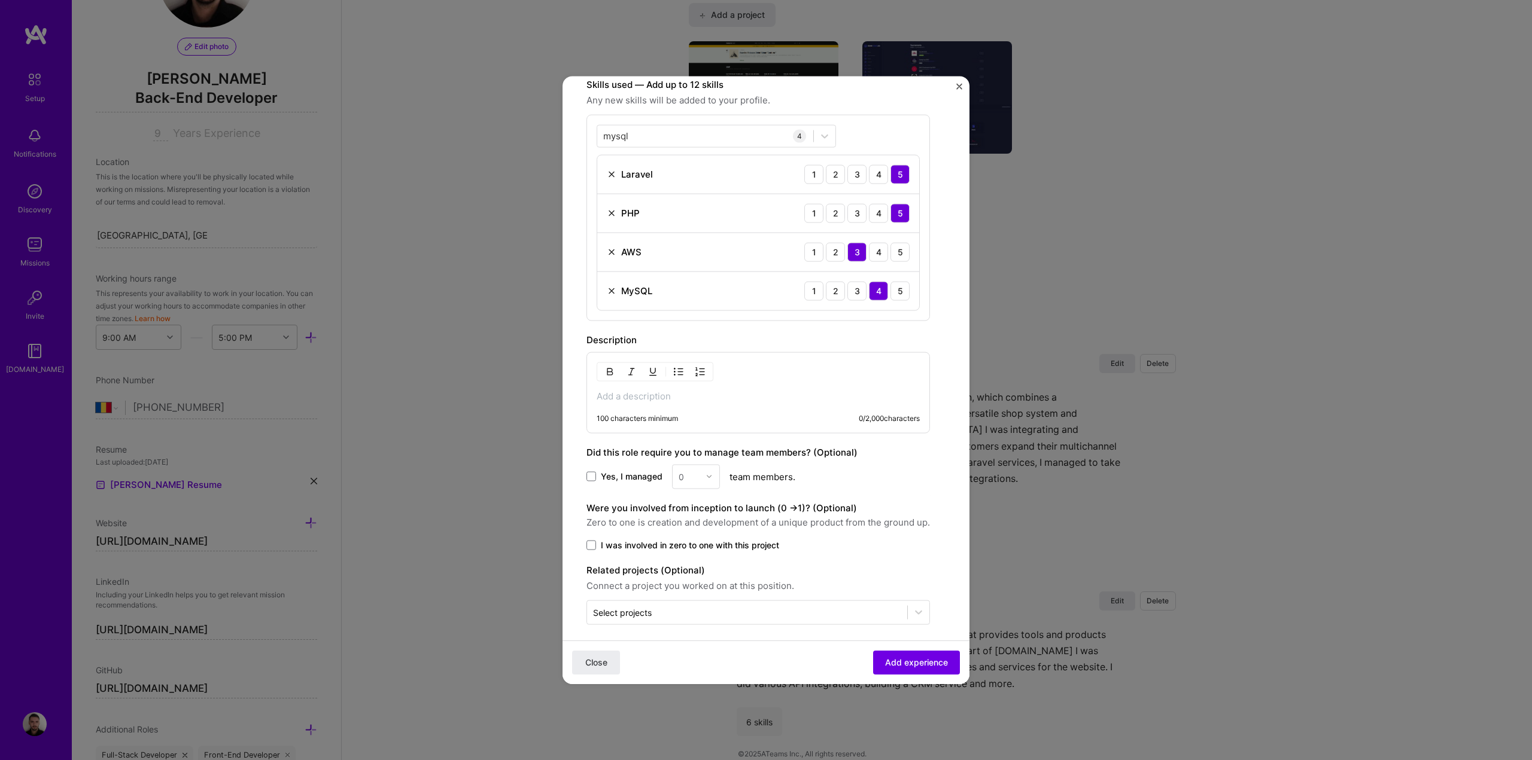
drag, startPoint x: 669, startPoint y: 399, endPoint x: 677, endPoint y: 372, distance: 28.6
click at [669, 398] on p at bounding box center [757, 396] width 323 height 12
click at [664, 404] on div "100 characters minimum 0 / 2,000 characters" at bounding box center [757, 392] width 343 height 81
click at [669, 399] on p at bounding box center [757, 396] width 323 height 12
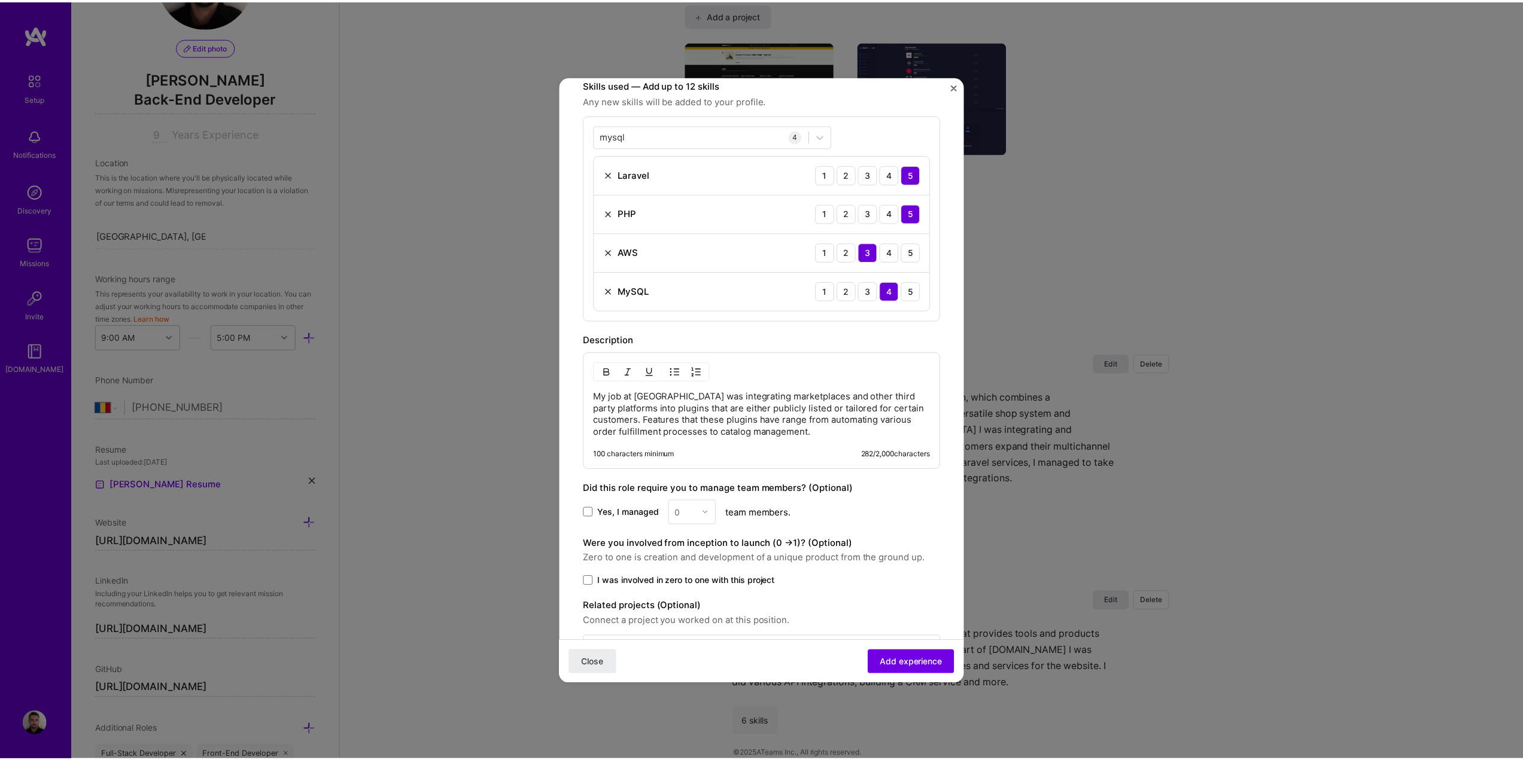
scroll to position [403, 0]
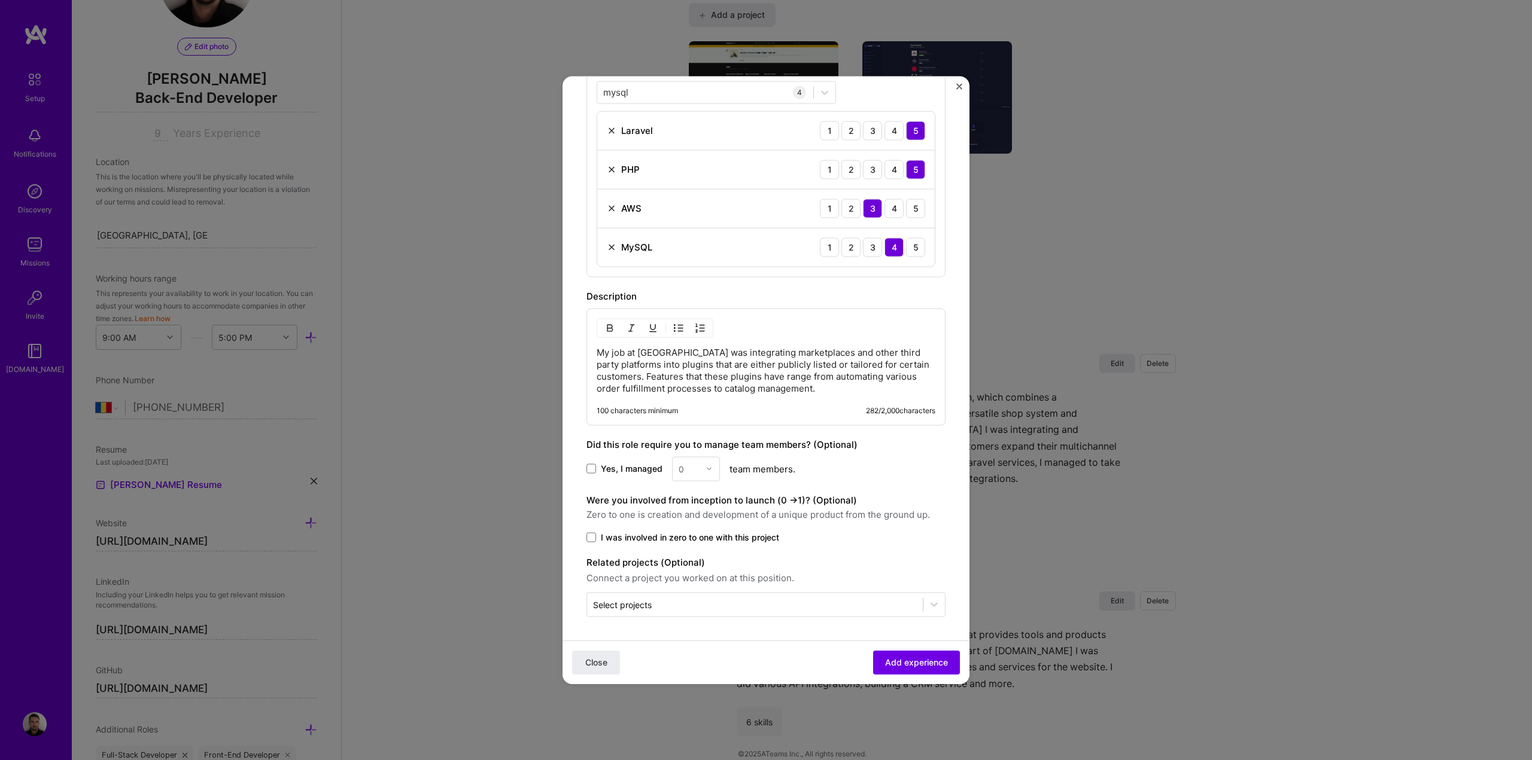
click at [709, 534] on span "I was involved in zero to one with this project" at bounding box center [690, 537] width 178 height 12
click at [0, 0] on input "I was involved in zero to one with this project" at bounding box center [0, 0] width 0 height 0
click at [901, 663] on span "Add experience" at bounding box center [916, 663] width 63 height 12
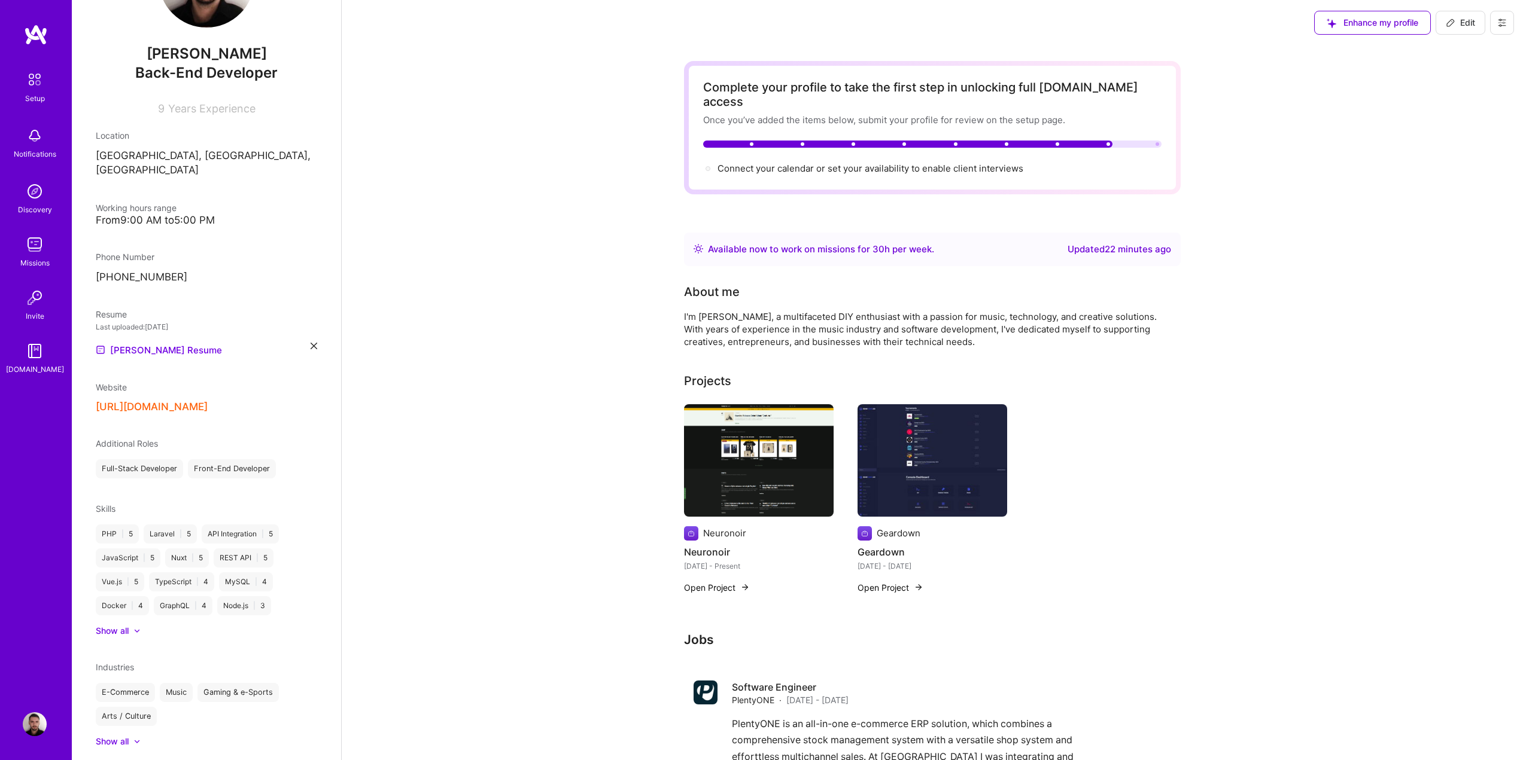
scroll to position [0, 0]
click at [1465, 21] on span "Edit" at bounding box center [1459, 24] width 29 height 12
select select "RO"
select select "Right Now"
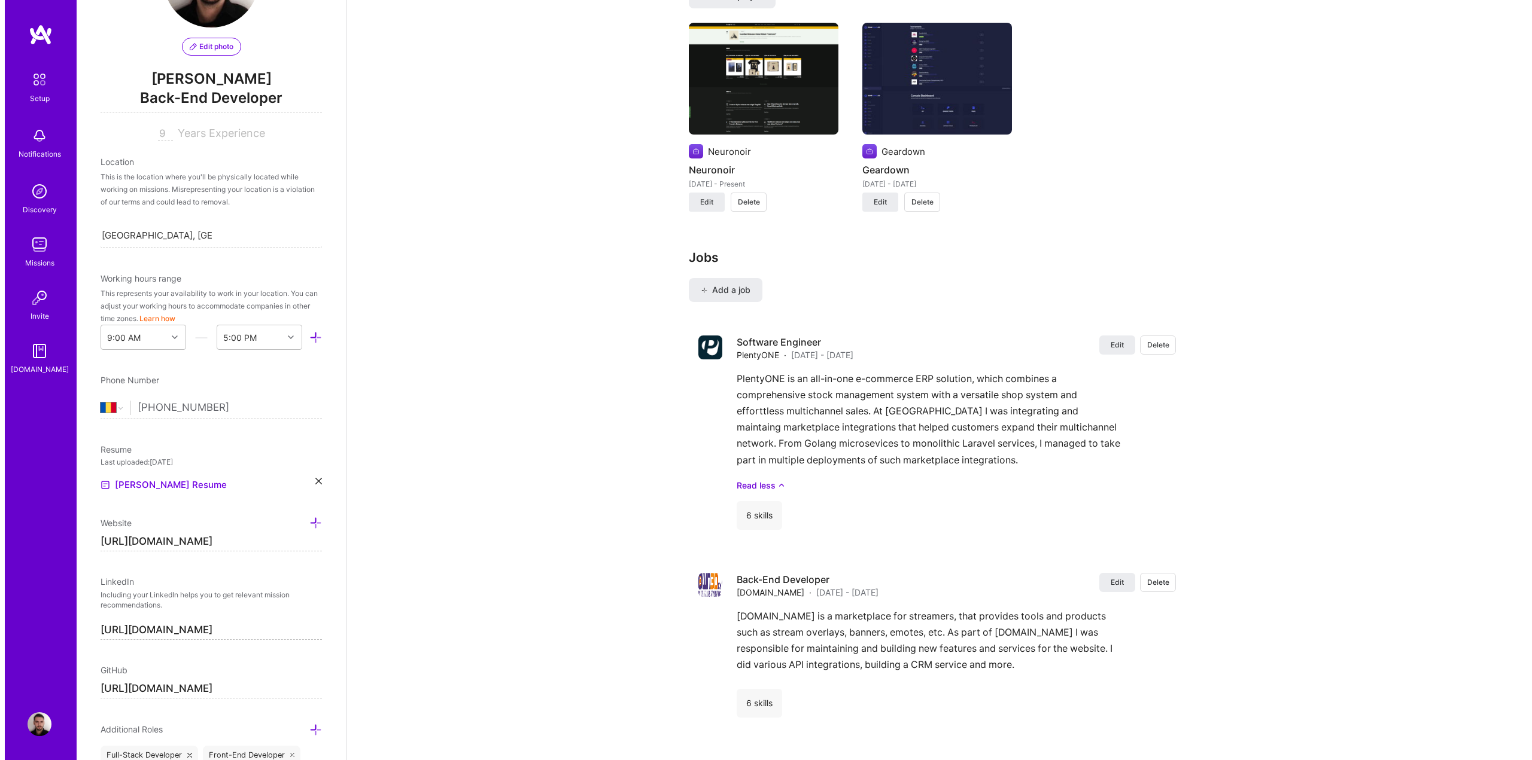
scroll to position [1079, 0]
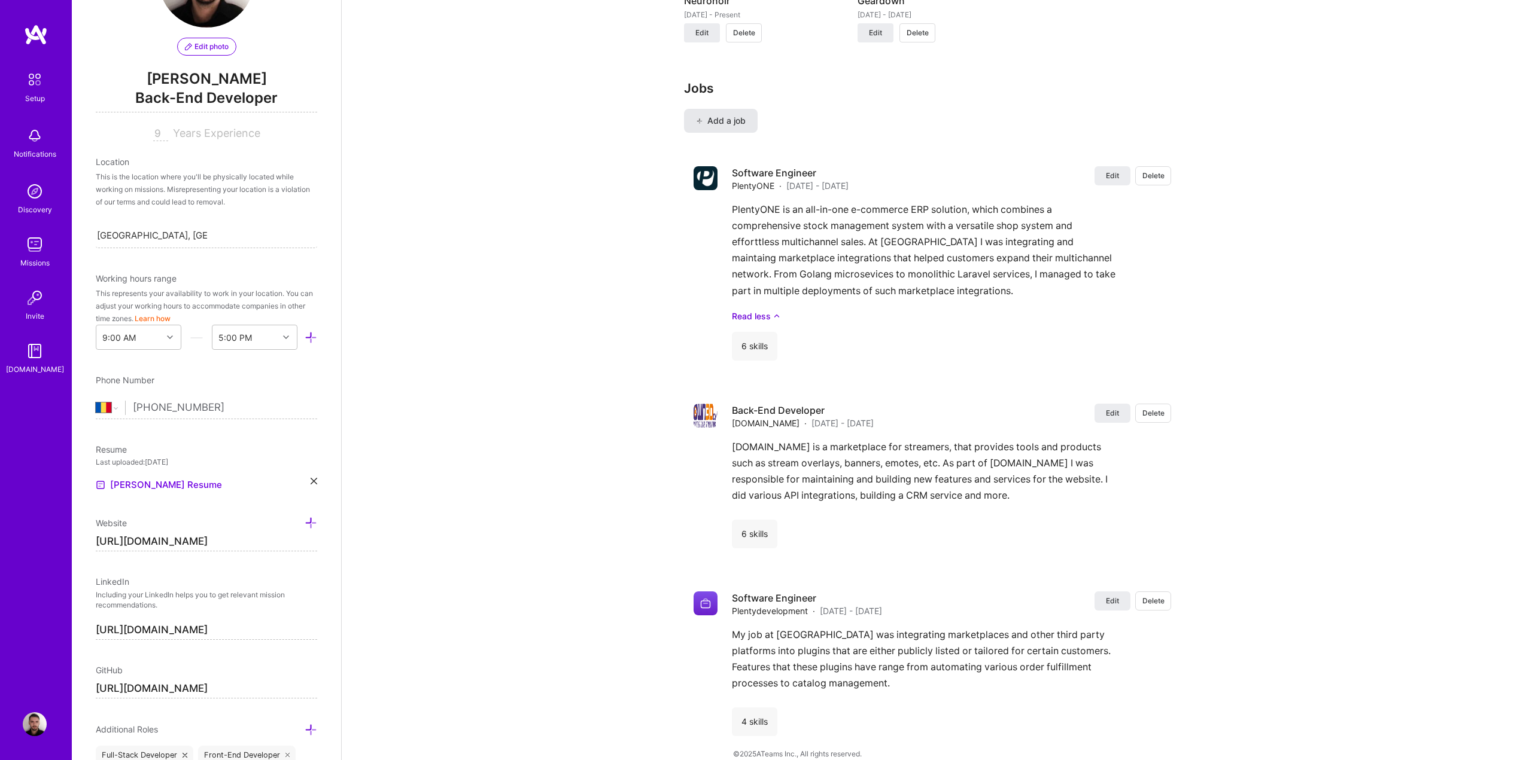
click at [741, 115] on span "Add a job" at bounding box center [721, 121] width 50 height 12
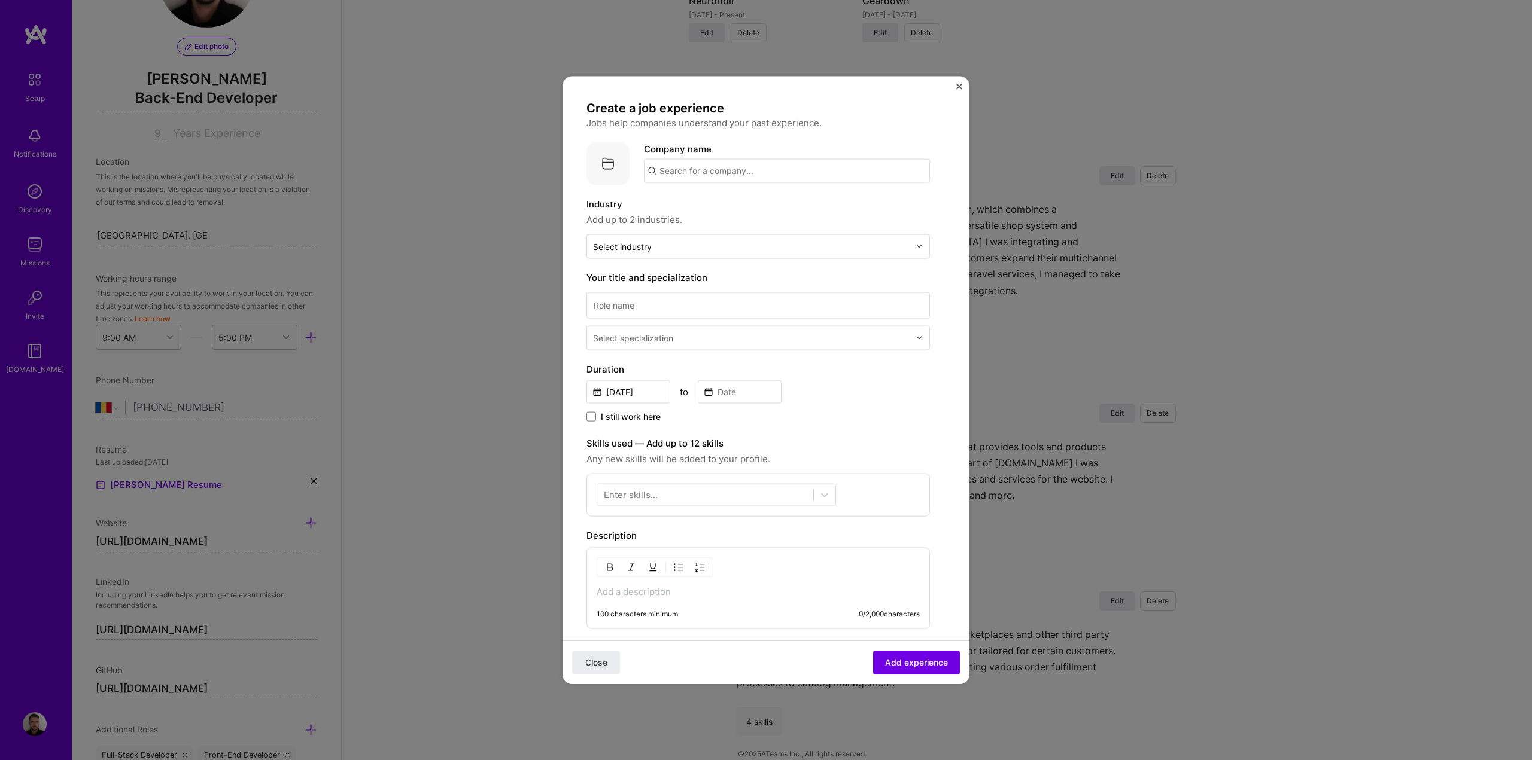
click at [729, 165] on input "text" at bounding box center [787, 171] width 286 height 24
type input "Nokia"
click at [713, 238] on div "Nokia [DOMAIN_NAME]" at bounding box center [709, 239] width 58 height 22
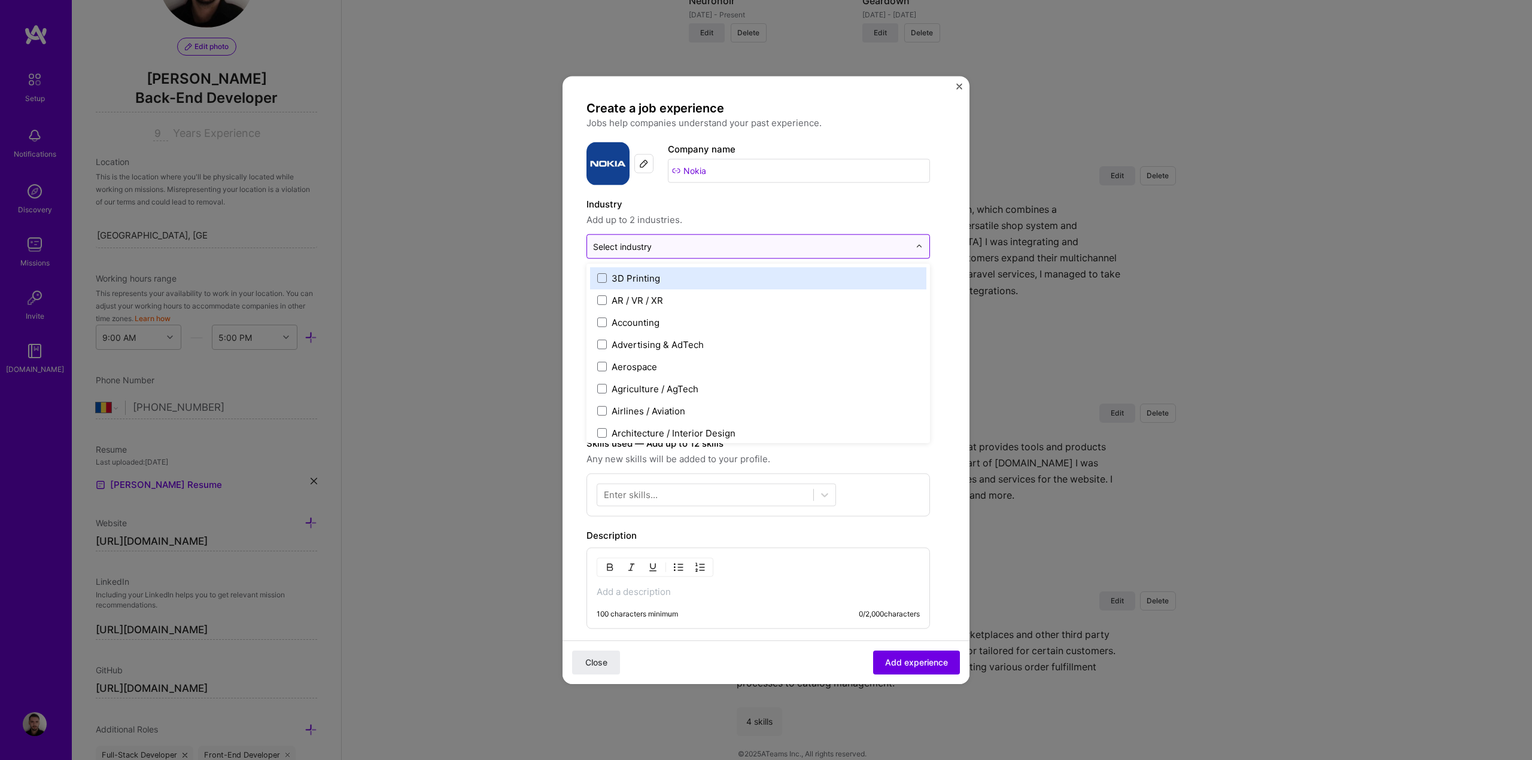
click at [649, 248] on div "Select industry 0" at bounding box center [622, 246] width 59 height 13
type input "s"
type input "w"
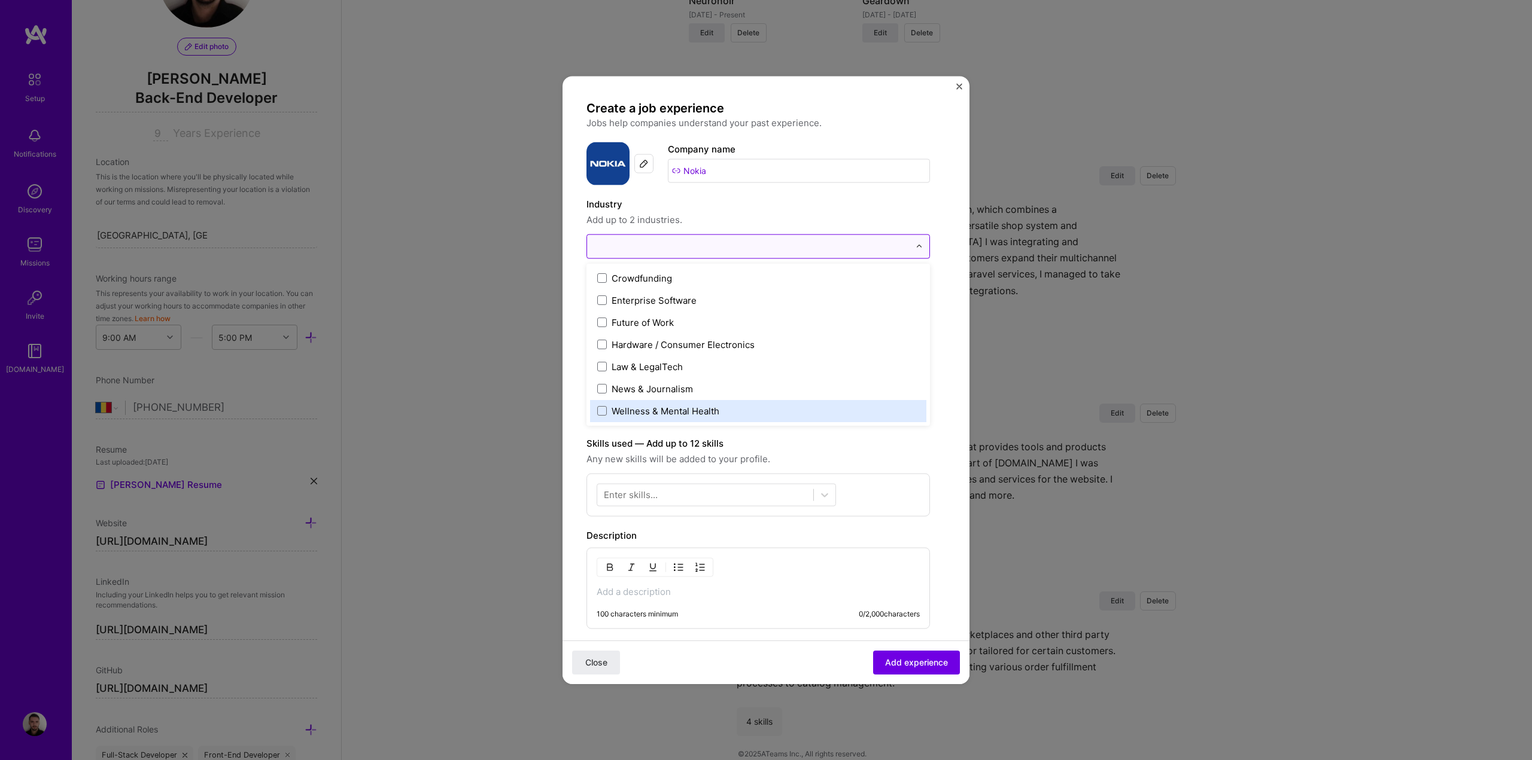
type input "d"
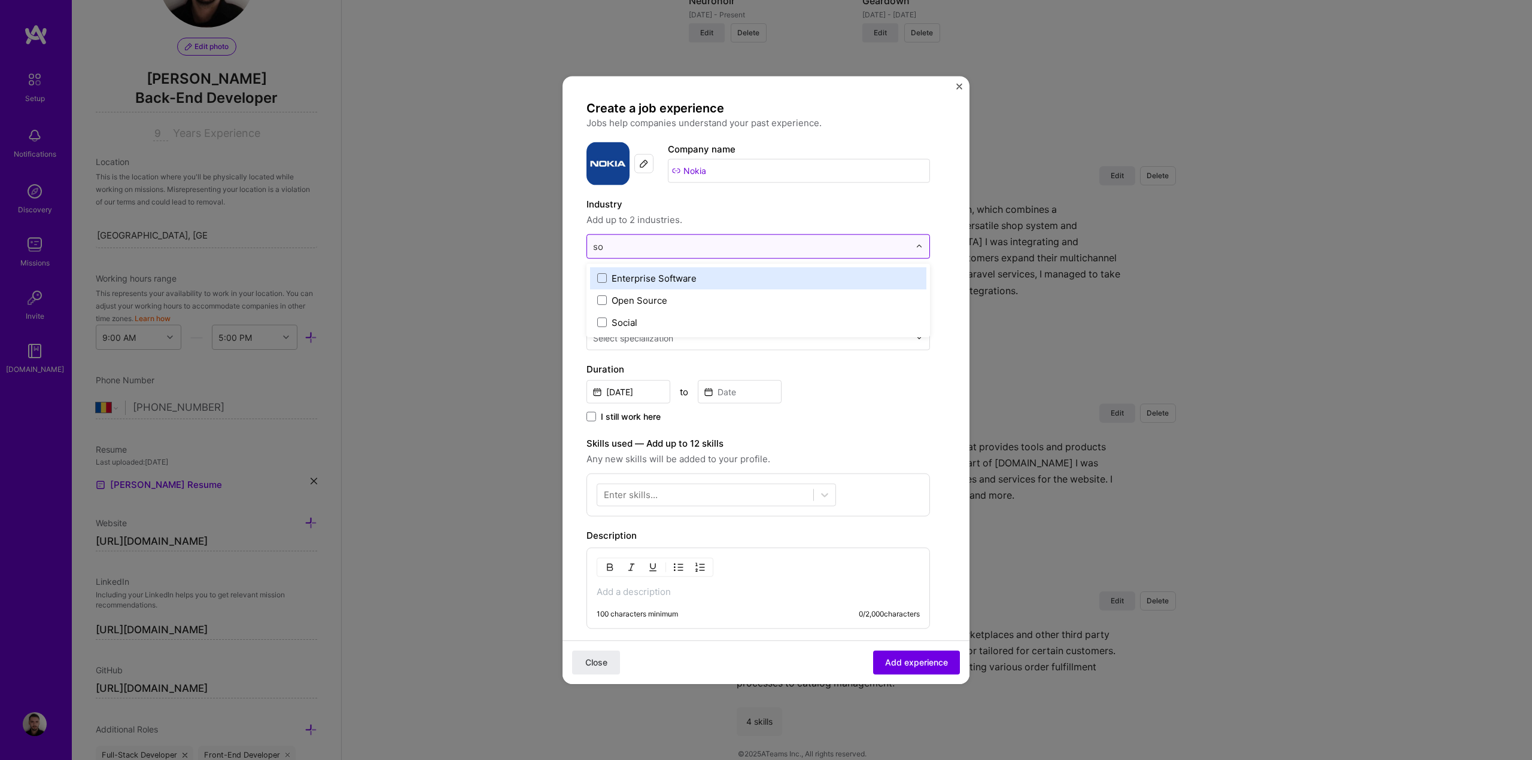
type input "s"
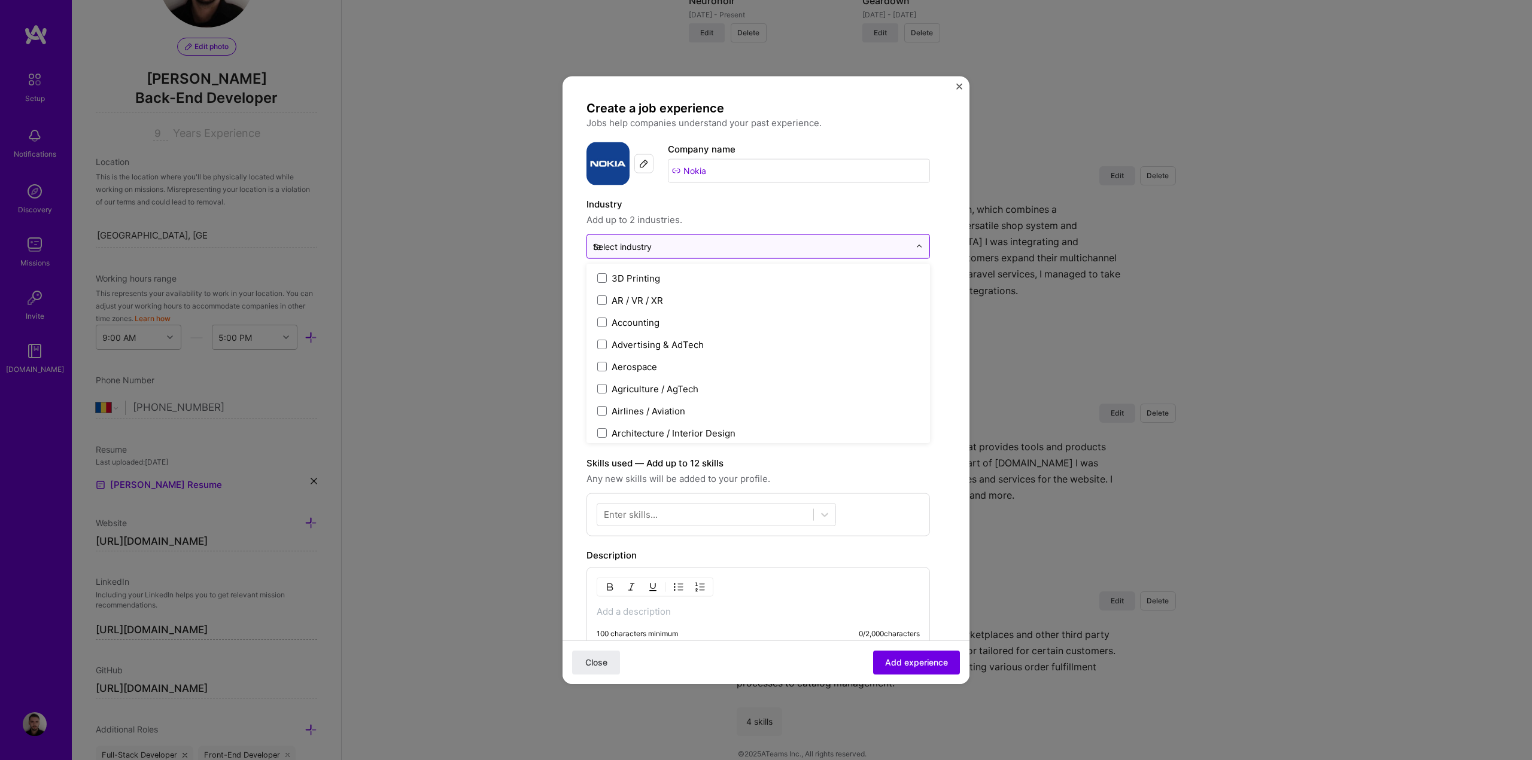
type input "tel"
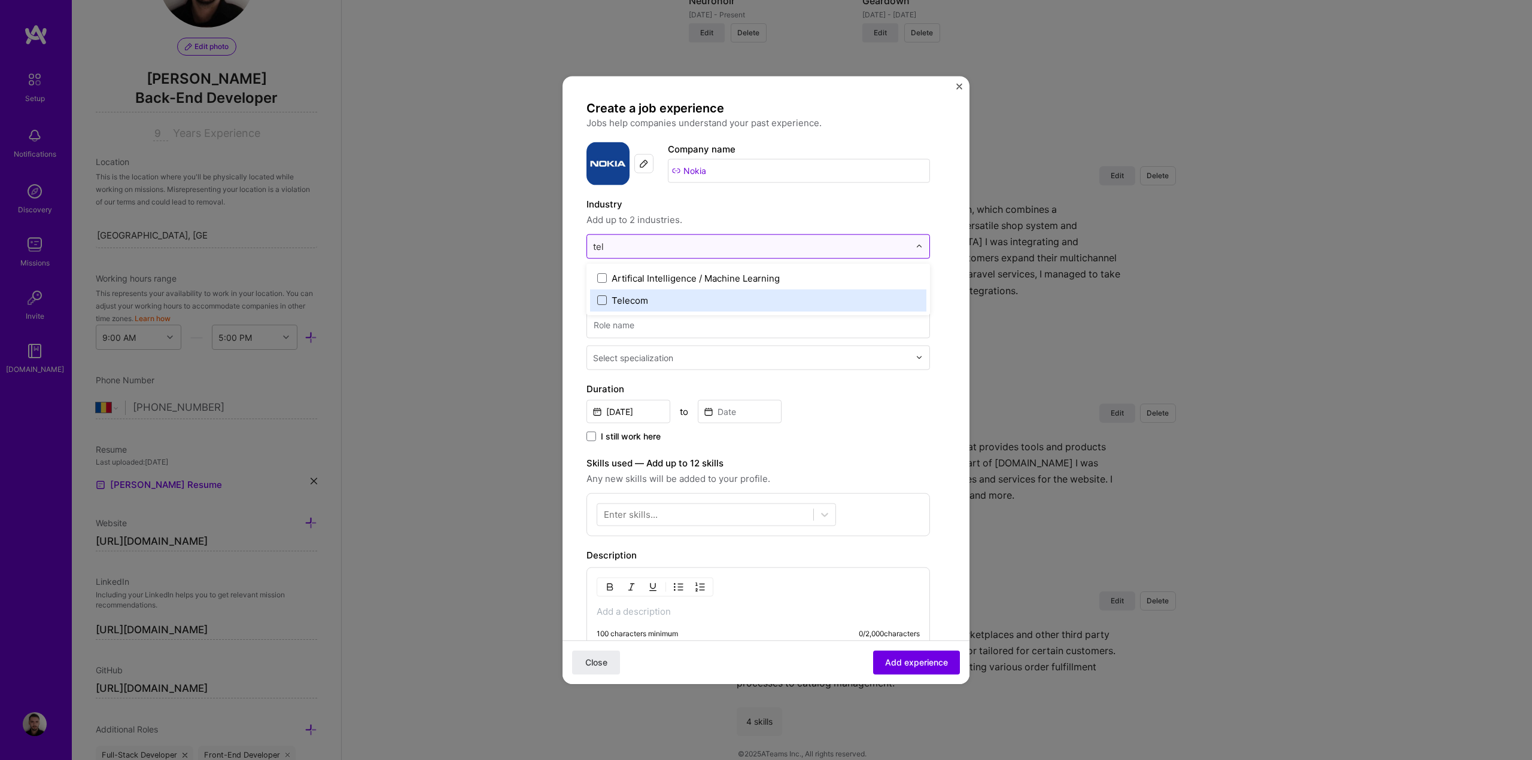
click at [605, 299] on span at bounding box center [602, 301] width 10 height 10
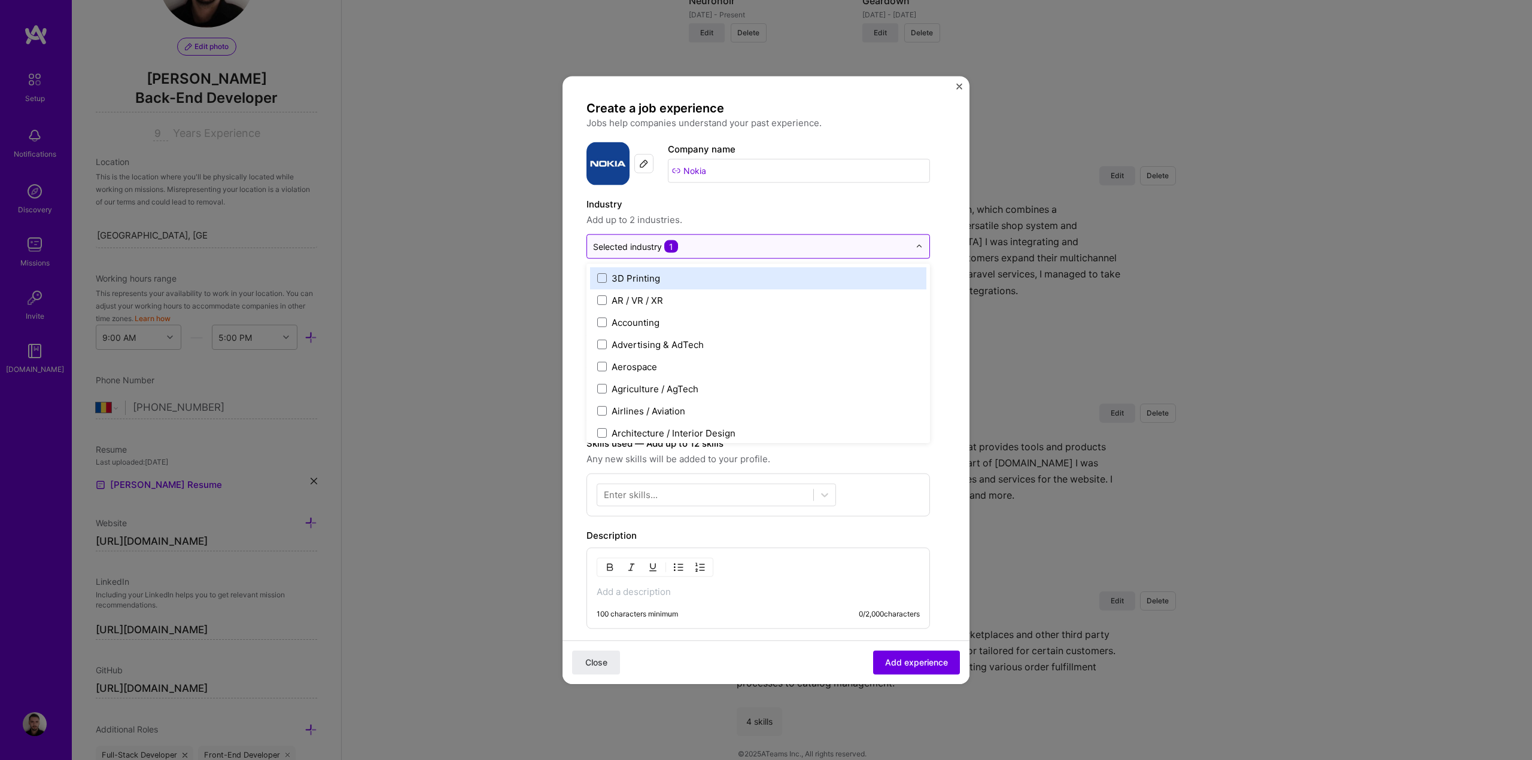
click at [733, 212] on div "Industry Add up to 2 industries." at bounding box center [757, 212] width 343 height 30
click at [638, 314] on input at bounding box center [757, 305] width 343 height 26
click at [638, 310] on input at bounding box center [757, 305] width 343 height 26
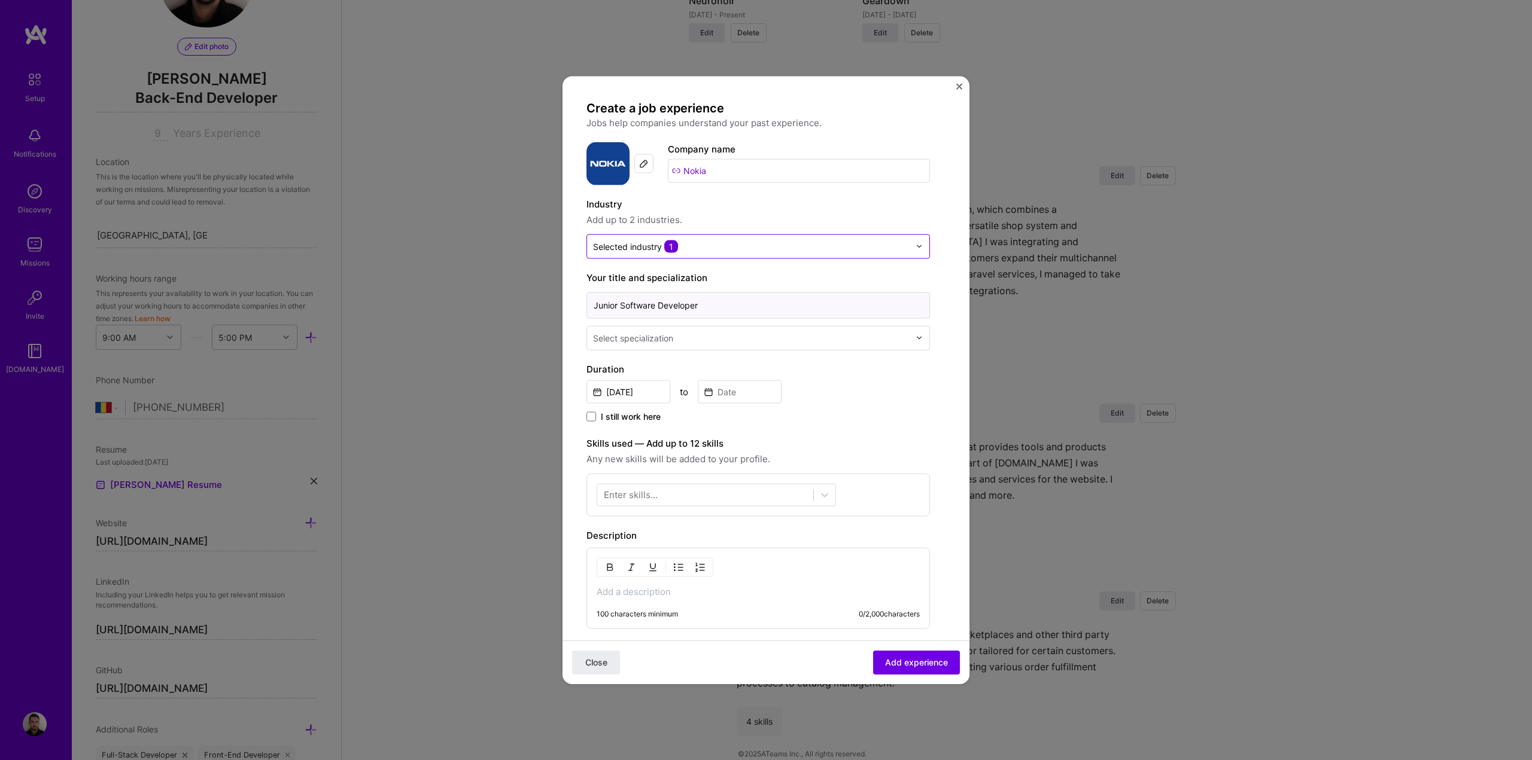
type input "Junior Software Developer"
click at [631, 339] on div "Select specialization" at bounding box center [633, 337] width 80 height 13
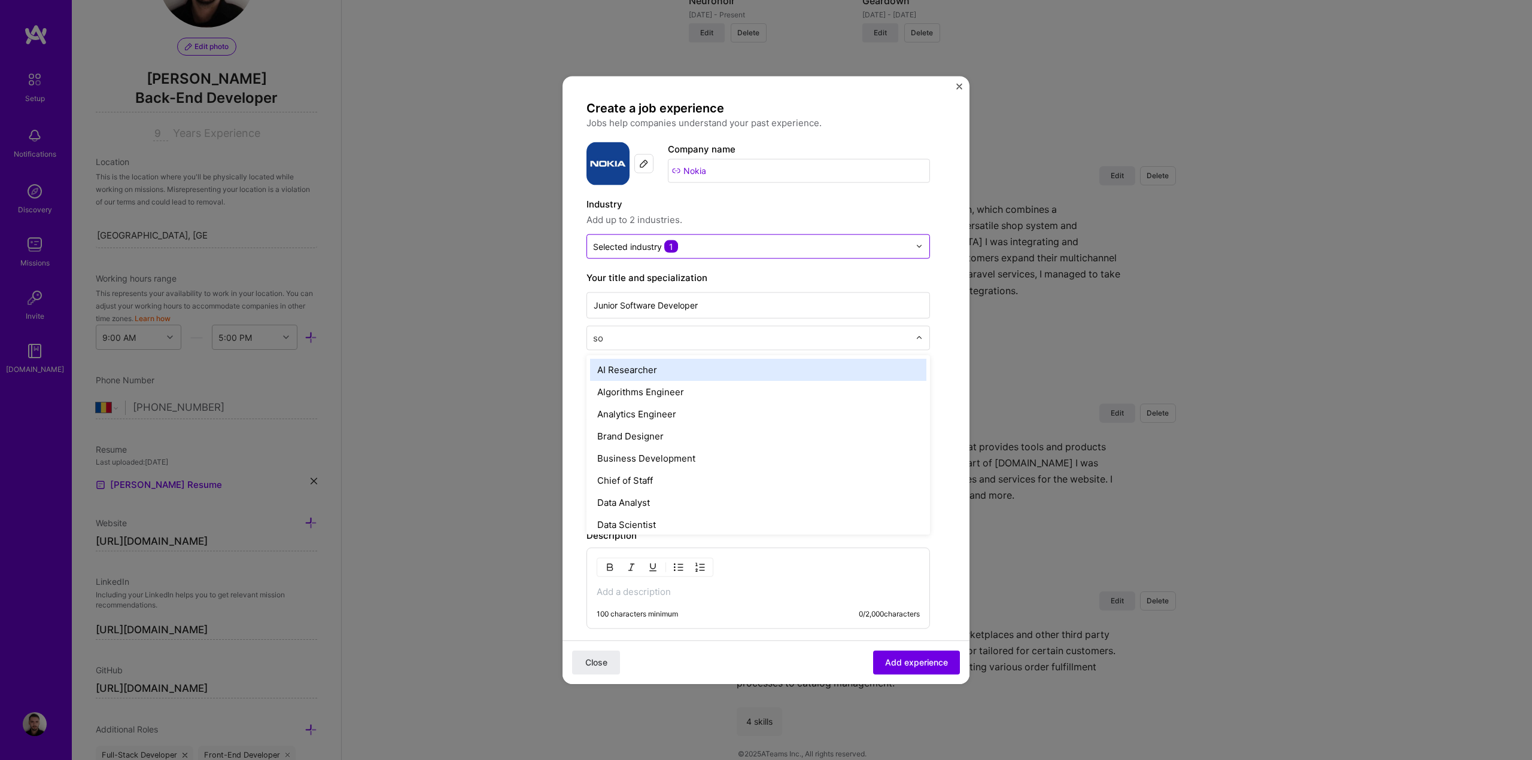
type input "sof"
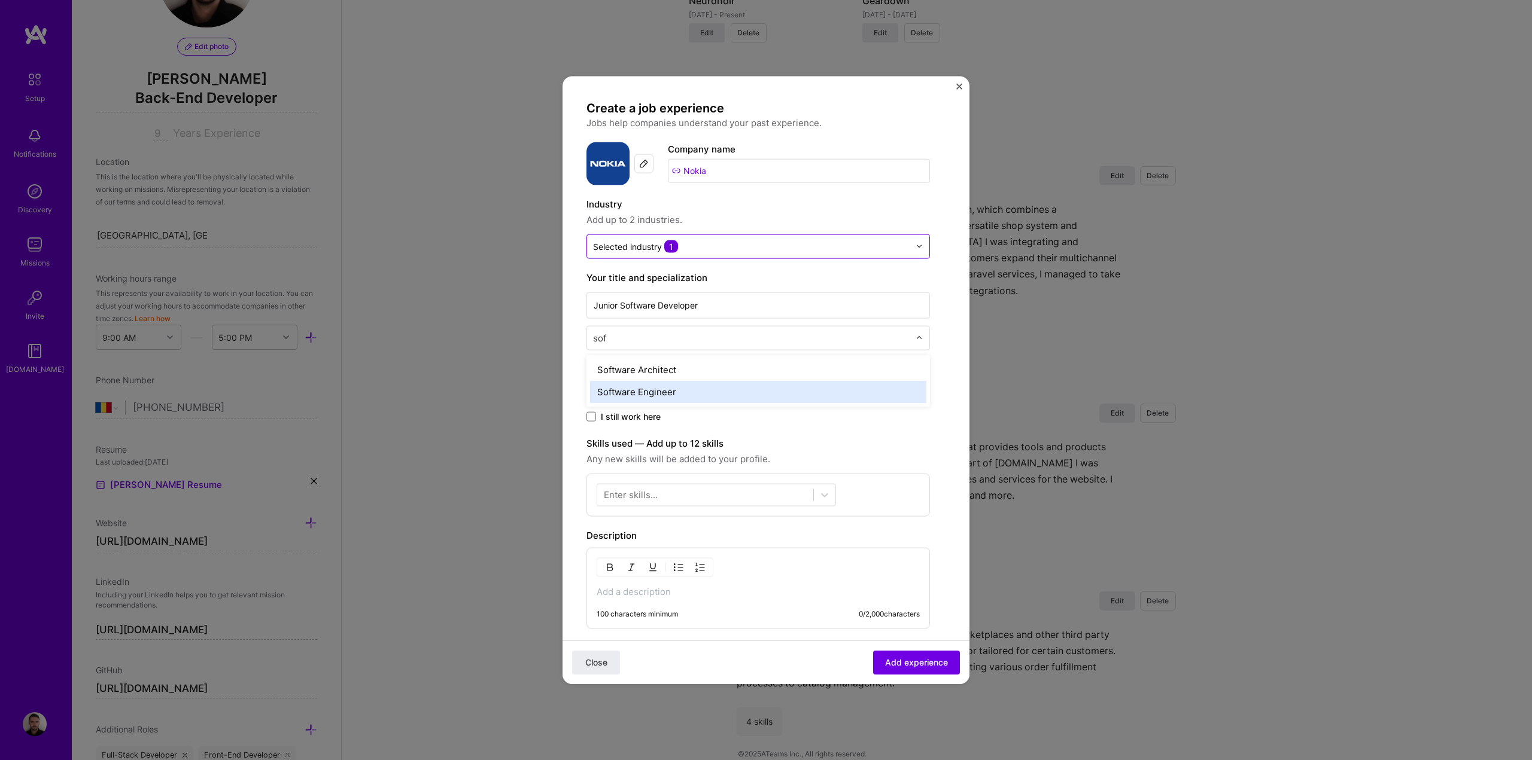
click at [646, 398] on div "Software Engineer" at bounding box center [758, 391] width 336 height 22
click at [632, 392] on input "[DATE]" at bounding box center [628, 391] width 84 height 23
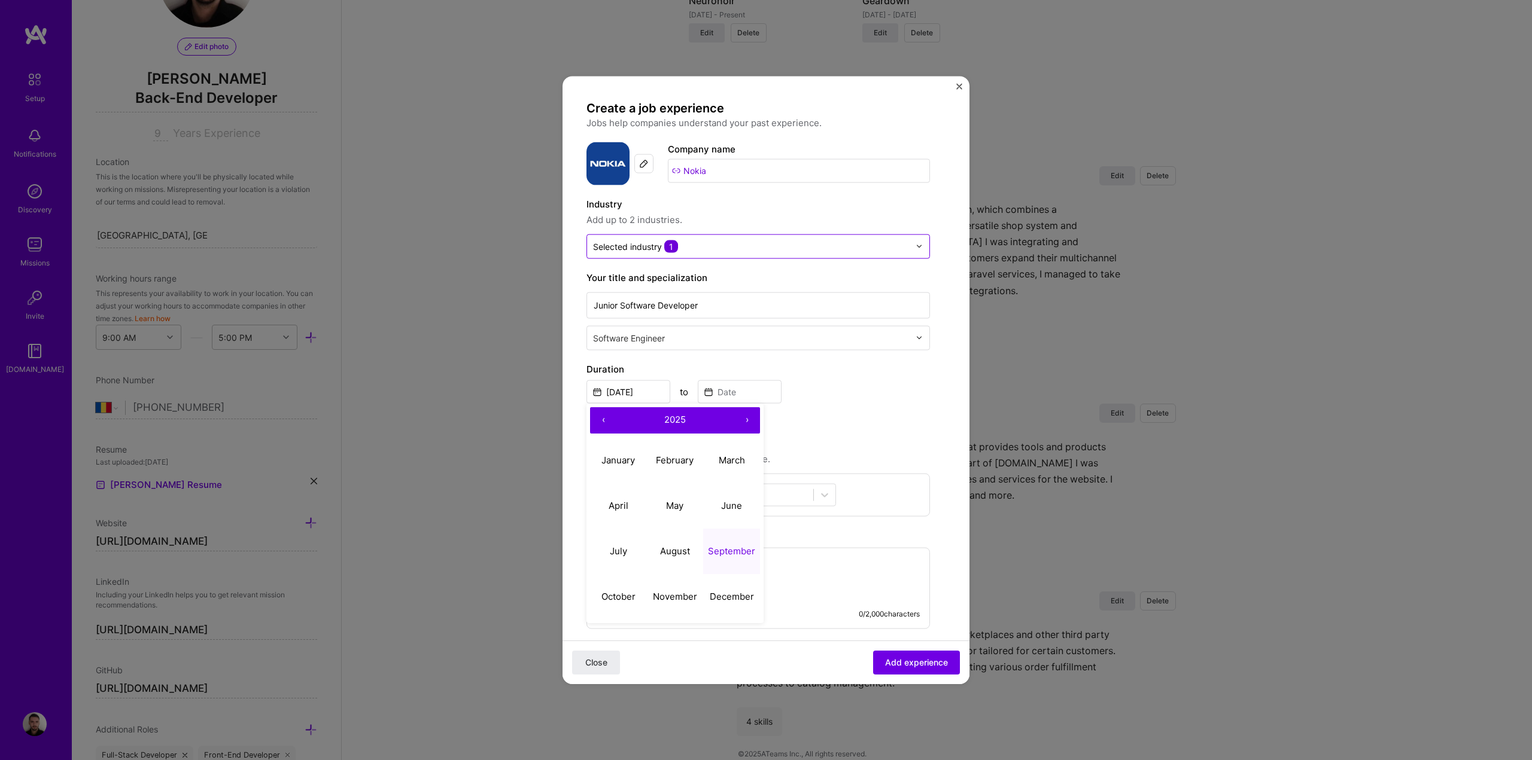
click at [603, 424] on button "‹" at bounding box center [603, 420] width 26 height 26
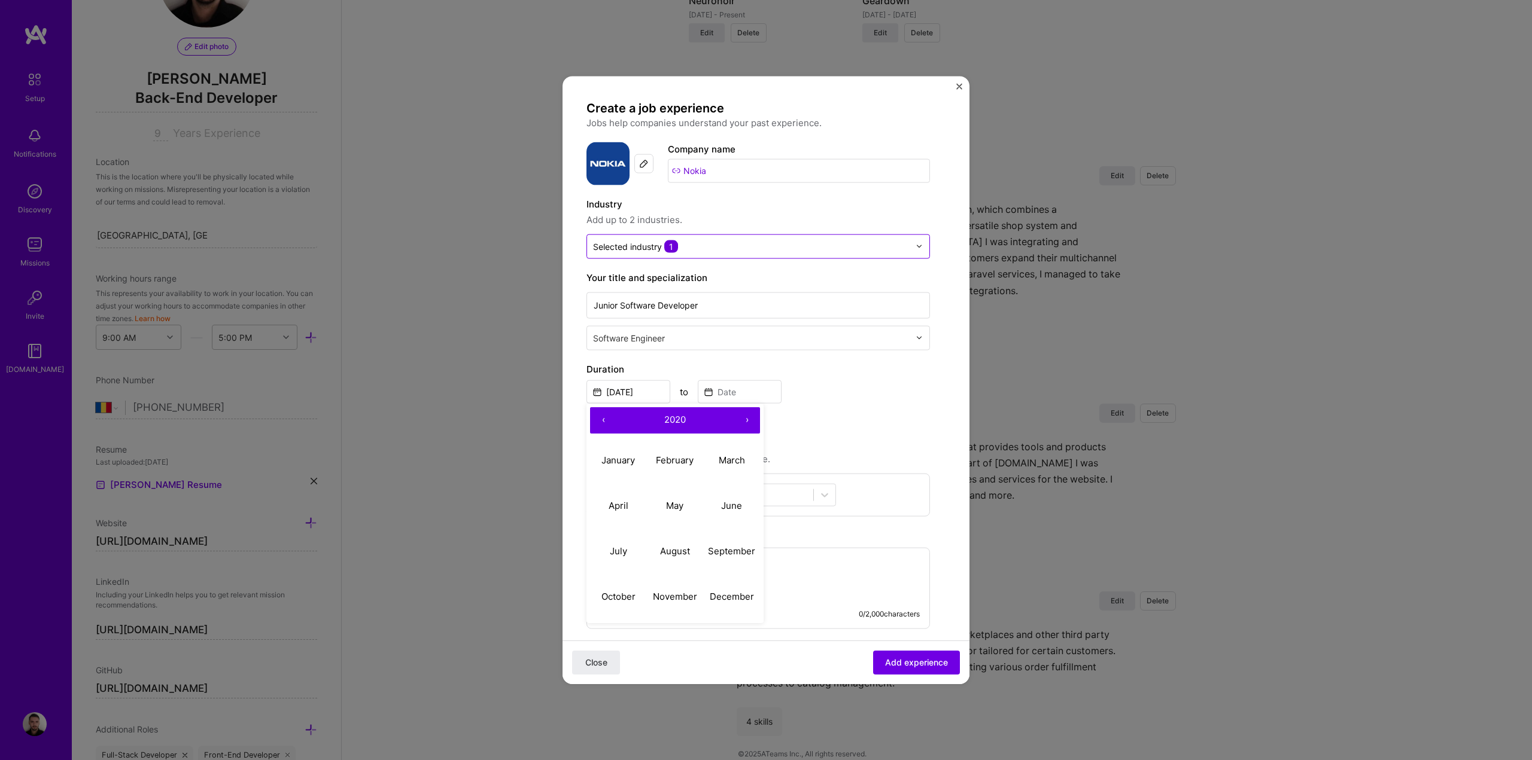
click at [603, 424] on button "‹" at bounding box center [603, 420] width 26 height 26
click at [604, 424] on button "‹" at bounding box center [603, 420] width 26 height 26
click at [677, 547] on abbr "August" at bounding box center [675, 551] width 30 height 11
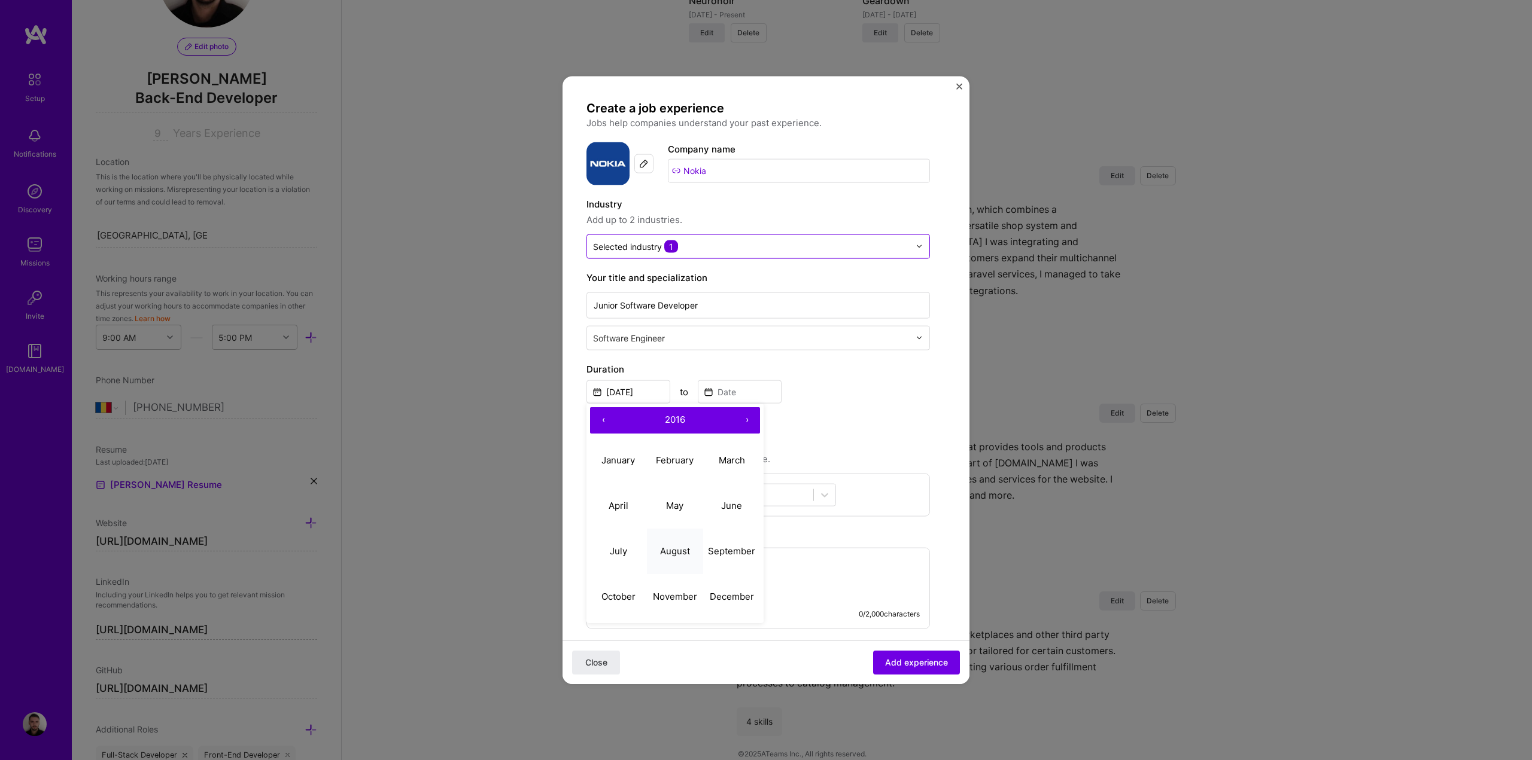
type input "[DATE]"
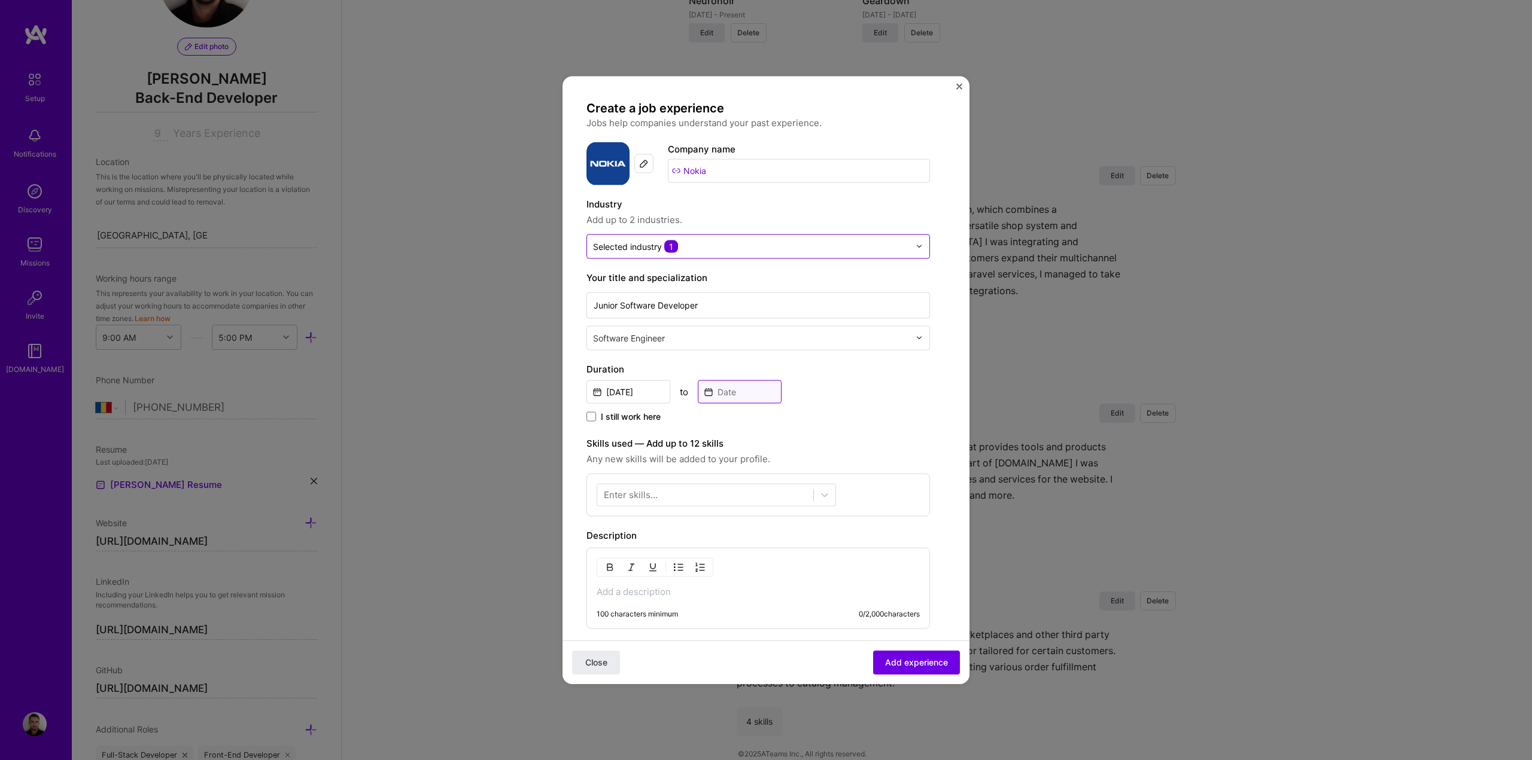
click at [720, 392] on input at bounding box center [740, 391] width 84 height 23
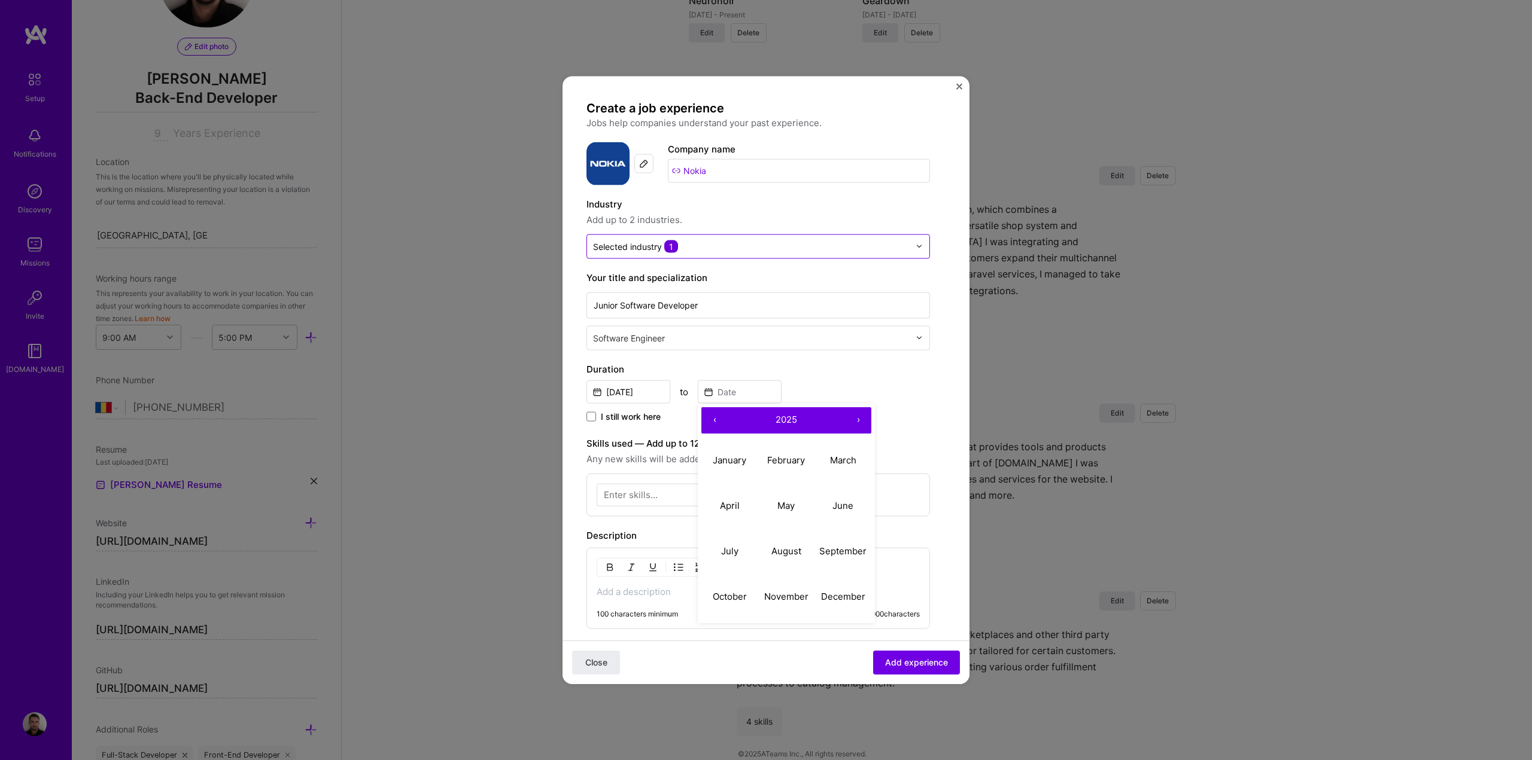
click at [712, 414] on button "‹" at bounding box center [714, 420] width 26 height 26
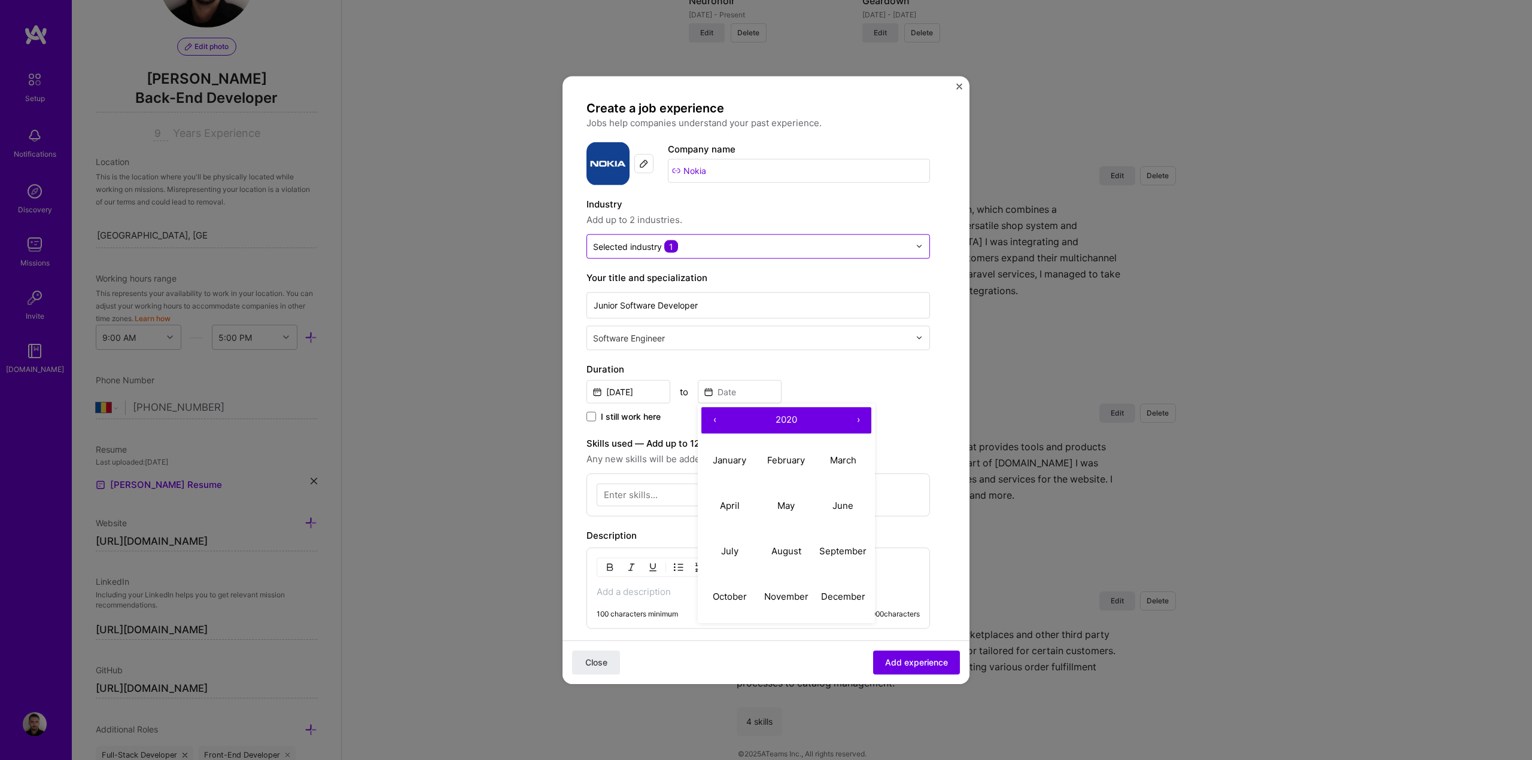
click at [712, 414] on button "‹" at bounding box center [714, 420] width 26 height 26
click at [793, 561] on button "August" at bounding box center [786, 551] width 57 height 45
type input "[DATE]"
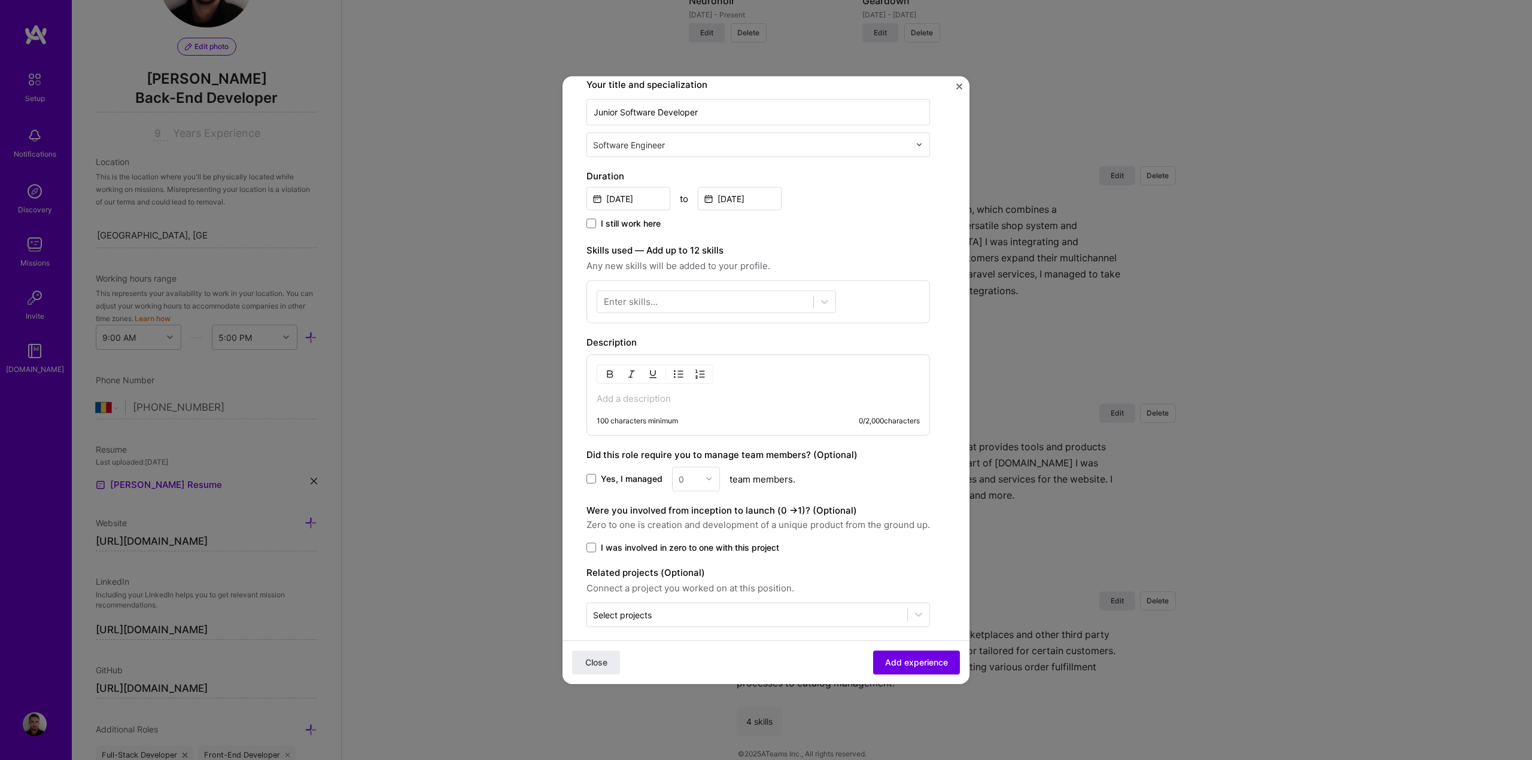
scroll to position [203, 0]
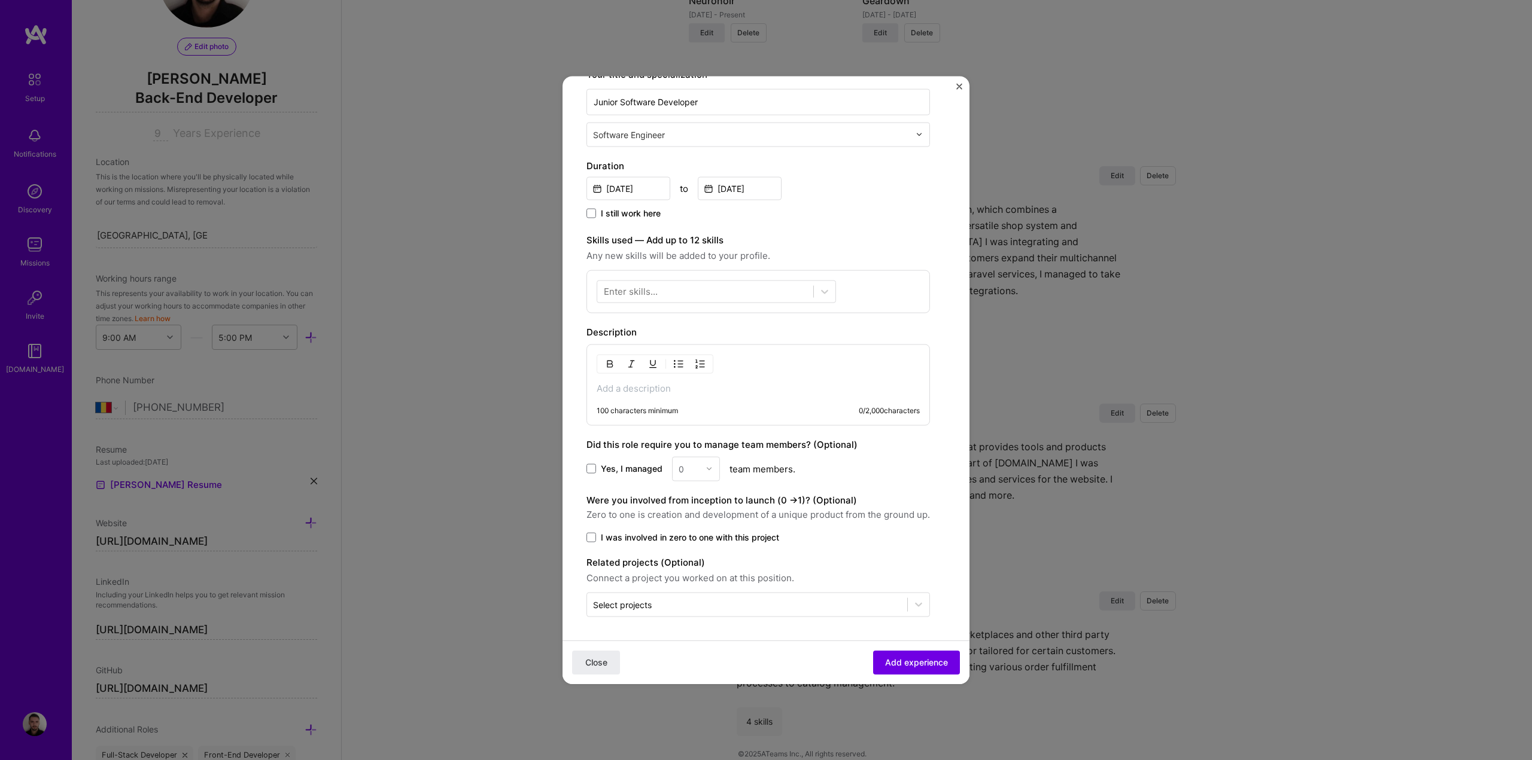
click at [628, 291] on div "Enter skills..." at bounding box center [631, 291] width 54 height 13
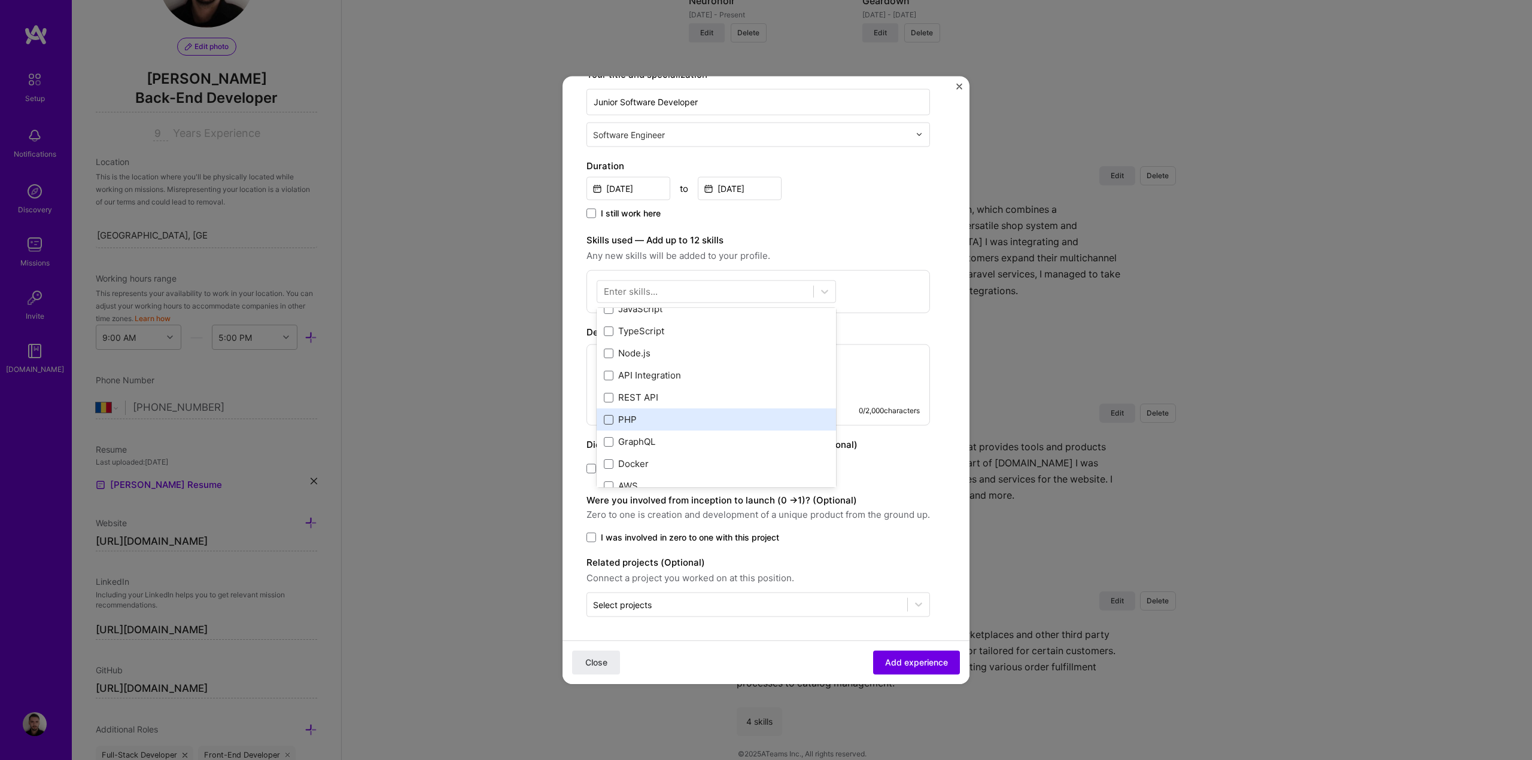
click at [610, 417] on div "Laravel Vue.js Nuxt Go JavaScript TypeScript Node.js API Integration REST API P…" at bounding box center [715, 375] width 239 height 332
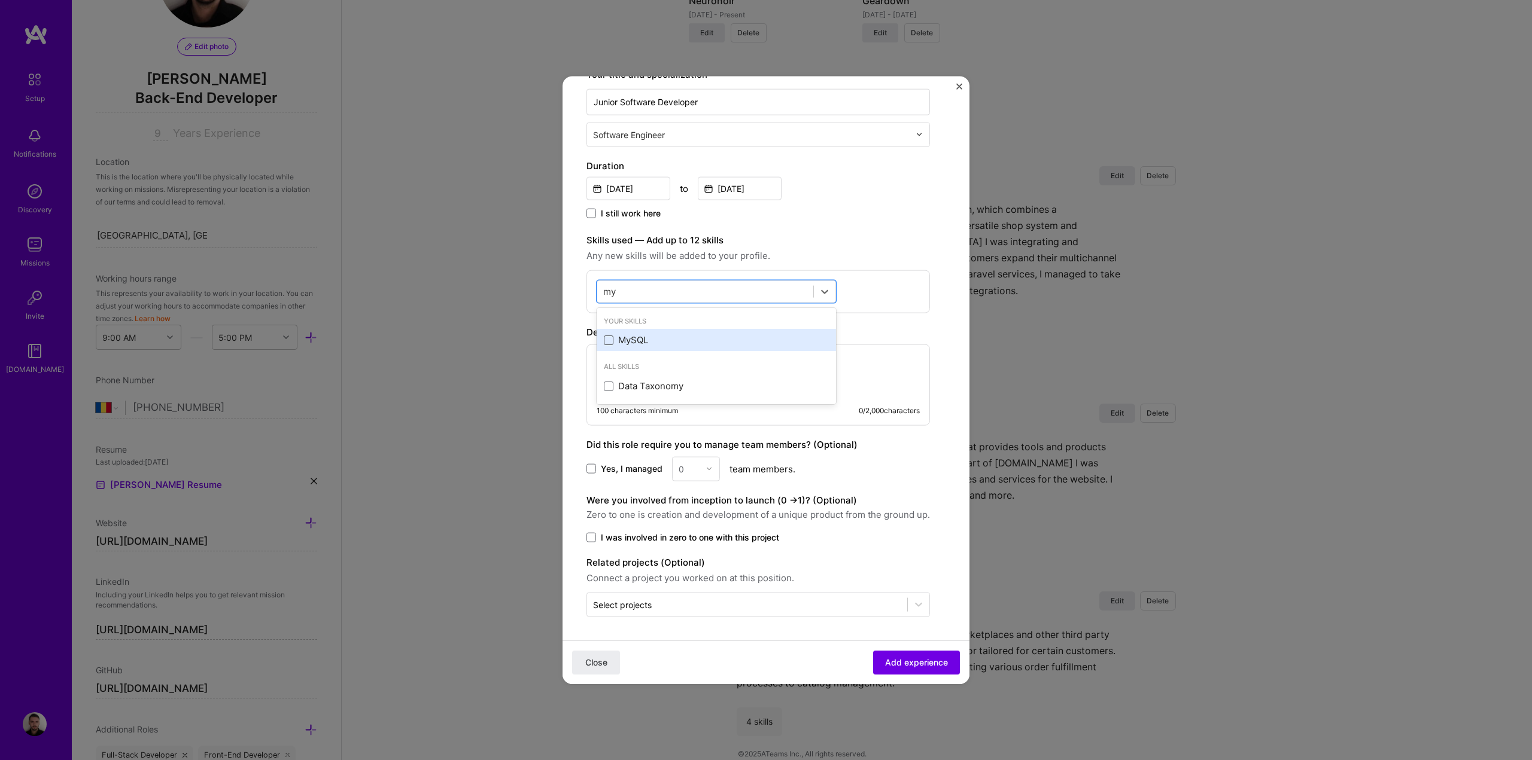
click at [612, 340] on span at bounding box center [609, 340] width 10 height 10
click at [0, 0] on input "checkbox" at bounding box center [0, 0] width 0 height 0
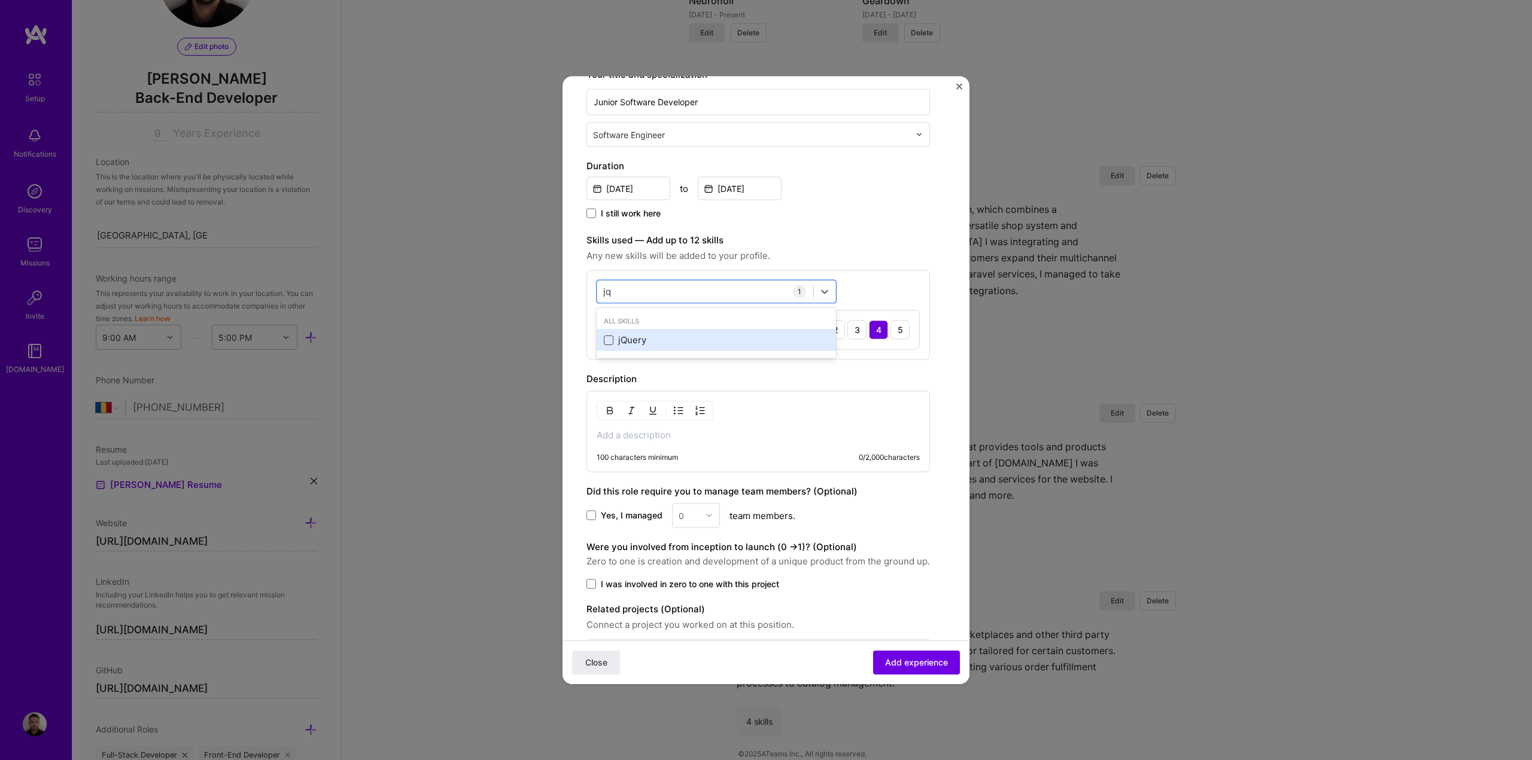
click at [610, 339] on span at bounding box center [609, 340] width 10 height 10
click at [0, 0] on input "checkbox" at bounding box center [0, 0] width 0 height 0
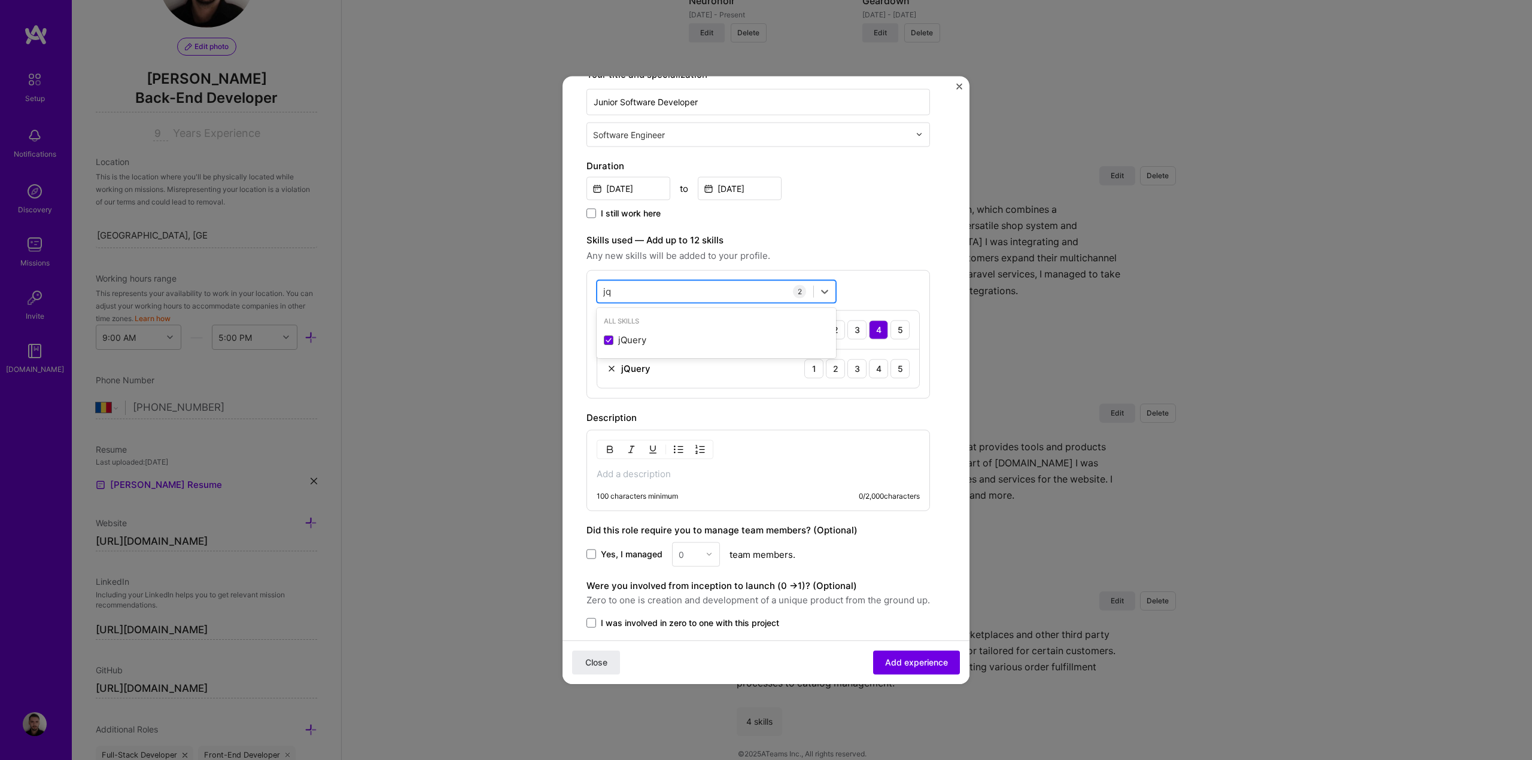
click at [634, 288] on div "jq jq" at bounding box center [705, 292] width 216 height 20
click at [608, 342] on span at bounding box center [609, 340] width 10 height 10
click at [0, 0] on input "checkbox" at bounding box center [0, 0] width 0 height 0
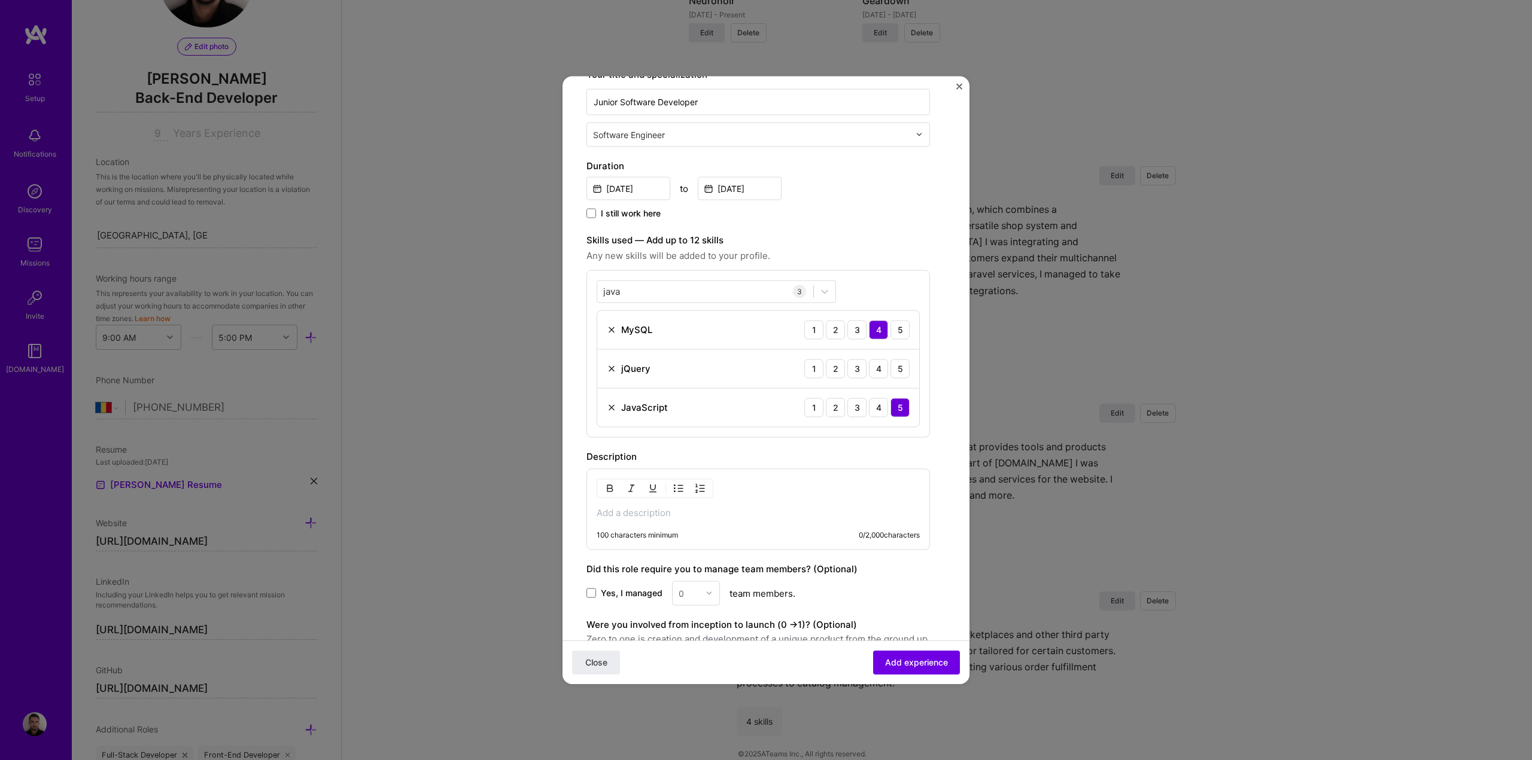
click at [830, 226] on div "Create a job experience Jobs help companies understand your past experience. Co…" at bounding box center [757, 319] width 343 height 845
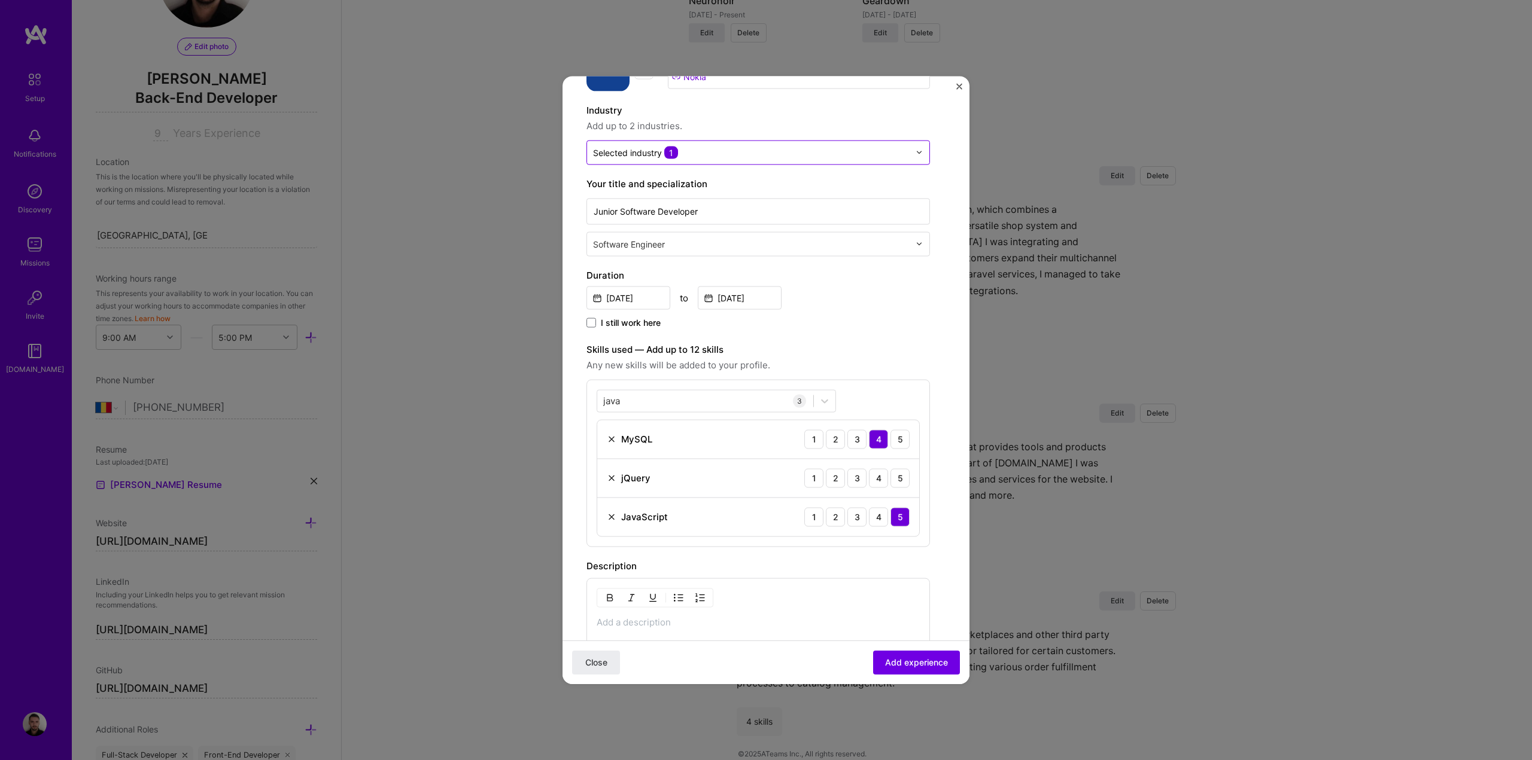
scroll to position [84, 0]
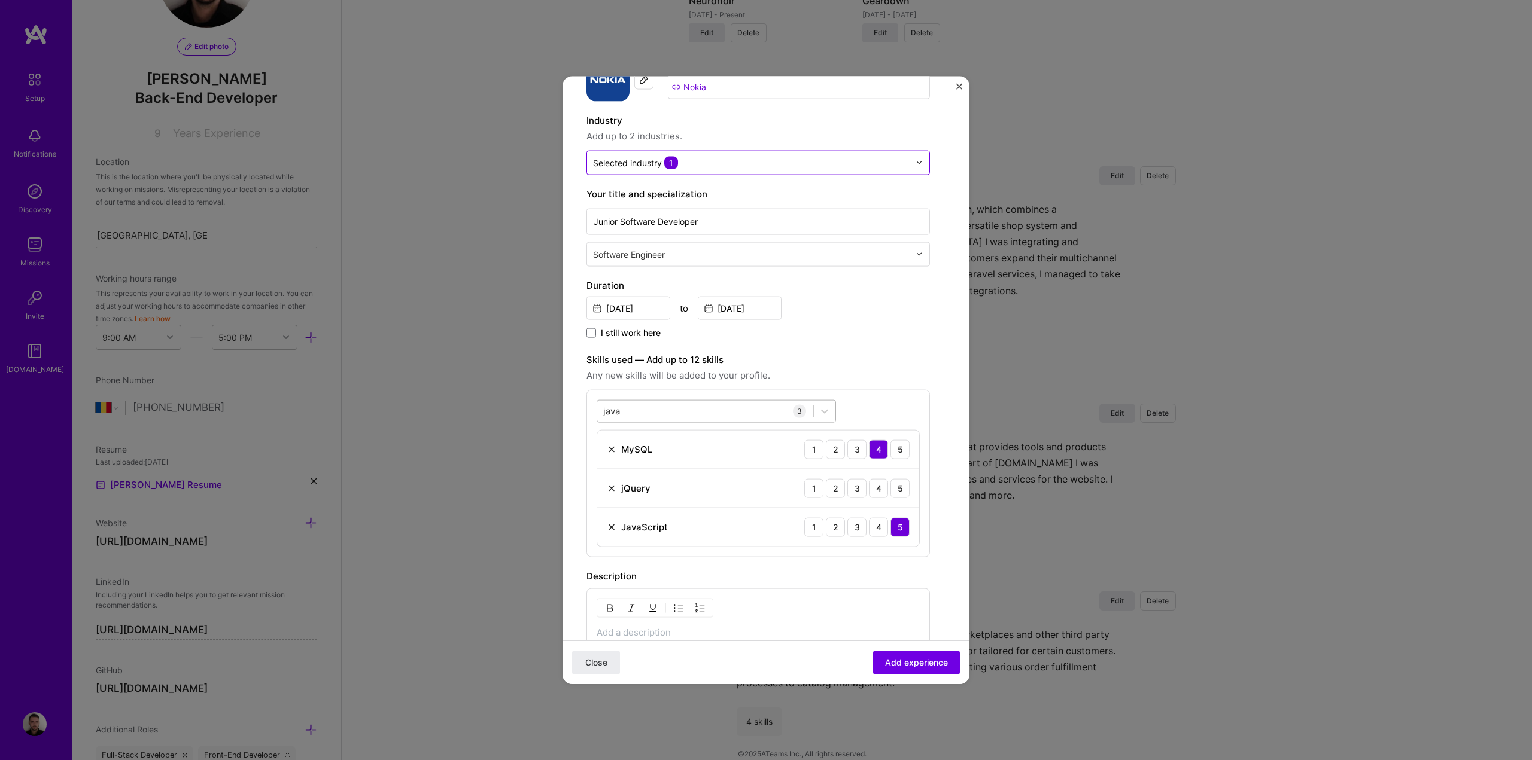
click at [630, 414] on div "java java" at bounding box center [705, 411] width 216 height 20
click at [610, 461] on span at bounding box center [609, 460] width 10 height 10
click at [0, 0] on input "checkbox" at bounding box center [0, 0] width 0 height 0
type input "php"
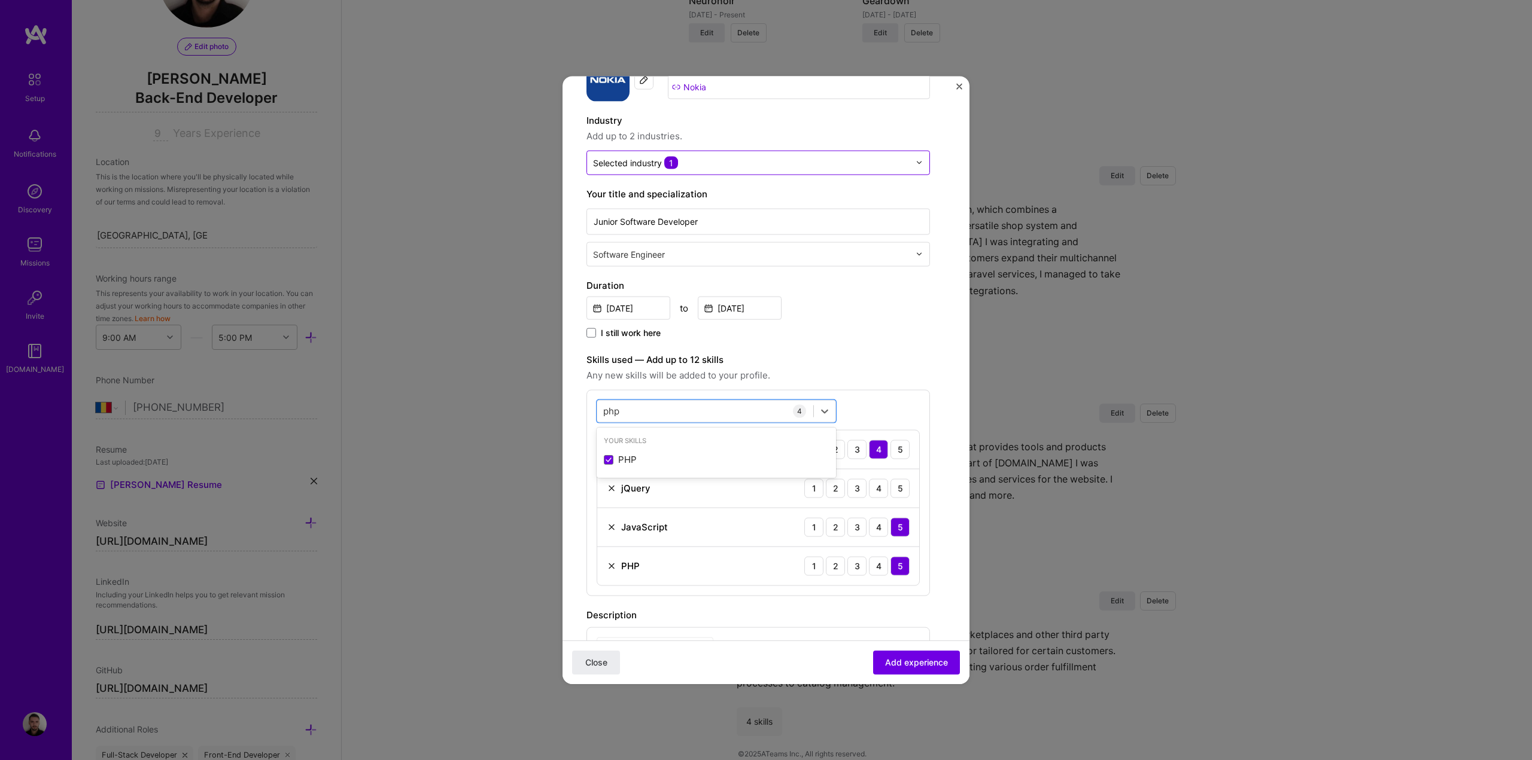
click at [858, 365] on label "Skills used — Add up to 12 skills" at bounding box center [757, 359] width 343 height 14
click at [878, 489] on div "4" at bounding box center [878, 488] width 19 height 19
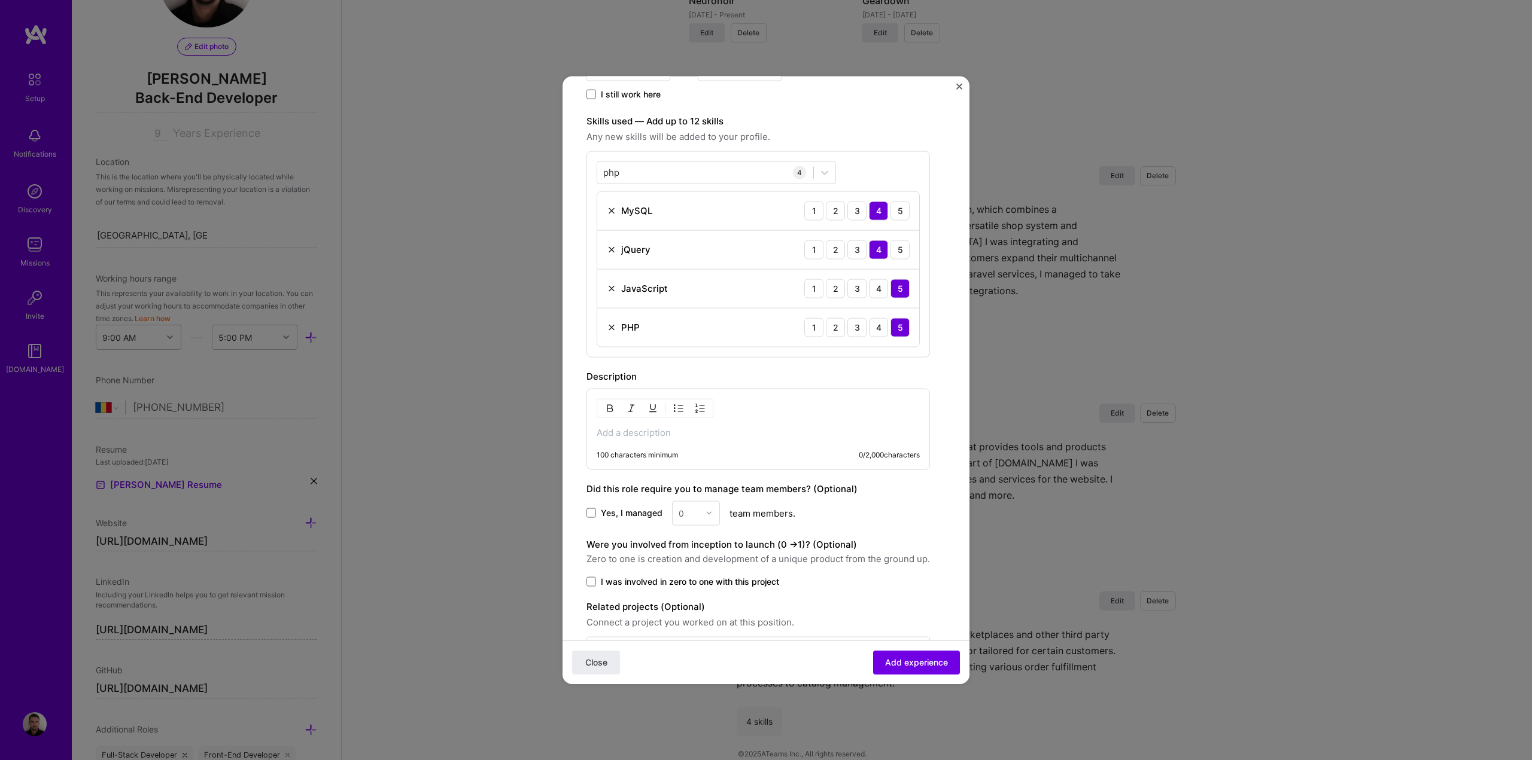
scroll to position [323, 0]
click at [656, 437] on p at bounding box center [757, 432] width 323 height 12
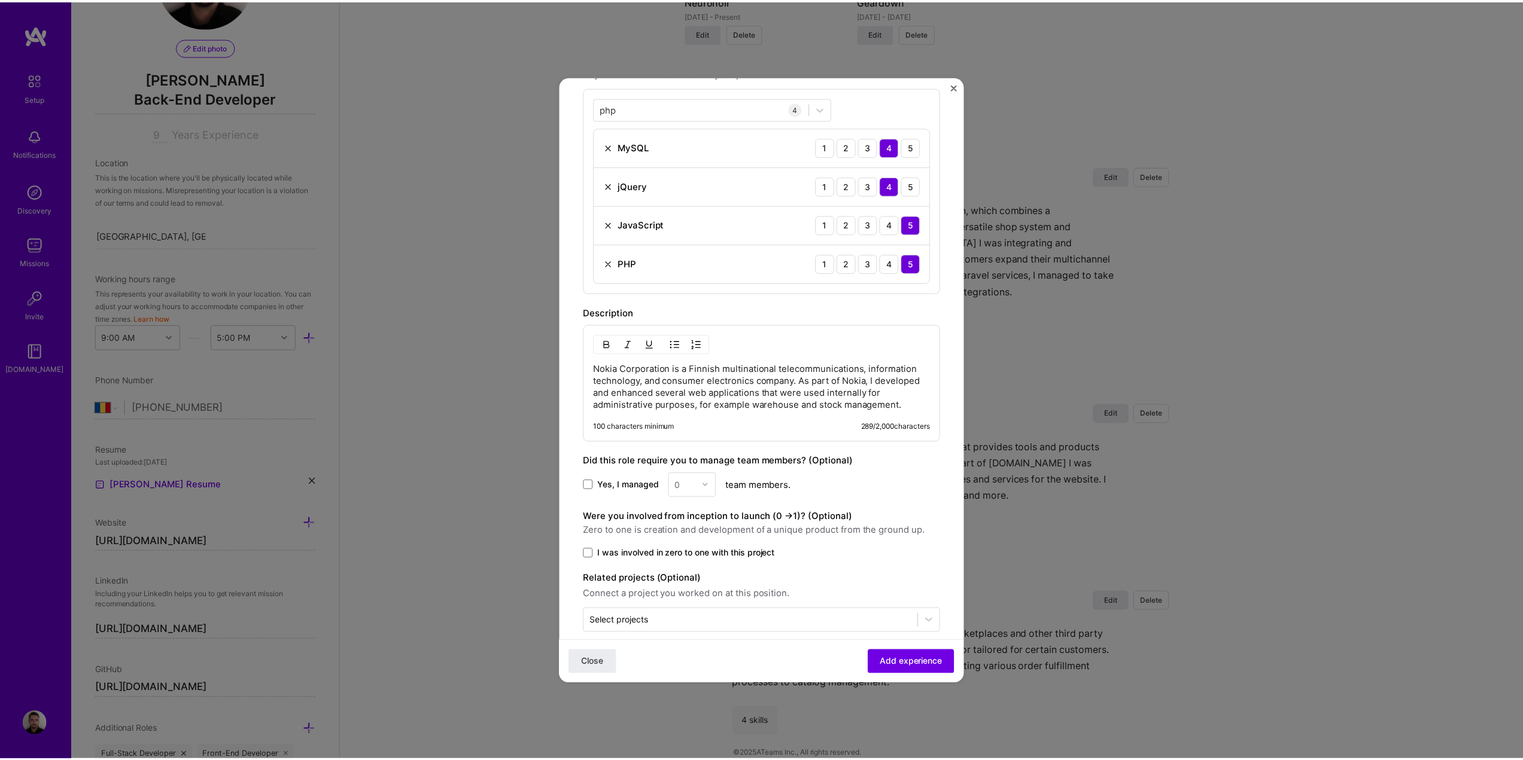
scroll to position [403, 0]
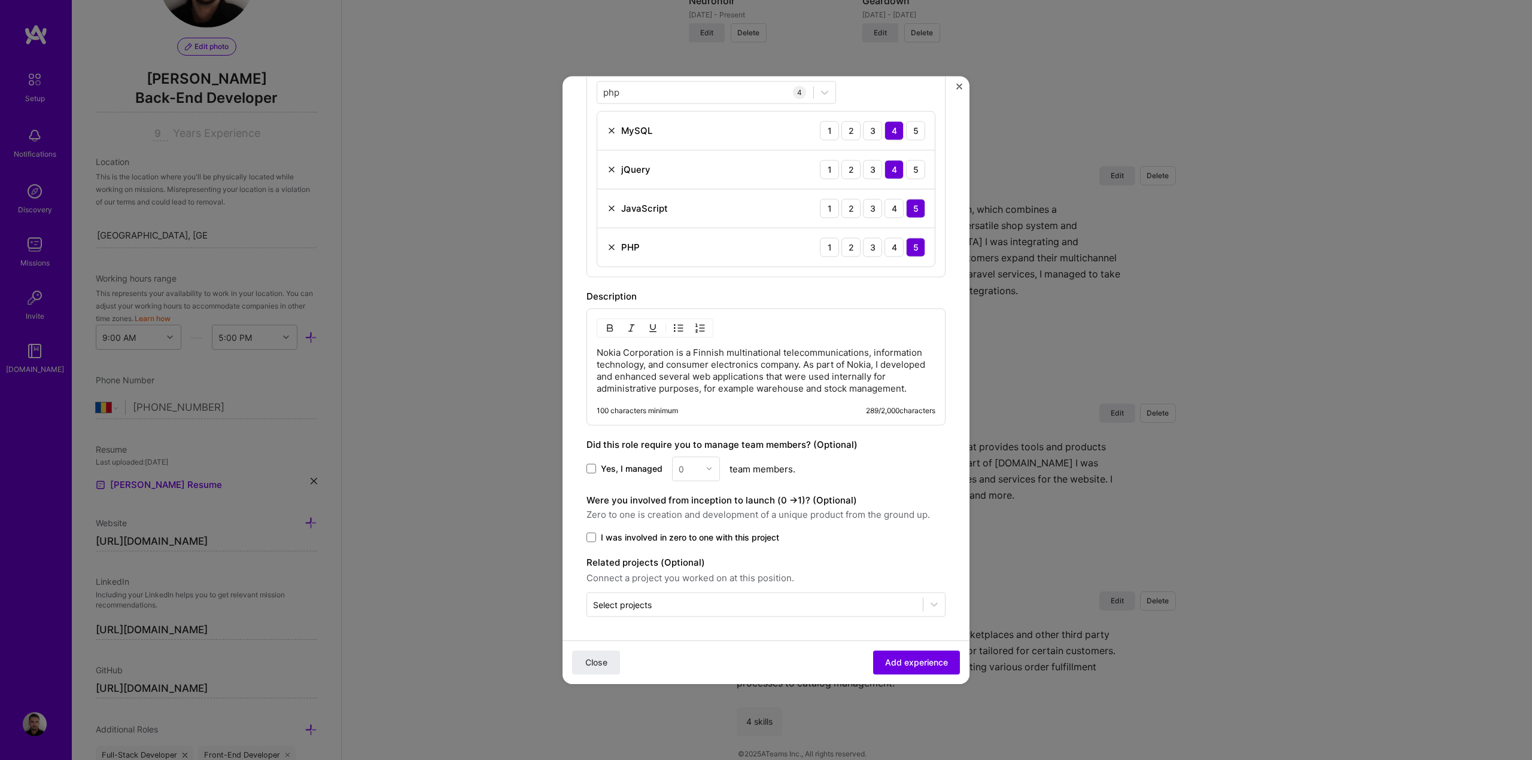
click at [817, 357] on p "Nokia Corporation is a Finnish multinational telecommunications, information te…" at bounding box center [765, 370] width 339 height 48
click at [640, 407] on div "100 characters minimum" at bounding box center [636, 411] width 81 height 10
click at [918, 663] on span "Add experience" at bounding box center [916, 663] width 63 height 12
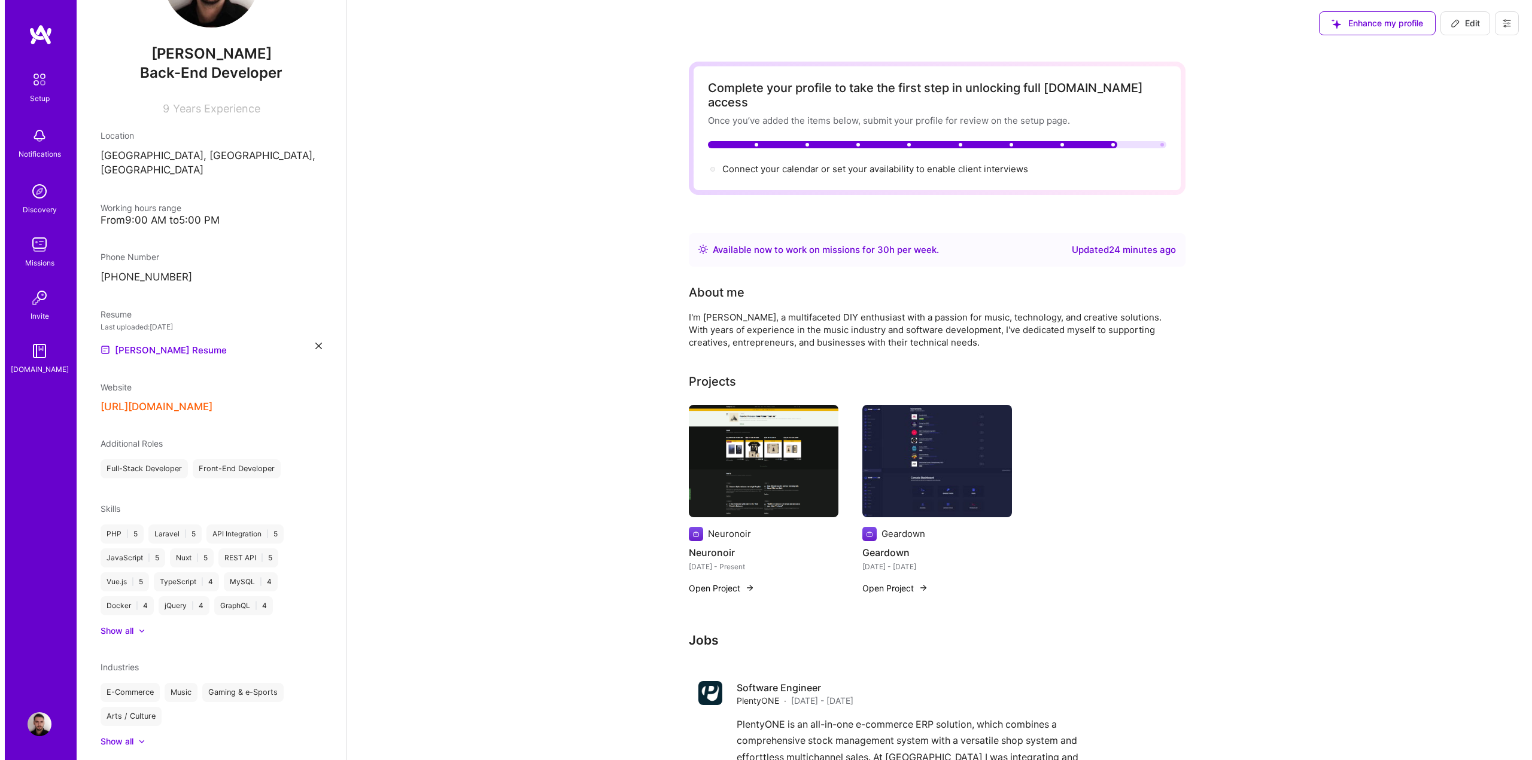
scroll to position [0, 0]
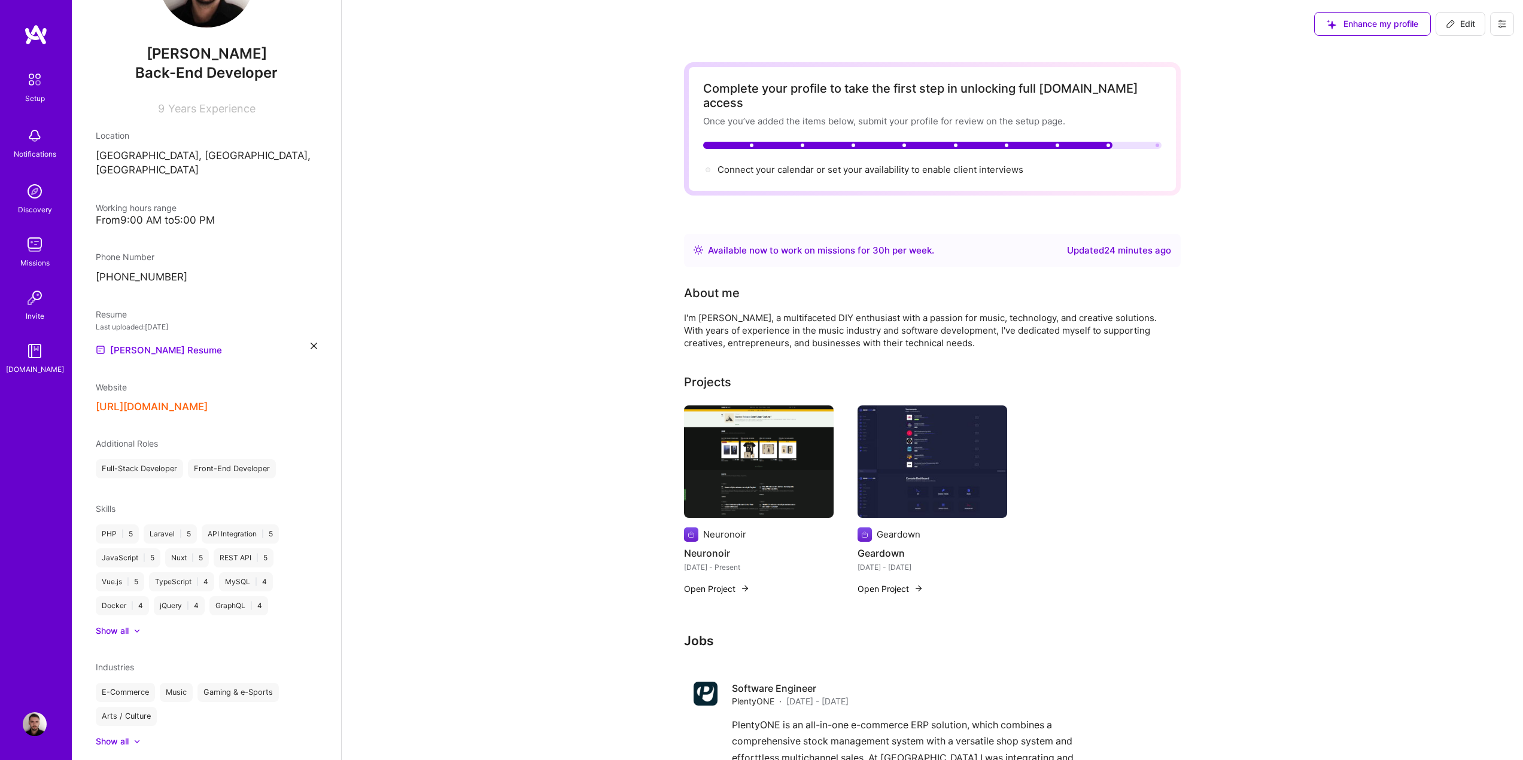
click at [1465, 138] on div "Complete your profile to take the first step in unlocking full [DOMAIN_NAME] ac…" at bounding box center [932, 763] width 1181 height 1430
click at [881, 164] on span "Connect your calendar or set your availability to enable client interviews →" at bounding box center [875, 169] width 316 height 11
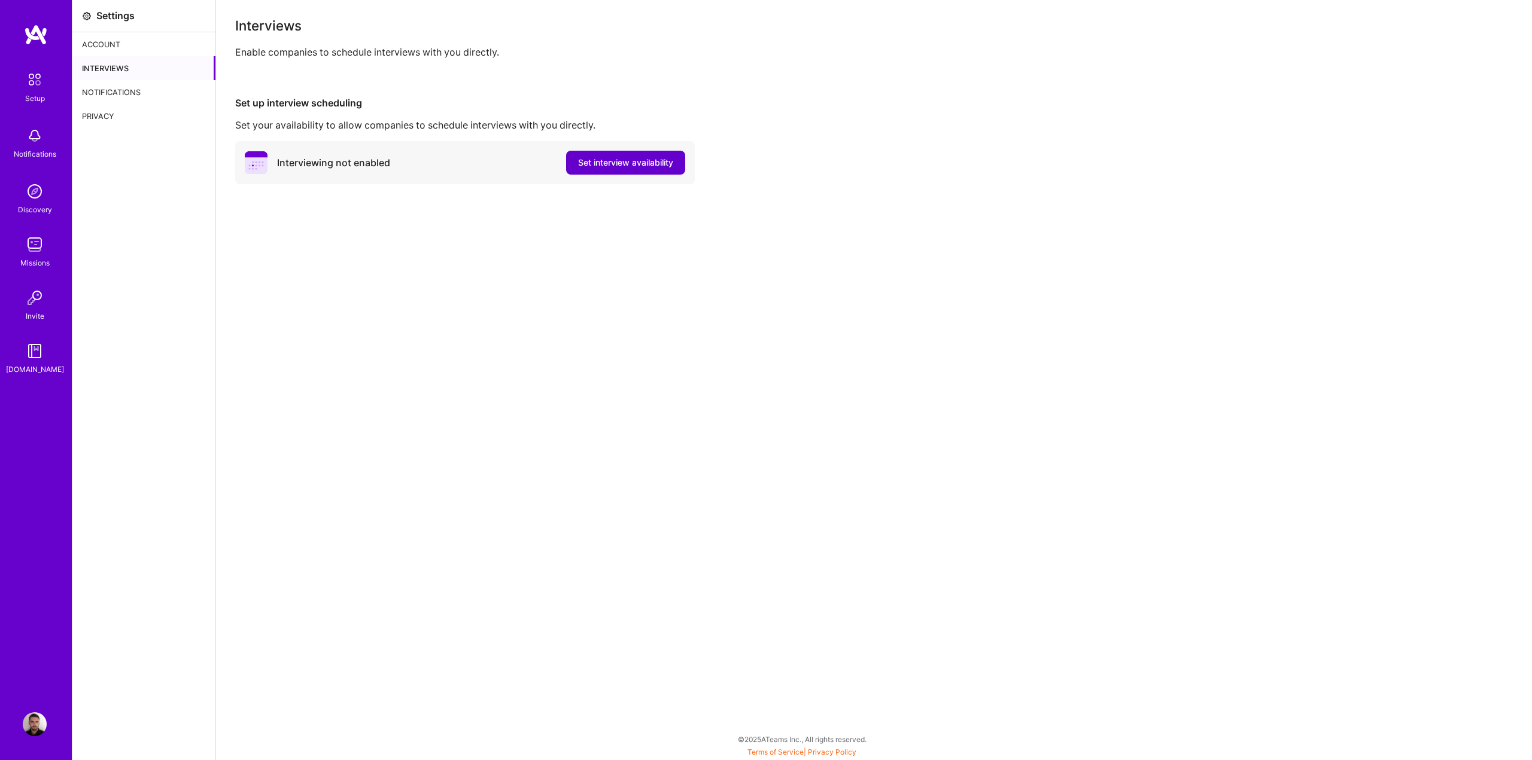
click at [656, 163] on span "Set interview availability" at bounding box center [625, 163] width 95 height 12
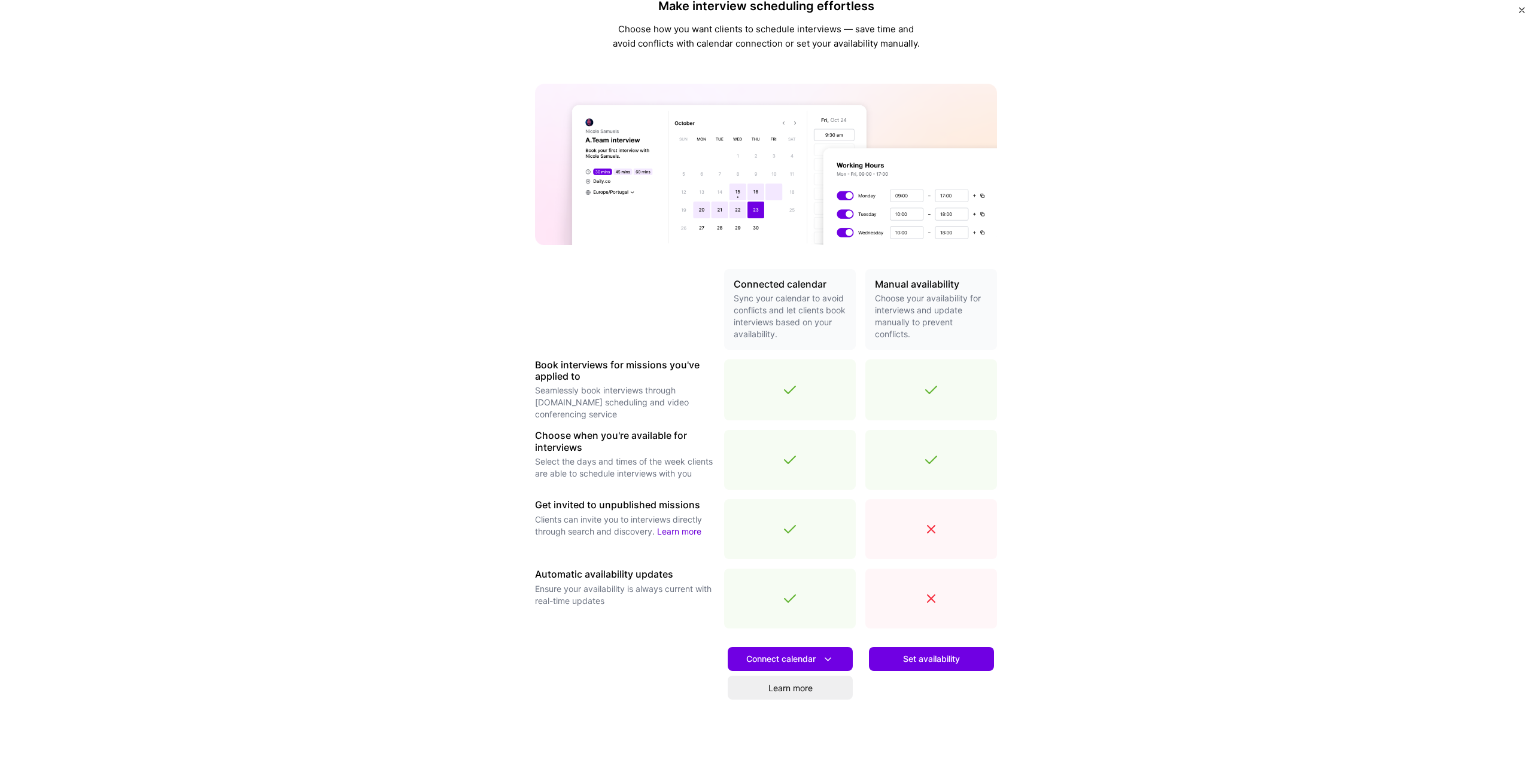
scroll to position [77, 0]
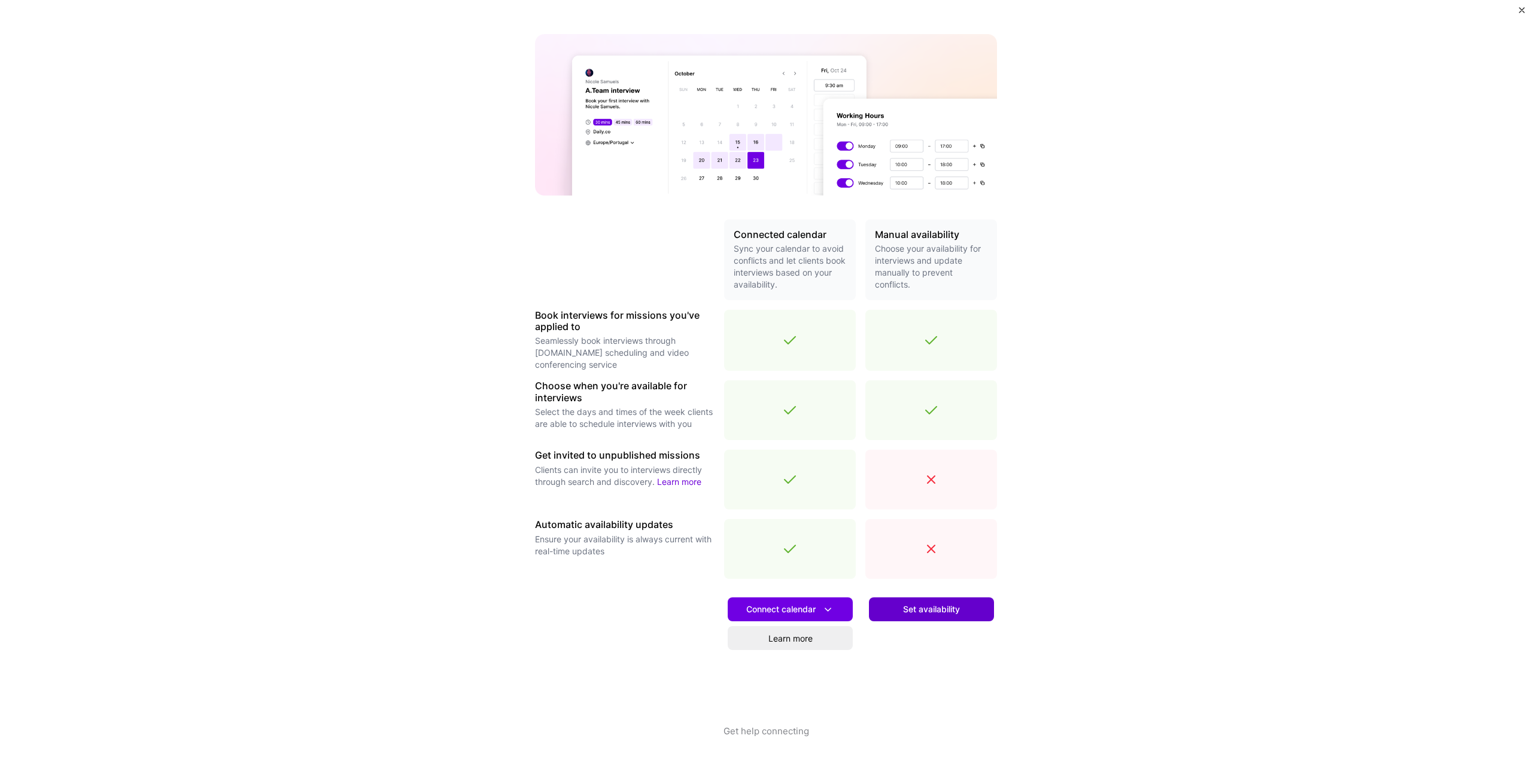
click at [969, 608] on button "Set availability" at bounding box center [931, 610] width 125 height 24
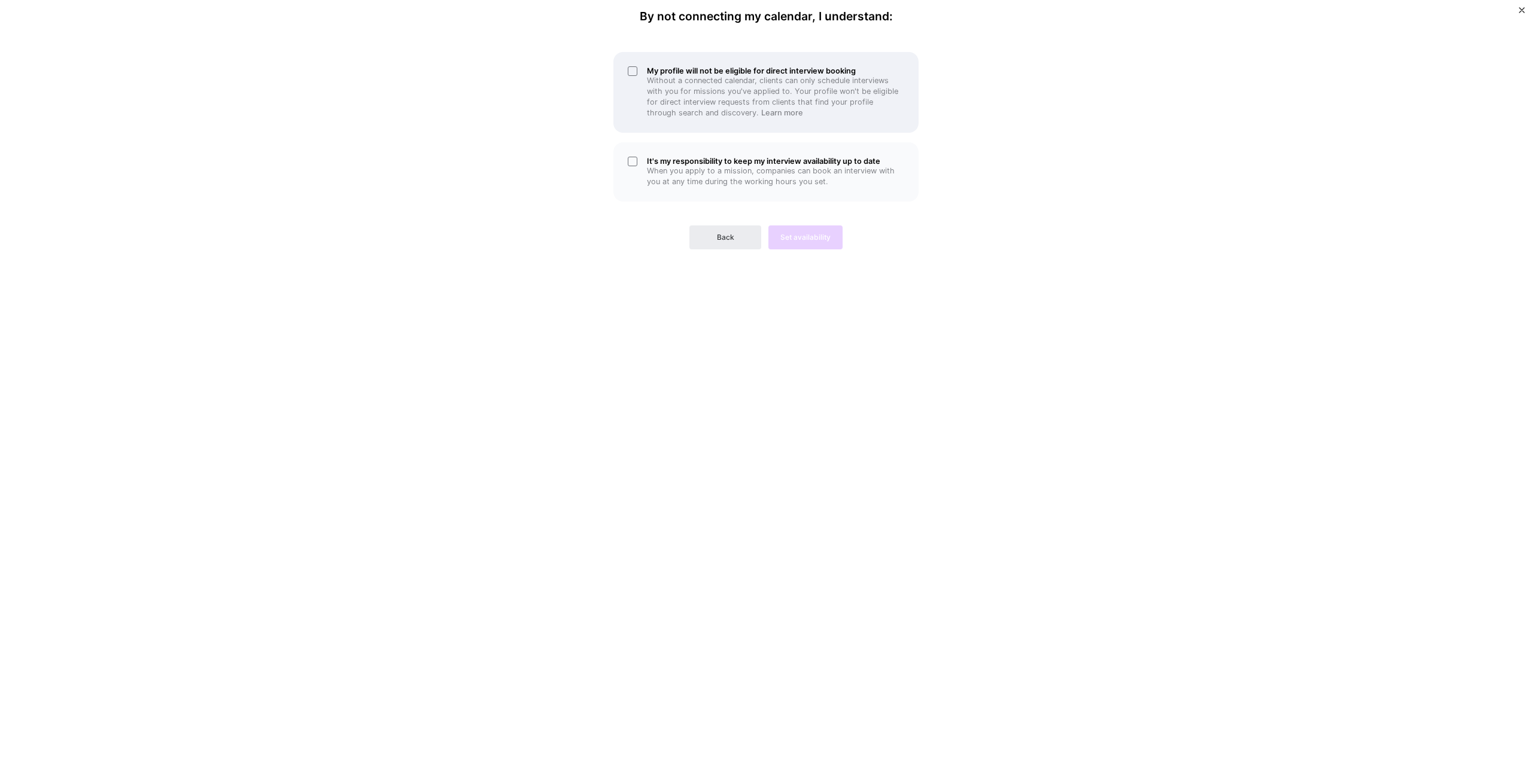
click at [700, 90] on p "Without a connected calendar, clients can only schedule interviews with you for…" at bounding box center [775, 96] width 257 height 43
drag, startPoint x: 717, startPoint y: 170, endPoint x: 745, endPoint y: 195, distance: 37.3
click at [718, 170] on p "When you apply to a mission, companies can book an interview with you at any ti…" at bounding box center [775, 177] width 257 height 22
click at [818, 236] on span "Set availability" at bounding box center [805, 237] width 50 height 11
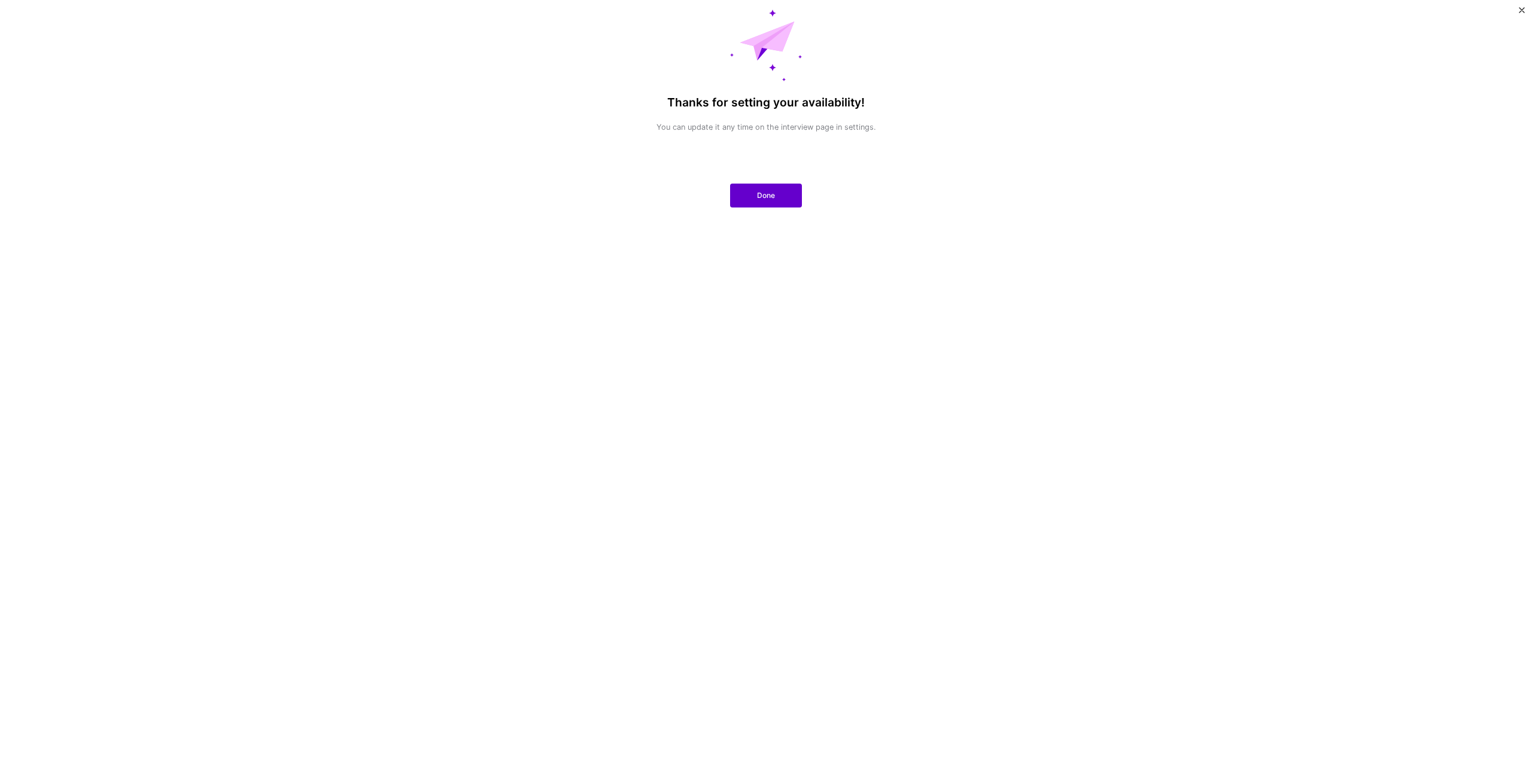
click at [780, 195] on button "Done" at bounding box center [766, 196] width 72 height 24
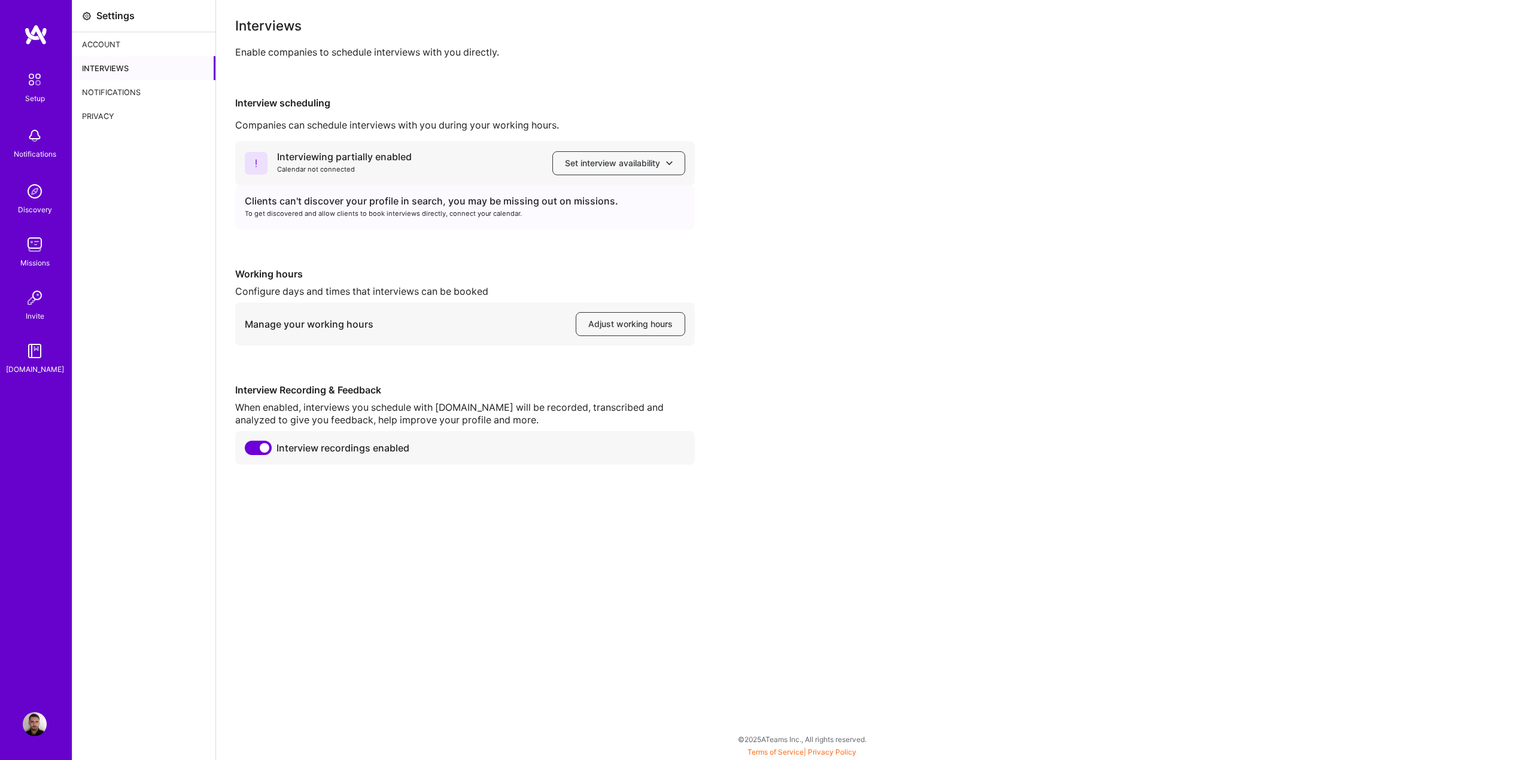
click at [33, 89] on img at bounding box center [34, 79] width 25 height 25
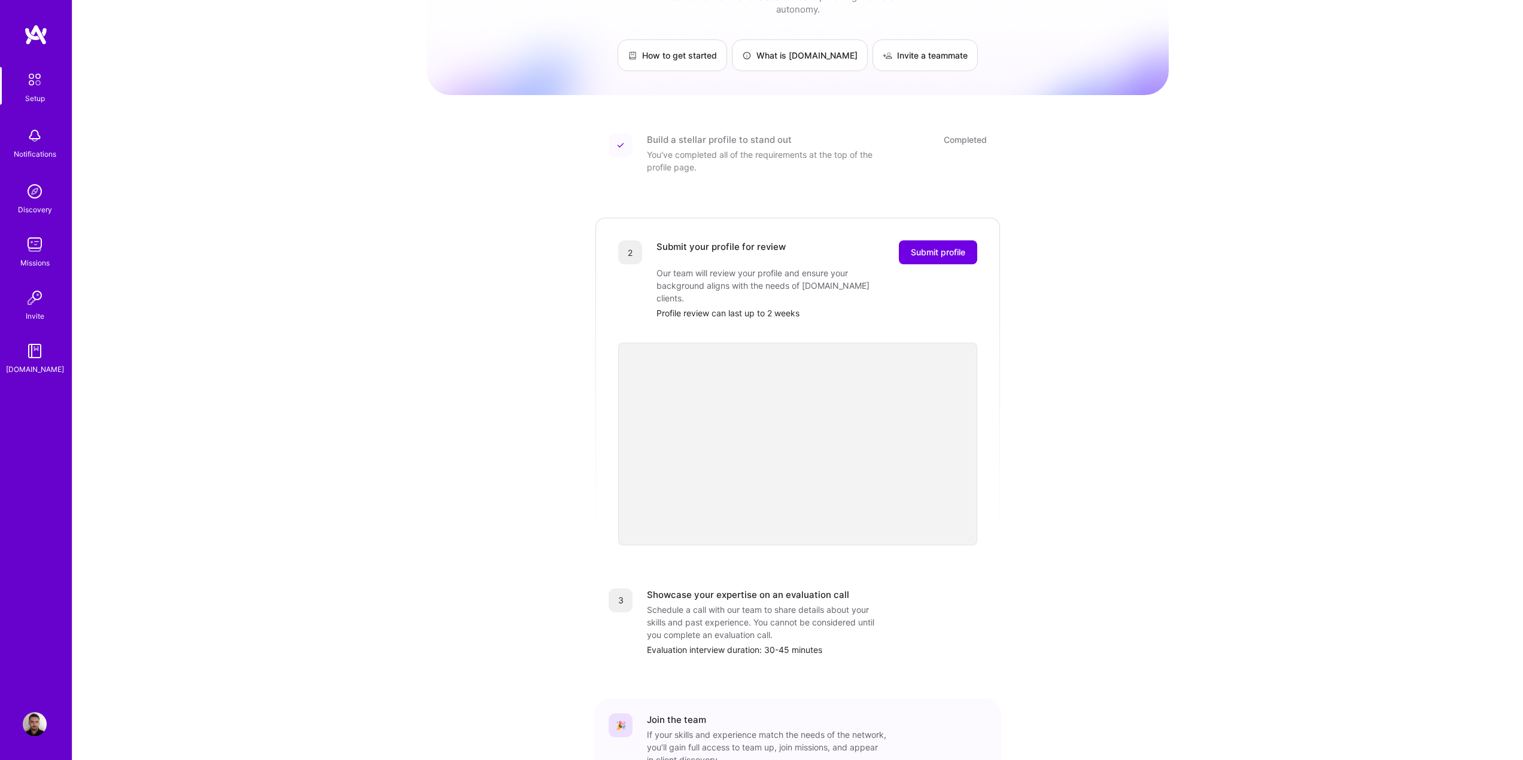
scroll to position [120, 0]
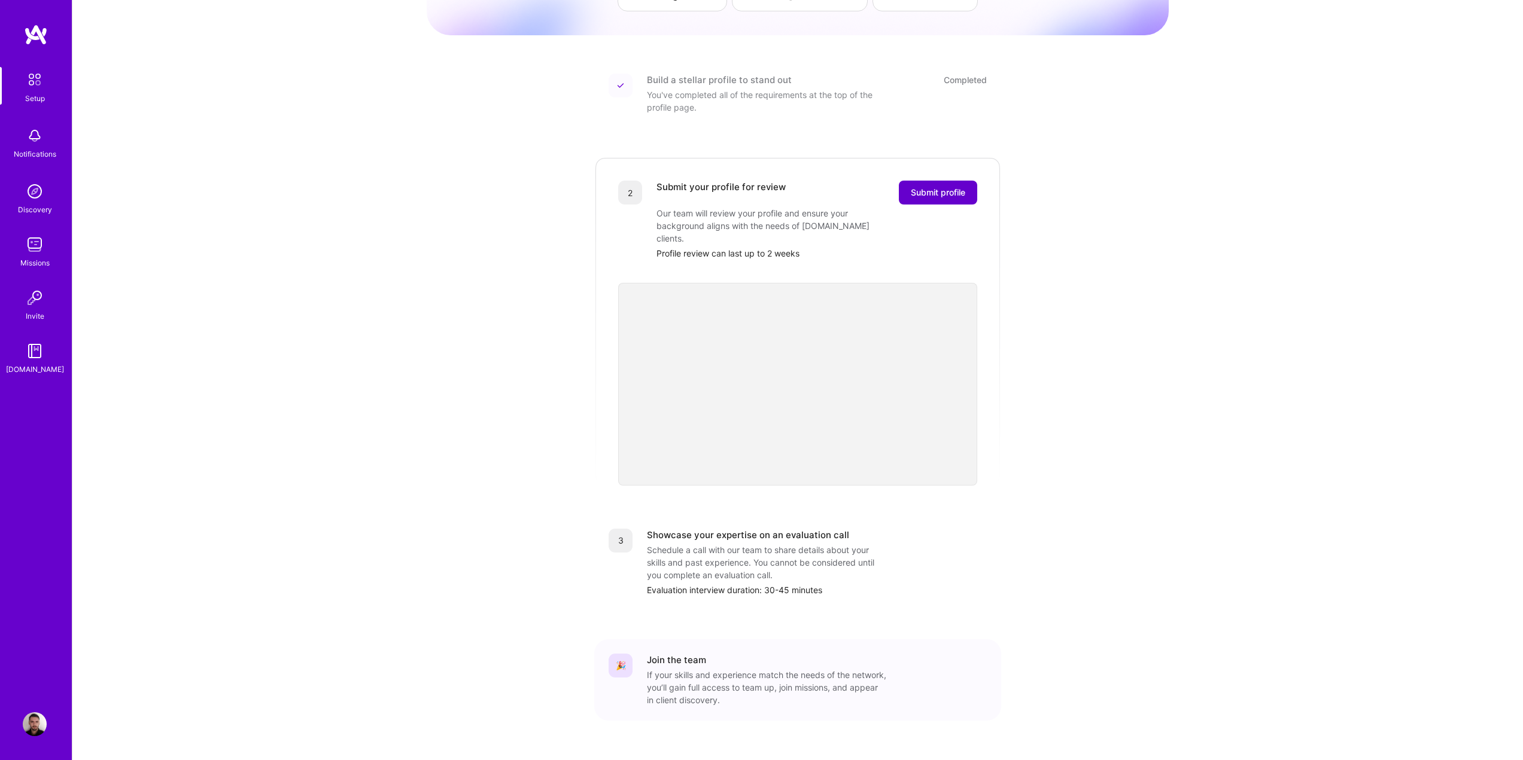
click at [937, 187] on span "Submit profile" at bounding box center [938, 193] width 54 height 12
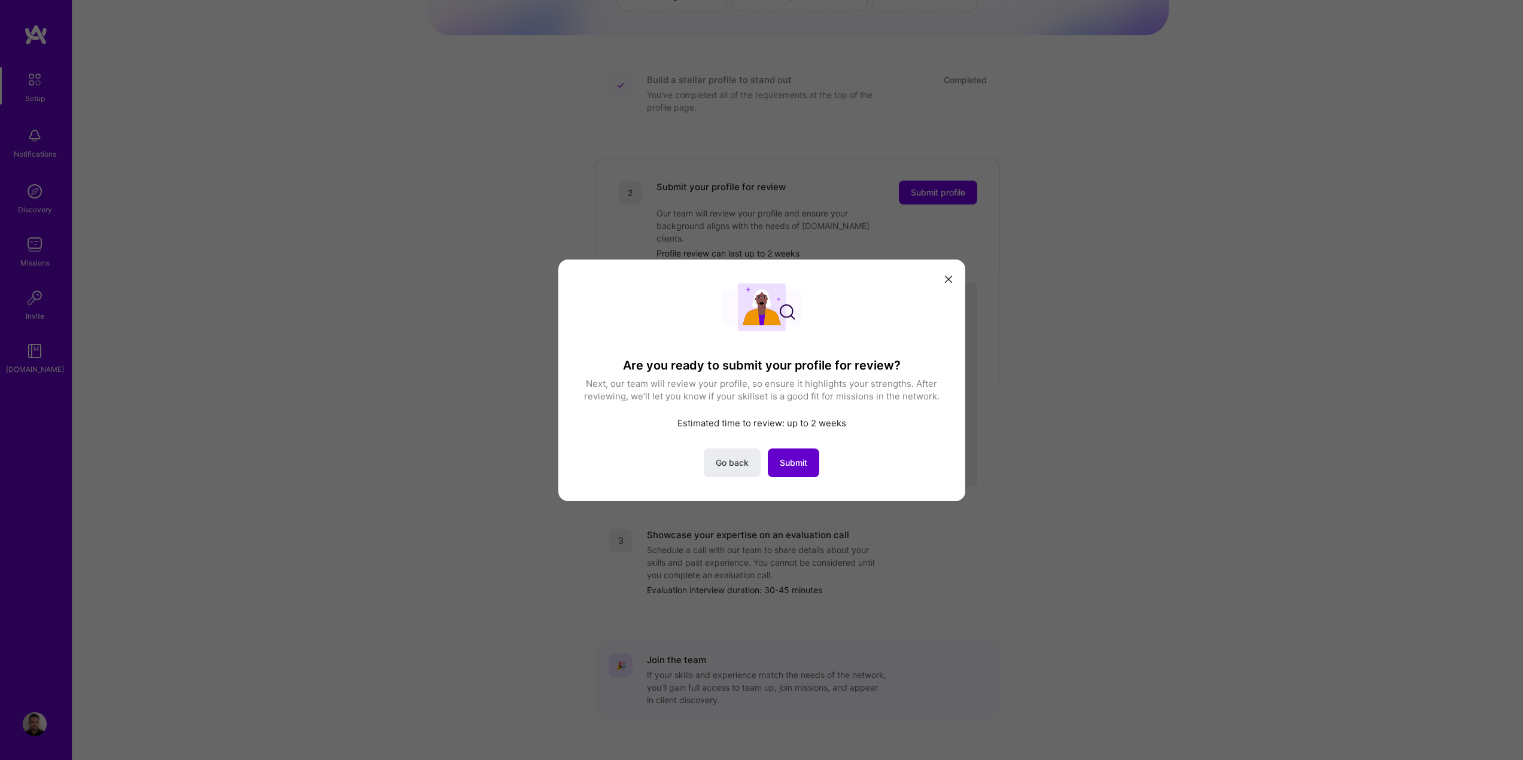
click at [791, 461] on span "Submit" at bounding box center [794, 462] width 28 height 12
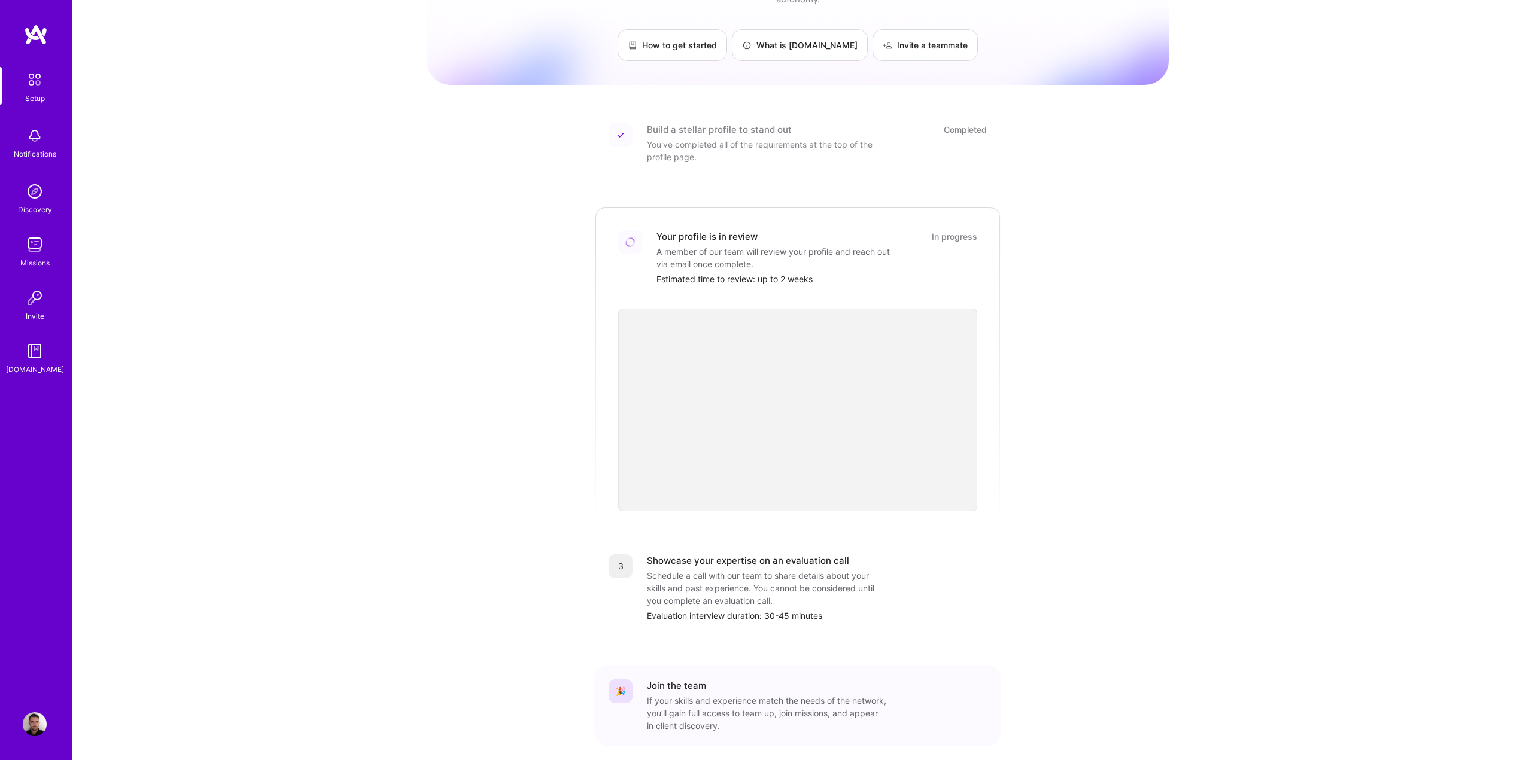
scroll to position [0, 0]
